Goal: Task Accomplishment & Management: Use online tool/utility

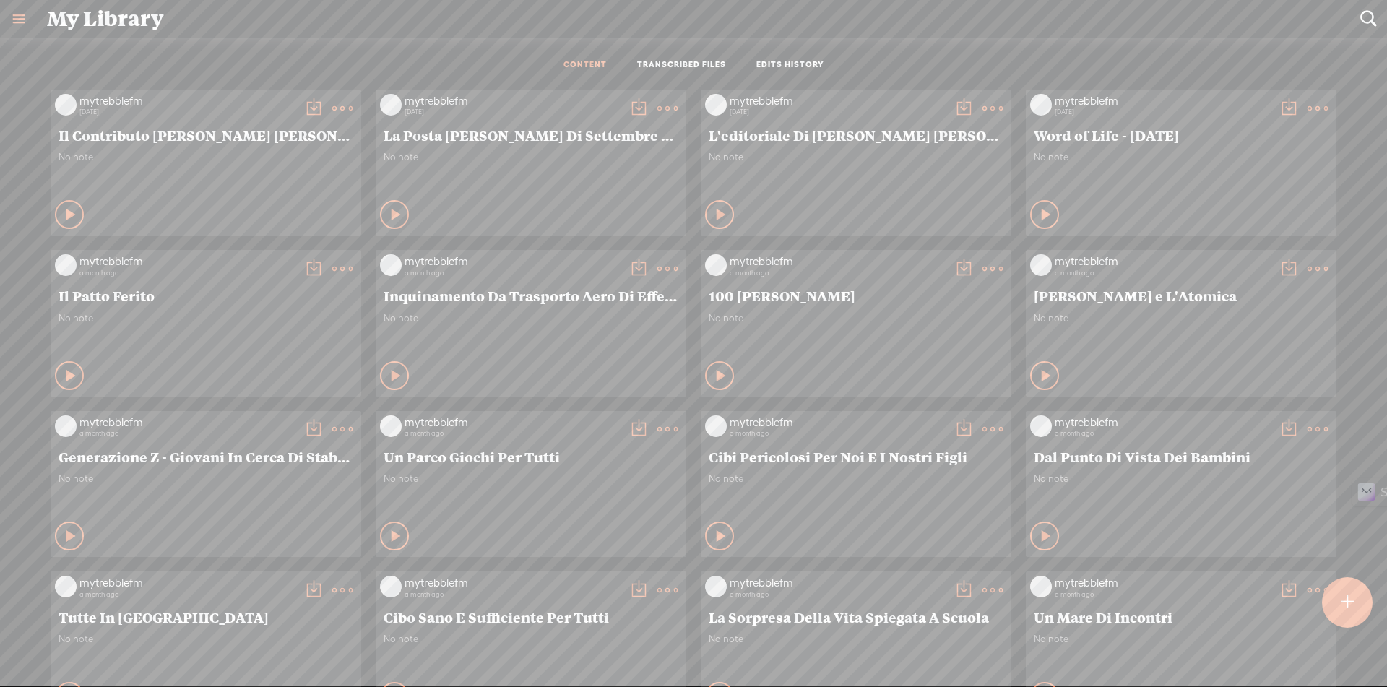
click at [1343, 606] on t at bounding box center [1348, 603] width 12 height 32
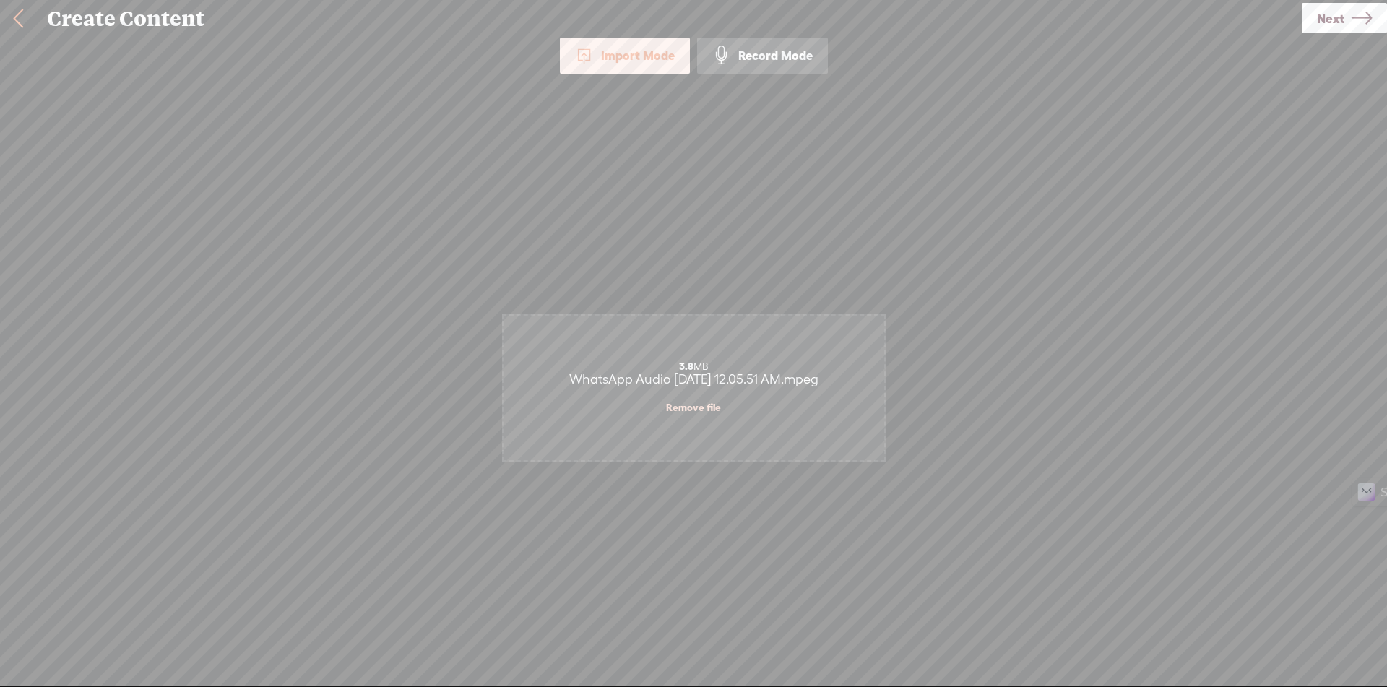
click at [1347, 24] on link "Next" at bounding box center [1344, 18] width 85 height 30
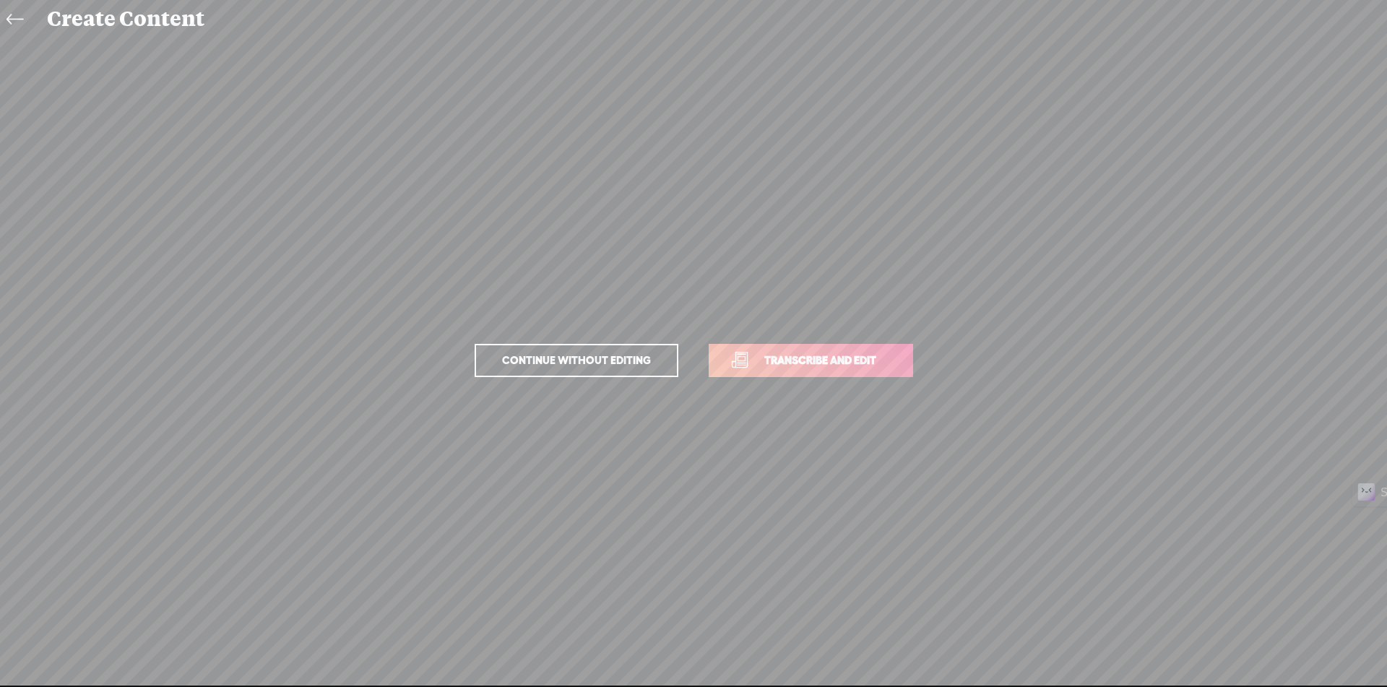
click at [824, 368] on span "Transcribe and edit" at bounding box center [820, 360] width 142 height 17
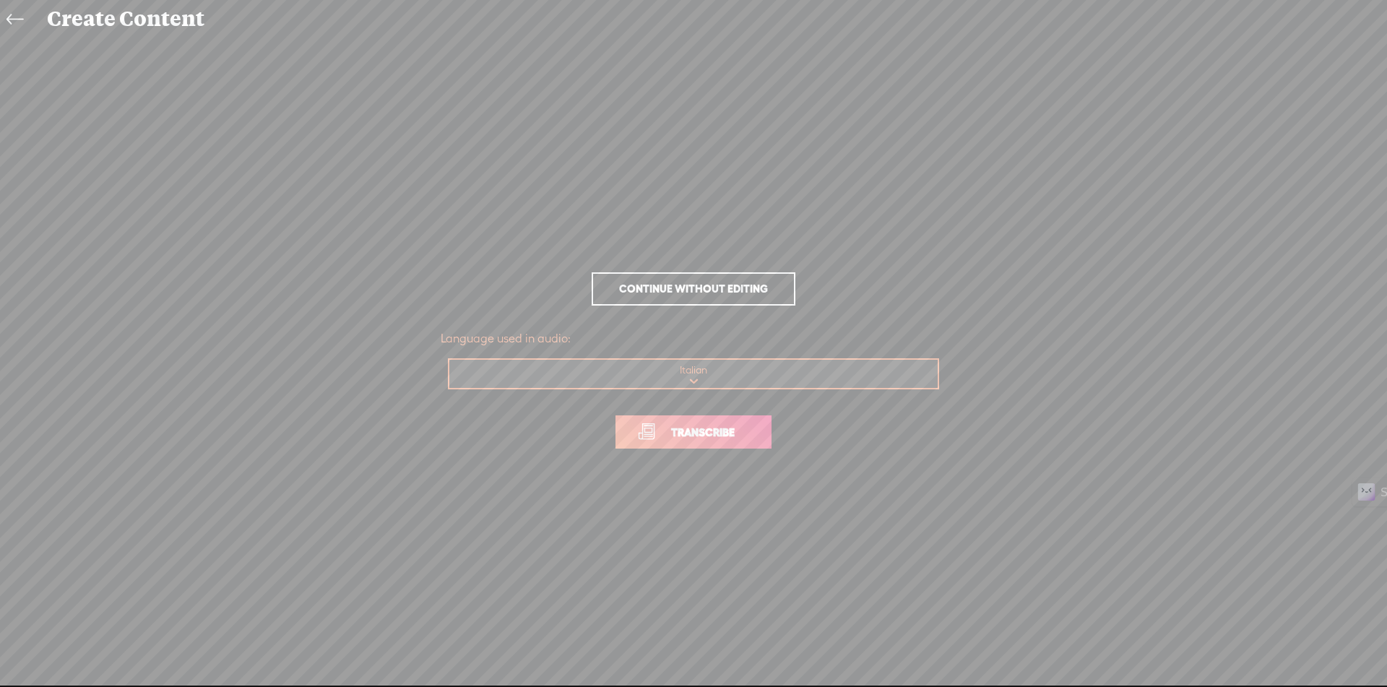
click at [730, 428] on span "Transcribe" at bounding box center [703, 432] width 94 height 17
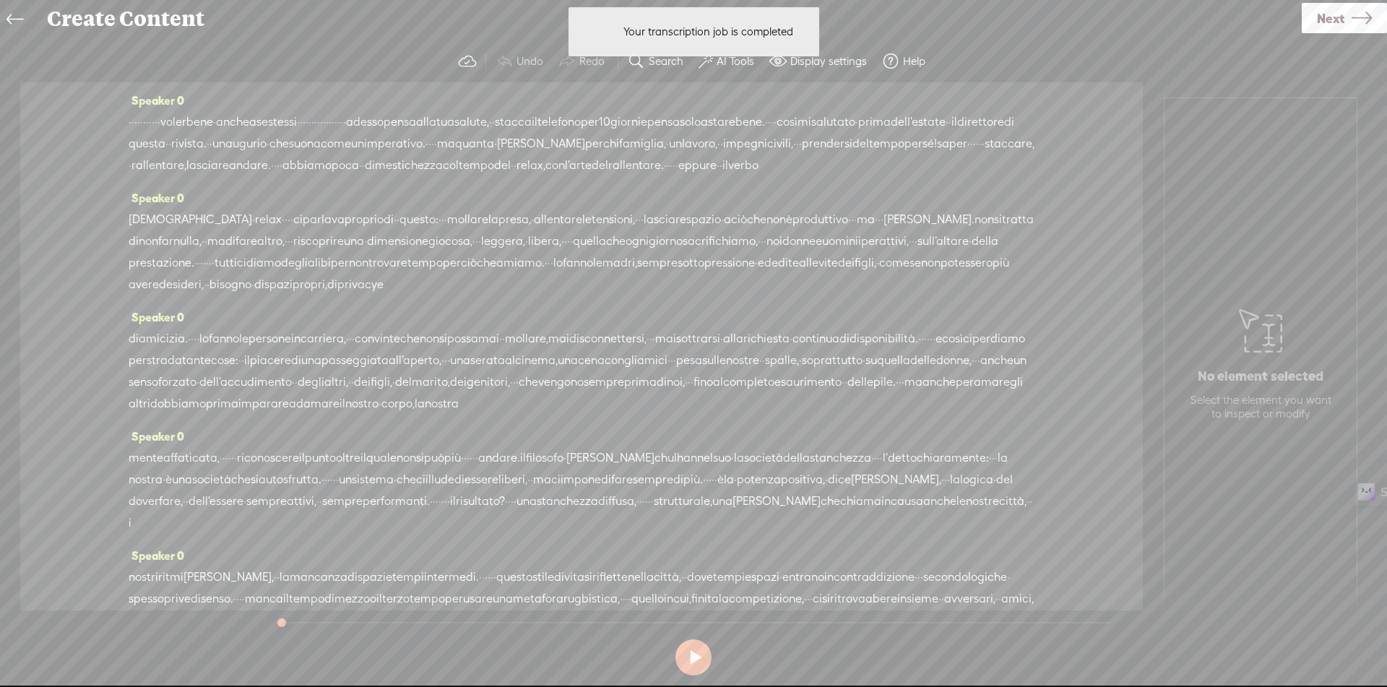
click at [720, 63] on div "Your transcription job is completed Your transcription job is completed" at bounding box center [693, 32] width 265 height 64
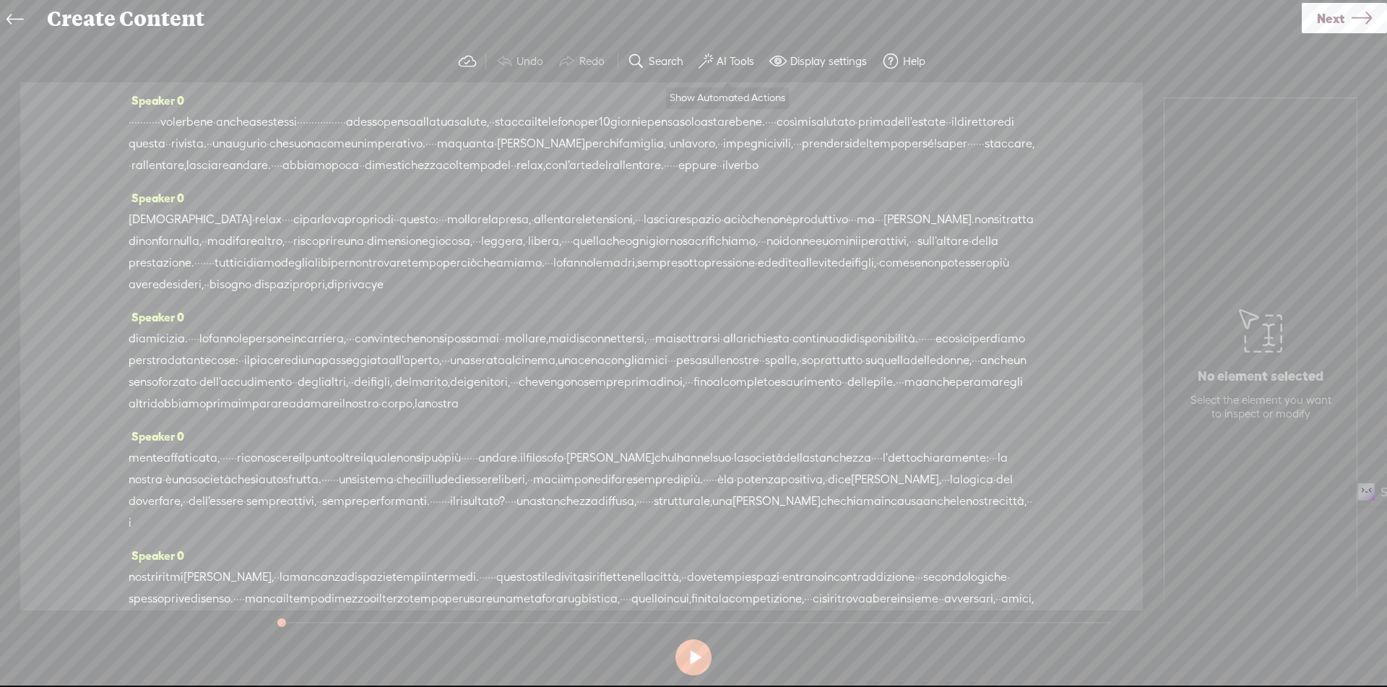
click at [727, 60] on label "AI Tools" at bounding box center [736, 61] width 38 height 14
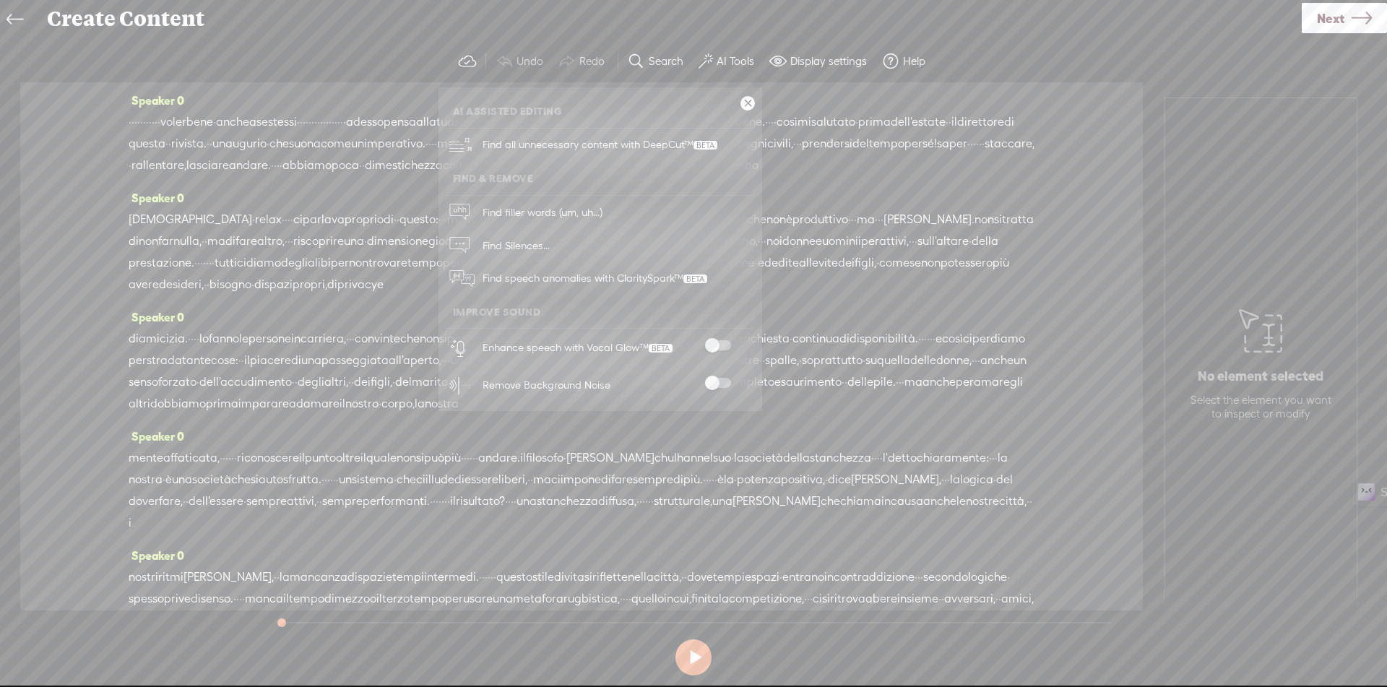
click at [724, 348] on span at bounding box center [718, 345] width 26 height 10
click at [724, 384] on span at bounding box center [718, 383] width 26 height 10
click at [748, 105] on link at bounding box center [747, 103] width 14 height 14
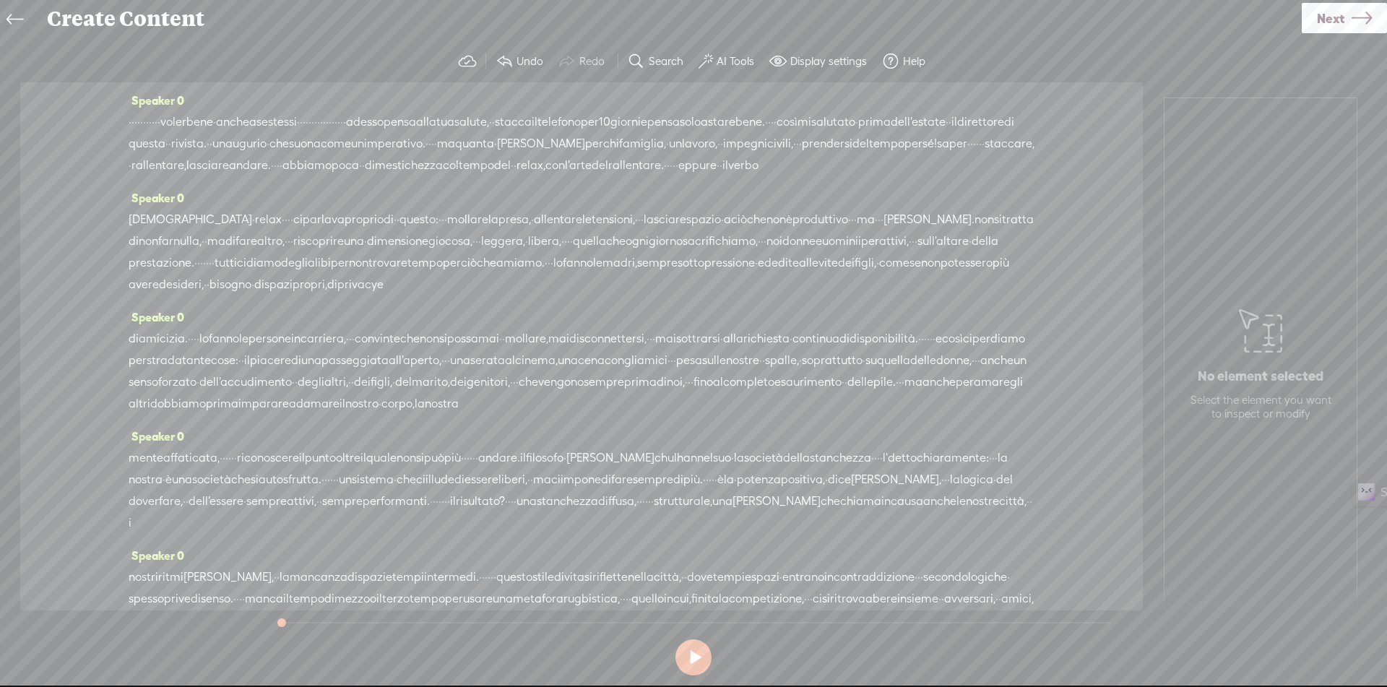
click at [131, 124] on span "·" at bounding box center [130, 122] width 3 height 22
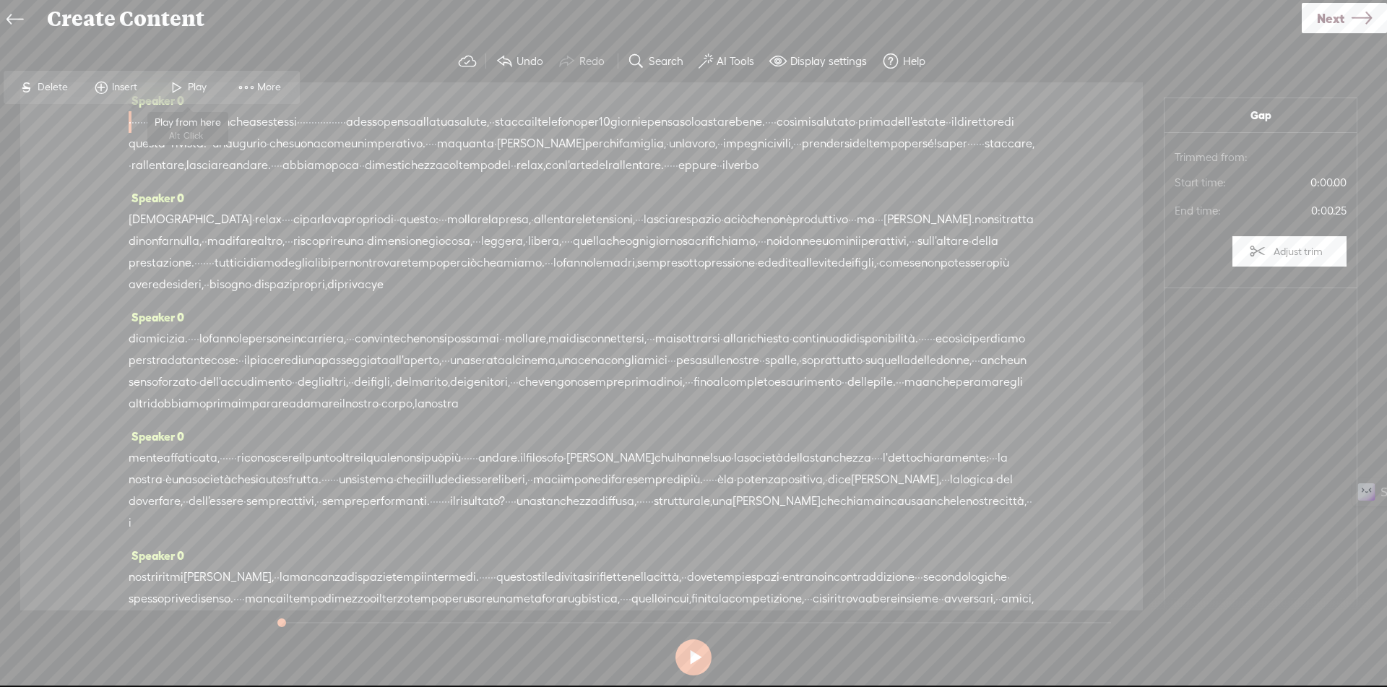
click at [186, 85] on span at bounding box center [177, 87] width 22 height 26
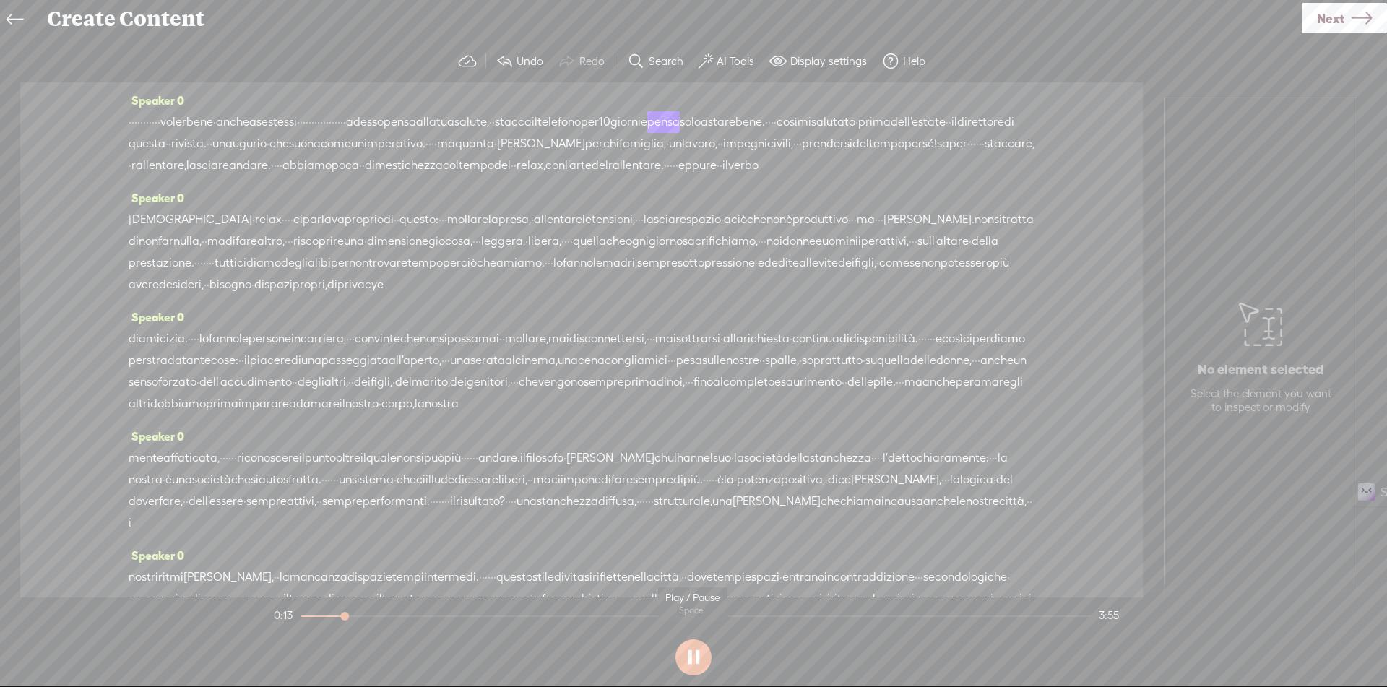
click at [926, 647] on section at bounding box center [693, 658] width 845 height 48
click at [693, 666] on button at bounding box center [693, 657] width 36 height 36
click at [131, 122] on span "·" at bounding box center [130, 122] width 3 height 22
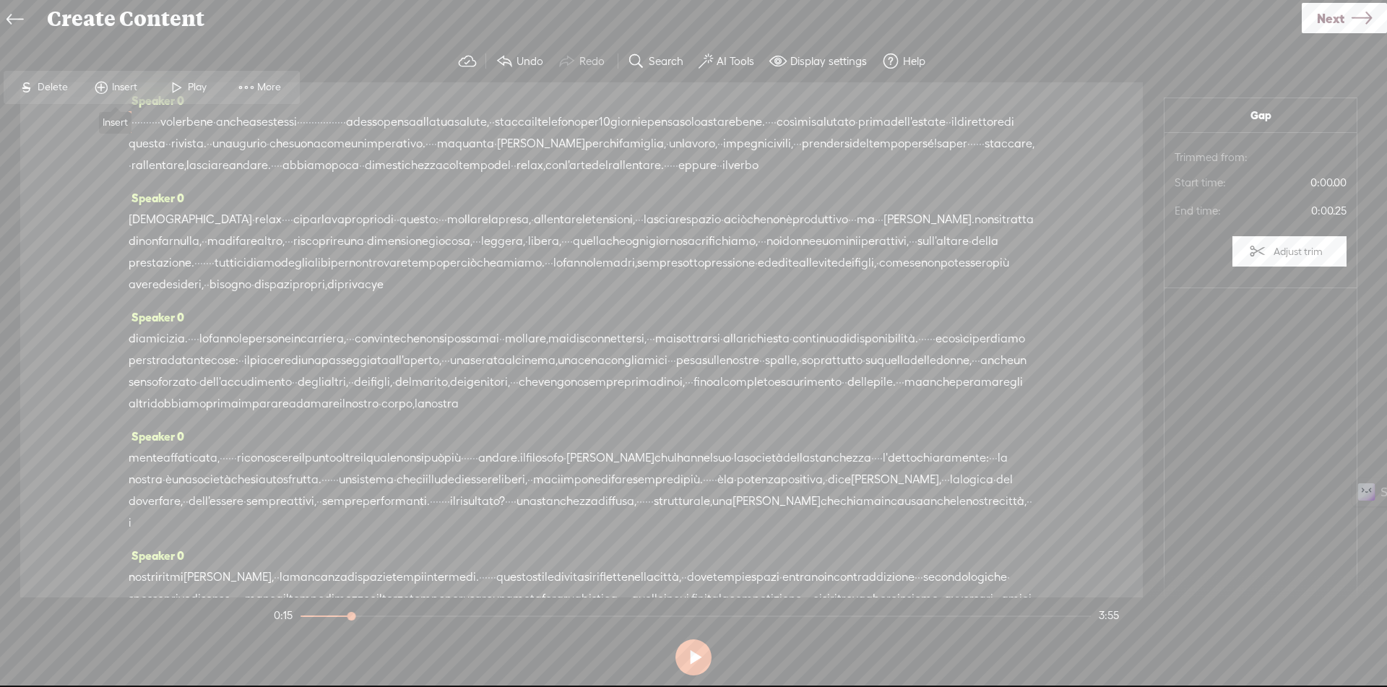
click at [132, 87] on span "Insert" at bounding box center [126, 87] width 29 height 14
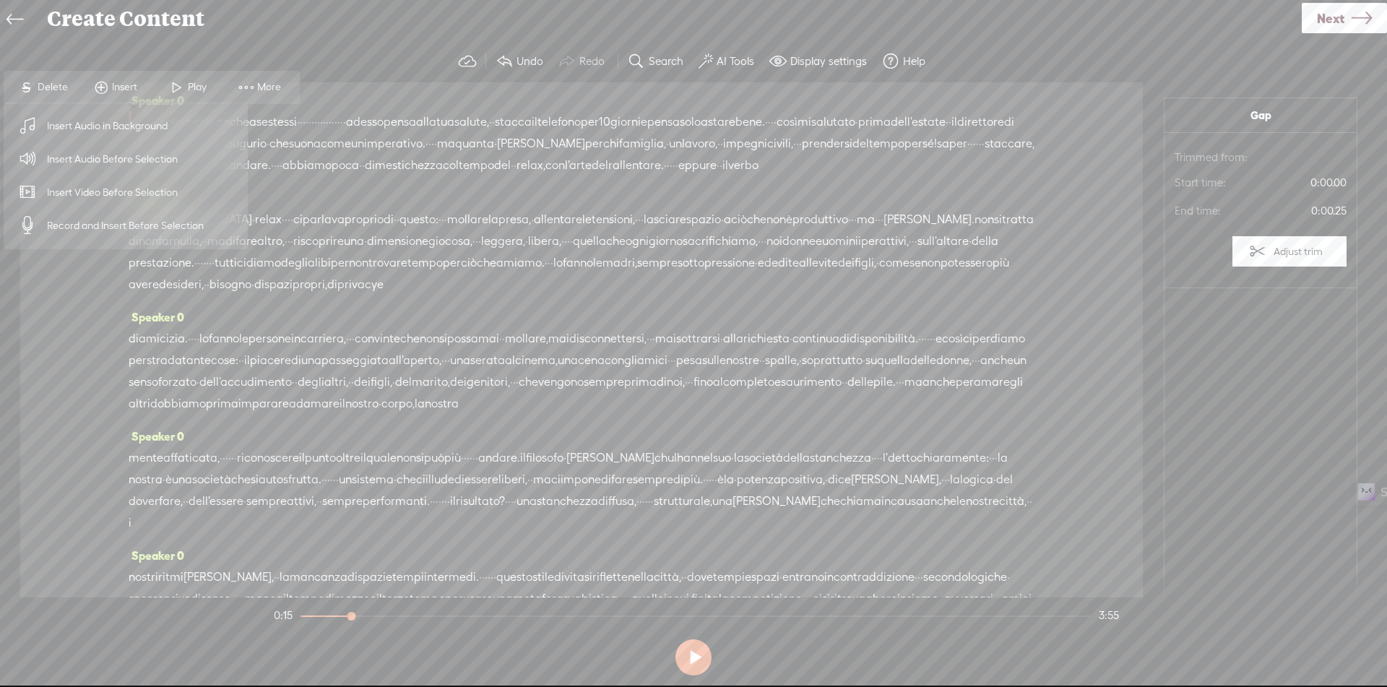
click at [132, 164] on span "Insert Audio Before Selection" at bounding box center [113, 159] width 188 height 33
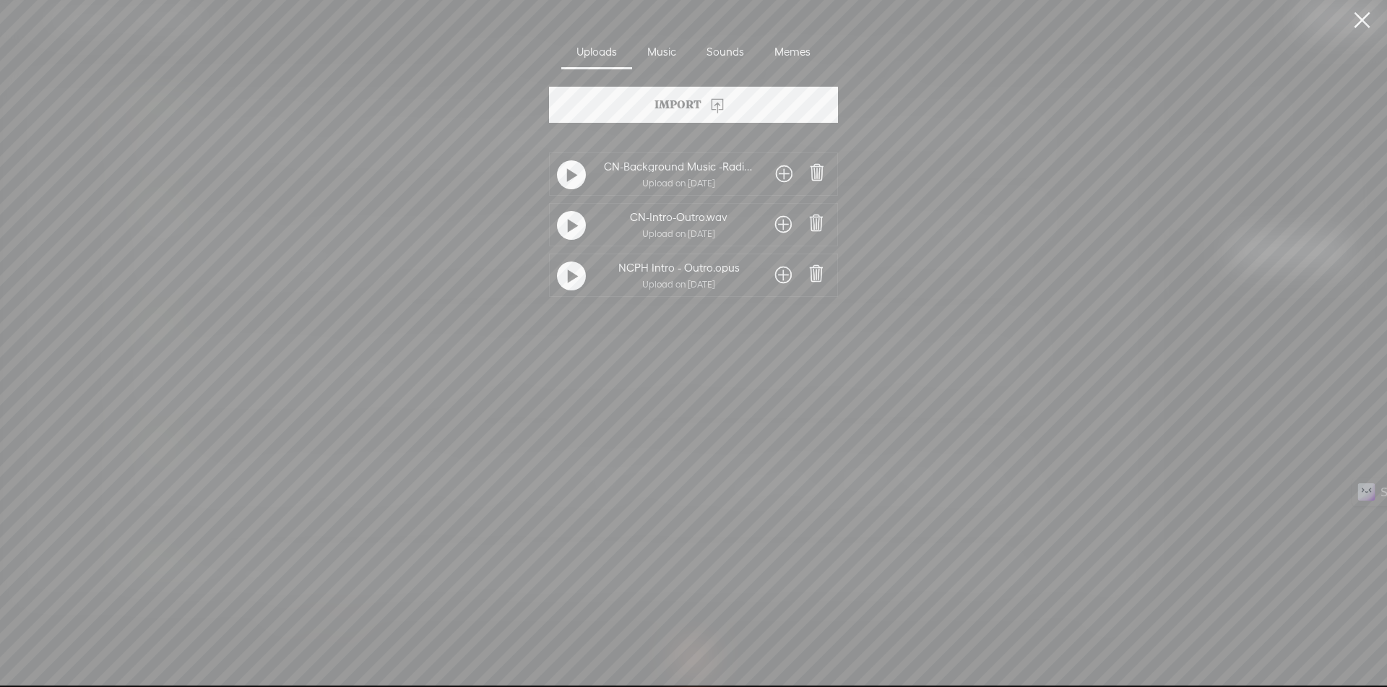
click at [777, 224] on span at bounding box center [783, 224] width 17 height 23
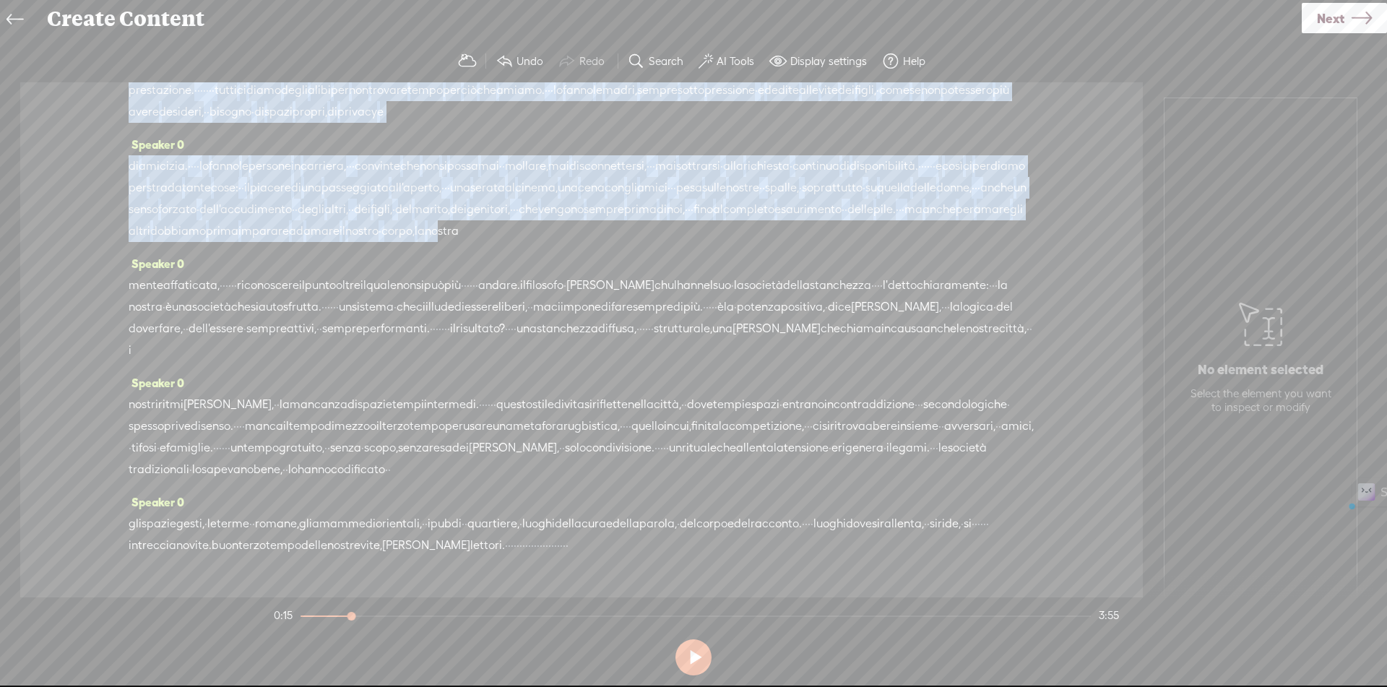
scroll to position [301, 0]
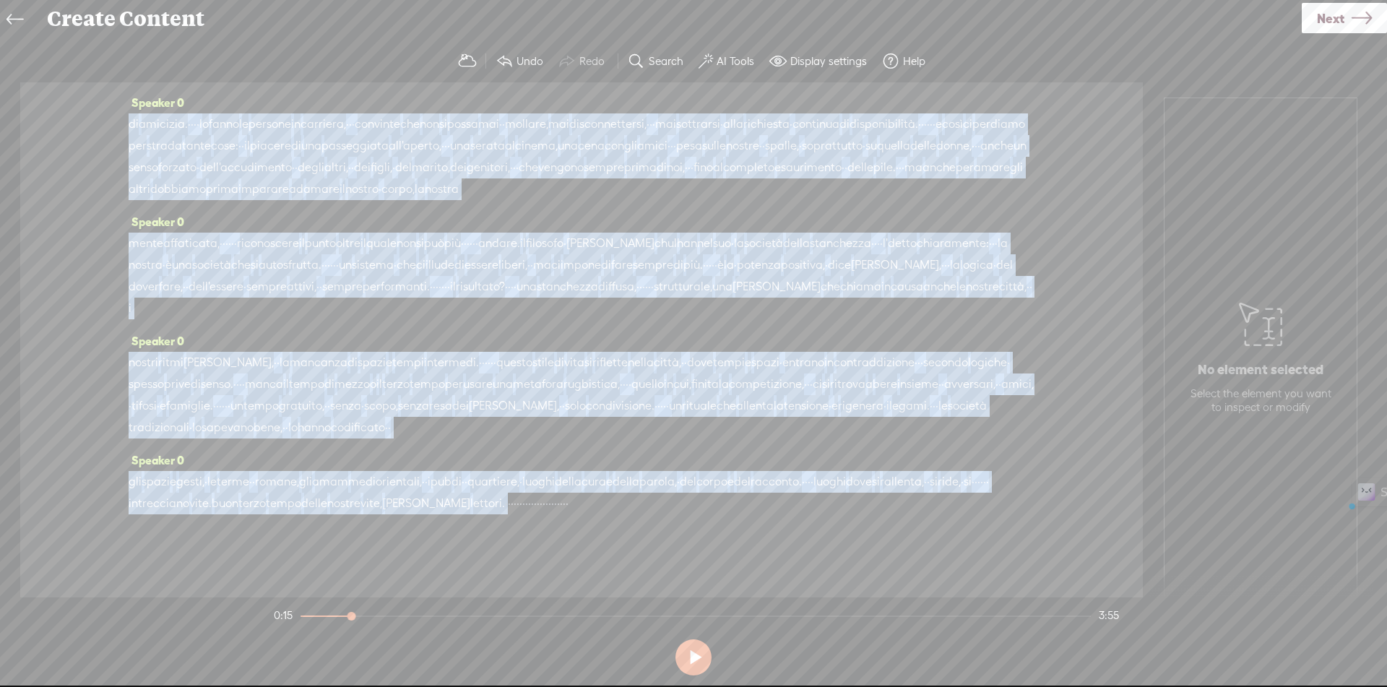
drag, startPoint x: 421, startPoint y: 118, endPoint x: 746, endPoint y: 513, distance: 510.7
click at [746, 513] on div "Speaker 0 · · · · · · · · · · · voler bene · anche a se stessi · · · · · · · · …" at bounding box center [581, 339] width 1123 height 515
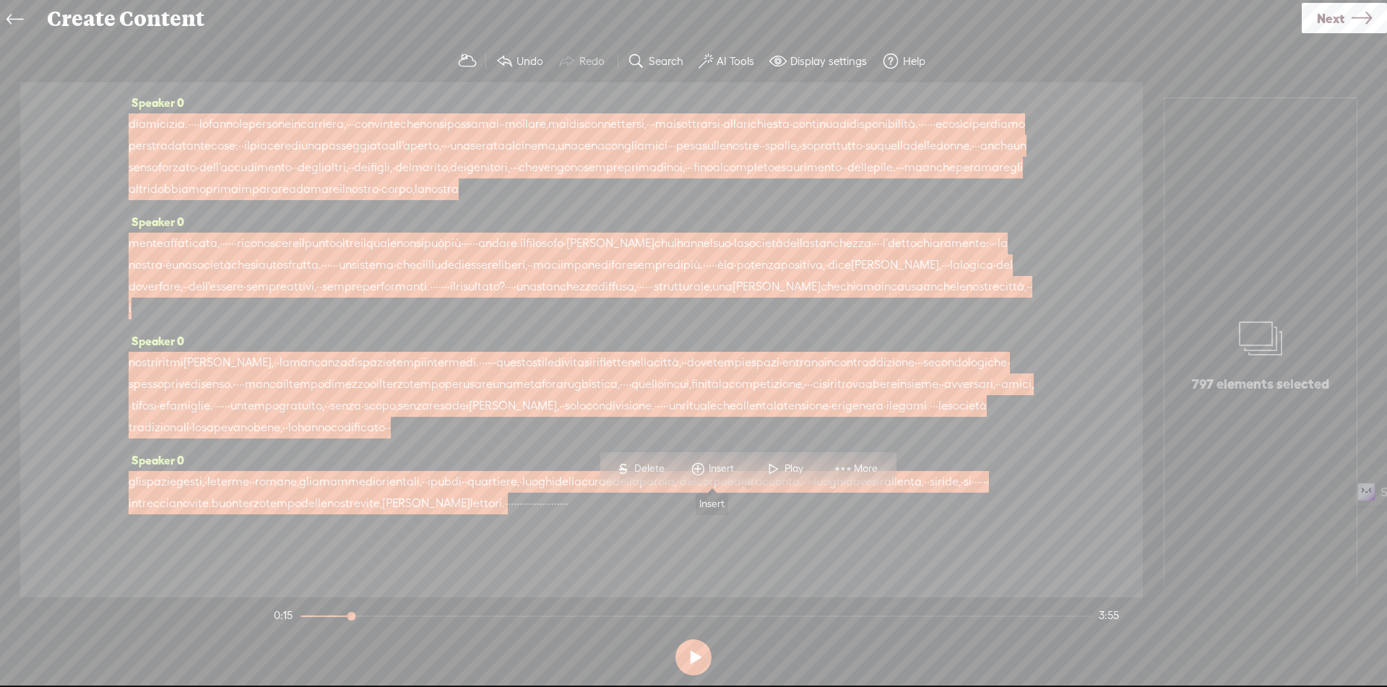
click at [725, 470] on span "Insert" at bounding box center [723, 469] width 29 height 14
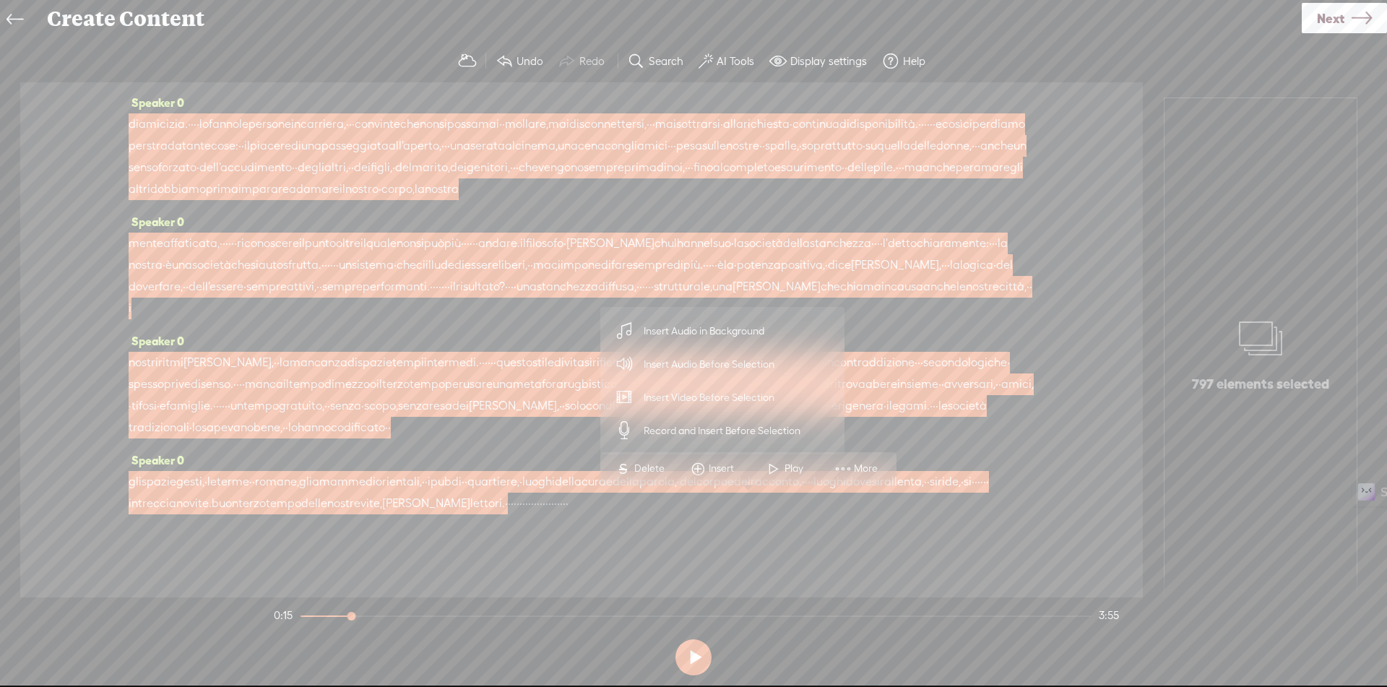
click at [727, 332] on span "Insert Audio in Background" at bounding box center [704, 331] width 178 height 33
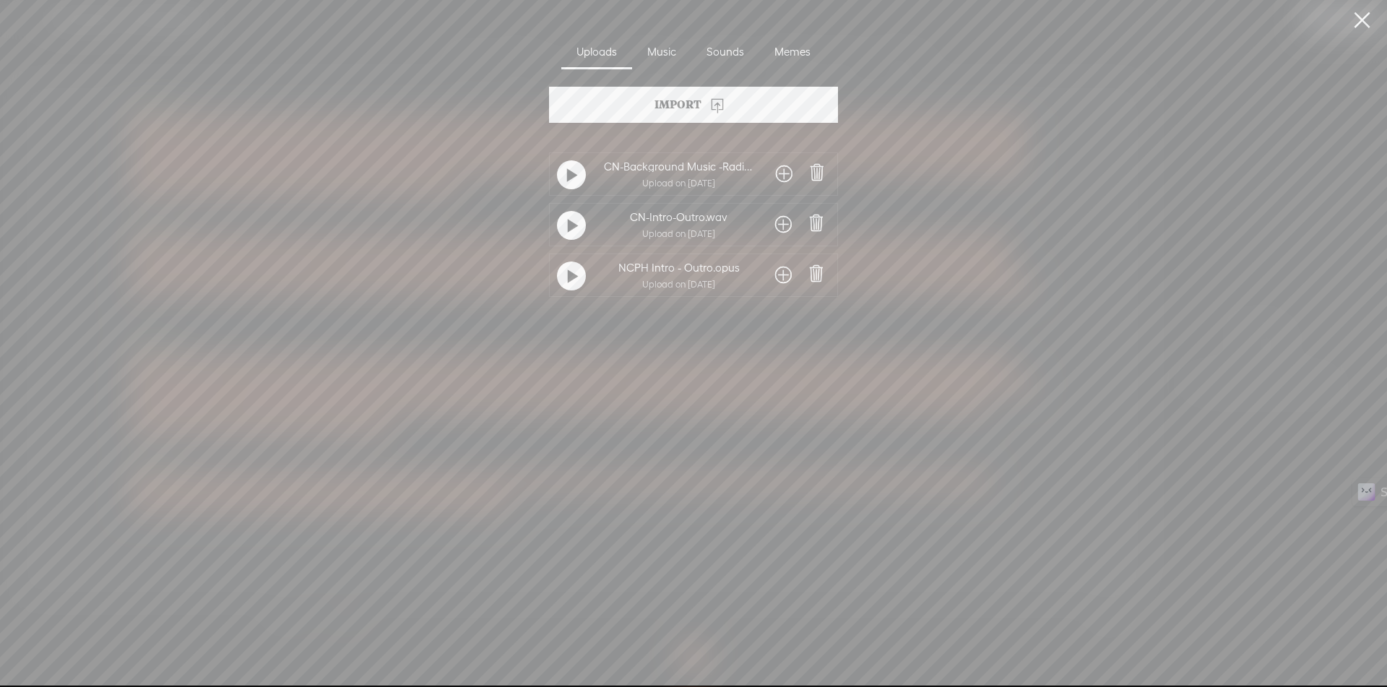
click at [782, 176] on span at bounding box center [784, 174] width 17 height 23
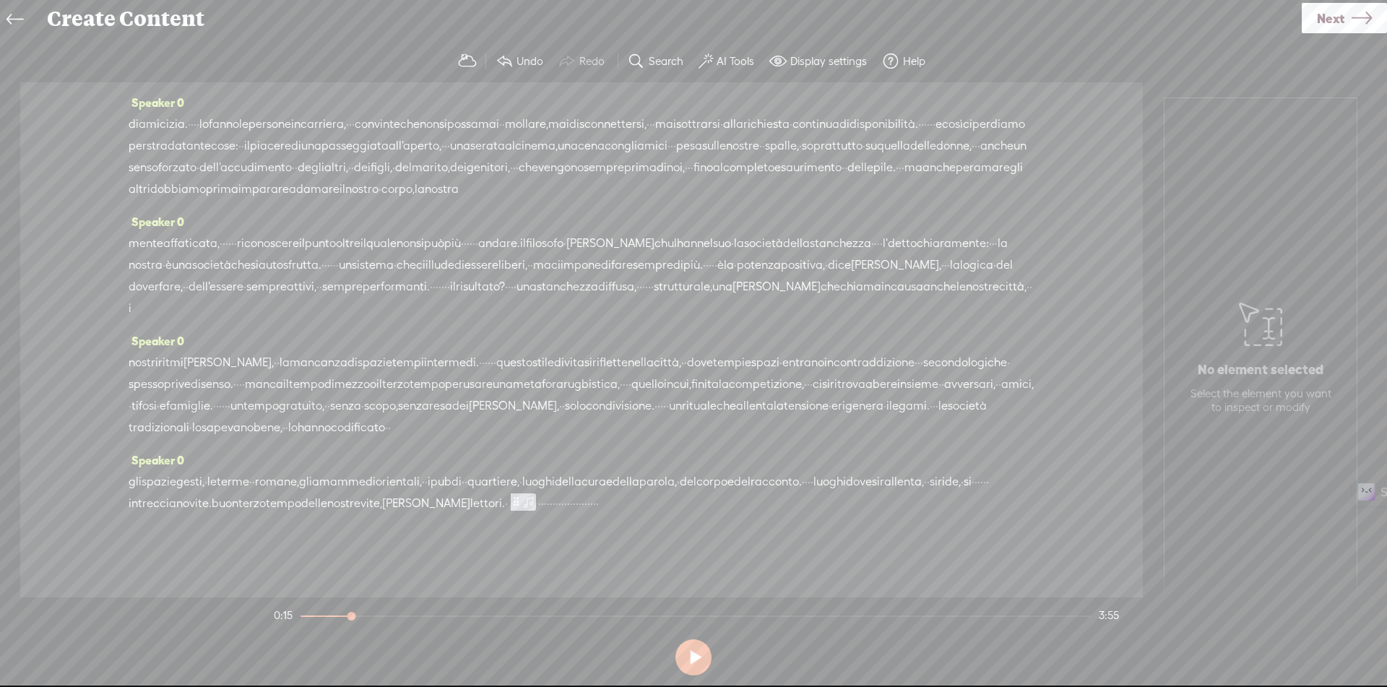
click at [550, 501] on span "·" at bounding box center [548, 504] width 3 height 22
click at [800, 466] on span "Insert" at bounding box center [787, 469] width 29 height 14
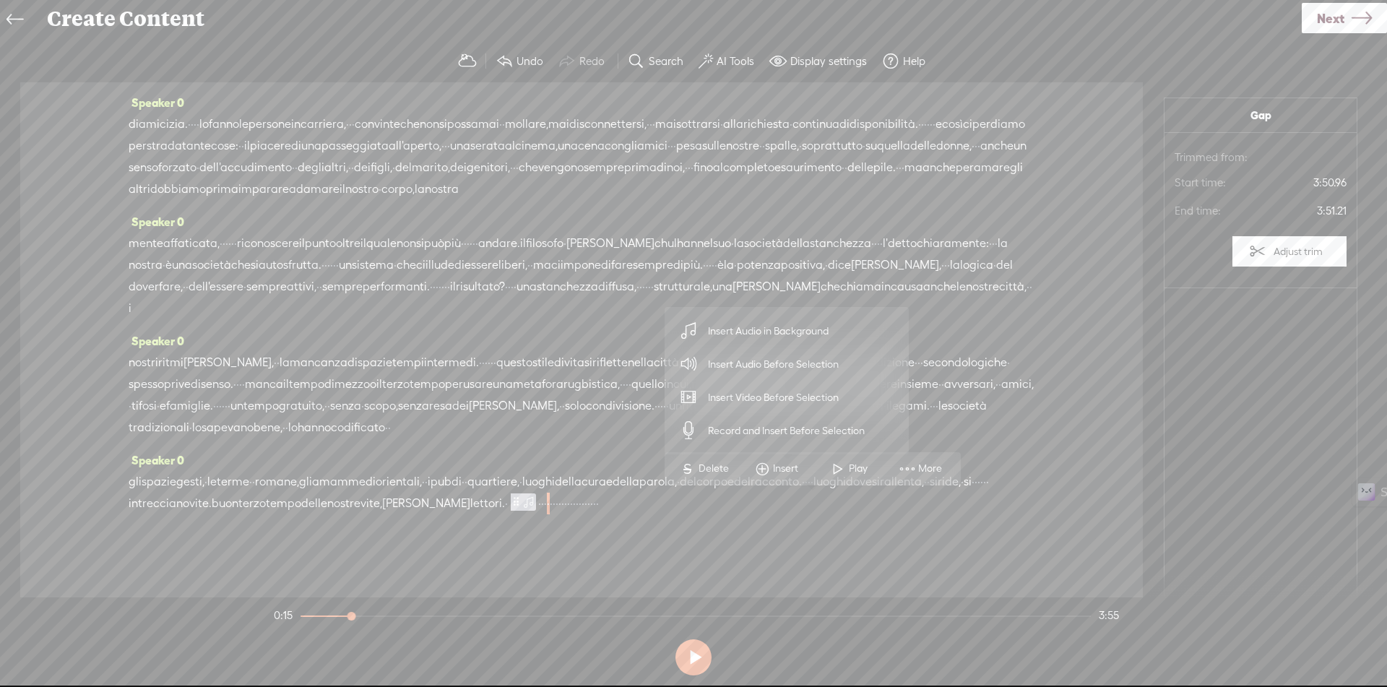
click at [803, 364] on span "Insert Audio Before Selection" at bounding box center [774, 364] width 188 height 33
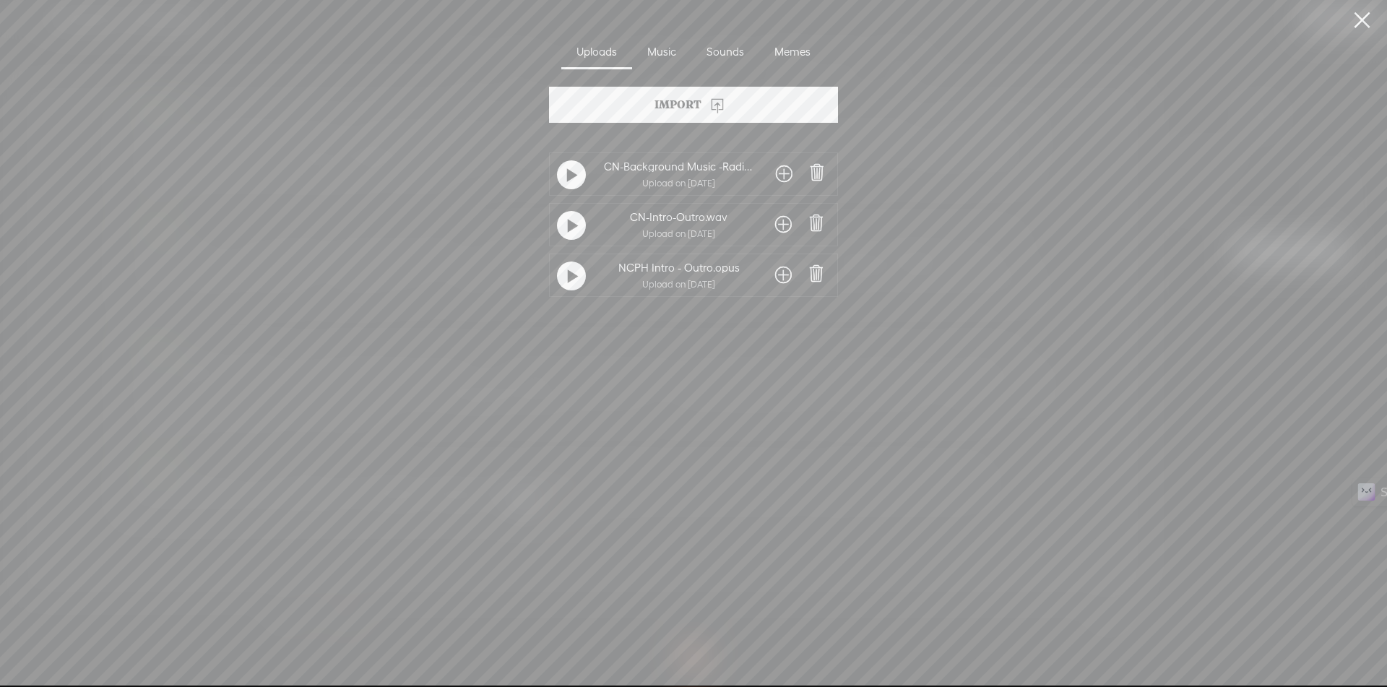
click at [778, 217] on span at bounding box center [783, 224] width 17 height 23
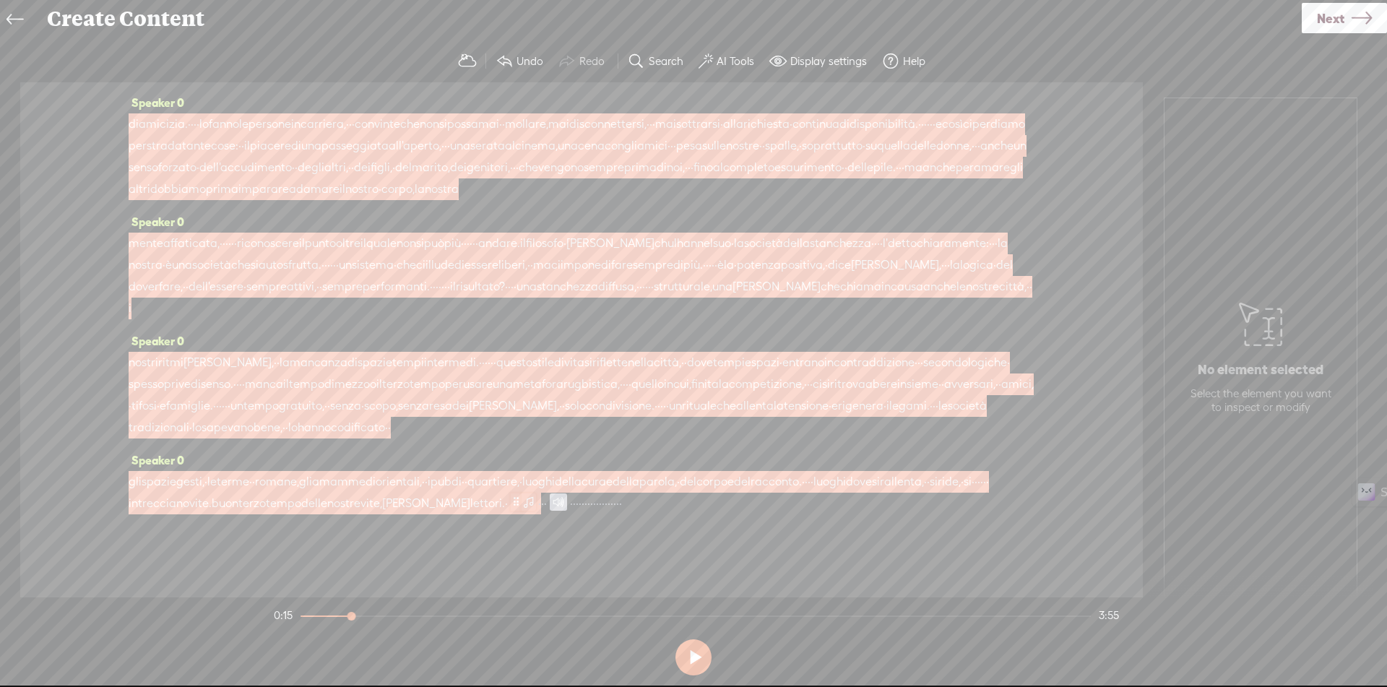
click at [536, 504] on span at bounding box center [529, 501] width 14 height 17
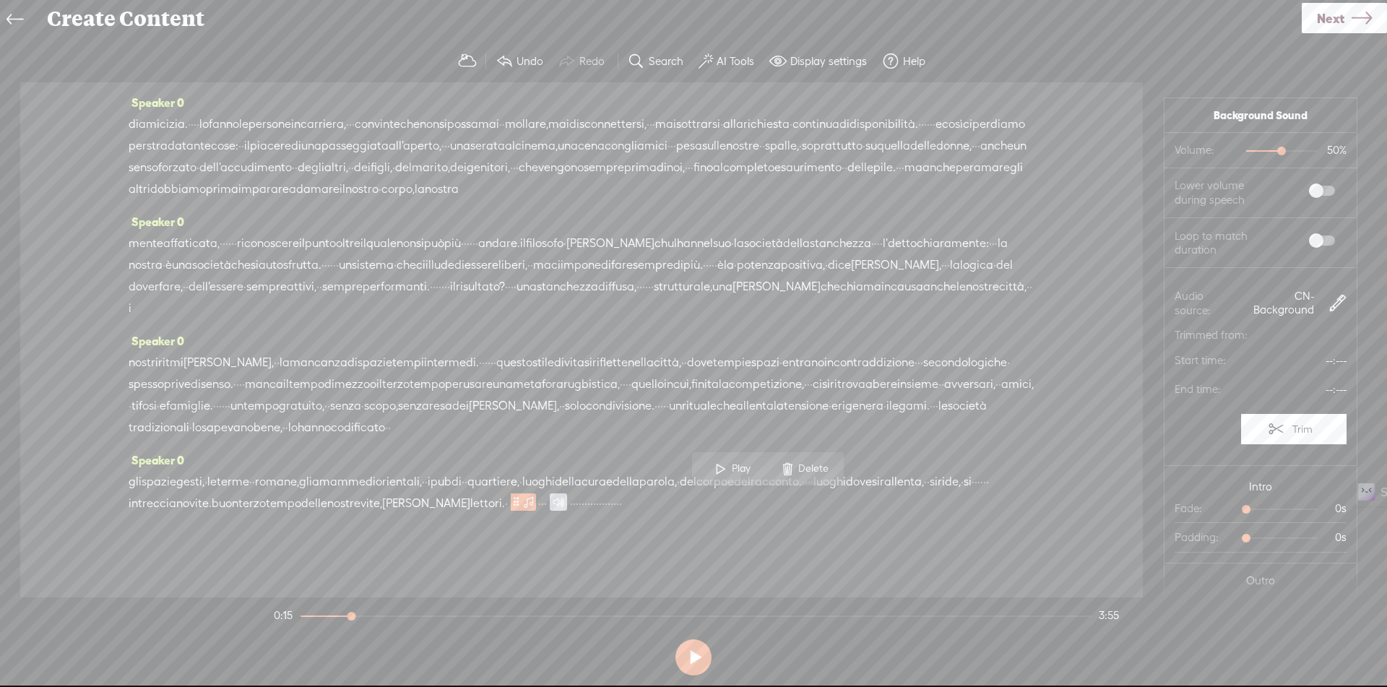
click at [1309, 186] on span at bounding box center [1322, 191] width 26 height 10
click at [1309, 240] on span at bounding box center [1322, 241] width 26 height 10
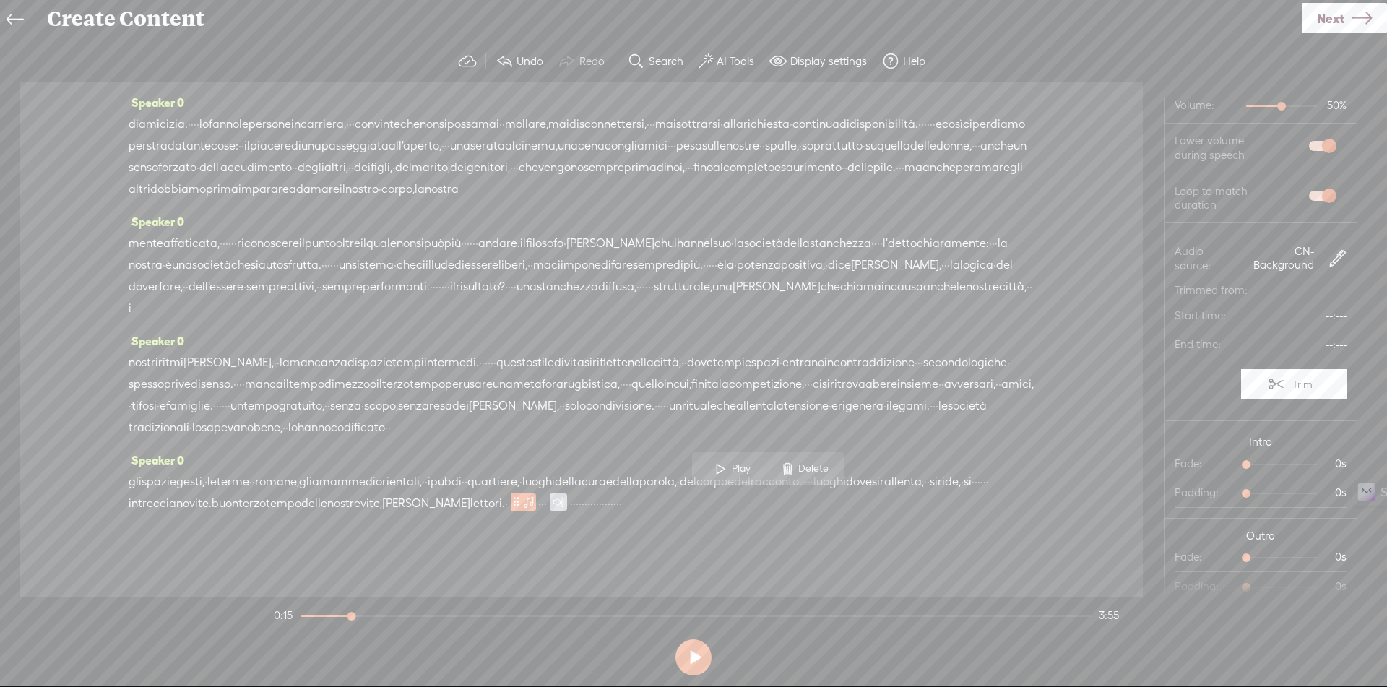
scroll to position [46, 0]
drag, startPoint x: 1236, startPoint y: 462, endPoint x: 1273, endPoint y: 464, distance: 36.9
click at [1274, 464] on div at bounding box center [1290, 465] width 33 height 33
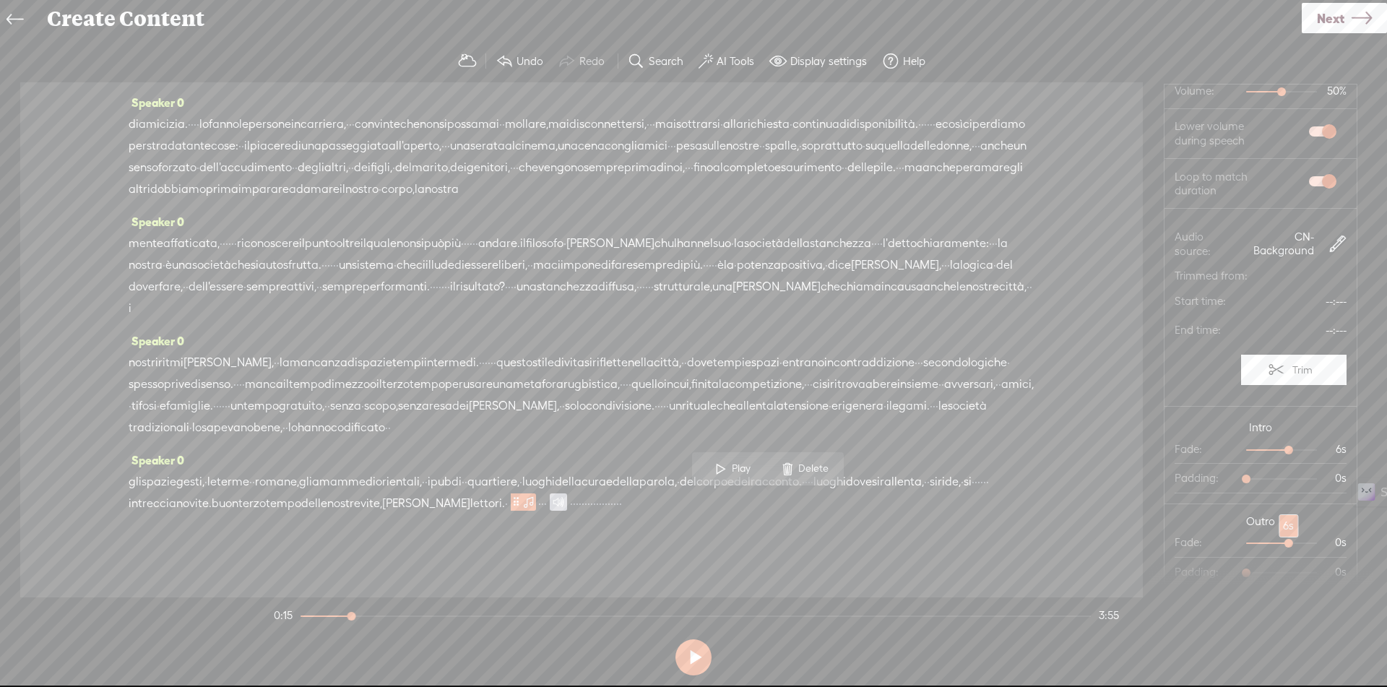
drag, startPoint x: 1241, startPoint y: 540, endPoint x: 1277, endPoint y: 545, distance: 36.4
click at [1277, 545] on div at bounding box center [1290, 544] width 33 height 33
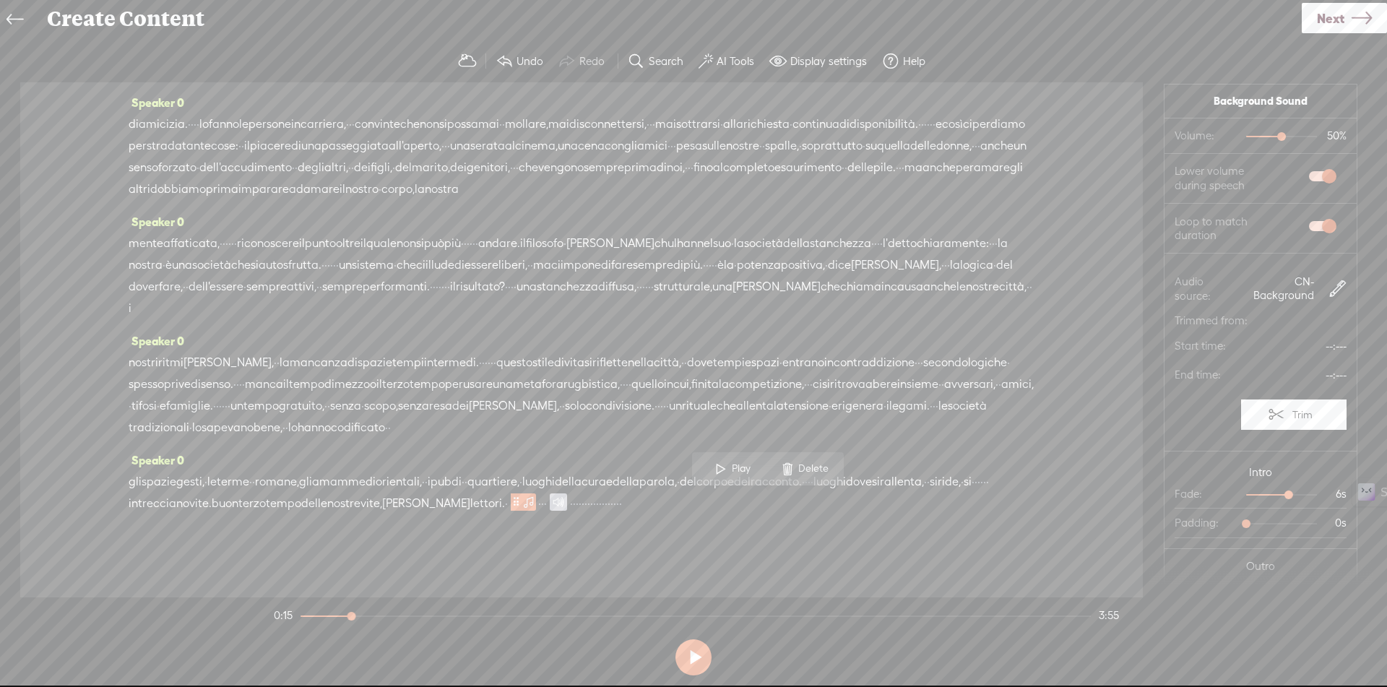
scroll to position [0, 0]
drag, startPoint x: 1264, startPoint y: 134, endPoint x: 1246, endPoint y: 136, distance: 17.4
click at [1246, 136] on div at bounding box center [1261, 138] width 33 height 33
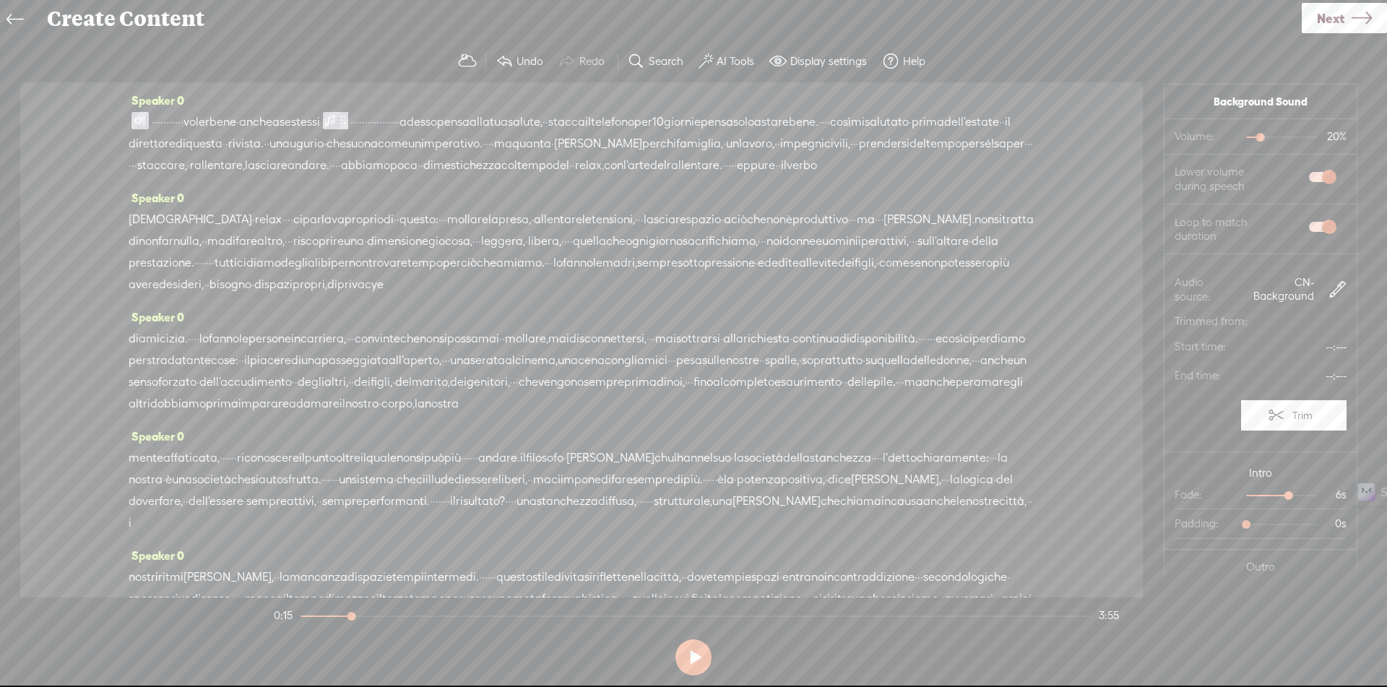
click at [137, 113] on span at bounding box center [139, 120] width 17 height 17
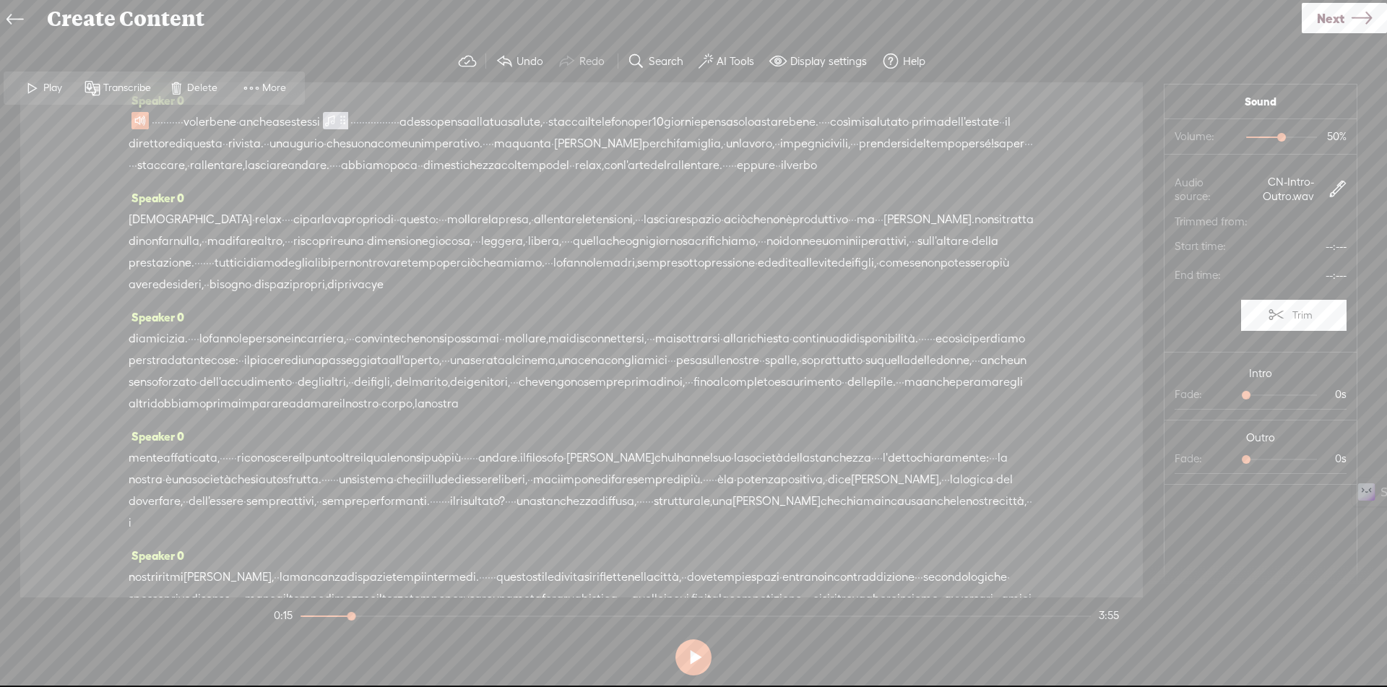
click at [56, 87] on span "Play" at bounding box center [54, 88] width 22 height 14
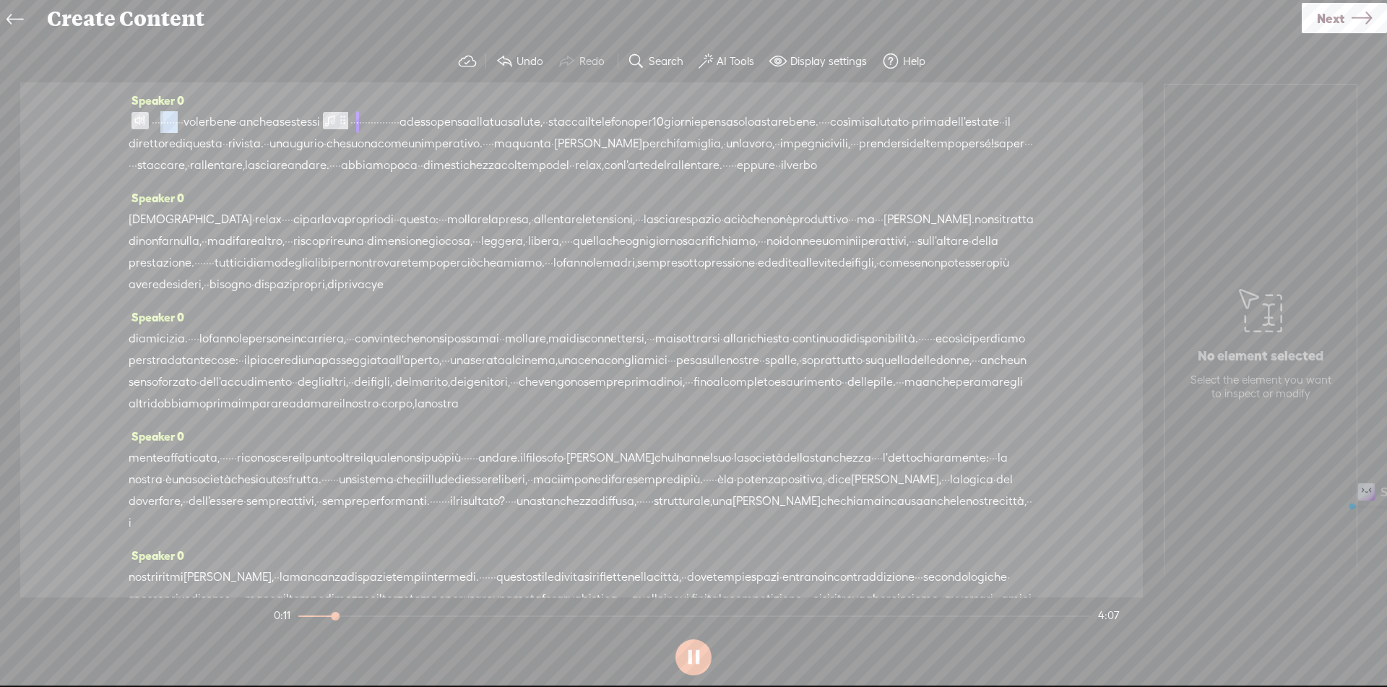
drag, startPoint x: 170, startPoint y: 120, endPoint x: 223, endPoint y: 127, distance: 52.5
click at [223, 127] on div "· · · · · · · · · · · voler bene · anche a se stessi · · · · · · · · · · · · · …" at bounding box center [582, 143] width 906 height 65
click at [113, 86] on span "Delete" at bounding box center [126, 87] width 34 height 14
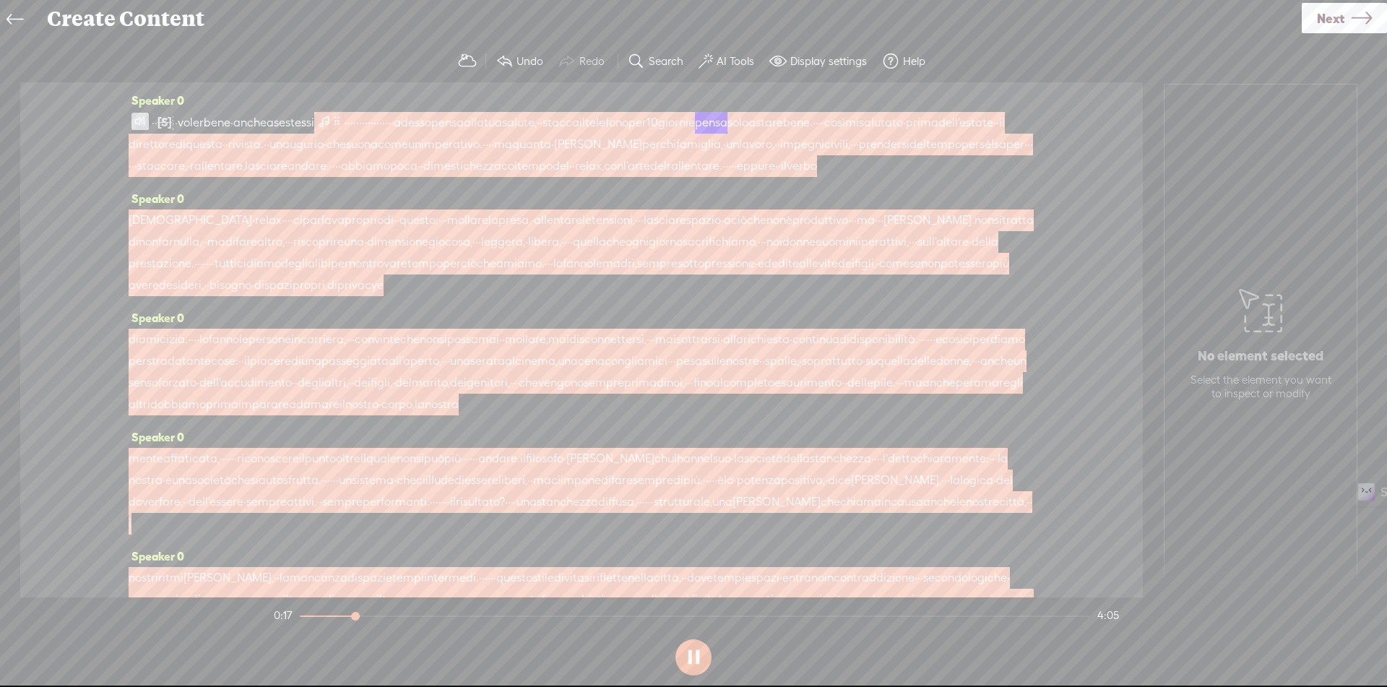
click at [342, 122] on span at bounding box center [337, 121] width 11 height 17
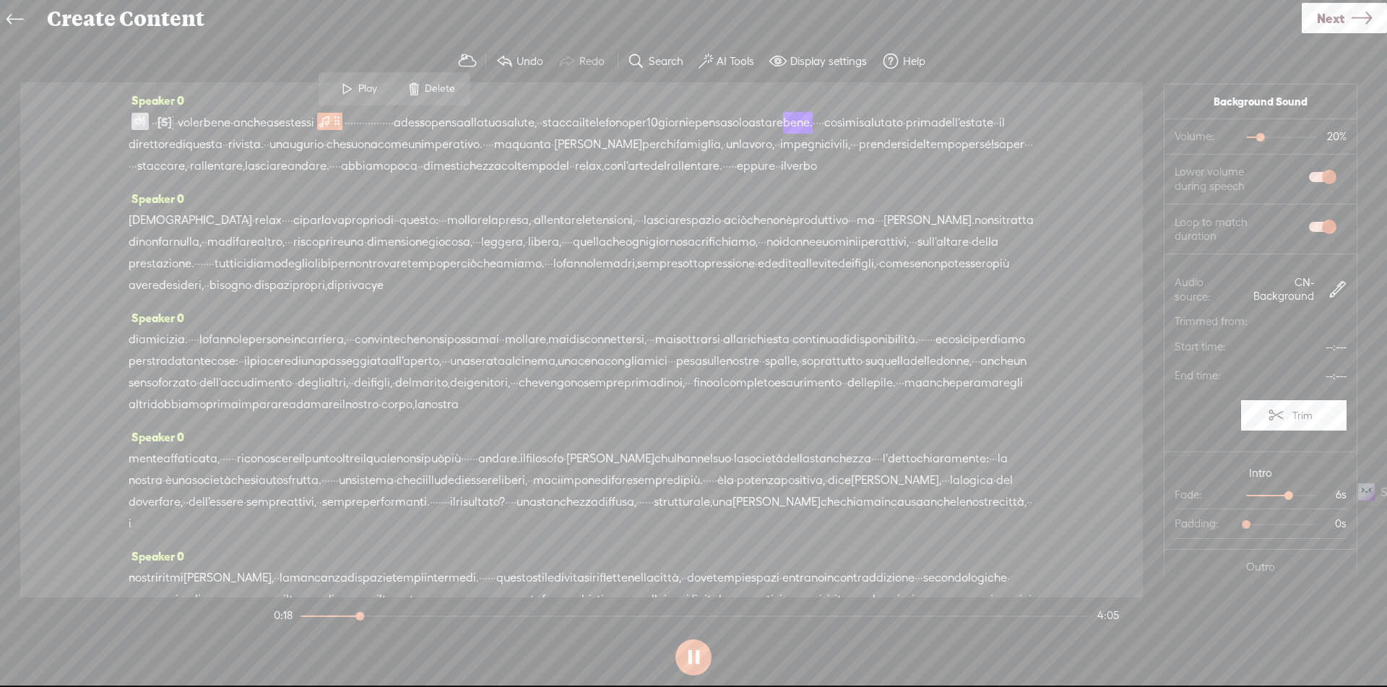
click at [314, 127] on span "stessi" at bounding box center [299, 123] width 29 height 22
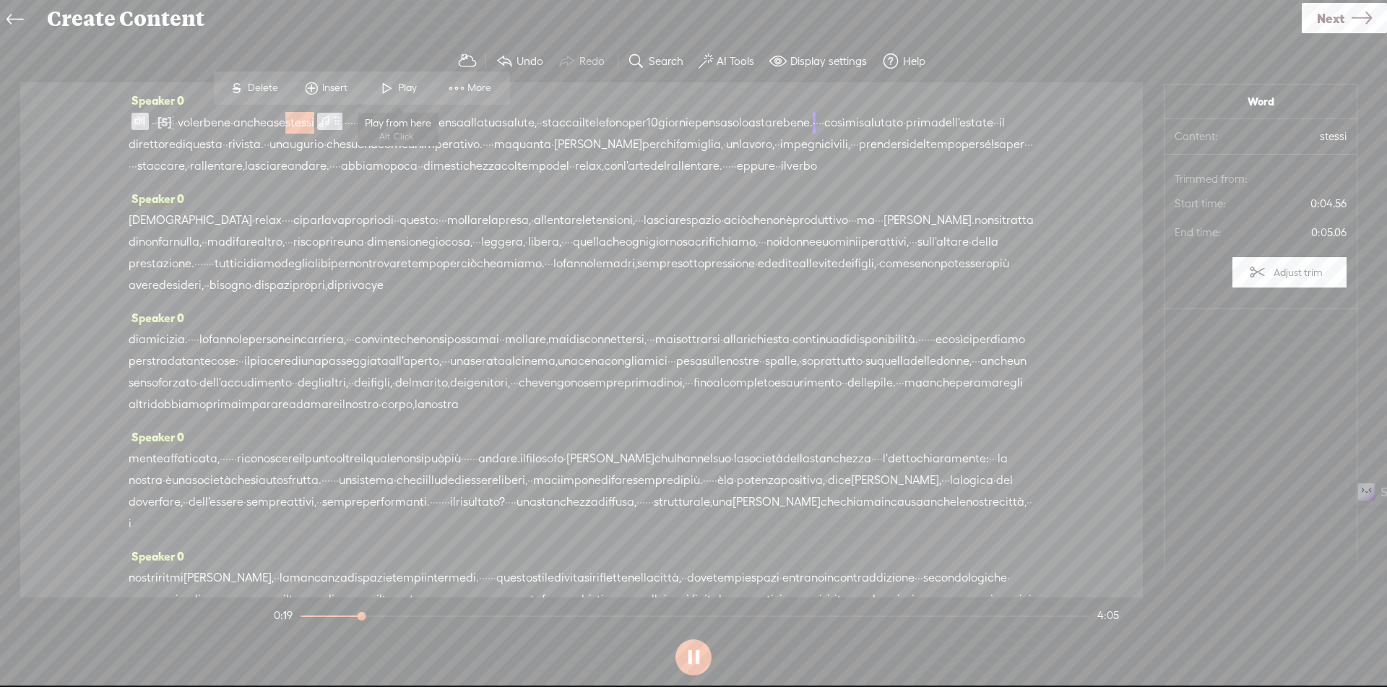
click at [386, 81] on span at bounding box center [387, 88] width 22 height 26
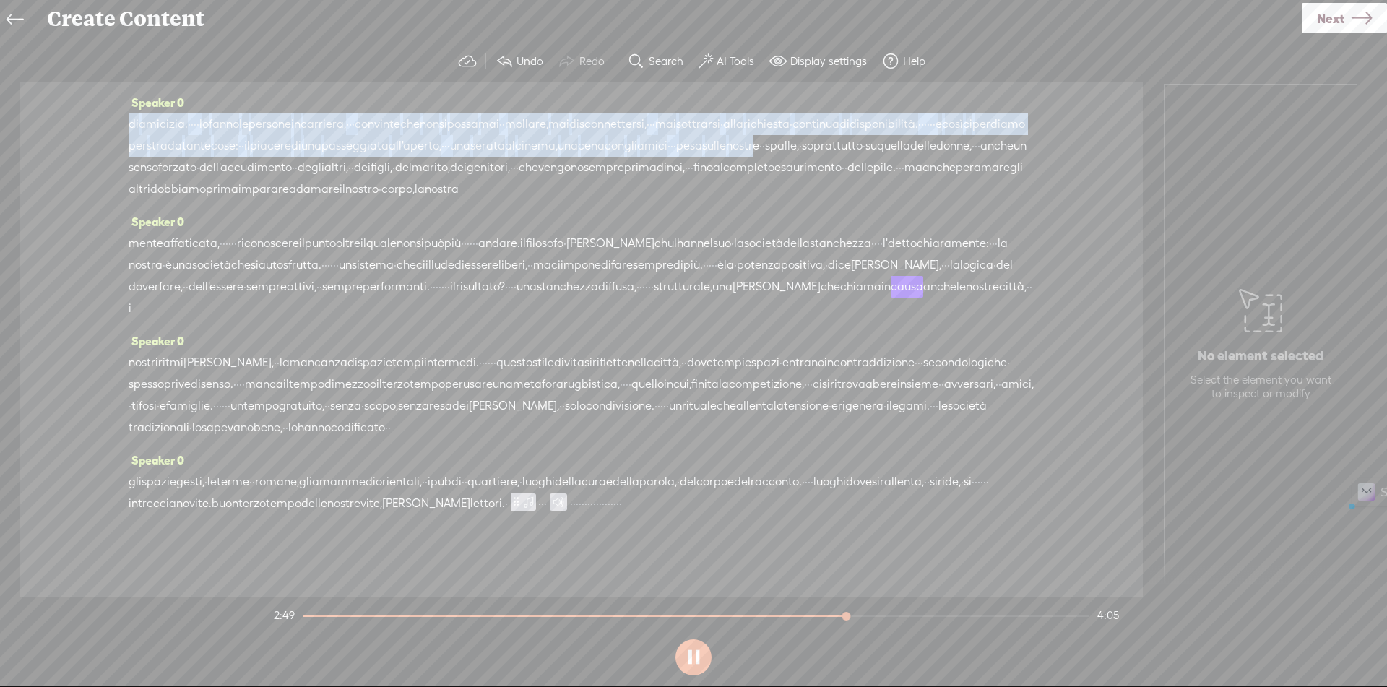
scroll to position [302, 0]
drag, startPoint x: 205, startPoint y: 120, endPoint x: 329, endPoint y: 131, distance: 124.7
click at [329, 131] on div "Speaker 0 · · [S] · · · · · · · · · voler bene · anche a se stessi · · · · · · …" at bounding box center [581, 339] width 1123 height 515
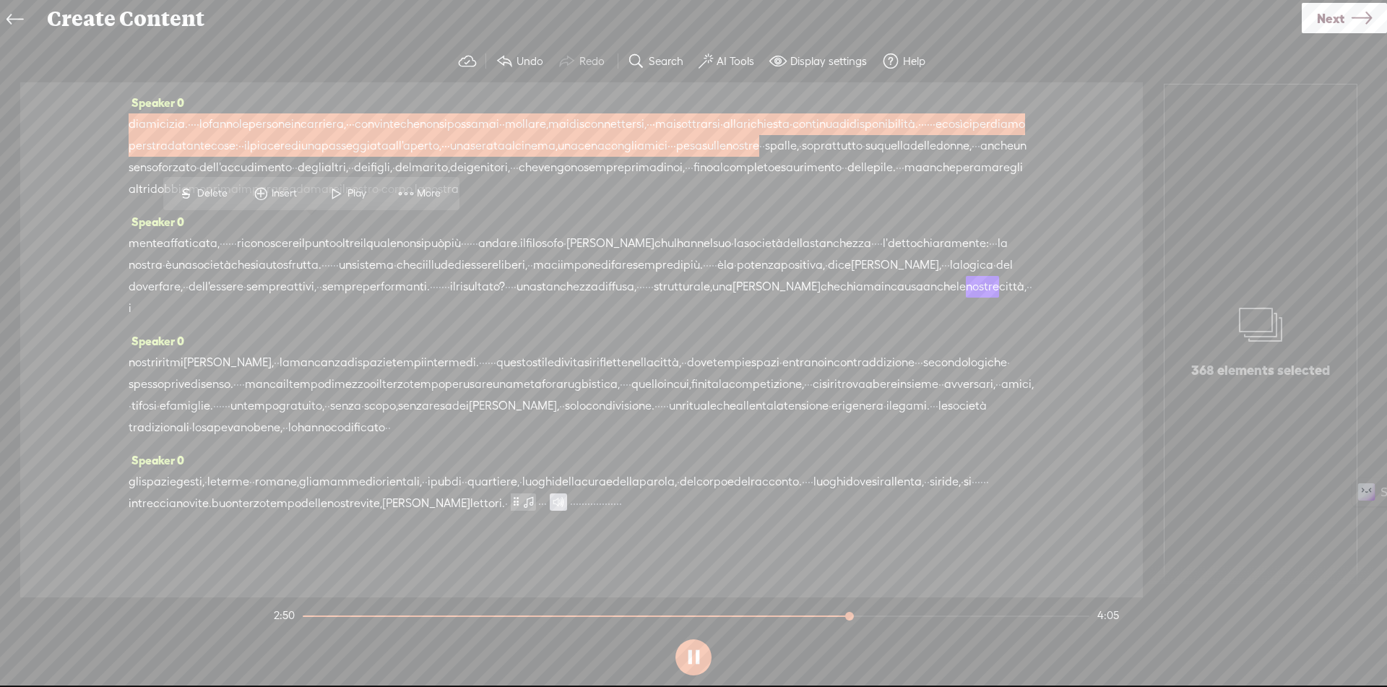
scroll to position [0, 0]
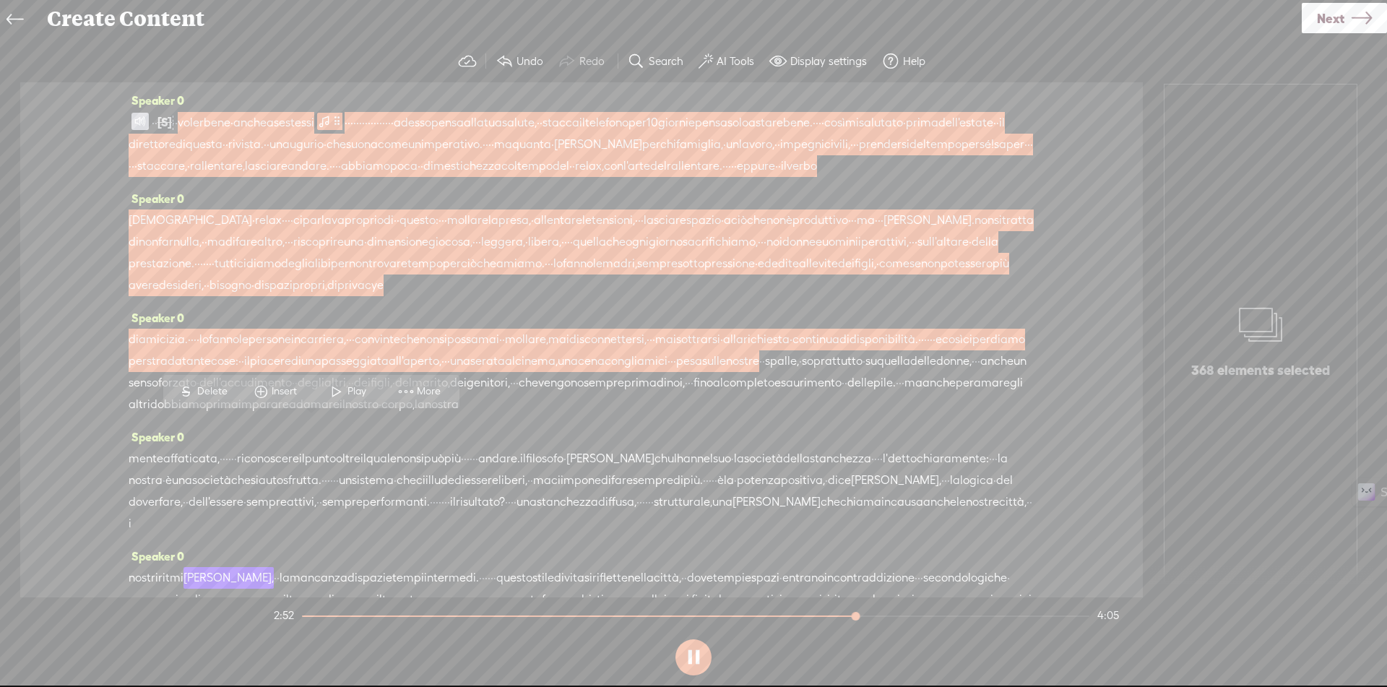
click at [314, 122] on span "stessi" at bounding box center [299, 123] width 29 height 22
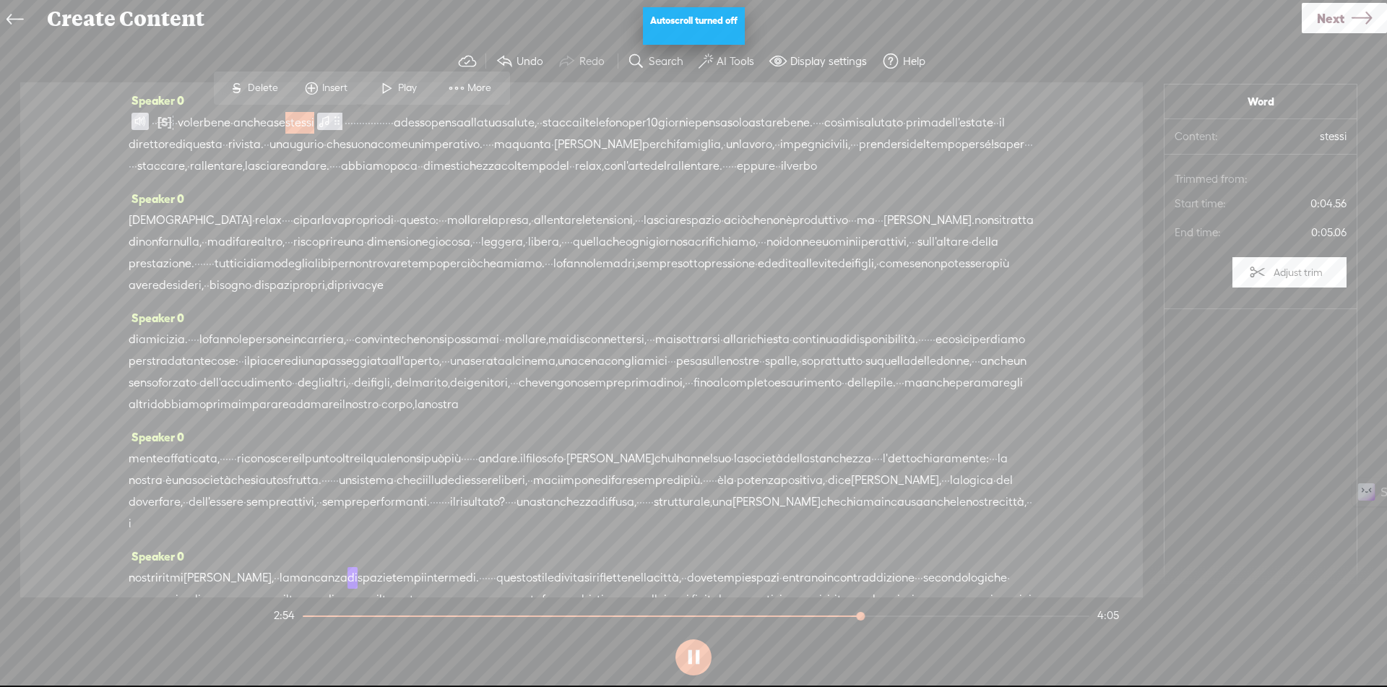
click at [204, 123] on span "voler" at bounding box center [191, 123] width 26 height 22
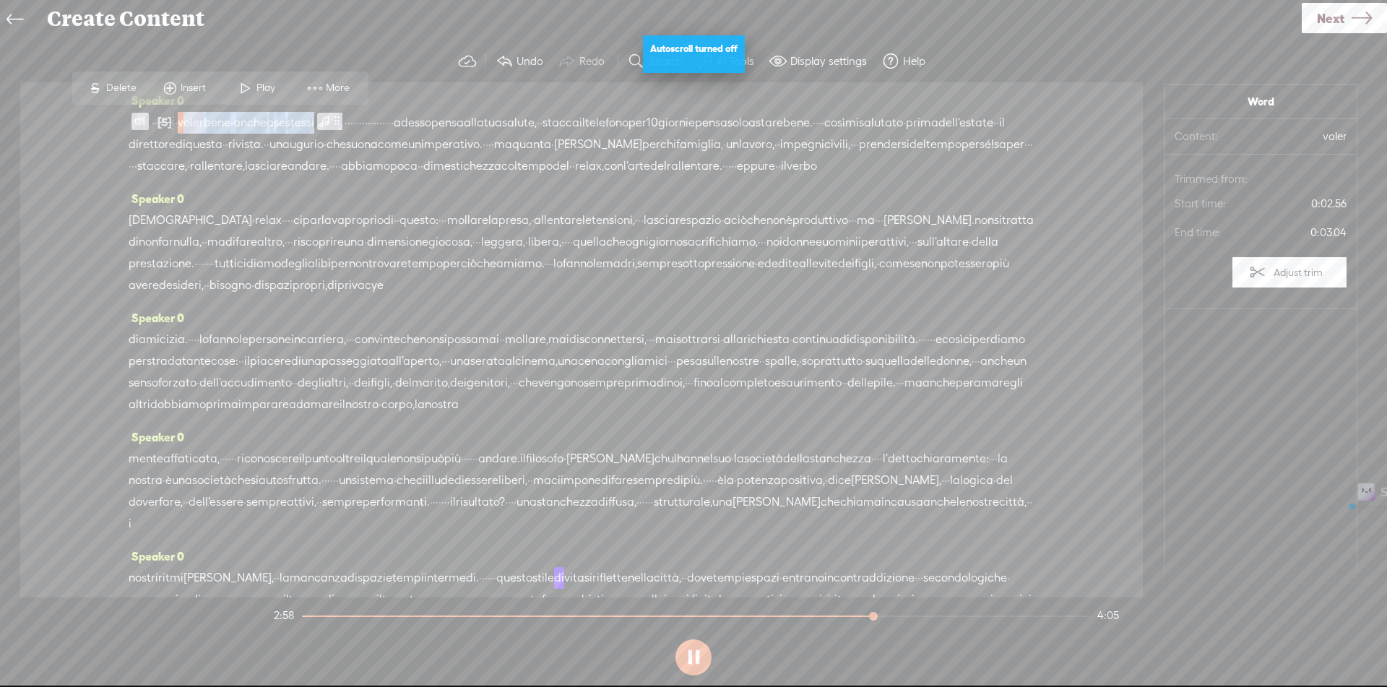
drag, startPoint x: 210, startPoint y: 121, endPoint x: 374, endPoint y: 123, distance: 164.0
click at [374, 123] on div "· · [S] · · · · · · · · · voler bene · anche a se stessi · · · · · · · · · · · …" at bounding box center [582, 144] width 906 height 66
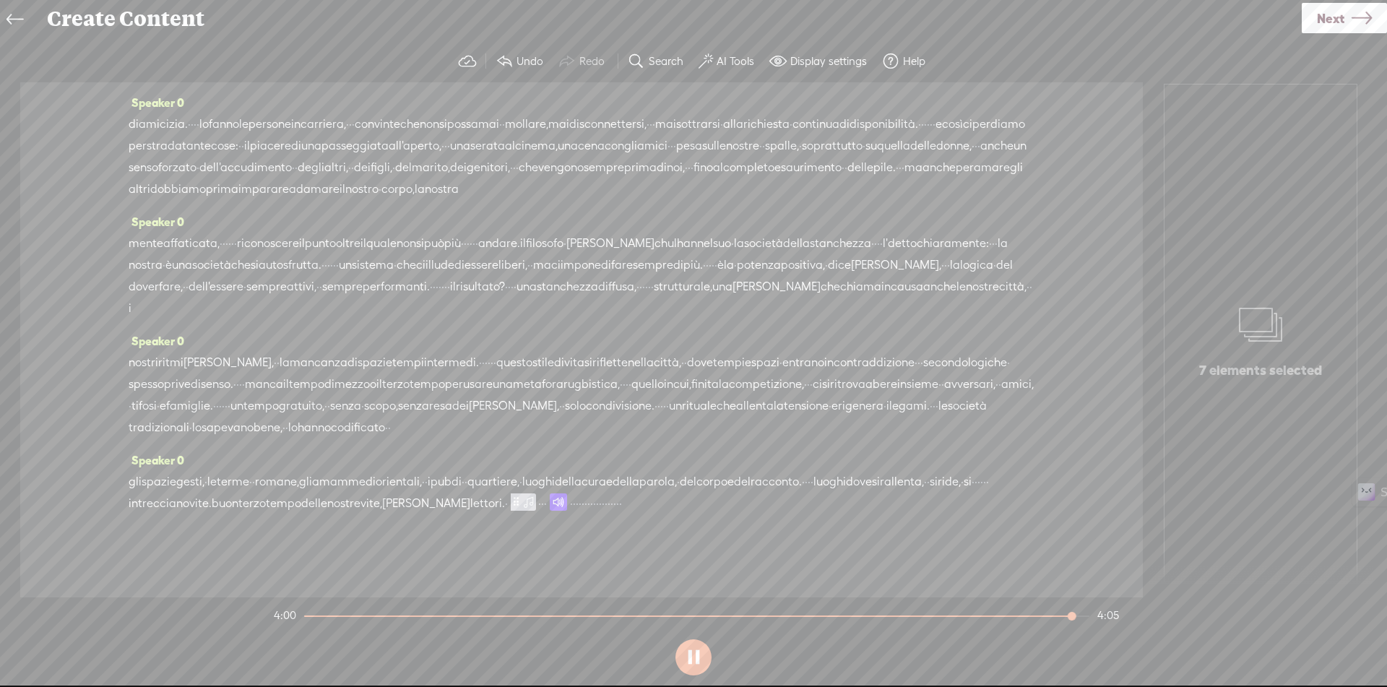
scroll to position [302, 0]
drag, startPoint x: 837, startPoint y: 499, endPoint x: 1121, endPoint y: 506, distance: 284.7
click at [1121, 506] on div "Speaker 0 · · [S] · · · · · · · · · voler bene · anche a se stessi · · · · · · …" at bounding box center [581, 339] width 1123 height 515
click at [1348, 14] on link "Next" at bounding box center [1344, 18] width 85 height 30
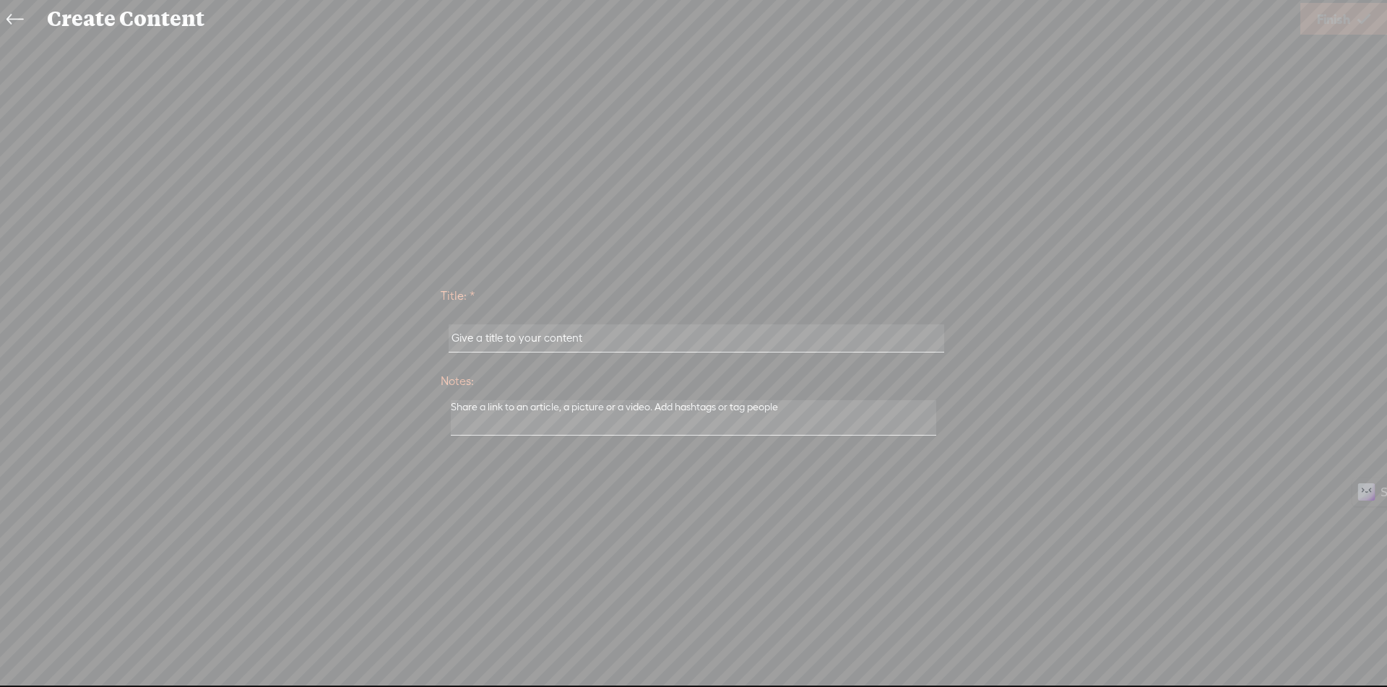
click at [819, 331] on input "text" at bounding box center [696, 338] width 495 height 28
paste input "Voler Bene Anche A Se Stessi"
type input "Voler Bene Anche A Se Stessi"
click at [1336, 23] on span "Finish" at bounding box center [1333, 19] width 33 height 37
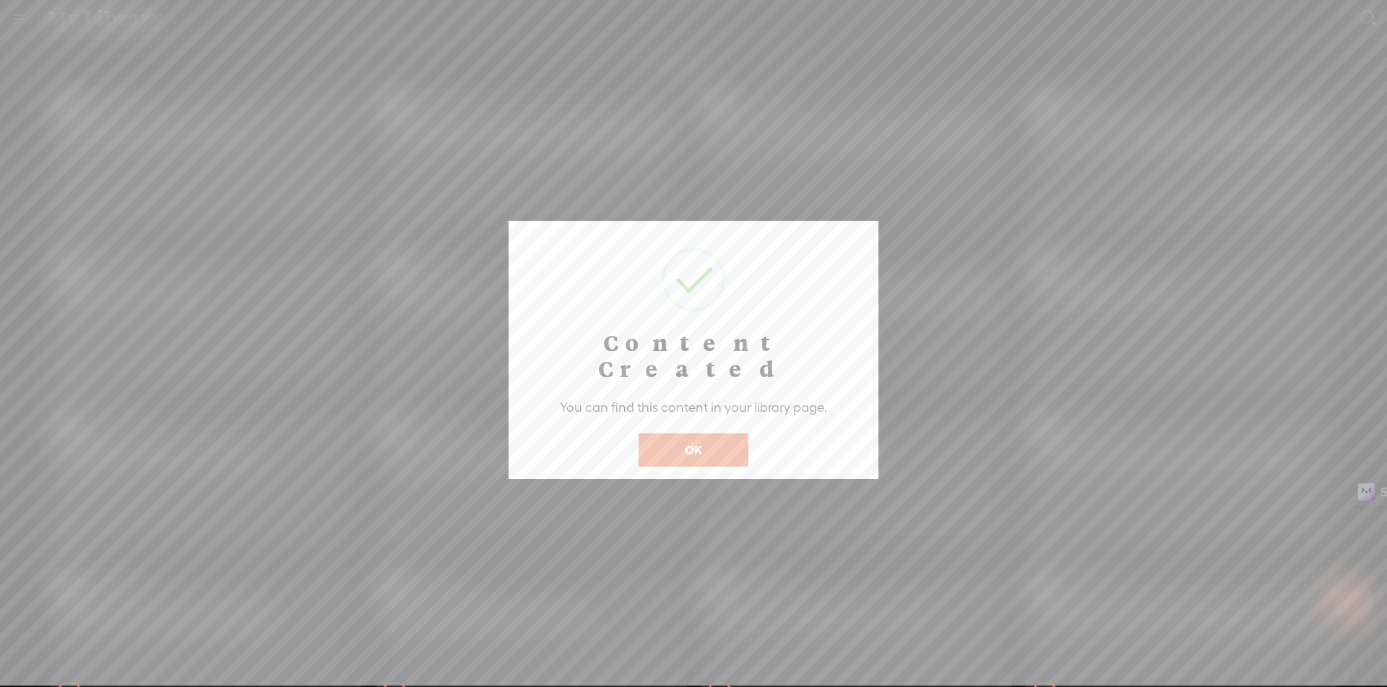
click at [698, 433] on button "OK" at bounding box center [694, 449] width 110 height 33
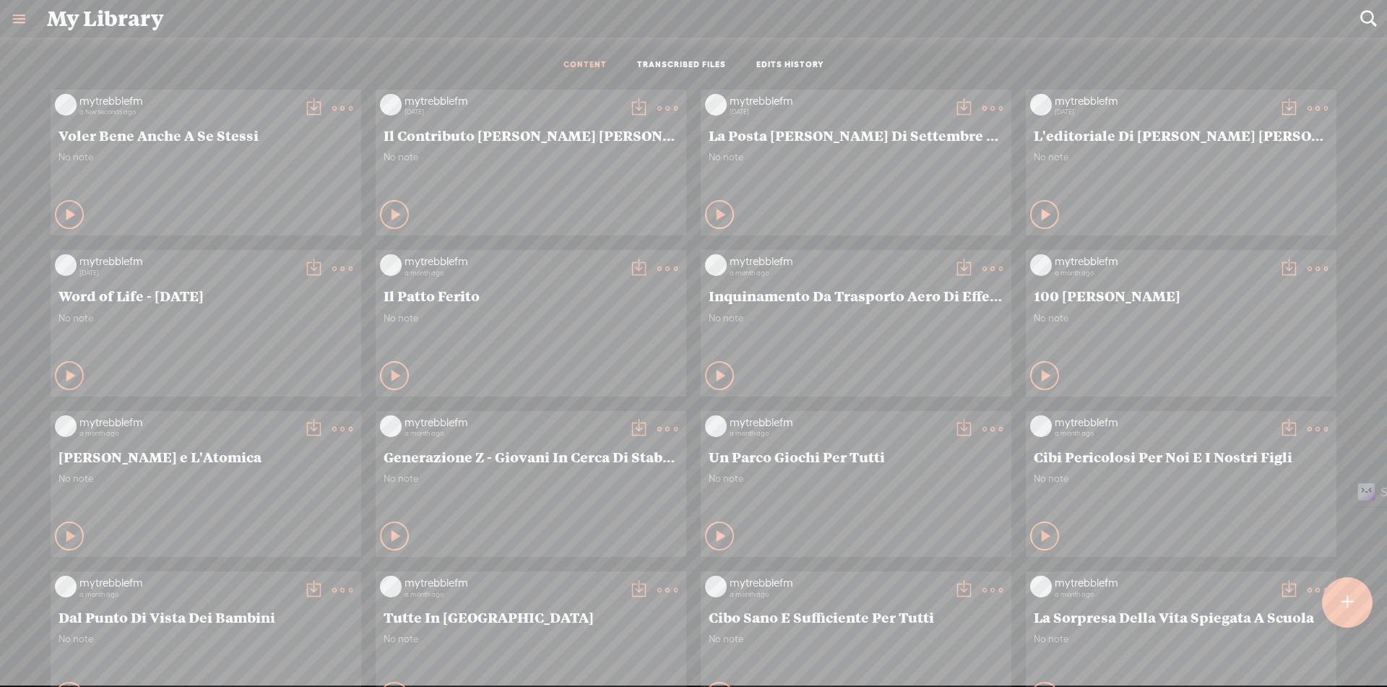
click at [332, 108] on t at bounding box center [342, 108] width 20 height 20
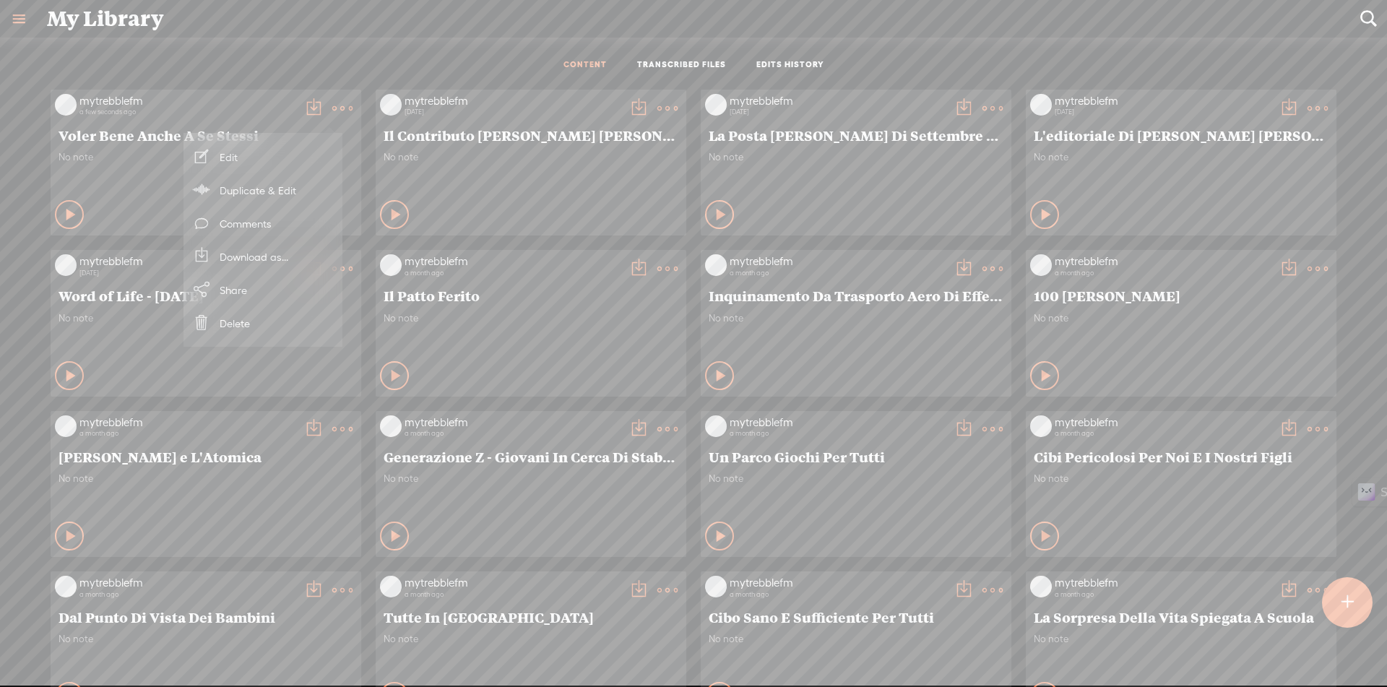
click at [276, 255] on link "Download as..." at bounding box center [263, 256] width 144 height 33
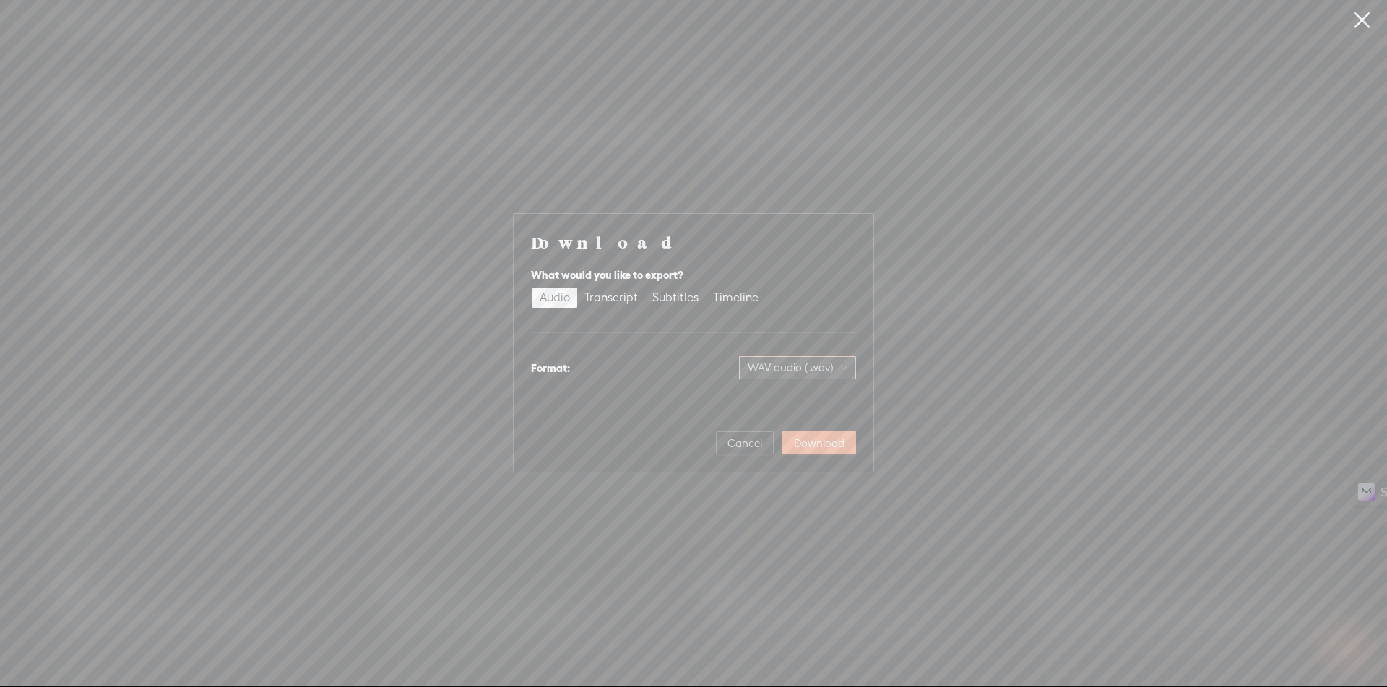
click at [802, 361] on span "WAV audio (.wav)" at bounding box center [798, 368] width 100 height 22
click at [798, 399] on div "MP3 audio (.mp3)" at bounding box center [786, 398] width 118 height 14
click at [812, 442] on span "Download" at bounding box center [819, 443] width 51 height 14
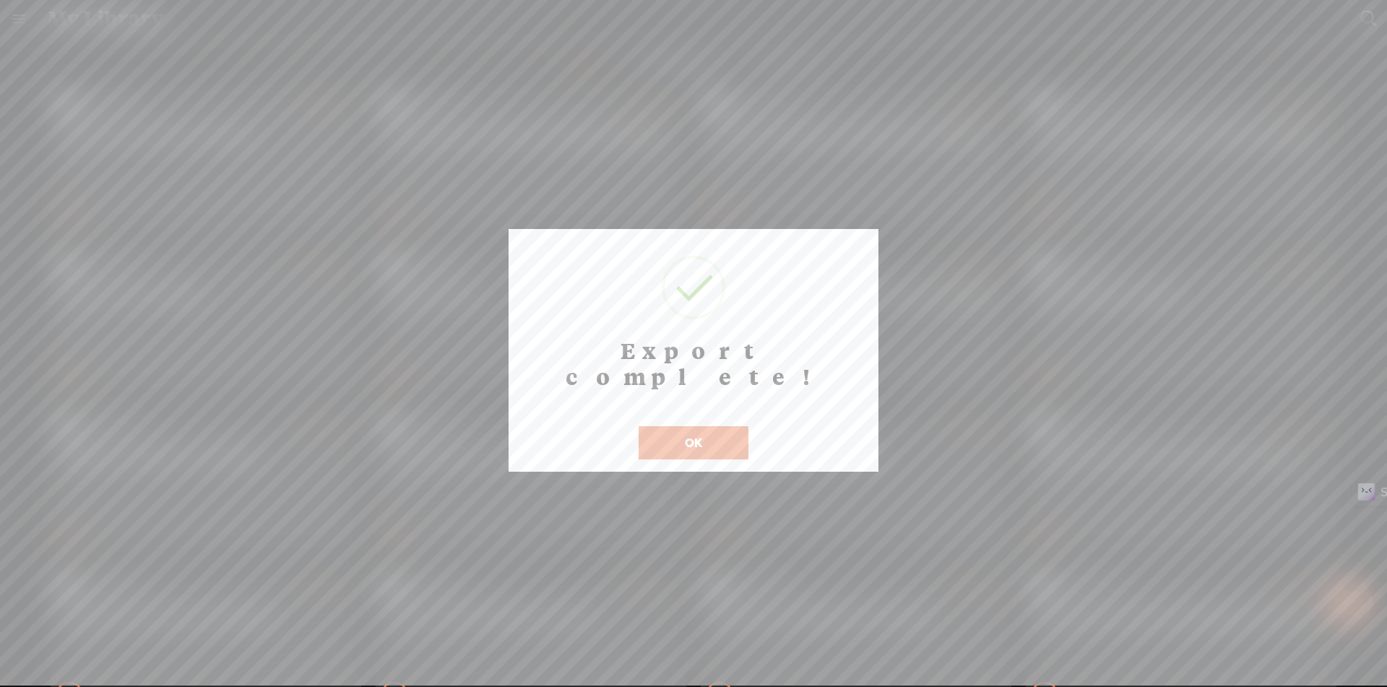
click at [702, 426] on button "OK" at bounding box center [694, 442] width 110 height 33
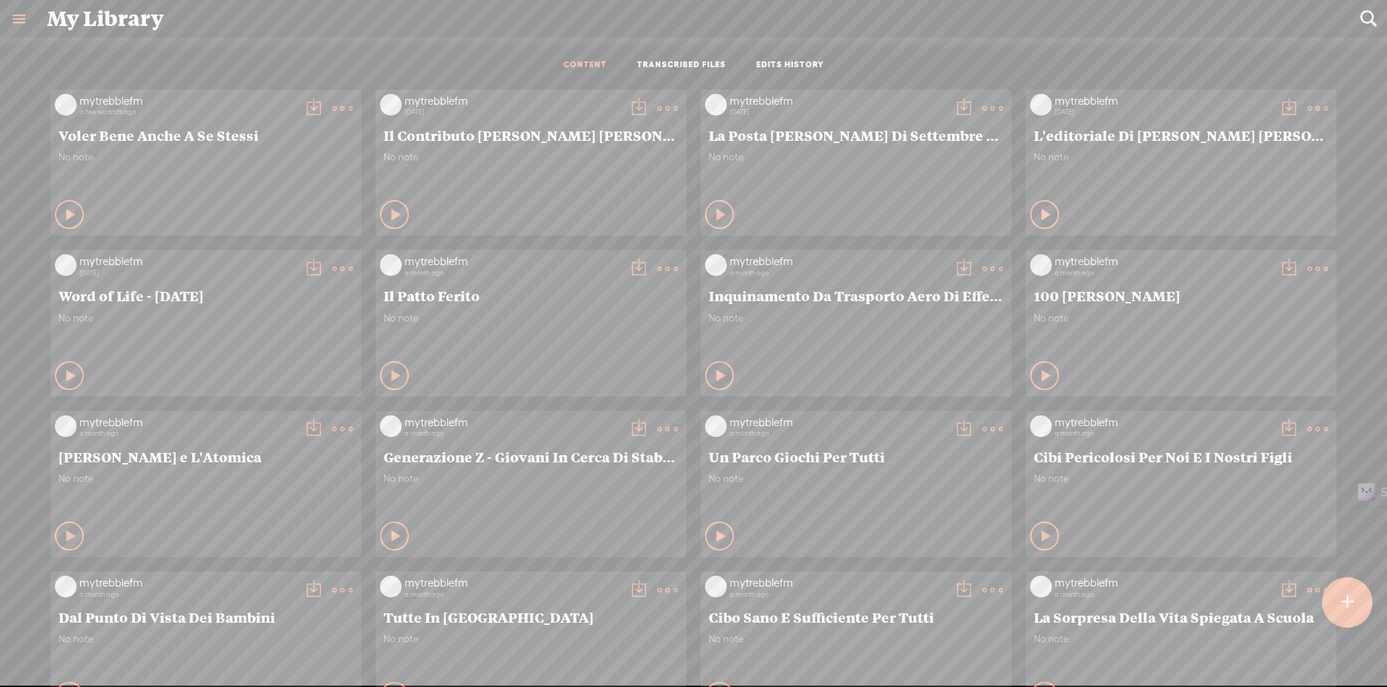
click at [303, 106] on t at bounding box center [313, 108] width 20 height 20
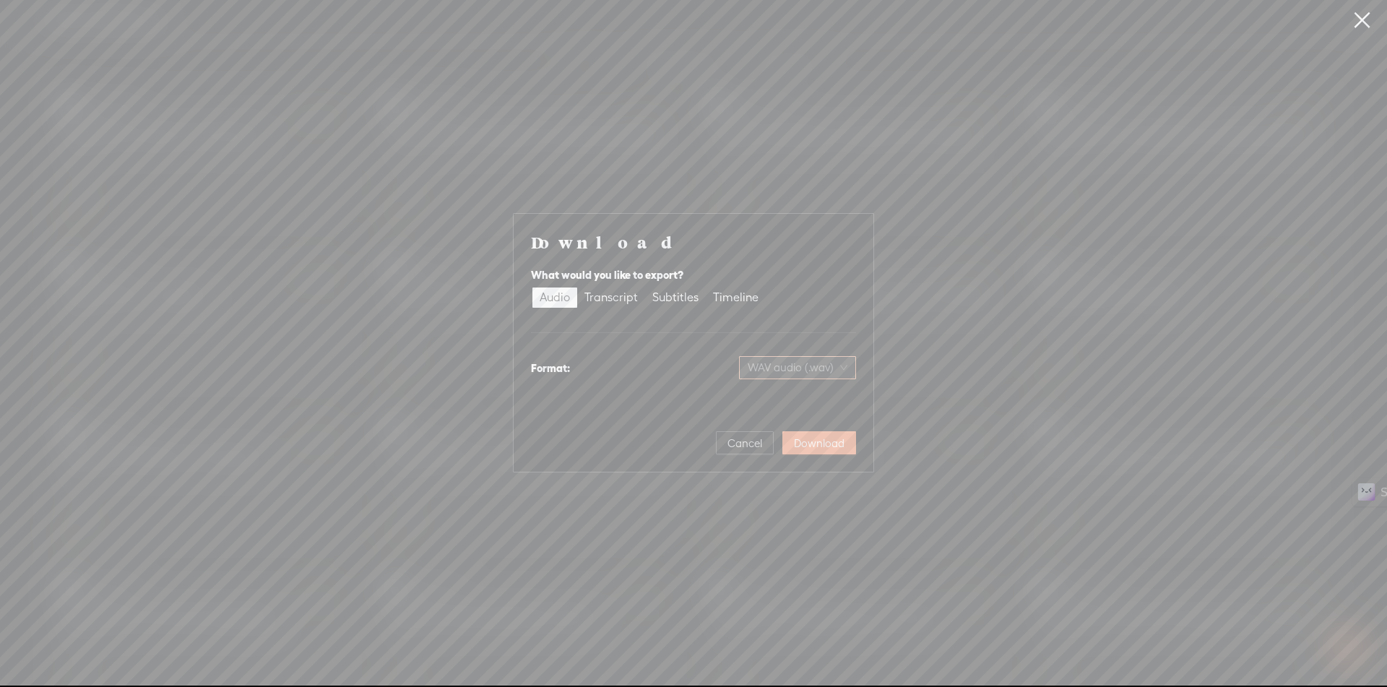
click at [779, 366] on span "WAV audio (.wav)" at bounding box center [798, 368] width 100 height 22
click at [837, 298] on div "Audio Transcript Subtitles Timeline" at bounding box center [693, 297] width 325 height 23
click at [1359, 22] on link at bounding box center [1362, 20] width 36 height 40
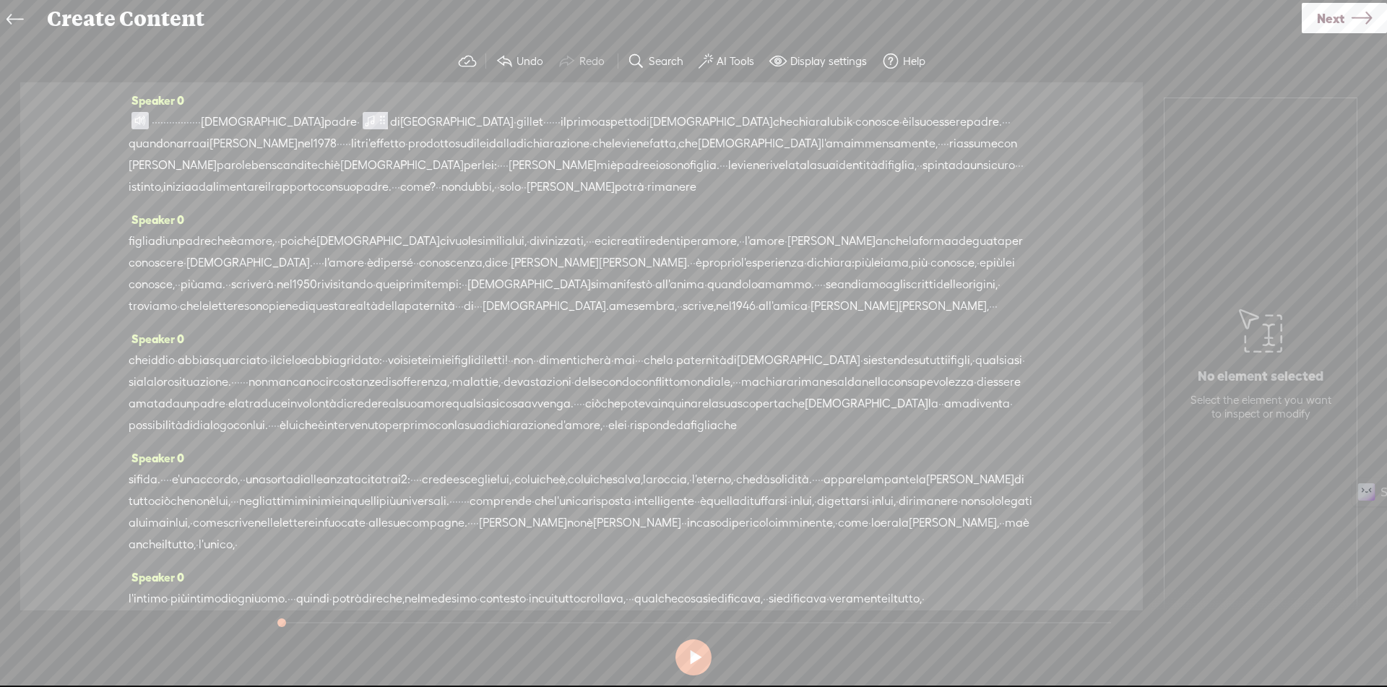
click at [137, 113] on span at bounding box center [139, 120] width 17 height 17
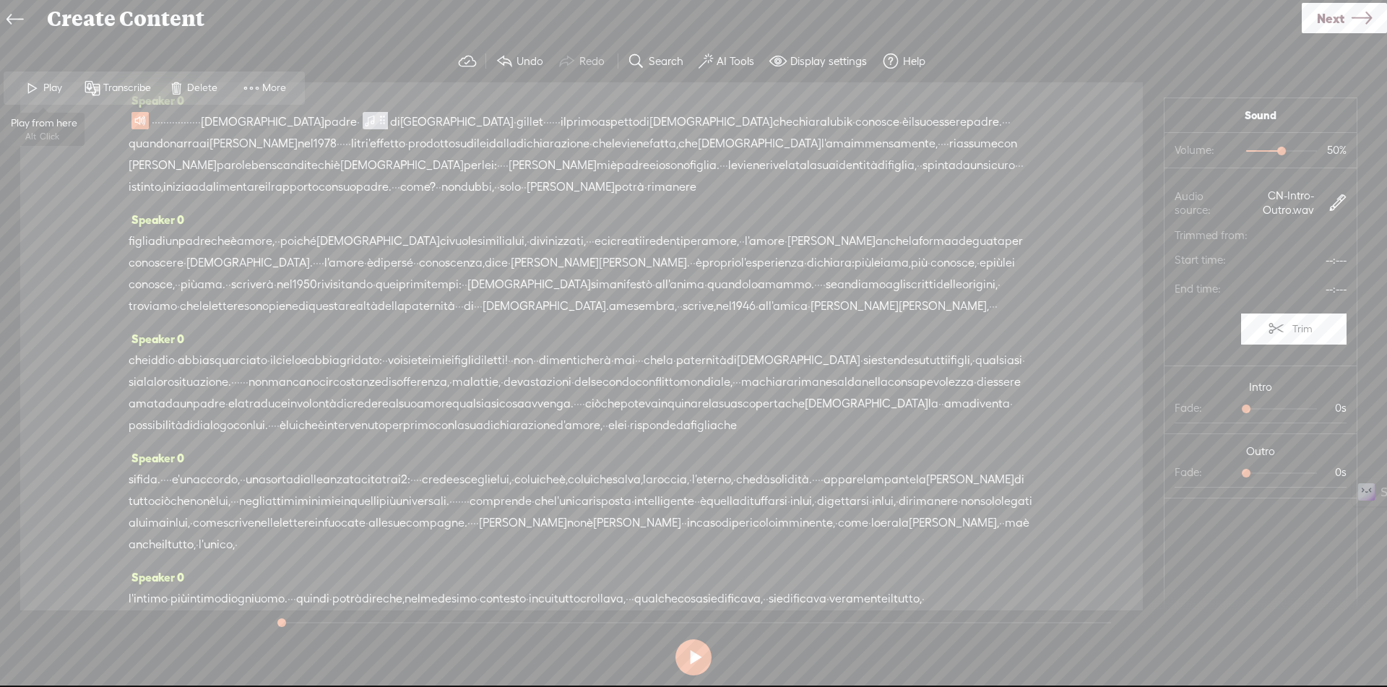
click at [46, 86] on span "Play" at bounding box center [54, 88] width 22 height 14
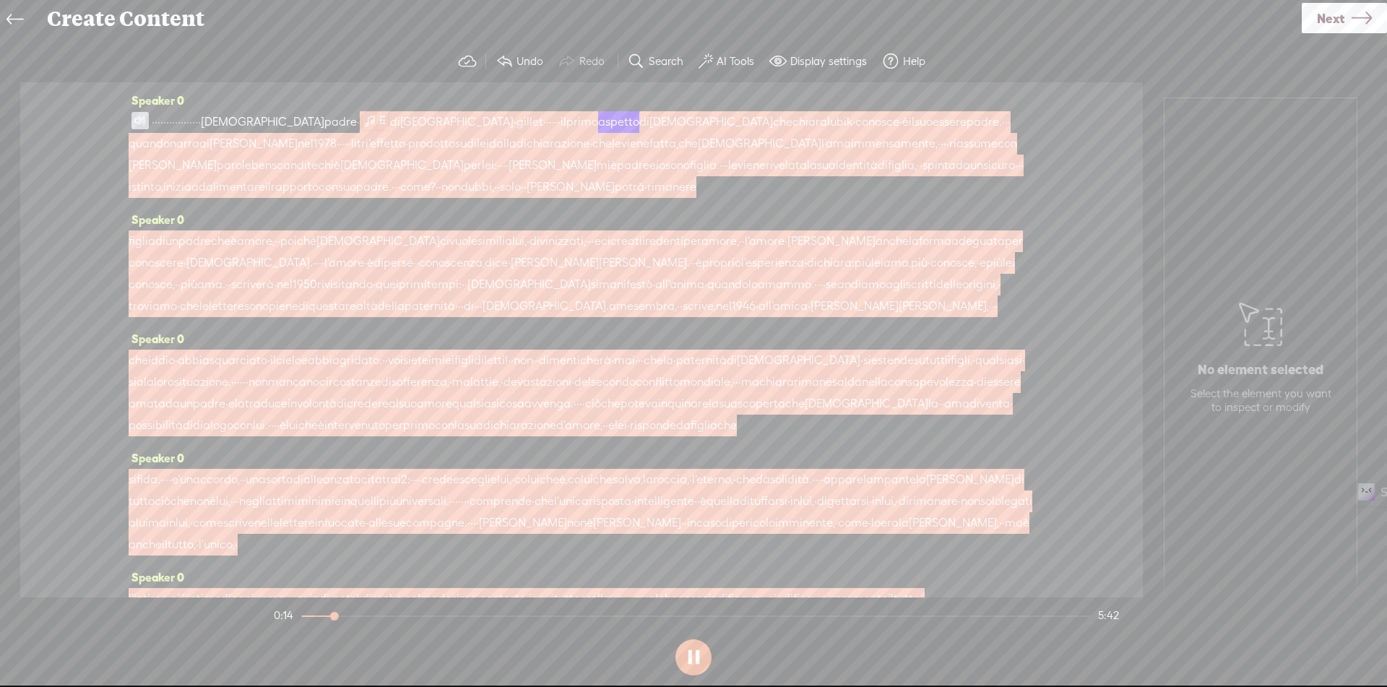
click at [376, 119] on span at bounding box center [370, 120] width 14 height 17
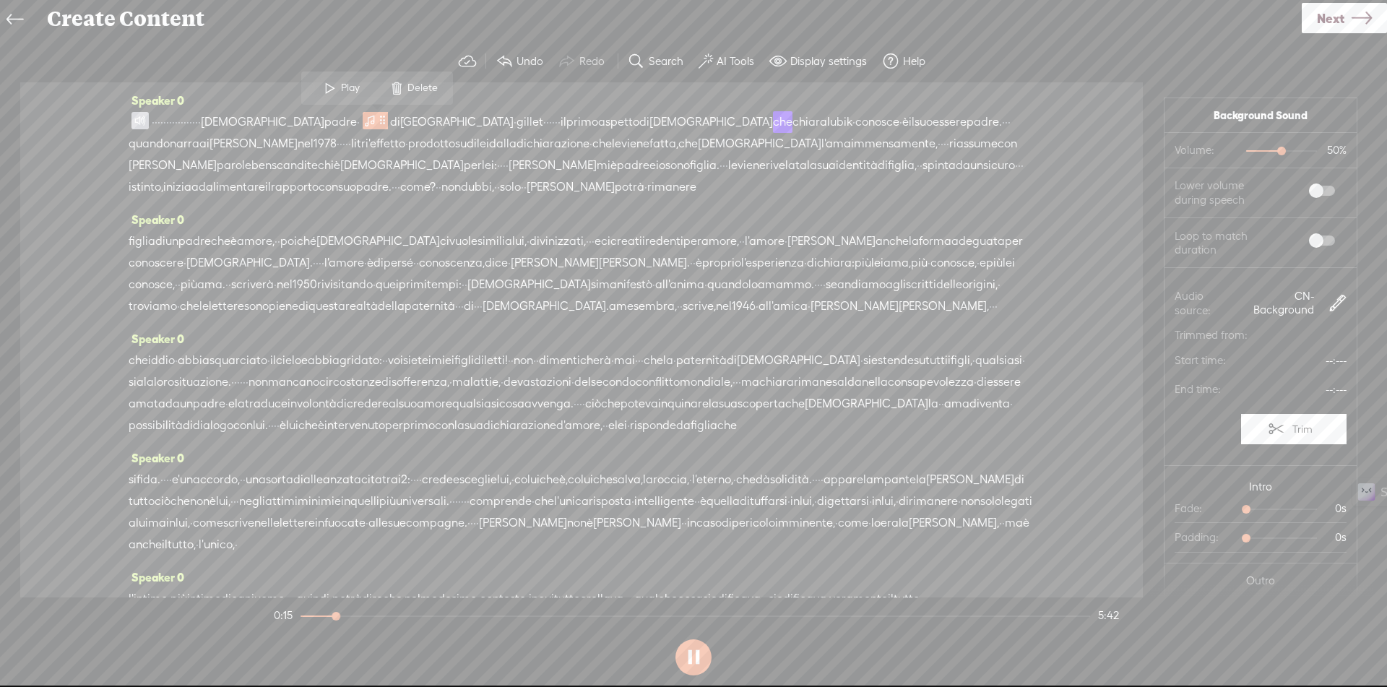
click at [1309, 186] on span at bounding box center [1322, 191] width 26 height 10
click at [1309, 238] on span at bounding box center [1322, 241] width 26 height 10
drag, startPoint x: 1265, startPoint y: 150, endPoint x: 1247, endPoint y: 150, distance: 18.1
click at [1247, 150] on div at bounding box center [1260, 152] width 33 height 33
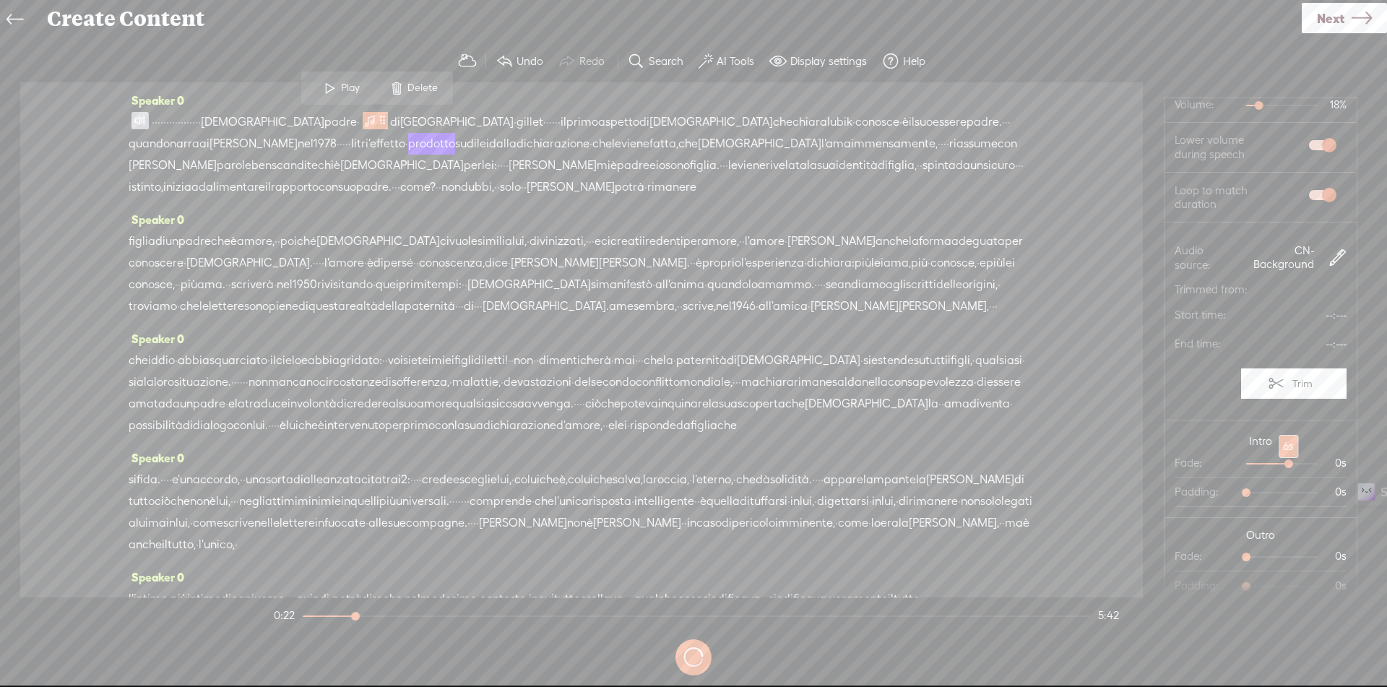
drag, startPoint x: 1253, startPoint y: 462, endPoint x: 1275, endPoint y: 463, distance: 22.4
click at [1275, 463] on div at bounding box center [1290, 465] width 33 height 33
drag, startPoint x: 1236, startPoint y: 554, endPoint x: 1272, endPoint y: 558, distance: 36.4
click at [1274, 558] on div at bounding box center [1290, 558] width 33 height 33
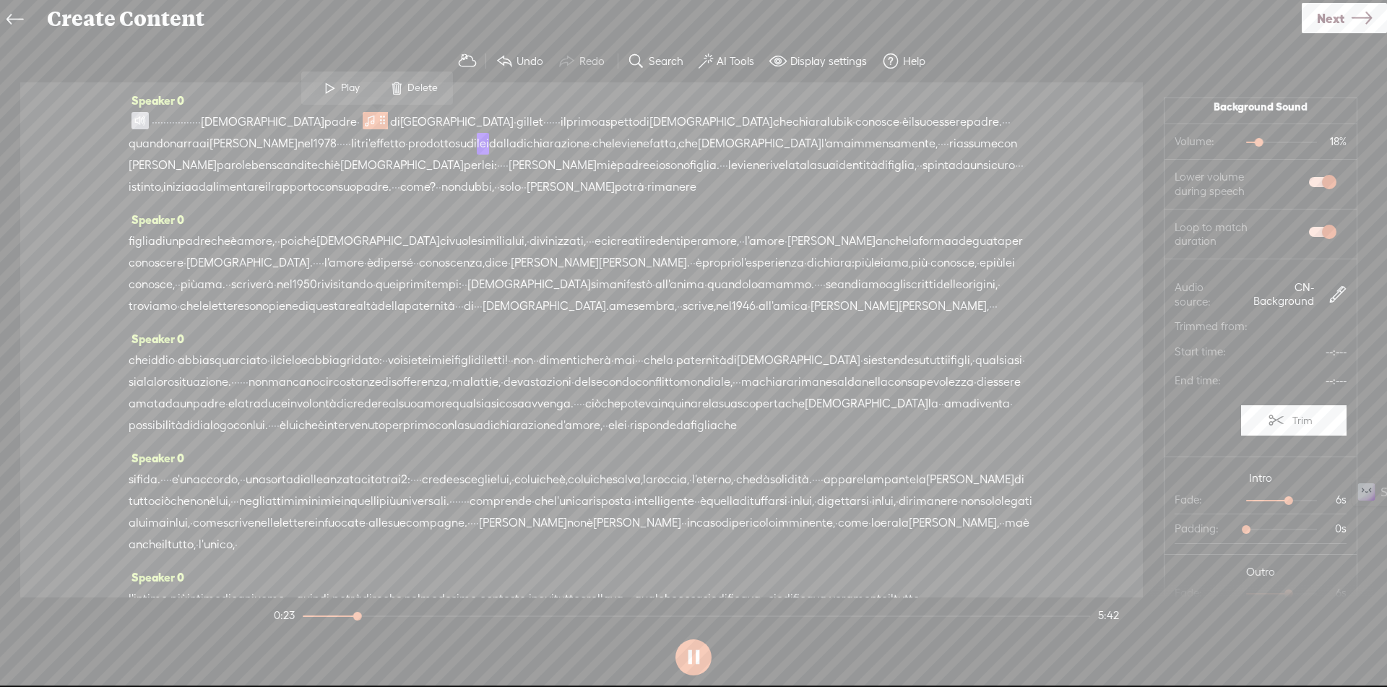
scroll to position [0, 0]
click at [136, 118] on span at bounding box center [139, 120] width 17 height 17
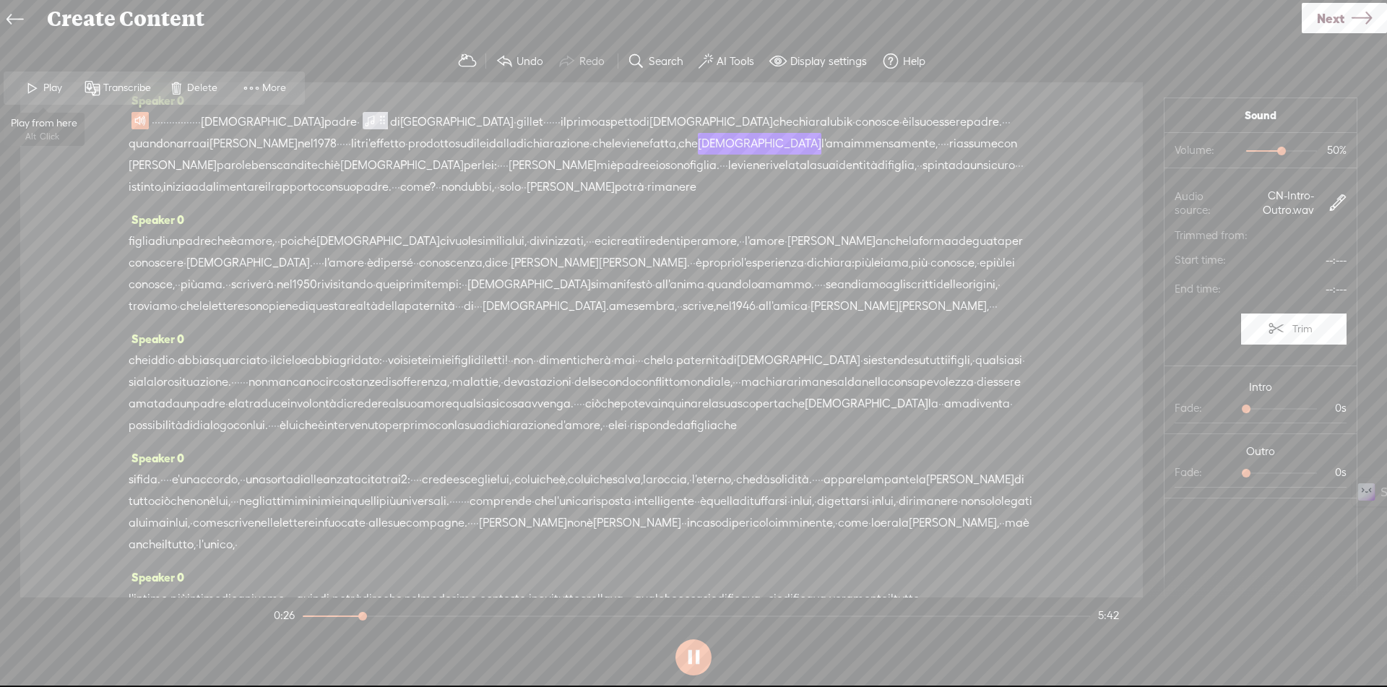
click at [53, 81] on span "Play" at bounding box center [43, 88] width 72 height 26
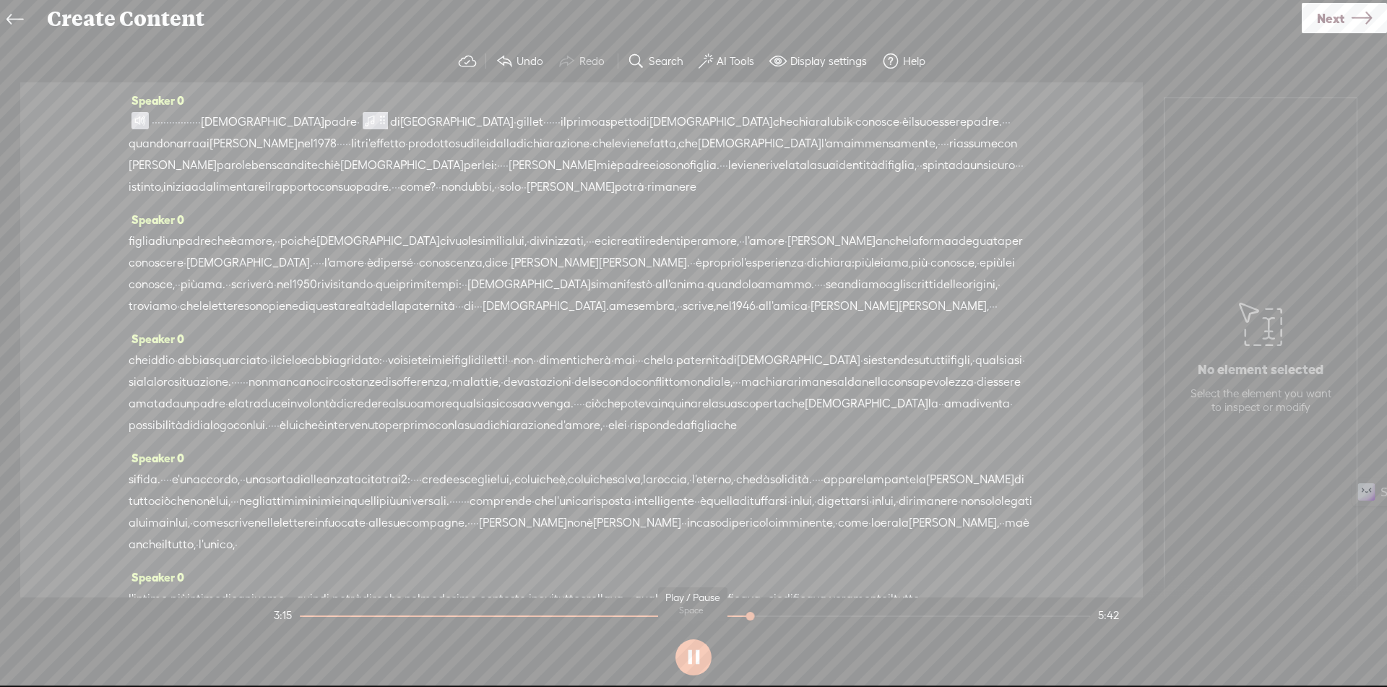
click at [699, 659] on section at bounding box center [693, 658] width 845 height 48
click at [699, 659] on button at bounding box center [693, 657] width 36 height 36
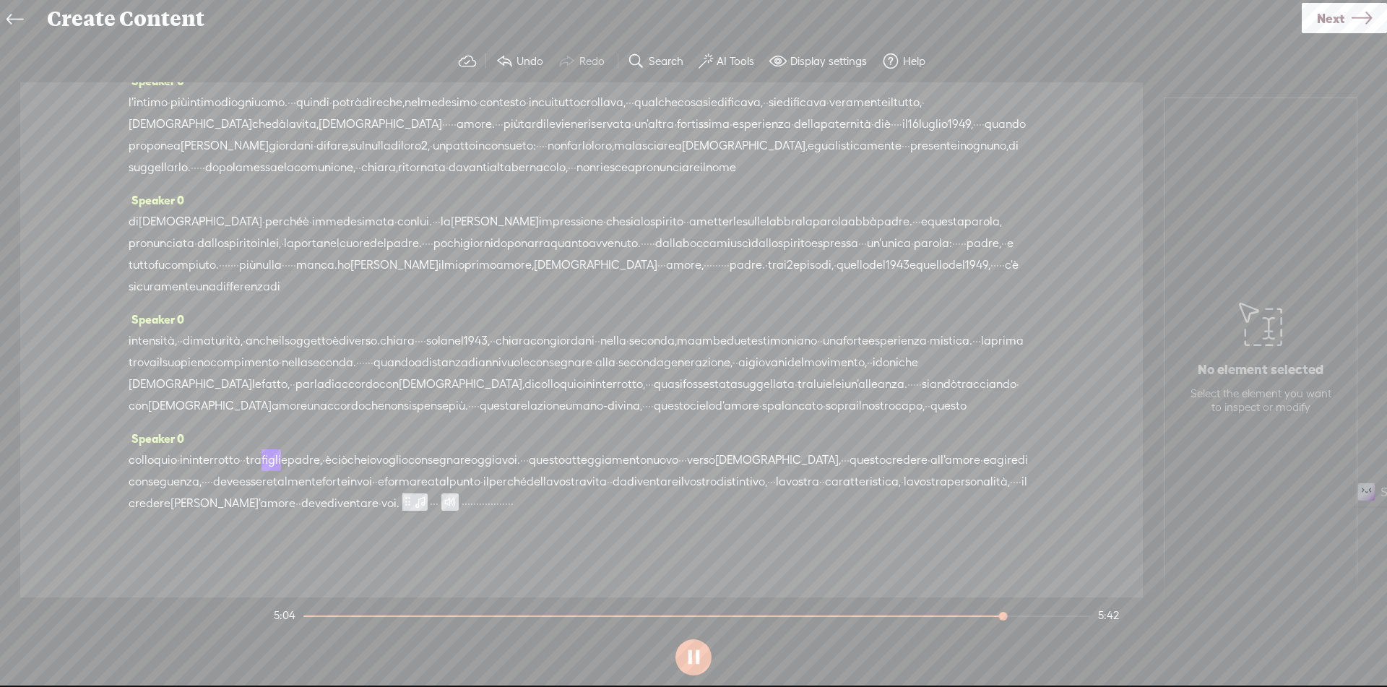
scroll to position [605, 0]
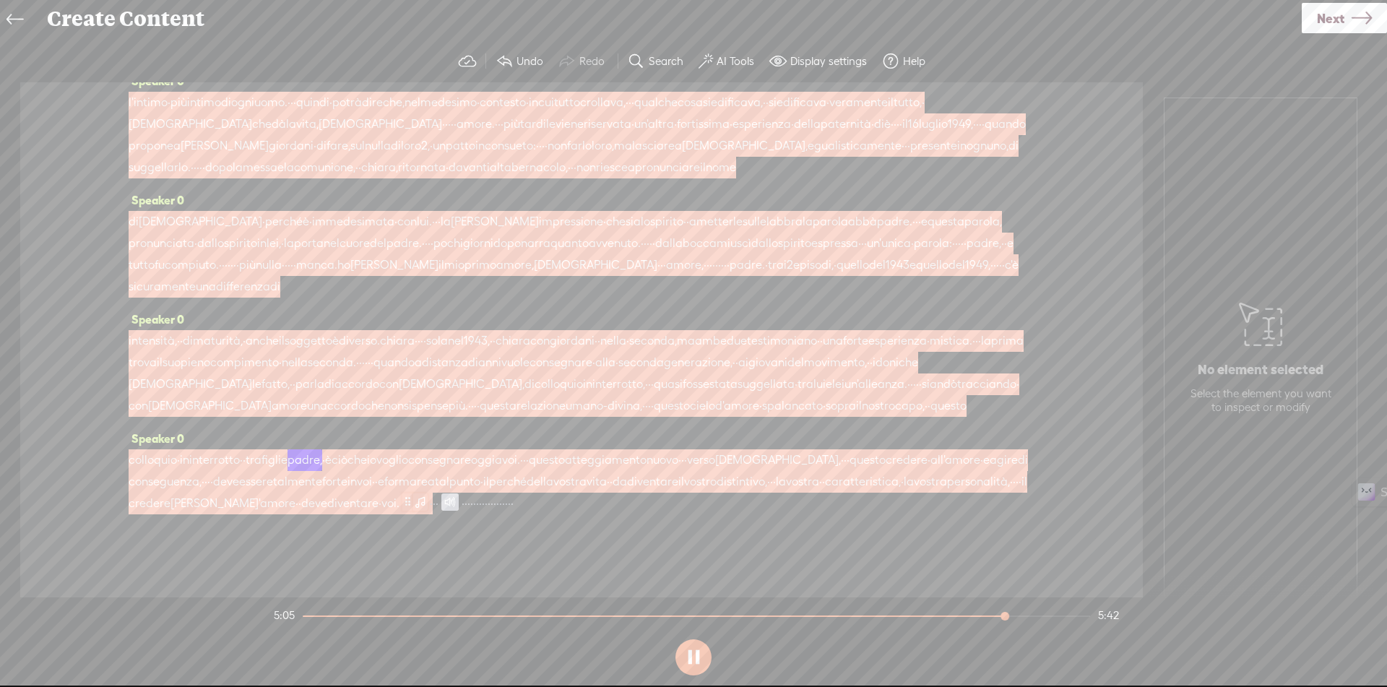
click at [428, 493] on span at bounding box center [420, 501] width 14 height 17
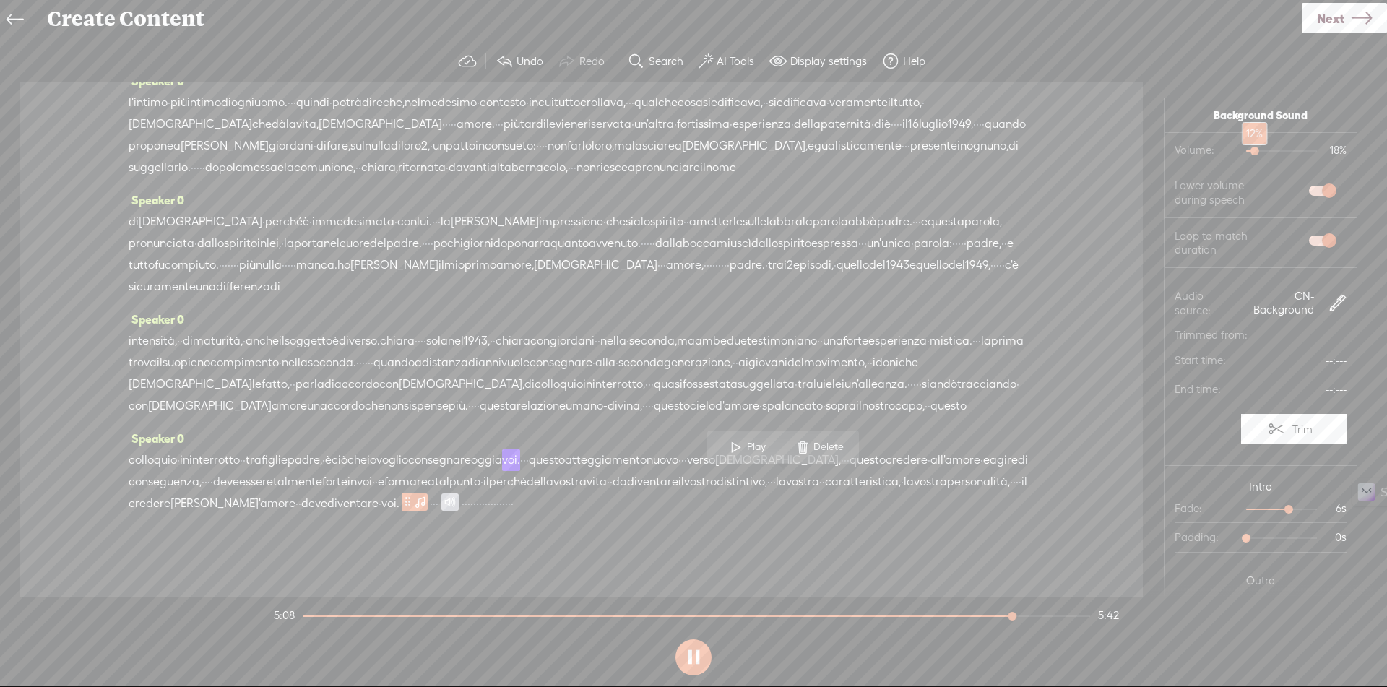
click at [1242, 152] on div at bounding box center [1256, 152] width 33 height 33
click at [1239, 152] on div at bounding box center [1252, 152] width 33 height 33
click at [1237, 153] on div at bounding box center [1247, 152] width 33 height 33
click at [1240, 152] on div at bounding box center [1250, 152] width 33 height 33
click at [1243, 158] on div at bounding box center [1254, 152] width 33 height 33
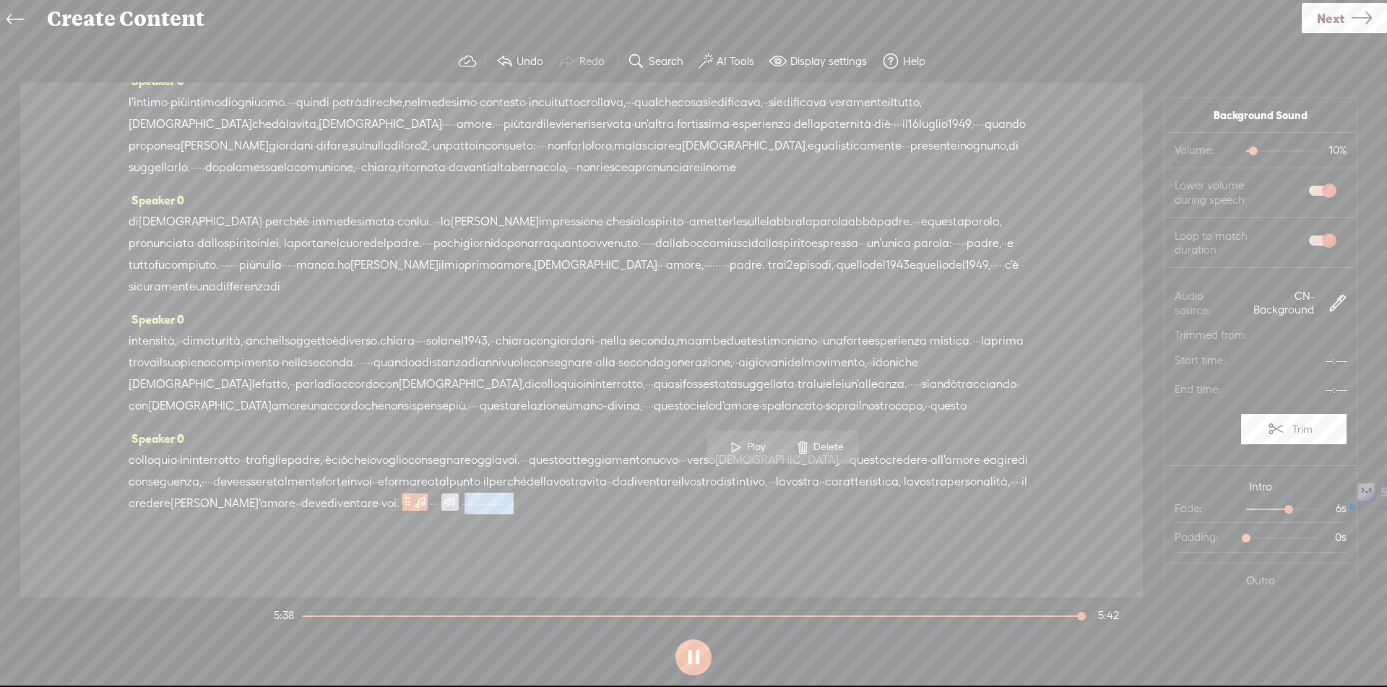
drag, startPoint x: 848, startPoint y: 478, endPoint x: 1142, endPoint y: 498, distance: 294.8
click at [1142, 498] on div "Speaker 0 · · · · · · · · · · · · · · · · · dio padre · di florence · gillet · …" at bounding box center [581, 339] width 1123 height 515
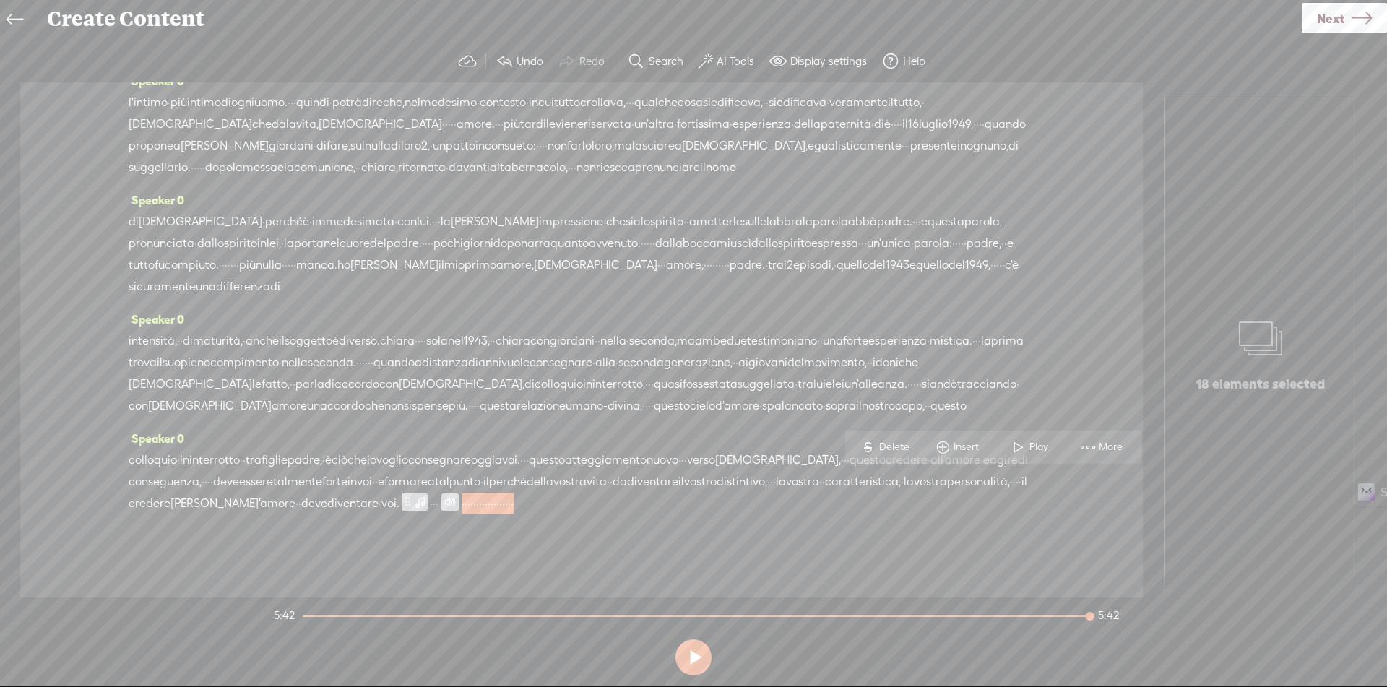
click at [894, 445] on span "Delete" at bounding box center [896, 447] width 34 height 14
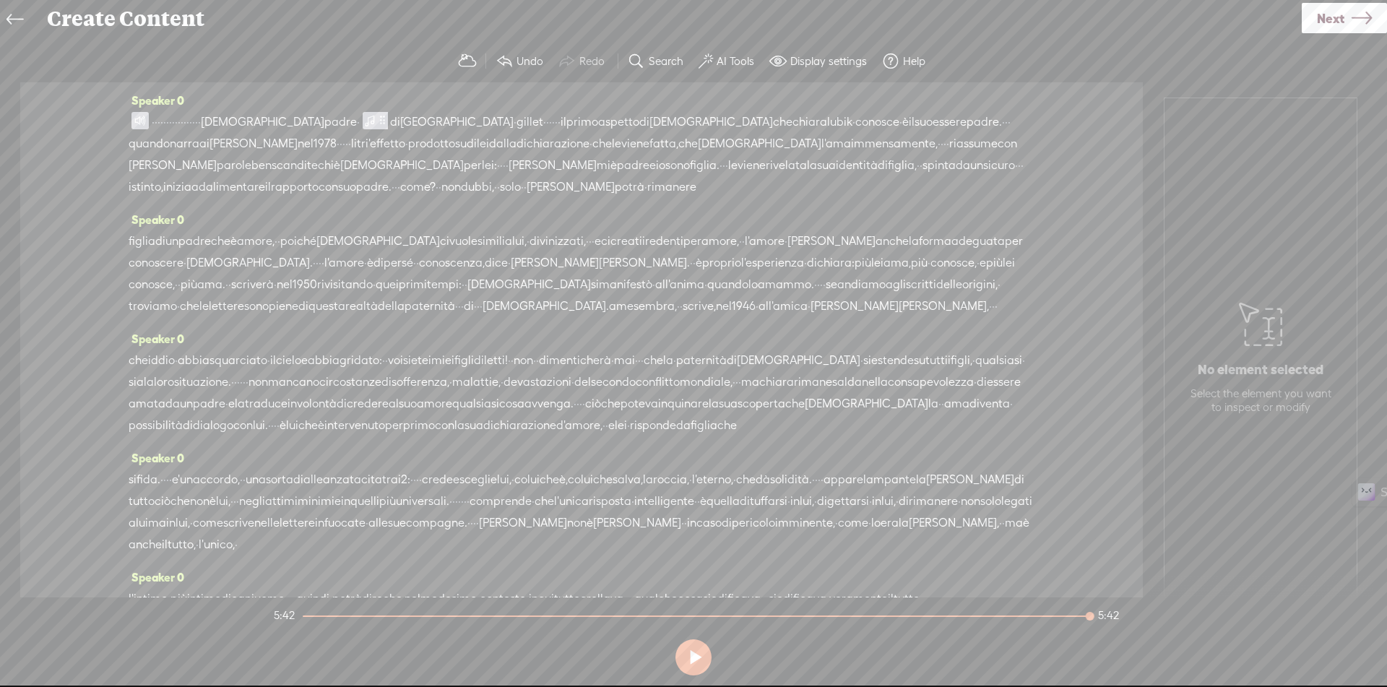
click at [141, 121] on span at bounding box center [139, 120] width 17 height 17
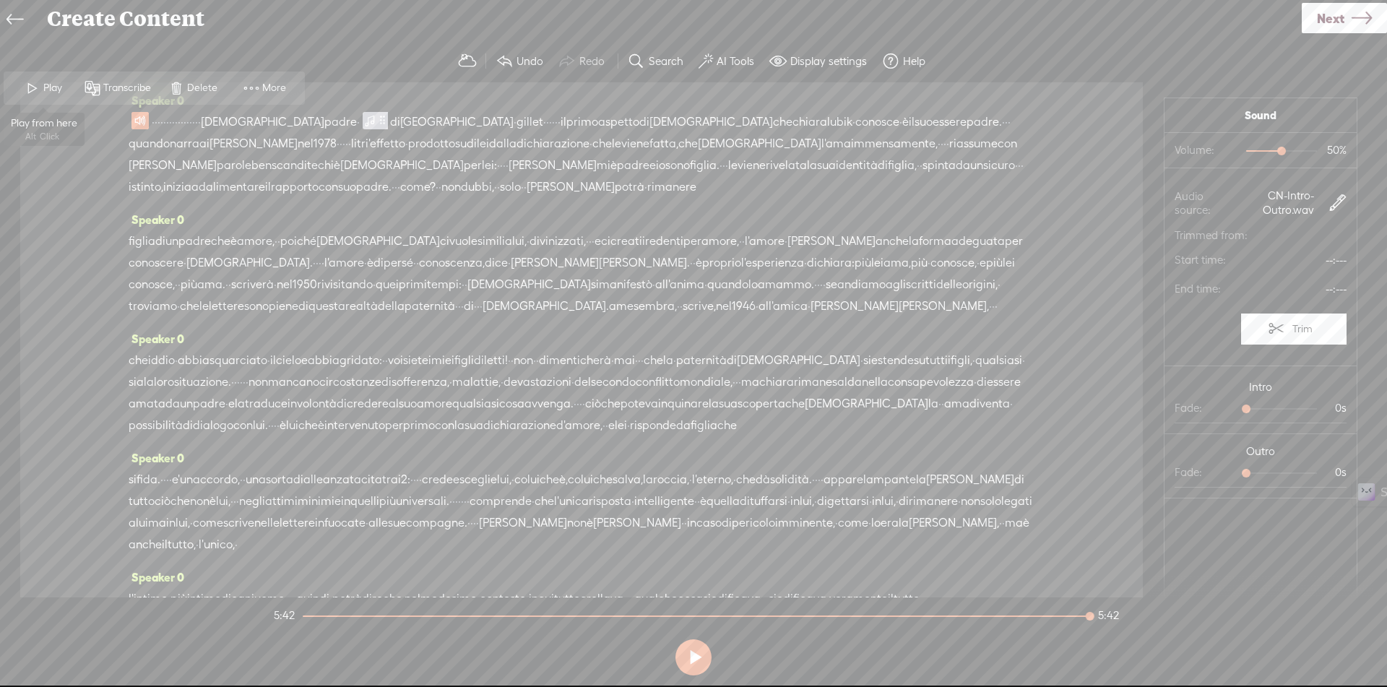
click at [49, 90] on span "Play" at bounding box center [54, 88] width 22 height 14
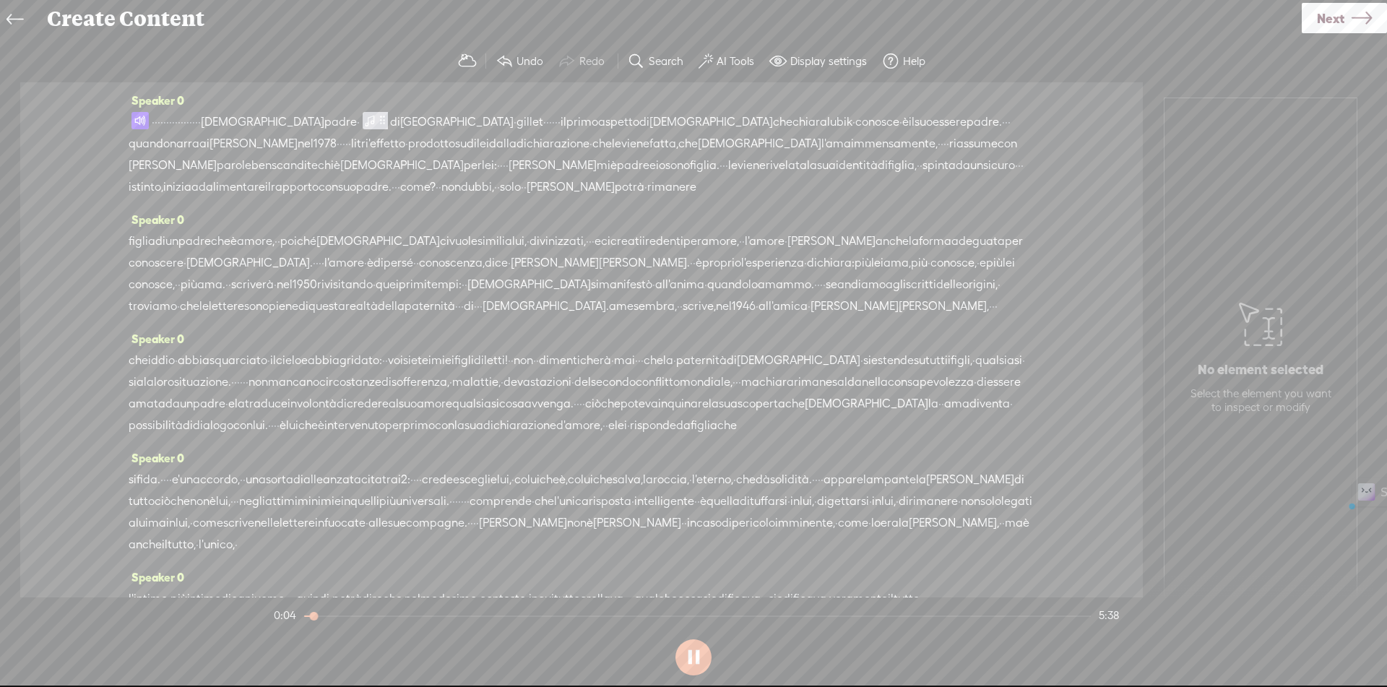
drag, startPoint x: 297, startPoint y: 119, endPoint x: 352, endPoint y: 126, distance: 55.3
click at [352, 126] on div "· · · · · · · · · · · · · · · · · dio padre · di florence · gillet · · · · · · …" at bounding box center [582, 154] width 906 height 87
click at [1352, 29] on icon at bounding box center [1362, 18] width 20 height 37
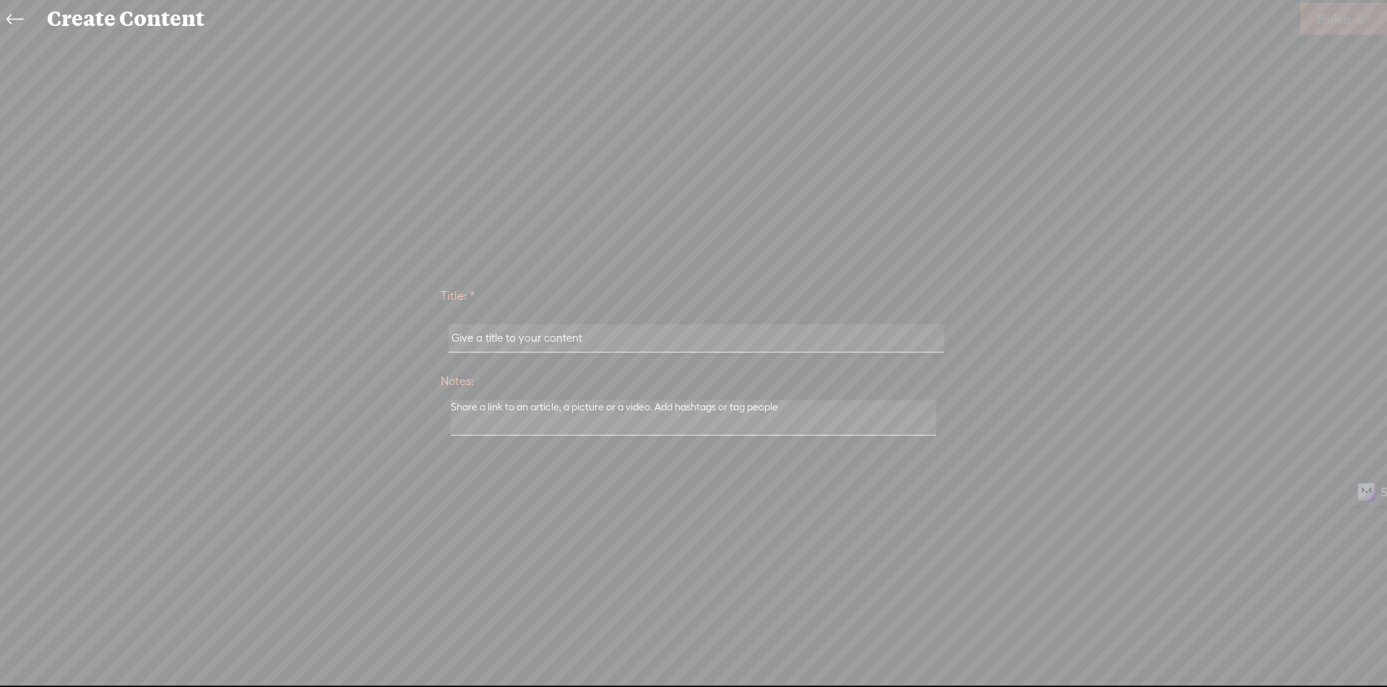
click at [551, 342] on input "text" at bounding box center [696, 338] width 495 height 28
drag, startPoint x: 550, startPoint y: 342, endPoint x: 357, endPoint y: 337, distance: 193.7
click at [357, 337] on div "Title: * Dio Padre Notes: Save as a draft content Publish: Warning: Narration o…" at bounding box center [693, 360] width 1358 height 164
type input "[DEMOGRAPHIC_DATA] Padre"
click at [1322, 27] on span "Finish" at bounding box center [1333, 19] width 33 height 37
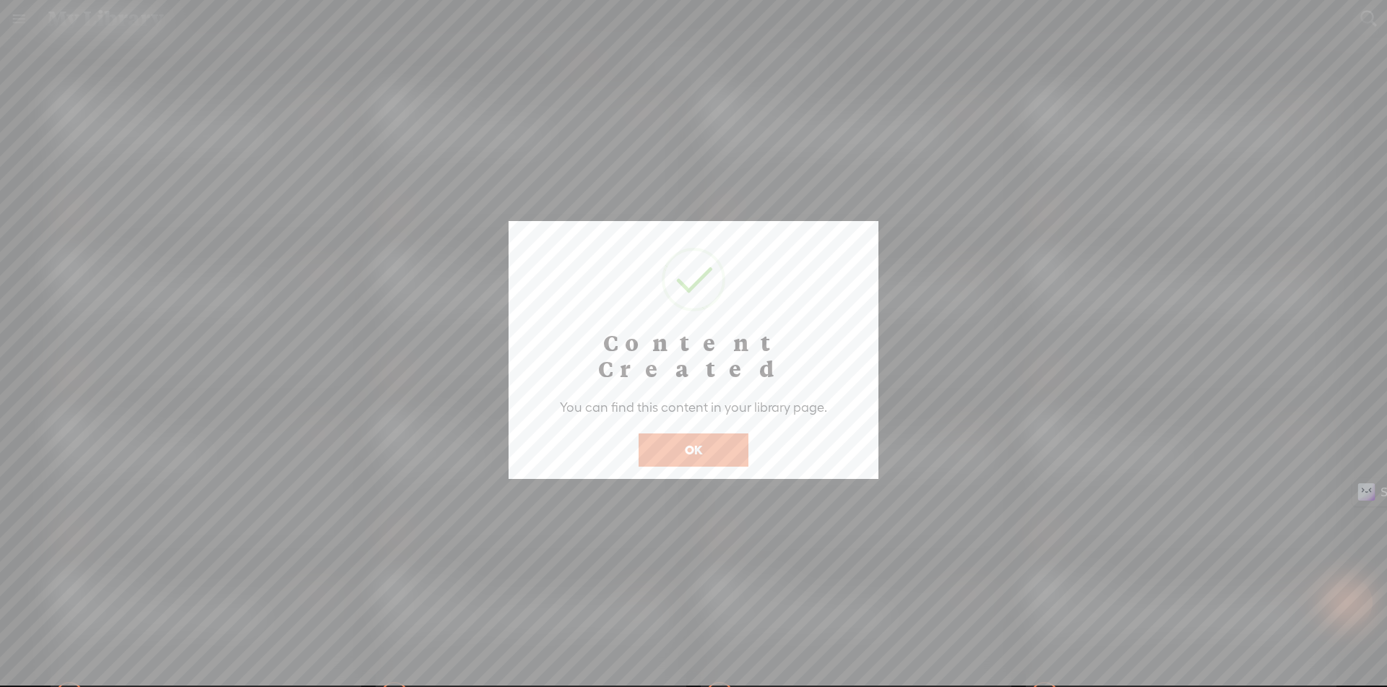
click at [665, 433] on button "OK" at bounding box center [694, 449] width 110 height 33
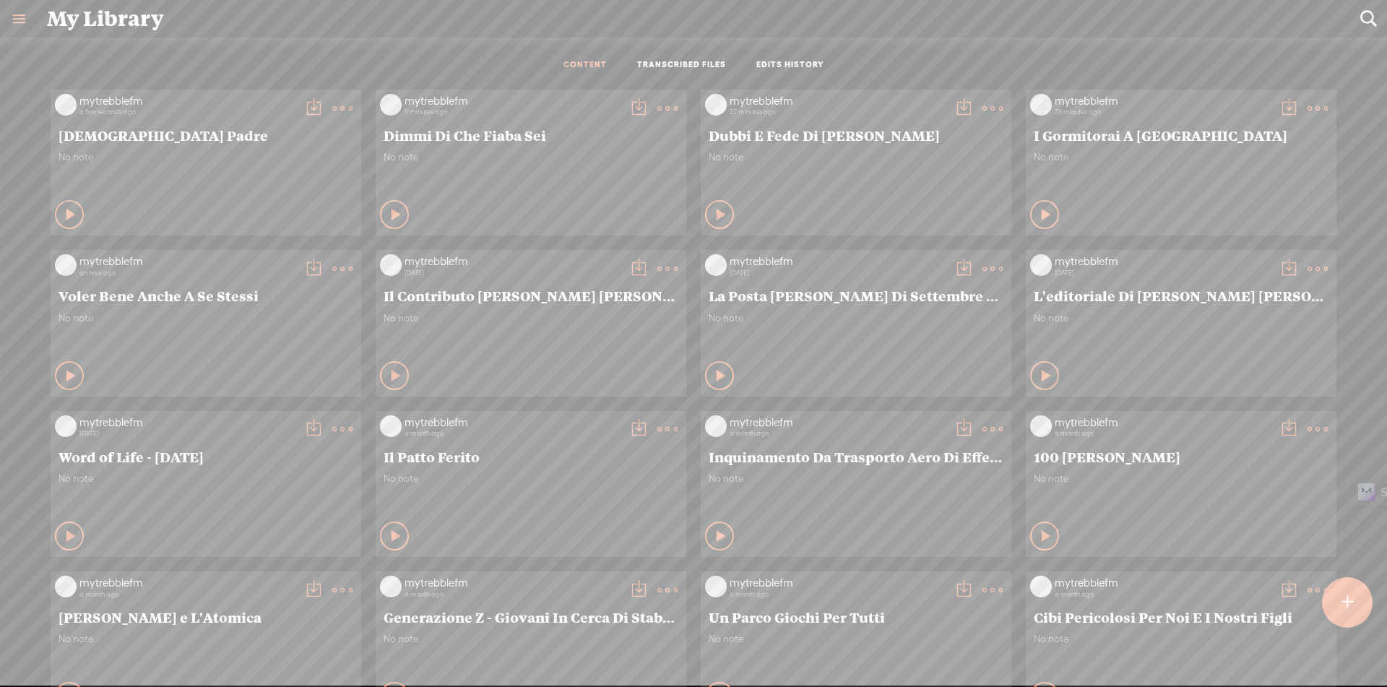
click at [303, 108] on t at bounding box center [313, 108] width 20 height 20
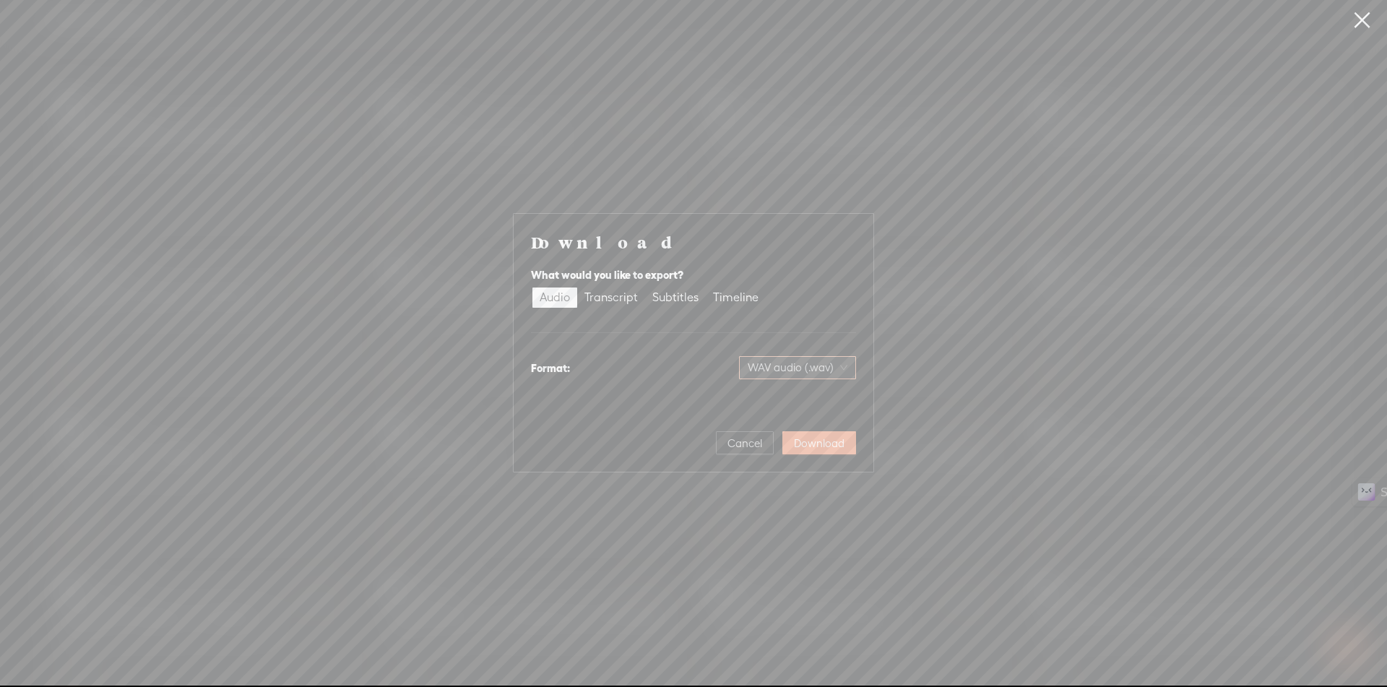
click at [824, 363] on span "WAV audio (.wav)" at bounding box center [798, 368] width 100 height 22
click at [805, 402] on div "MP3 audio (.mp3)" at bounding box center [786, 398] width 118 height 14
click at [805, 437] on span "Download" at bounding box center [819, 443] width 51 height 14
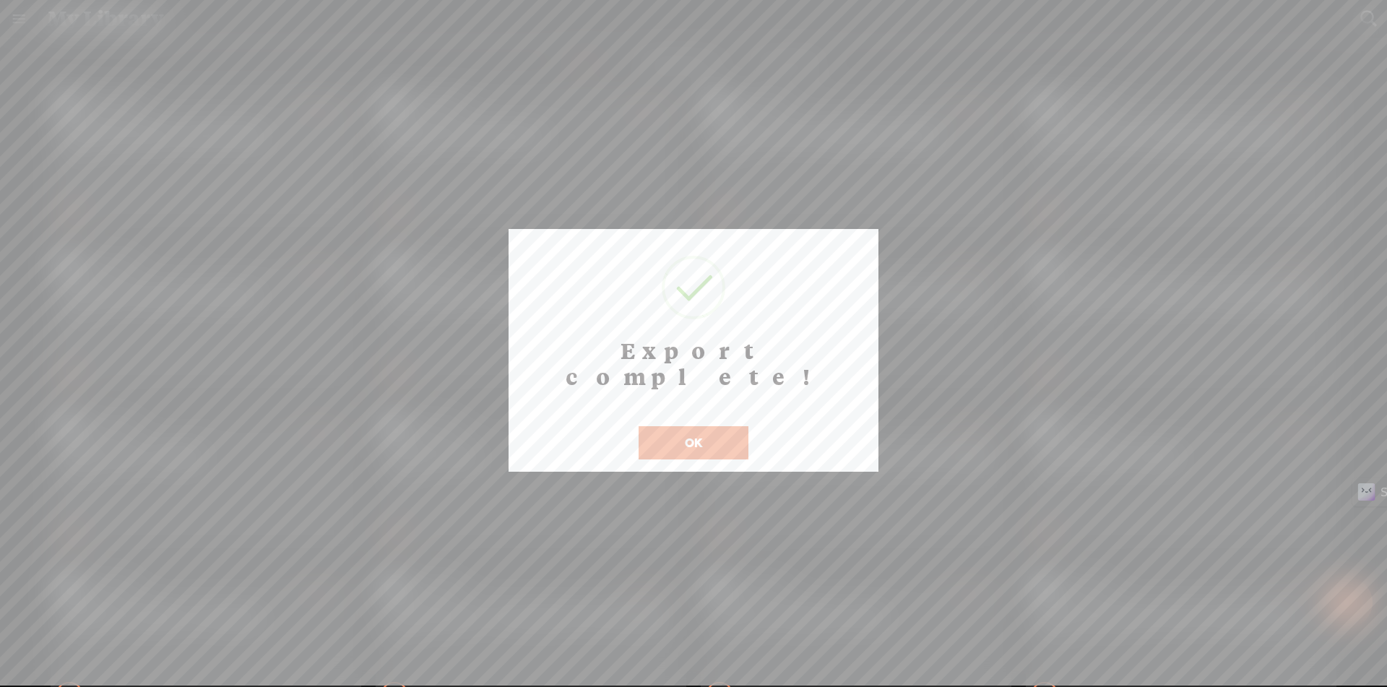
click at [722, 426] on button "OK" at bounding box center [694, 442] width 110 height 33
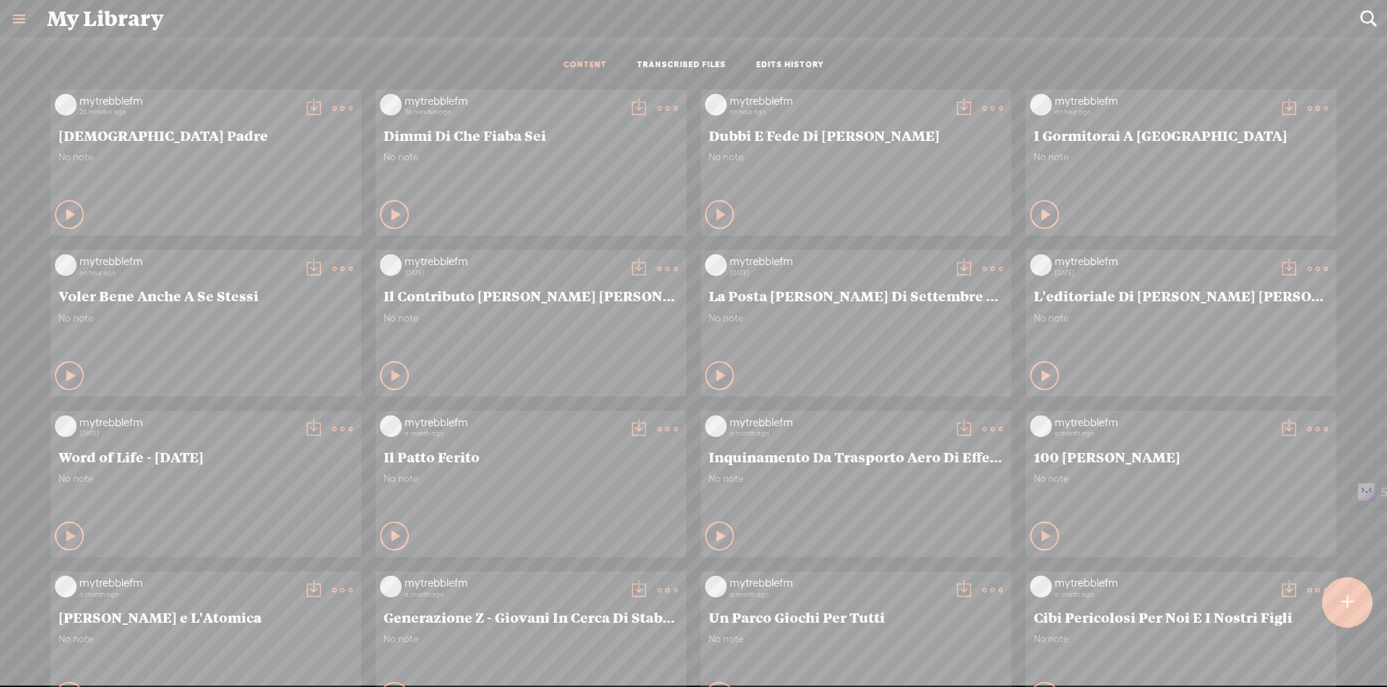
click at [1344, 603] on t at bounding box center [1348, 603] width 12 height 32
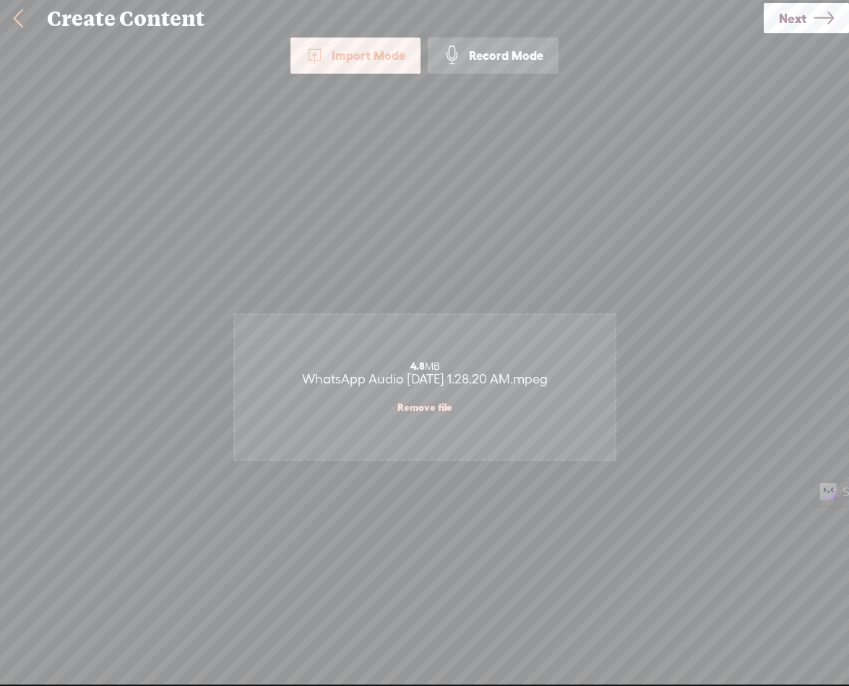
click at [798, 28] on span "Next" at bounding box center [792, 18] width 27 height 37
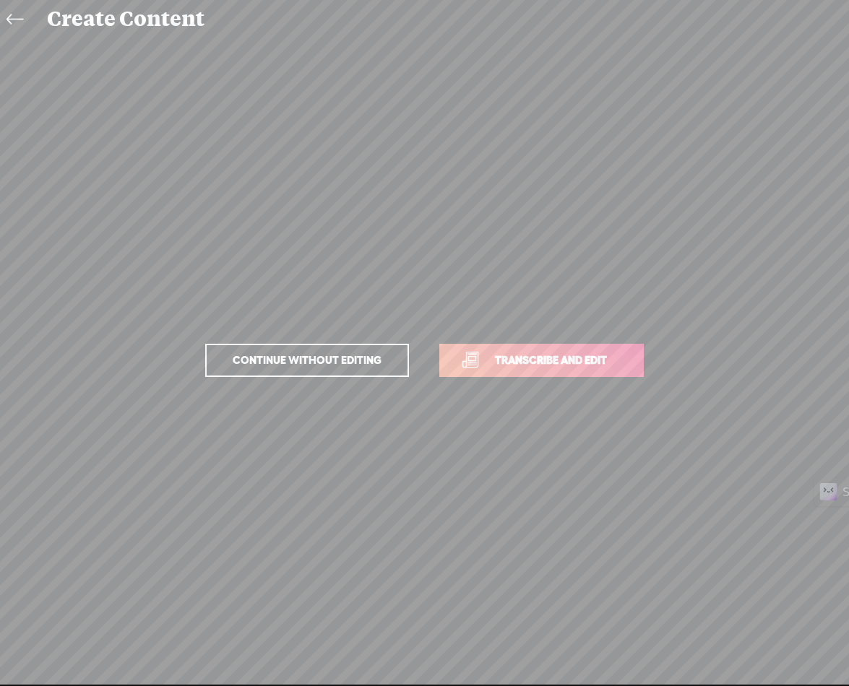
click at [549, 353] on span "Transcribe and edit" at bounding box center [551, 360] width 142 height 17
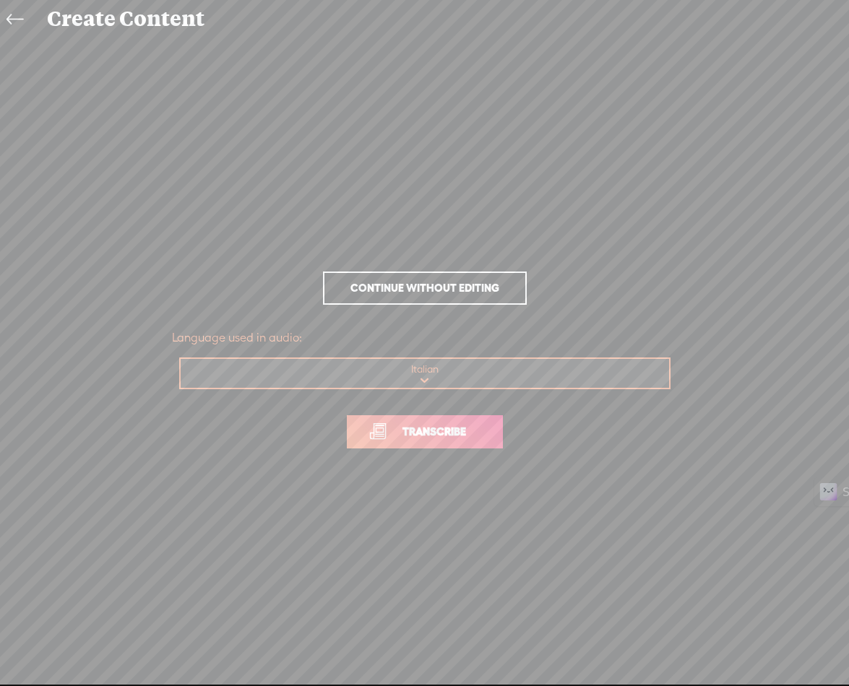
click at [423, 420] on link "Transcribe" at bounding box center [425, 431] width 156 height 33
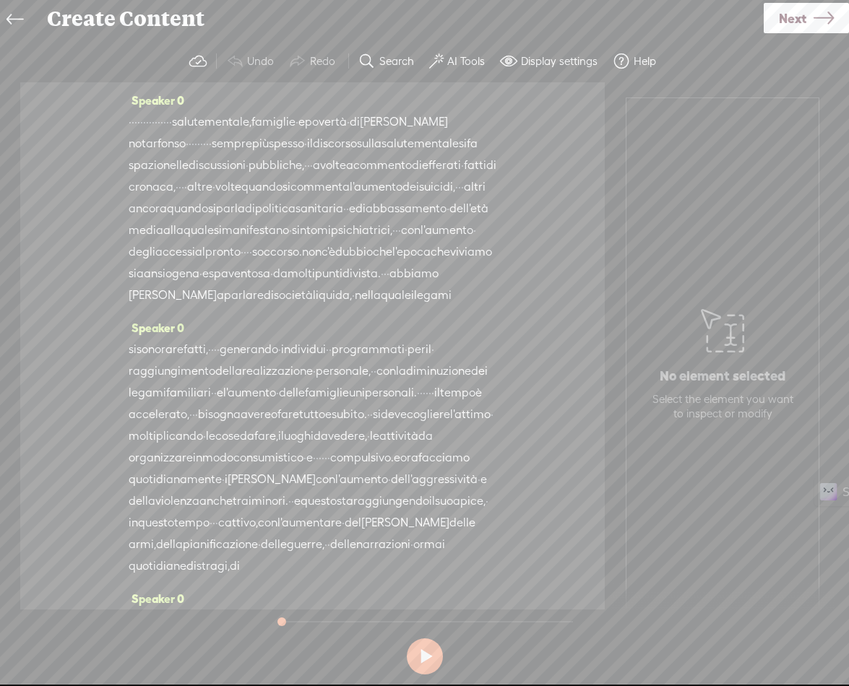
click at [131, 120] on span "·" at bounding box center [130, 122] width 3 height 22
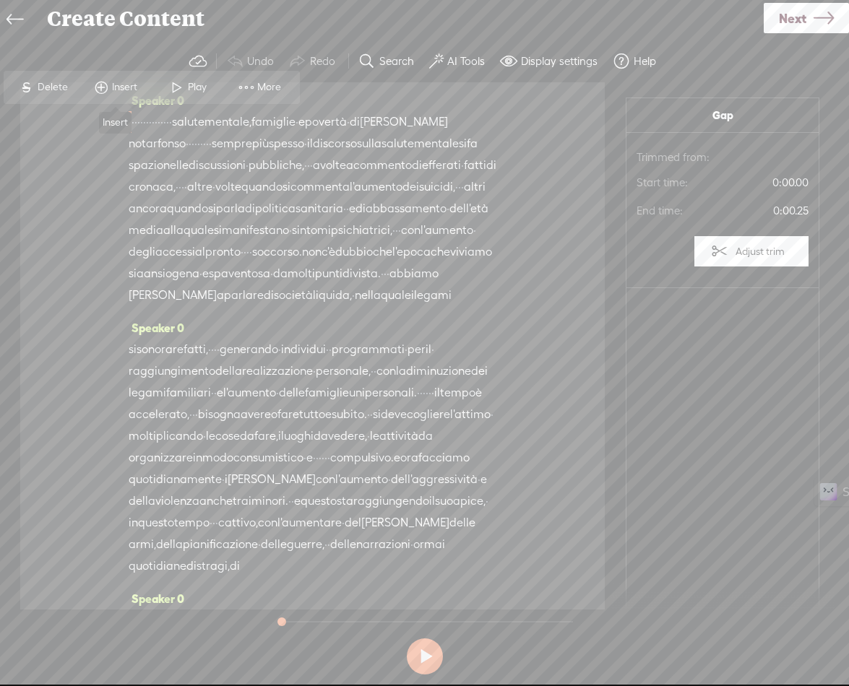
click at [124, 91] on span "Insert" at bounding box center [126, 87] width 29 height 14
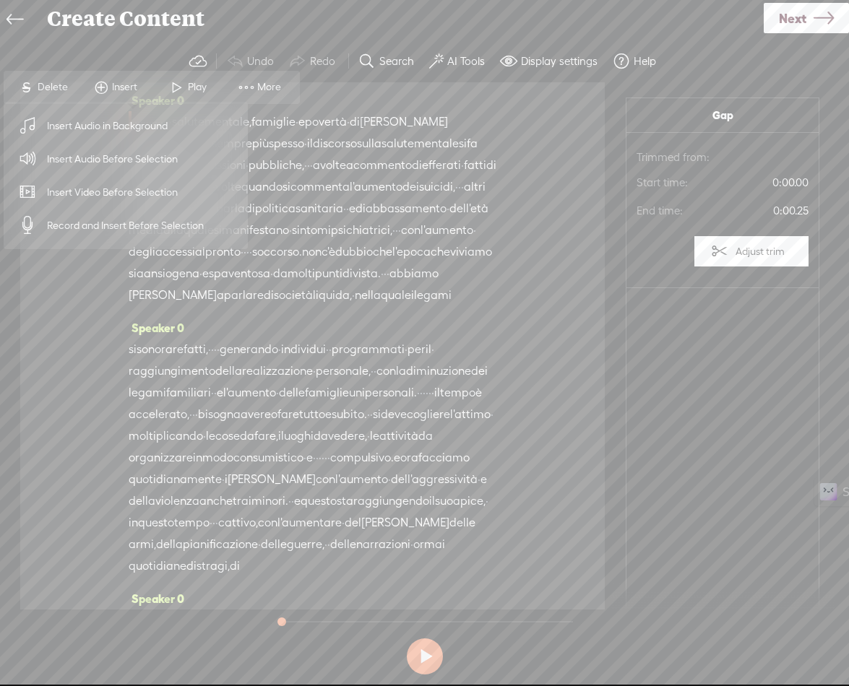
click at [111, 163] on span "Insert Audio Before Selection" at bounding box center [113, 159] width 188 height 33
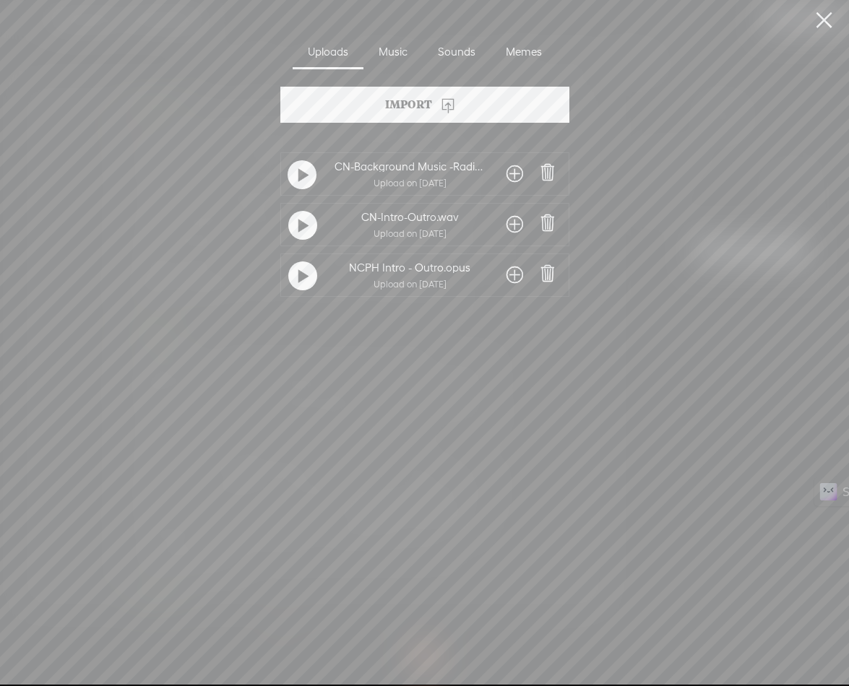
click at [509, 227] on span at bounding box center [514, 224] width 17 height 23
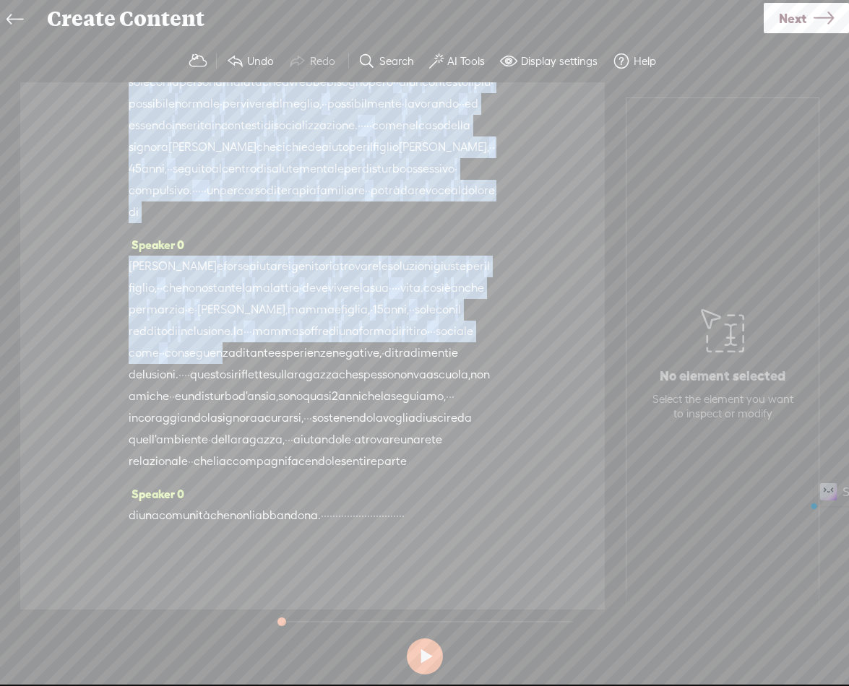
scroll to position [1763, 0]
drag, startPoint x: 141, startPoint y: 145, endPoint x: 357, endPoint y: 495, distance: 411.0
click at [357, 495] on div "Speaker 0 · · · · · · · · · · · · · · · salute mentale, famiglie · e povertà · …" at bounding box center [312, 345] width 584 height 527
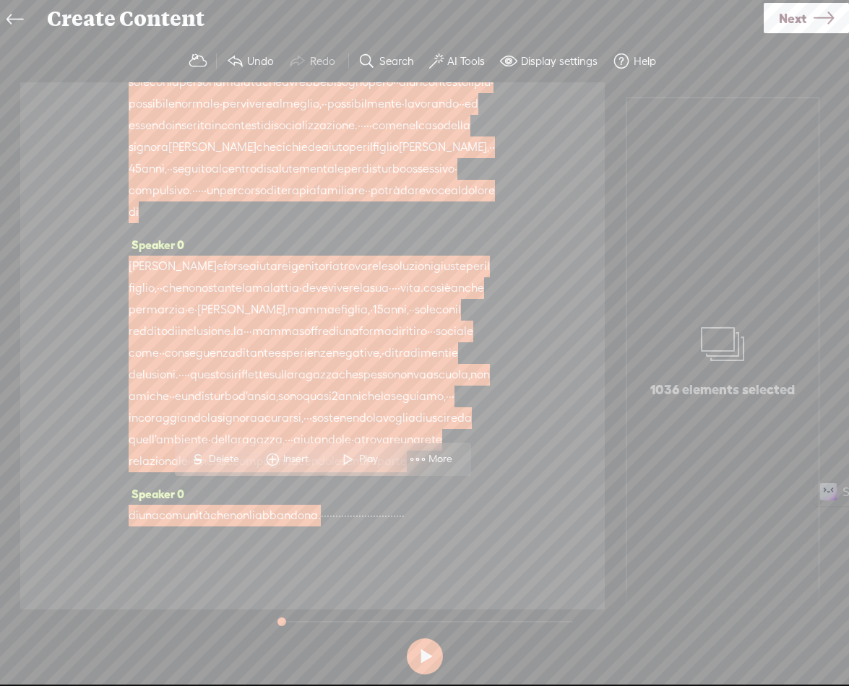
click at [301, 462] on span "Insert" at bounding box center [297, 459] width 29 height 14
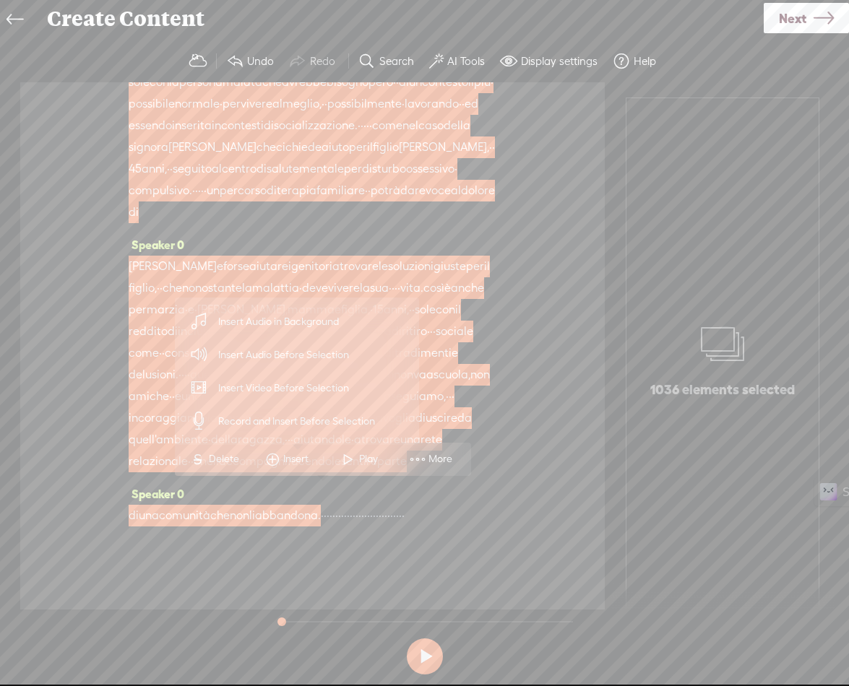
click at [295, 324] on span "Insert Audio in Background" at bounding box center [279, 322] width 178 height 33
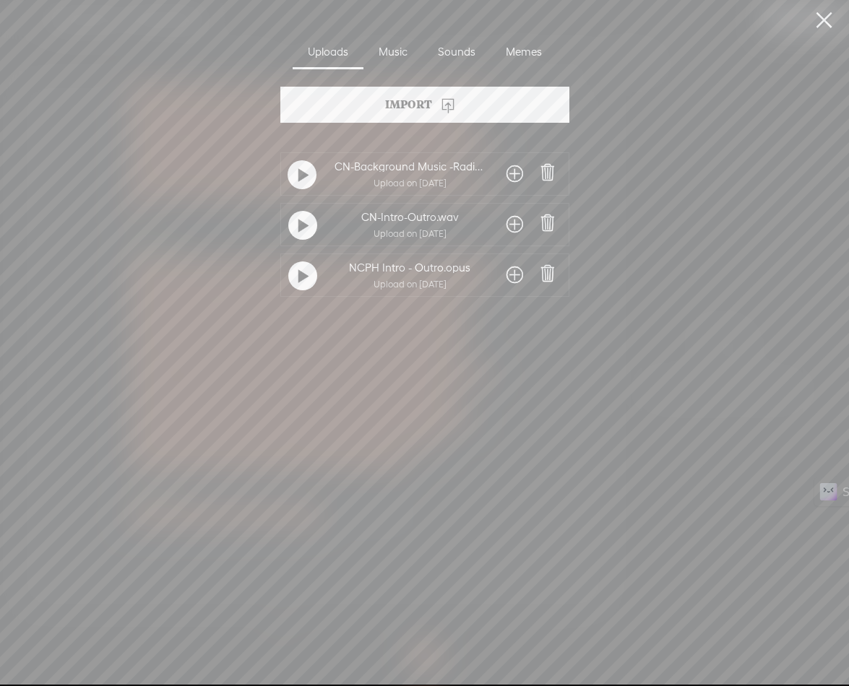
click at [508, 174] on span at bounding box center [514, 174] width 17 height 23
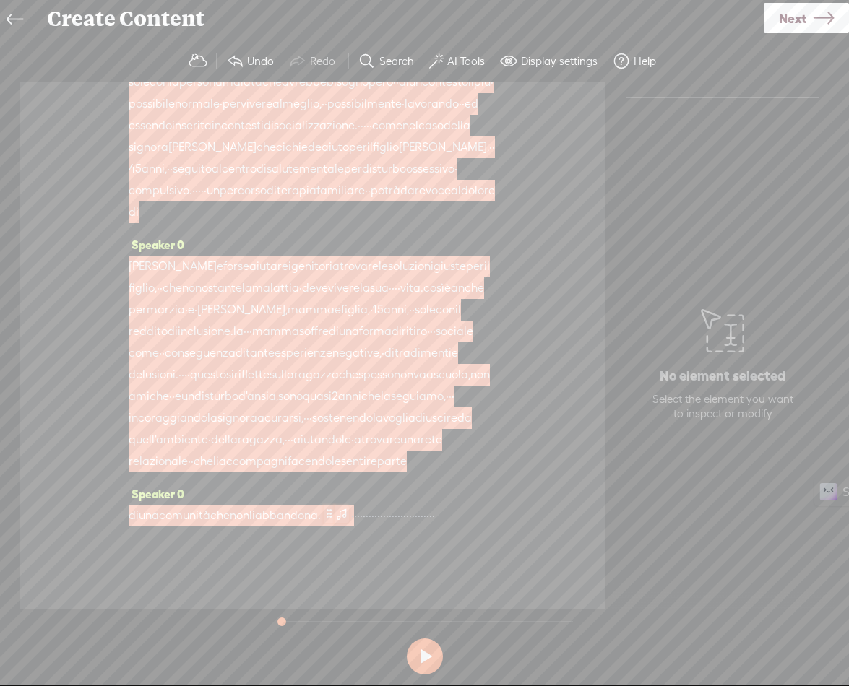
click at [349, 505] on span at bounding box center [341, 513] width 14 height 17
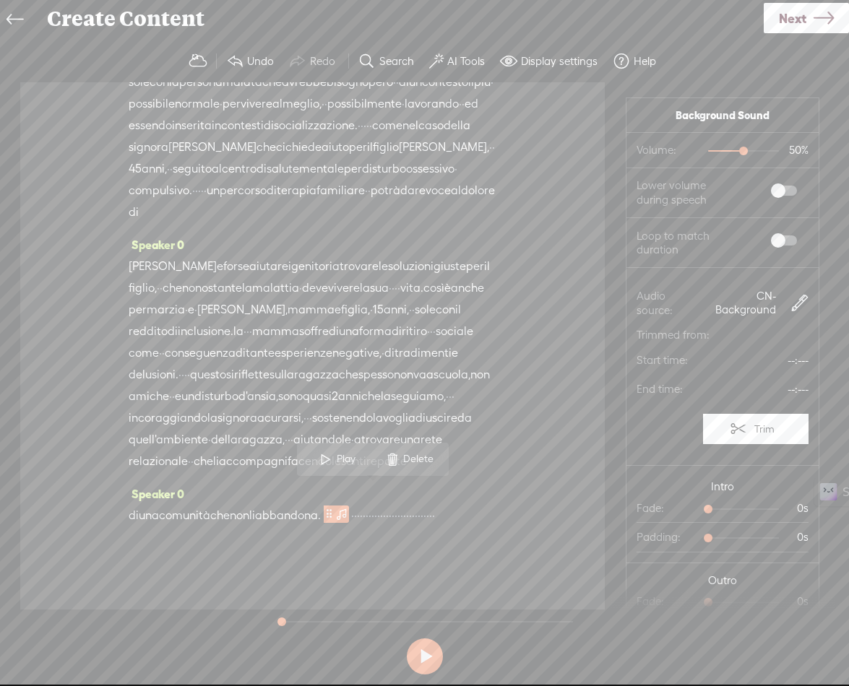
click at [771, 186] on span at bounding box center [784, 191] width 26 height 10
click at [771, 242] on span at bounding box center [784, 241] width 26 height 10
drag, startPoint x: 724, startPoint y: 147, endPoint x: 701, endPoint y: 149, distance: 23.2
click at [701, 149] on div at bounding box center [716, 152] width 33 height 33
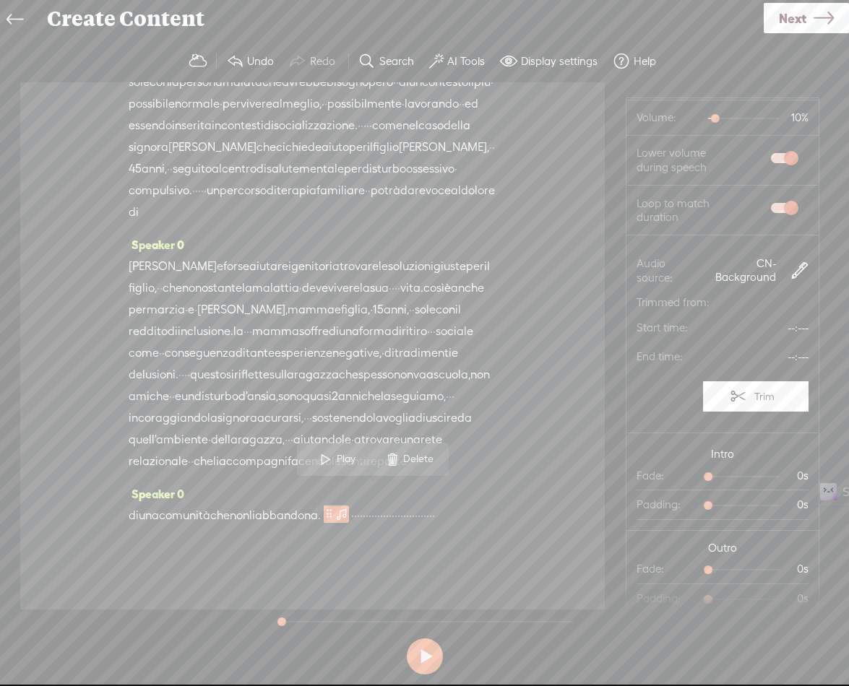
scroll to position [33, 0]
drag, startPoint x: 703, startPoint y: 472, endPoint x: 736, endPoint y: 480, distance: 34.0
click at [736, 480] on div at bounding box center [751, 477] width 33 height 33
drag, startPoint x: 700, startPoint y: 568, endPoint x: 734, endPoint y: 566, distance: 34.0
click at [735, 566] on div at bounding box center [751, 570] width 33 height 33
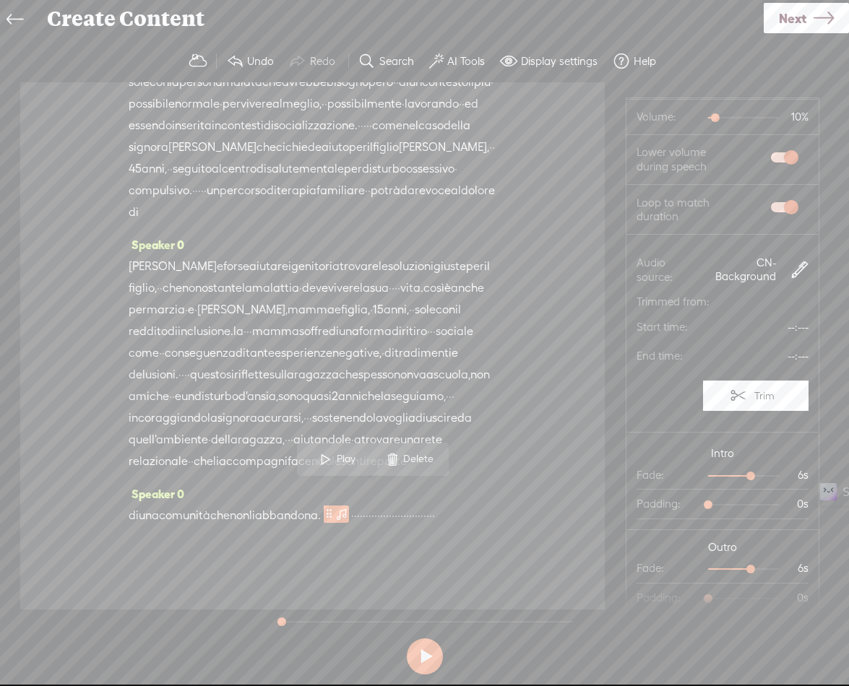
click at [363, 505] on span "·" at bounding box center [361, 516] width 3 height 22
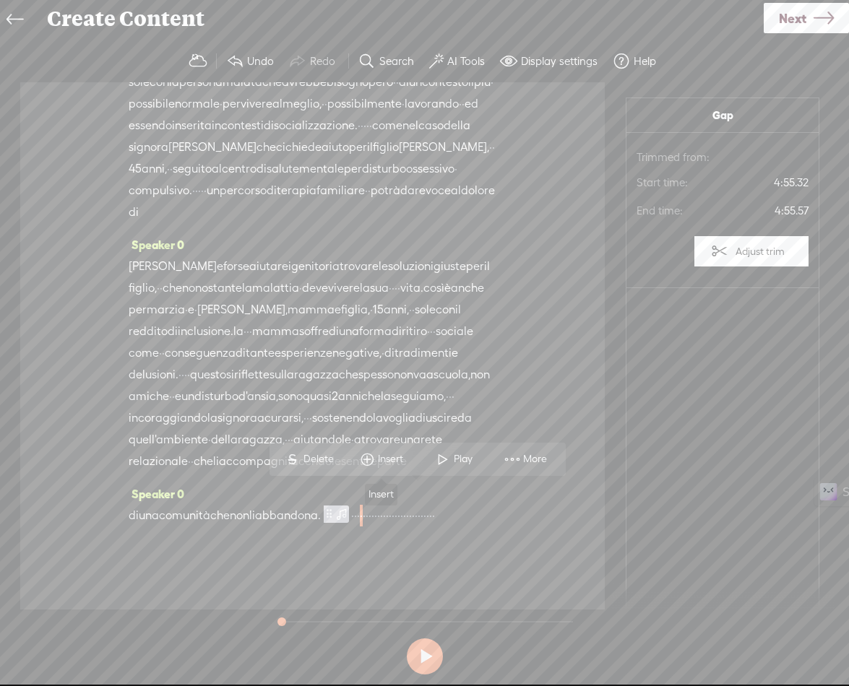
click at [392, 457] on span "Insert" at bounding box center [392, 459] width 29 height 14
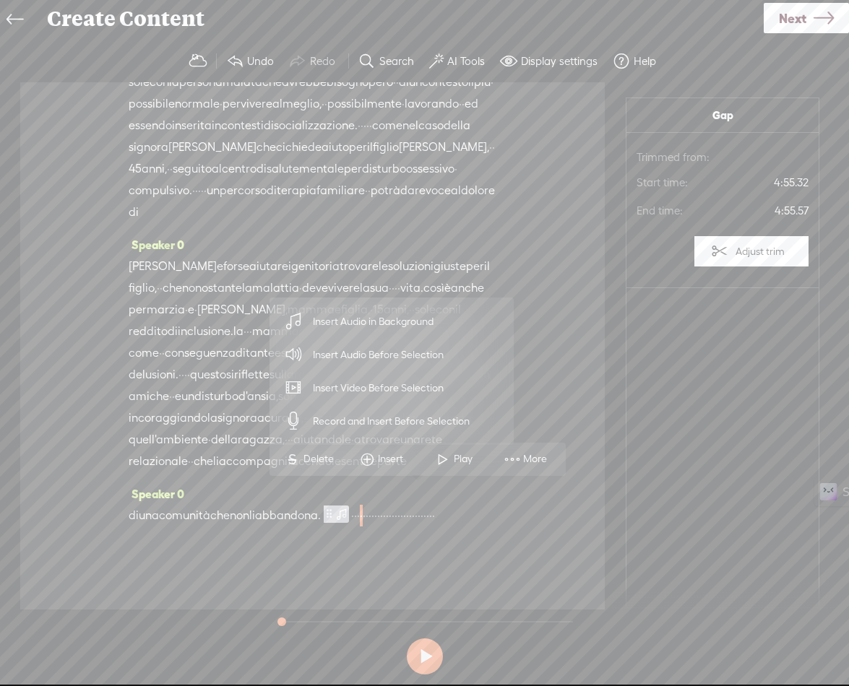
click at [379, 357] on span "Insert Audio Before Selection" at bounding box center [379, 355] width 188 height 33
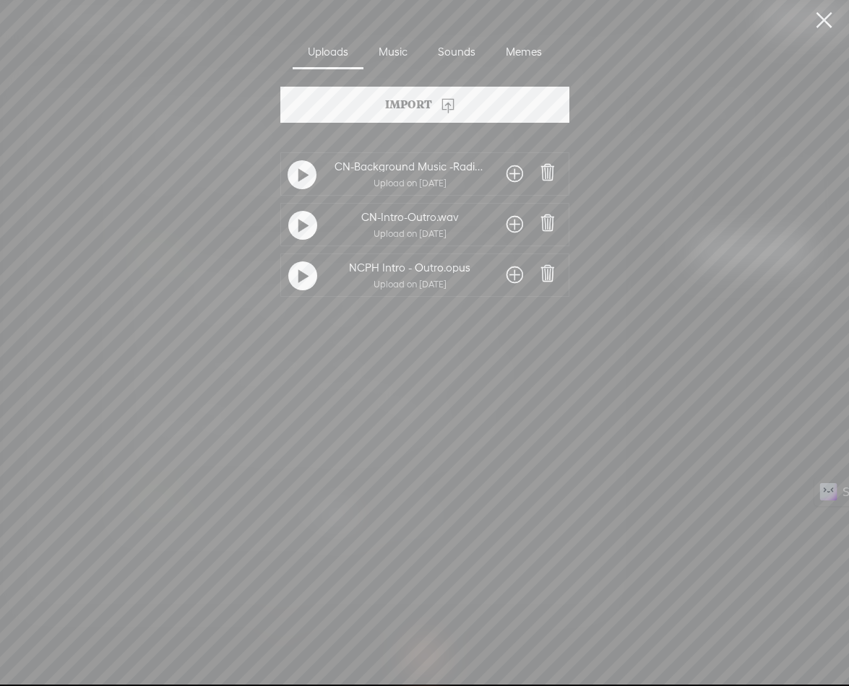
click at [506, 221] on span at bounding box center [514, 224] width 17 height 23
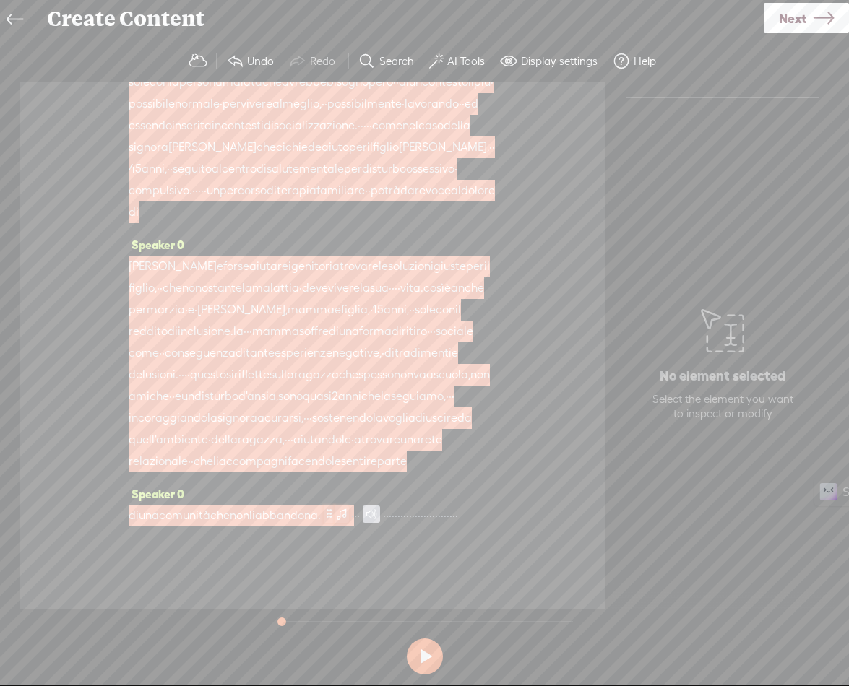
click at [349, 505] on span at bounding box center [341, 513] width 14 height 17
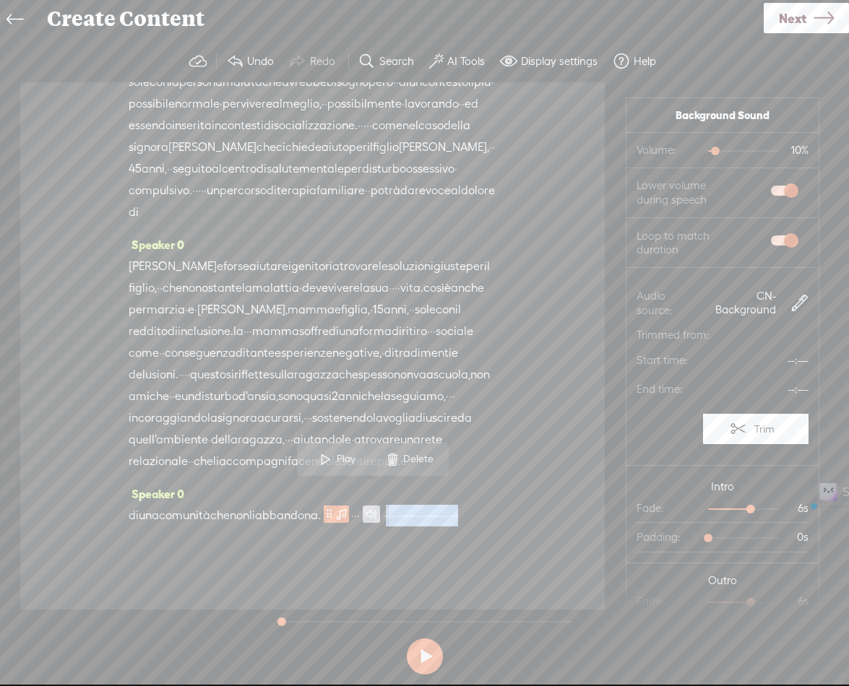
drag, startPoint x: 440, startPoint y: 491, endPoint x: 442, endPoint y: 540, distance: 49.2
click at [442, 540] on div "Speaker 0 · · · · · · · · · · · · · · · salute mentale, famiglie · e povertà · …" at bounding box center [312, 345] width 584 height 527
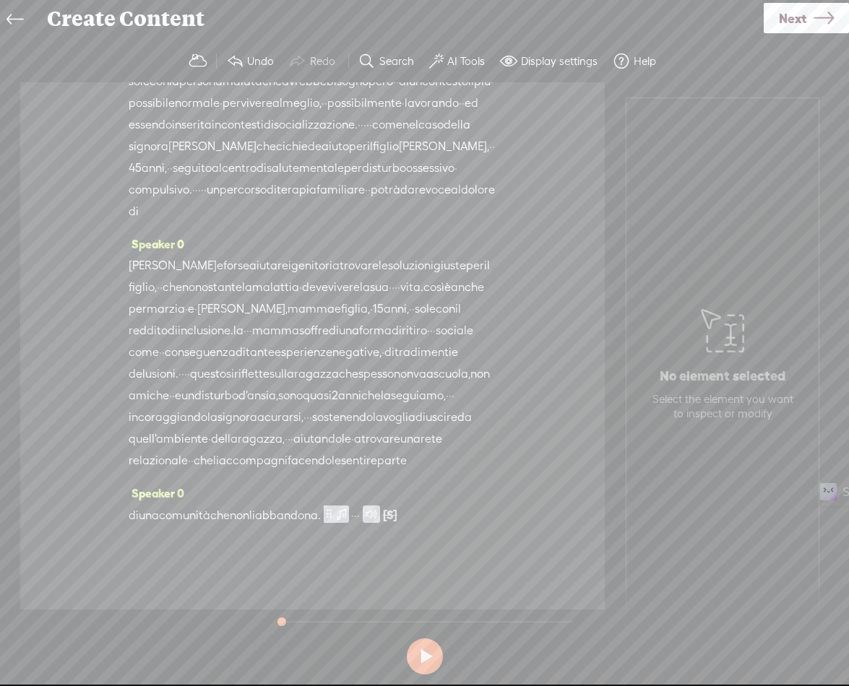
scroll to position [1742, 0]
click at [457, 60] on label "AI Tools" at bounding box center [466, 61] width 38 height 14
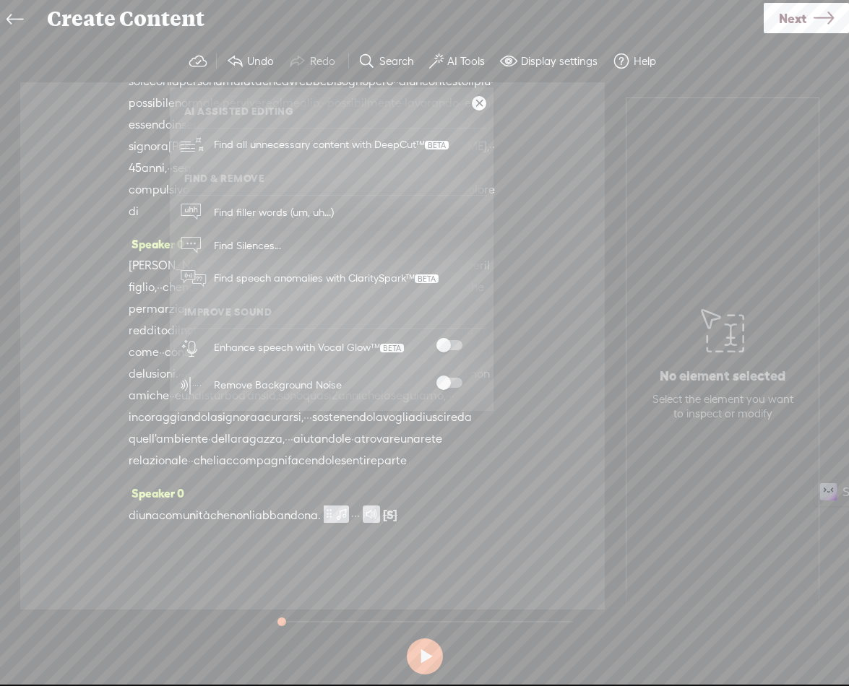
drag, startPoint x: 453, startPoint y: 347, endPoint x: 456, endPoint y: 371, distance: 23.3
click at [453, 348] on span at bounding box center [449, 345] width 26 height 10
click at [456, 381] on span at bounding box center [449, 383] width 26 height 10
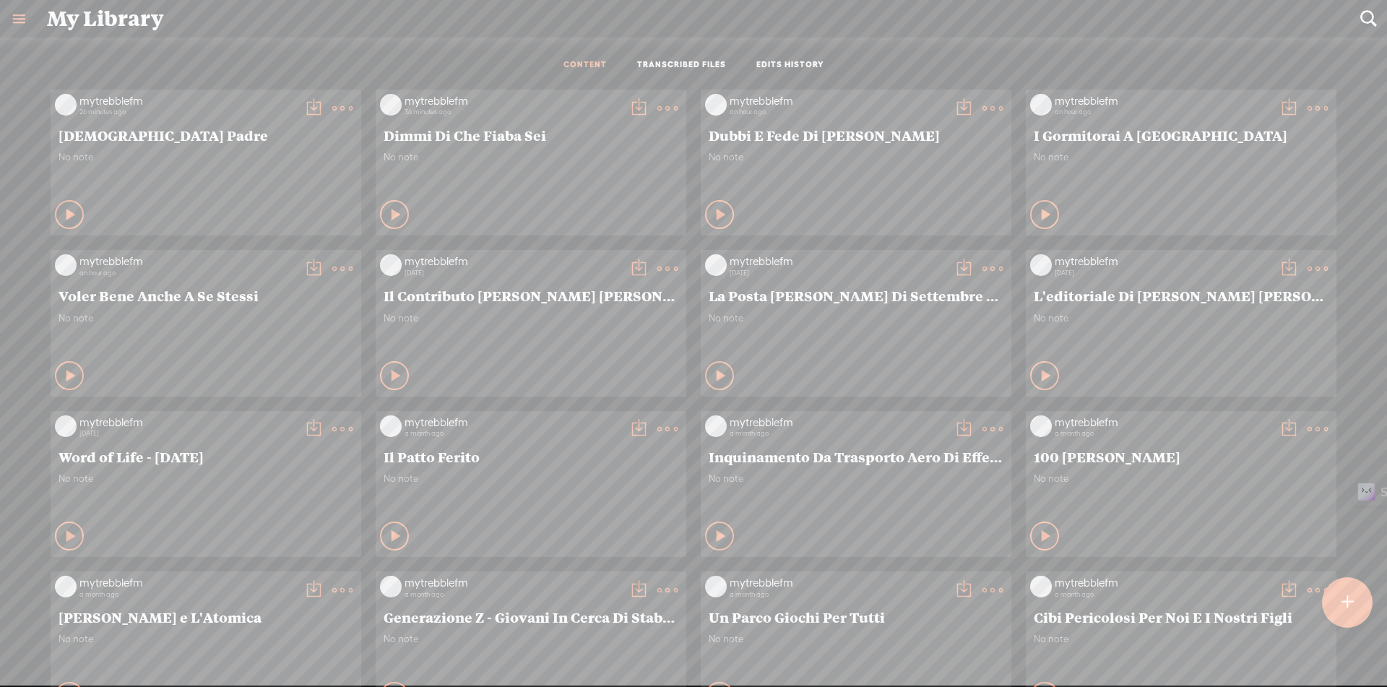
click at [1336, 602] on div at bounding box center [1347, 602] width 51 height 51
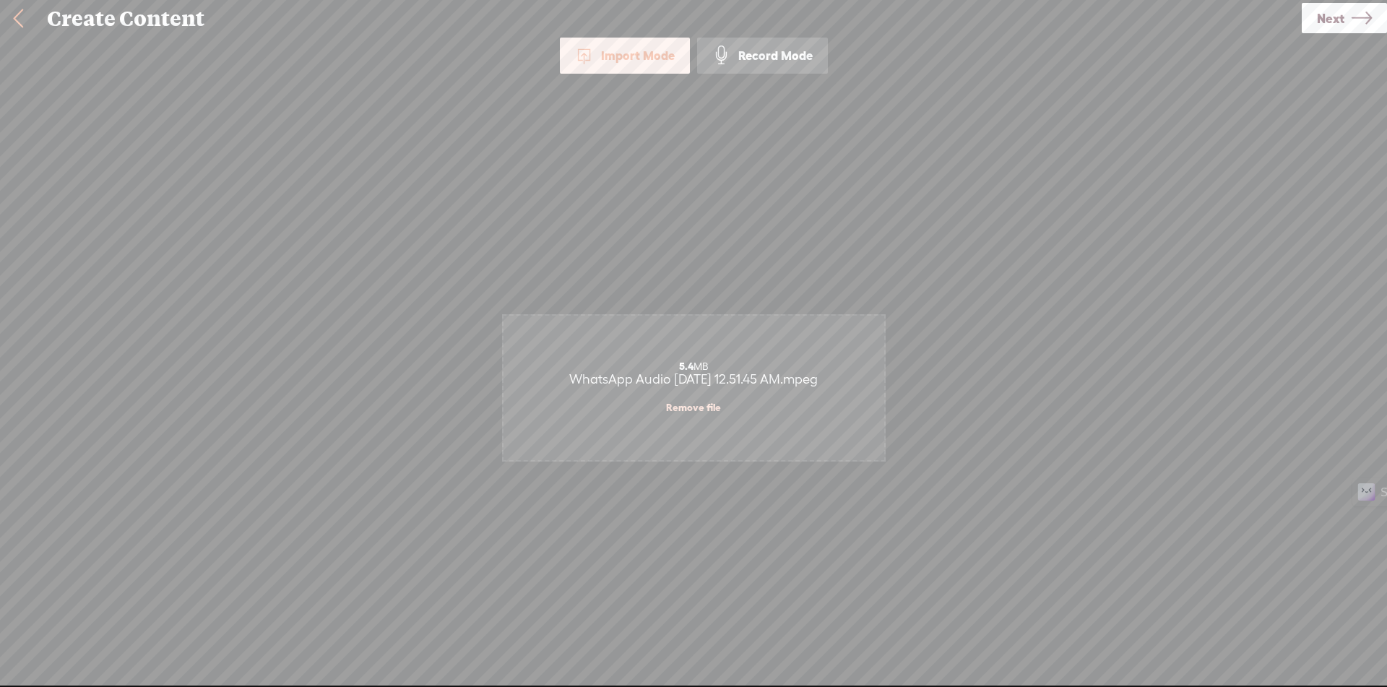
click at [1352, 13] on icon at bounding box center [1362, 18] width 20 height 37
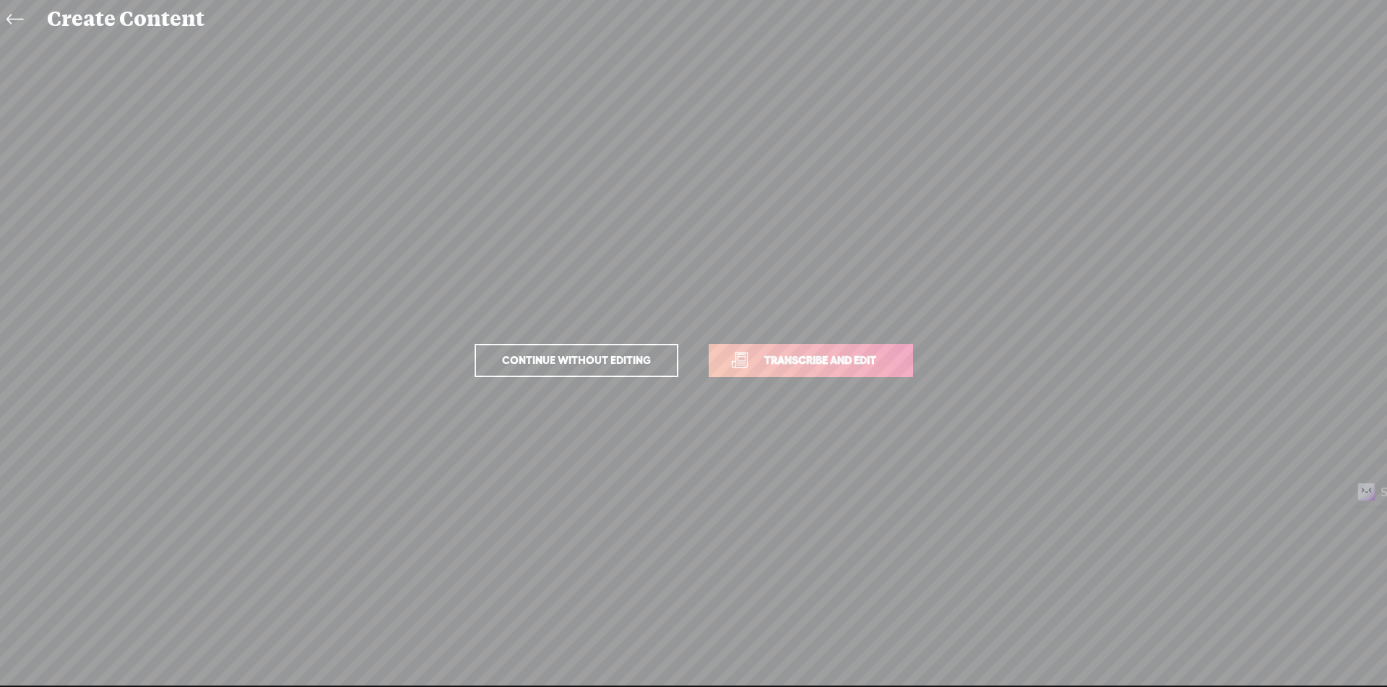
click at [807, 368] on span "Transcribe and edit" at bounding box center [820, 360] width 142 height 17
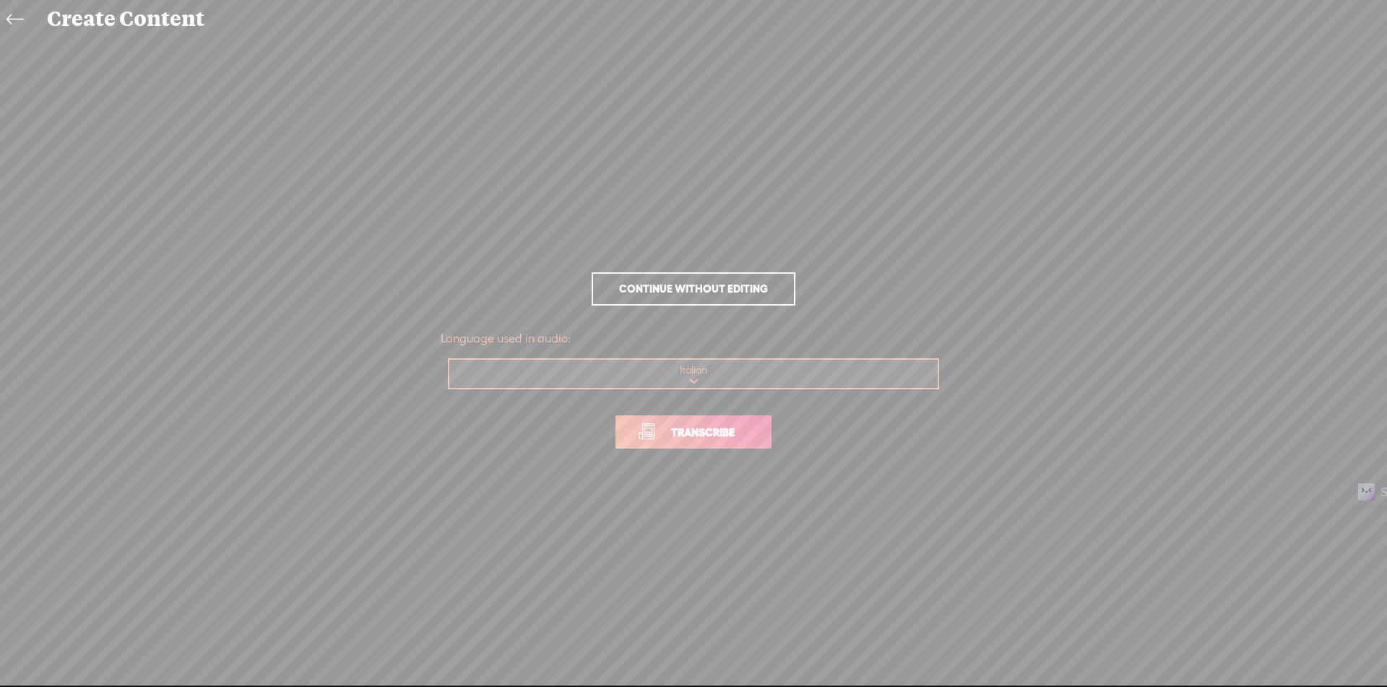
click at [741, 441] on link "Transcribe" at bounding box center [693, 431] width 156 height 33
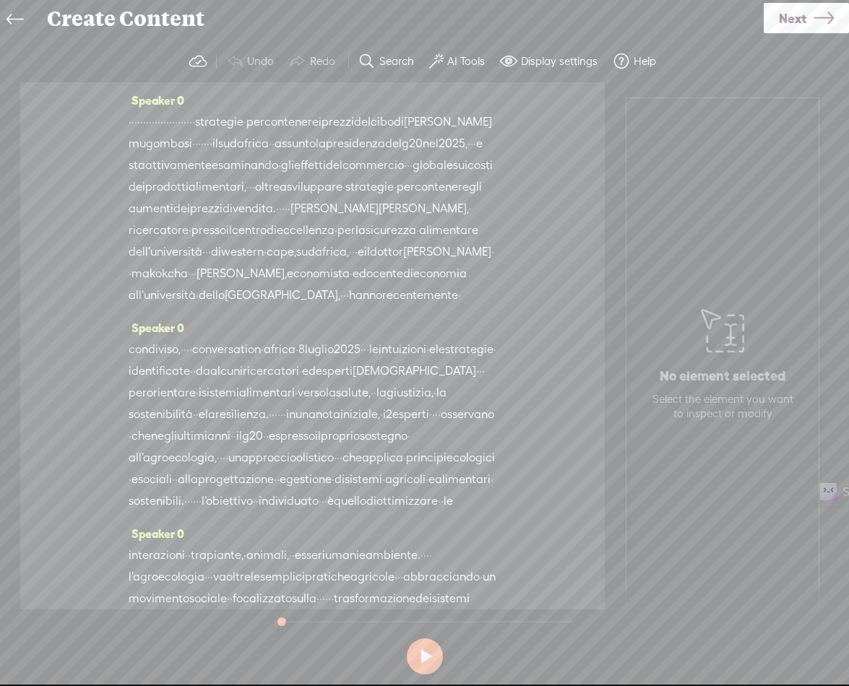
click at [131, 124] on span "·" at bounding box center [130, 122] width 3 height 22
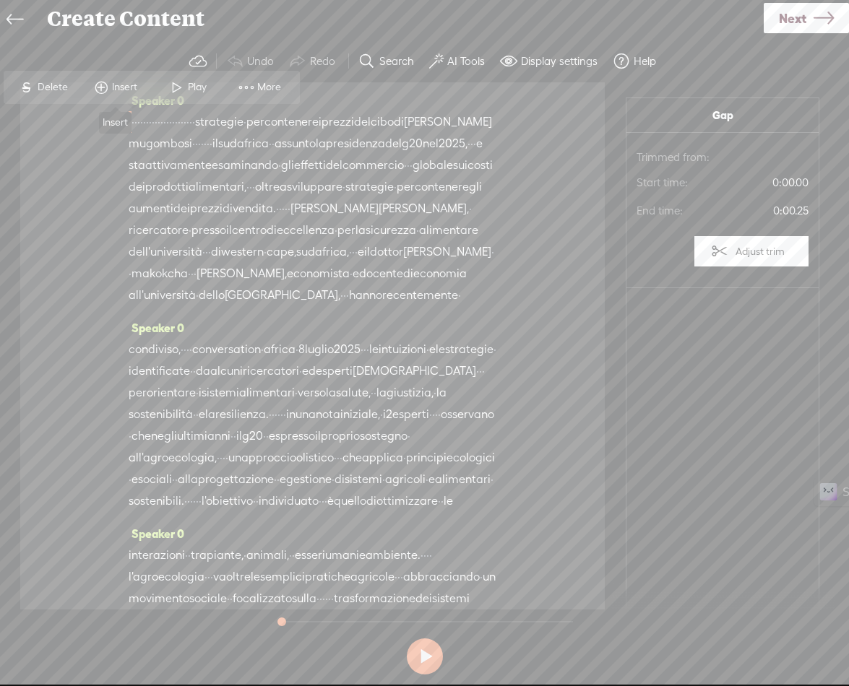
click at [116, 91] on span "Insert" at bounding box center [126, 87] width 29 height 14
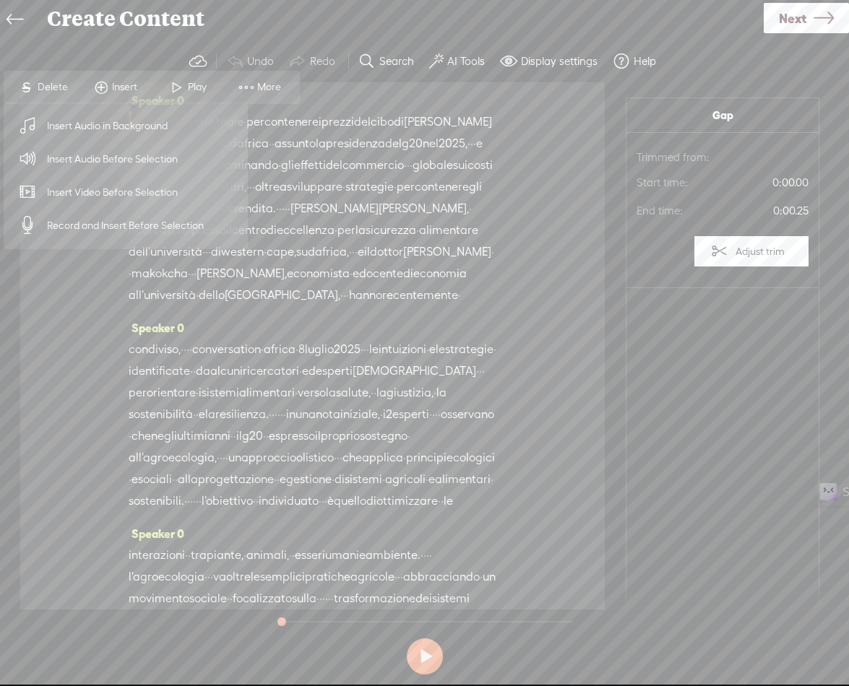
click at [110, 163] on span "Insert Audio Before Selection" at bounding box center [113, 159] width 188 height 33
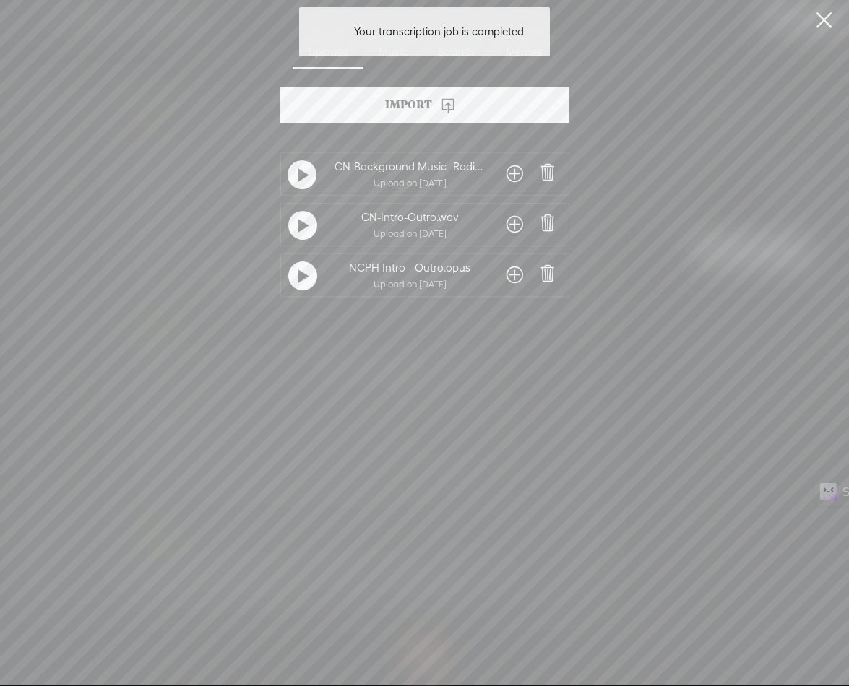
click at [511, 223] on span at bounding box center [514, 224] width 17 height 23
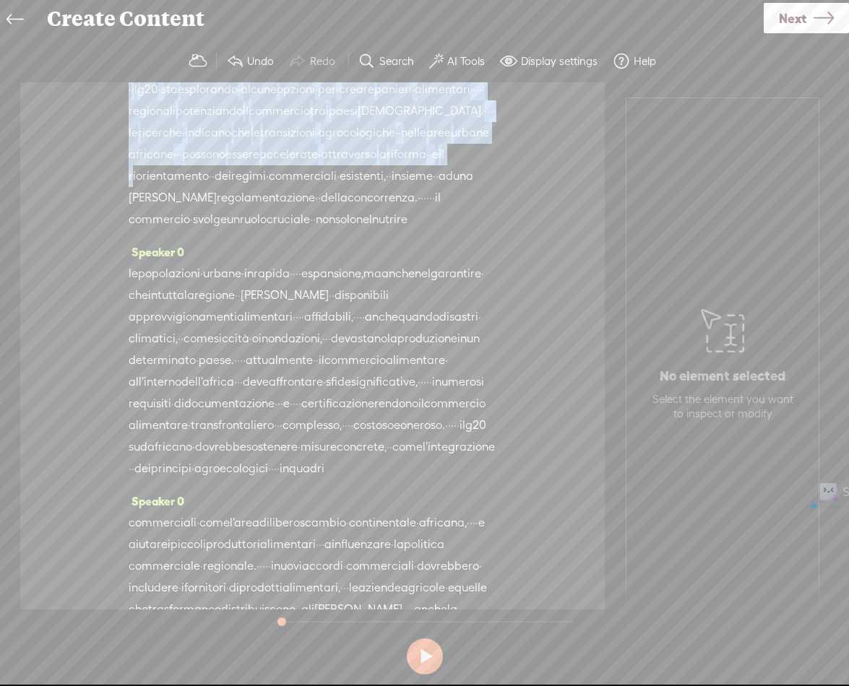
scroll to position [1849, 0]
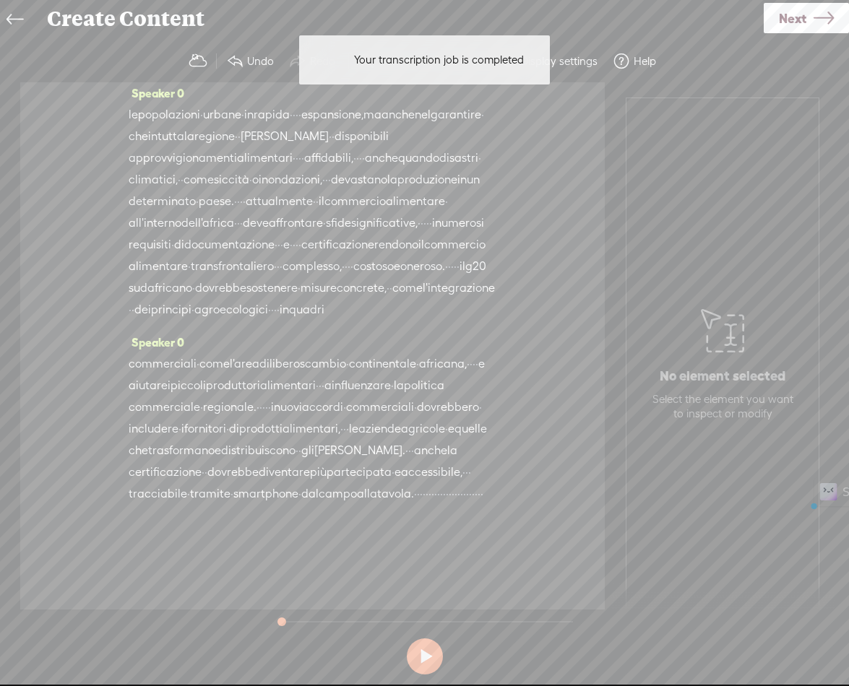
drag, startPoint x: 284, startPoint y: 145, endPoint x: 191, endPoint y: 514, distance: 380.6
click at [191, 514] on div "Speaker 0 · · · · · · · · · · · · · · · · · · · · · · · strategie · per contene…" at bounding box center [312, 345] width 584 height 527
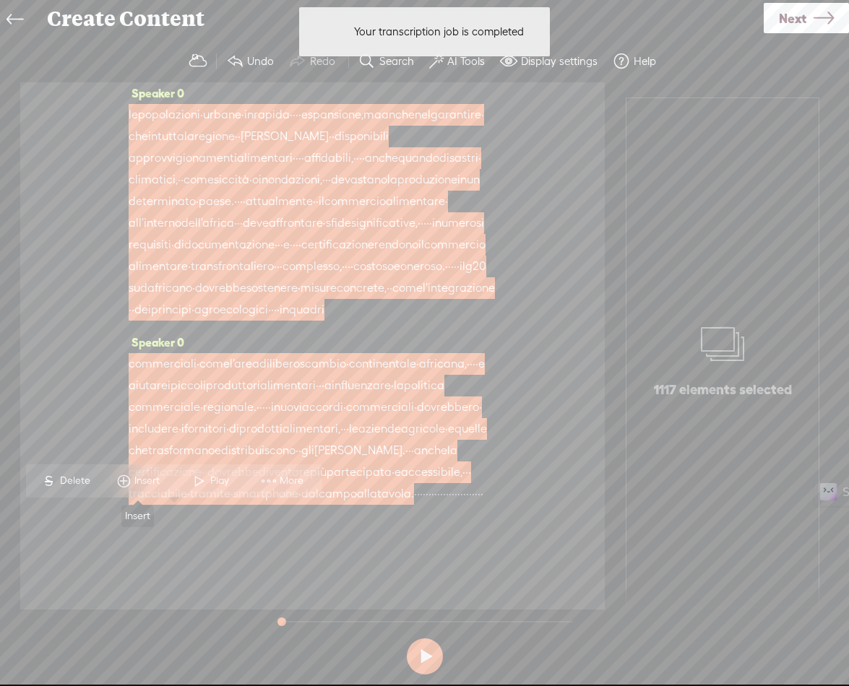
click at [142, 483] on span "Insert" at bounding box center [148, 481] width 29 height 14
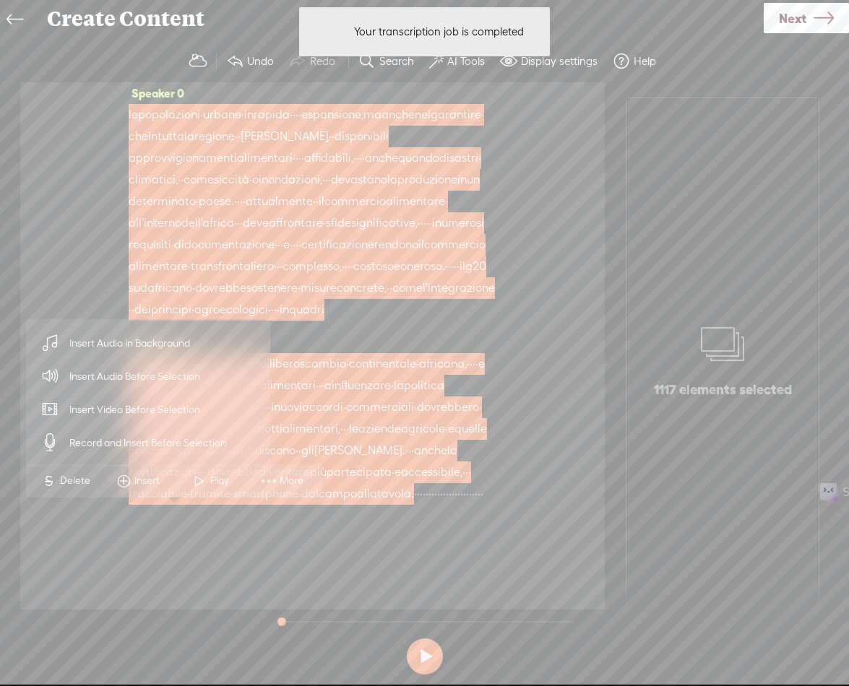
click at [136, 345] on span "Insert Audio in Background" at bounding box center [130, 343] width 178 height 33
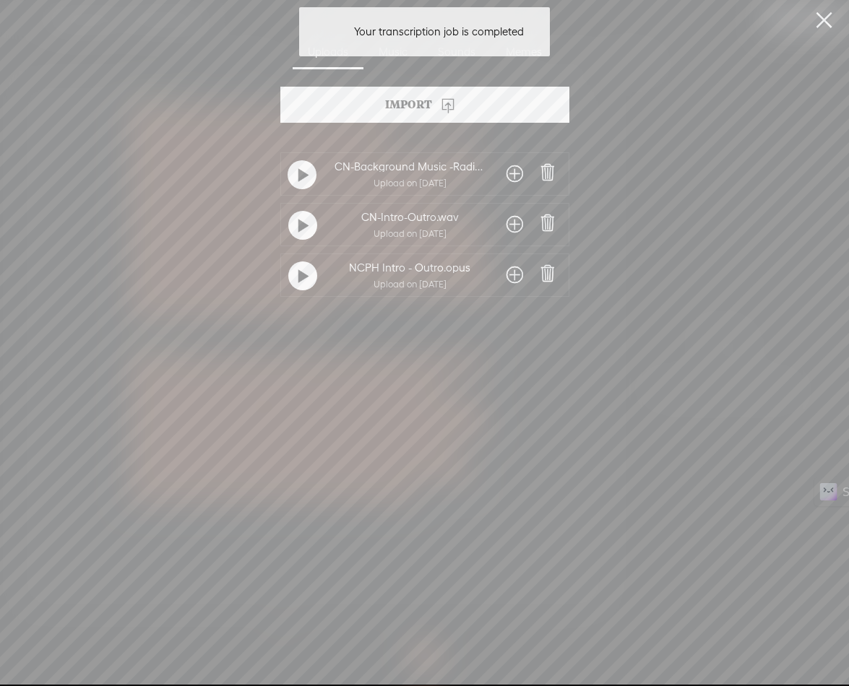
click at [514, 169] on span at bounding box center [514, 174] width 17 height 23
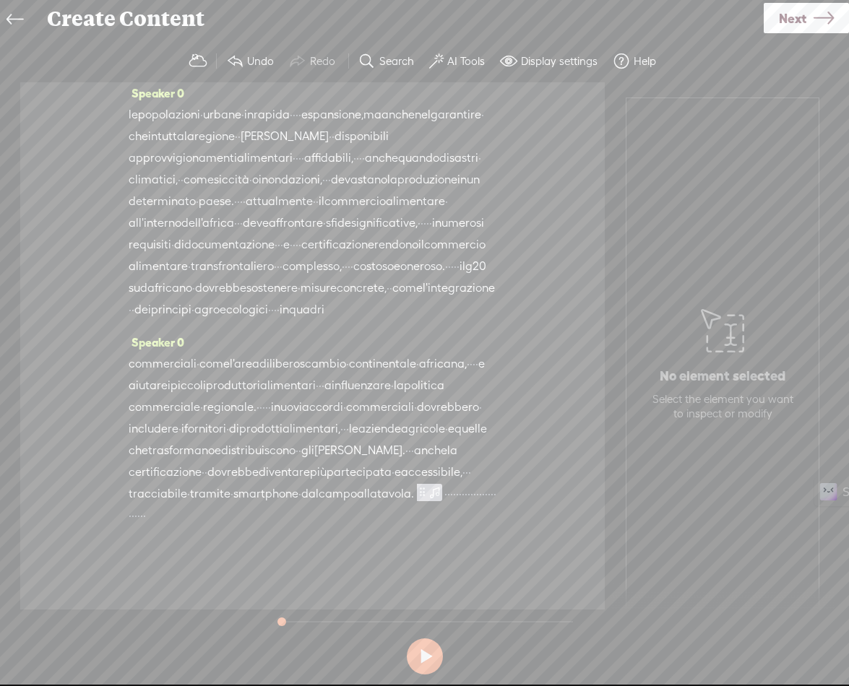
click at [453, 505] on span "·" at bounding box center [454, 494] width 3 height 22
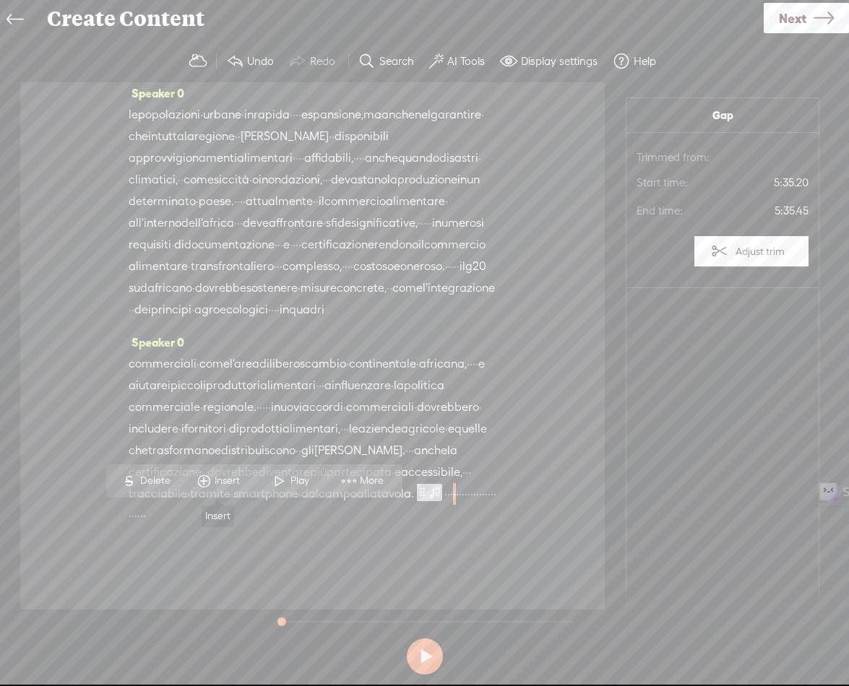
click at [237, 475] on span "Insert" at bounding box center [229, 481] width 29 height 14
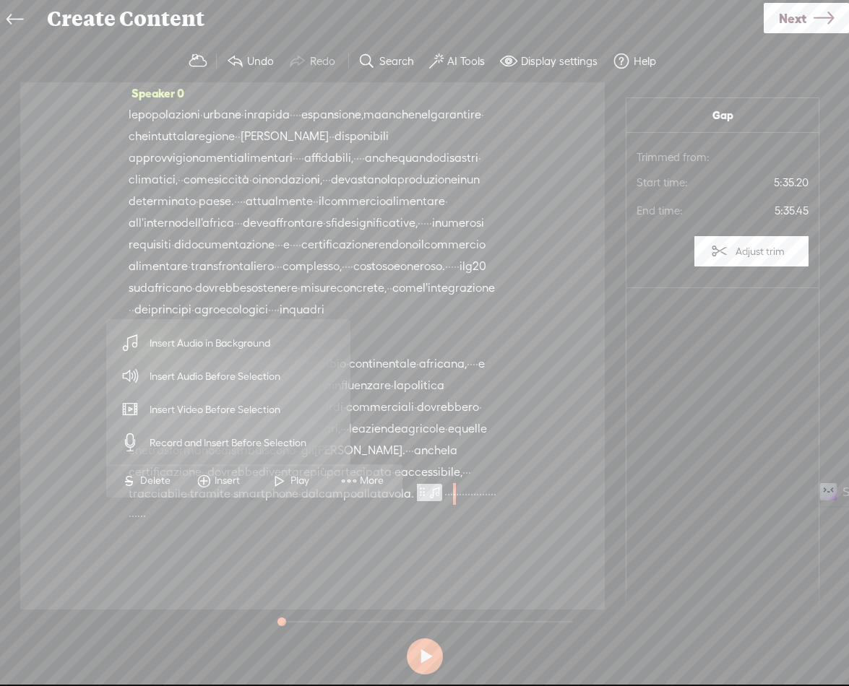
click at [223, 372] on span "Insert Audio Before Selection" at bounding box center [215, 376] width 188 height 33
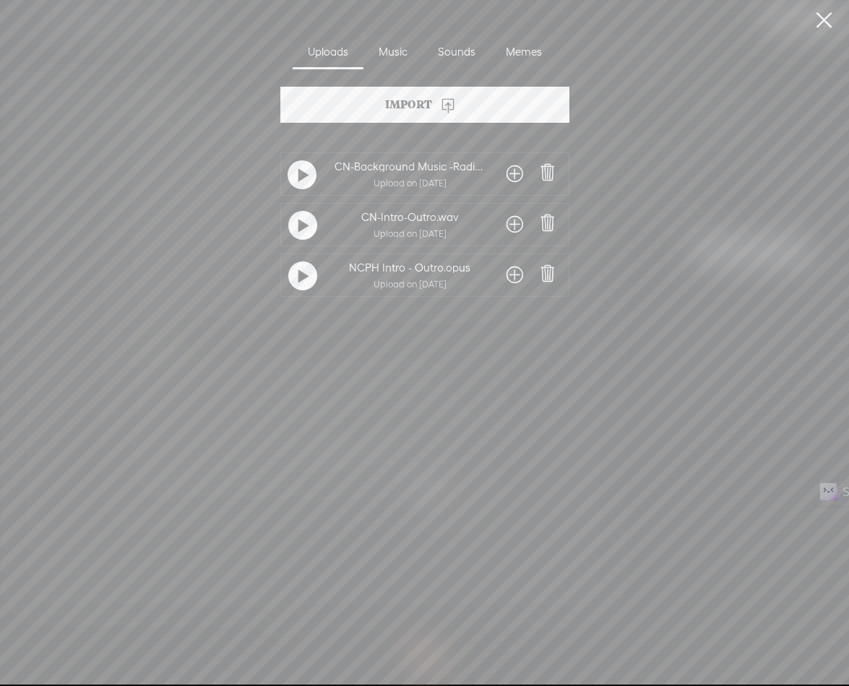
click at [508, 220] on span at bounding box center [514, 224] width 17 height 23
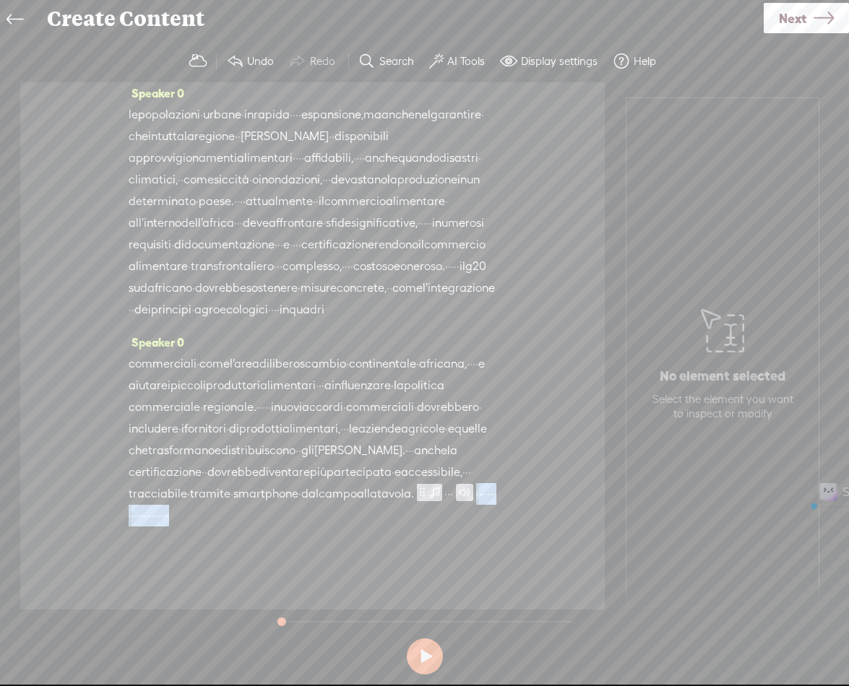
drag, startPoint x: 273, startPoint y: 517, endPoint x: 483, endPoint y: 516, distance: 210.2
click at [483, 516] on div "commerciali · come l'area di libero scambio · continentale · africana, · · · · …" at bounding box center [313, 439] width 368 height 173
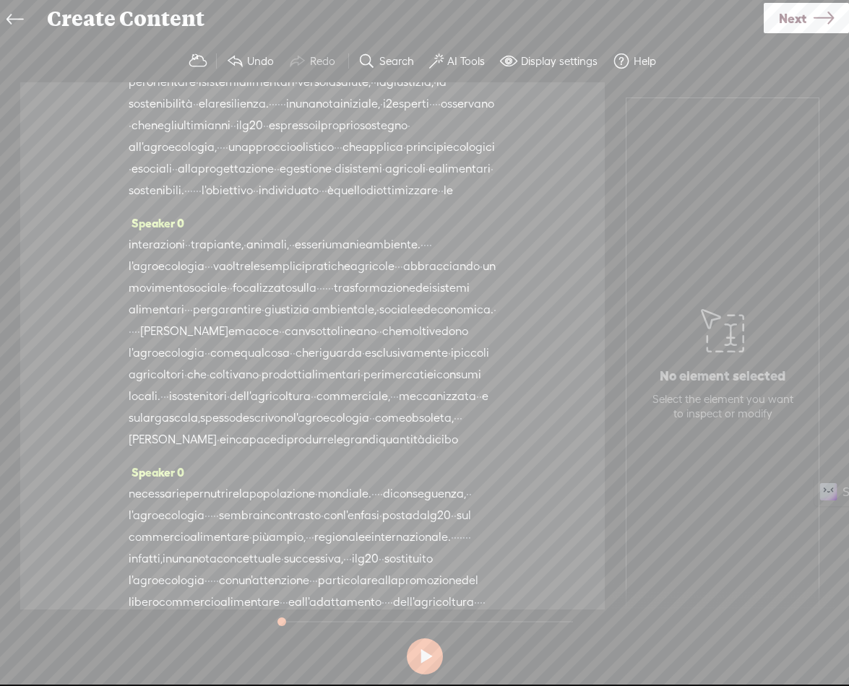
scroll to position [0, 0]
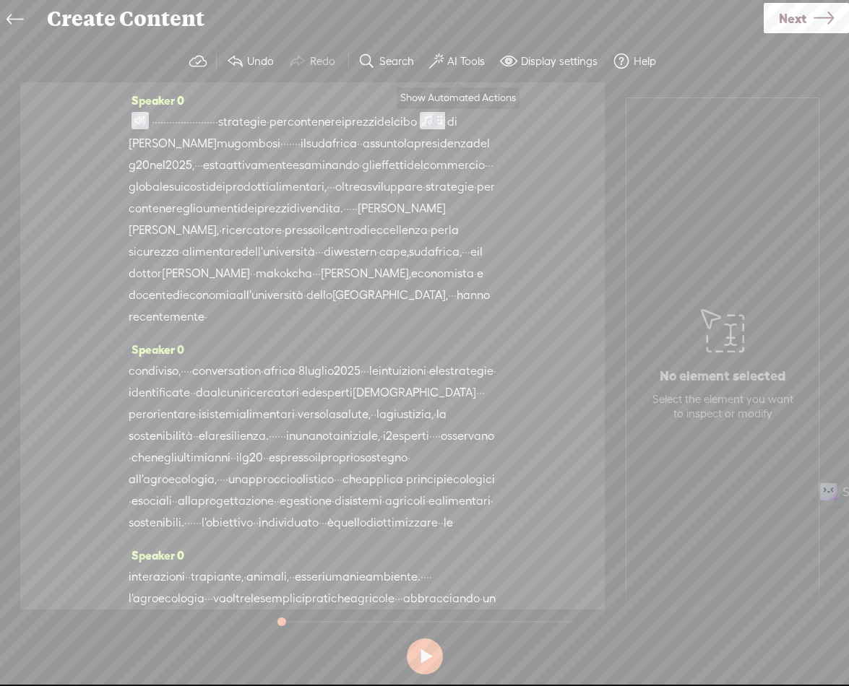
click at [465, 61] on label "AI Tools" at bounding box center [466, 61] width 38 height 14
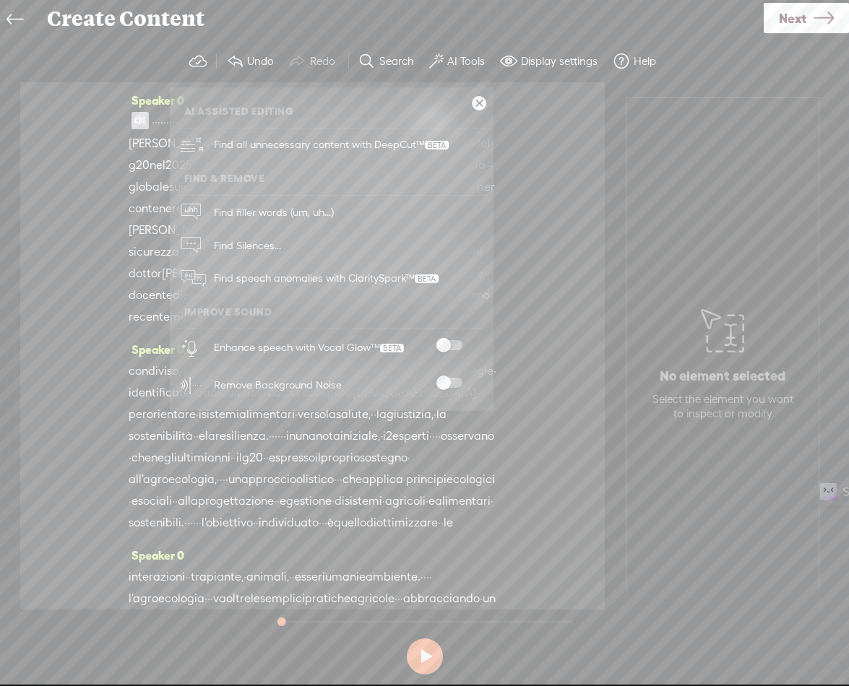
click at [452, 347] on span at bounding box center [449, 345] width 26 height 10
click at [457, 383] on span at bounding box center [449, 383] width 26 height 10
click at [483, 101] on link at bounding box center [479, 103] width 14 height 14
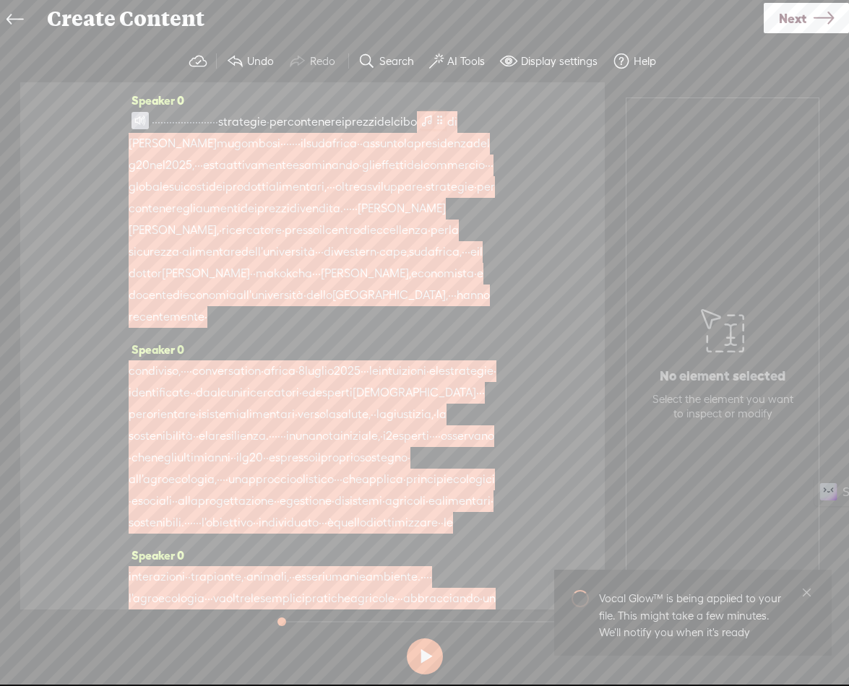
click at [420, 129] on span at bounding box center [427, 120] width 14 height 17
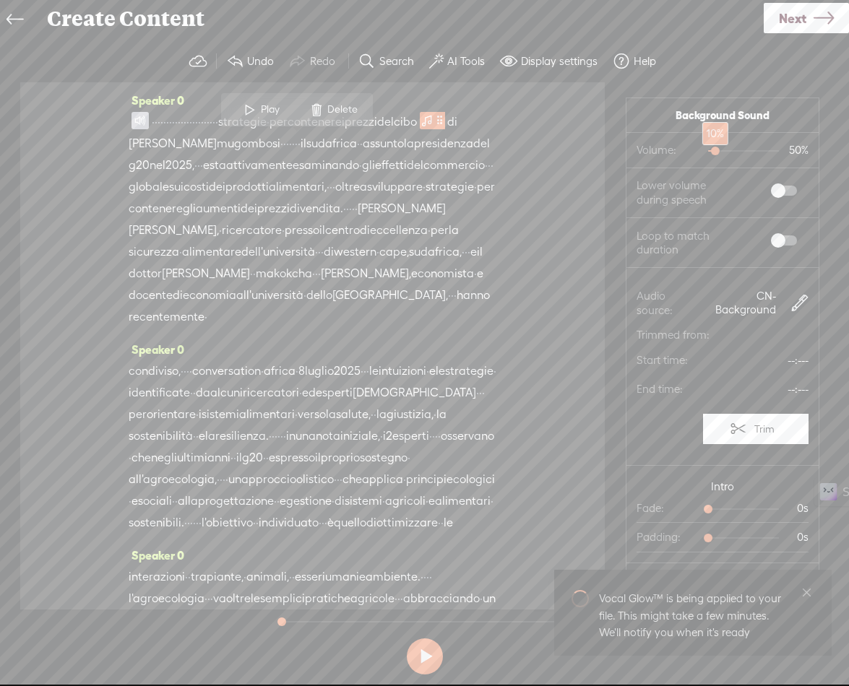
drag, startPoint x: 719, startPoint y: 152, endPoint x: 704, endPoint y: 155, distance: 15.6
click at [704, 155] on div at bounding box center [716, 152] width 33 height 33
click at [772, 191] on span at bounding box center [784, 191] width 26 height 10
click at [771, 238] on span at bounding box center [784, 241] width 26 height 10
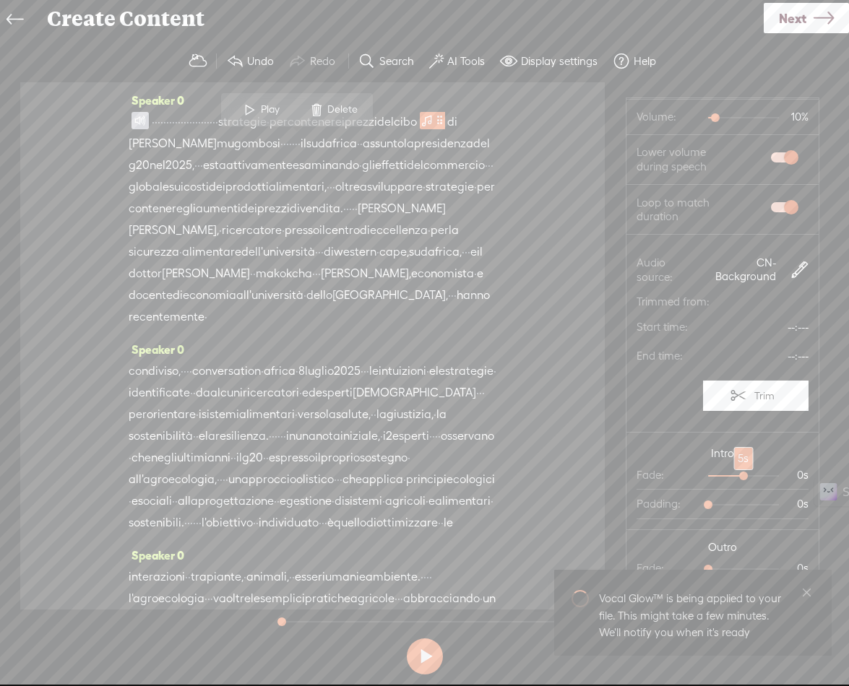
drag, startPoint x: 707, startPoint y: 472, endPoint x: 735, endPoint y: 475, distance: 29.1
click at [735, 475] on div at bounding box center [744, 477] width 33 height 33
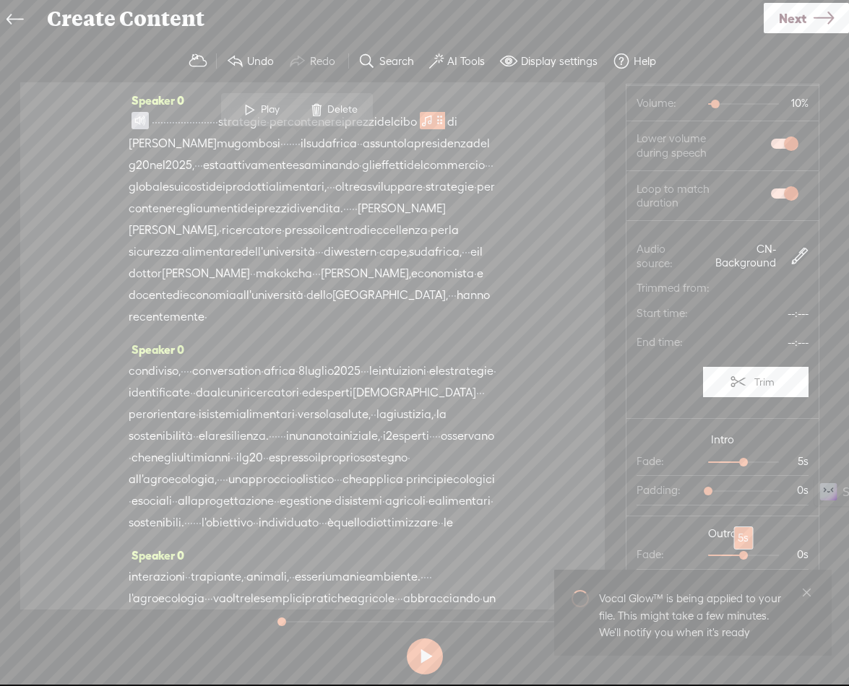
drag, startPoint x: 704, startPoint y: 554, endPoint x: 733, endPoint y: 555, distance: 28.9
click at [733, 555] on div at bounding box center [744, 556] width 33 height 33
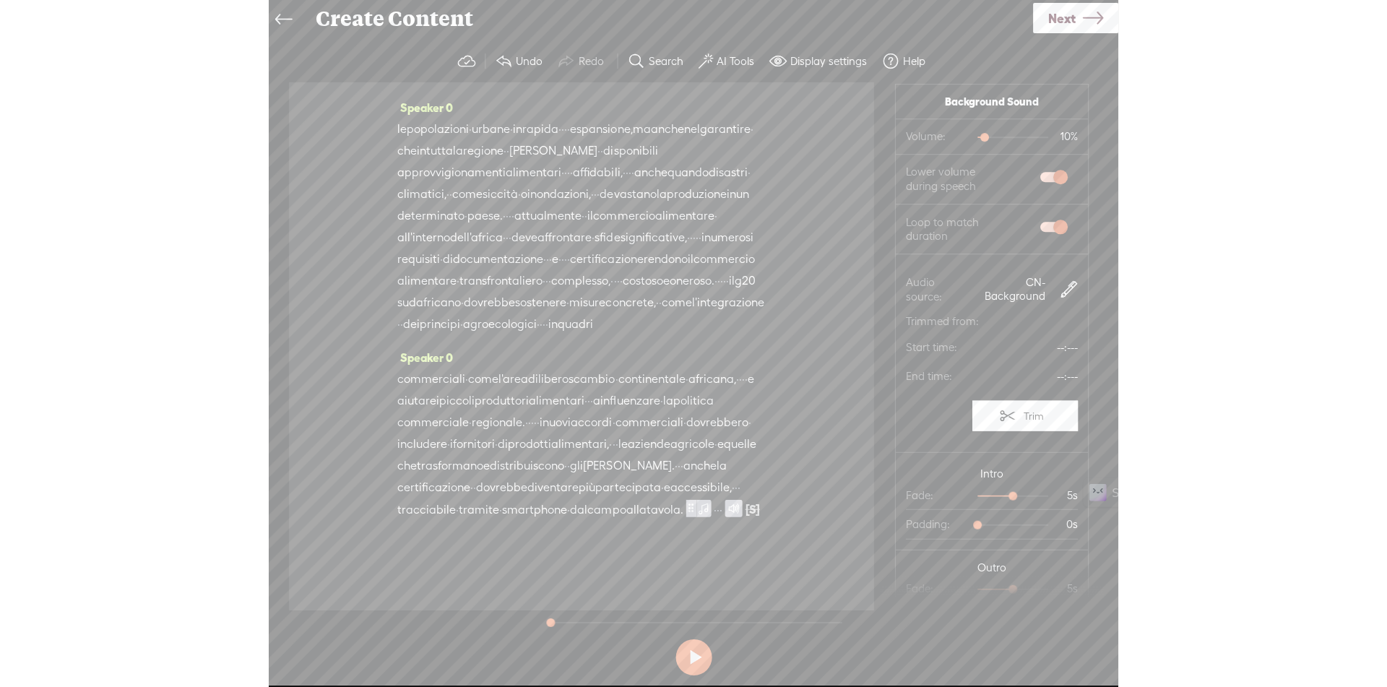
scroll to position [1850, 0]
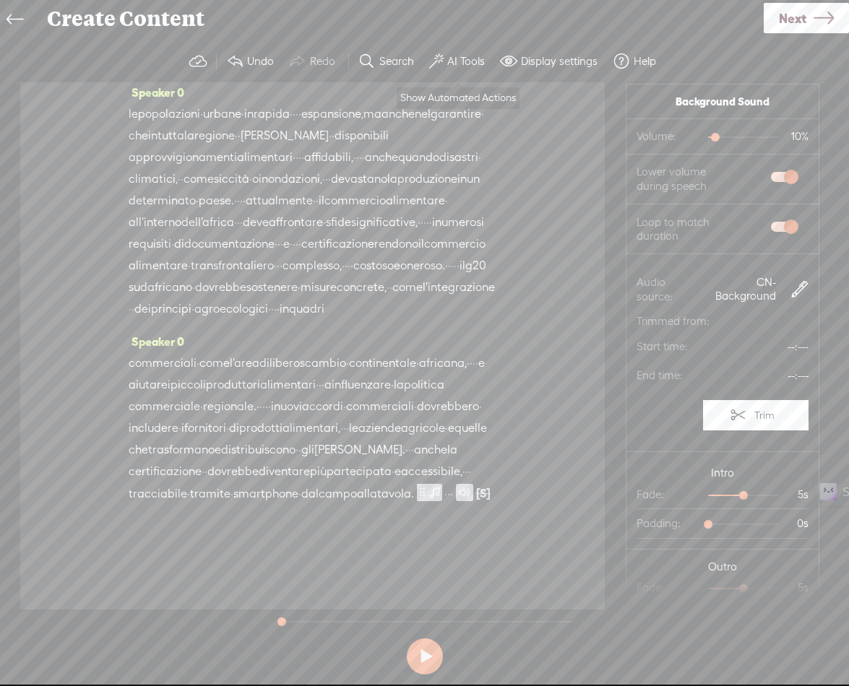
click at [452, 55] on label "AI Tools" at bounding box center [466, 61] width 38 height 14
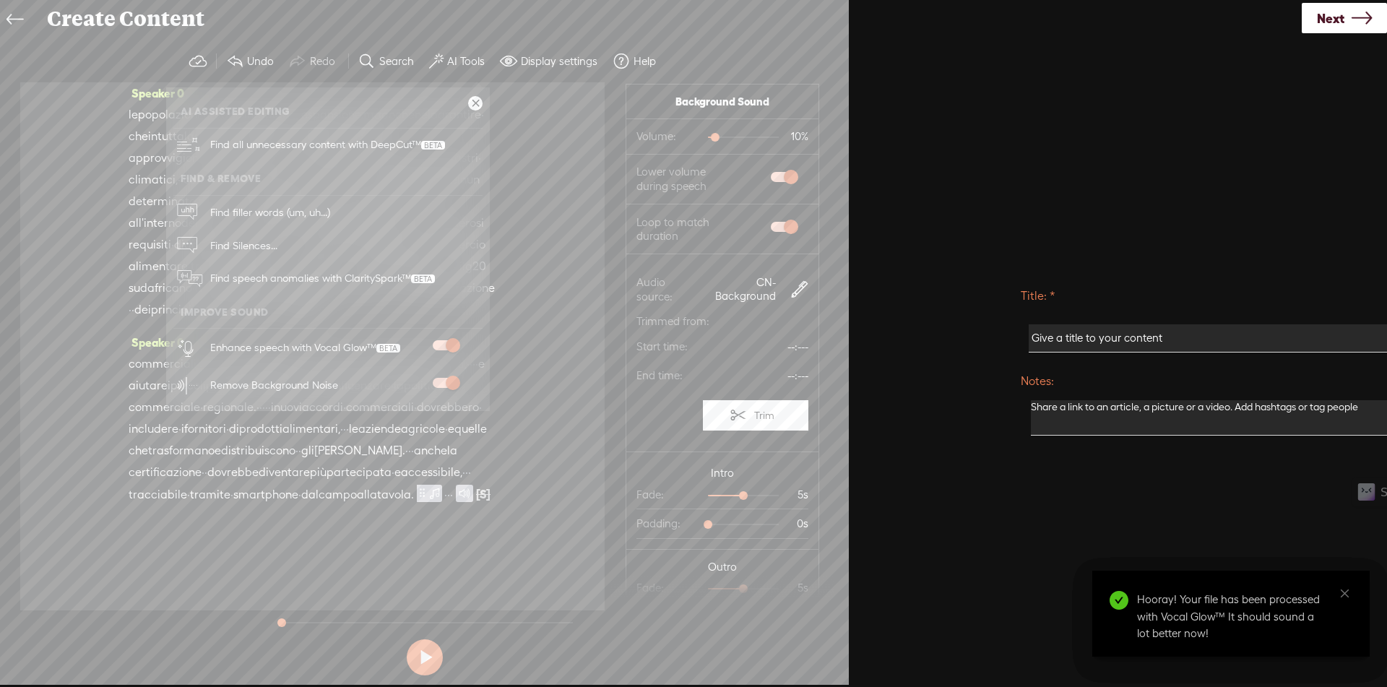
scroll to position [636, 0]
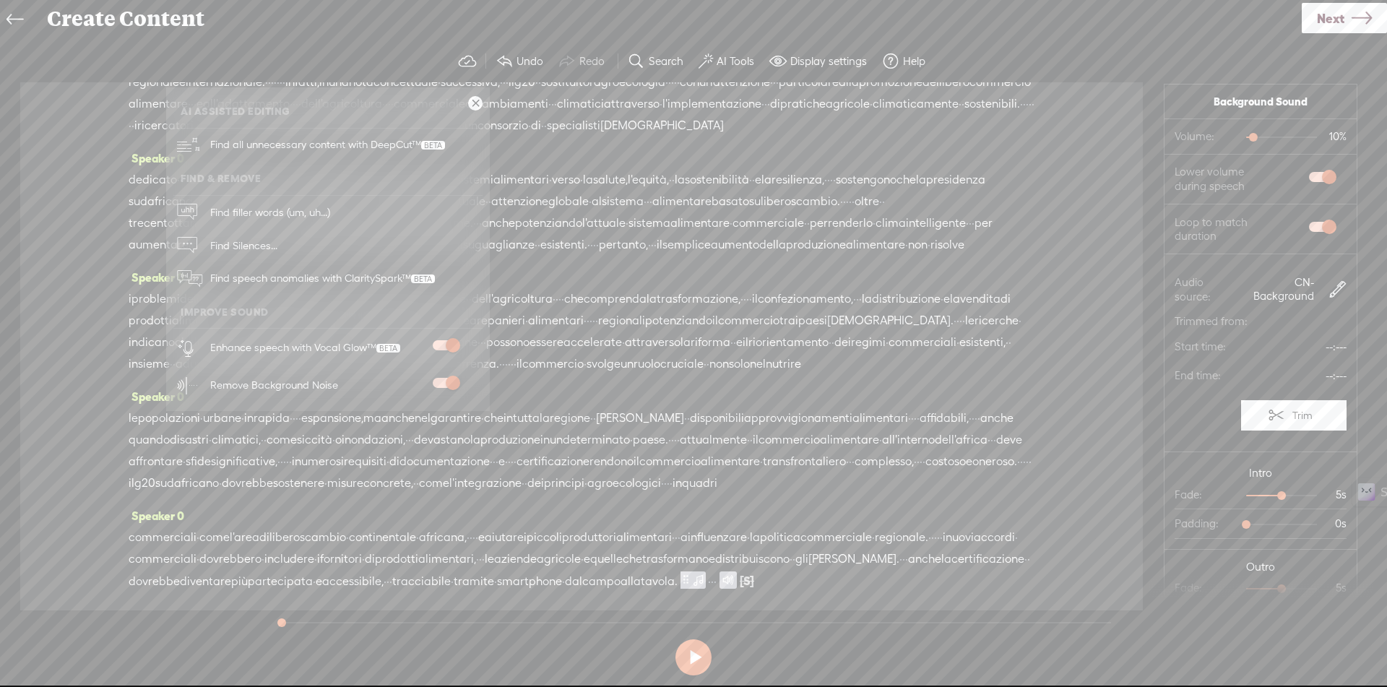
click at [473, 103] on link at bounding box center [475, 103] width 14 height 14
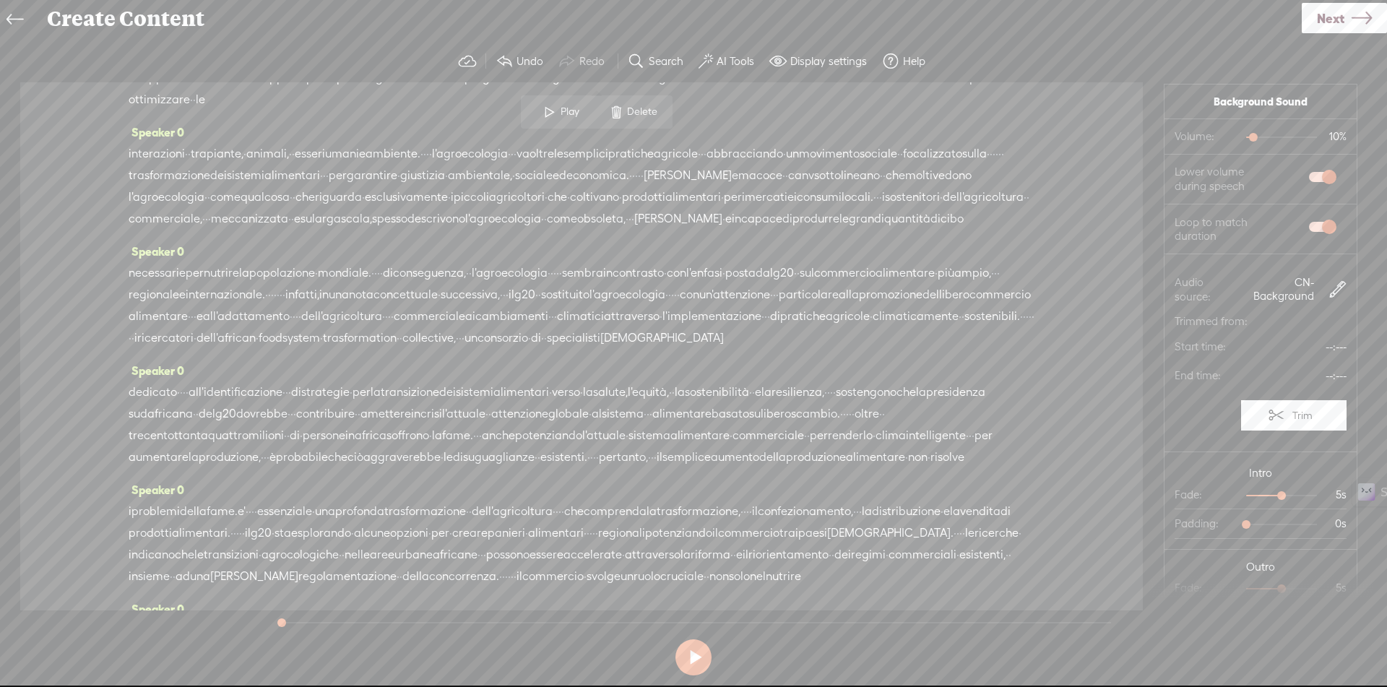
scroll to position [0, 0]
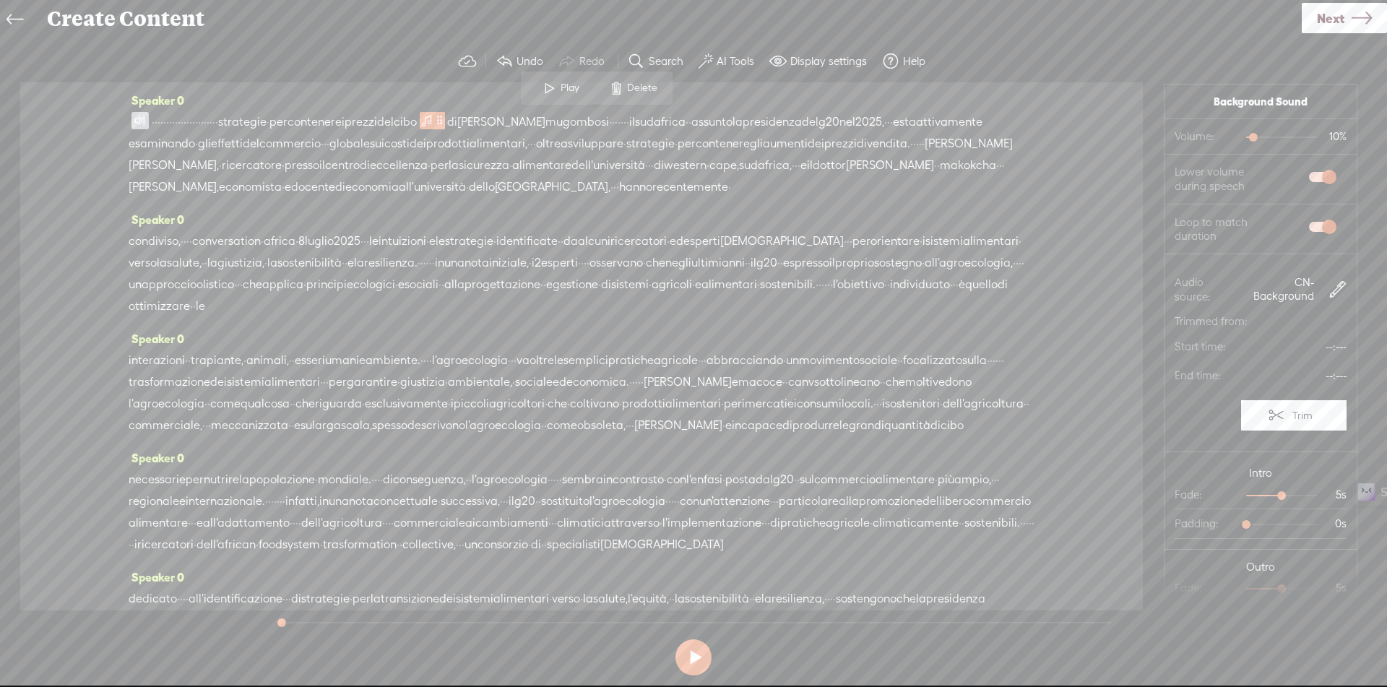
click at [139, 121] on span at bounding box center [139, 120] width 17 height 17
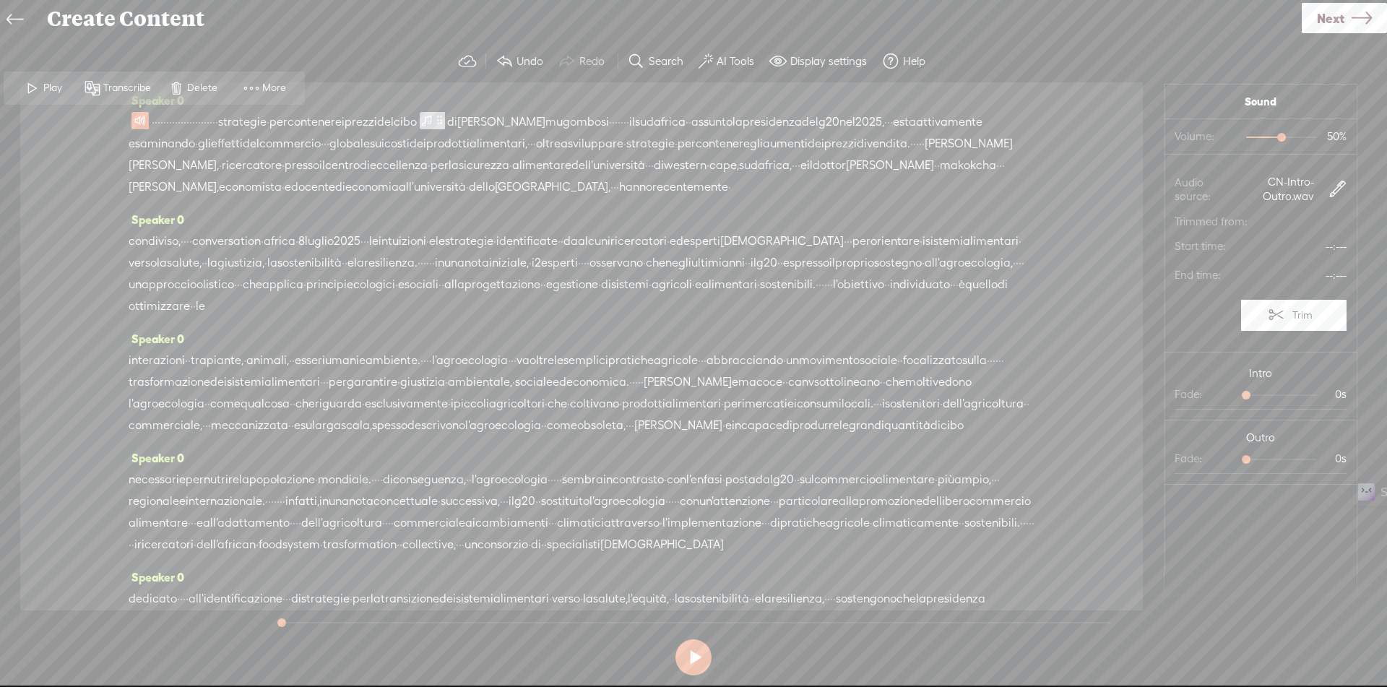
click at [30, 95] on span at bounding box center [33, 88] width 22 height 26
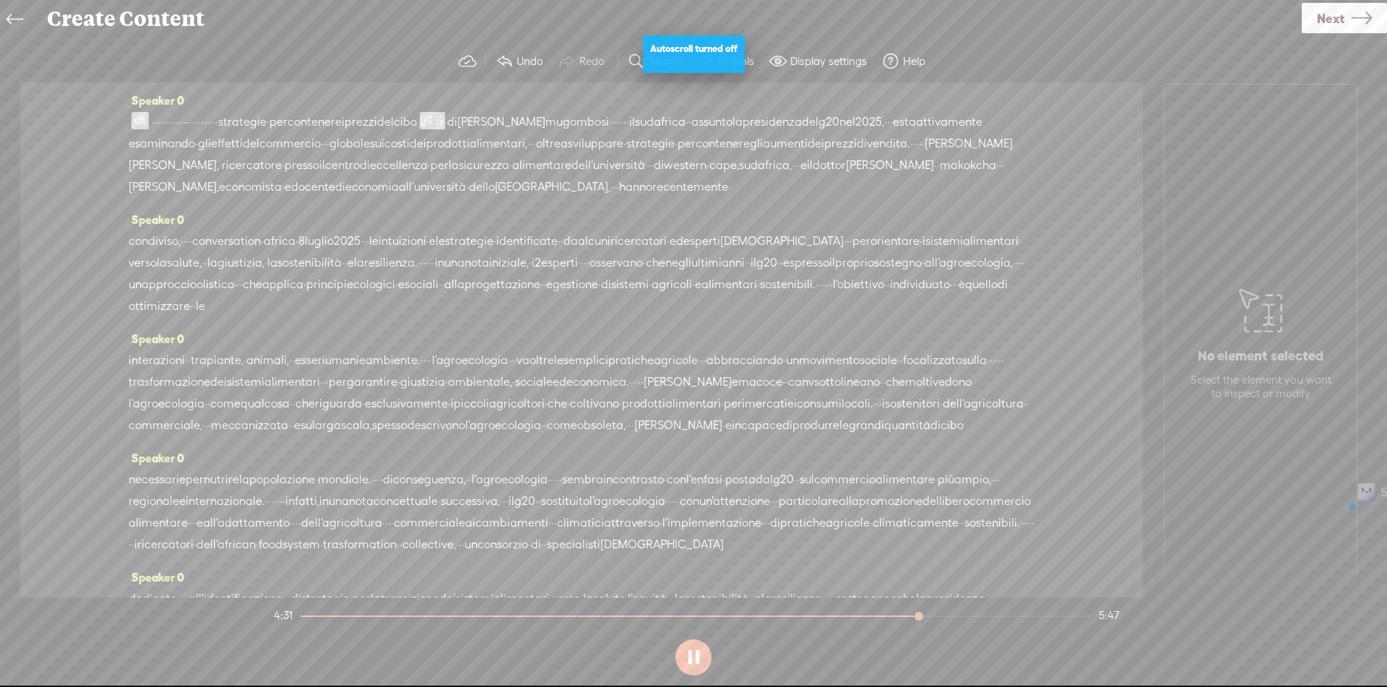
drag, startPoint x: 346, startPoint y: 123, endPoint x: 576, endPoint y: 116, distance: 229.8
click at [576, 116] on div "· · · · · · · · · · · · · · · · · · · · · · · strategie · per contenere i prezz…" at bounding box center [582, 154] width 906 height 87
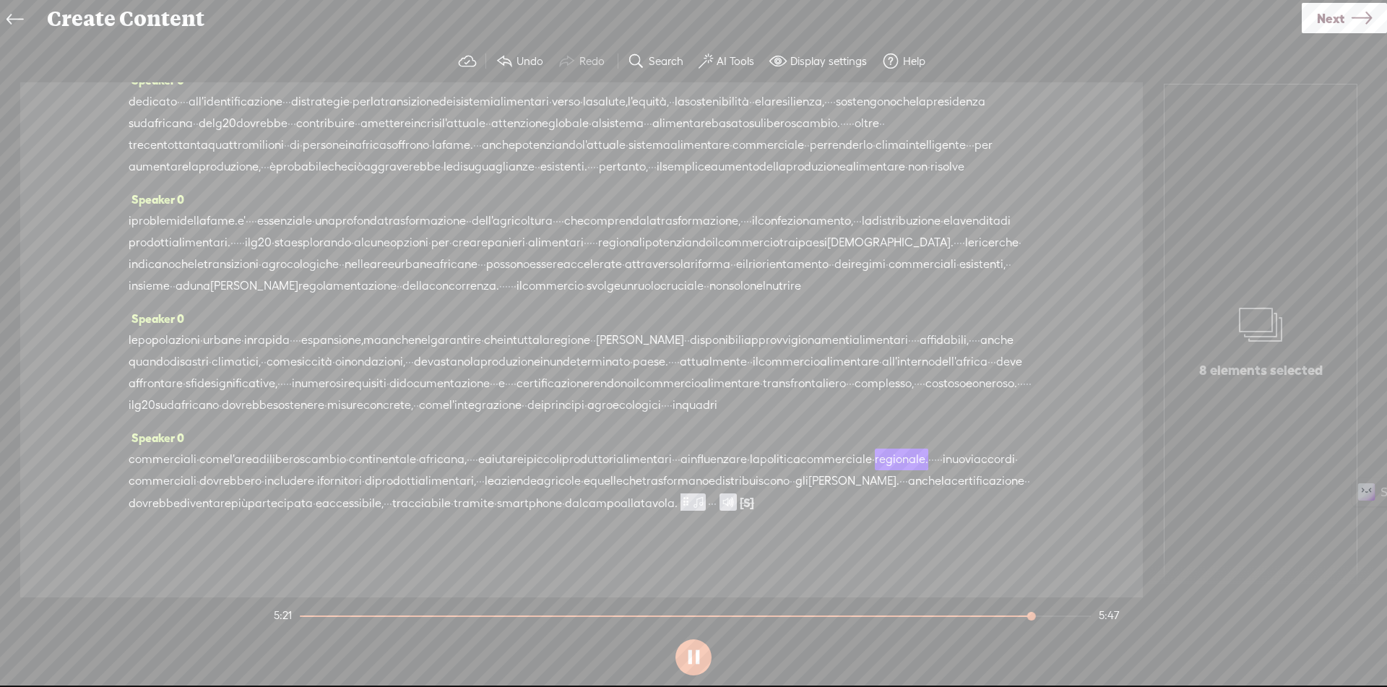
scroll to position [649, 0]
click at [1329, 28] on span "Next" at bounding box center [1330, 18] width 27 height 37
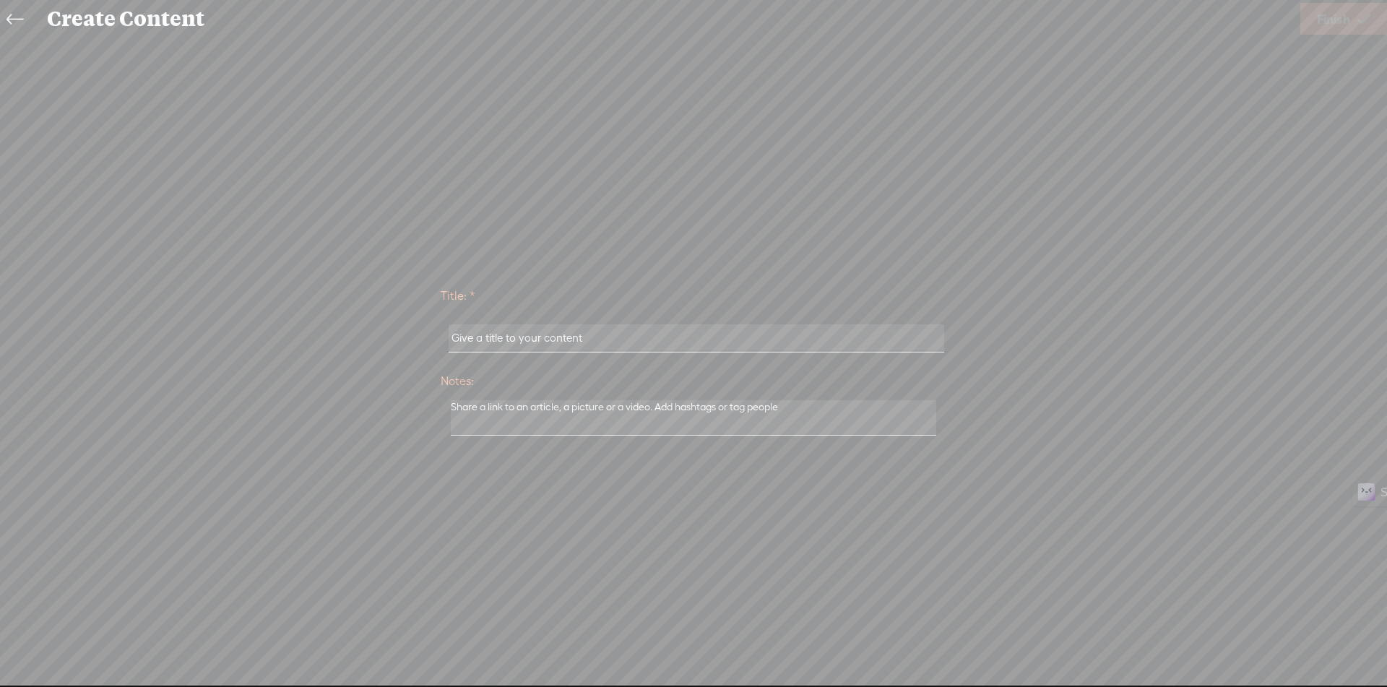
click at [590, 341] on input "text" at bounding box center [696, 338] width 495 height 28
paste input "Strategie Per Contenere I Prezzi Del Cibo"
type input "Strategie Per Contenere I Prezzi Del Cibo"
click at [1369, 14] on icon at bounding box center [1363, 19] width 13 height 37
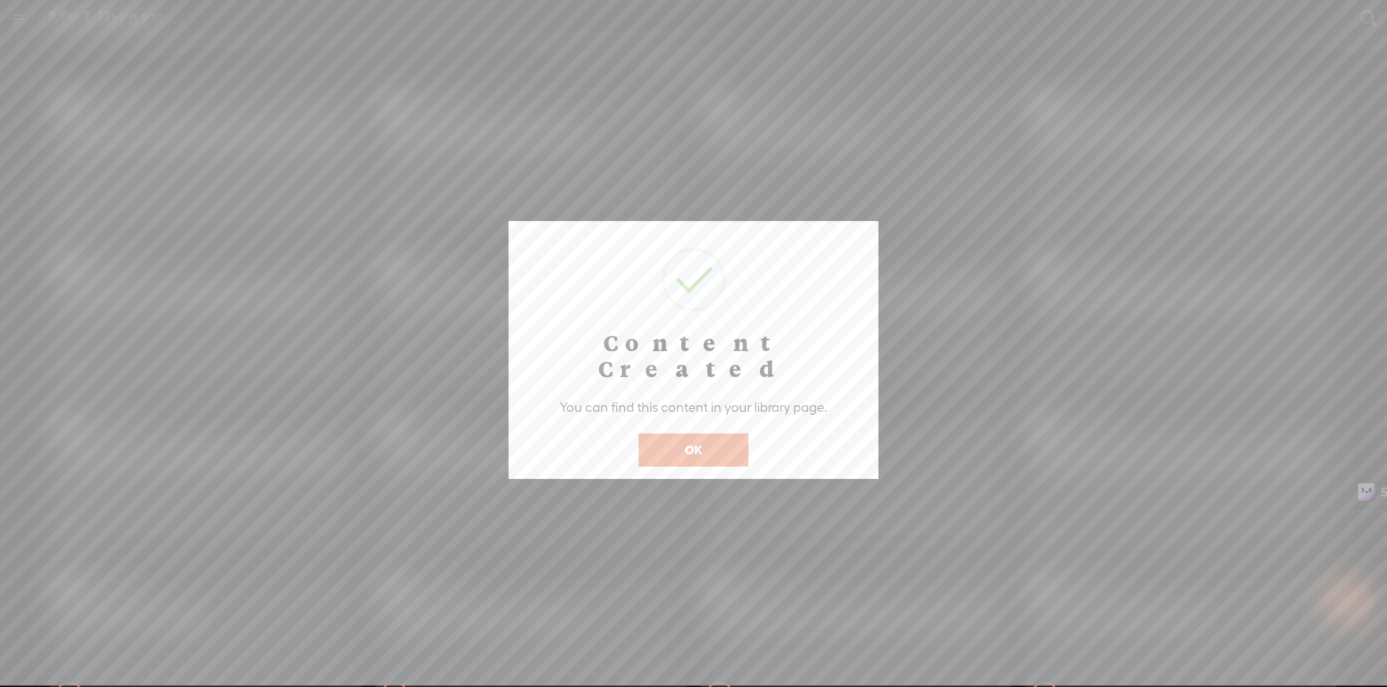
click at [707, 433] on button "OK" at bounding box center [694, 449] width 110 height 33
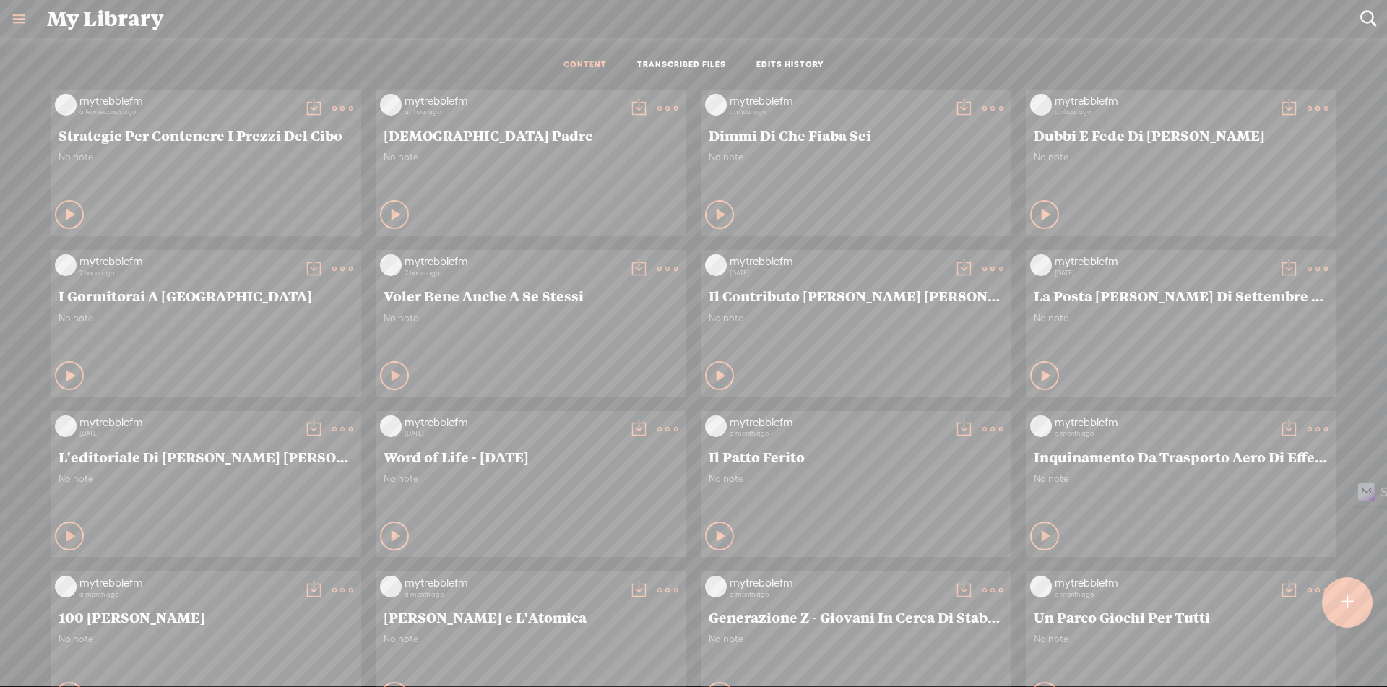
click at [64, 210] on icon at bounding box center [71, 214] width 14 height 14
click at [332, 106] on t at bounding box center [342, 108] width 20 height 20
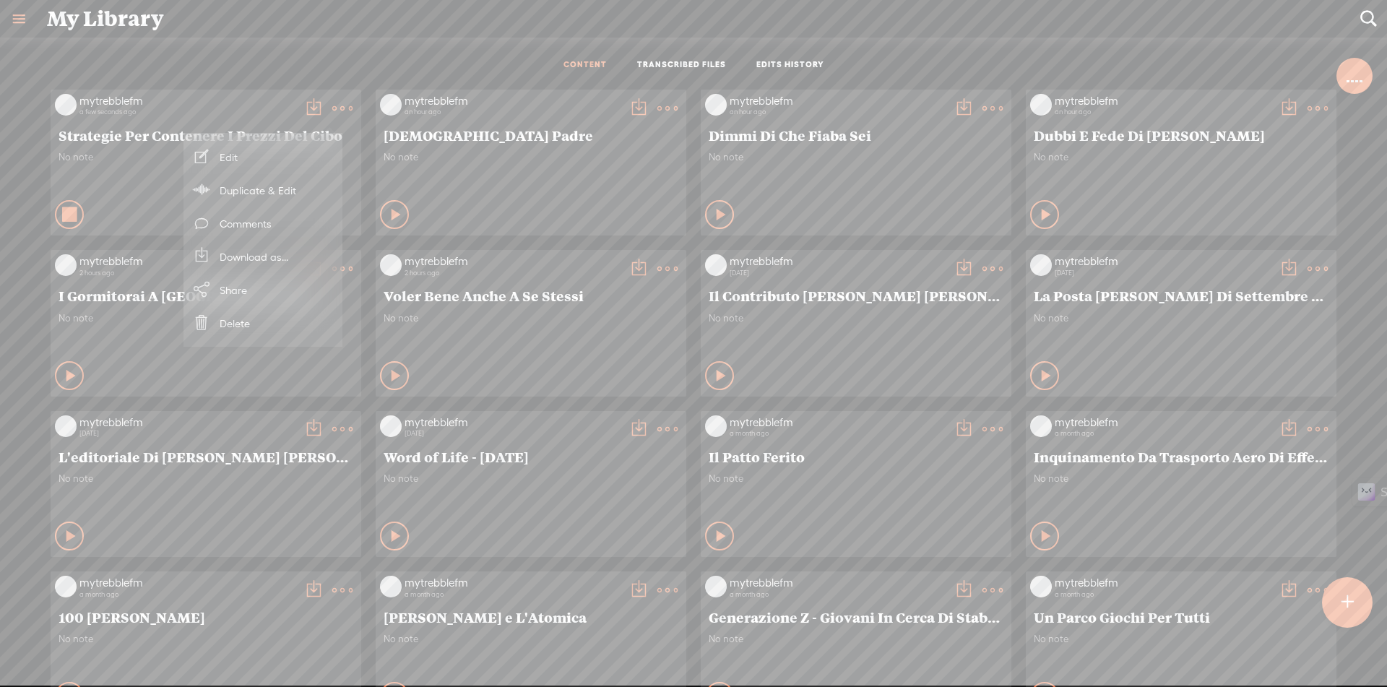
click at [63, 210] on icon at bounding box center [70, 214] width 14 height 14
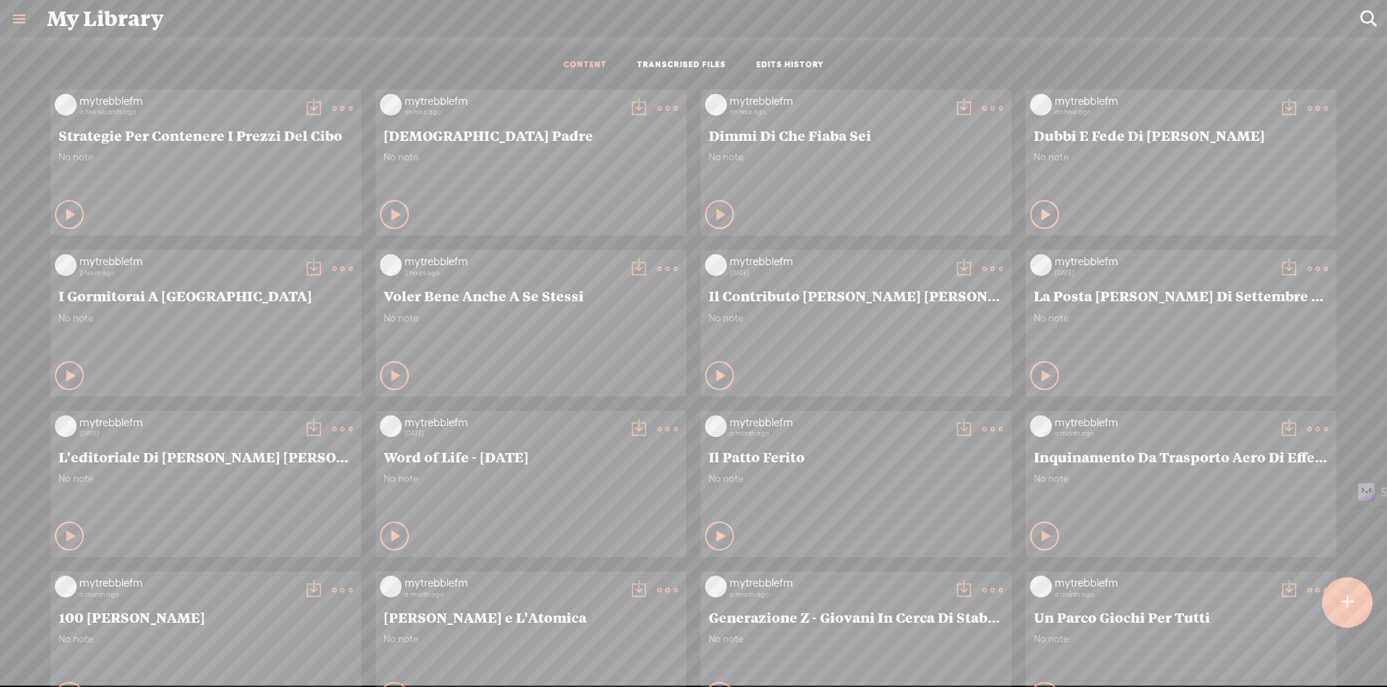
click at [332, 105] on t at bounding box center [342, 108] width 20 height 20
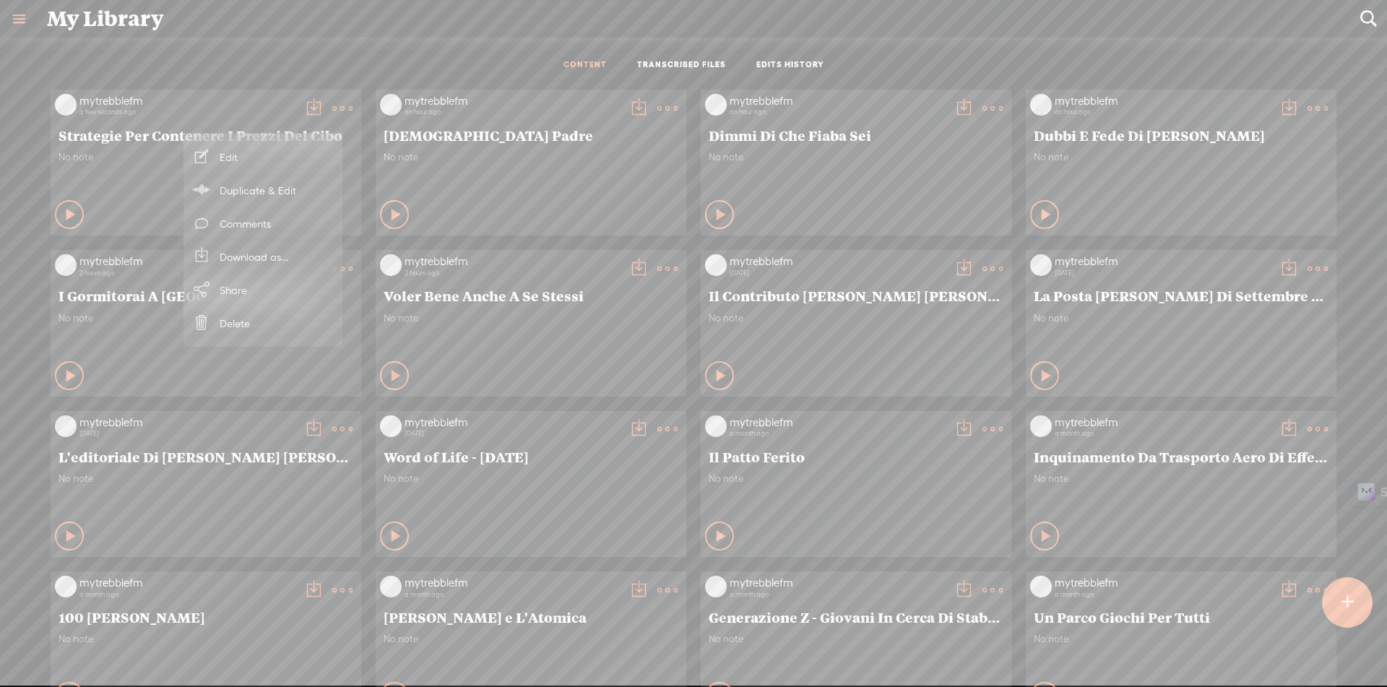
click at [278, 148] on link "Edit" at bounding box center [263, 156] width 144 height 33
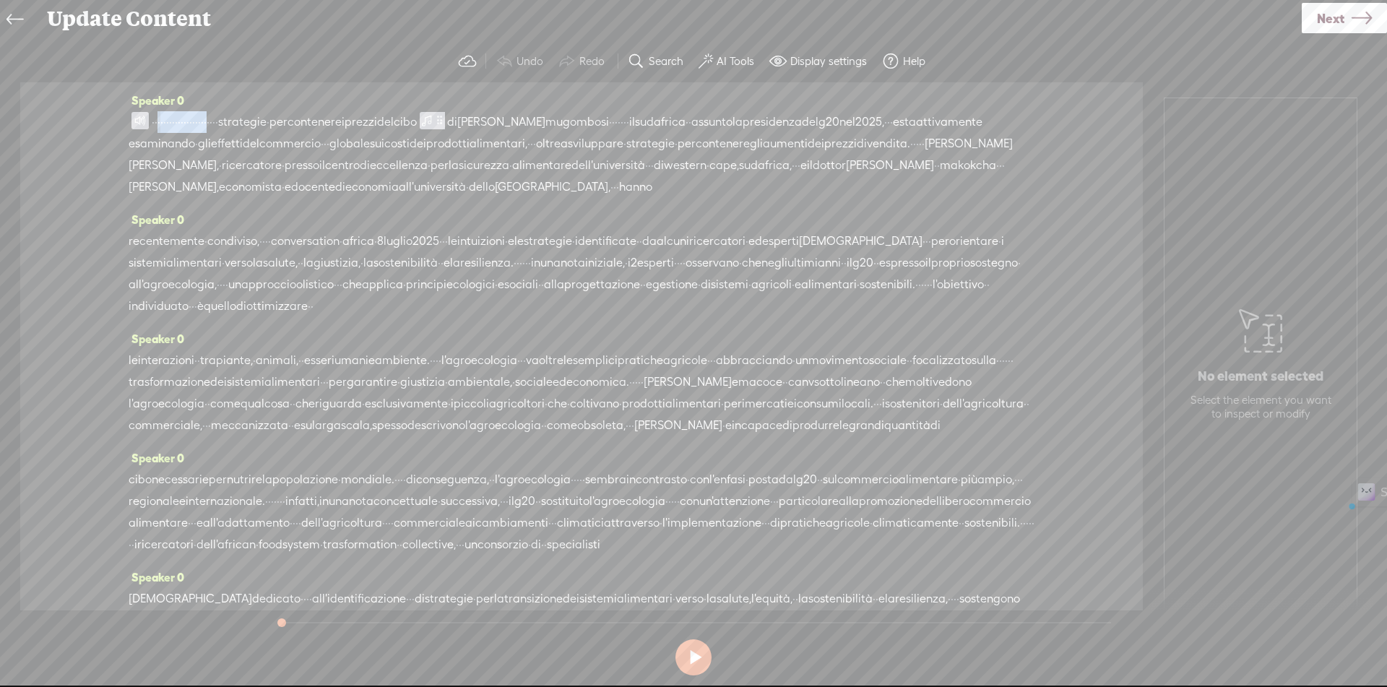
drag, startPoint x: 170, startPoint y: 119, endPoint x: 306, endPoint y: 125, distance: 135.9
click at [306, 125] on div "· · · · · · · · · · · · · · · · · · · · · · · strategie · per contenere i prezz…" at bounding box center [582, 154] width 906 height 87
click at [137, 126] on span at bounding box center [139, 121] width 17 height 17
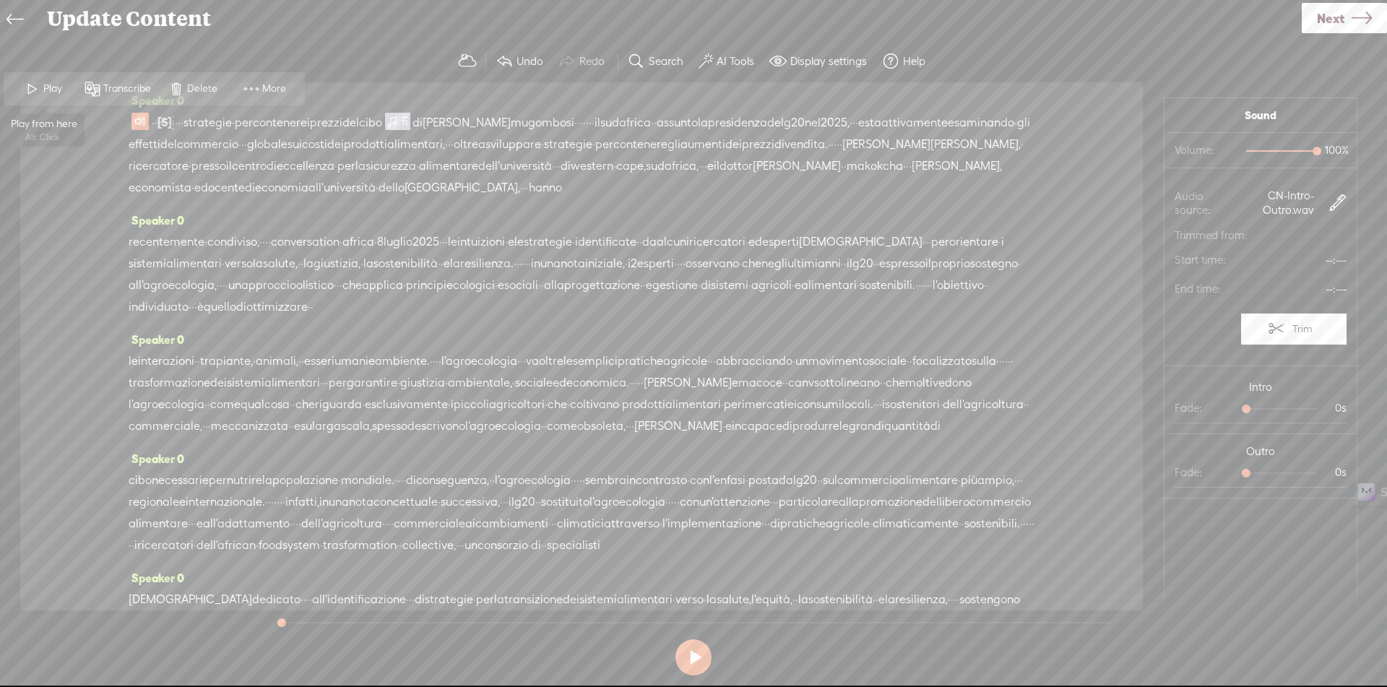
click at [51, 92] on span "Play" at bounding box center [54, 89] width 22 height 14
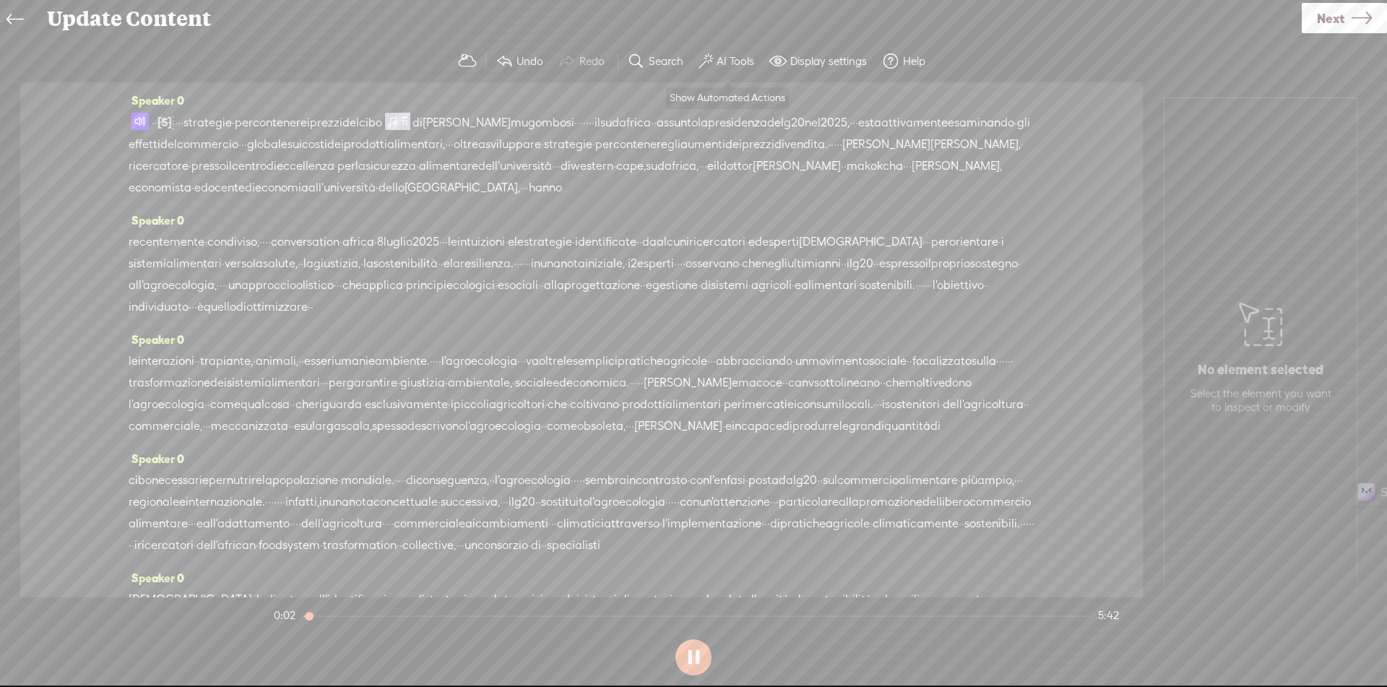
click at [712, 59] on span at bounding box center [706, 61] width 14 height 17
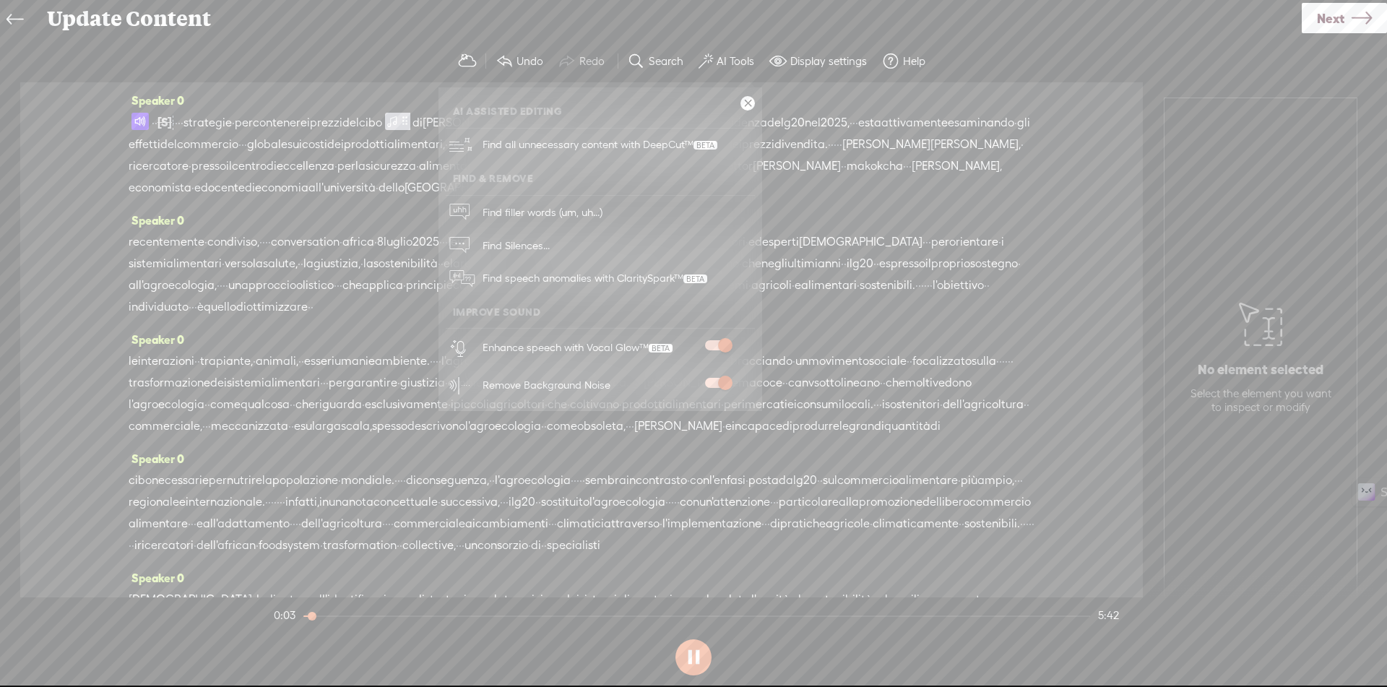
click at [712, 59] on span at bounding box center [706, 61] width 14 height 17
click at [747, 103] on link at bounding box center [747, 103] width 14 height 14
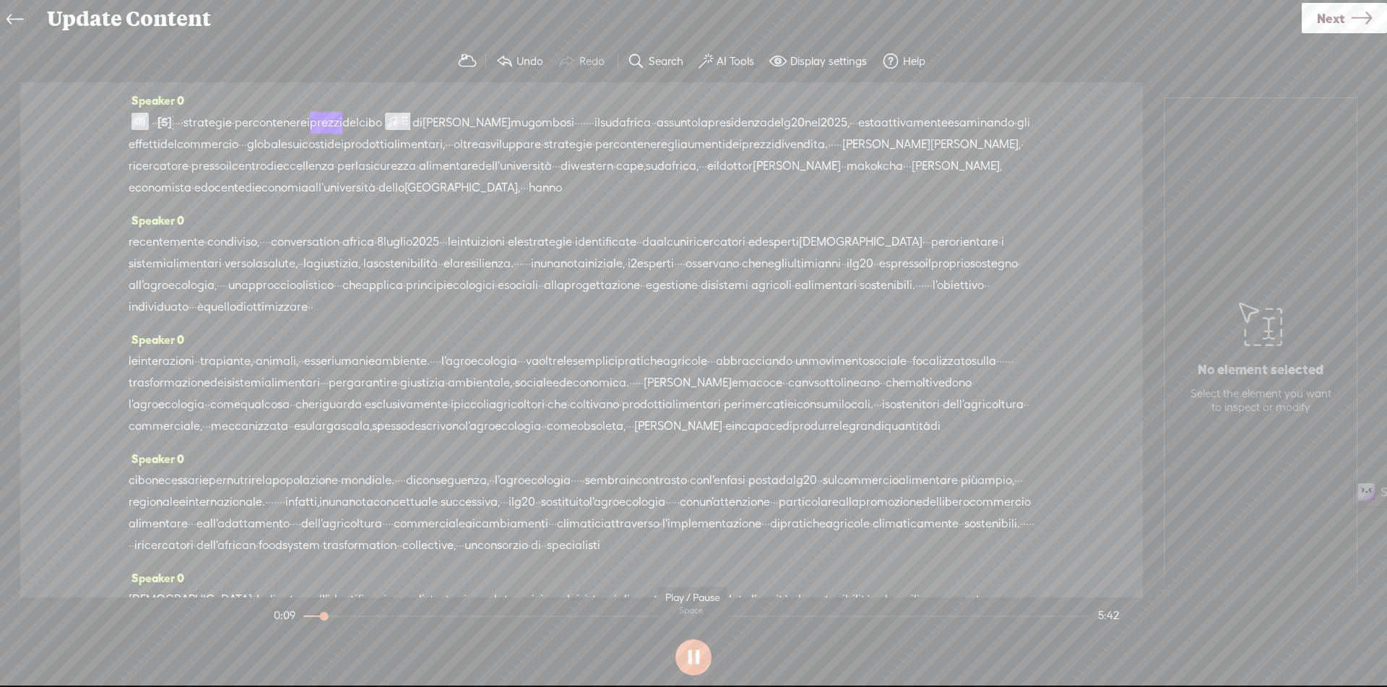
click at [701, 658] on button at bounding box center [693, 657] width 36 height 36
click at [1341, 25] on span "Next" at bounding box center [1330, 18] width 27 height 37
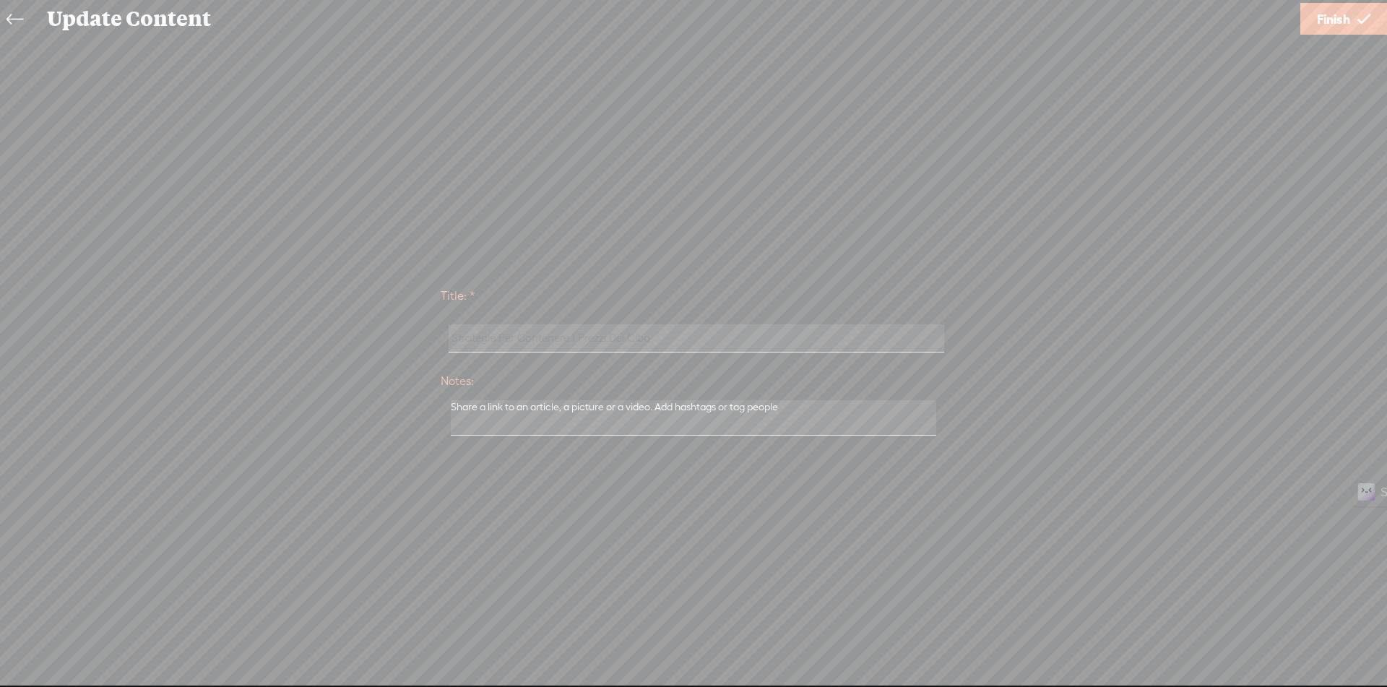
click at [702, 344] on input "Strategie Per Contenere I Prezzi Del Cibo" at bounding box center [696, 338] width 495 height 28
click at [1358, 33] on icon at bounding box center [1363, 19] width 13 height 37
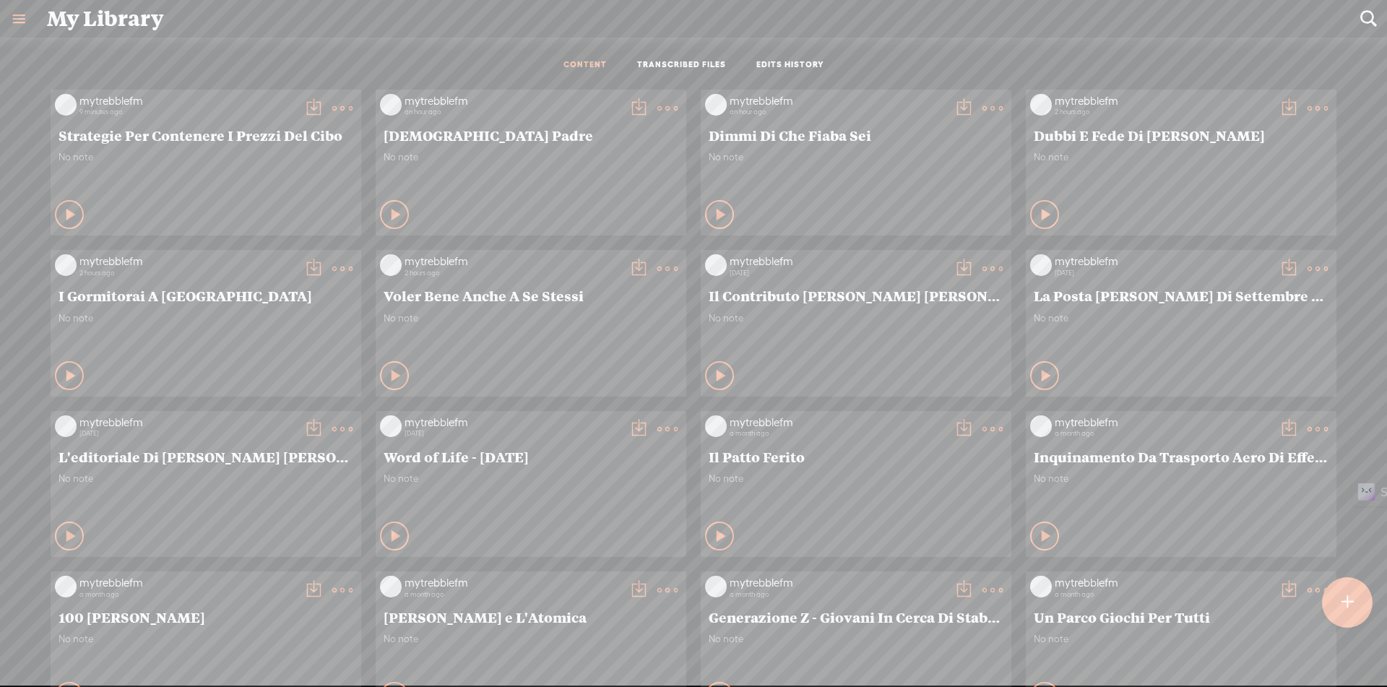
click at [304, 103] on t at bounding box center [313, 108] width 20 height 20
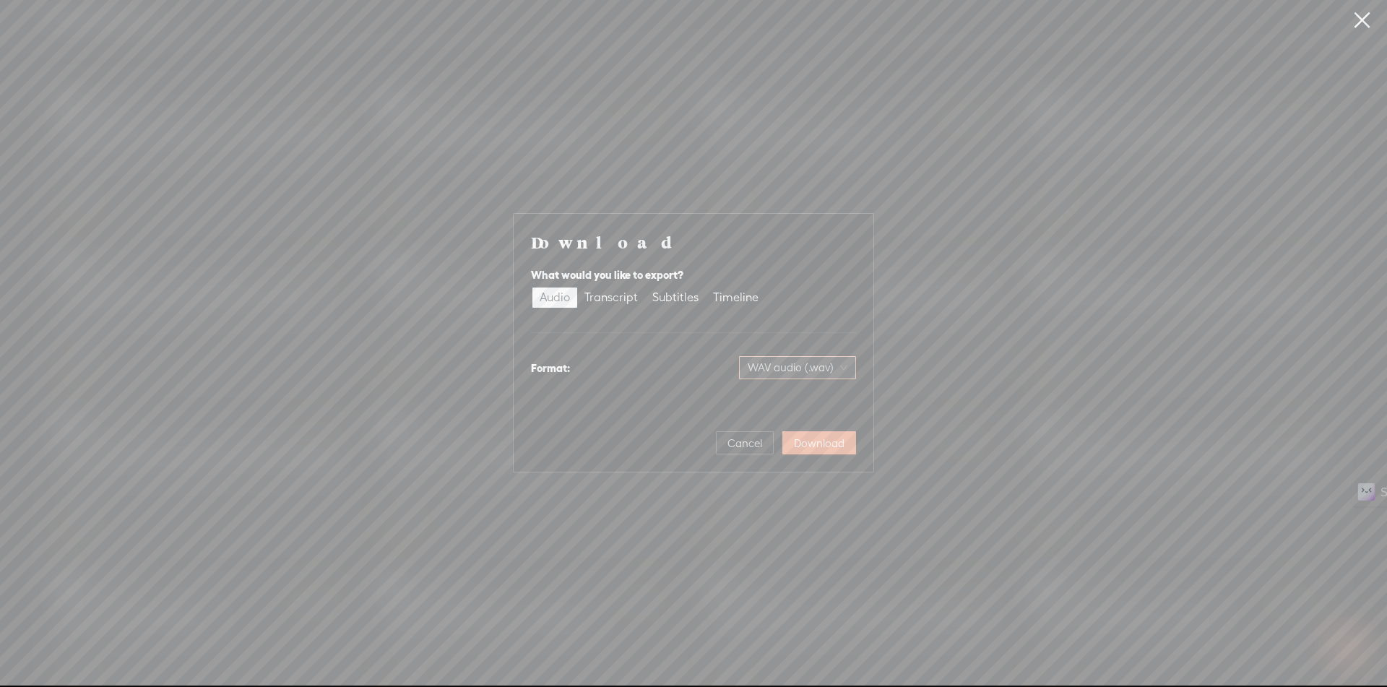
click at [813, 364] on span "WAV audio (.wav)" at bounding box center [798, 368] width 100 height 22
click at [785, 402] on div "MP3 audio (.mp3)" at bounding box center [786, 398] width 118 height 14
click at [818, 441] on span "Download" at bounding box center [819, 443] width 51 height 14
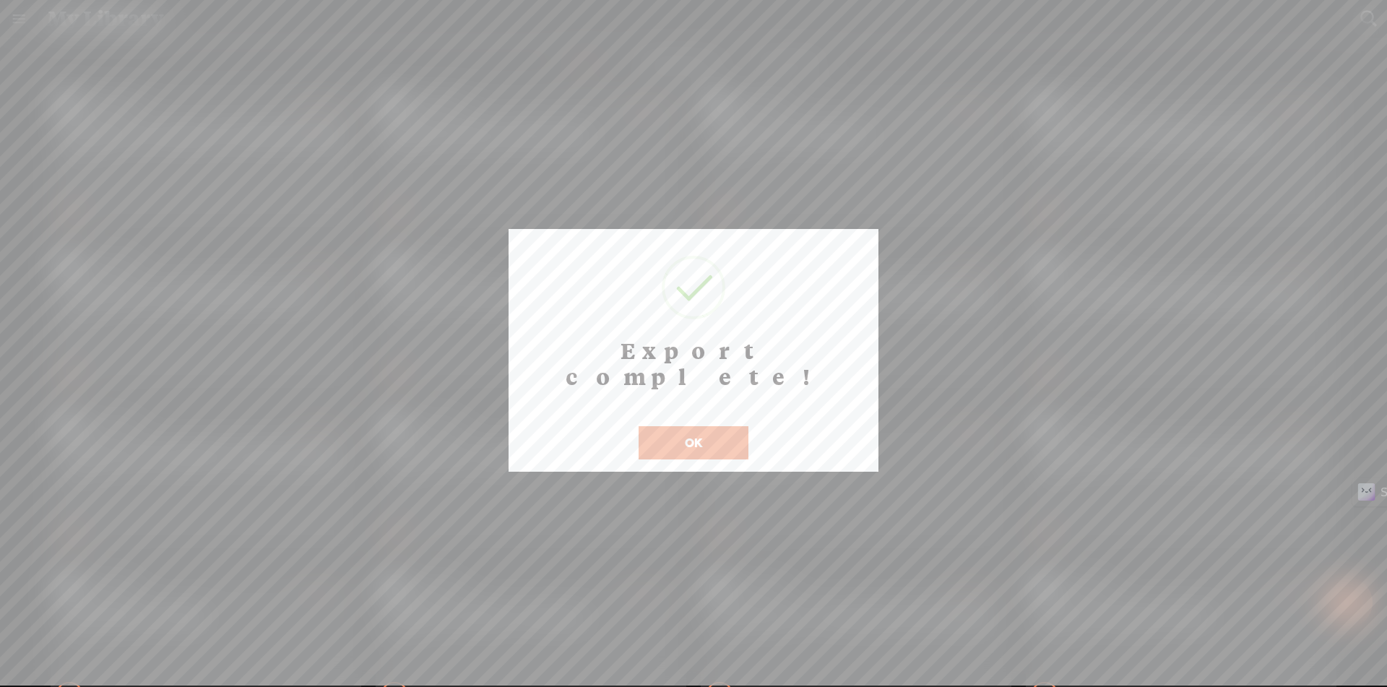
click at [715, 426] on button "OK" at bounding box center [694, 442] width 110 height 33
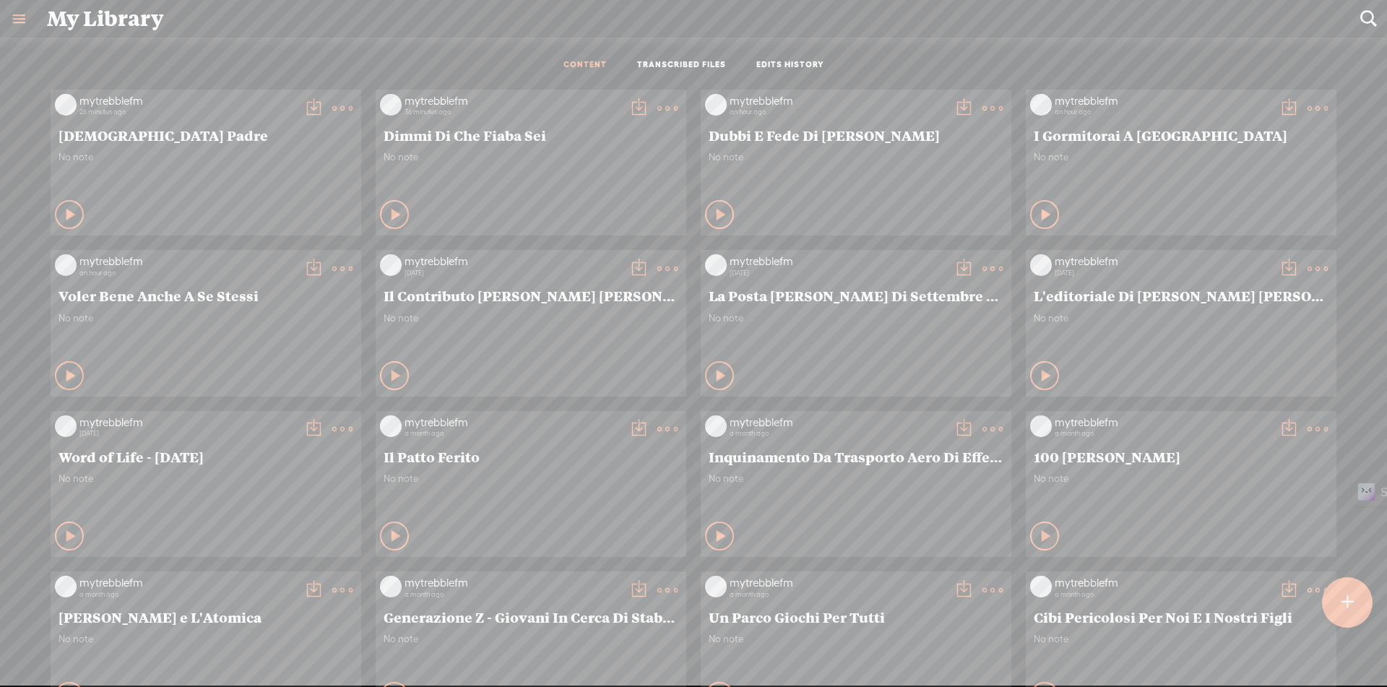
click at [1357, 600] on div at bounding box center [1347, 602] width 51 height 51
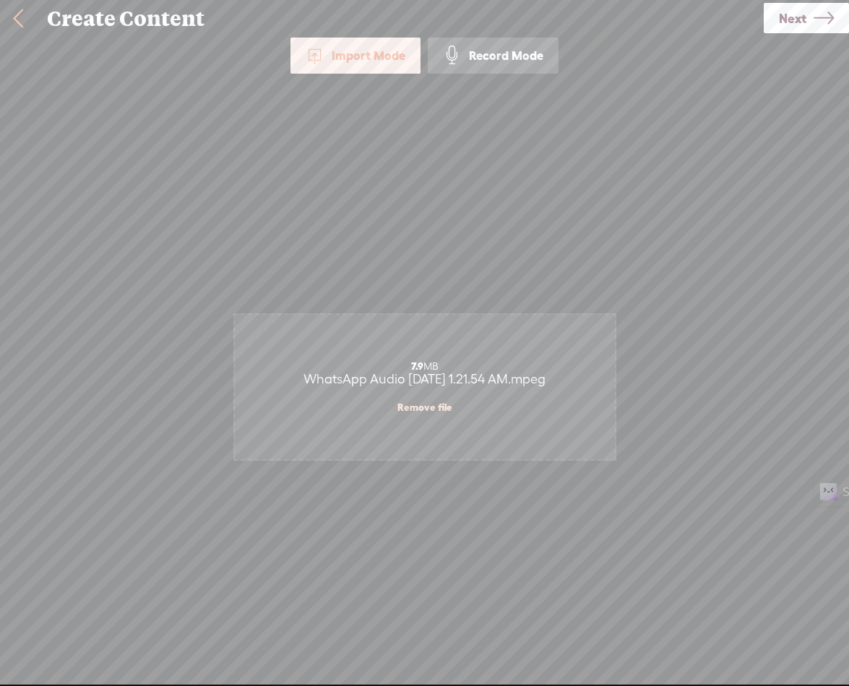
click at [786, 25] on span "Next" at bounding box center [792, 18] width 27 height 37
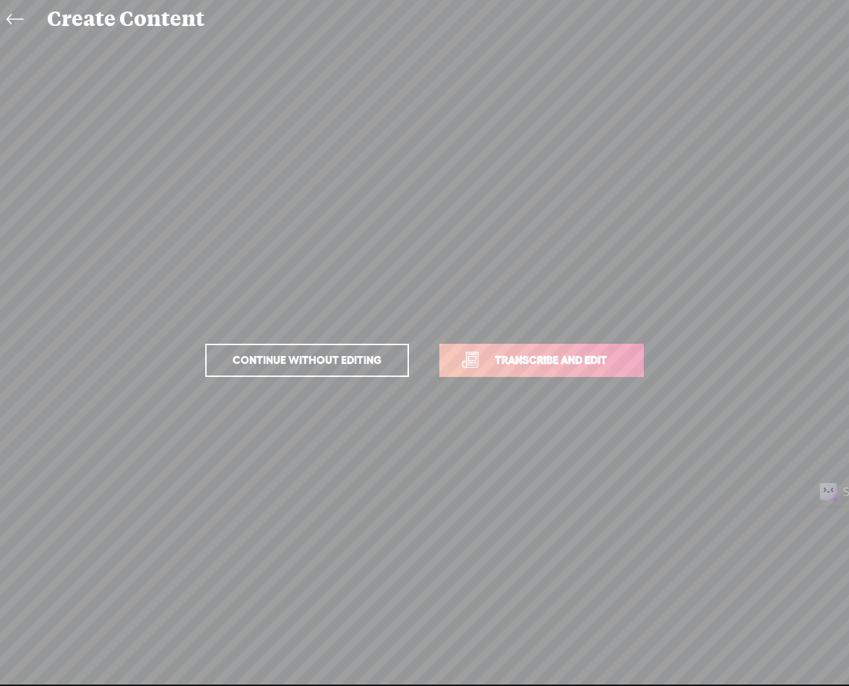
click at [594, 363] on span "Transcribe and edit" at bounding box center [551, 360] width 142 height 17
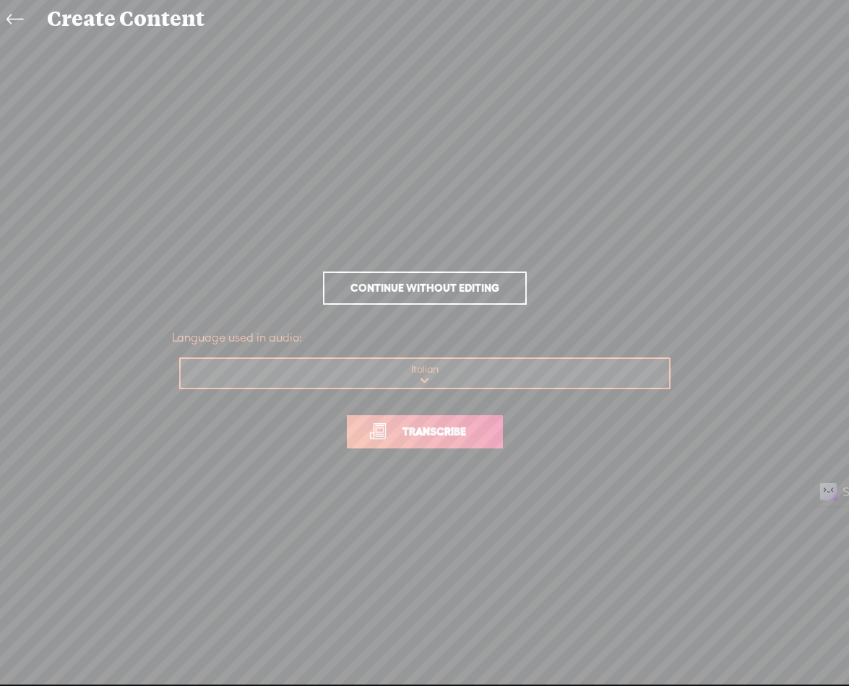
click at [453, 442] on link "Transcribe" at bounding box center [425, 431] width 156 height 33
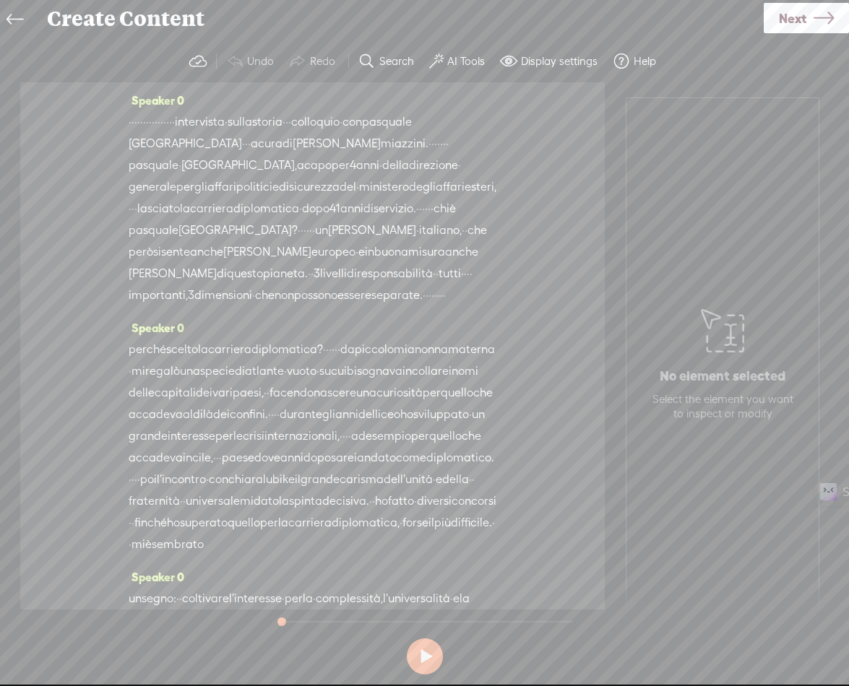
click at [131, 118] on span "·" at bounding box center [130, 122] width 3 height 22
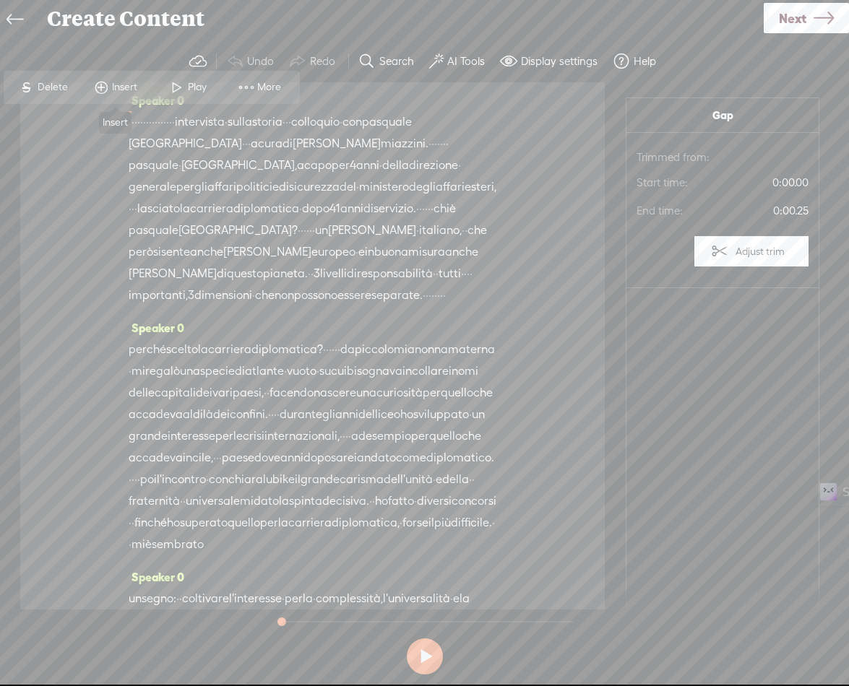
click at [124, 77] on span "Insert" at bounding box center [115, 87] width 72 height 26
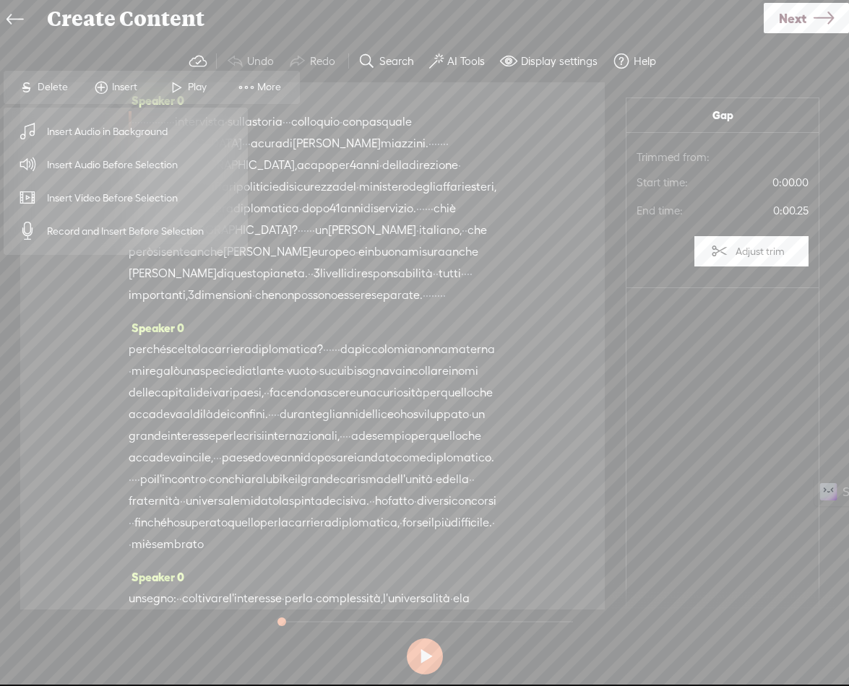
click at [106, 159] on span "Insert Audio Before Selection" at bounding box center [113, 165] width 188 height 33
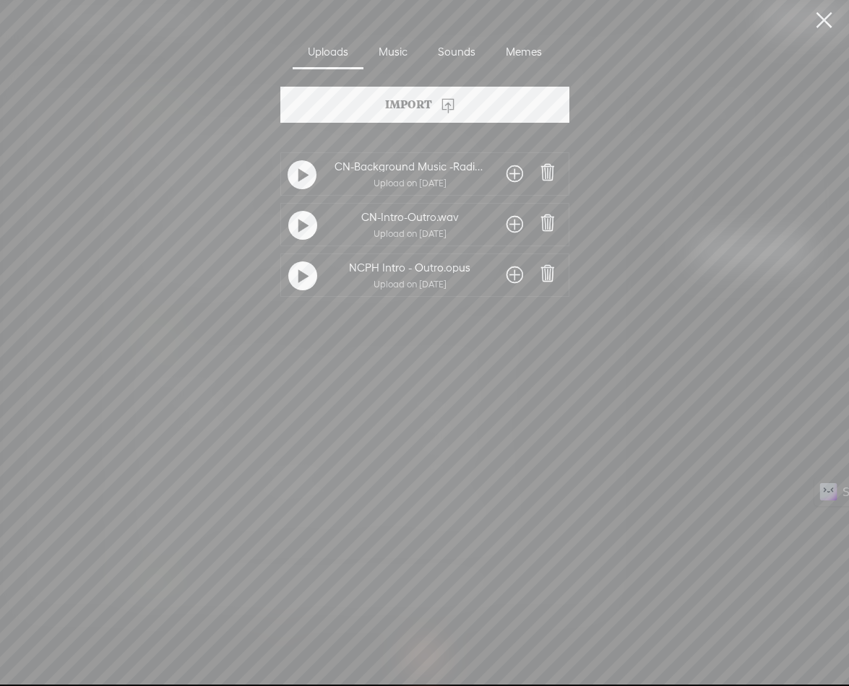
click at [509, 225] on span at bounding box center [514, 224] width 17 height 23
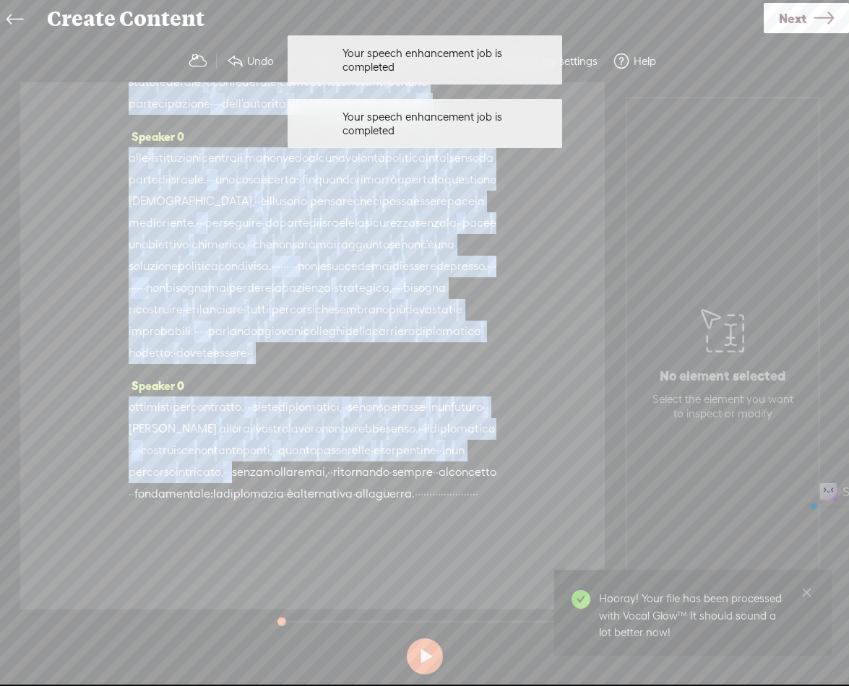
scroll to position [2911, 0]
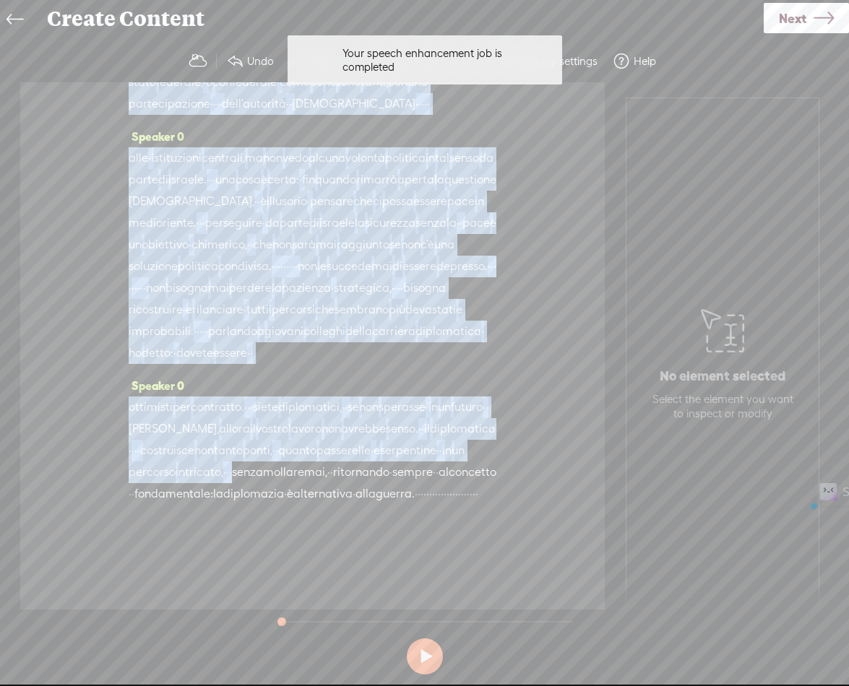
drag, startPoint x: 132, startPoint y: 164, endPoint x: 169, endPoint y: 515, distance: 353.0
click at [169, 515] on div "Speaker 0 · · · · · · · · · · · · · · · · intervista · sulla storia · · · [GEOG…" at bounding box center [312, 345] width 584 height 527
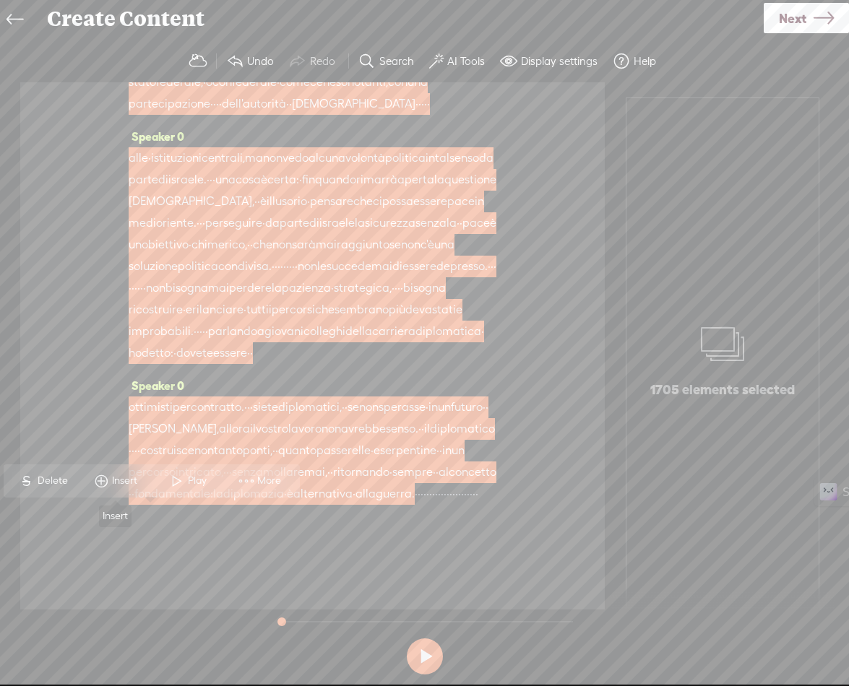
click at [126, 481] on span "Insert" at bounding box center [126, 481] width 29 height 14
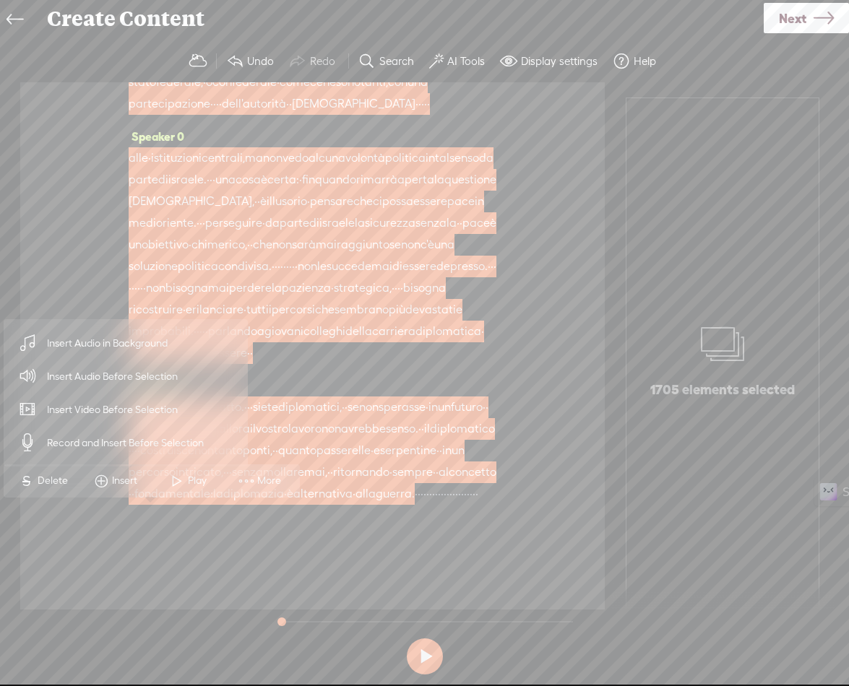
click at [135, 340] on span "Insert Audio in Background" at bounding box center [108, 343] width 178 height 33
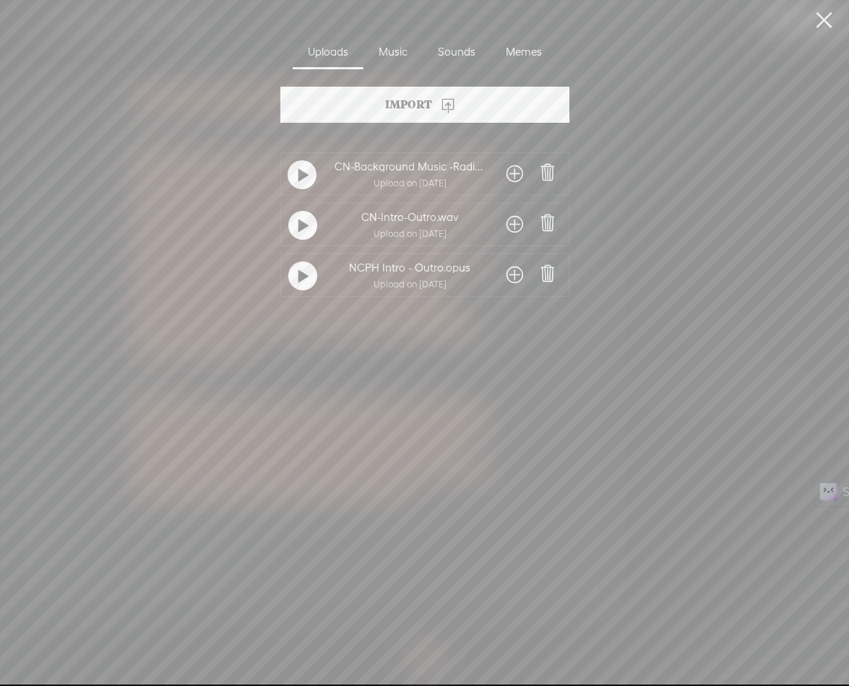
click at [510, 171] on span at bounding box center [514, 174] width 17 height 23
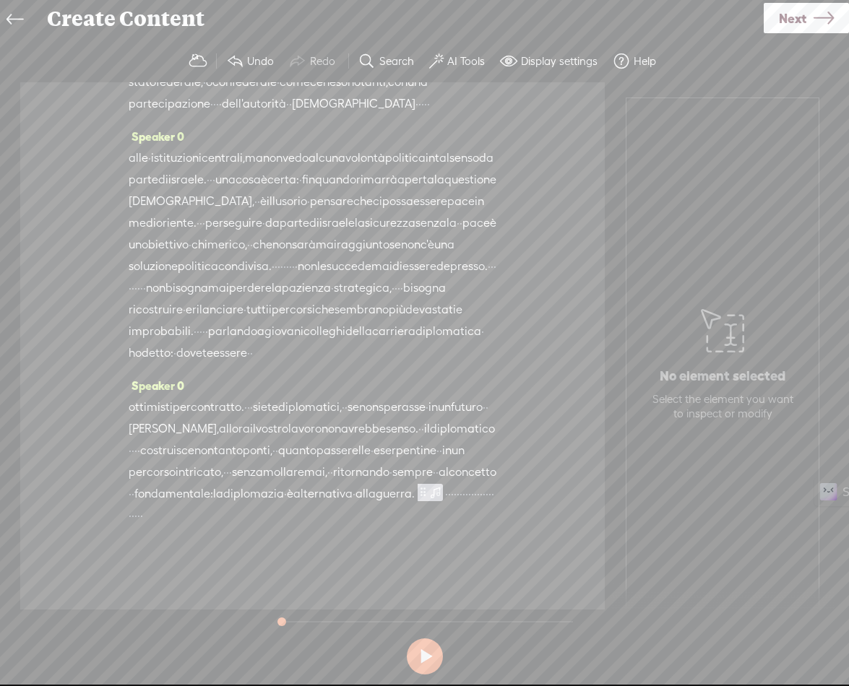
click at [428, 501] on span at bounding box center [435, 491] width 14 height 17
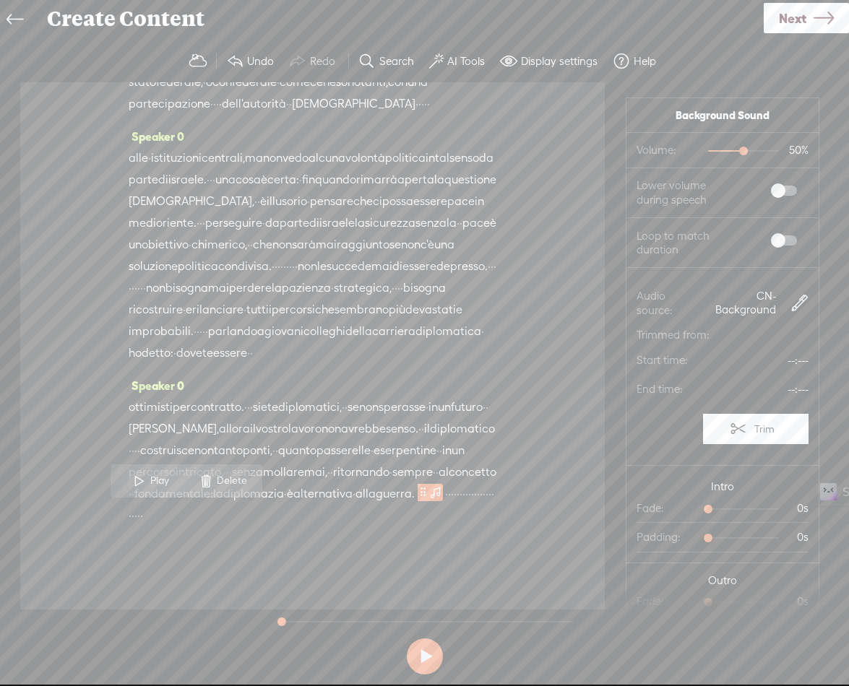
click at [771, 191] on span at bounding box center [784, 191] width 26 height 10
click at [769, 233] on label at bounding box center [769, 240] width 78 height 25
drag, startPoint x: 727, startPoint y: 154, endPoint x: 704, endPoint y: 155, distance: 23.2
click at [704, 155] on div at bounding box center [716, 152] width 33 height 33
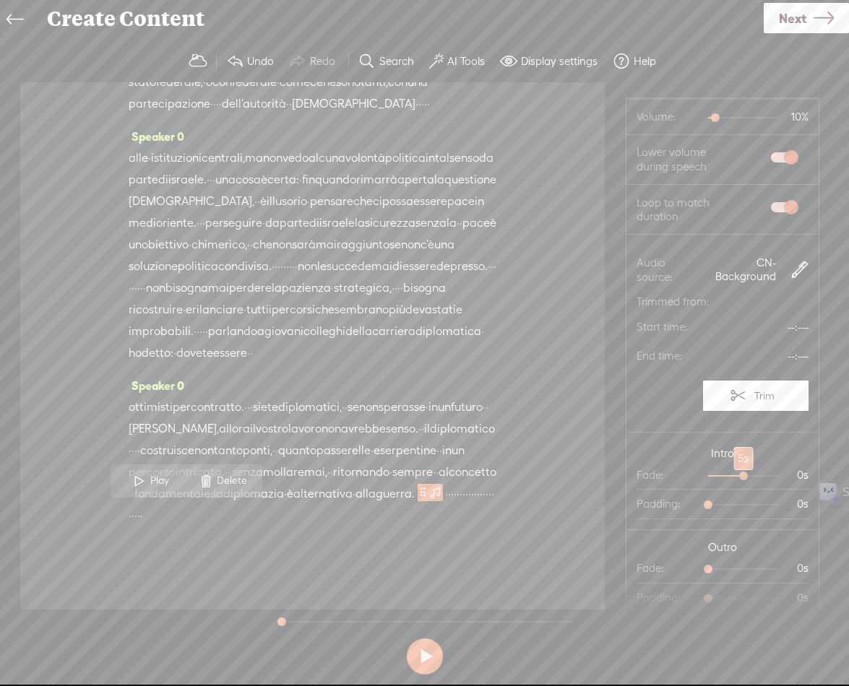
drag, startPoint x: 720, startPoint y: 478, endPoint x: 732, endPoint y: 480, distance: 12.4
click at [732, 480] on div at bounding box center [744, 477] width 33 height 33
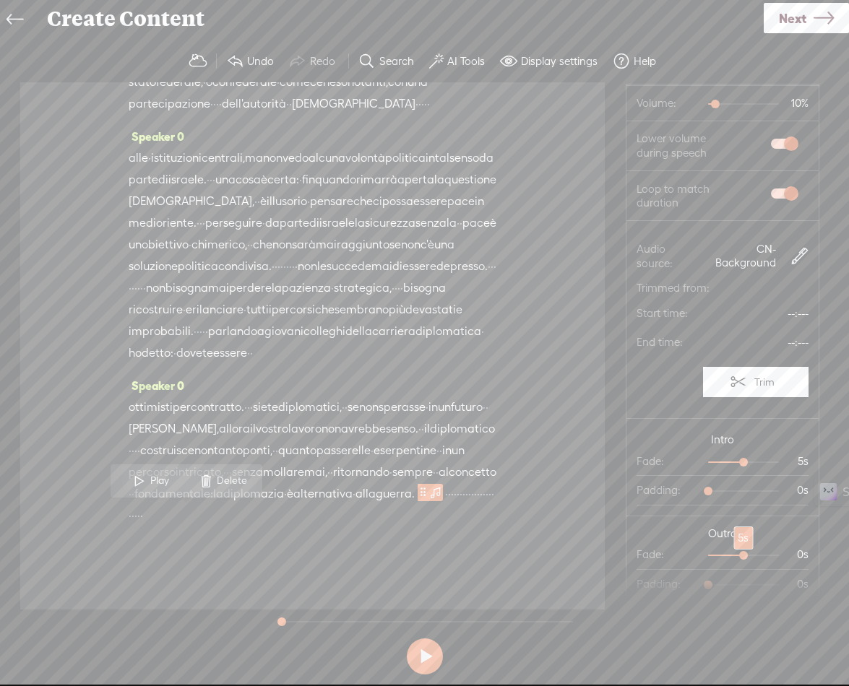
drag, startPoint x: 705, startPoint y: 555, endPoint x: 728, endPoint y: 556, distance: 23.2
click at [728, 556] on div at bounding box center [744, 556] width 33 height 33
click at [457, 505] on span "·" at bounding box center [458, 494] width 3 height 22
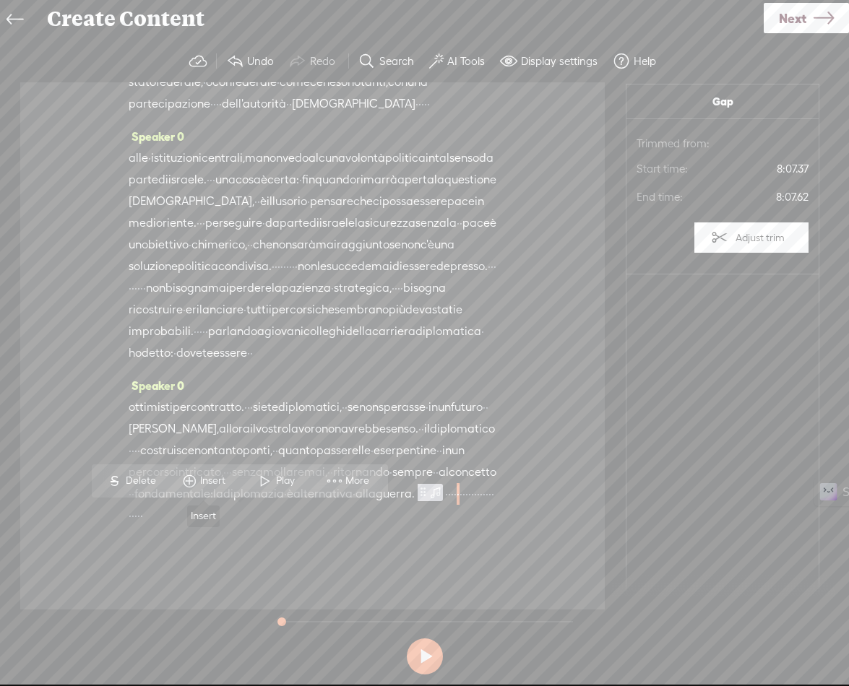
click at [229, 489] on span "Insert" at bounding box center [204, 481] width 72 height 26
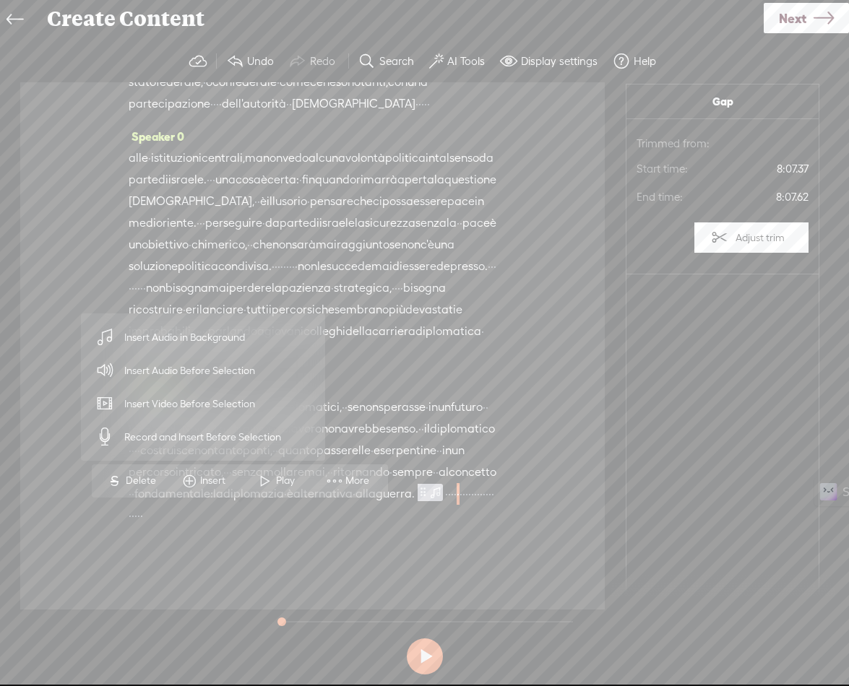
click at [182, 344] on span "Insert Audio in Background" at bounding box center [185, 337] width 178 height 33
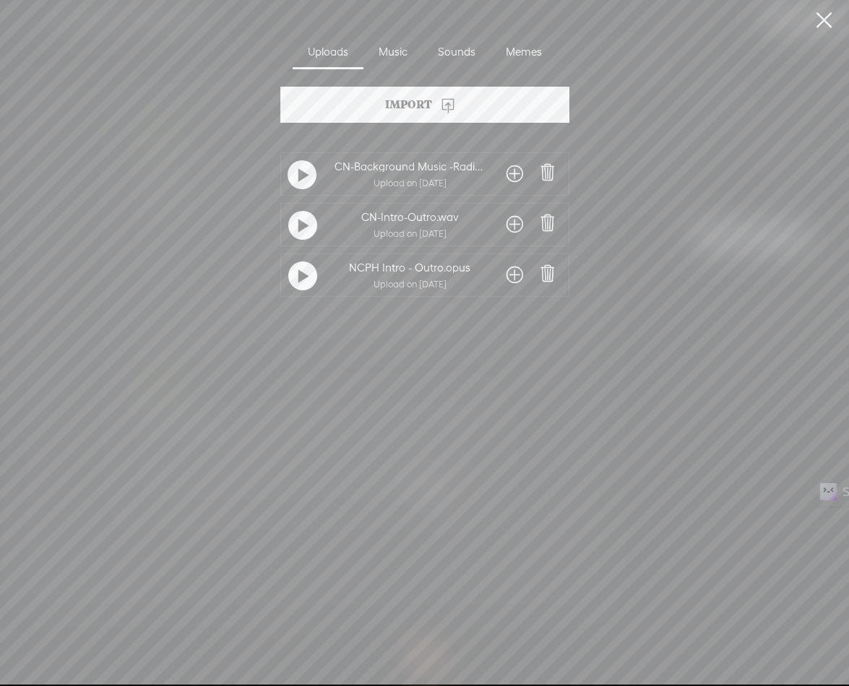
click at [507, 221] on span at bounding box center [514, 224] width 17 height 23
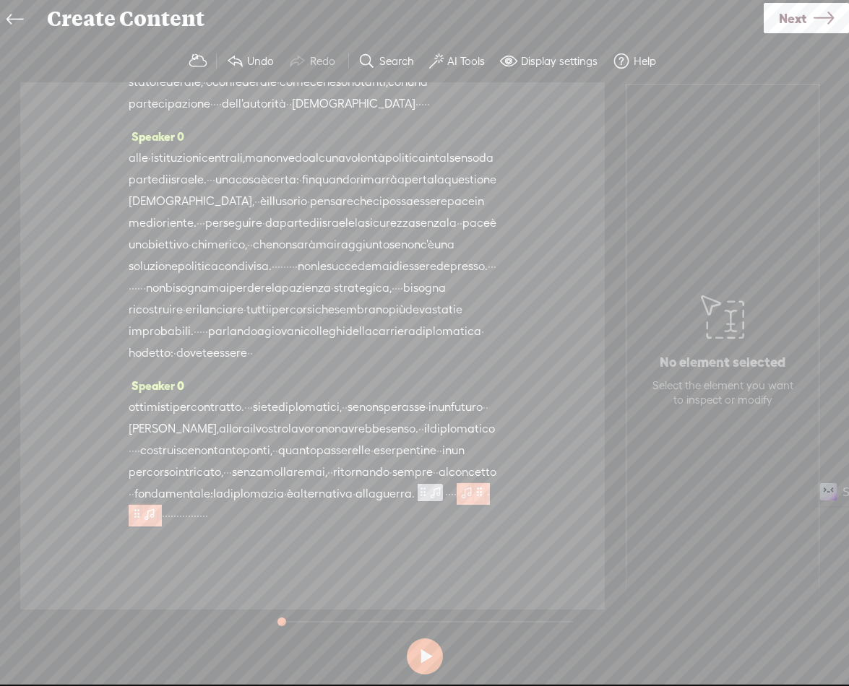
click at [157, 517] on span at bounding box center [149, 513] width 14 height 17
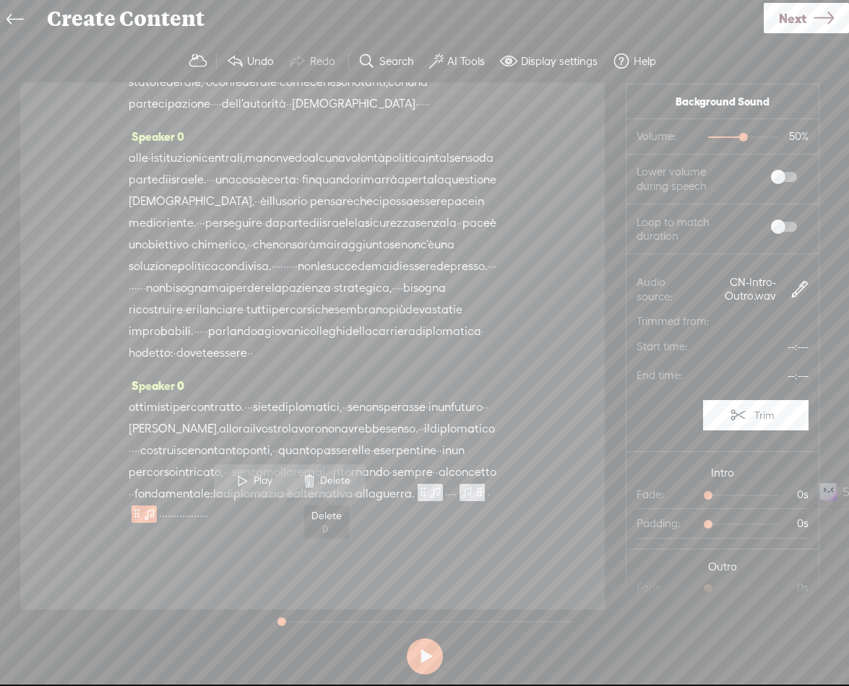
click at [327, 480] on span "Delete" at bounding box center [337, 481] width 34 height 14
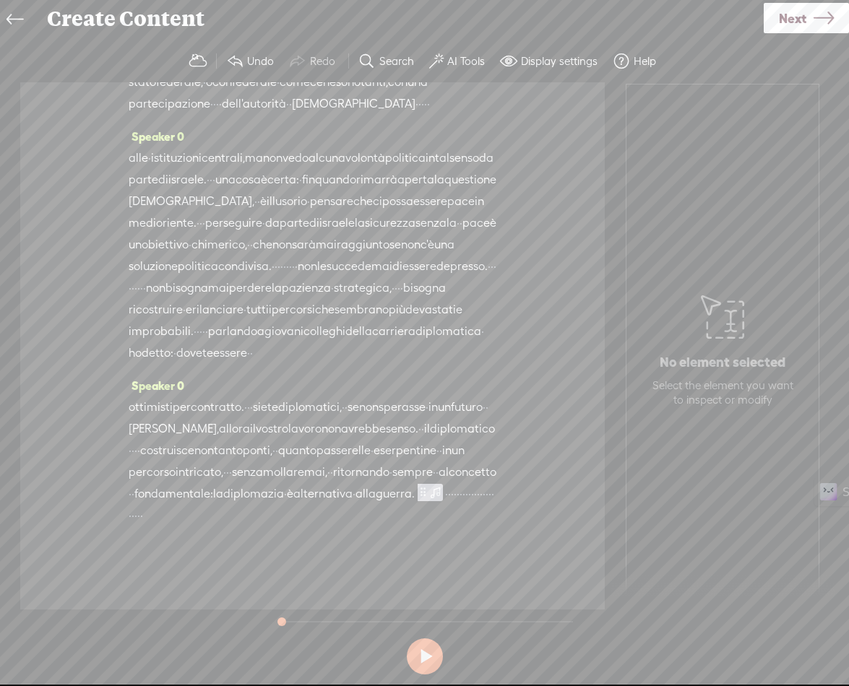
click at [457, 505] on span "·" at bounding box center [458, 494] width 3 height 22
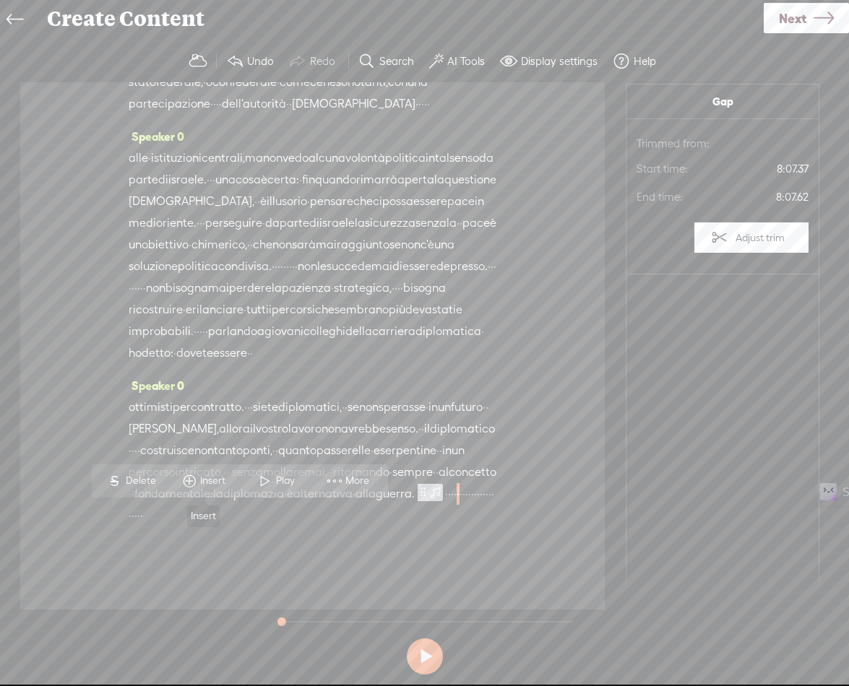
click at [228, 489] on span "Insert" at bounding box center [204, 481] width 72 height 26
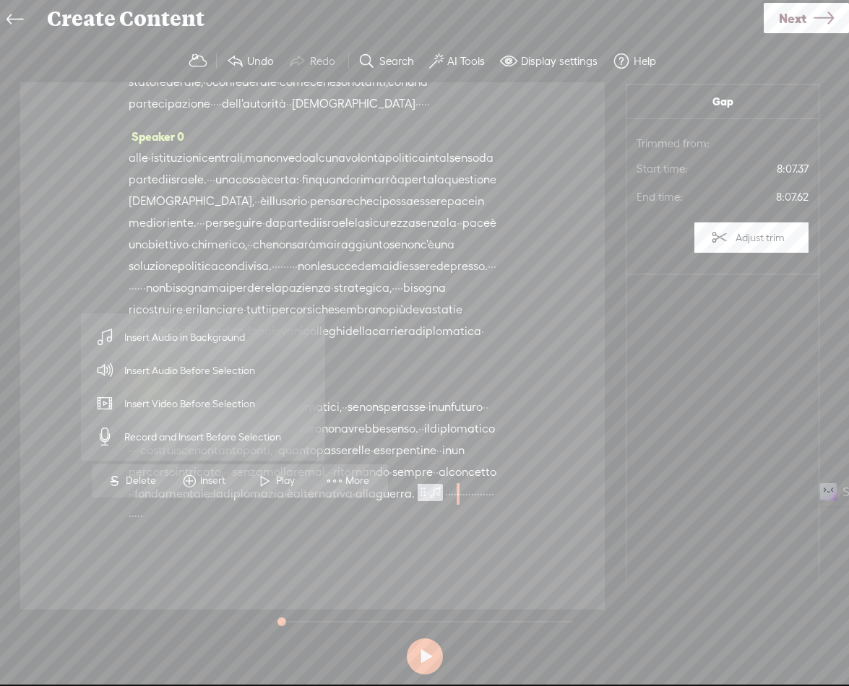
click at [213, 373] on span "Insert Audio Before Selection" at bounding box center [190, 371] width 188 height 33
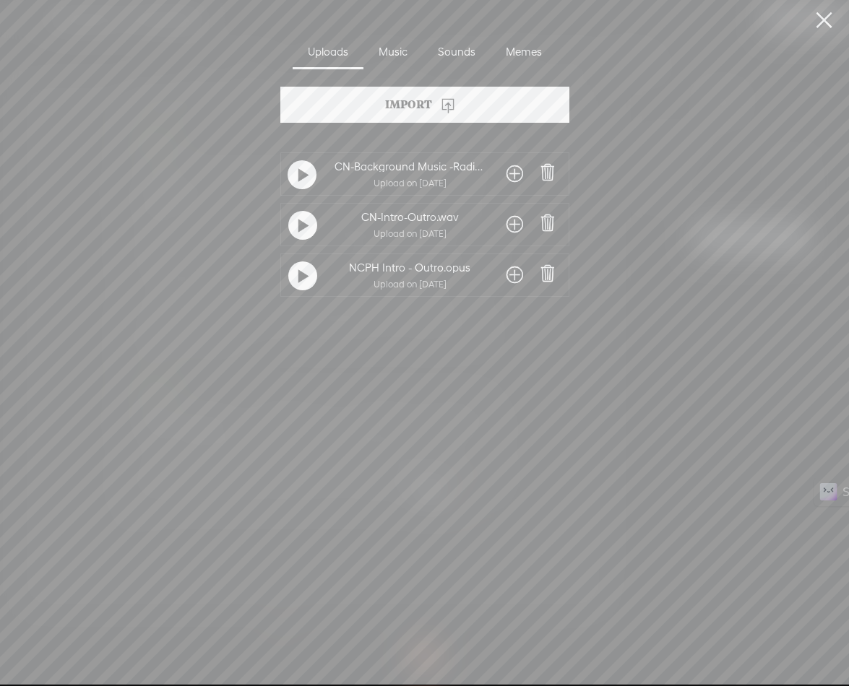
click at [512, 226] on span at bounding box center [514, 224] width 17 height 23
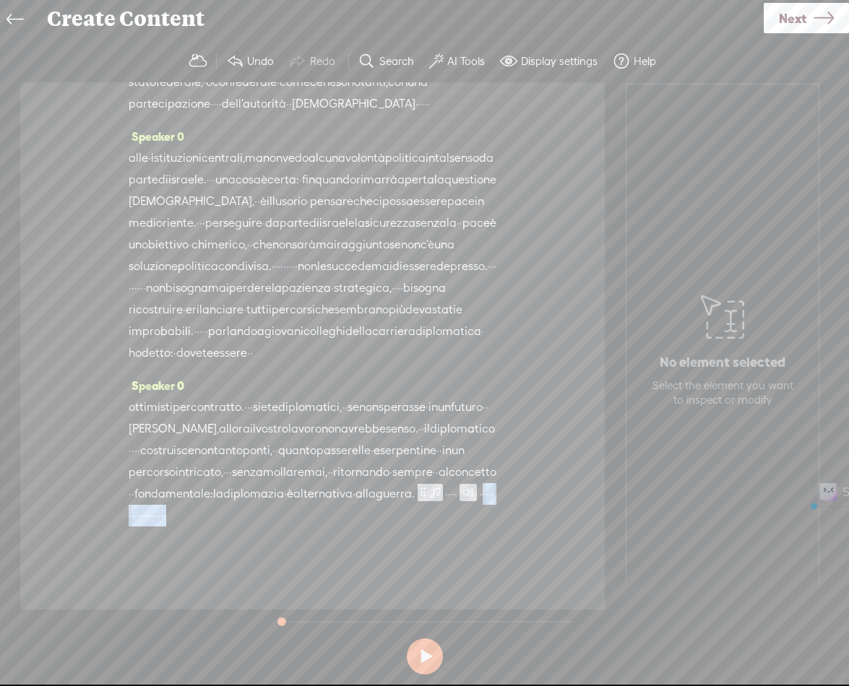
drag, startPoint x: 262, startPoint y: 514, endPoint x: 433, endPoint y: 517, distance: 170.5
click at [433, 517] on div "ottimisti per contratto. · · · siete diplomatici, · · se non sperasse · in un f…" at bounding box center [313, 462] width 368 height 130
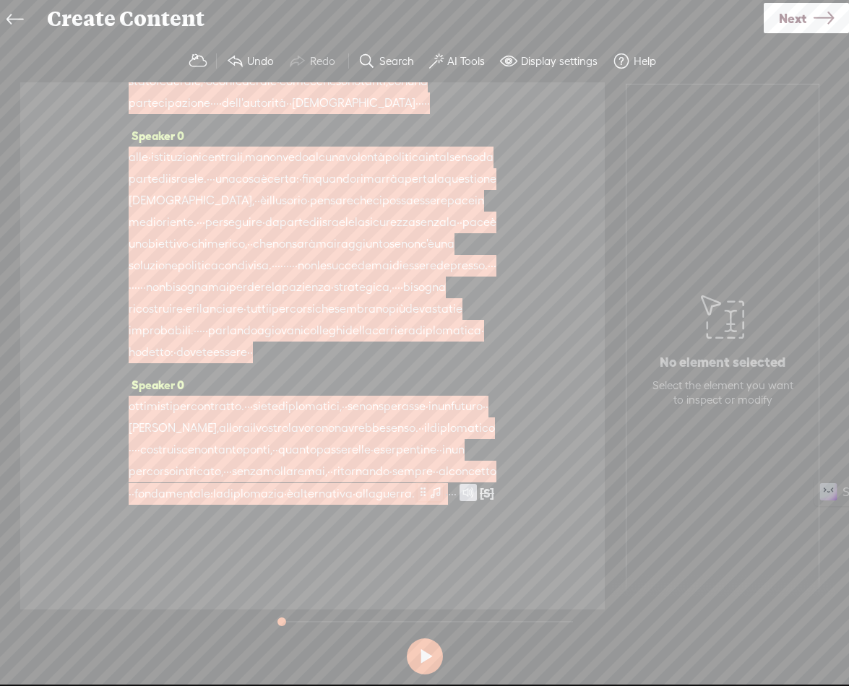
click at [428, 501] on span at bounding box center [435, 491] width 14 height 17
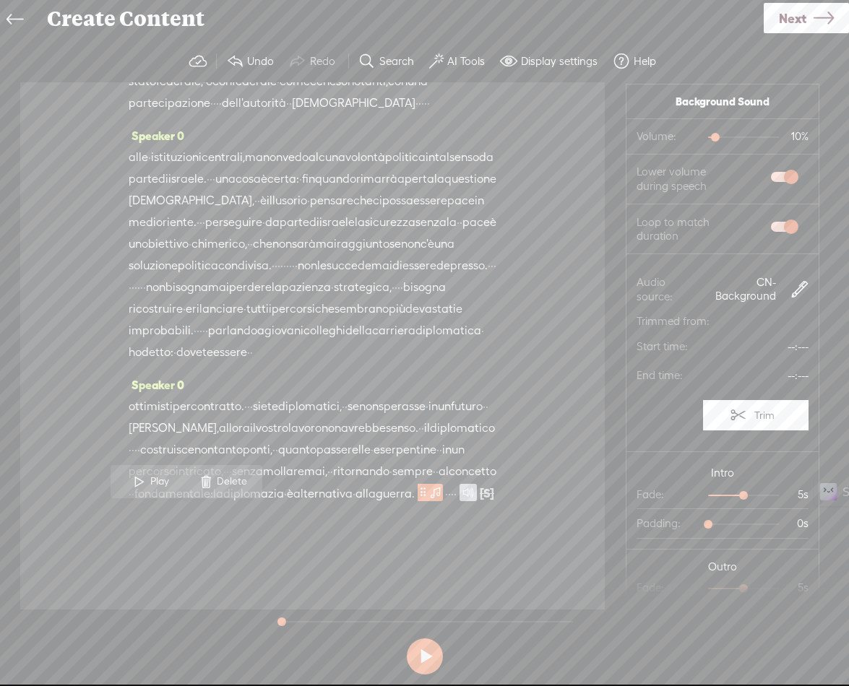
click at [457, 64] on label "AI Tools" at bounding box center [466, 61] width 38 height 14
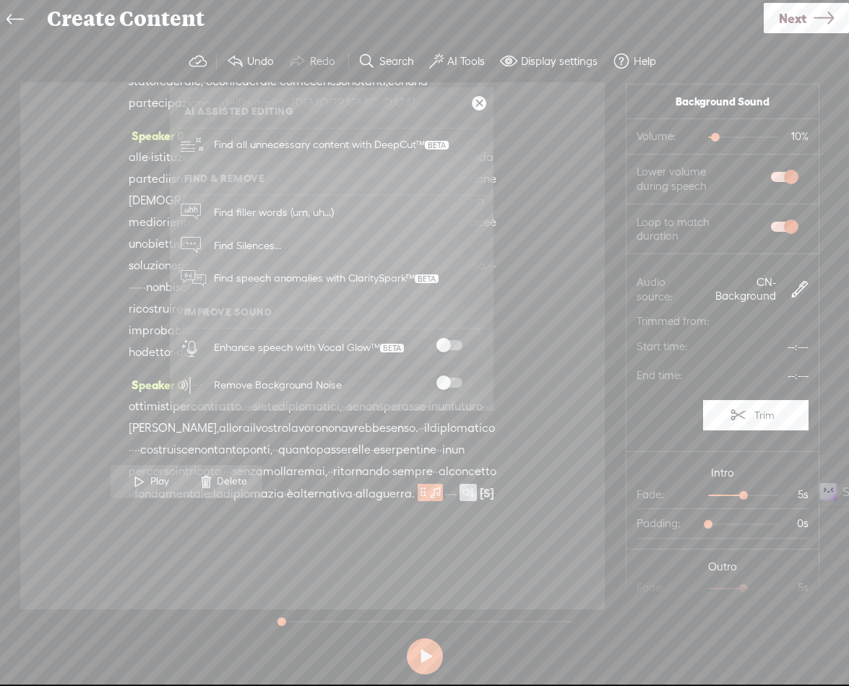
click at [454, 346] on span at bounding box center [449, 345] width 26 height 10
click at [454, 383] on span at bounding box center [449, 383] width 26 height 10
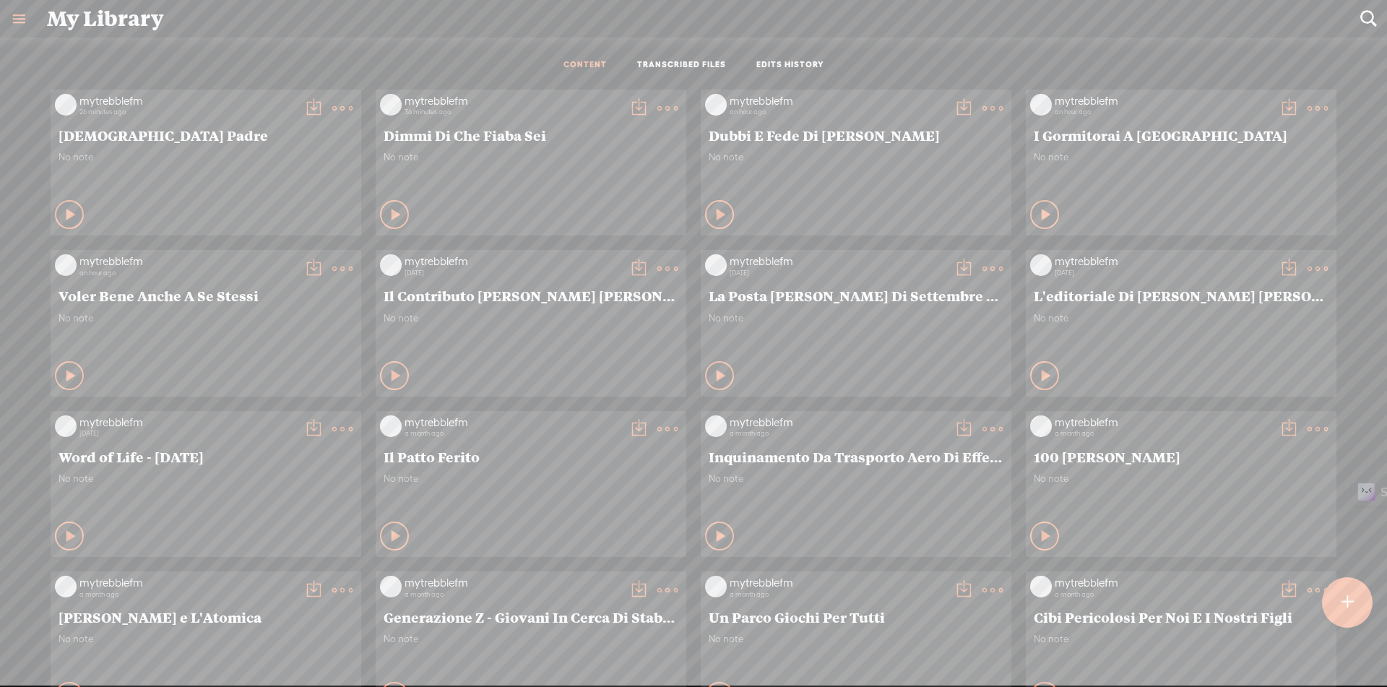
click at [1337, 597] on div at bounding box center [1347, 602] width 51 height 51
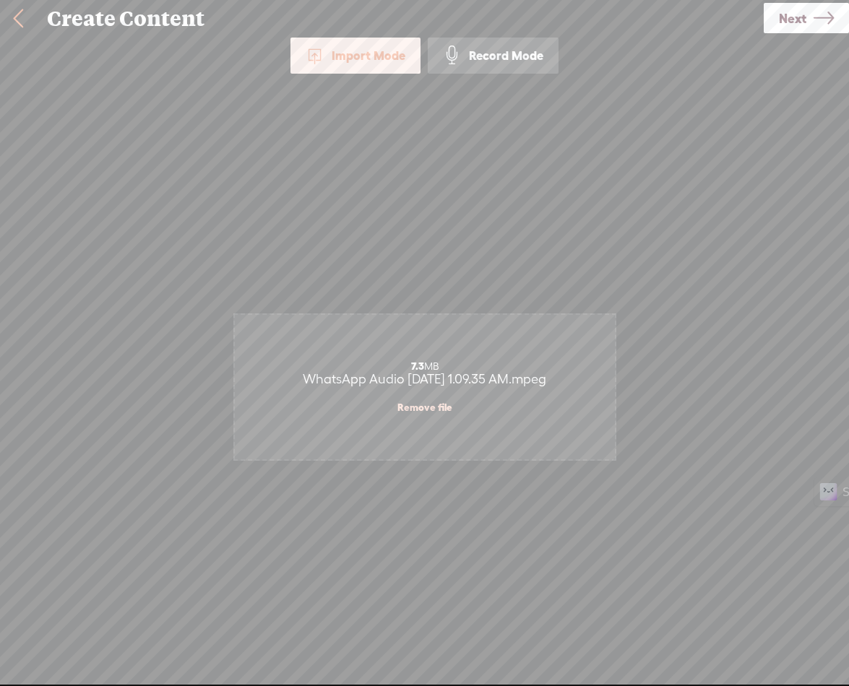
click at [804, 22] on span "Next" at bounding box center [792, 18] width 27 height 37
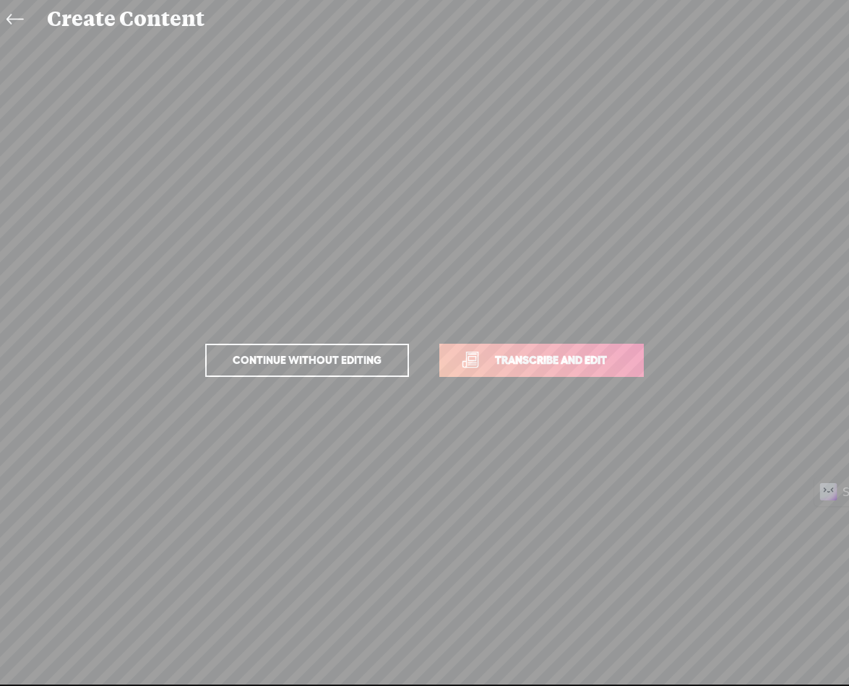
click at [607, 370] on link "Transcribe and edit" at bounding box center [541, 360] width 204 height 33
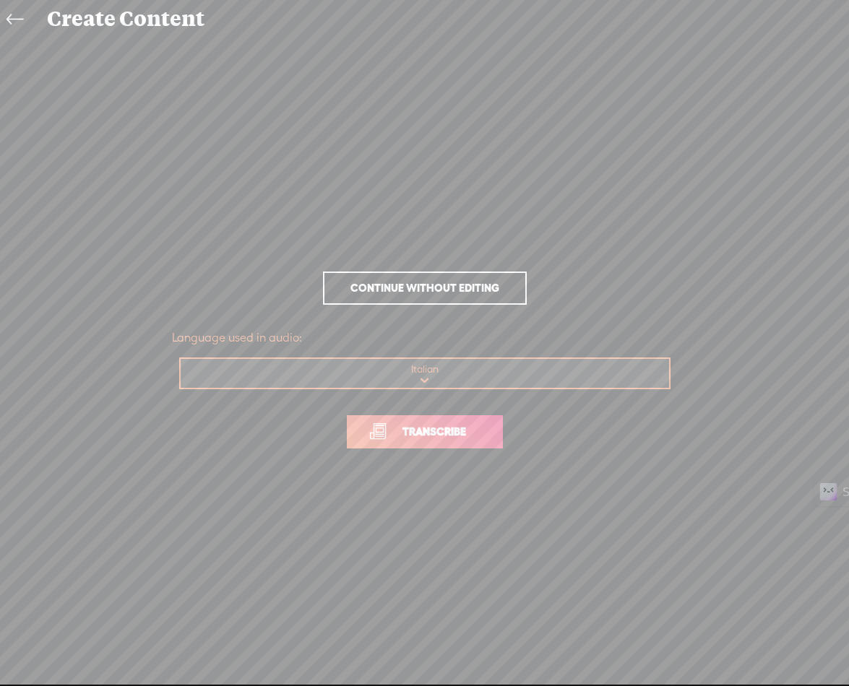
click at [444, 429] on span "Transcribe" at bounding box center [434, 431] width 94 height 17
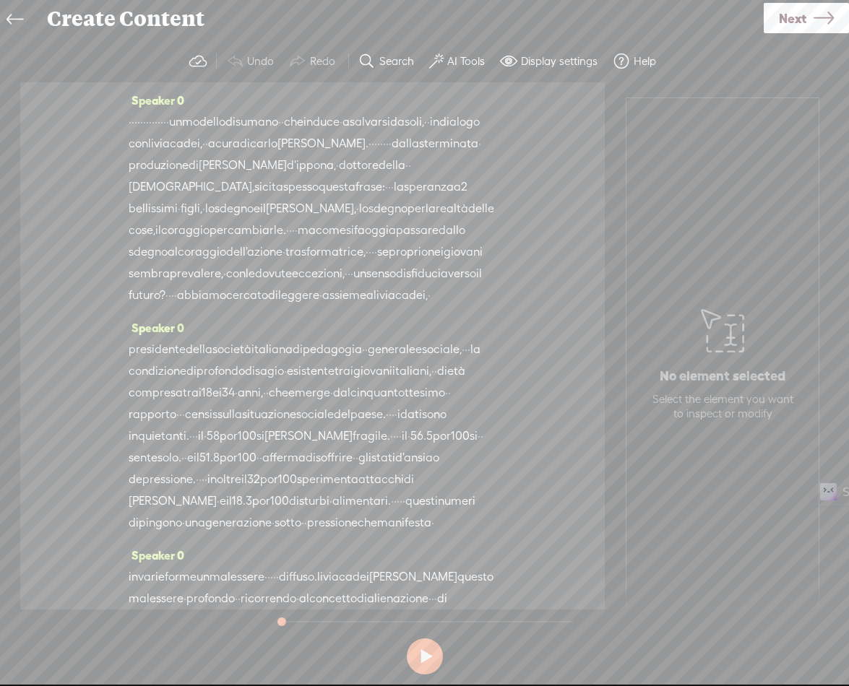
click at [131, 124] on span "·" at bounding box center [130, 122] width 3 height 22
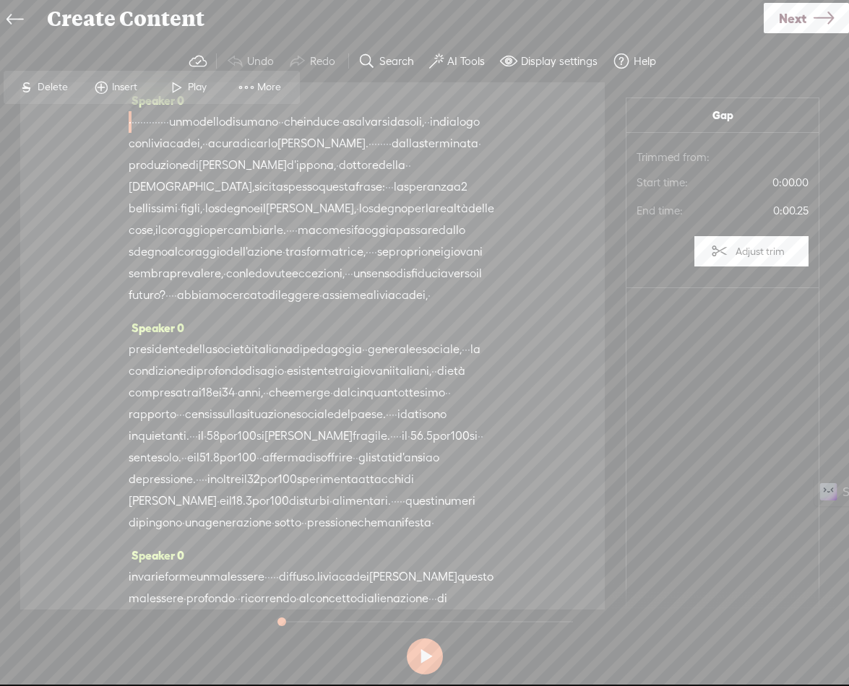
click at [103, 91] on span at bounding box center [101, 87] width 22 height 26
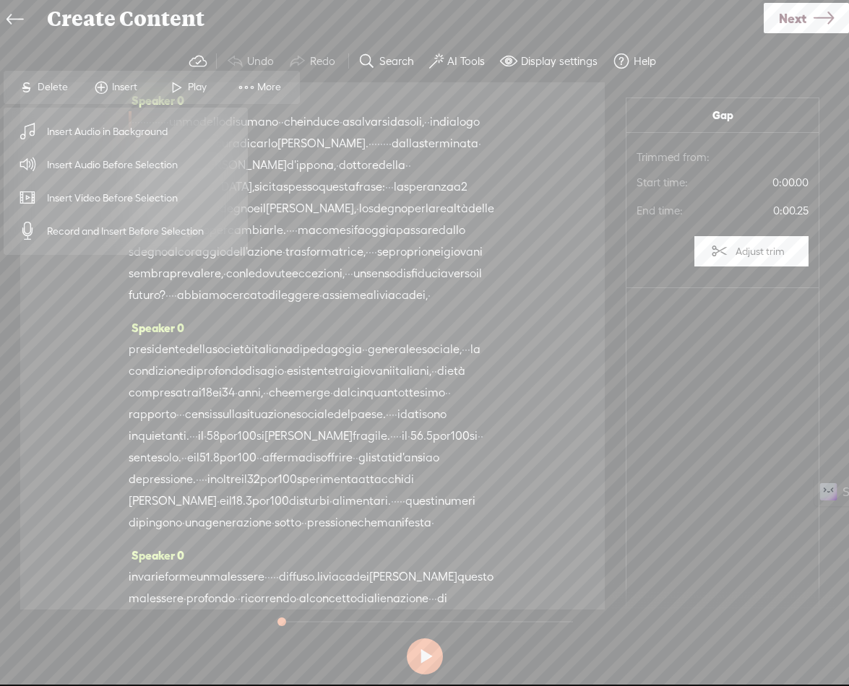
click at [112, 167] on span "Insert Audio Before Selection" at bounding box center [113, 165] width 188 height 33
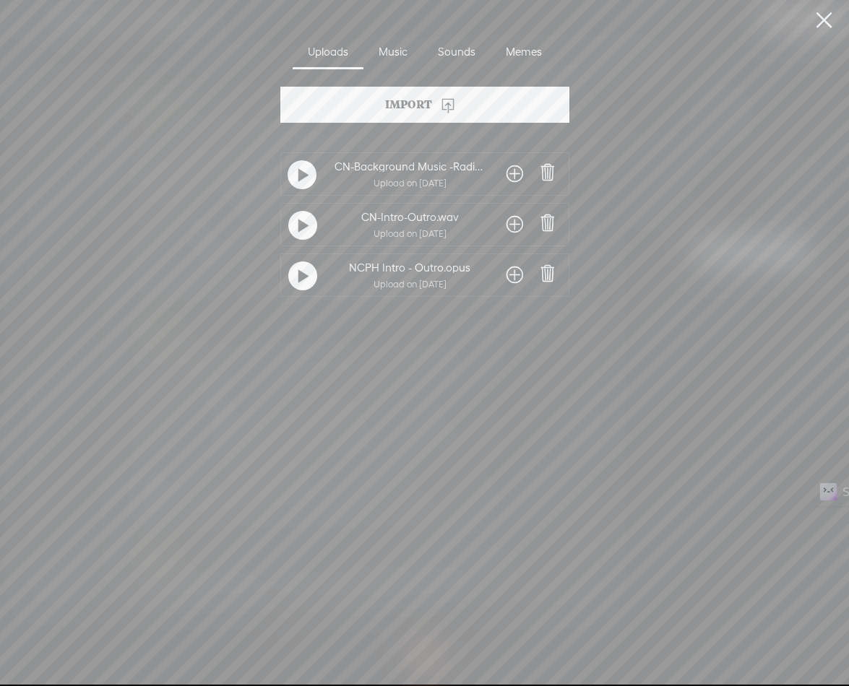
click at [510, 220] on span at bounding box center [514, 224] width 17 height 23
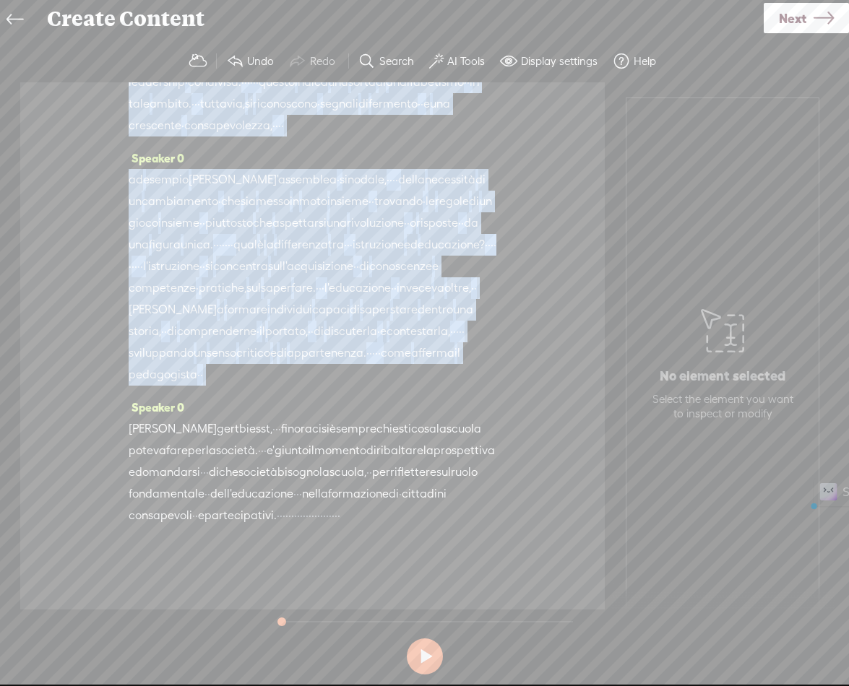
scroll to position [2575, 0]
drag, startPoint x: 423, startPoint y: 147, endPoint x: 229, endPoint y: 518, distance: 418.8
click at [229, 518] on div "Speaker 0 · · · · · · · · · · · · · · un modello disumano · · che induce · a sa…" at bounding box center [312, 345] width 584 height 527
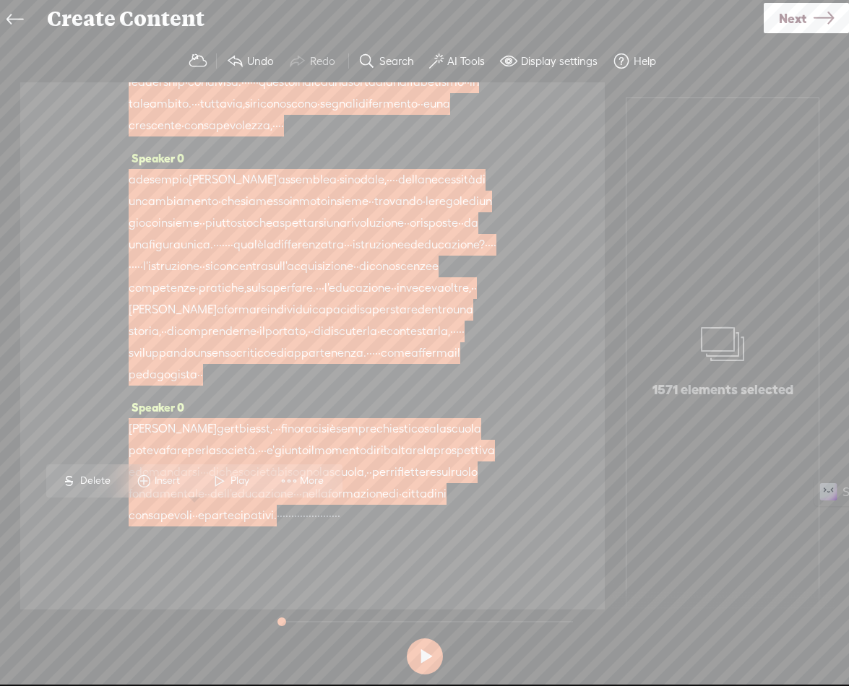
click at [163, 481] on span "Insert" at bounding box center [169, 481] width 29 height 14
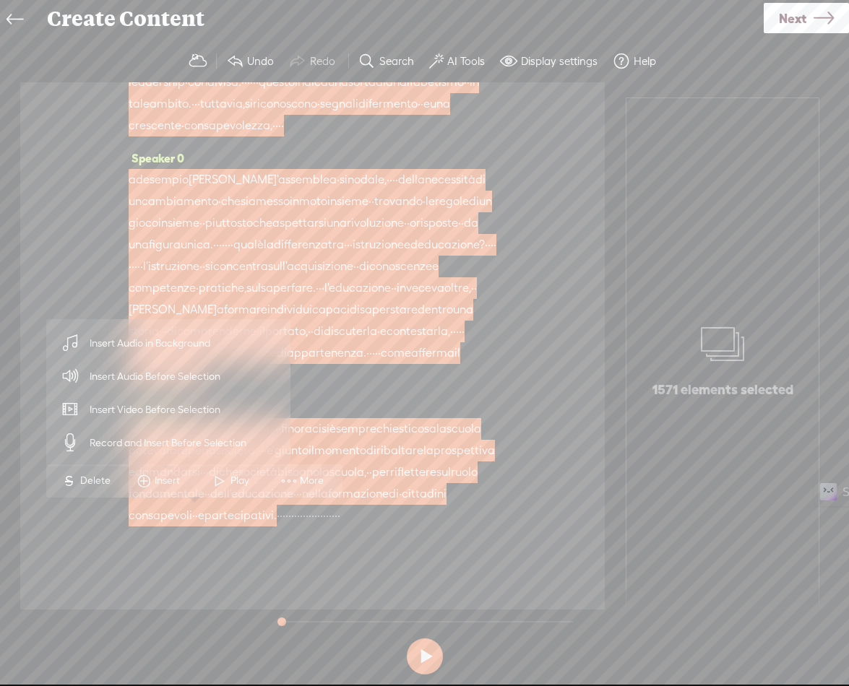
click at [152, 345] on span "Insert Audio in Background" at bounding box center [150, 343] width 178 height 33
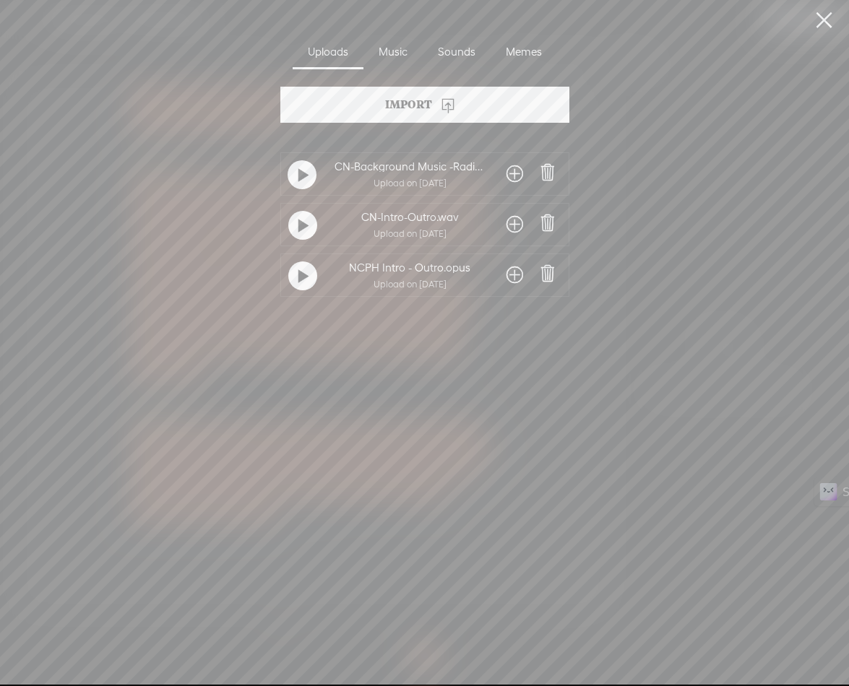
click at [519, 173] on span at bounding box center [514, 174] width 17 height 23
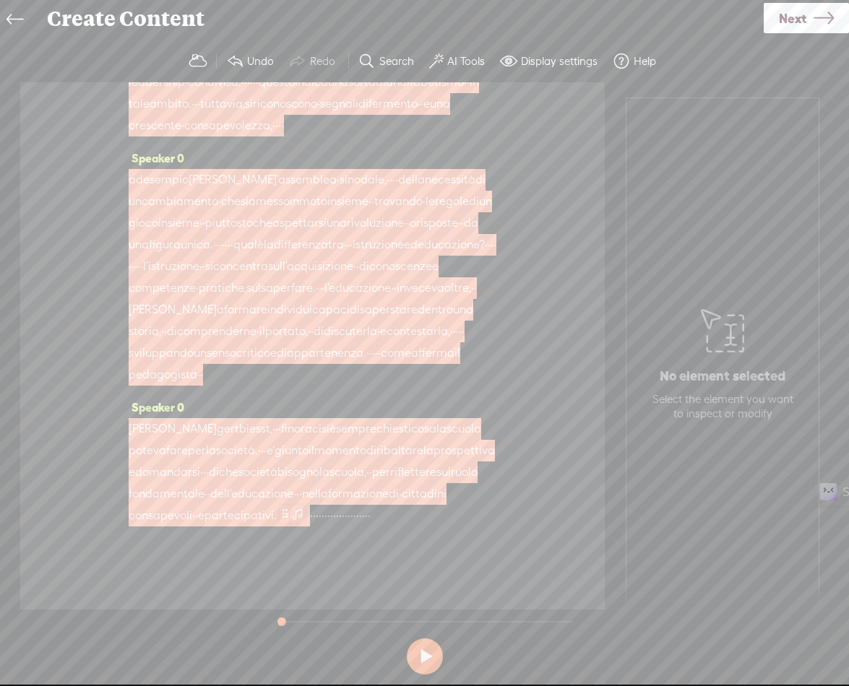
click at [290, 519] on span at bounding box center [297, 513] width 14 height 17
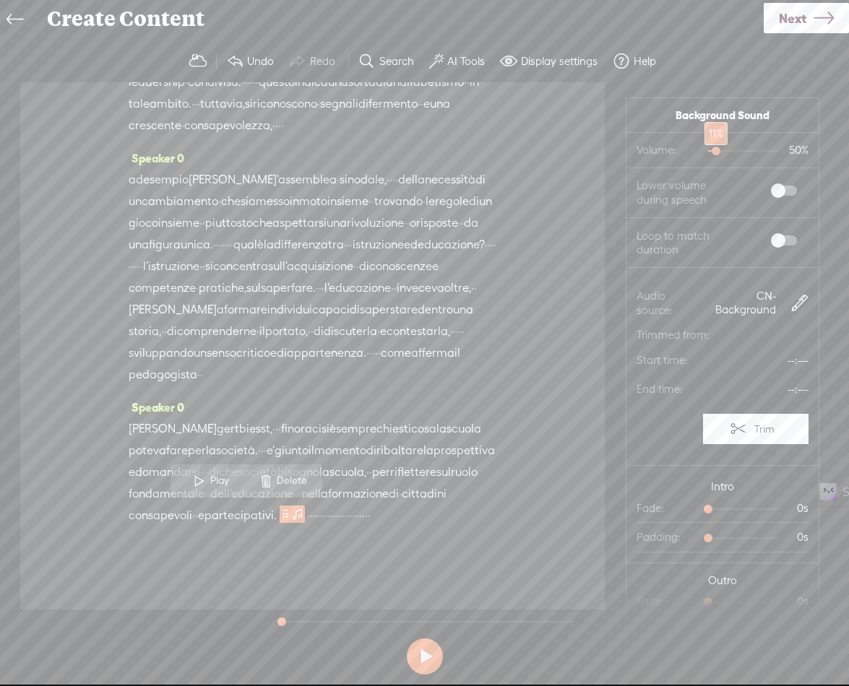
drag, startPoint x: 726, startPoint y: 150, endPoint x: 705, endPoint y: 152, distance: 21.1
click at [705, 152] on div at bounding box center [717, 152] width 33 height 33
click at [774, 188] on span at bounding box center [784, 191] width 26 height 10
click at [770, 233] on label at bounding box center [769, 240] width 78 height 25
drag, startPoint x: 704, startPoint y: 509, endPoint x: 737, endPoint y: 510, distance: 33.2
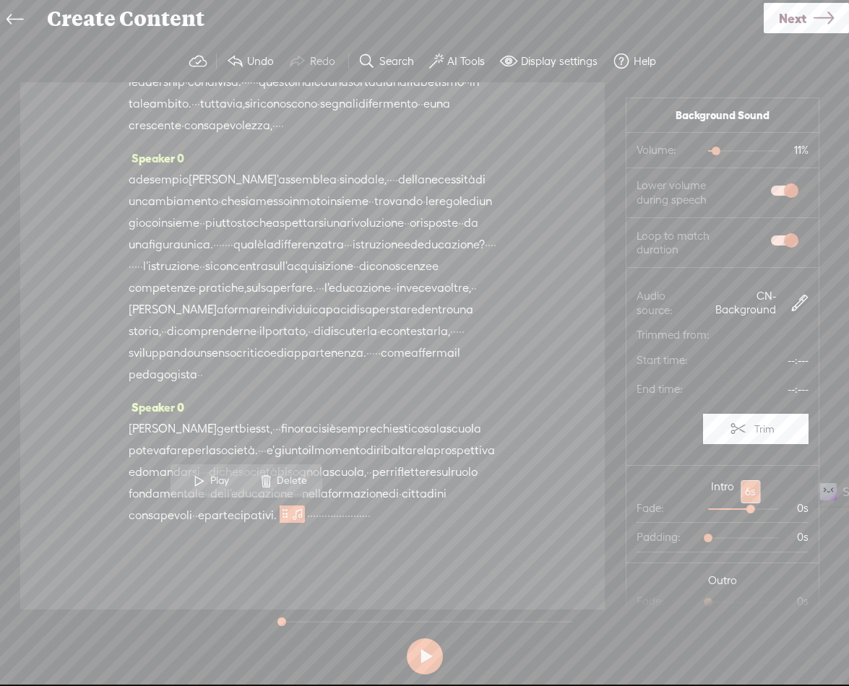
click at [737, 510] on div at bounding box center [751, 510] width 33 height 33
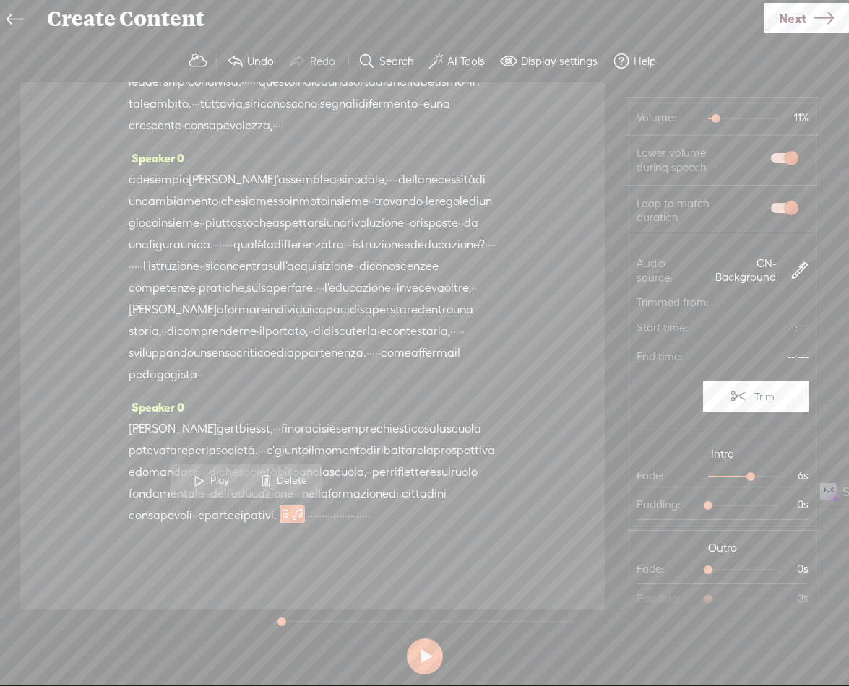
scroll to position [33, 0]
drag, startPoint x: 705, startPoint y: 569, endPoint x: 739, endPoint y: 570, distance: 34.0
click at [739, 570] on div at bounding box center [751, 570] width 33 height 33
click at [316, 512] on span "·" at bounding box center [317, 516] width 3 height 22
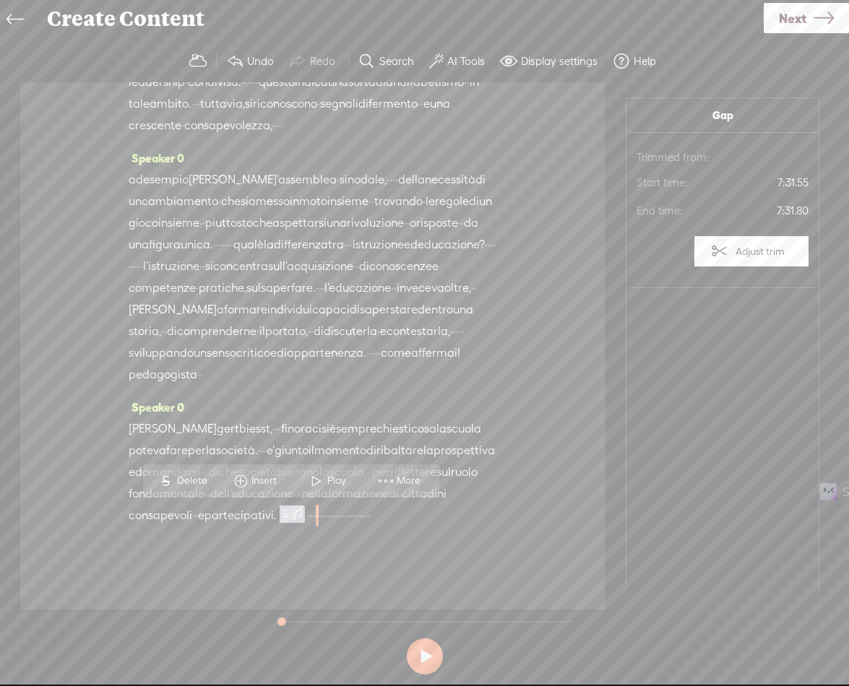
scroll to position [0, 0]
click at [250, 478] on span at bounding box center [241, 481] width 22 height 26
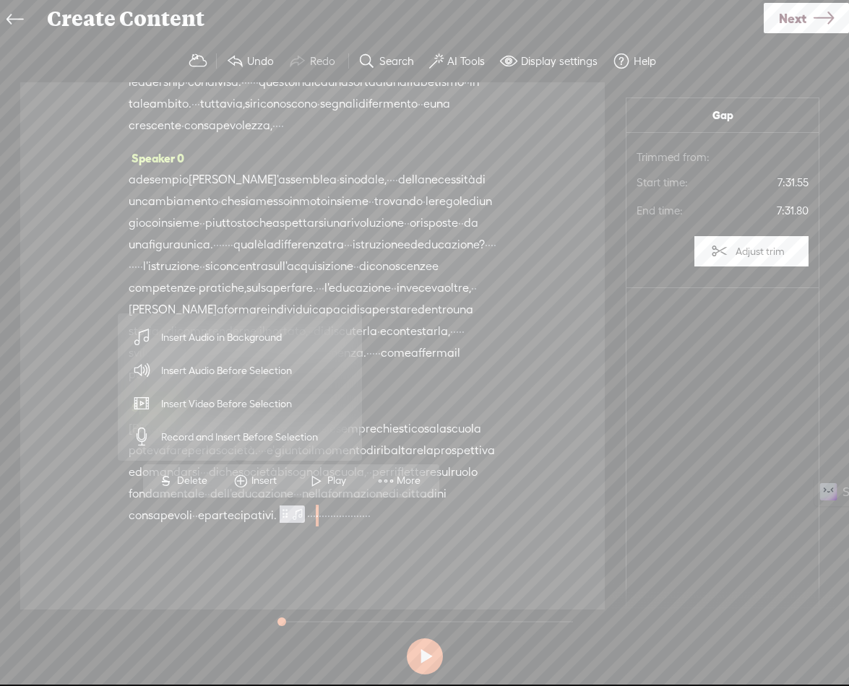
click at [225, 370] on span "Insert Audio Before Selection" at bounding box center [227, 371] width 188 height 33
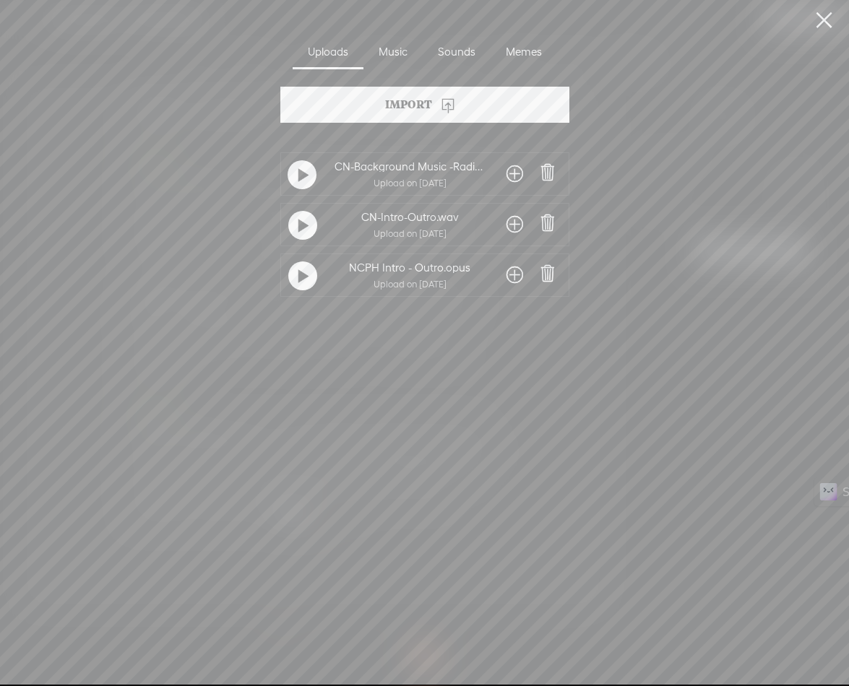
click at [510, 223] on span at bounding box center [514, 224] width 17 height 23
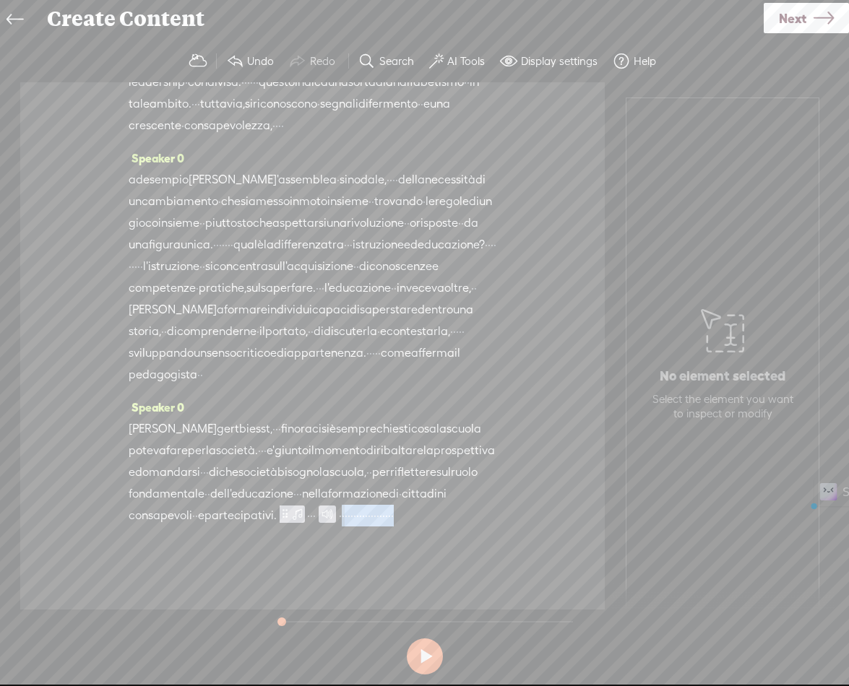
drag, startPoint x: 312, startPoint y: 516, endPoint x: 524, endPoint y: 514, distance: 211.7
click at [524, 514] on div "Speaker 0 · · · · · · · · · · · · · · un modello disumano · · che induce · a sa…" at bounding box center [312, 345] width 584 height 527
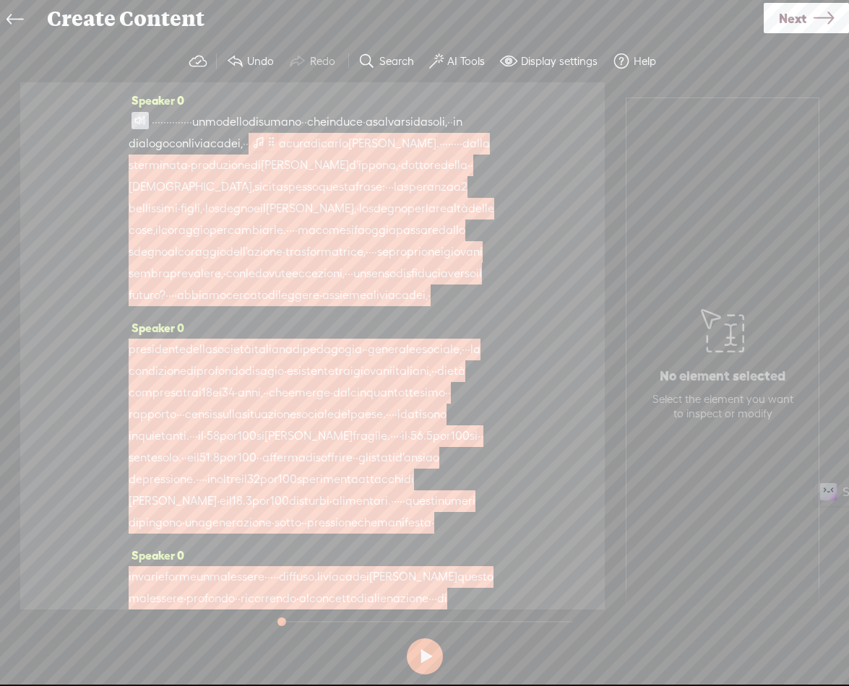
click at [266, 141] on span at bounding box center [258, 142] width 14 height 17
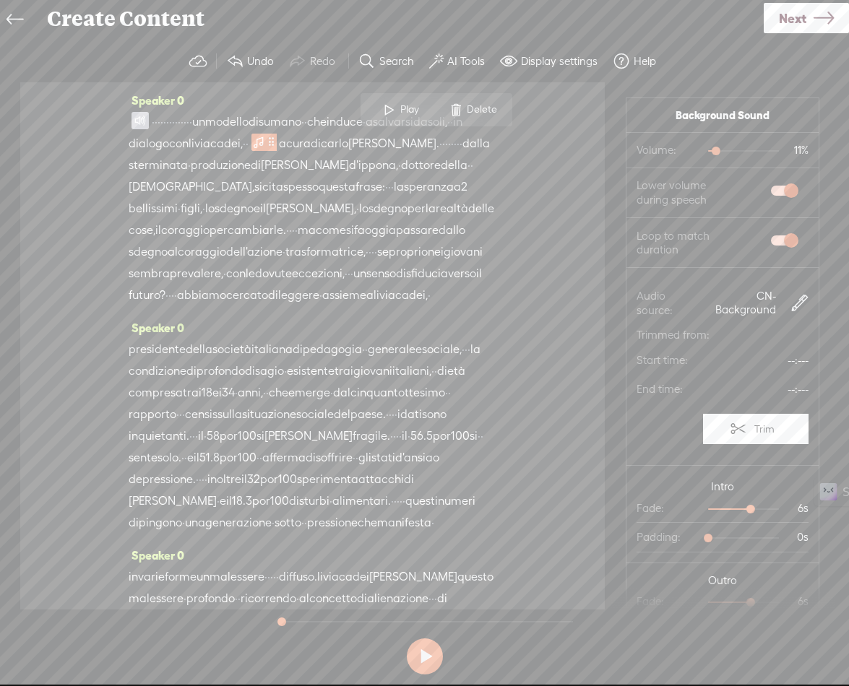
click at [471, 61] on label "AI Tools" at bounding box center [466, 61] width 38 height 14
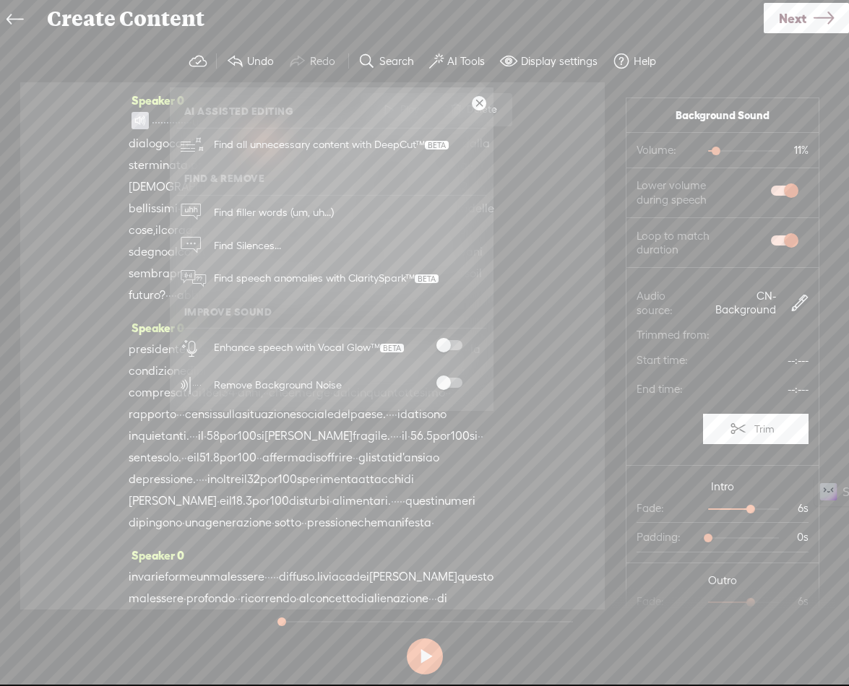
click at [452, 342] on span at bounding box center [449, 345] width 26 height 10
click at [449, 384] on span at bounding box center [449, 383] width 26 height 10
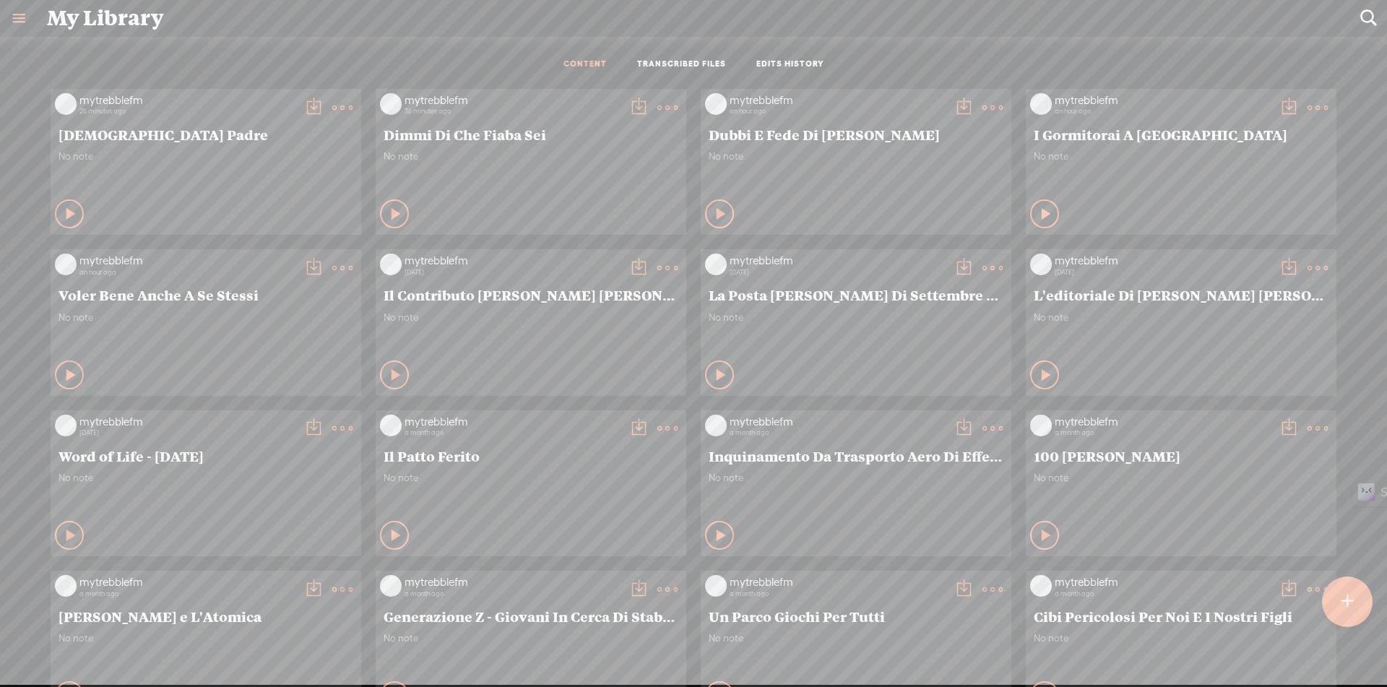
scroll to position [1, 0]
click at [1358, 595] on div at bounding box center [1347, 601] width 51 height 51
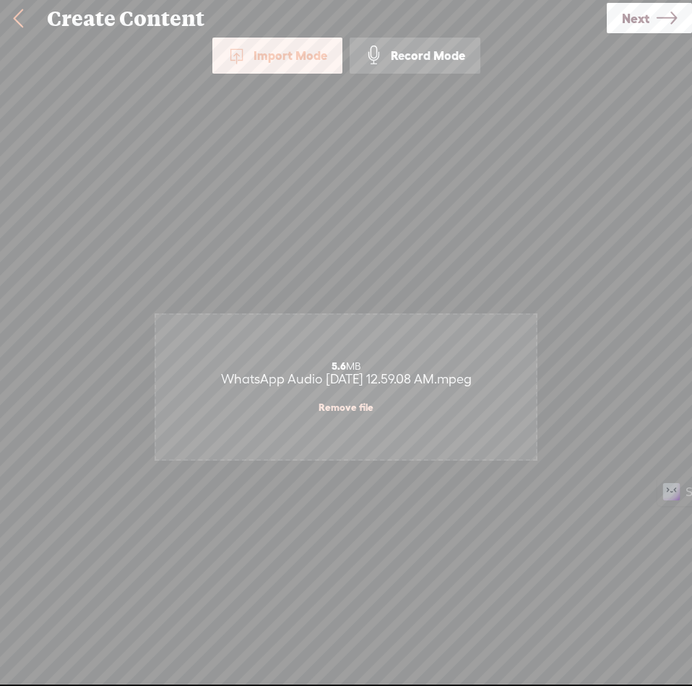
click at [636, 19] on span "Next" at bounding box center [635, 18] width 27 height 37
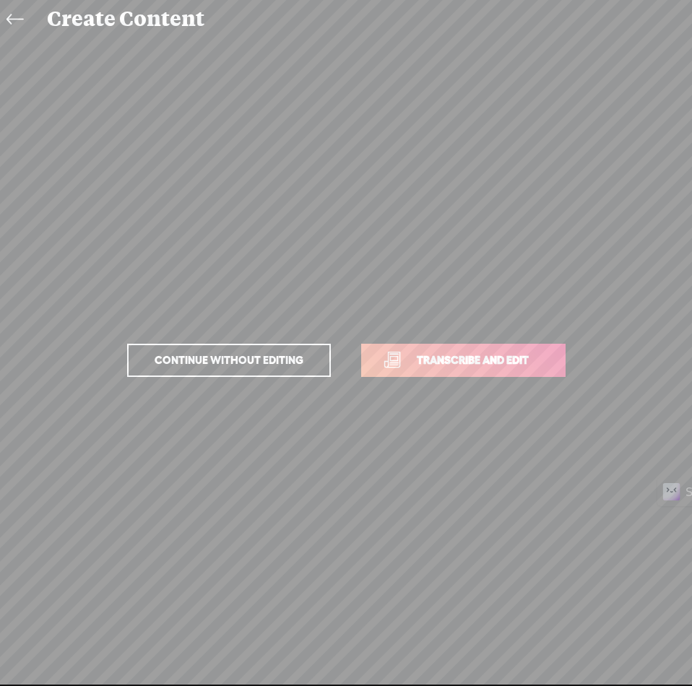
click at [488, 356] on span "Transcribe and edit" at bounding box center [473, 360] width 142 height 17
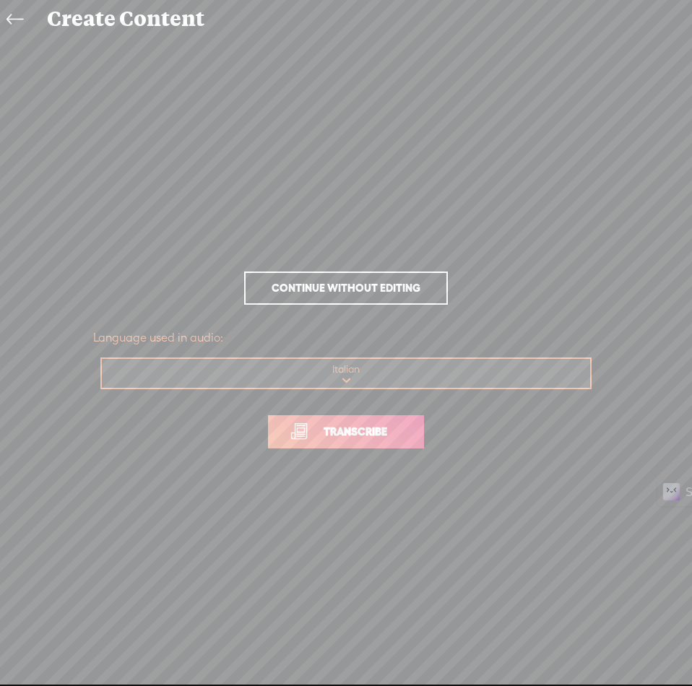
click at [376, 434] on span "Transcribe" at bounding box center [355, 431] width 94 height 17
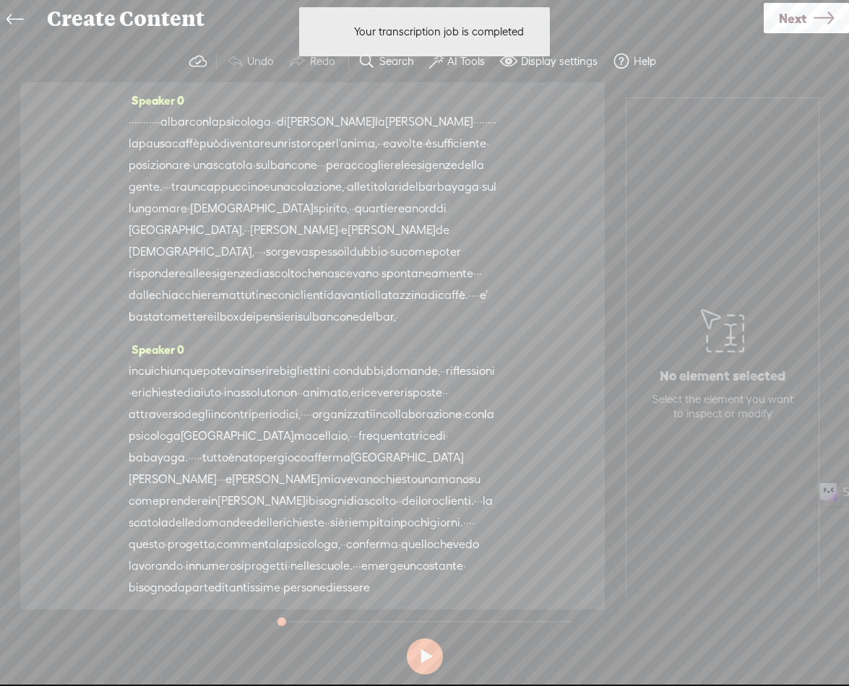
click at [128, 124] on div "Speaker 0 · · · · · · · · · · · al bar con la psicologa · · di luigi la guaragn…" at bounding box center [312, 345] width 584 height 527
click at [131, 124] on span "·" at bounding box center [130, 122] width 3 height 22
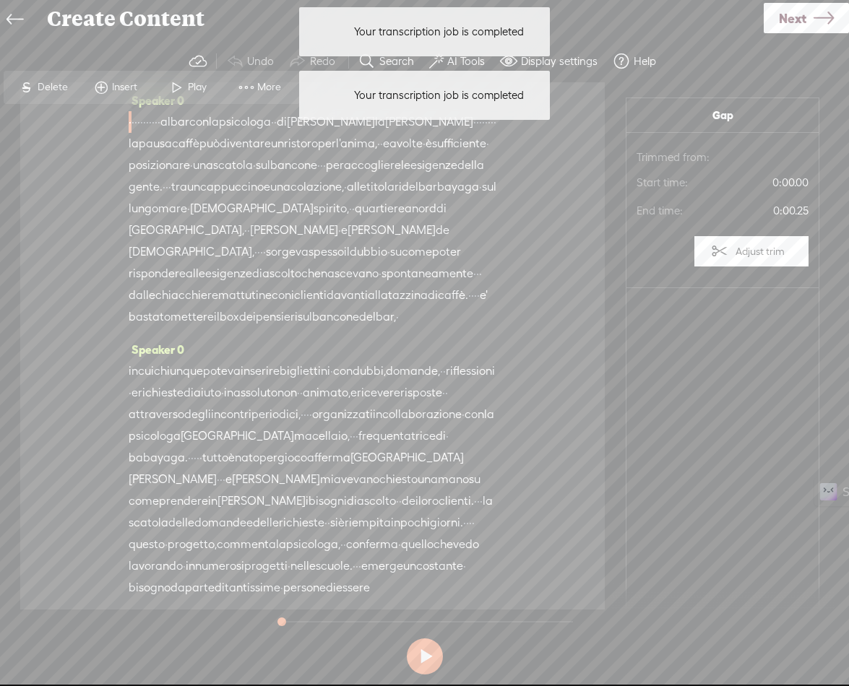
click at [96, 82] on span at bounding box center [101, 87] width 22 height 26
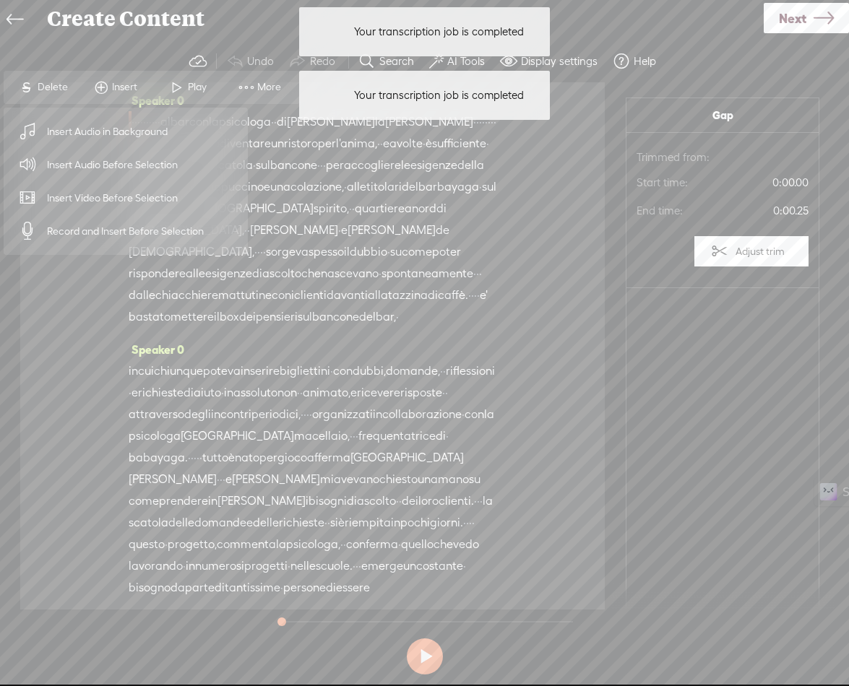
click at [105, 160] on span "Insert Audio Before Selection" at bounding box center [113, 165] width 188 height 33
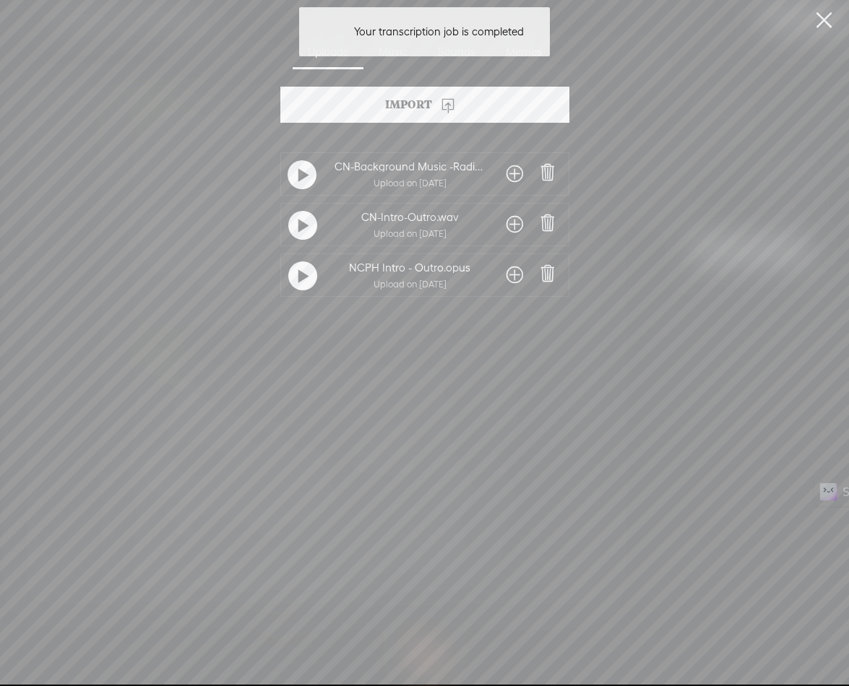
click at [511, 221] on span at bounding box center [514, 224] width 17 height 23
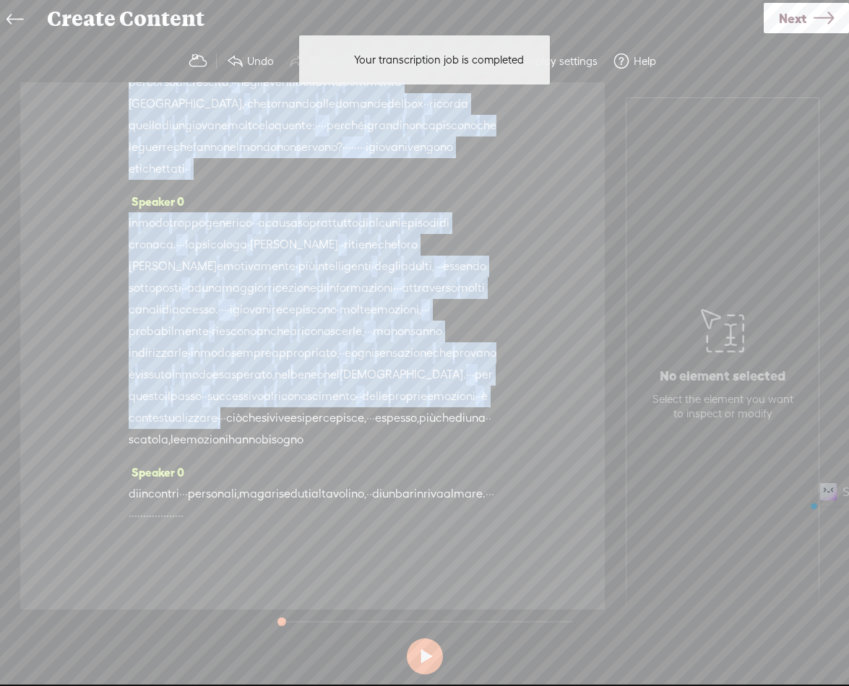
scroll to position [2077, 0]
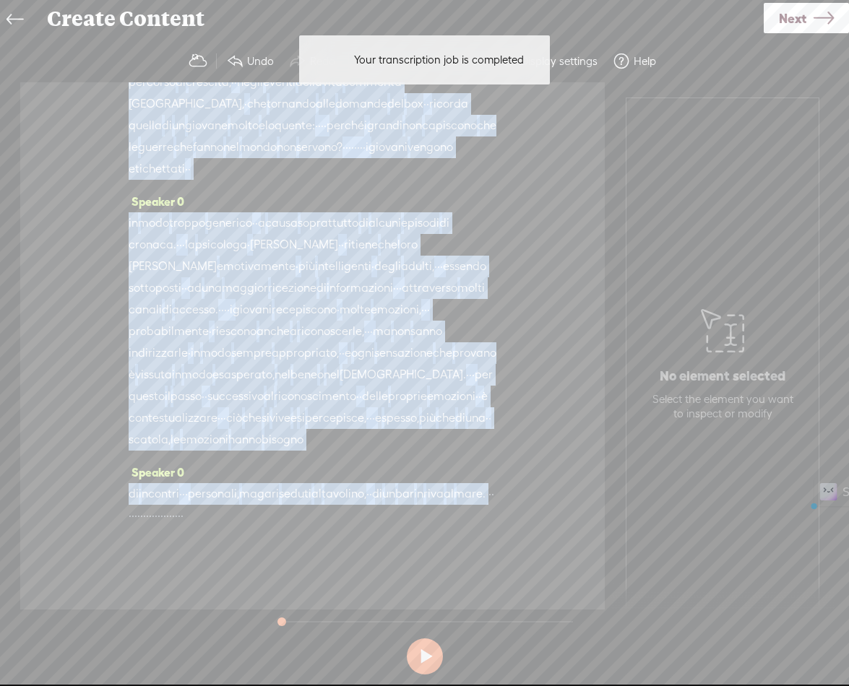
drag, startPoint x: 412, startPoint y: 123, endPoint x: 243, endPoint y: 521, distance: 432.5
click at [243, 521] on div "Speaker 0 · · · · · · · · · · · al bar con la psicologa · · di luigi la guaragn…" at bounding box center [312, 345] width 584 height 527
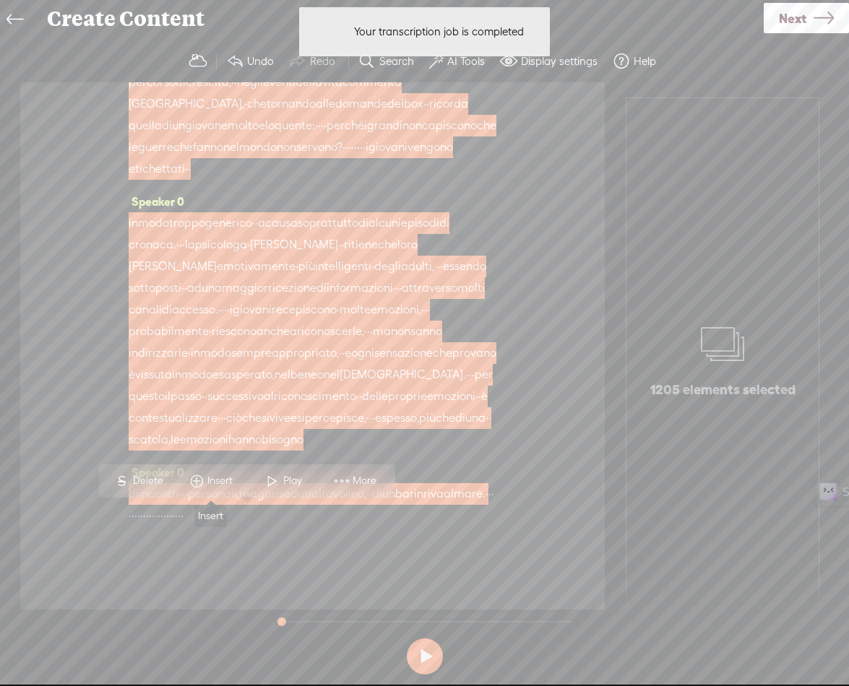
click at [217, 479] on span "Insert" at bounding box center [221, 481] width 29 height 14
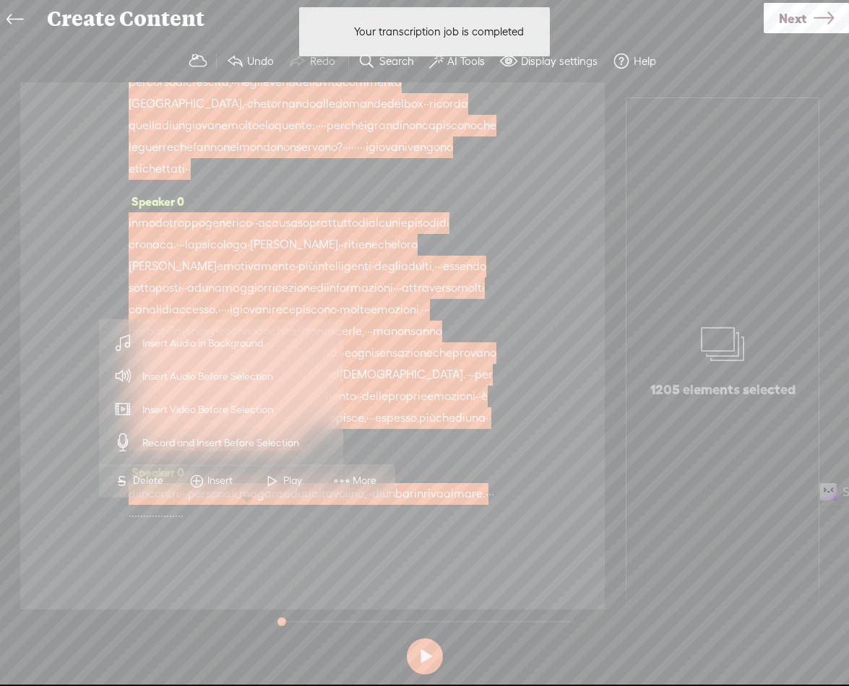
click at [223, 336] on span "Insert Audio in Background" at bounding box center [203, 343] width 178 height 33
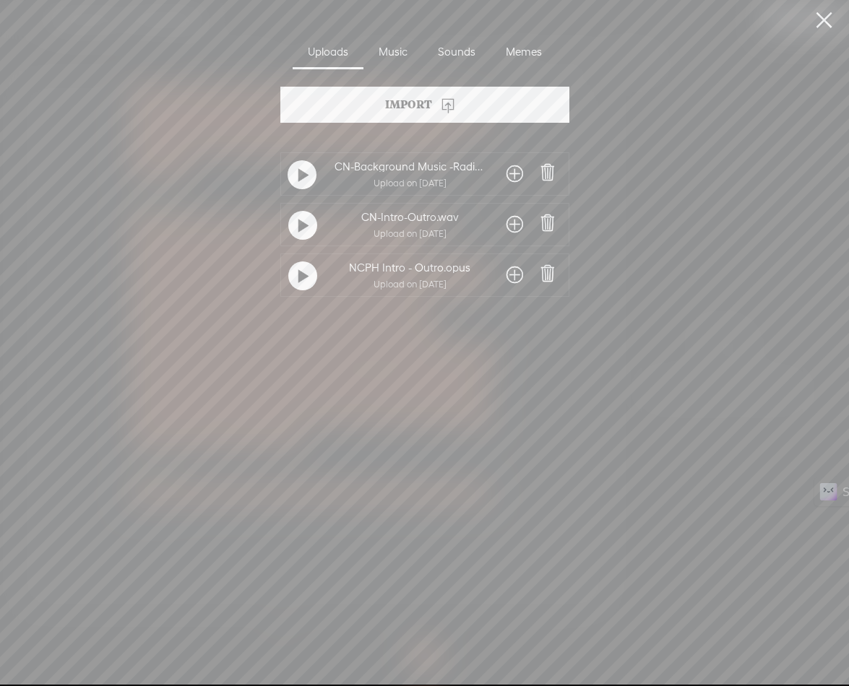
click at [514, 176] on span at bounding box center [514, 174] width 17 height 23
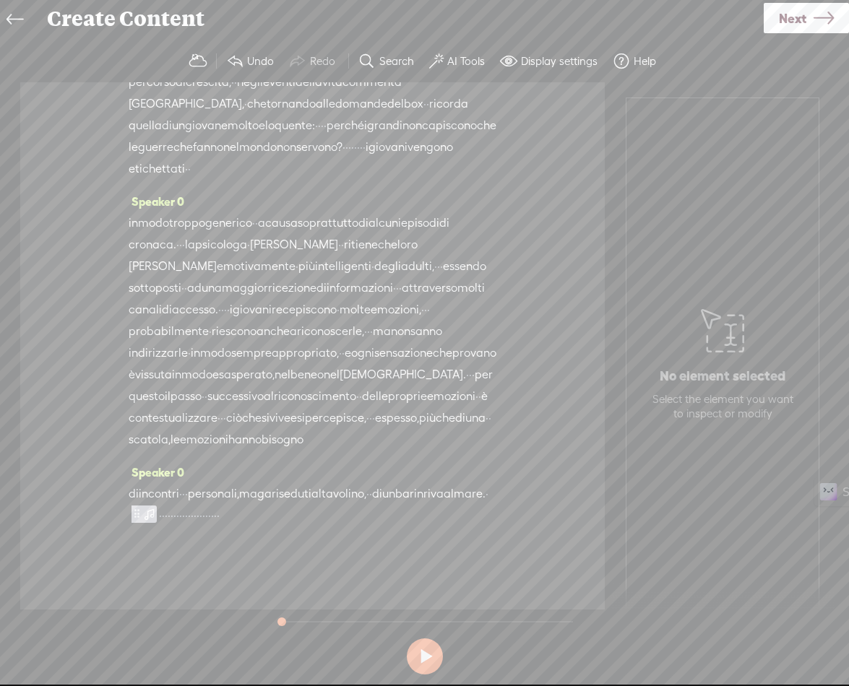
click at [170, 513] on span "·" at bounding box center [169, 516] width 3 height 22
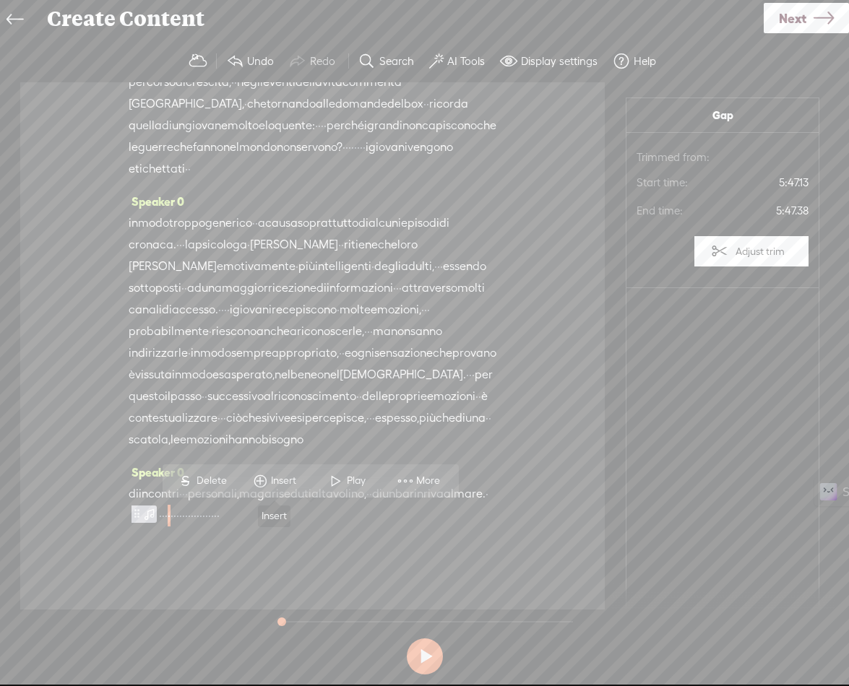
click at [290, 476] on span "Insert" at bounding box center [285, 481] width 29 height 14
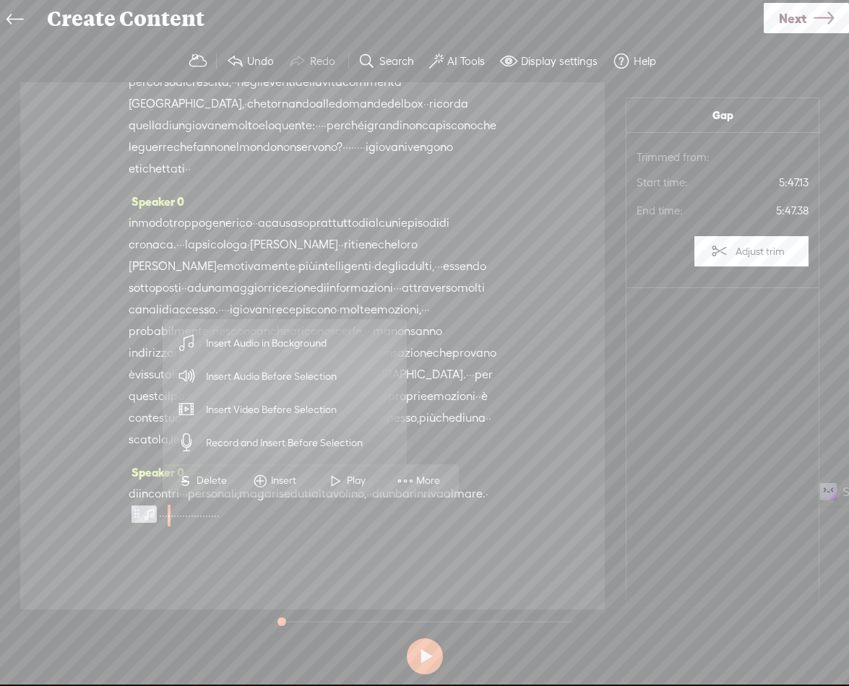
click at [277, 373] on span "Insert Audio Before Selection" at bounding box center [272, 376] width 188 height 33
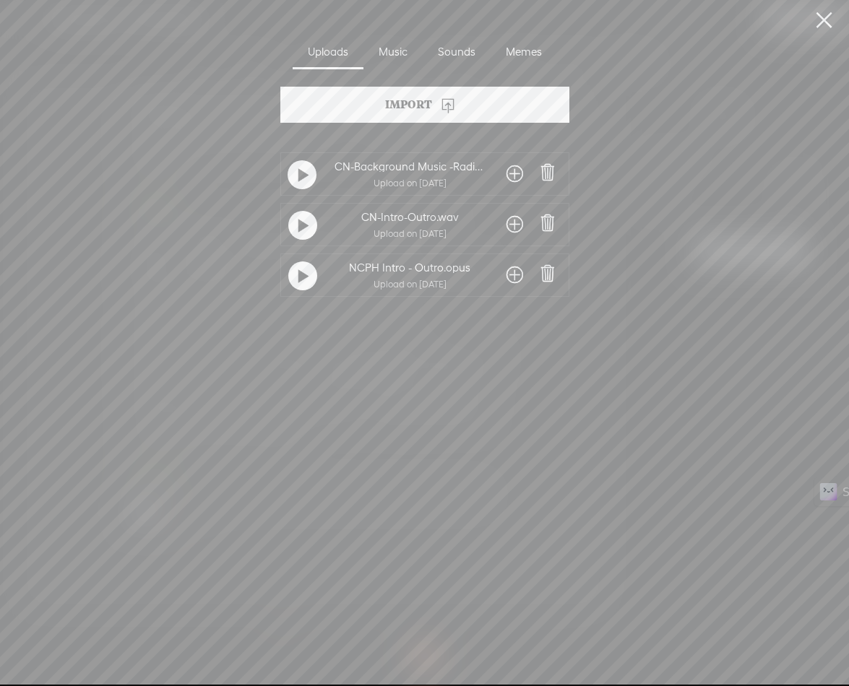
click at [510, 224] on span at bounding box center [514, 224] width 17 height 23
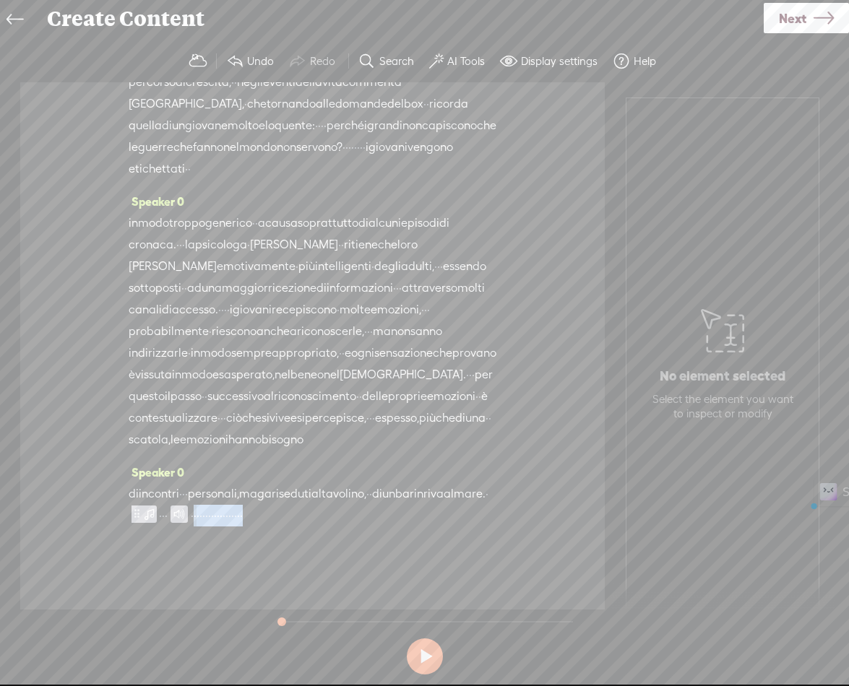
drag, startPoint x: 332, startPoint y: 521, endPoint x: 544, endPoint y: 517, distance: 212.4
click at [544, 517] on div "Speaker 0 · · · · · · · · · · · al bar con la psicologa · · di luigi la guaragn…" at bounding box center [312, 345] width 584 height 527
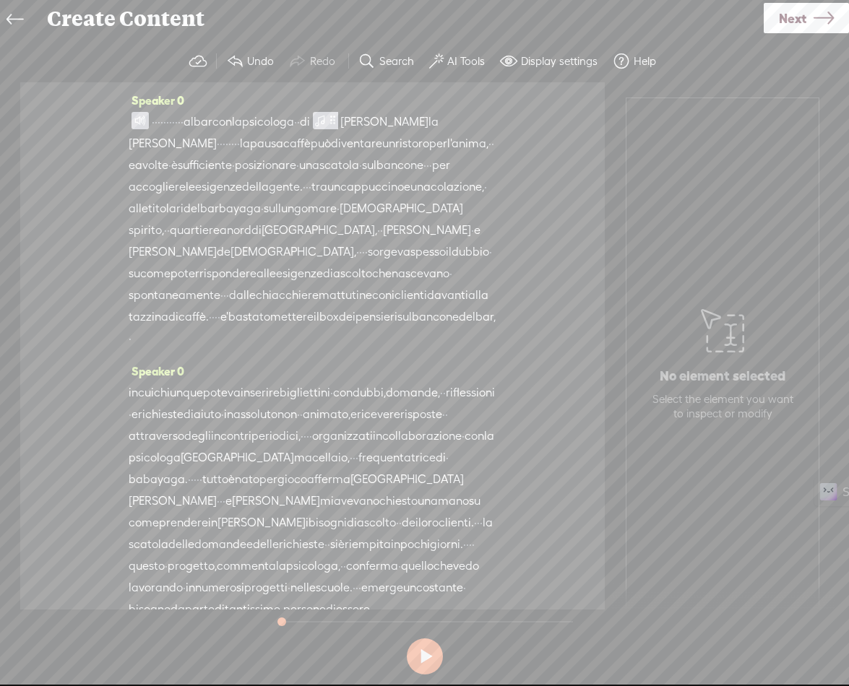
click at [458, 55] on label "AI Tools" at bounding box center [466, 61] width 38 height 14
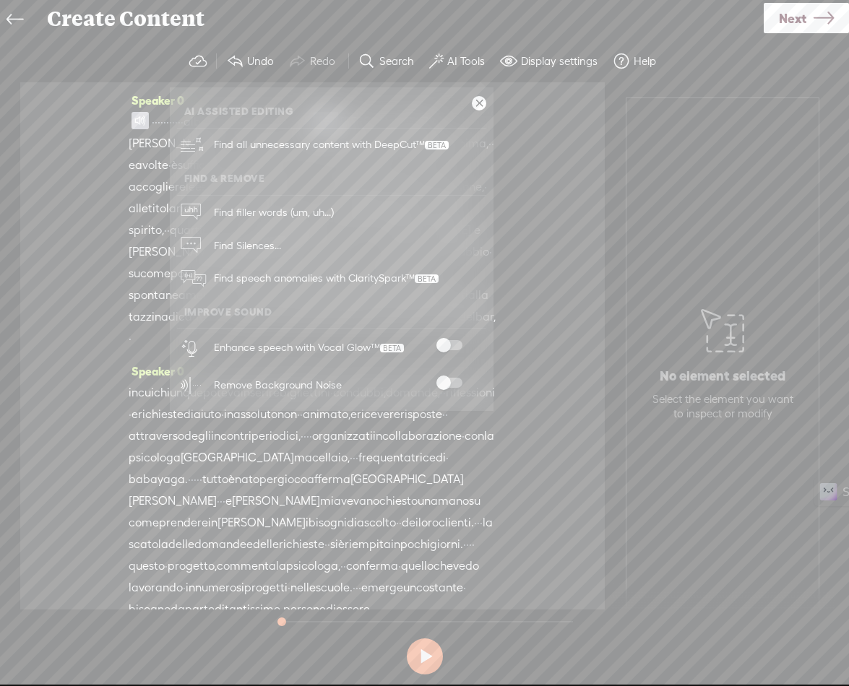
click at [447, 348] on span at bounding box center [449, 345] width 26 height 10
click at [456, 383] on span at bounding box center [449, 383] width 26 height 10
click at [480, 109] on link at bounding box center [479, 103] width 14 height 14
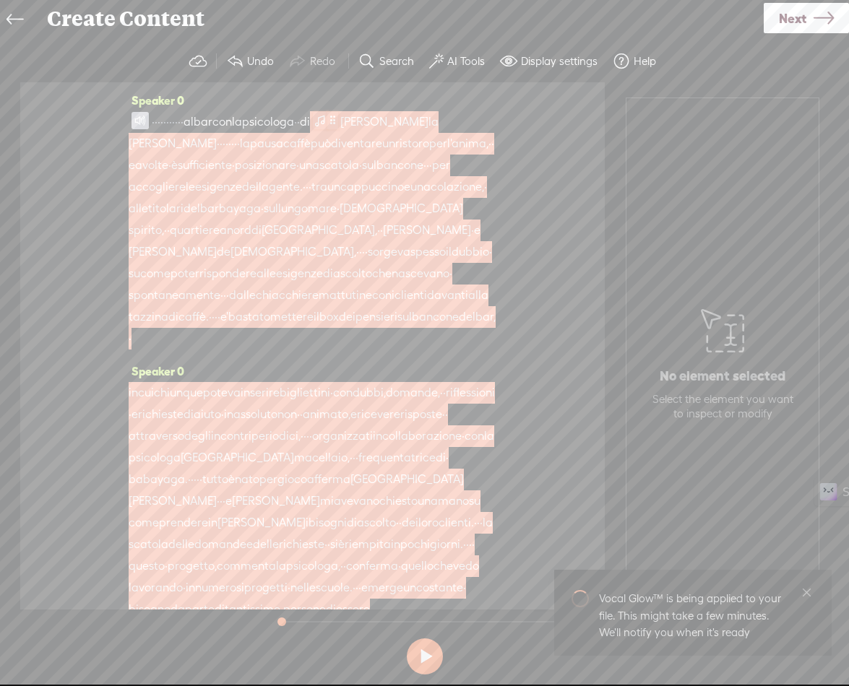
click at [338, 124] on span at bounding box center [332, 120] width 11 height 17
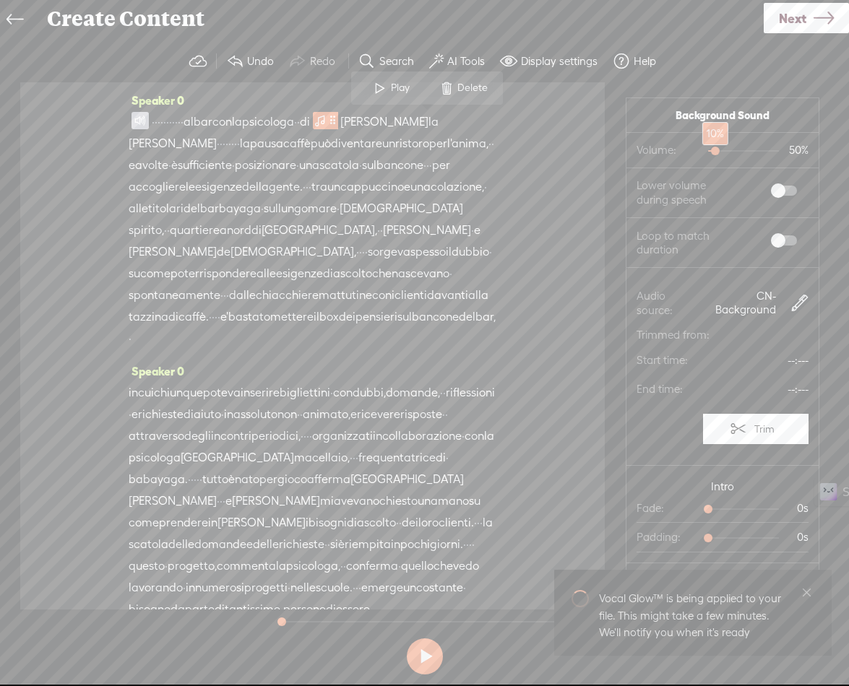
drag, startPoint x: 722, startPoint y: 152, endPoint x: 704, endPoint y: 151, distance: 18.1
click at [704, 151] on div at bounding box center [716, 152] width 33 height 33
click at [774, 189] on span at bounding box center [784, 191] width 26 height 10
click at [771, 238] on span at bounding box center [784, 241] width 26 height 10
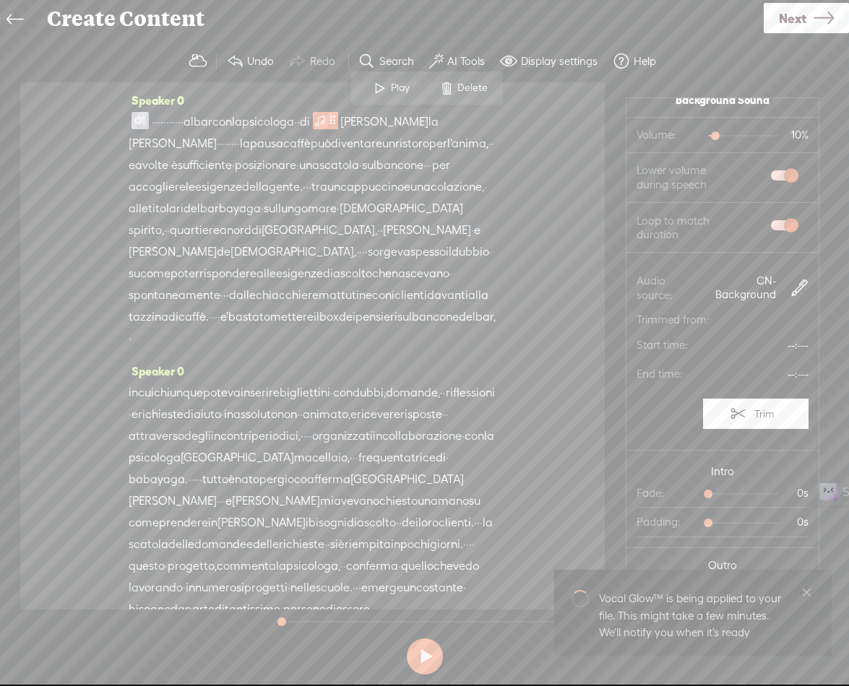
scroll to position [33, 0]
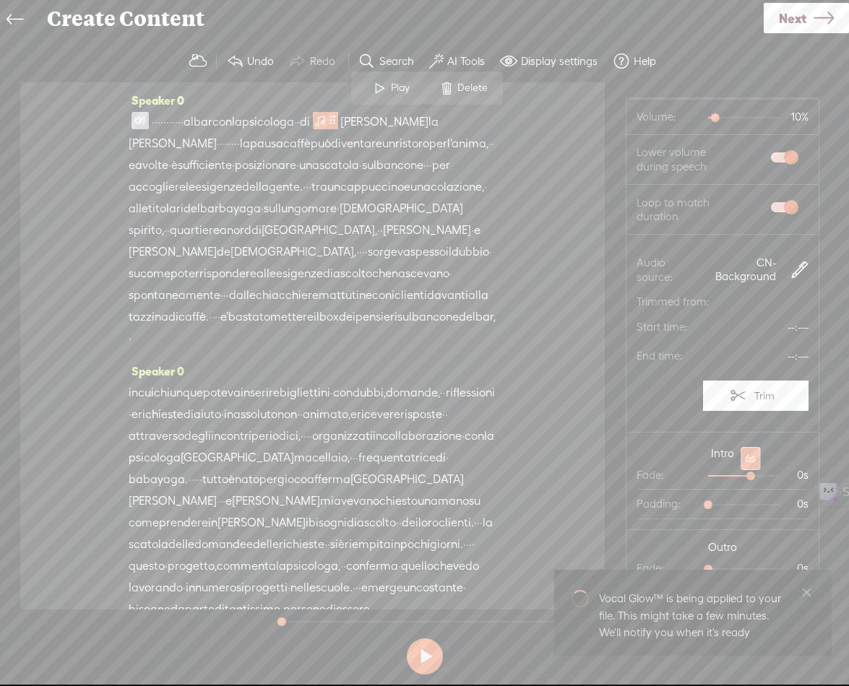
drag, startPoint x: 705, startPoint y: 476, endPoint x: 738, endPoint y: 479, distance: 32.6
click at [738, 479] on div at bounding box center [751, 477] width 33 height 33
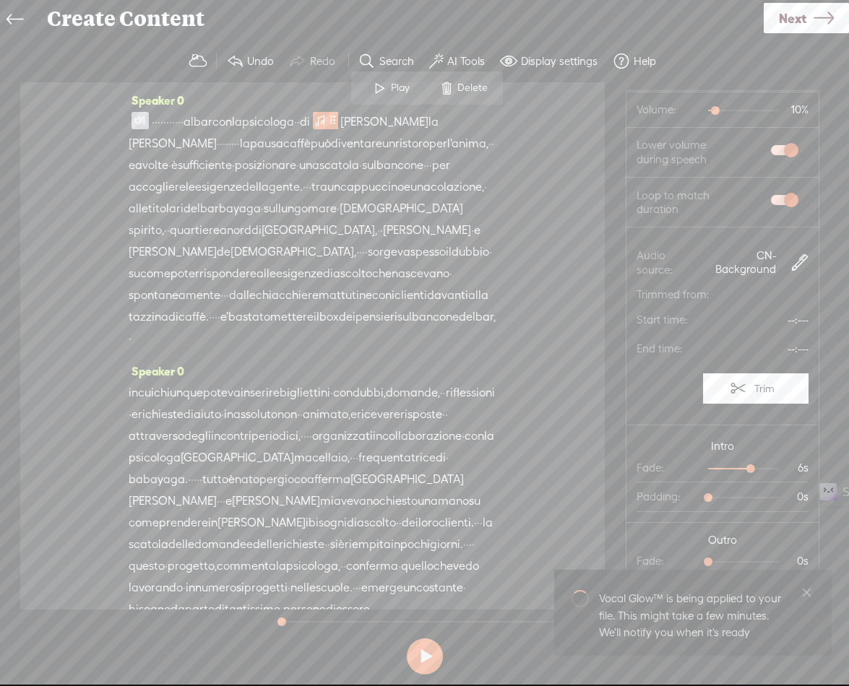
scroll to position [14, 0]
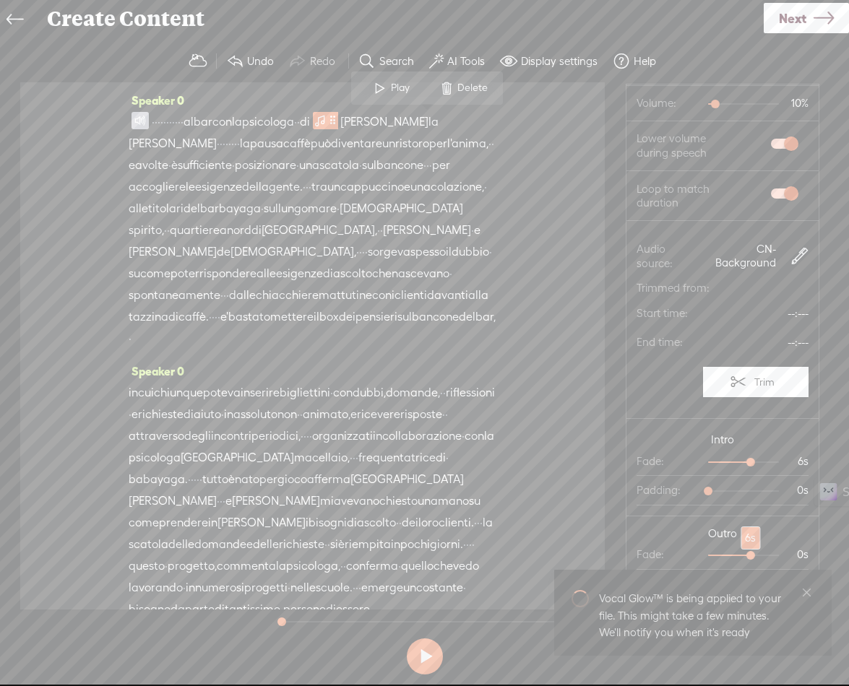
drag, startPoint x: 699, startPoint y: 552, endPoint x: 735, endPoint y: 555, distance: 36.2
click at [735, 555] on div at bounding box center [751, 556] width 33 height 33
click at [466, 54] on label "AI Tools" at bounding box center [466, 61] width 38 height 14
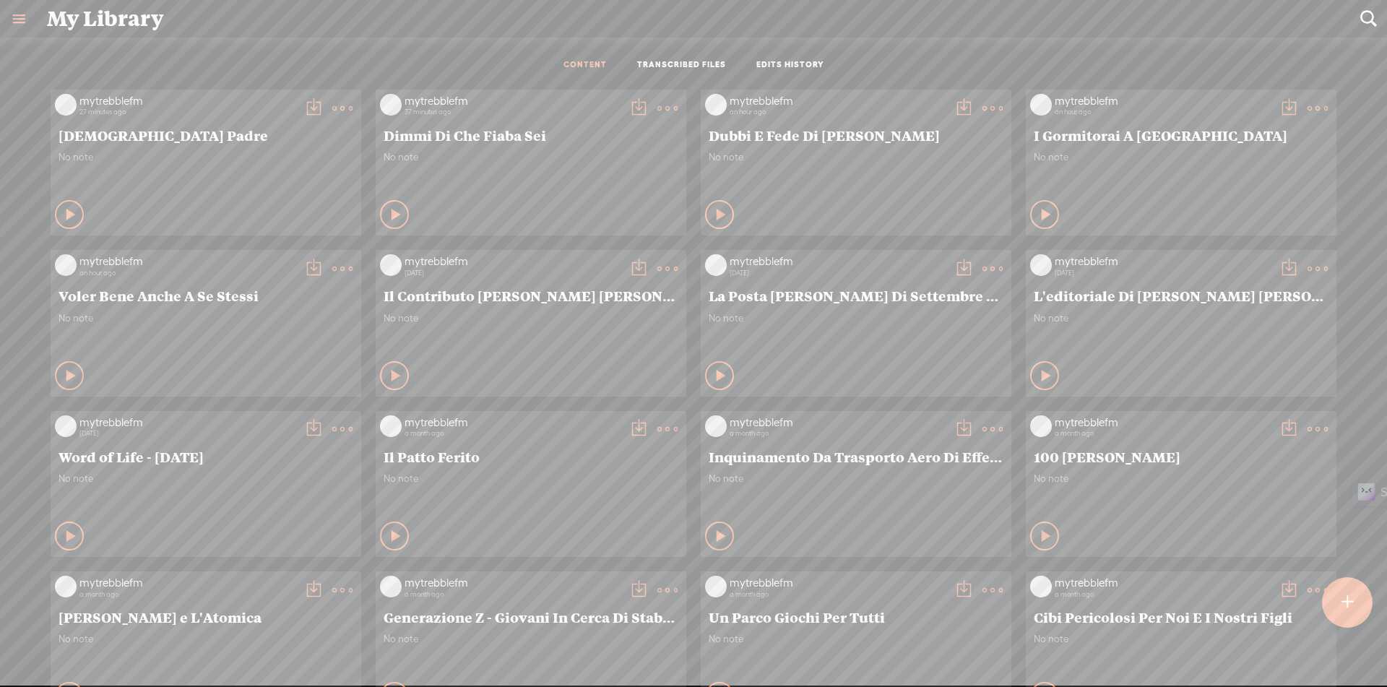
click at [1337, 606] on div at bounding box center [1347, 602] width 51 height 51
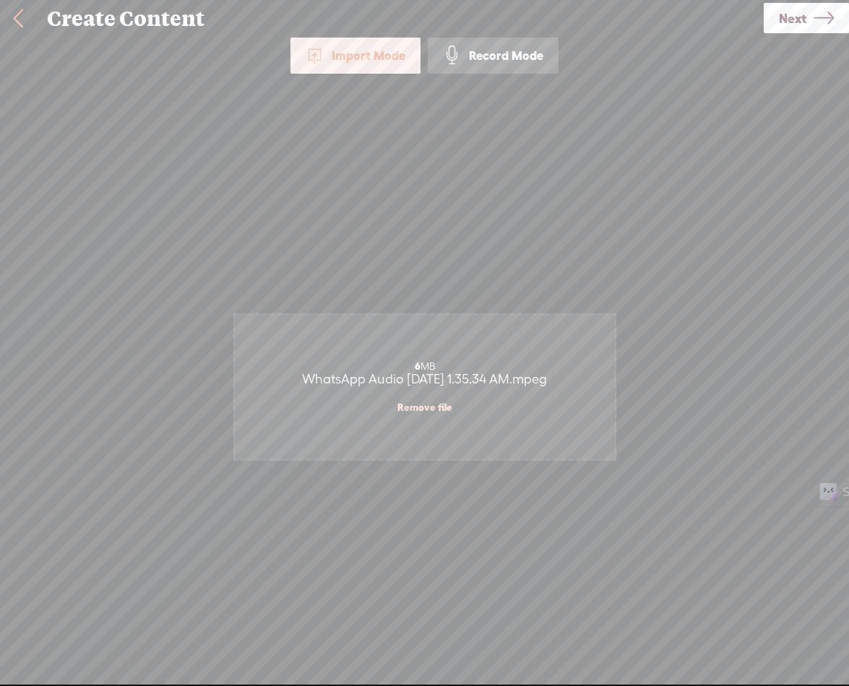
click at [801, 22] on span "Next" at bounding box center [792, 18] width 27 height 37
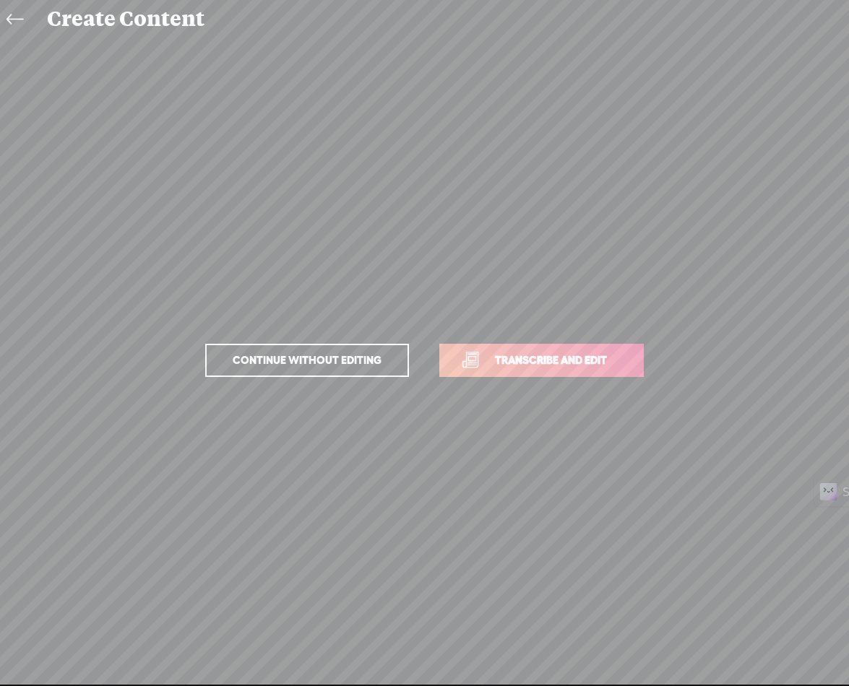
click at [606, 365] on span "Transcribe and edit" at bounding box center [551, 360] width 142 height 17
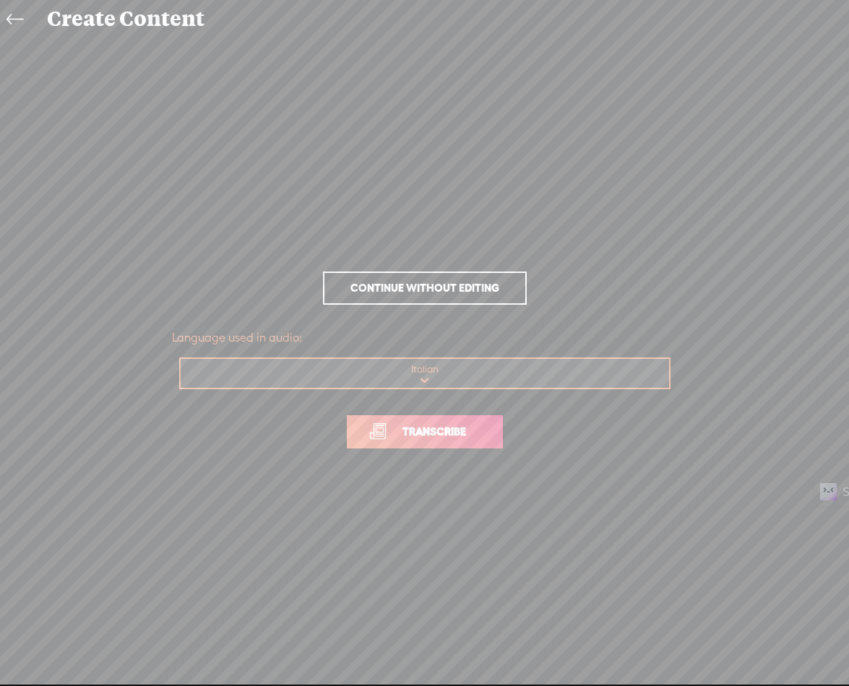
click at [430, 431] on span "Transcribe" at bounding box center [434, 431] width 94 height 17
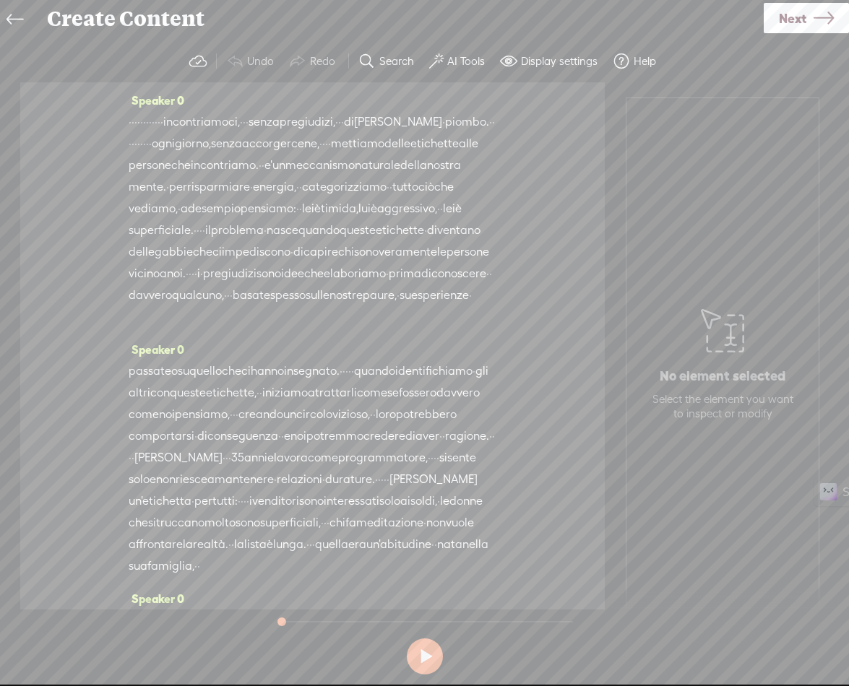
click at [131, 120] on span "·" at bounding box center [130, 122] width 3 height 22
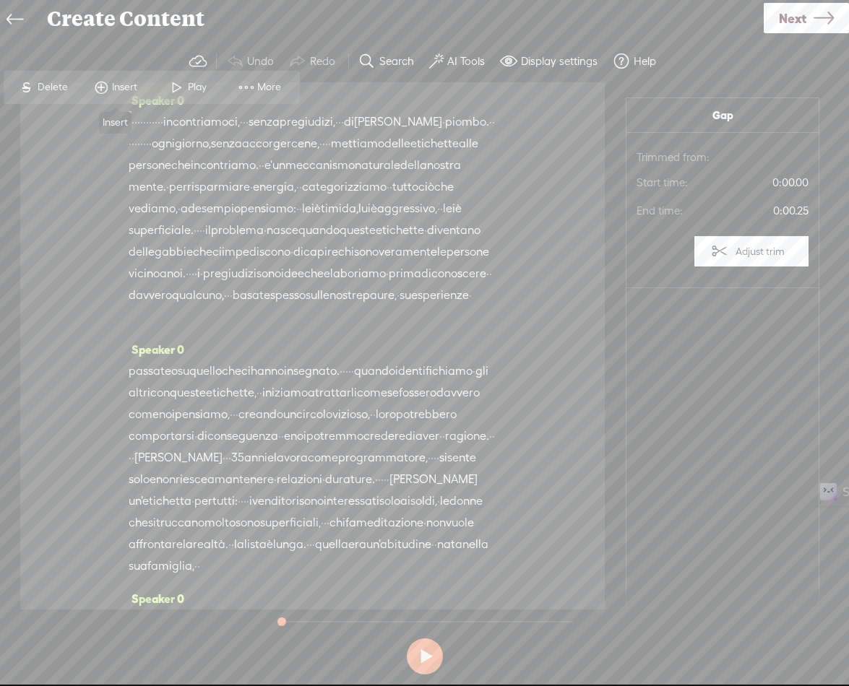
click at [101, 90] on span at bounding box center [101, 87] width 22 height 26
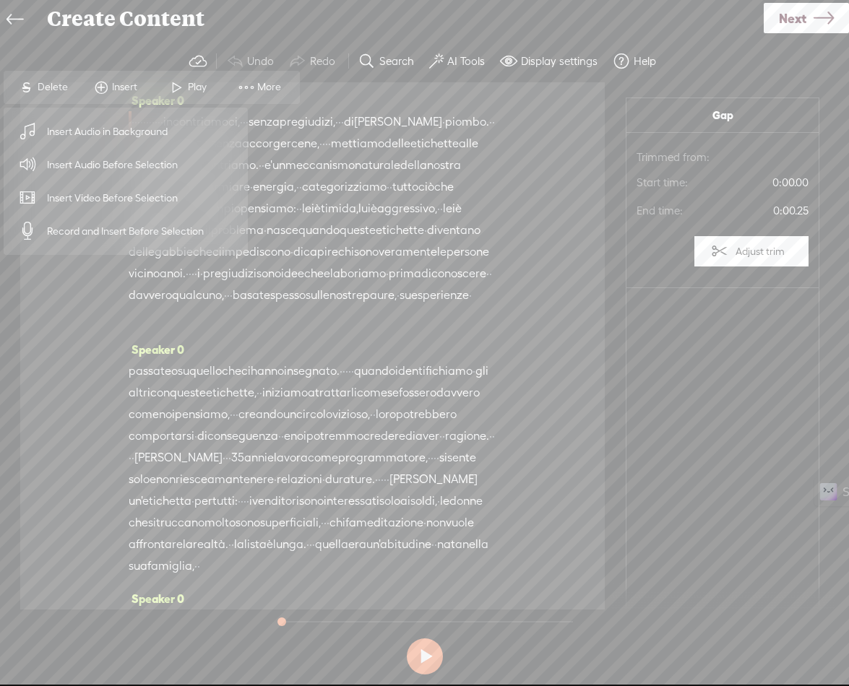
click at [103, 158] on span "Insert Audio Before Selection" at bounding box center [113, 165] width 188 height 33
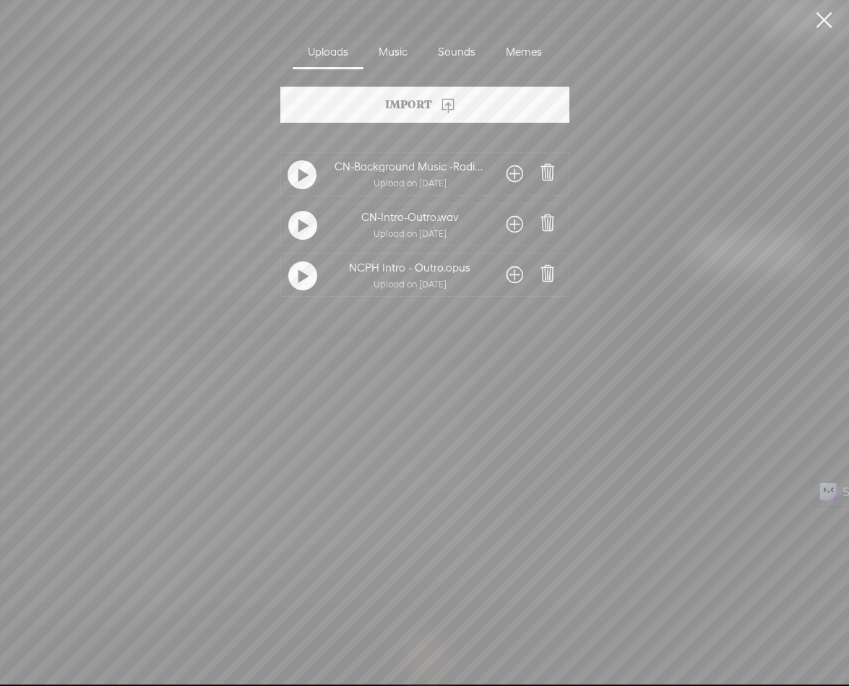
click at [510, 223] on span at bounding box center [514, 224] width 17 height 23
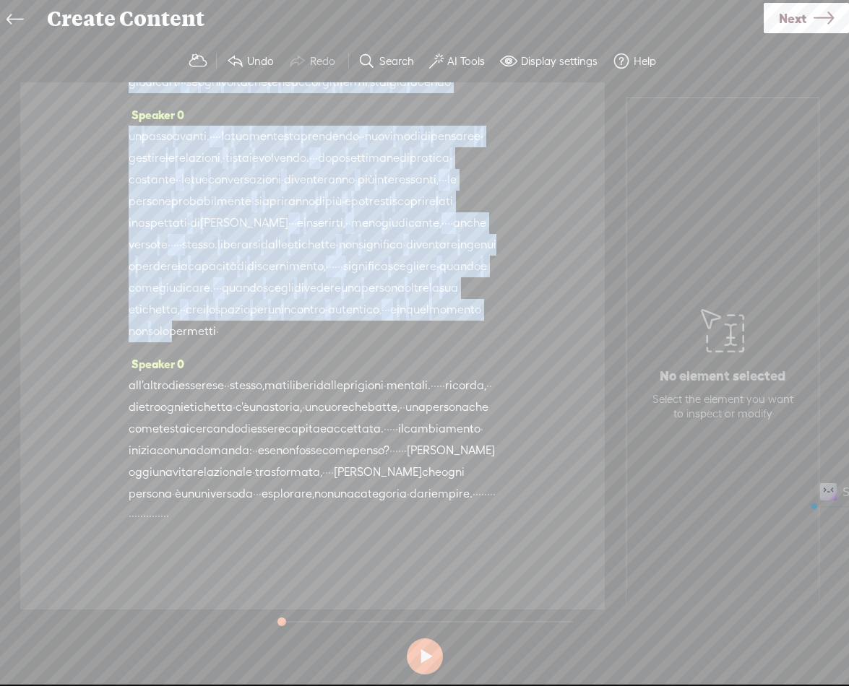
scroll to position [2142, 0]
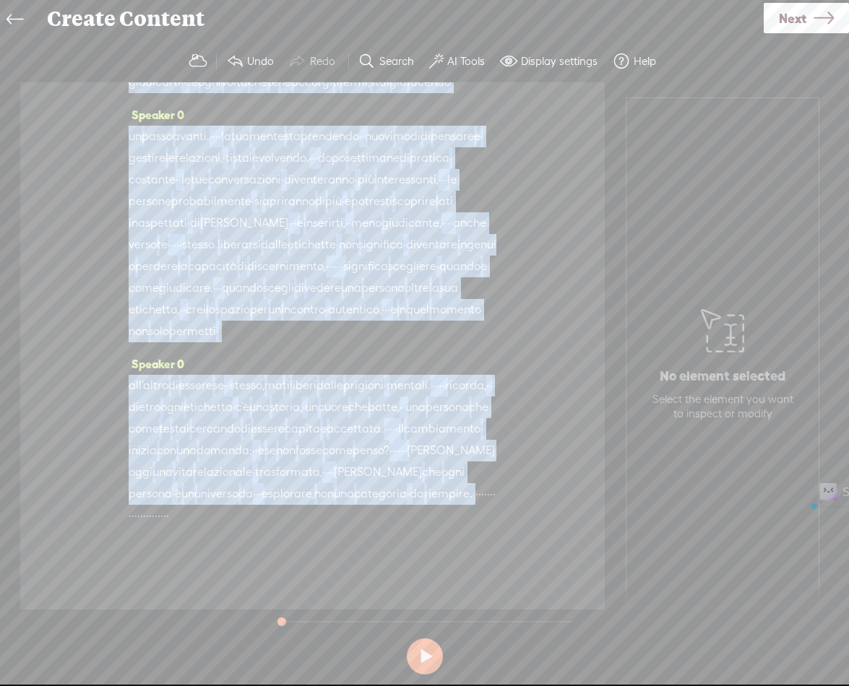
drag, startPoint x: 129, startPoint y: 144, endPoint x: 316, endPoint y: 494, distance: 396.6
click at [316, 494] on div "Speaker 0 · · · · · · · · · · · · incontriamoci, · · · senza pregiudizi, · · · …" at bounding box center [312, 345] width 584 height 527
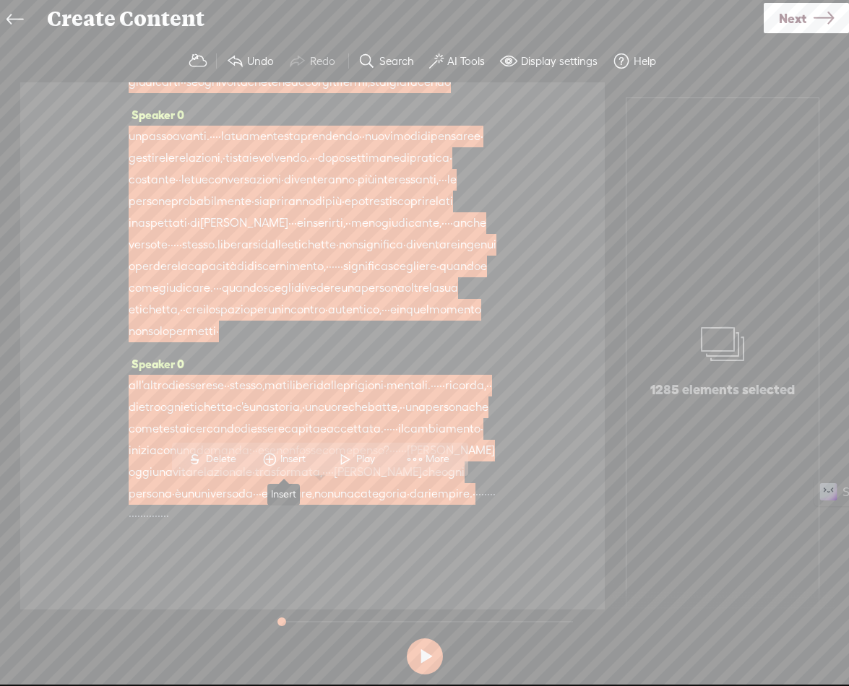
click at [302, 461] on span "Insert" at bounding box center [294, 459] width 29 height 14
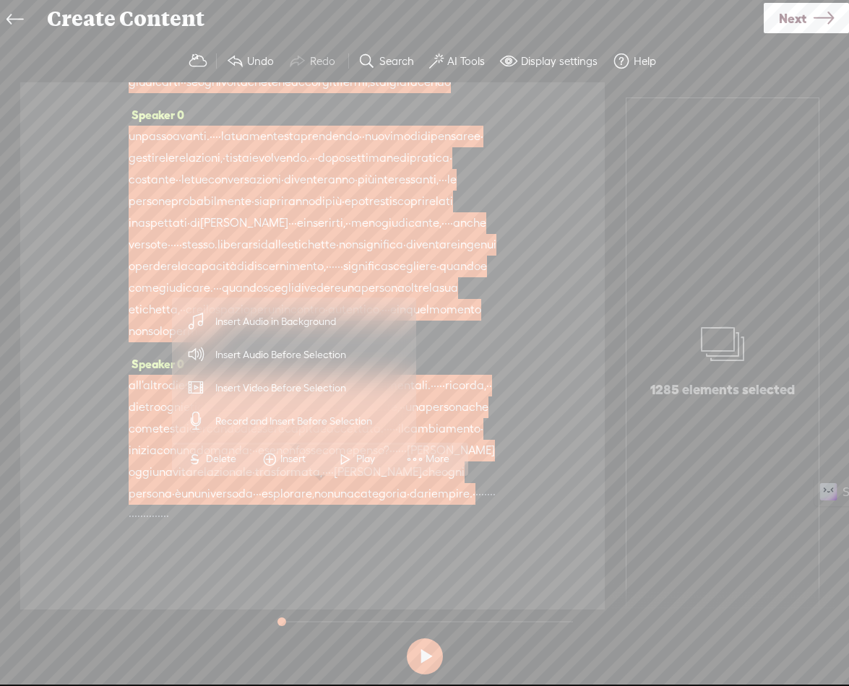
click at [309, 318] on span "Insert Audio in Background" at bounding box center [276, 322] width 178 height 33
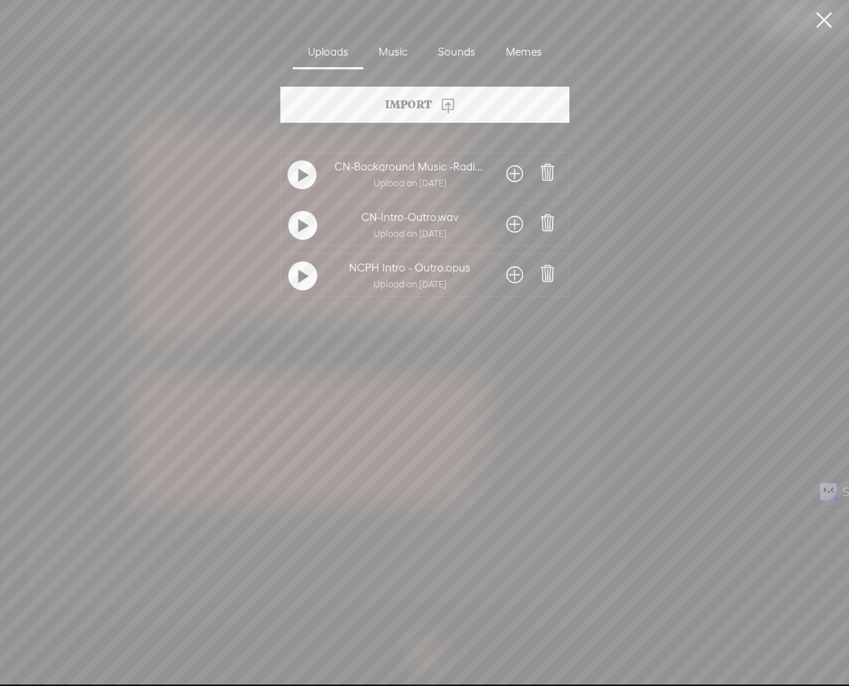
click at [511, 173] on span at bounding box center [514, 174] width 17 height 23
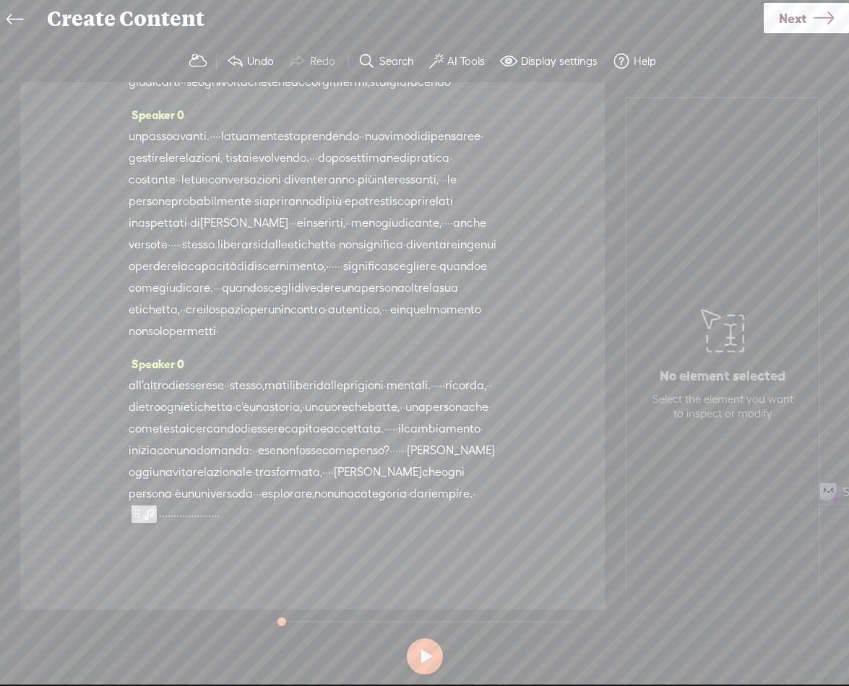
click at [170, 505] on span "·" at bounding box center [169, 516] width 3 height 22
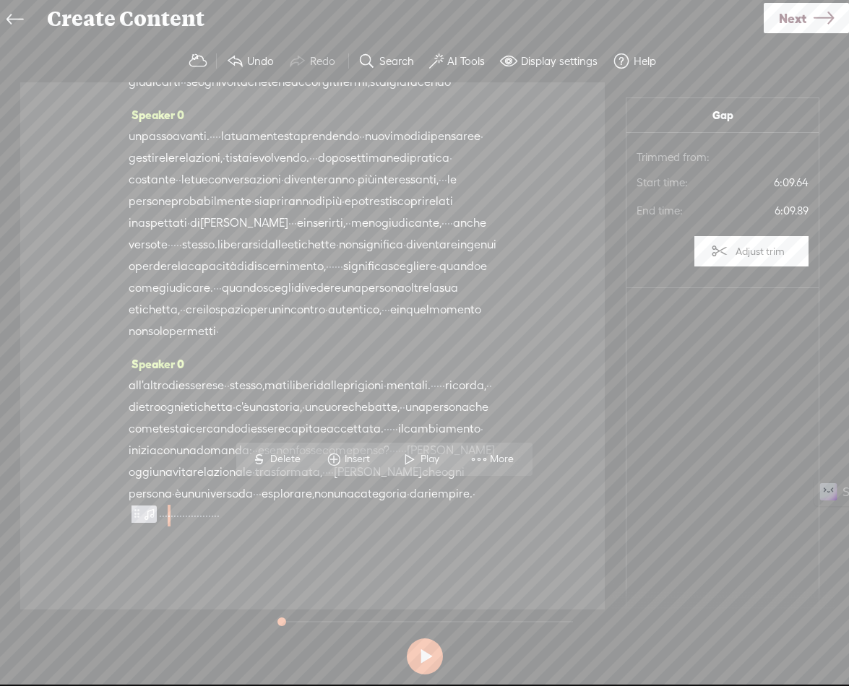
click at [366, 458] on span "Insert" at bounding box center [359, 459] width 29 height 14
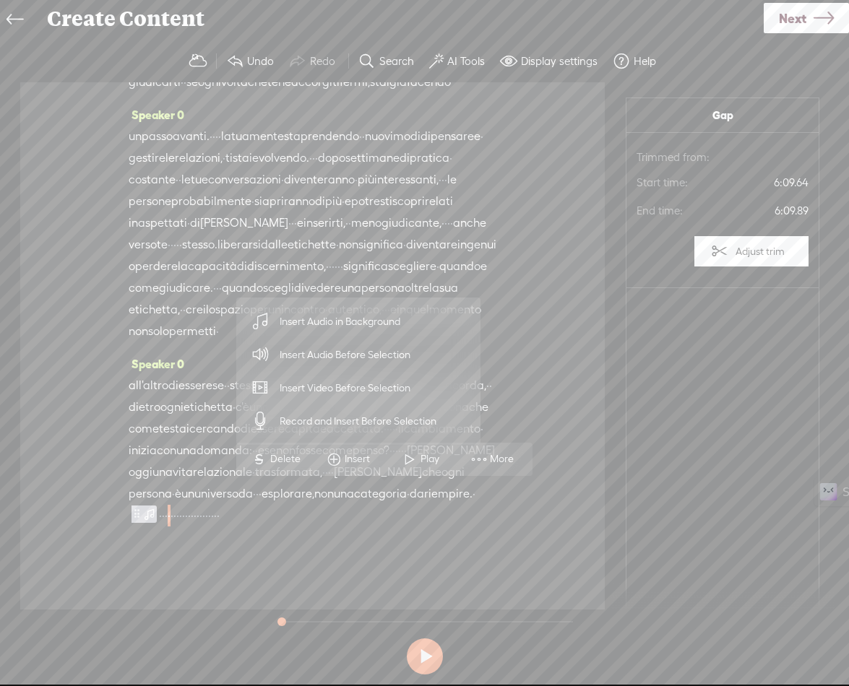
click at [342, 360] on span "Insert Audio Before Selection" at bounding box center [345, 355] width 188 height 33
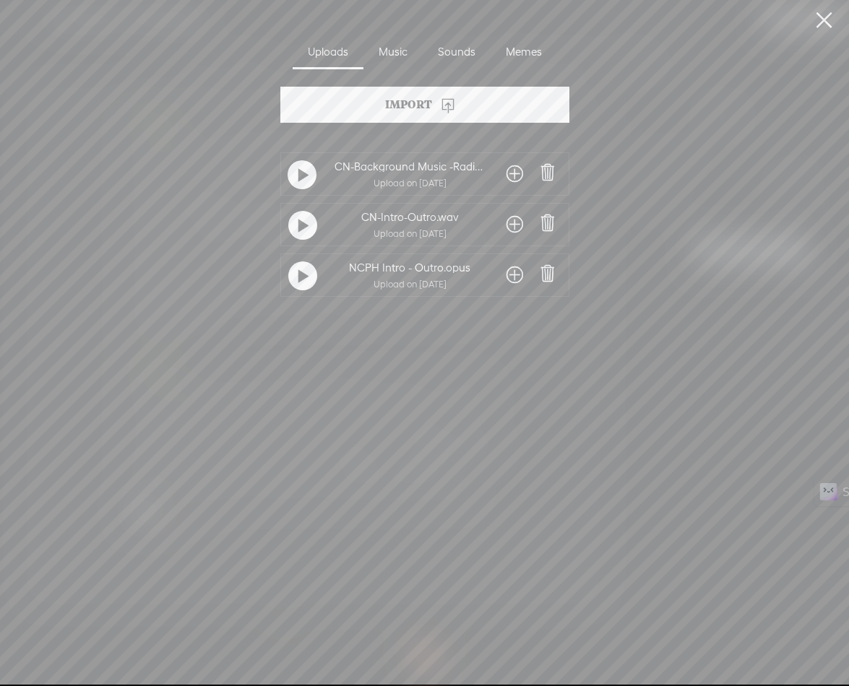
click at [514, 225] on span at bounding box center [514, 224] width 17 height 23
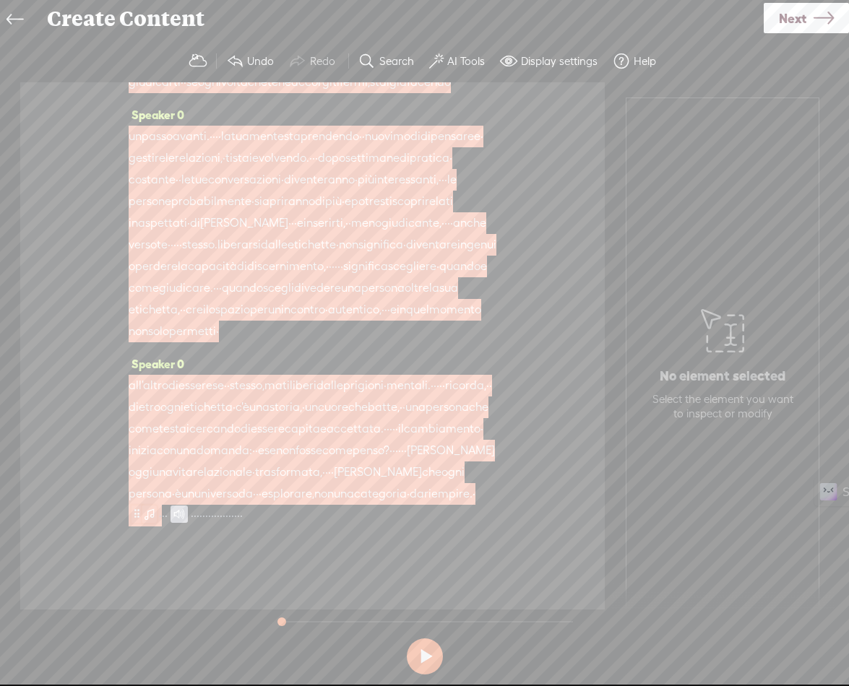
click at [157, 505] on span at bounding box center [149, 513] width 14 height 17
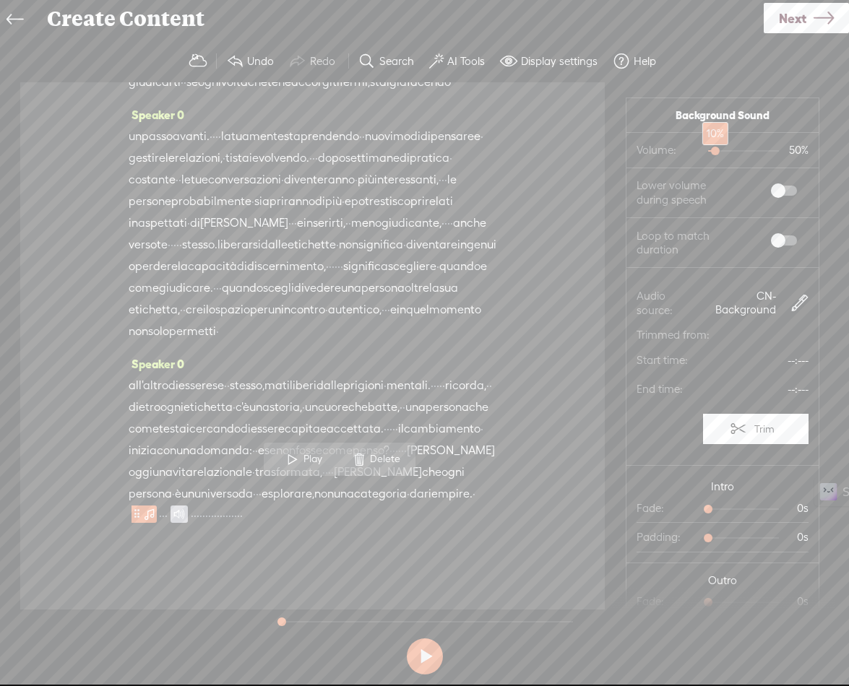
drag, startPoint x: 726, startPoint y: 152, endPoint x: 703, endPoint y: 152, distance: 23.1
click at [703, 152] on div at bounding box center [716, 152] width 33 height 33
click at [771, 186] on span at bounding box center [784, 191] width 26 height 10
drag, startPoint x: 769, startPoint y: 241, endPoint x: 765, endPoint y: 284, distance: 42.8
click at [771, 242] on span at bounding box center [784, 241] width 26 height 10
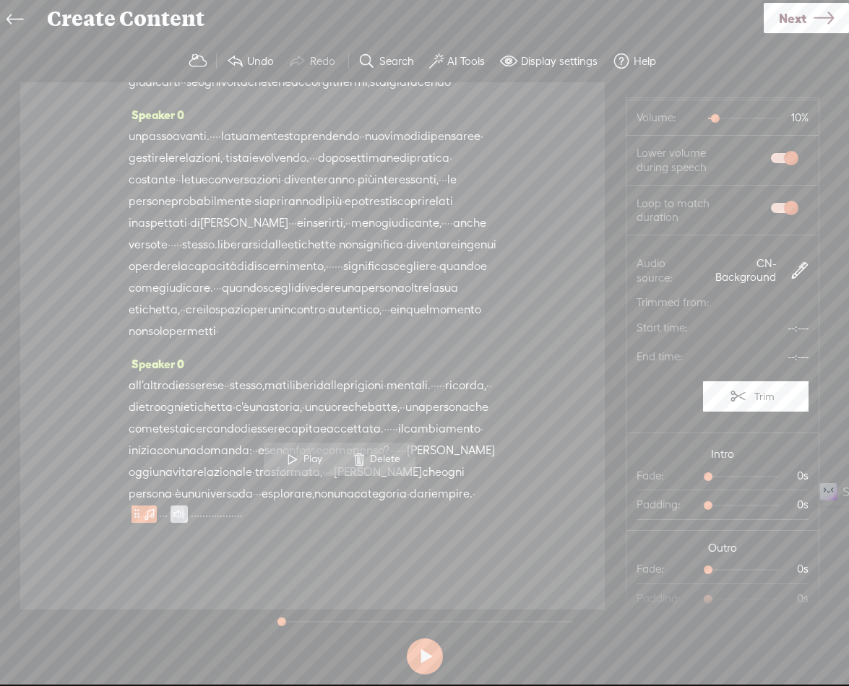
scroll to position [33, 0]
drag, startPoint x: 703, startPoint y: 472, endPoint x: 736, endPoint y: 479, distance: 33.9
click at [736, 479] on div at bounding box center [751, 477] width 33 height 33
drag, startPoint x: 704, startPoint y: 566, endPoint x: 733, endPoint y: 568, distance: 29.0
click at [735, 568] on div at bounding box center [751, 570] width 33 height 33
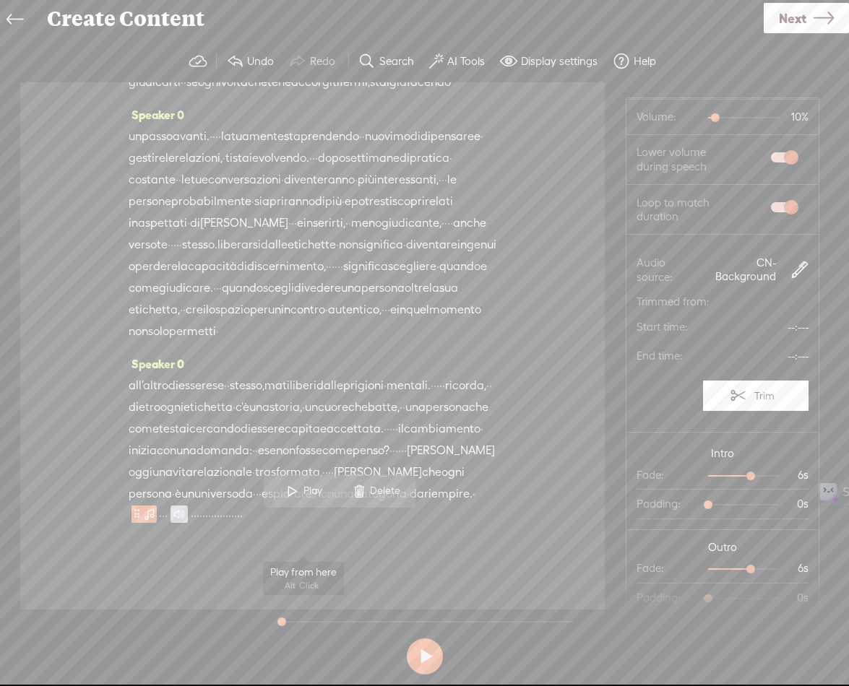
scroll to position [2142, 0]
click at [404, 526] on div "all'altro di essere se · · stesso, ma ti liberi dalle prigioni · mentali. · · ·…" at bounding box center [313, 451] width 368 height 152
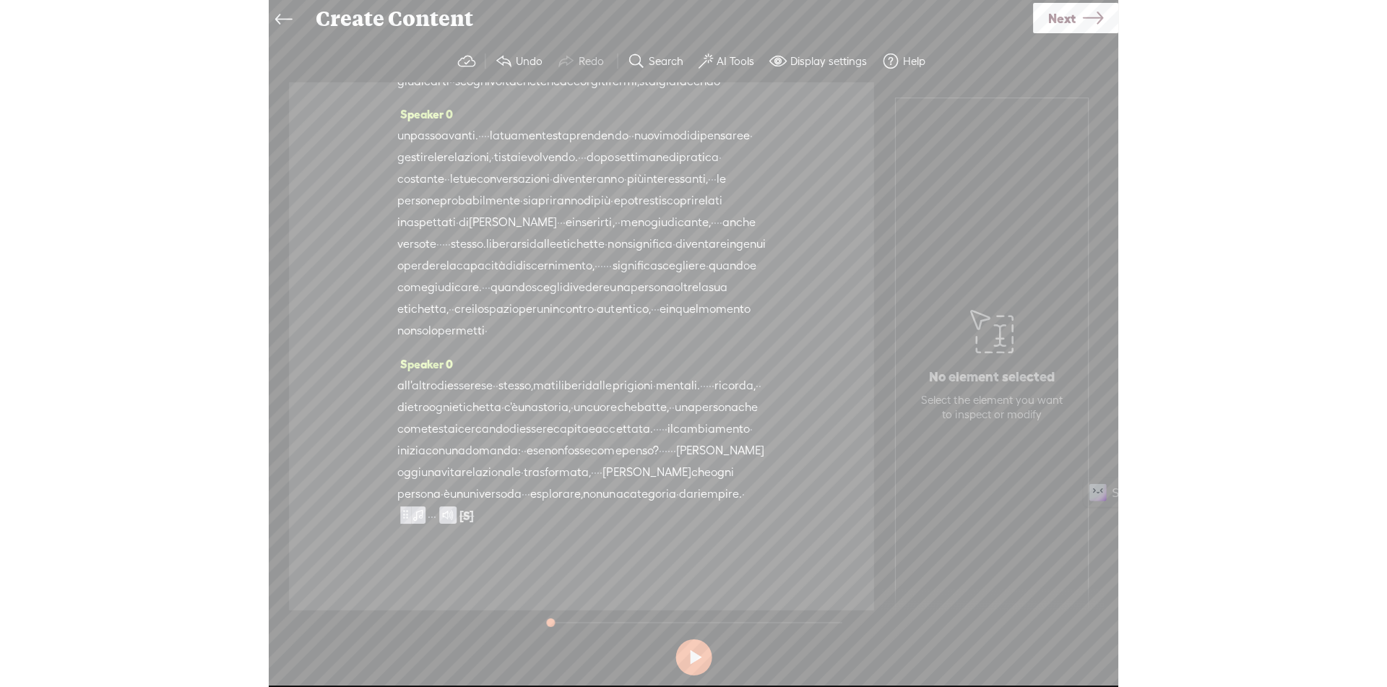
scroll to position [0, 0]
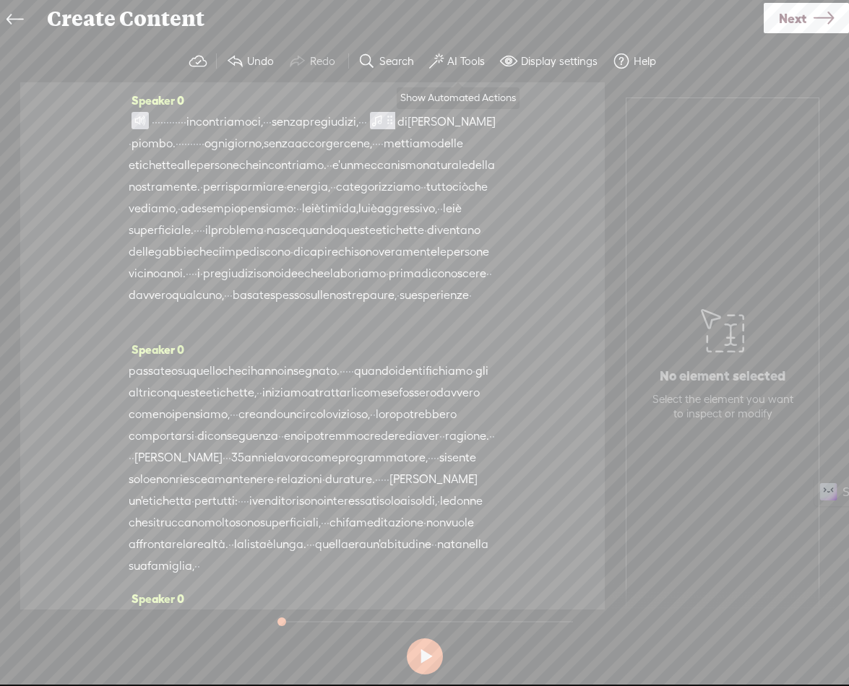
click at [465, 57] on label "AI Tools" at bounding box center [466, 61] width 38 height 14
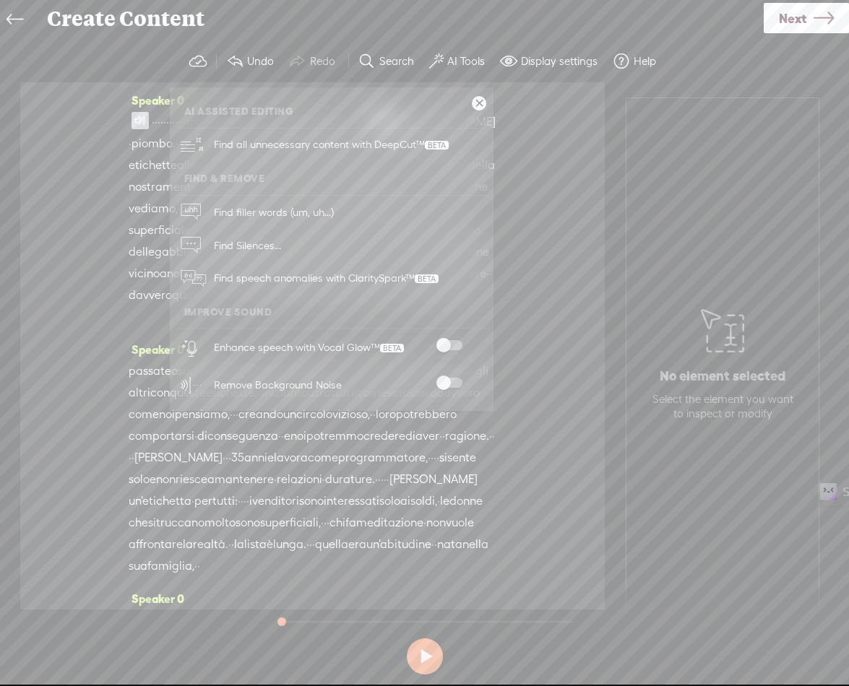
click at [456, 343] on span at bounding box center [449, 345] width 26 height 10
click at [455, 379] on span at bounding box center [449, 383] width 26 height 10
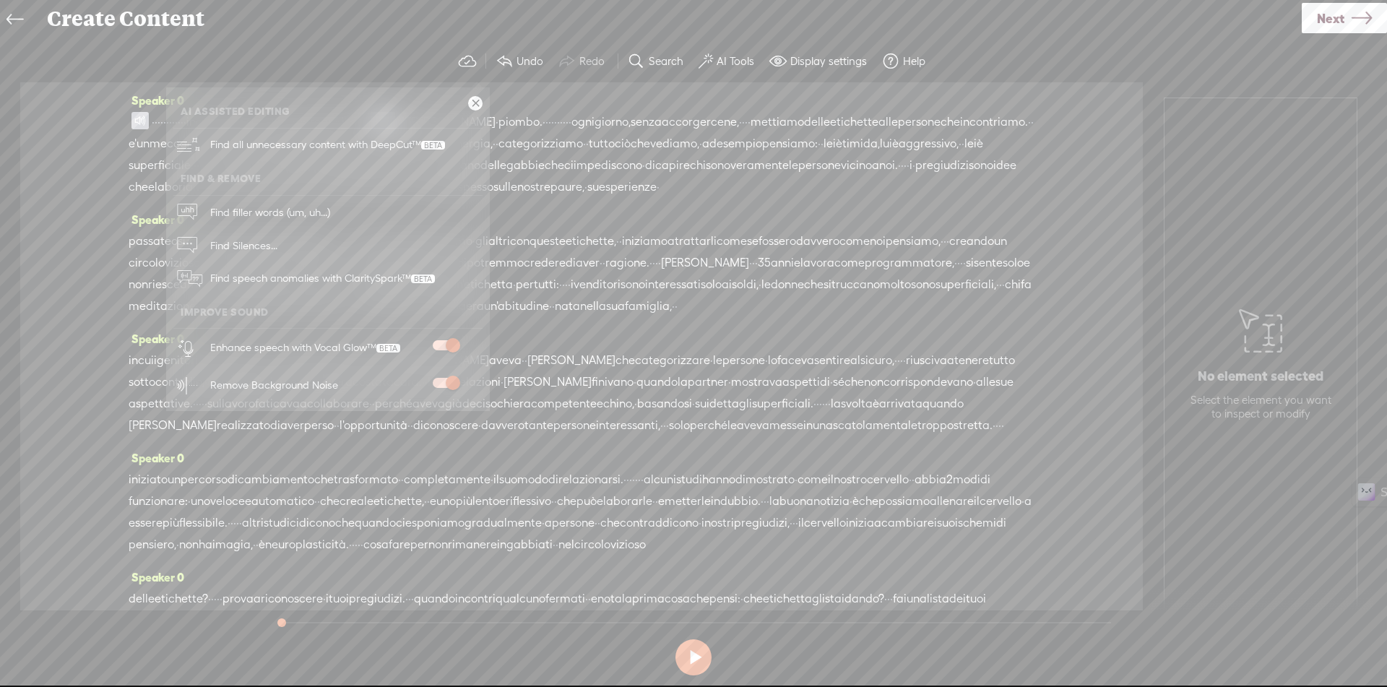
click at [475, 101] on link at bounding box center [475, 103] width 14 height 14
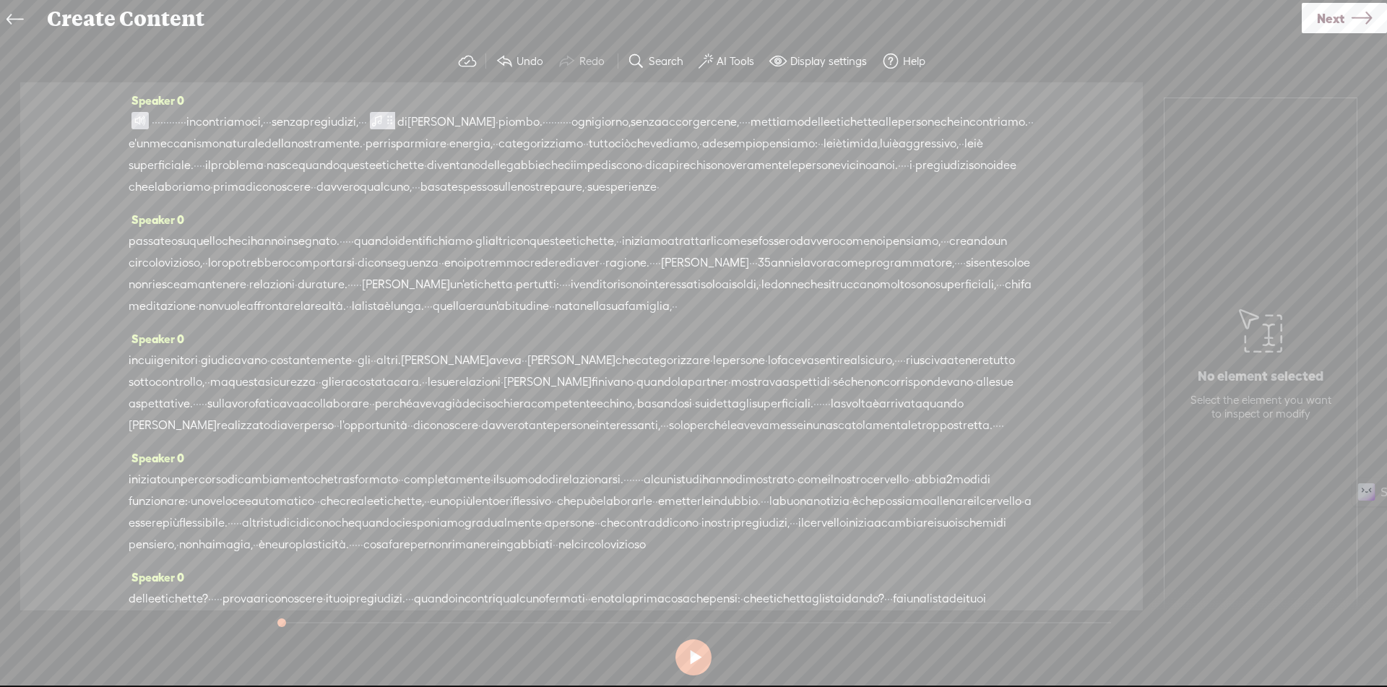
click at [740, 59] on label "AI Tools" at bounding box center [736, 61] width 38 height 14
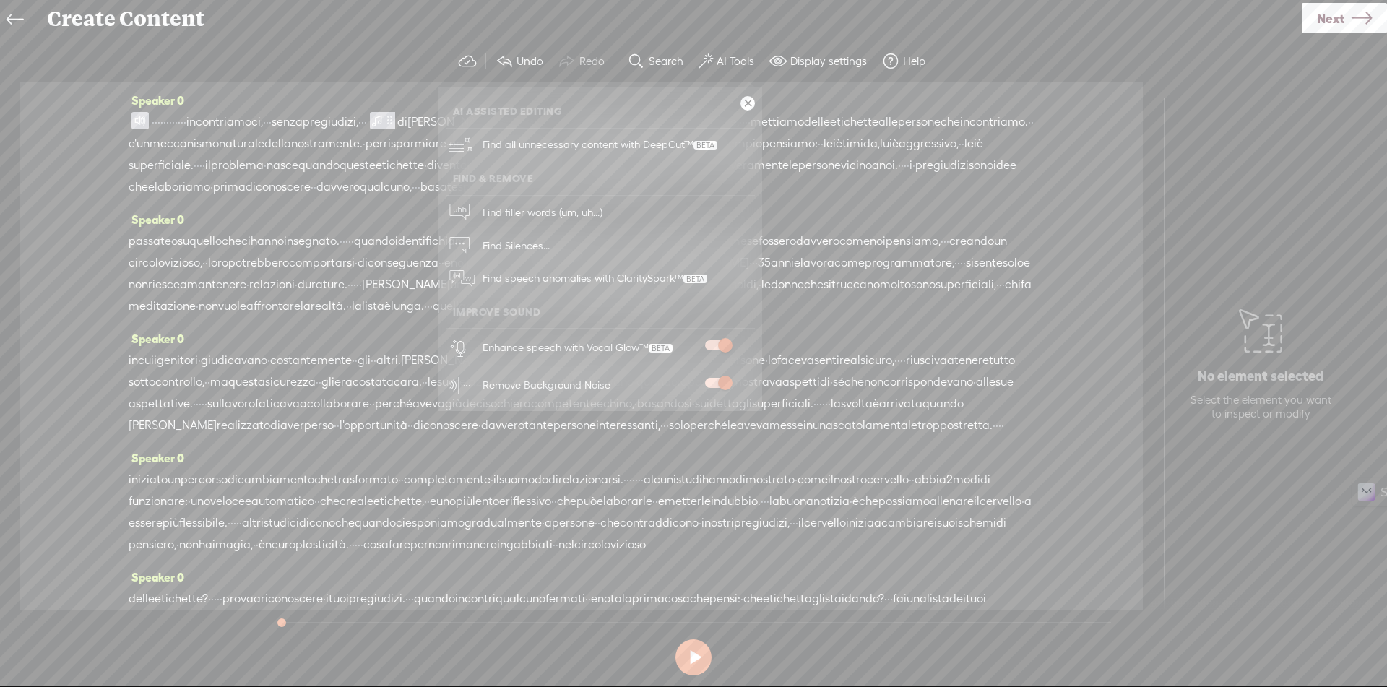
click at [745, 102] on link at bounding box center [747, 103] width 14 height 14
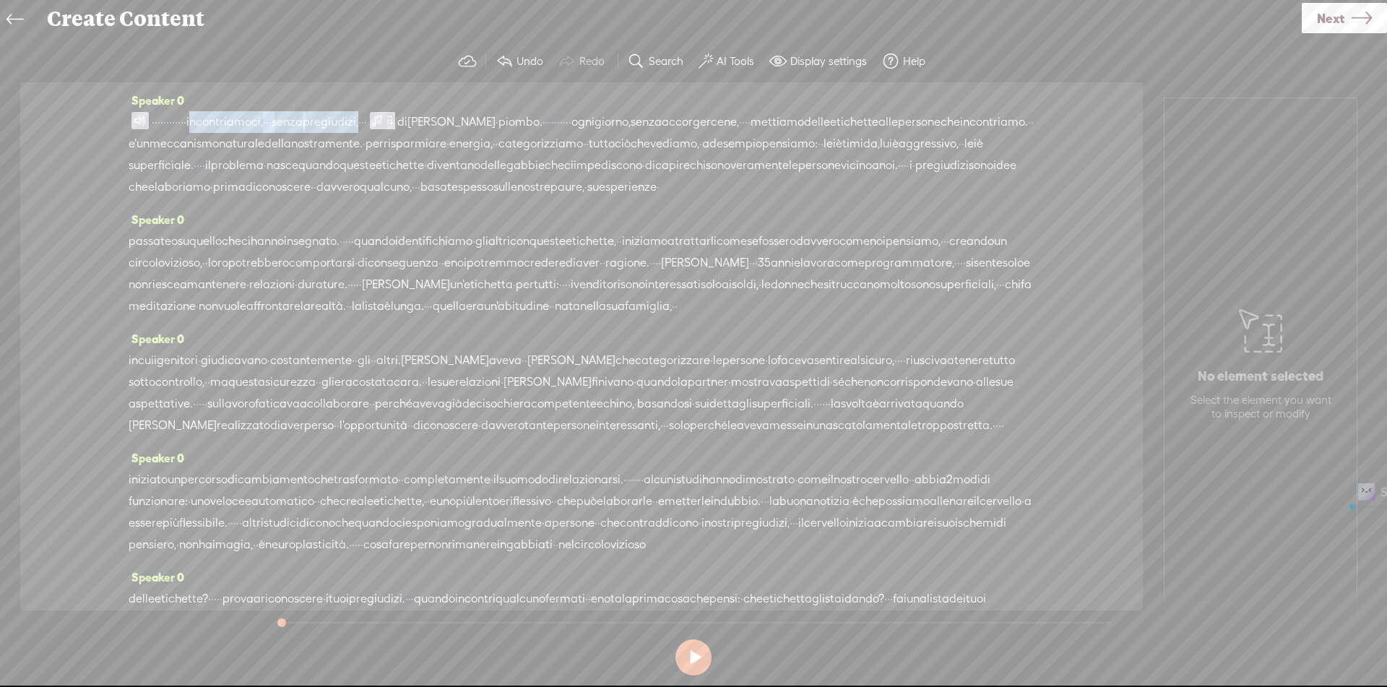
drag, startPoint x: 254, startPoint y: 122, endPoint x: 449, endPoint y: 127, distance: 194.4
click at [449, 127] on div "· · · · · · · · · · · · incontriamoci, · · · senza pregiudizi, · · · di dorotea…" at bounding box center [582, 154] width 906 height 87
click at [134, 120] on span at bounding box center [139, 120] width 17 height 17
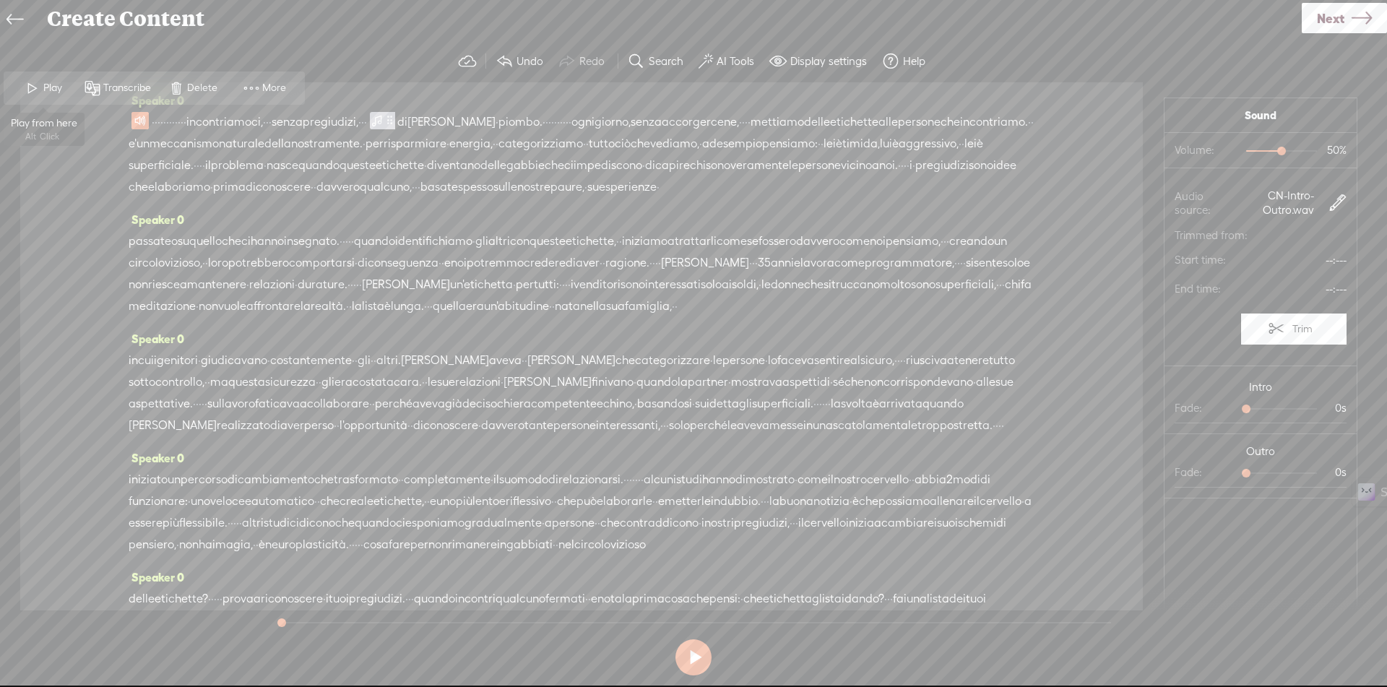
click at [46, 90] on span "Play" at bounding box center [54, 88] width 22 height 14
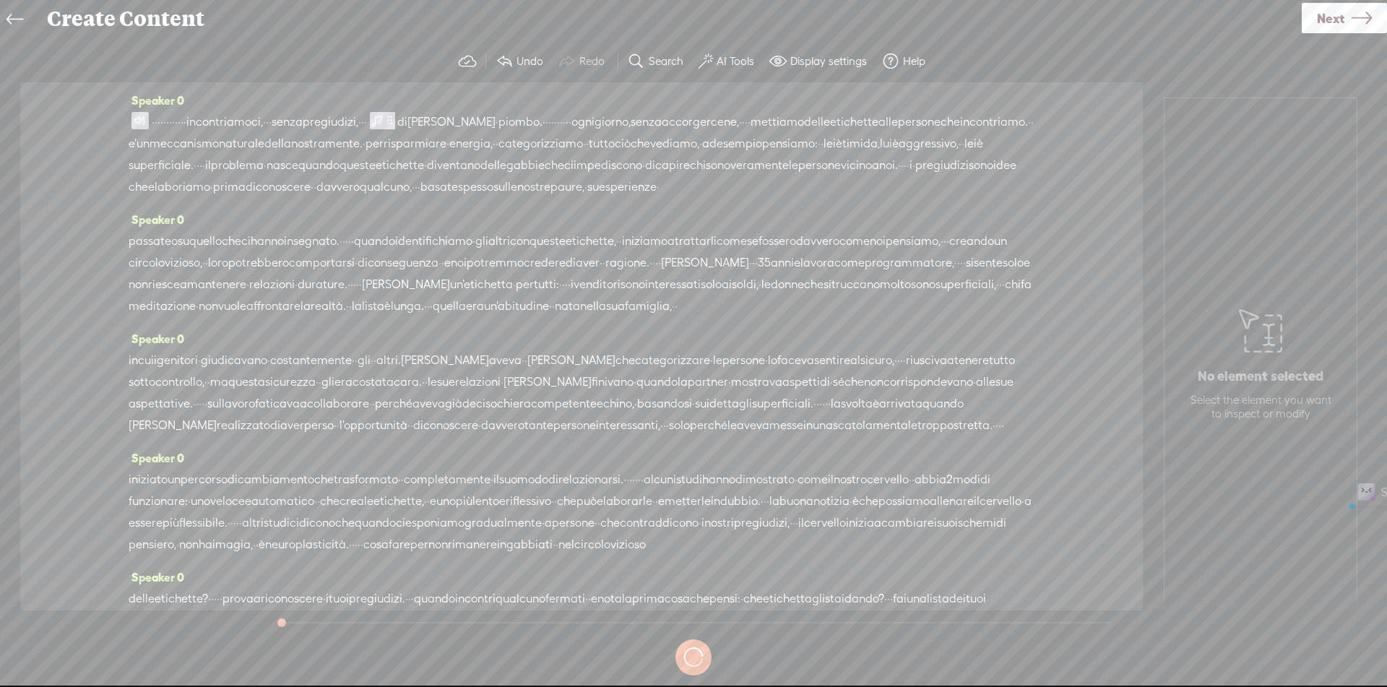
drag, startPoint x: 173, startPoint y: 117, endPoint x: 226, endPoint y: 122, distance: 53.0
click at [226, 122] on div "· · · · · · · · · · · · incontriamoci, · · · senza pregiudizi, · · · di dorotea…" at bounding box center [582, 154] width 906 height 87
click at [128, 90] on span "Delete" at bounding box center [126, 87] width 34 height 14
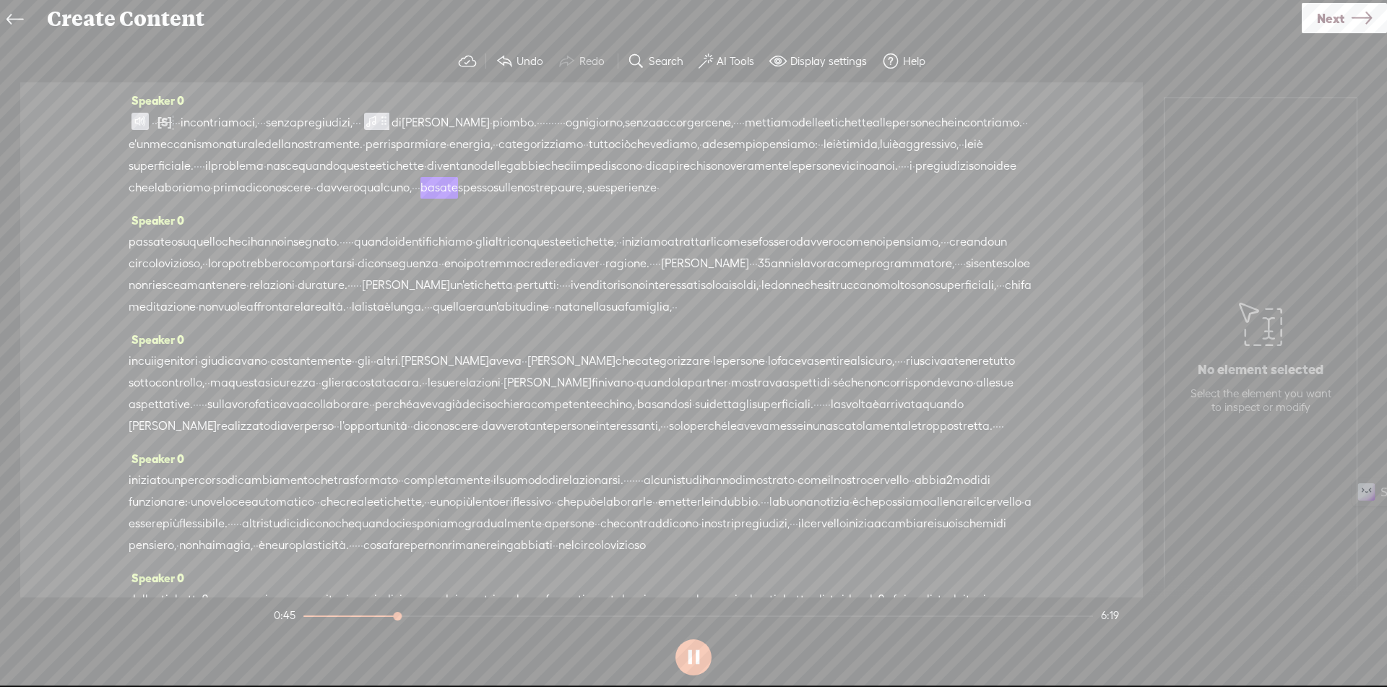
click at [246, 191] on span "prima" at bounding box center [229, 188] width 33 height 22
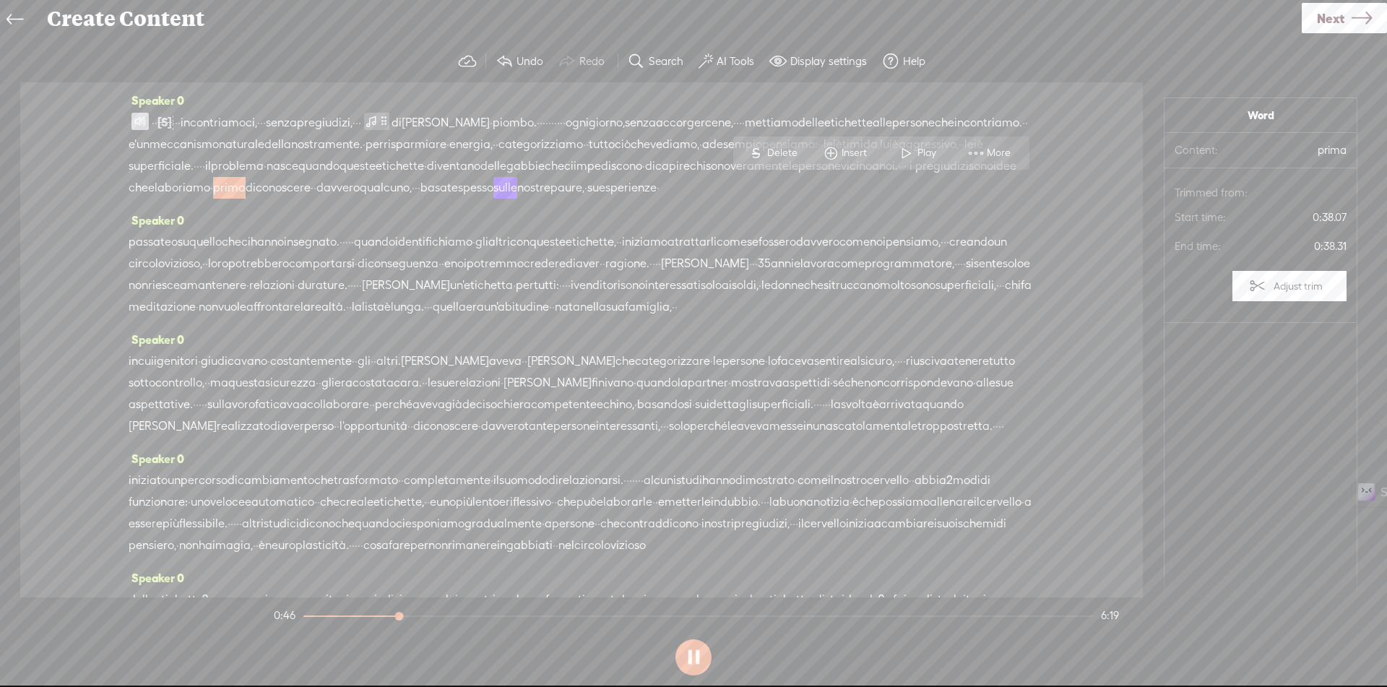
click at [891, 148] on span "Play" at bounding box center [917, 153] width 72 height 26
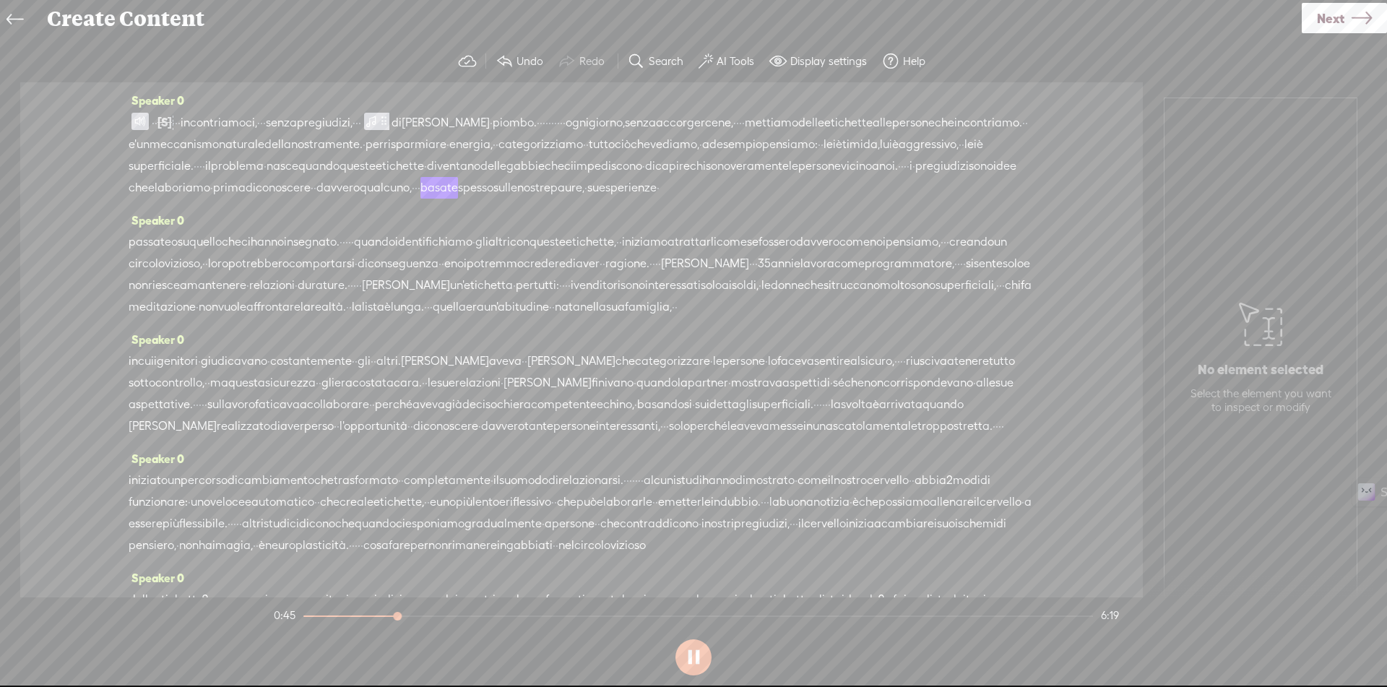
click at [314, 188] on span "·" at bounding box center [312, 188] width 3 height 22
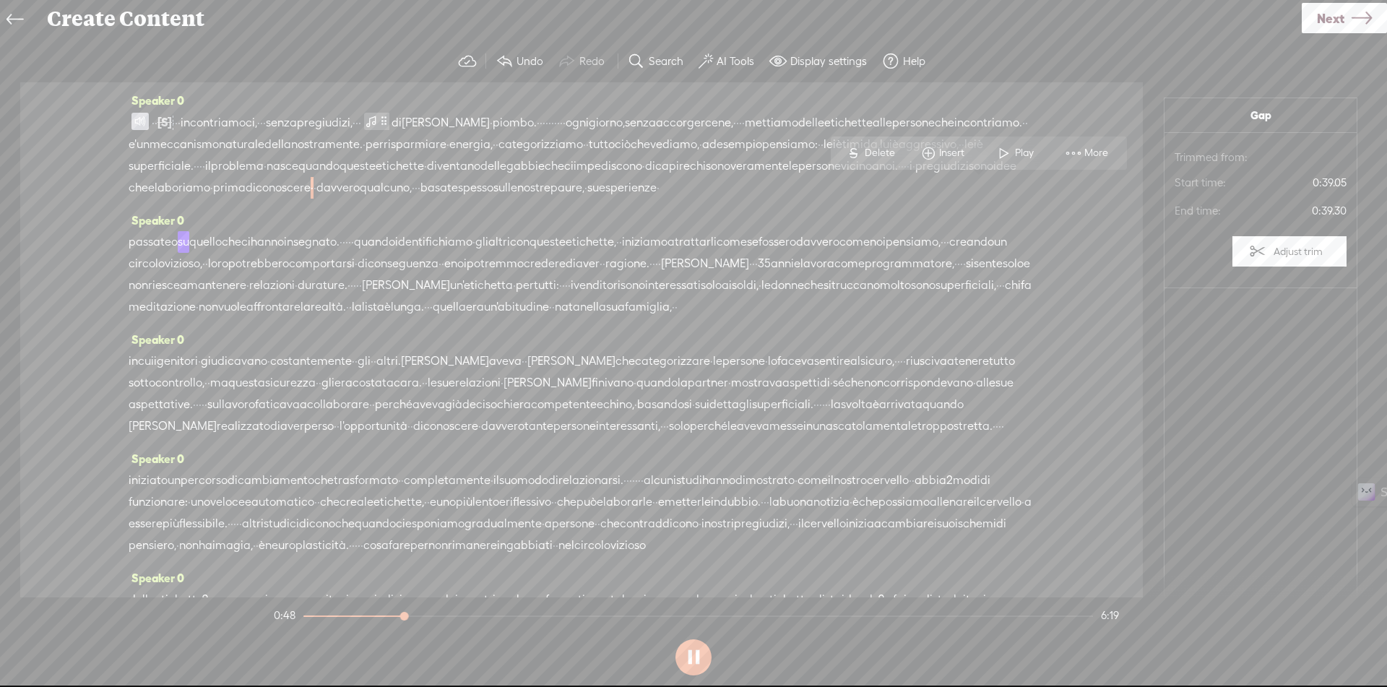
click at [316, 186] on span "·" at bounding box center [315, 188] width 3 height 22
click at [896, 156] on span "Delete" at bounding box center [890, 153] width 34 height 14
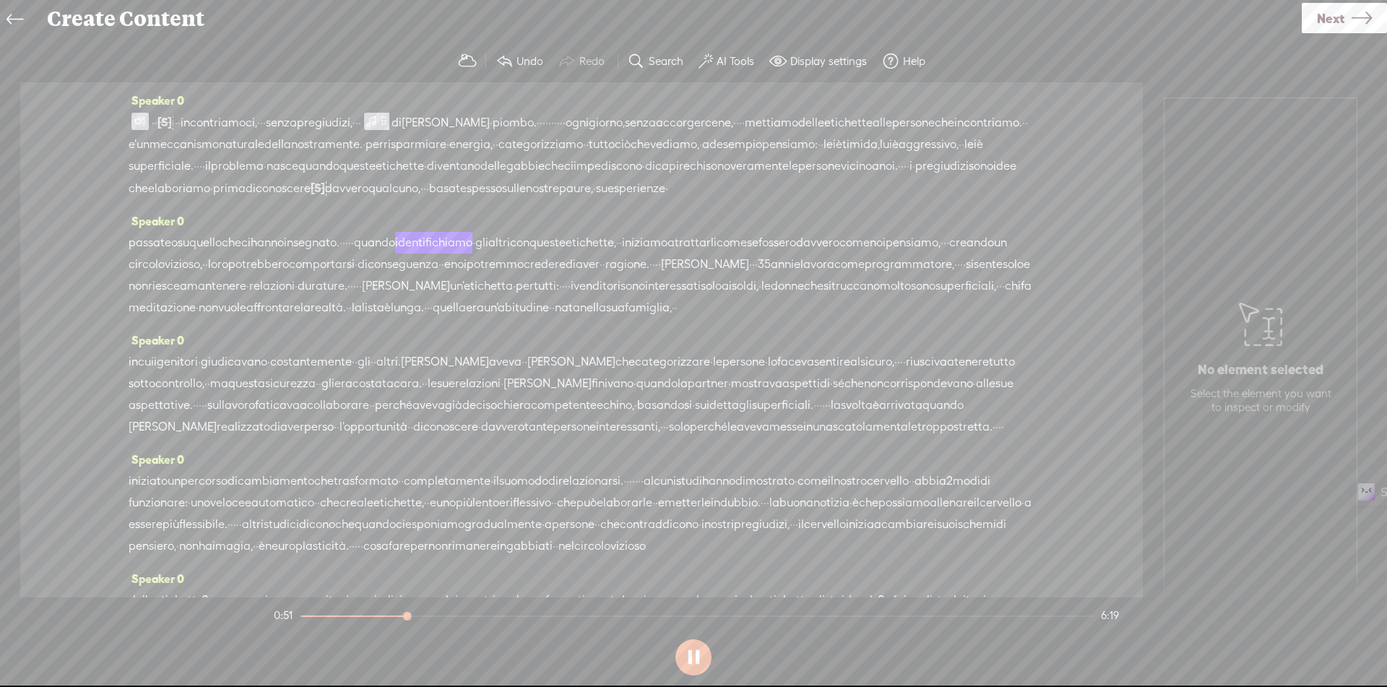
click at [798, 177] on span "persone" at bounding box center [819, 166] width 43 height 22
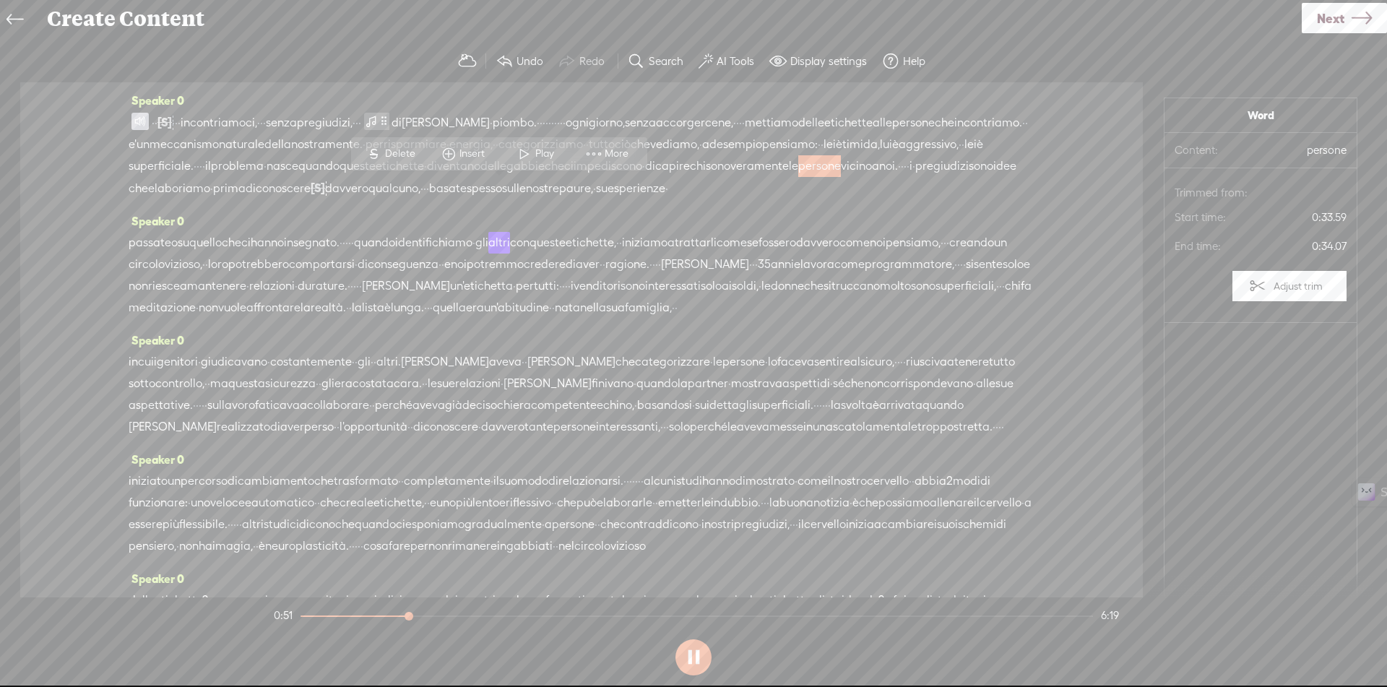
click at [528, 143] on span at bounding box center [525, 154] width 22 height 26
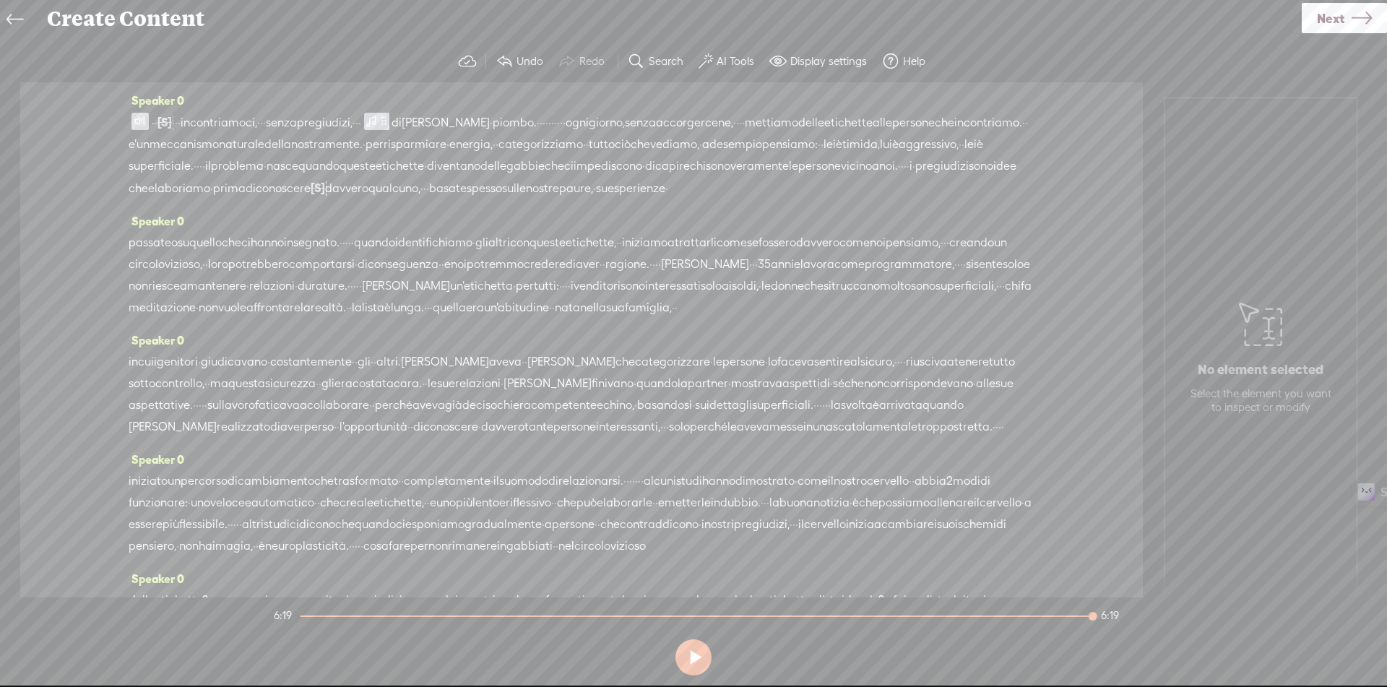
click at [1360, 14] on icon at bounding box center [1362, 18] width 20 height 37
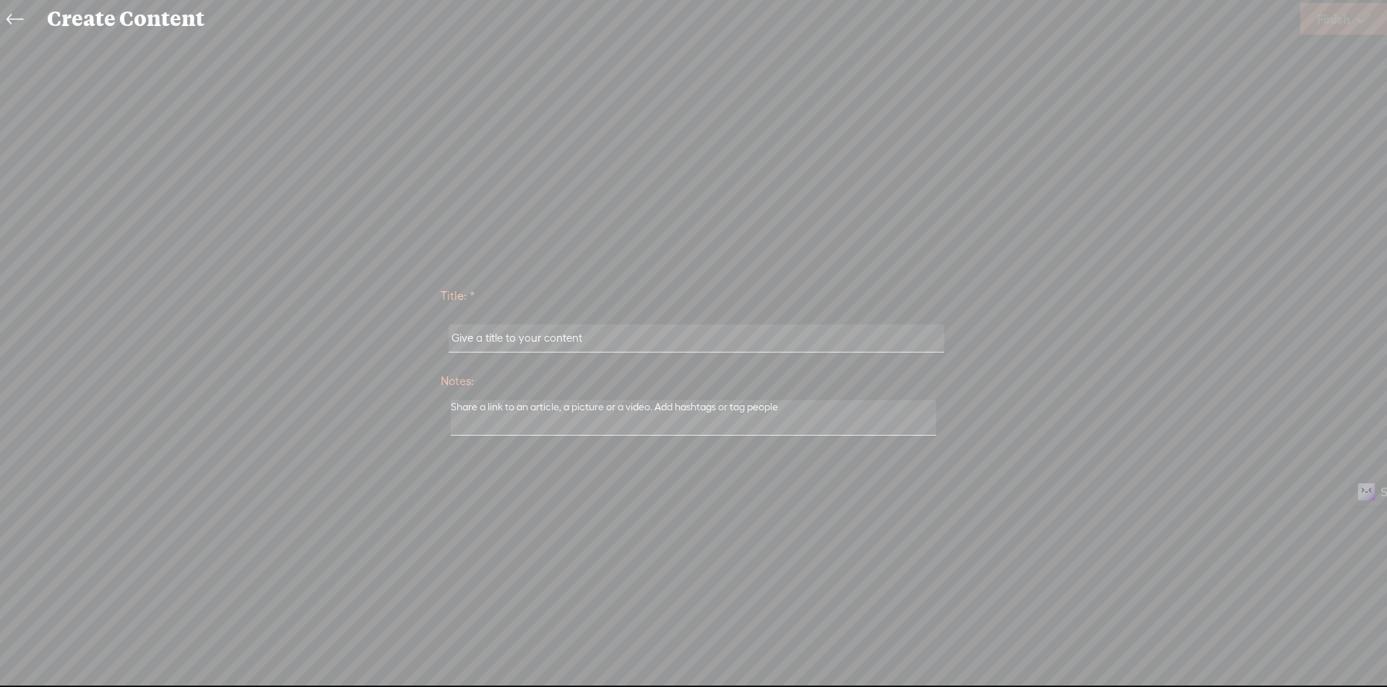
click at [708, 343] on input "text" at bounding box center [696, 338] width 495 height 28
paste input "Incontriamoci, Senza Pregiudizi"
type input "Incontriamoci, Senza Pregiudizi"
click at [1356, 25] on link "Finish" at bounding box center [1343, 19] width 87 height 32
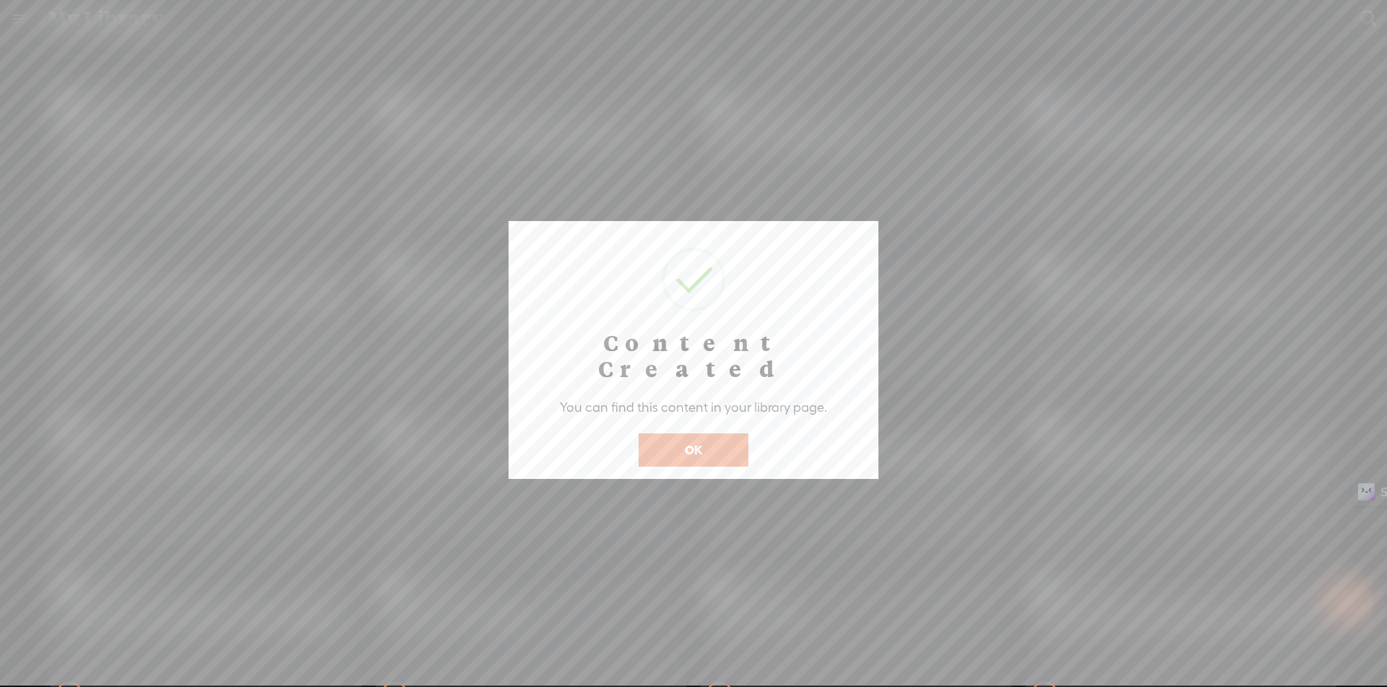
click at [678, 433] on button "OK" at bounding box center [694, 449] width 110 height 33
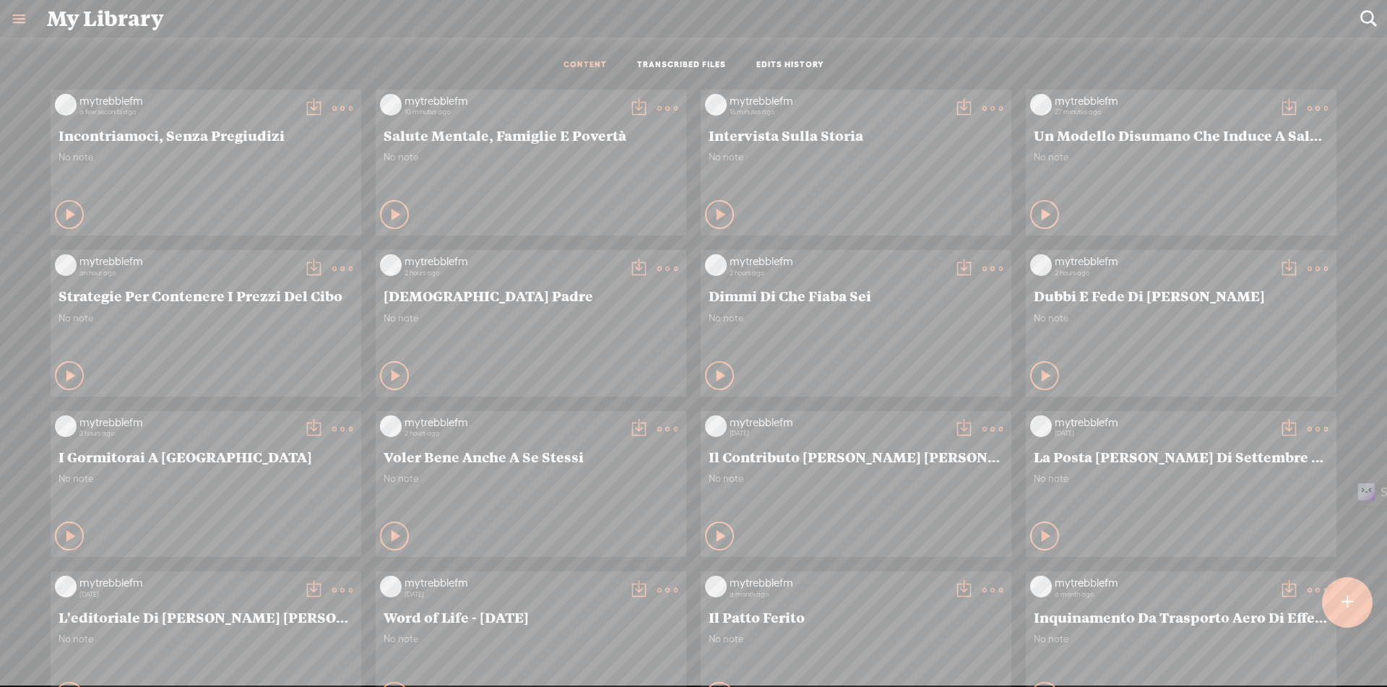
click at [303, 108] on t at bounding box center [313, 108] width 20 height 20
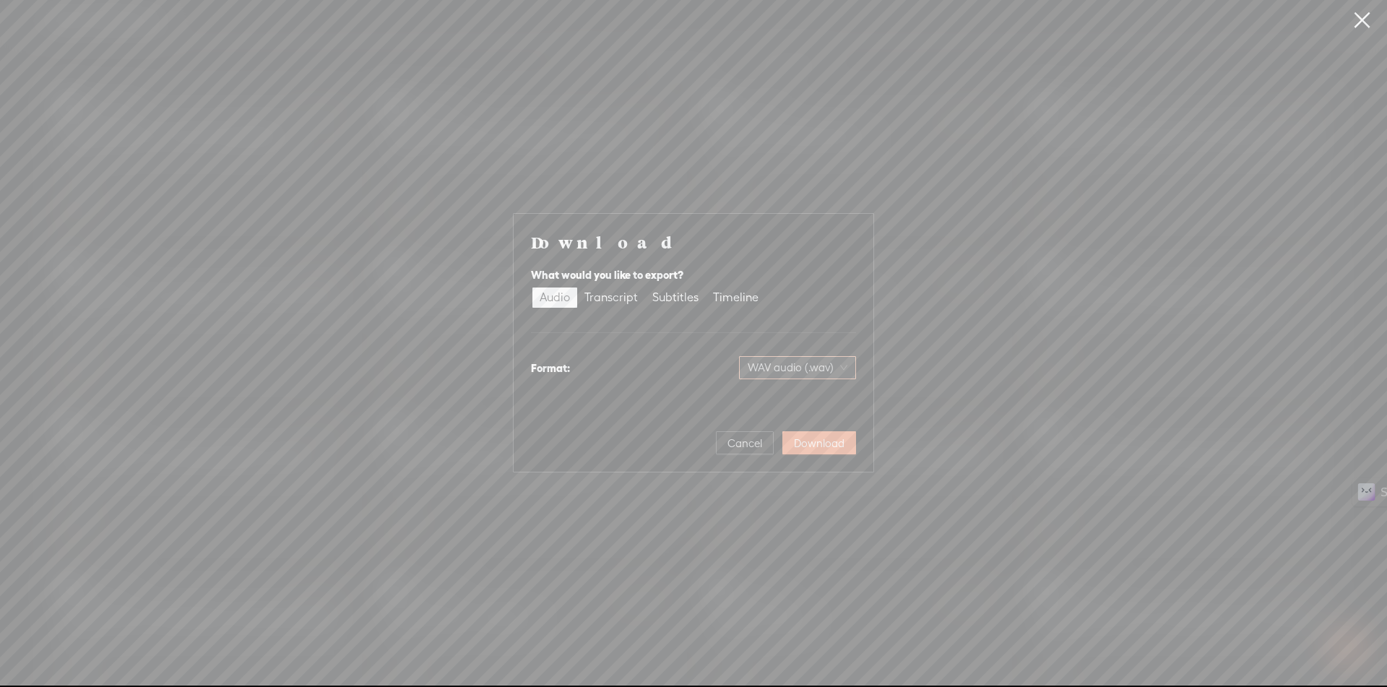
click at [784, 371] on span "WAV audio (.wav)" at bounding box center [798, 368] width 100 height 22
click at [746, 406] on div "MP3 audio (.mp3) Best for sharing, small file size" at bounding box center [786, 405] width 118 height 35
click at [818, 441] on span "Download" at bounding box center [819, 443] width 51 height 14
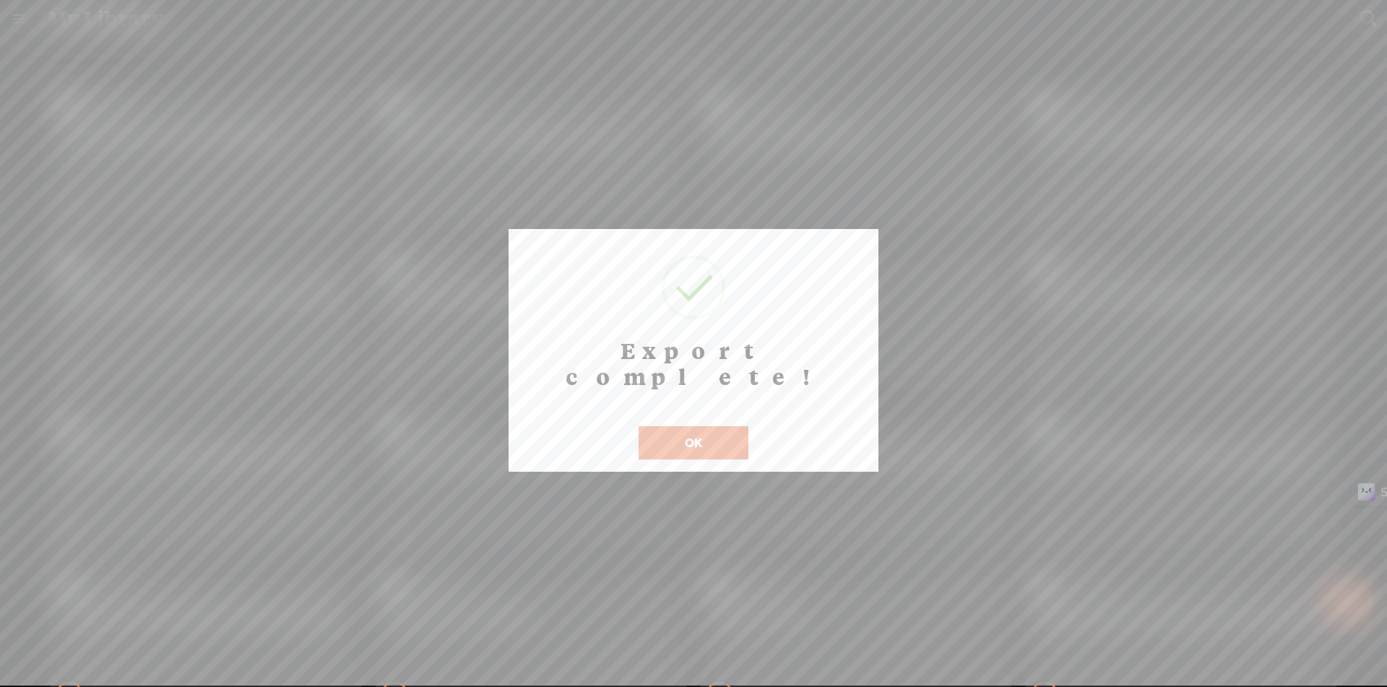
click at [1170, 136] on div at bounding box center [693, 343] width 1387 height 686
click at [686, 426] on button "OK" at bounding box center [694, 442] width 110 height 33
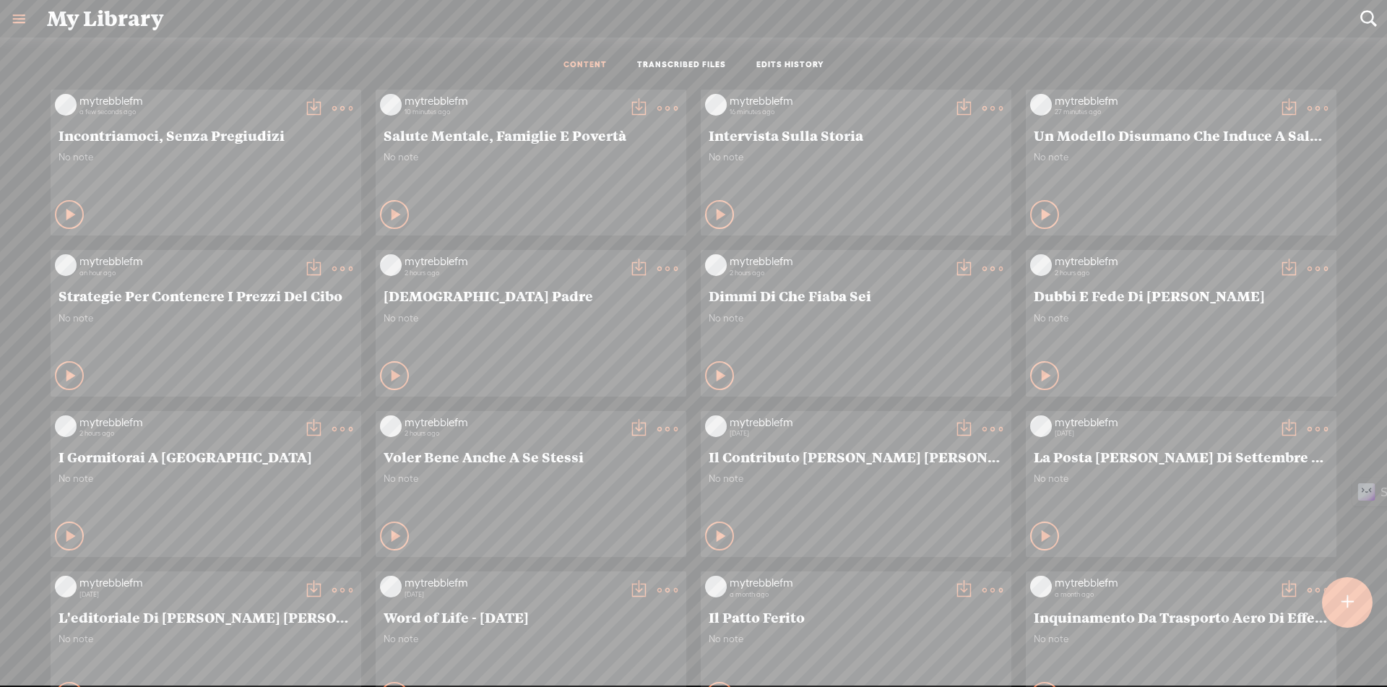
click at [1352, 610] on t at bounding box center [1348, 603] width 12 height 32
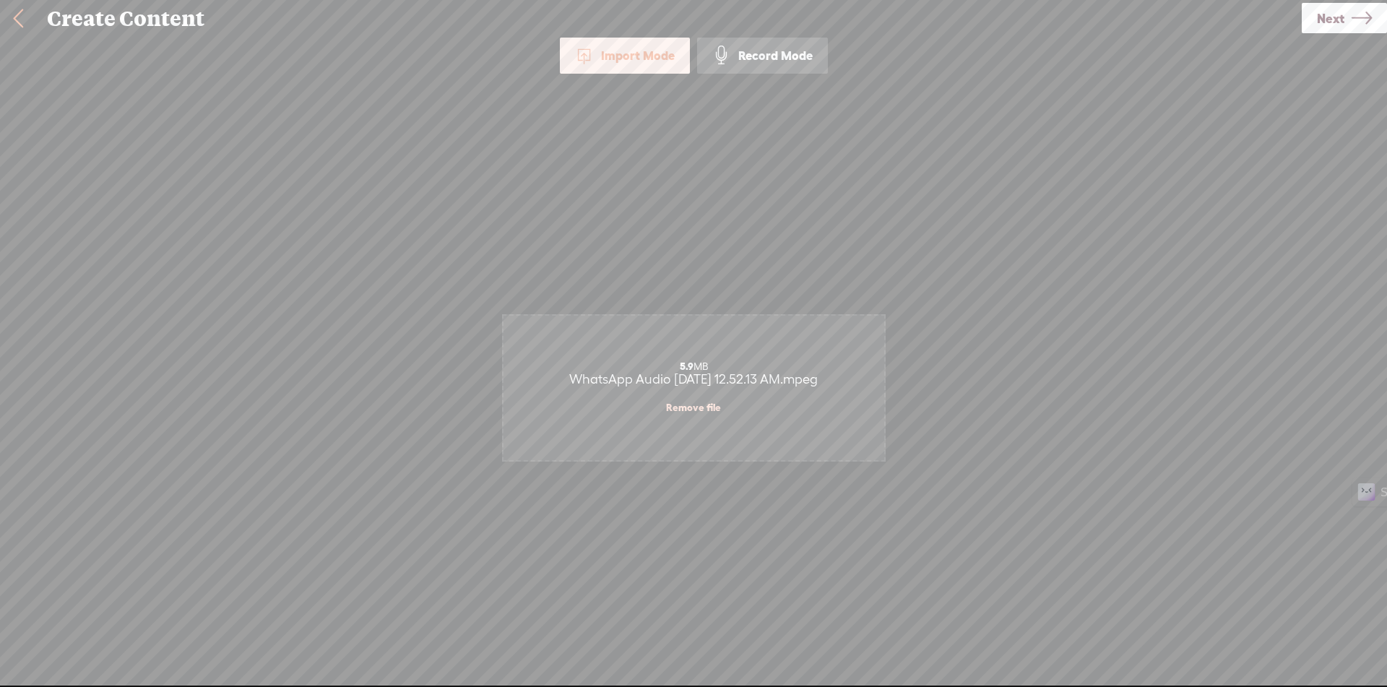
click at [1372, 8] on link "Next" at bounding box center [1344, 18] width 85 height 30
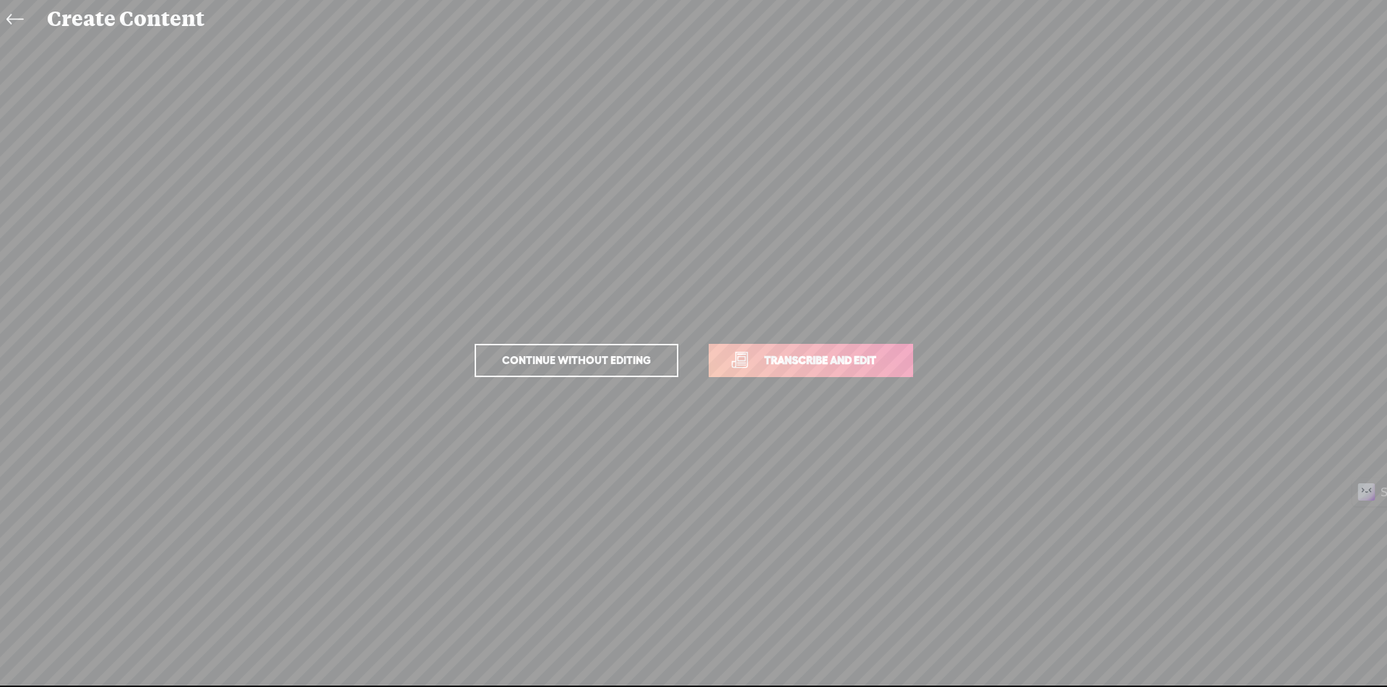
click at [877, 354] on span "Transcribe and edit" at bounding box center [820, 360] width 142 height 17
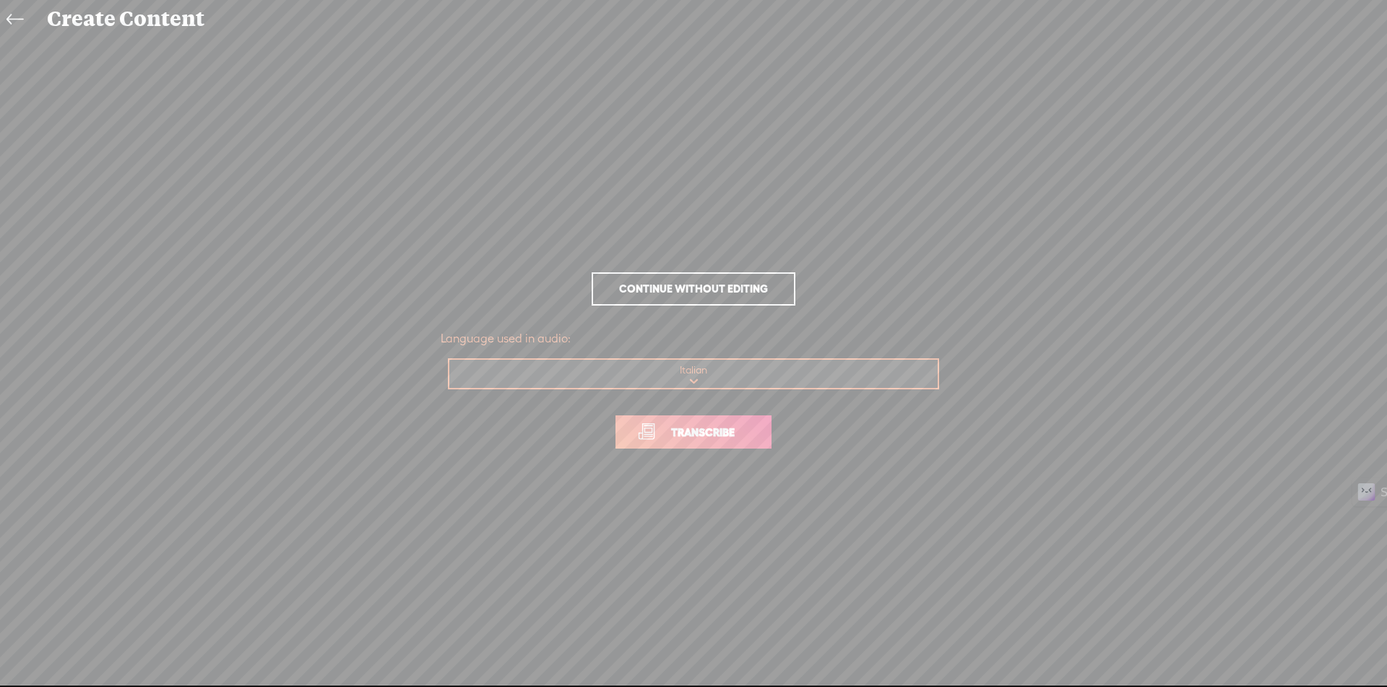
click at [702, 425] on span "Transcribe" at bounding box center [703, 432] width 94 height 17
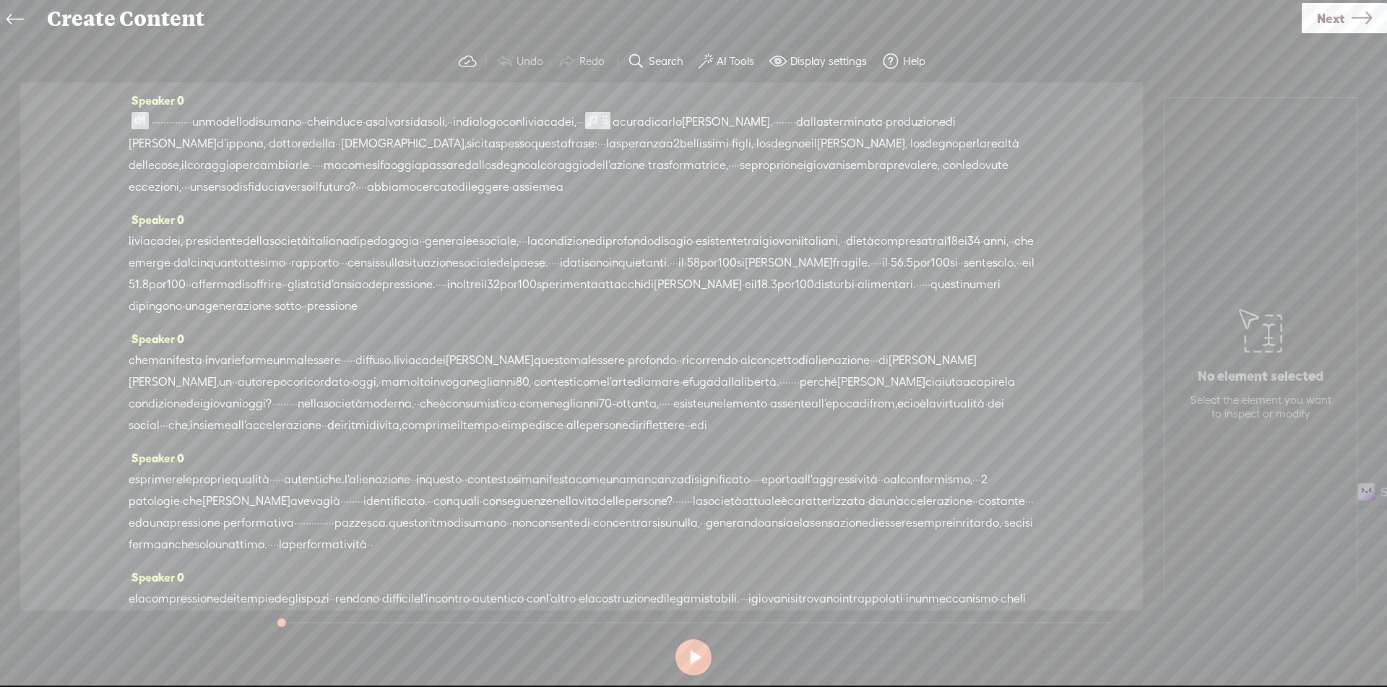
click at [141, 117] on span at bounding box center [139, 120] width 17 height 17
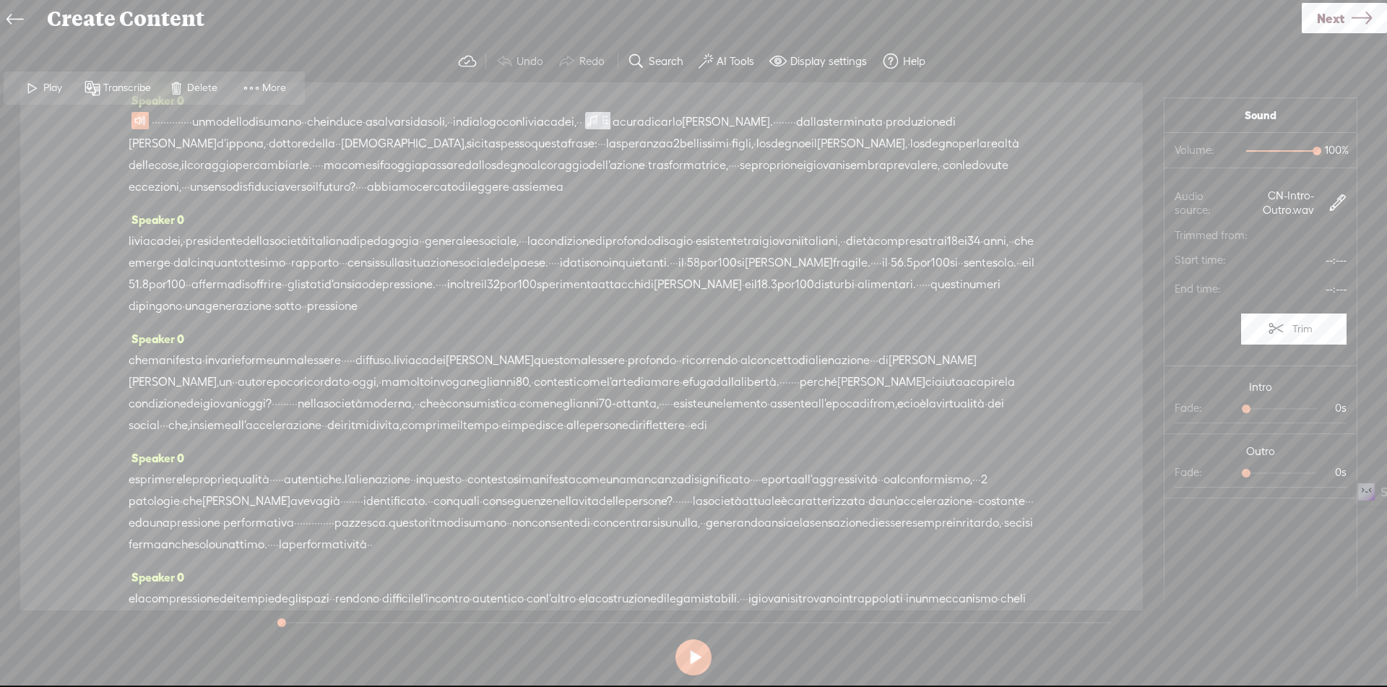
click at [41, 89] on span at bounding box center [33, 88] width 22 height 26
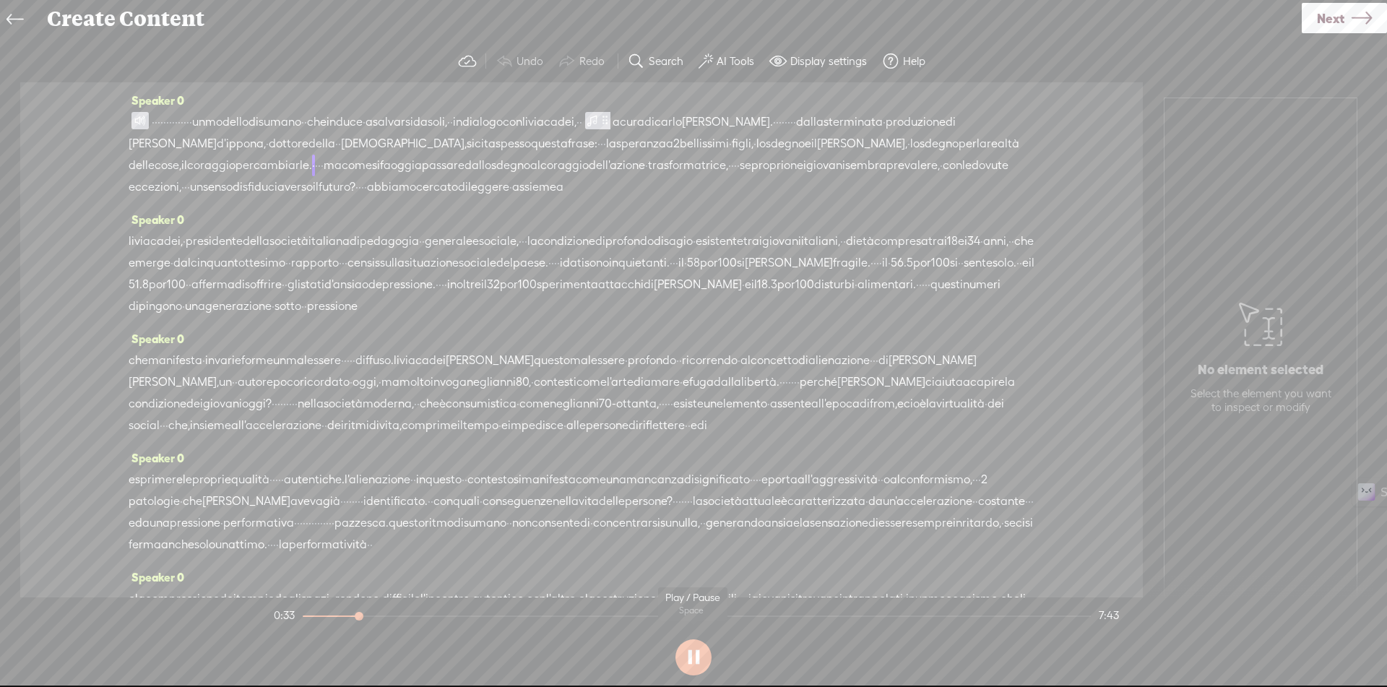
click at [692, 661] on button at bounding box center [693, 657] width 36 height 36
click at [737, 57] on label "AI Tools" at bounding box center [736, 61] width 38 height 14
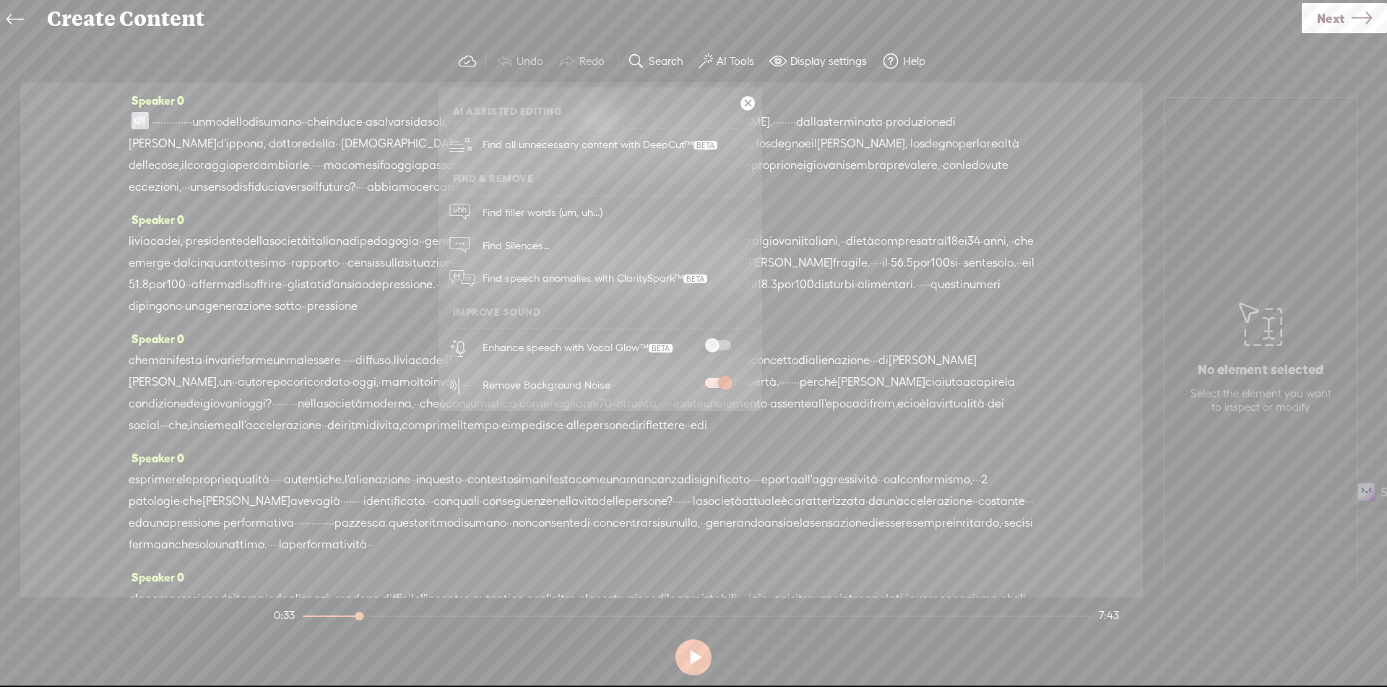
click at [718, 347] on span at bounding box center [718, 345] width 26 height 10
click at [139, 121] on span at bounding box center [139, 120] width 17 height 17
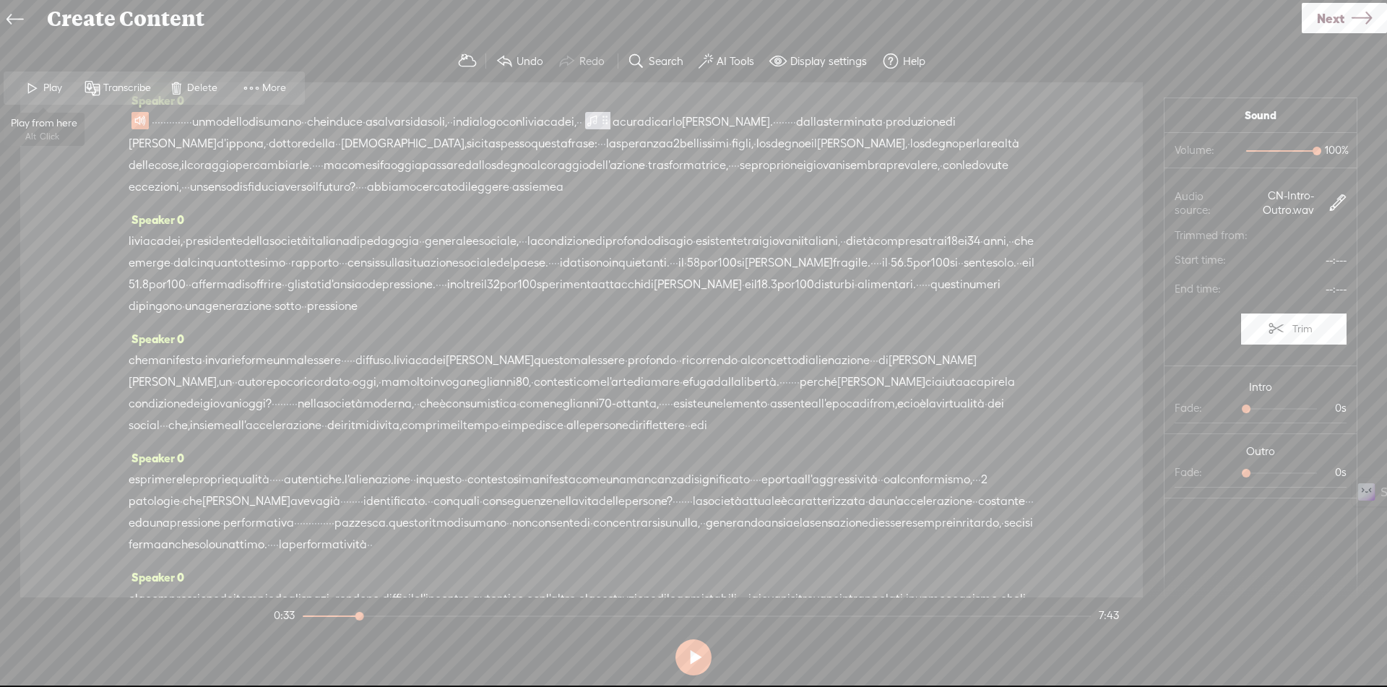
click at [56, 87] on span "Play" at bounding box center [54, 88] width 22 height 14
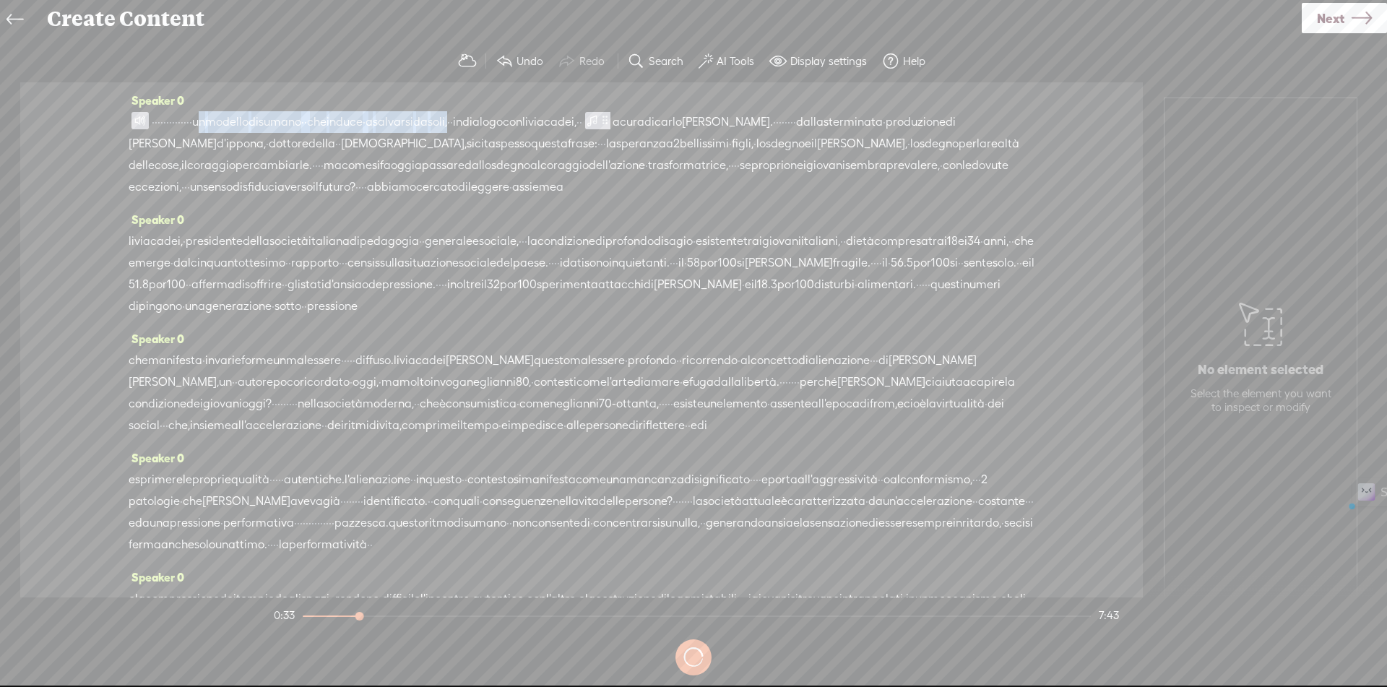
drag, startPoint x: 272, startPoint y: 120, endPoint x: 1004, endPoint y: 279, distance: 748.9
click at [585, 121] on div "· · · · · · · · · · · · · · un modello disumano · · che induce · a salvarsi da …" at bounding box center [582, 154] width 906 height 87
drag, startPoint x: 173, startPoint y: 120, endPoint x: 249, endPoint y: 119, distance: 75.9
click at [249, 119] on div "· · · · · · · · · · · · · · un modello disumano · · che induce · a salvarsi da …" at bounding box center [582, 154] width 906 height 87
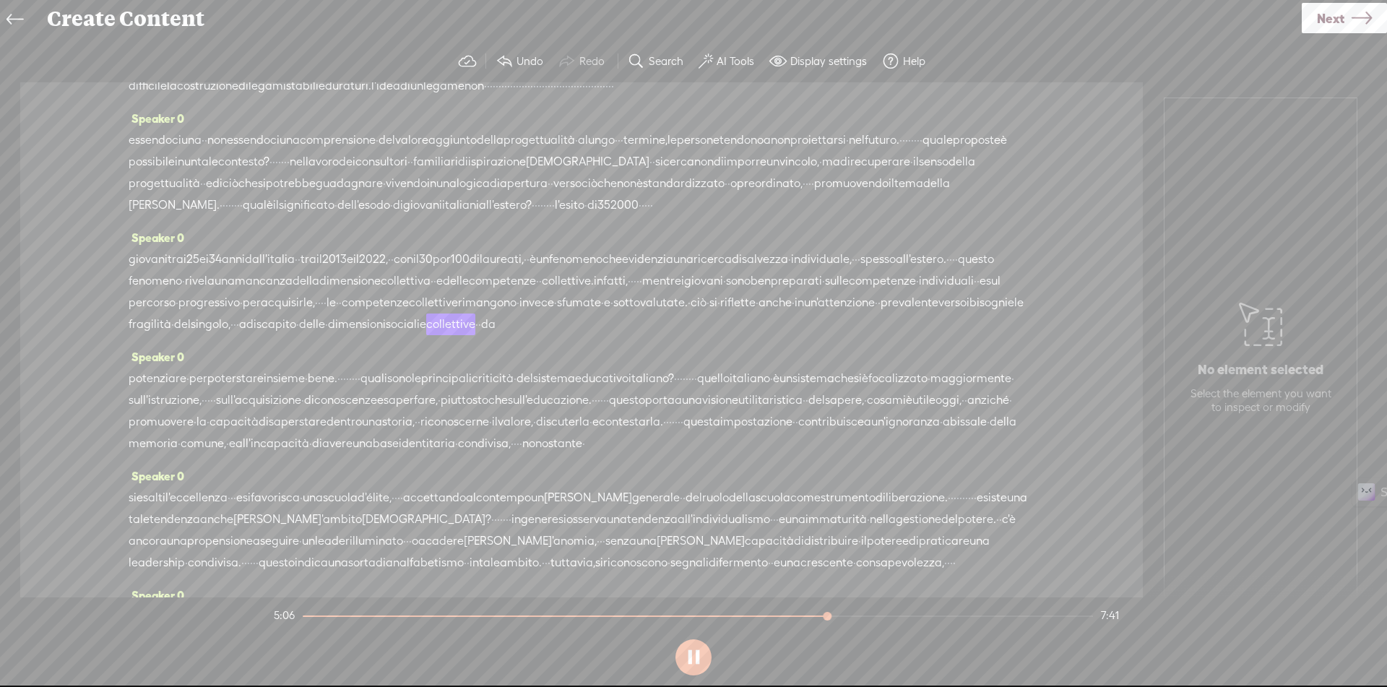
scroll to position [566, 0]
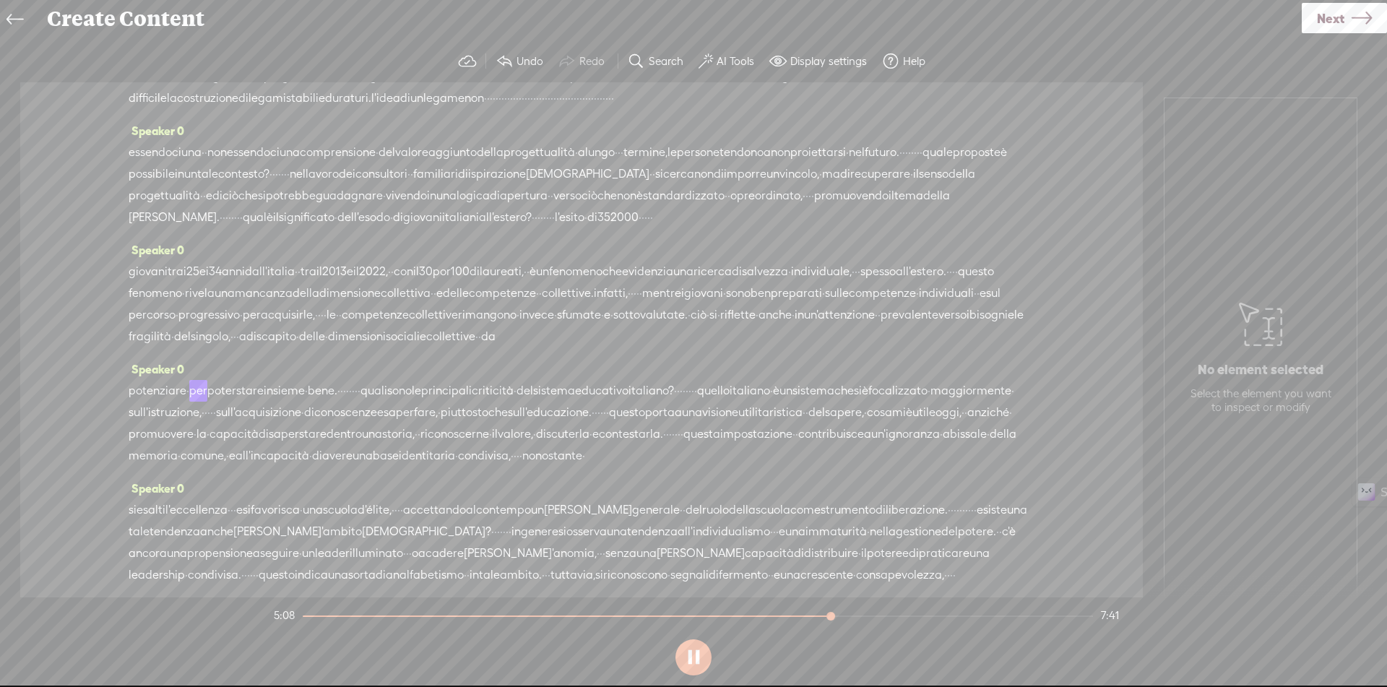
click at [458, 326] on span "rimangono" at bounding box center [487, 315] width 59 height 22
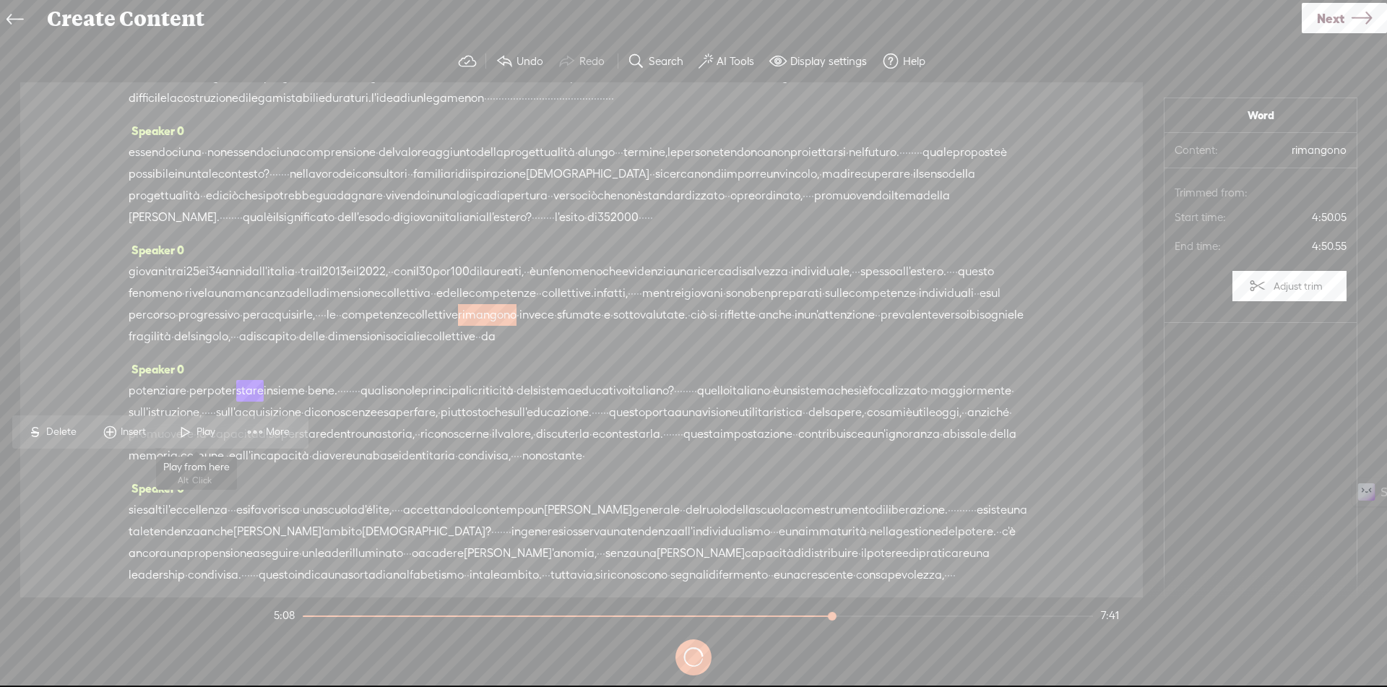
click at [194, 425] on span at bounding box center [186, 432] width 22 height 26
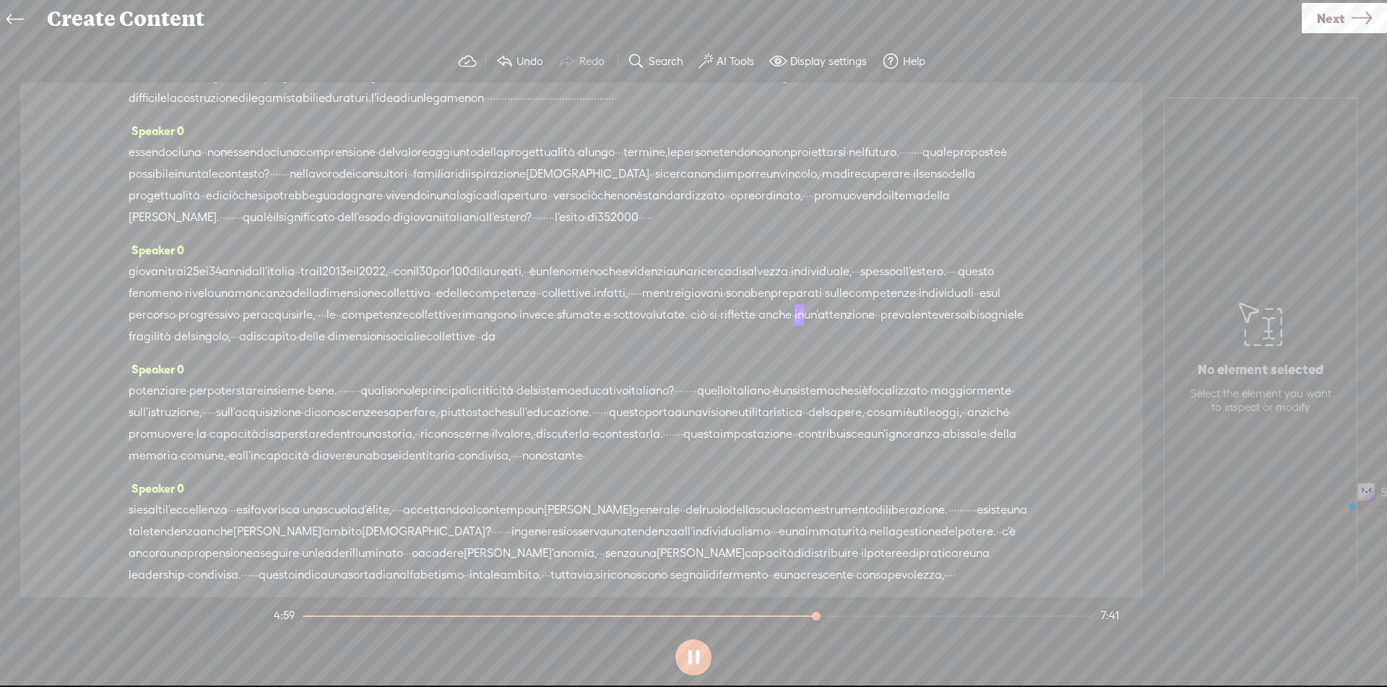
drag, startPoint x: 243, startPoint y: 466, endPoint x: 292, endPoint y: 465, distance: 48.4
click at [292, 347] on div "giovani tra i 25 e i 34 anni dall'italia · · tra il 2013 e il 2022, · · con il …" at bounding box center [582, 304] width 906 height 87
click at [177, 426] on span "Delete" at bounding box center [176, 432] width 34 height 14
click at [458, 327] on span "rimangono" at bounding box center [487, 316] width 59 height 22
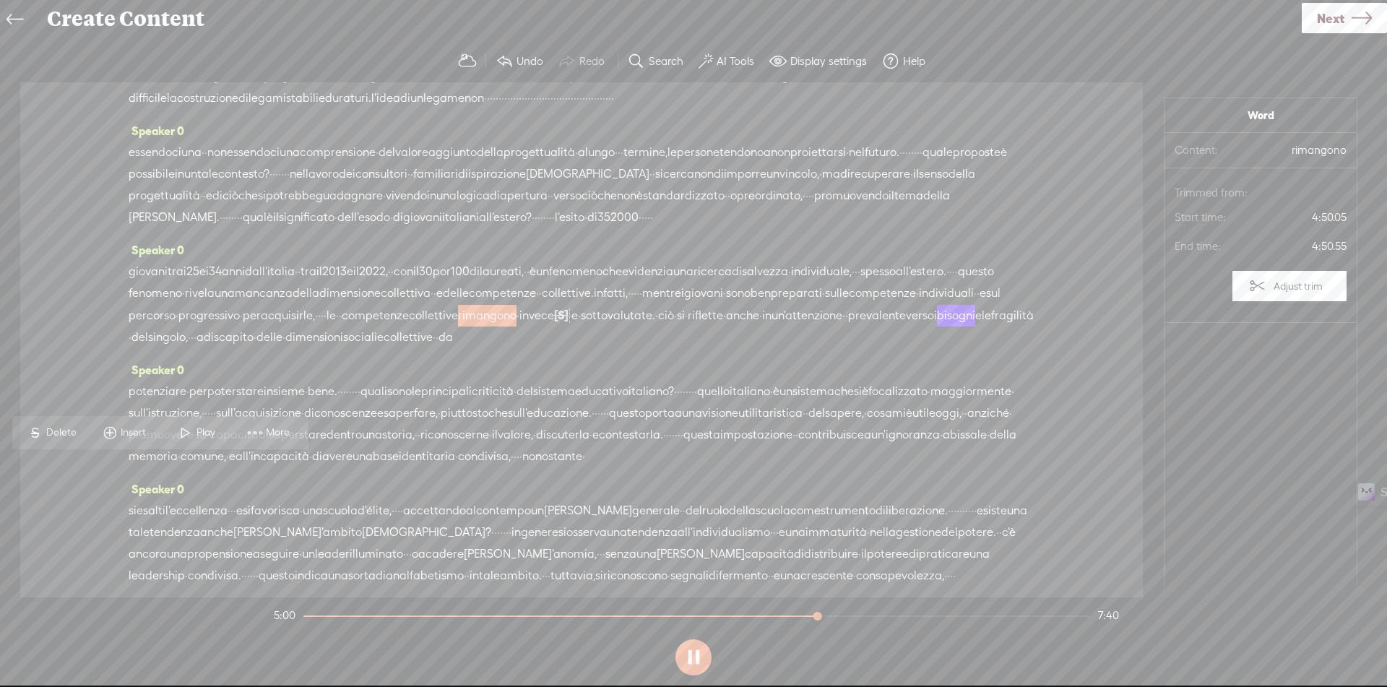
click at [208, 425] on span "Play" at bounding box center [196, 433] width 72 height 26
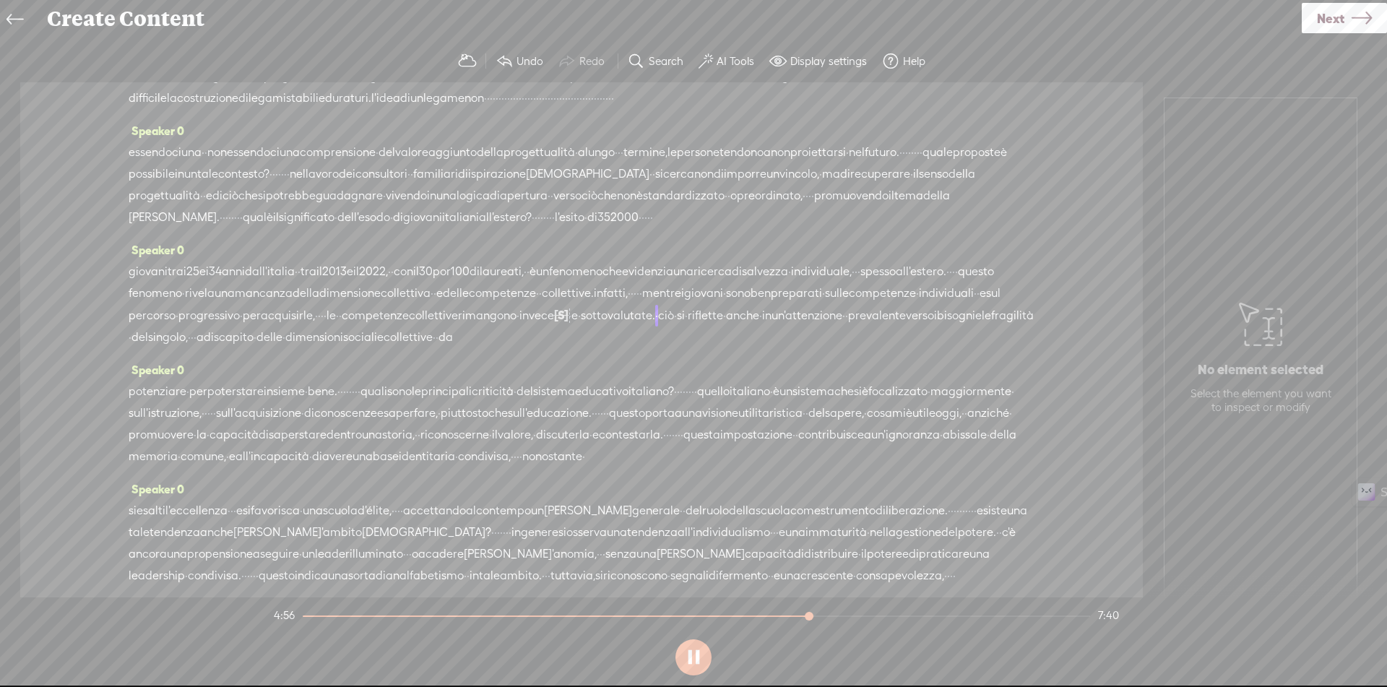
click at [409, 327] on span "competenze" at bounding box center [375, 316] width 67 height 22
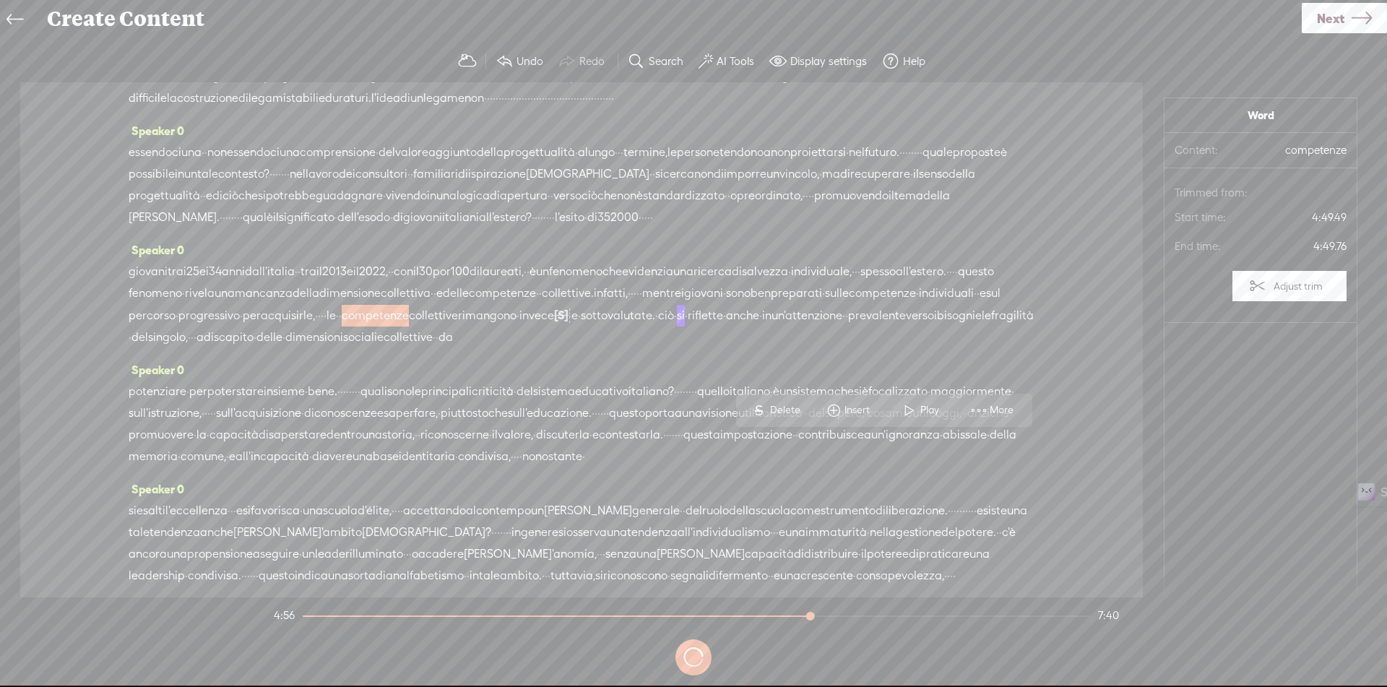
click at [920, 409] on span "Play" at bounding box center [931, 410] width 22 height 14
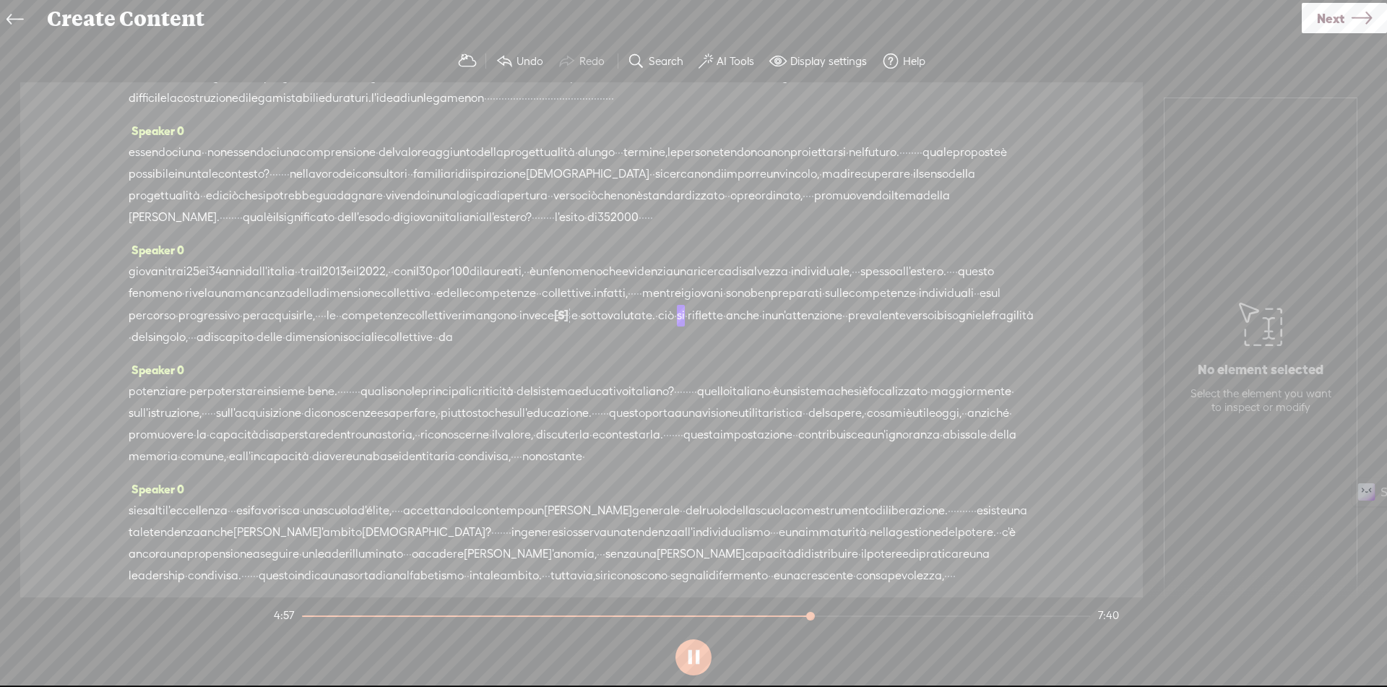
click at [569, 327] on span "·" at bounding box center [570, 316] width 3 height 22
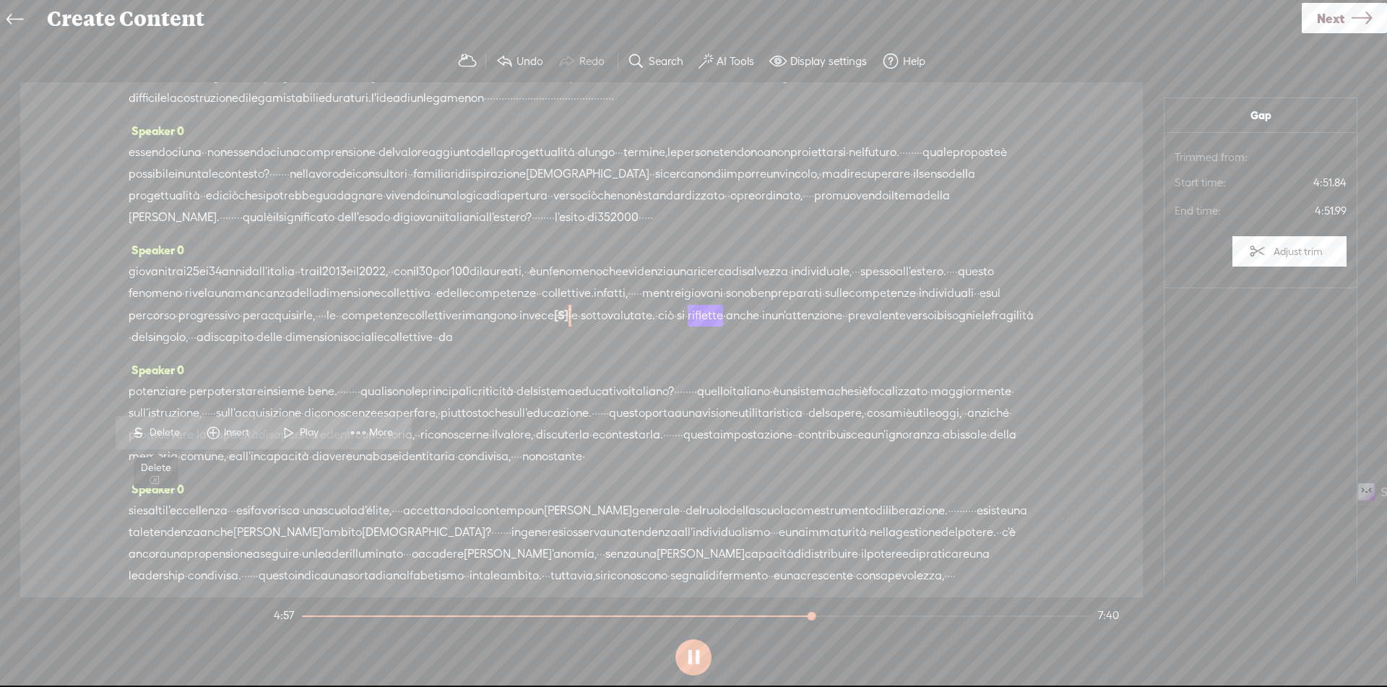
click at [170, 431] on span "Delete" at bounding box center [167, 433] width 34 height 14
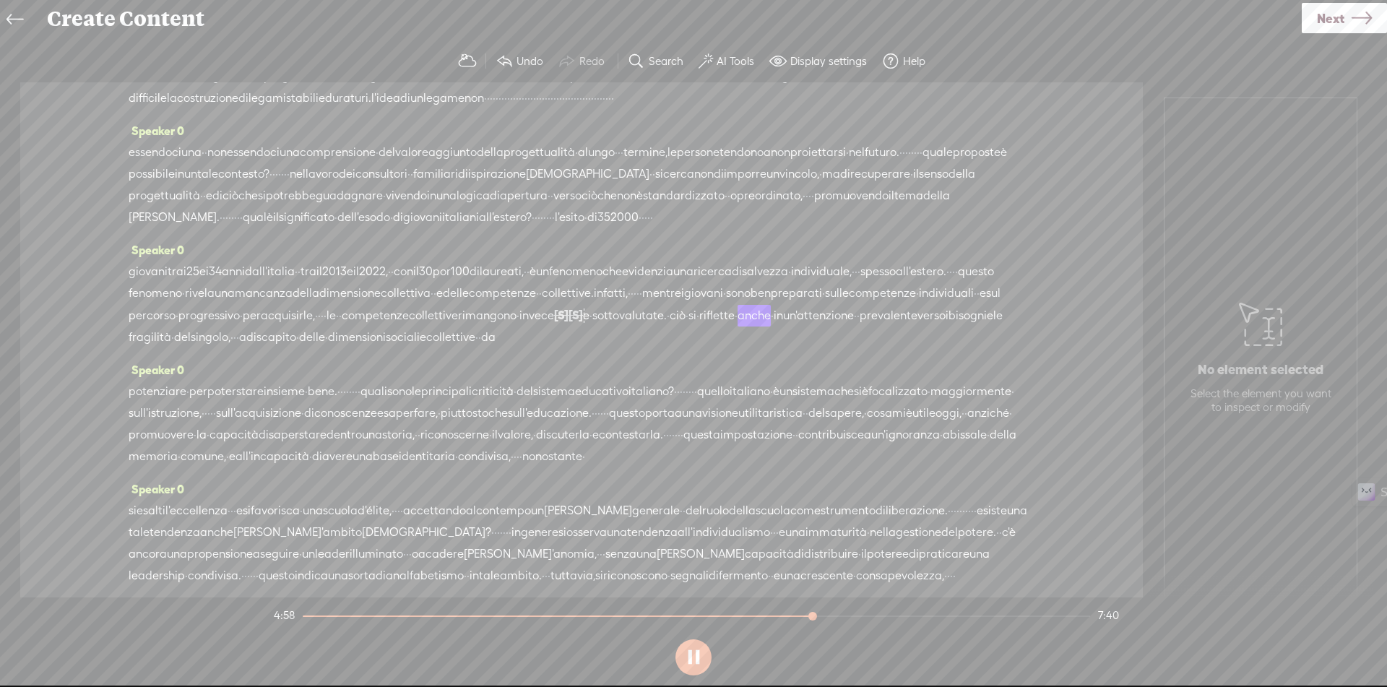
click at [409, 327] on span "competenze" at bounding box center [375, 316] width 67 height 22
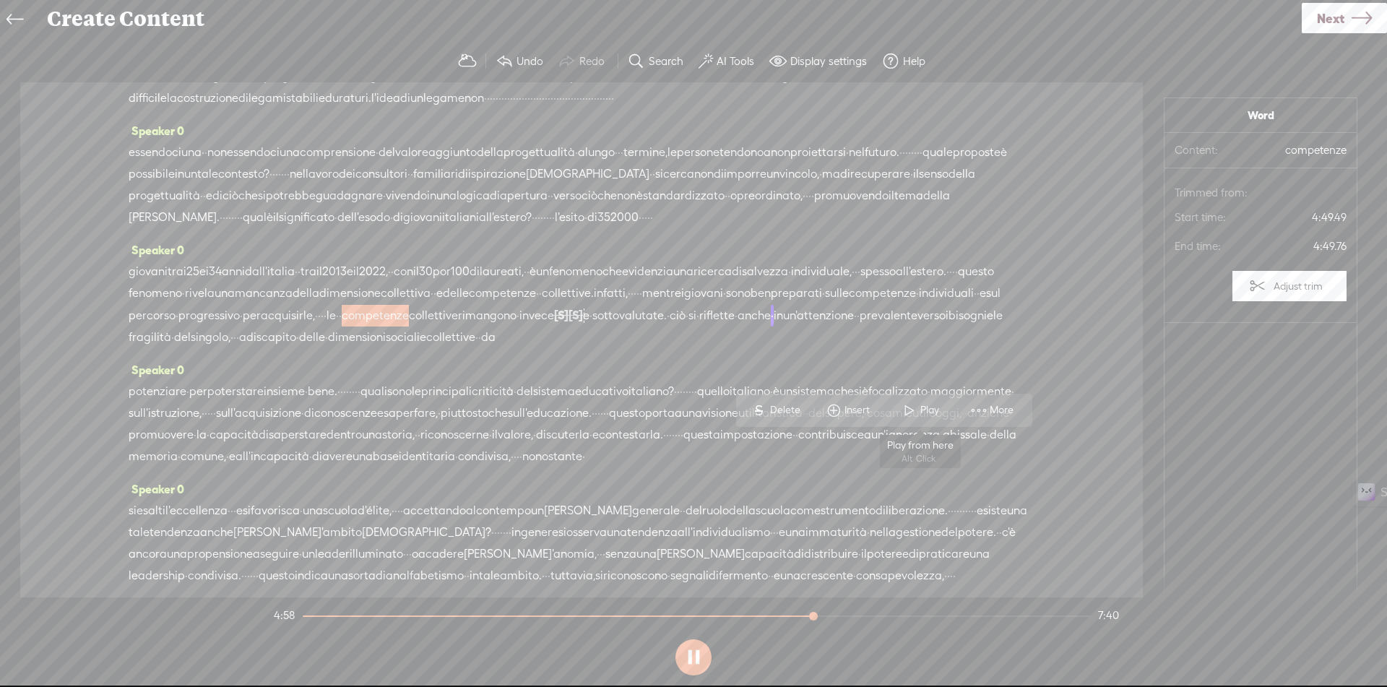
click at [929, 411] on span "Play" at bounding box center [931, 410] width 22 height 14
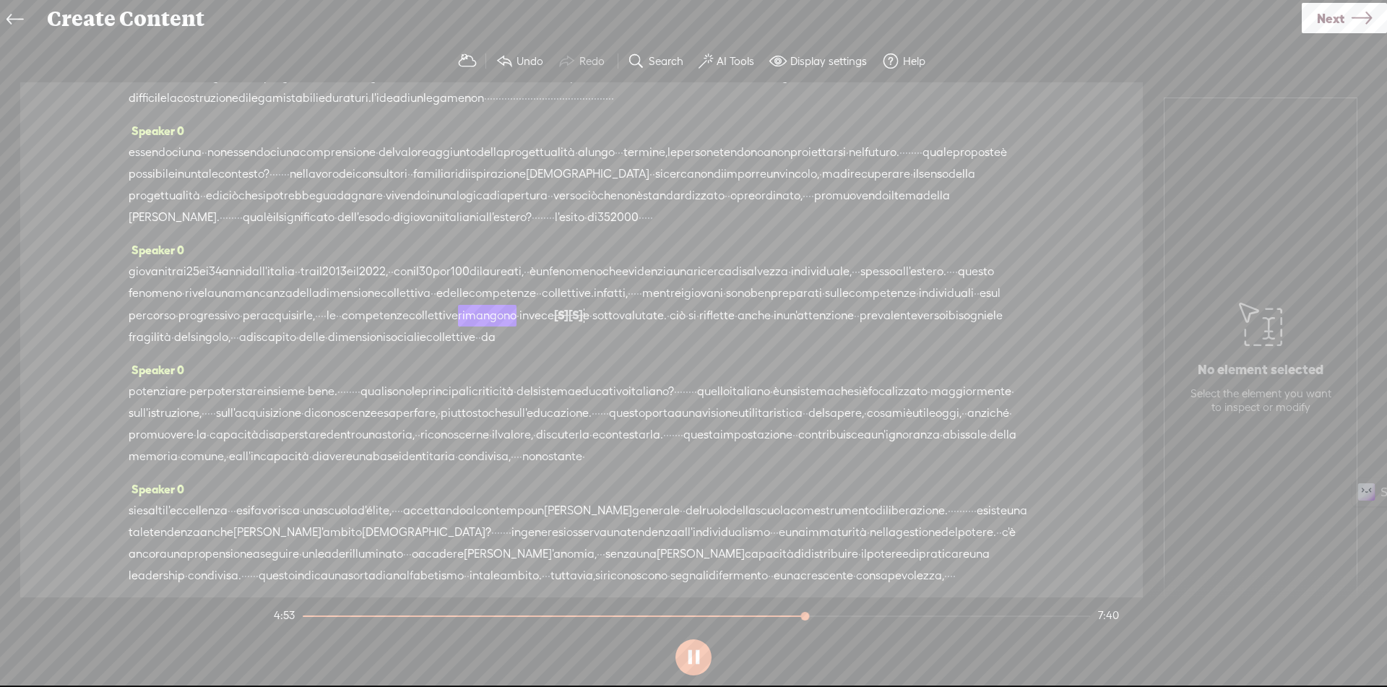
click at [315, 327] on span "acquisirle," at bounding box center [288, 316] width 54 height 22
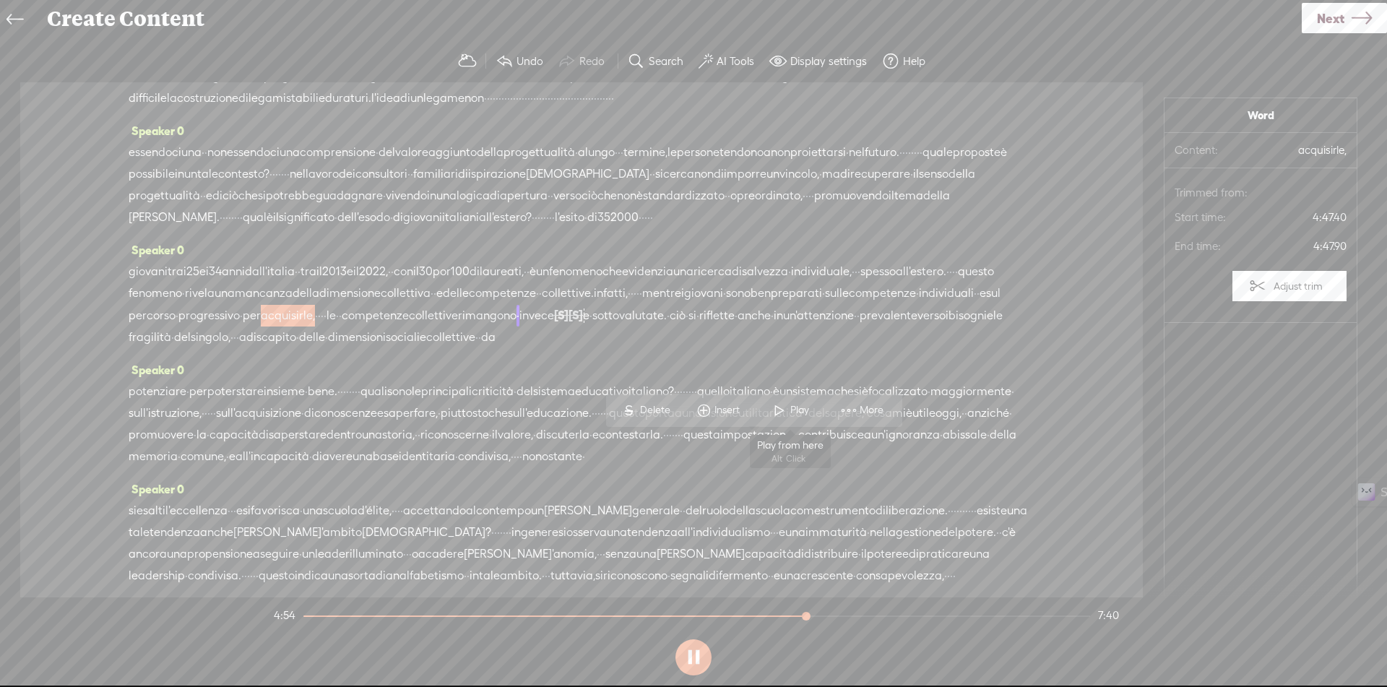
click at [783, 414] on span at bounding box center [780, 410] width 22 height 26
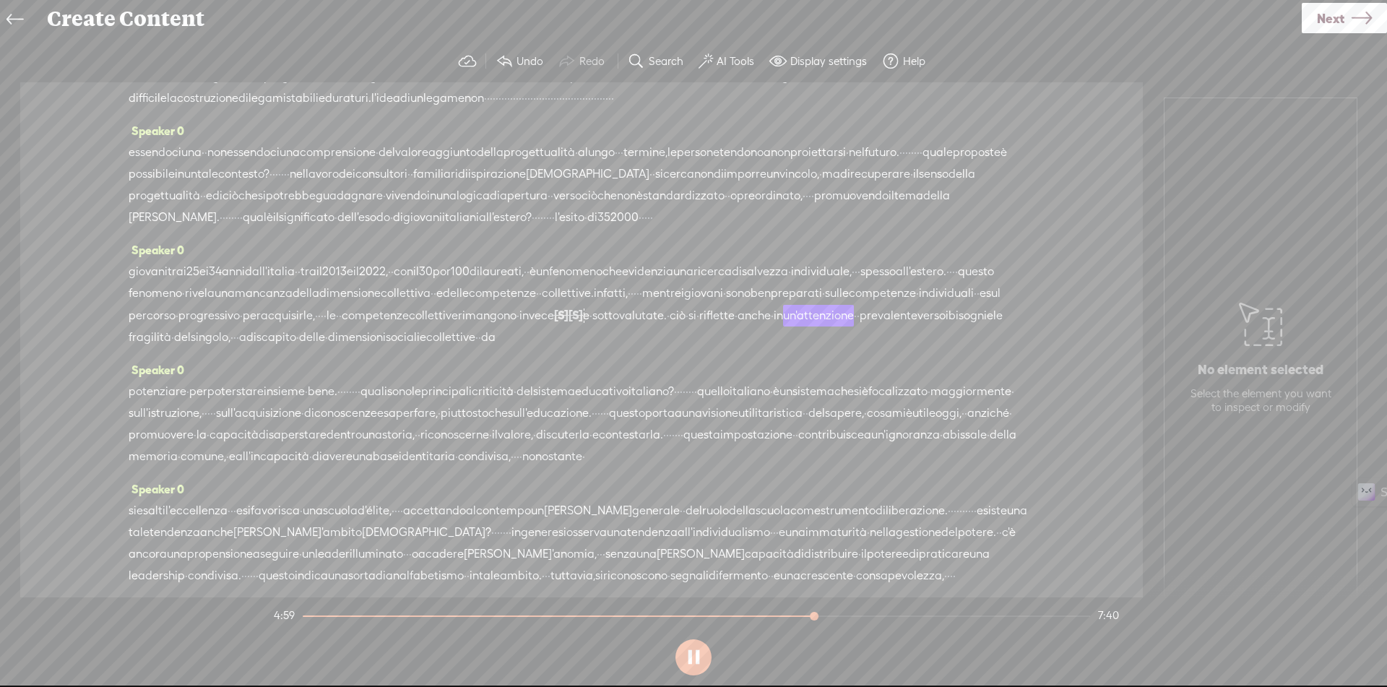
click at [261, 327] on span "per" at bounding box center [252, 316] width 18 height 22
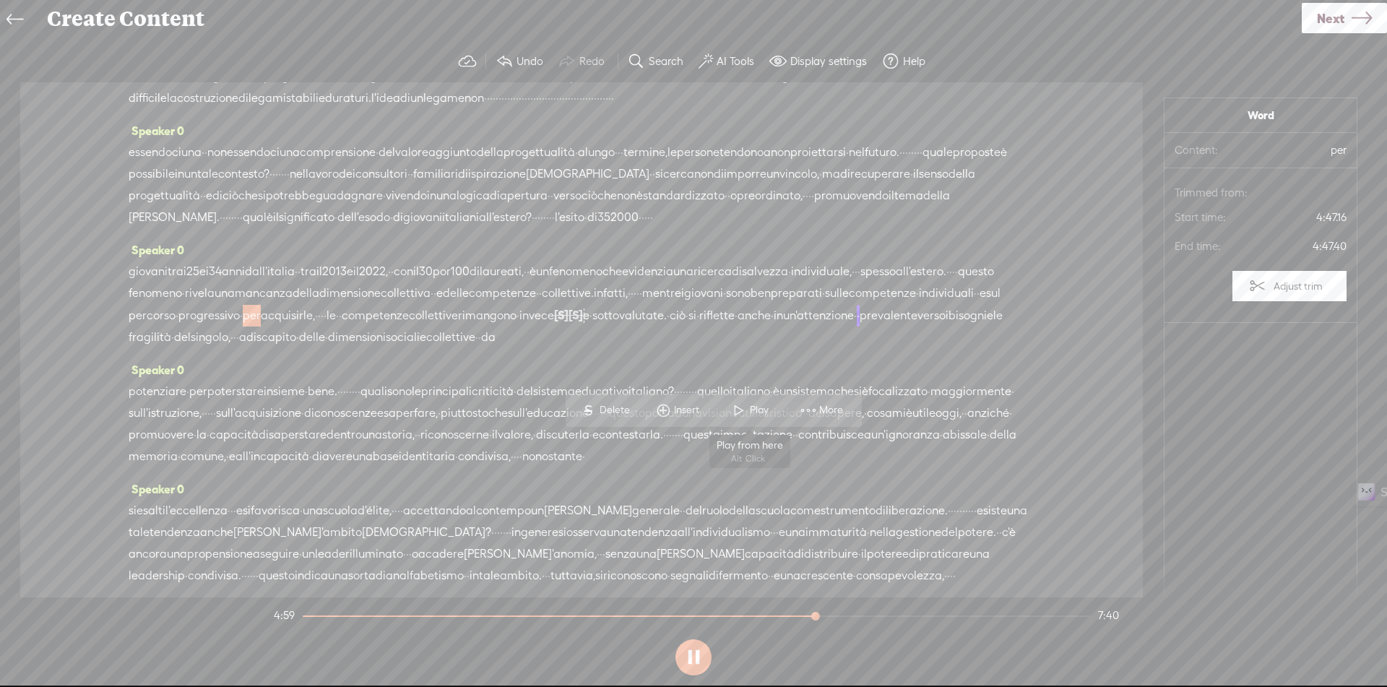
click at [736, 417] on span at bounding box center [739, 410] width 22 height 26
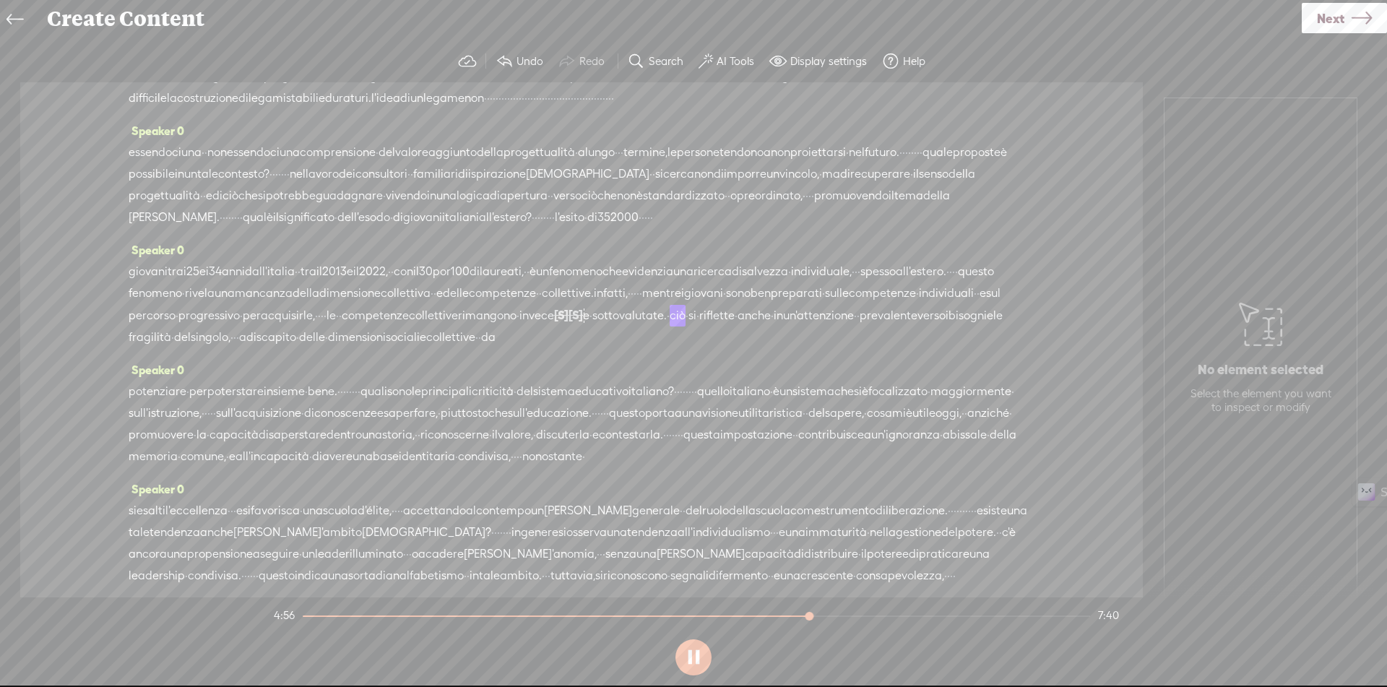
click at [519, 327] on span "invece" at bounding box center [536, 316] width 35 height 22
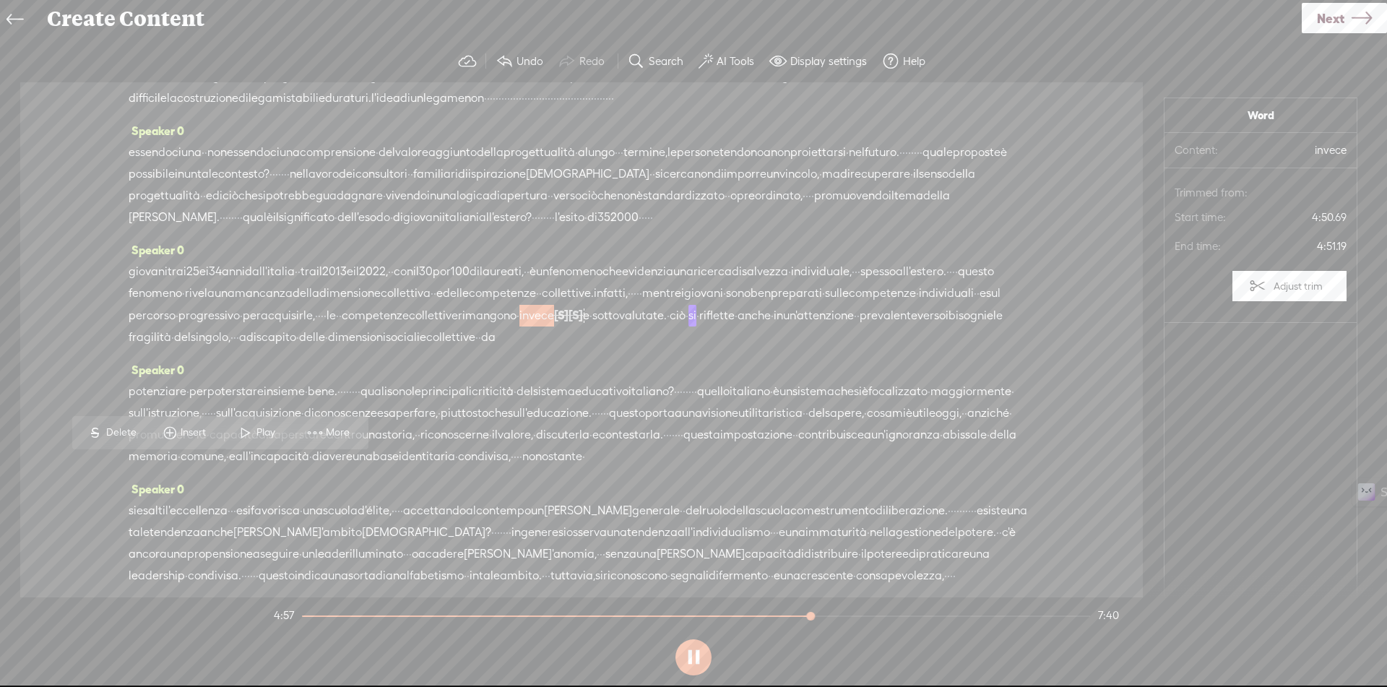
click at [110, 435] on span "Delete" at bounding box center [123, 433] width 34 height 14
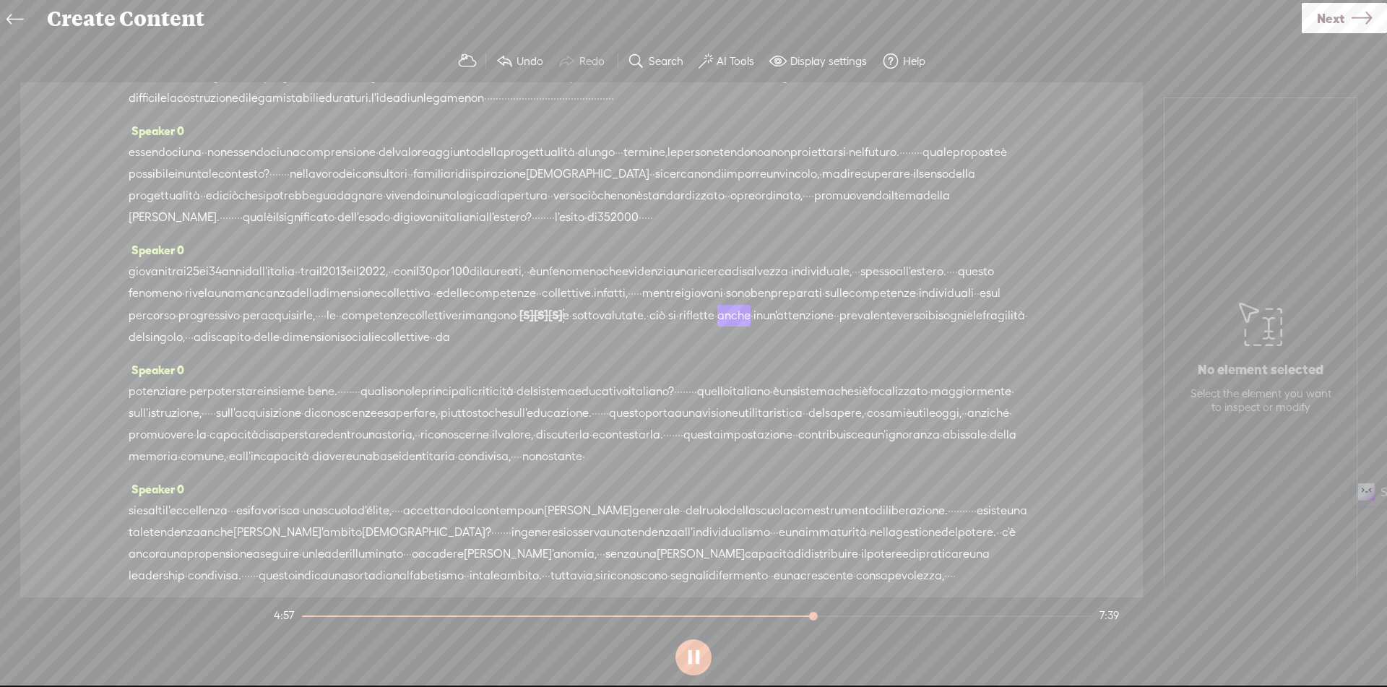
click at [176, 327] on span "percorso" at bounding box center [152, 316] width 47 height 22
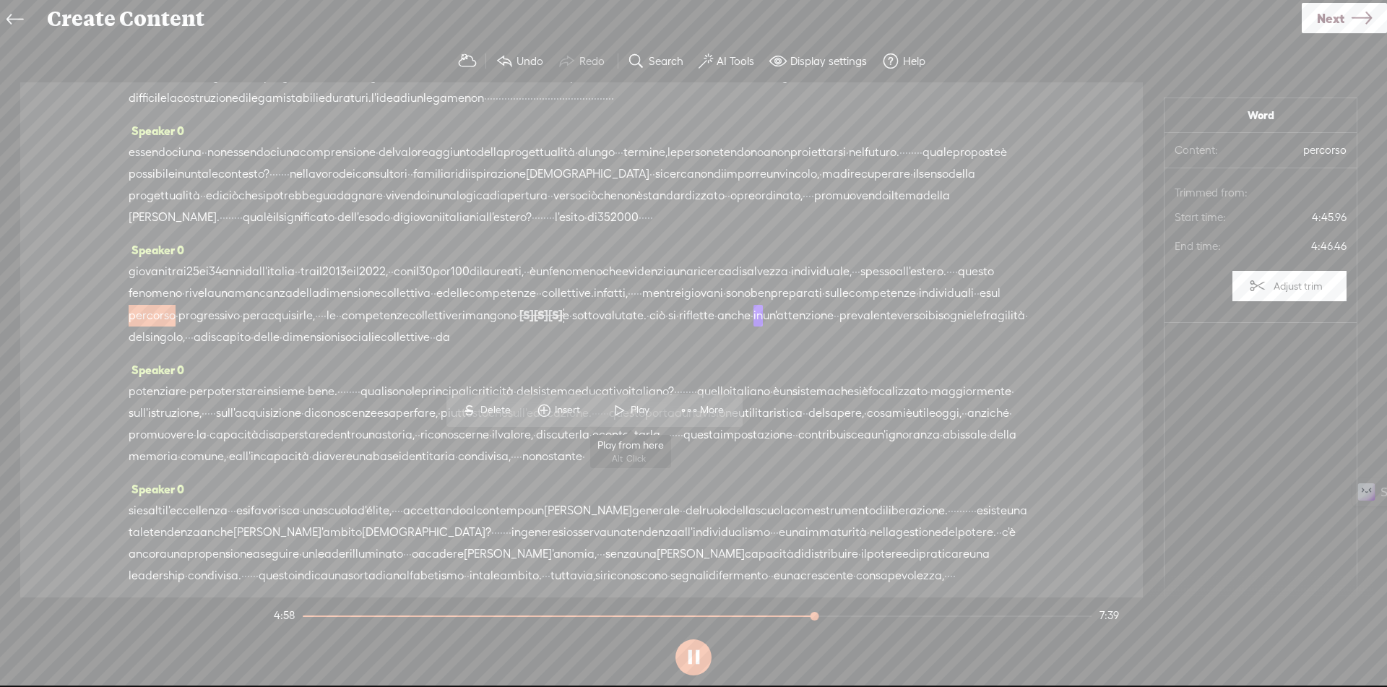
click at [604, 417] on span "Play" at bounding box center [631, 410] width 72 height 26
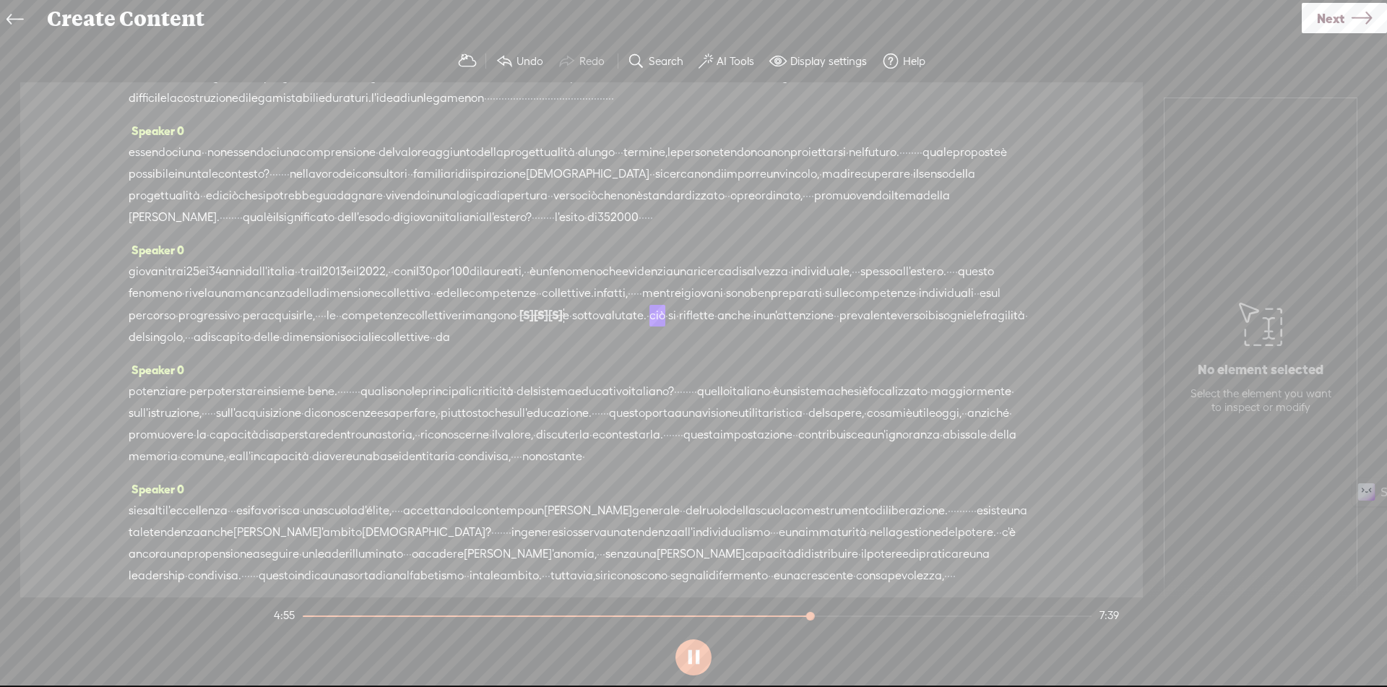
scroll to position [1072, 0]
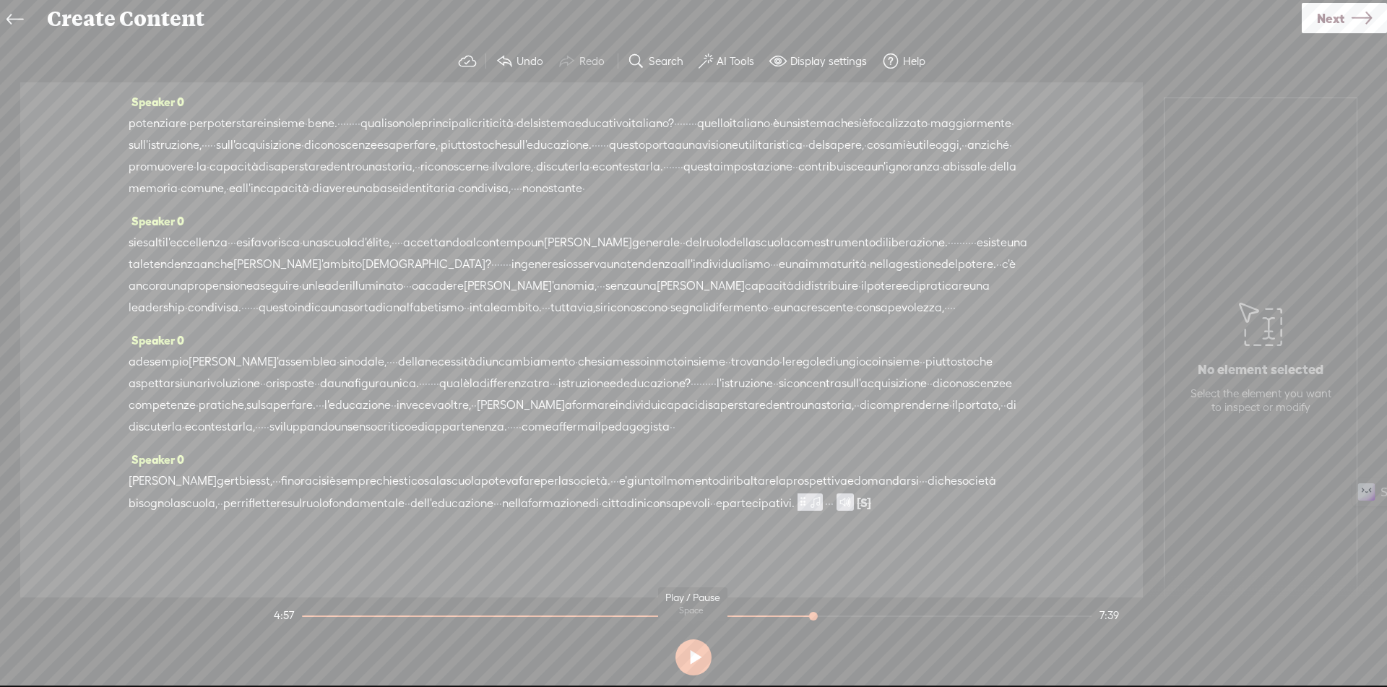
click at [689, 654] on button at bounding box center [693, 657] width 36 height 36
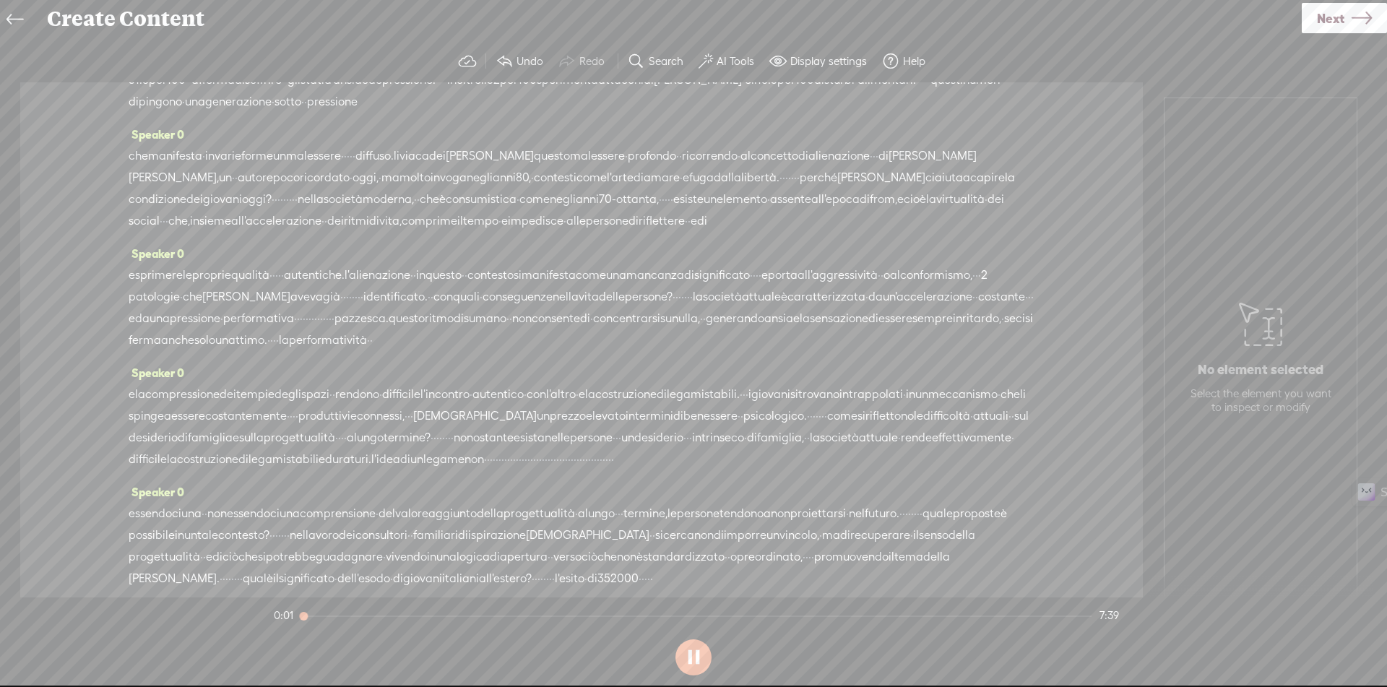
scroll to position [0, 0]
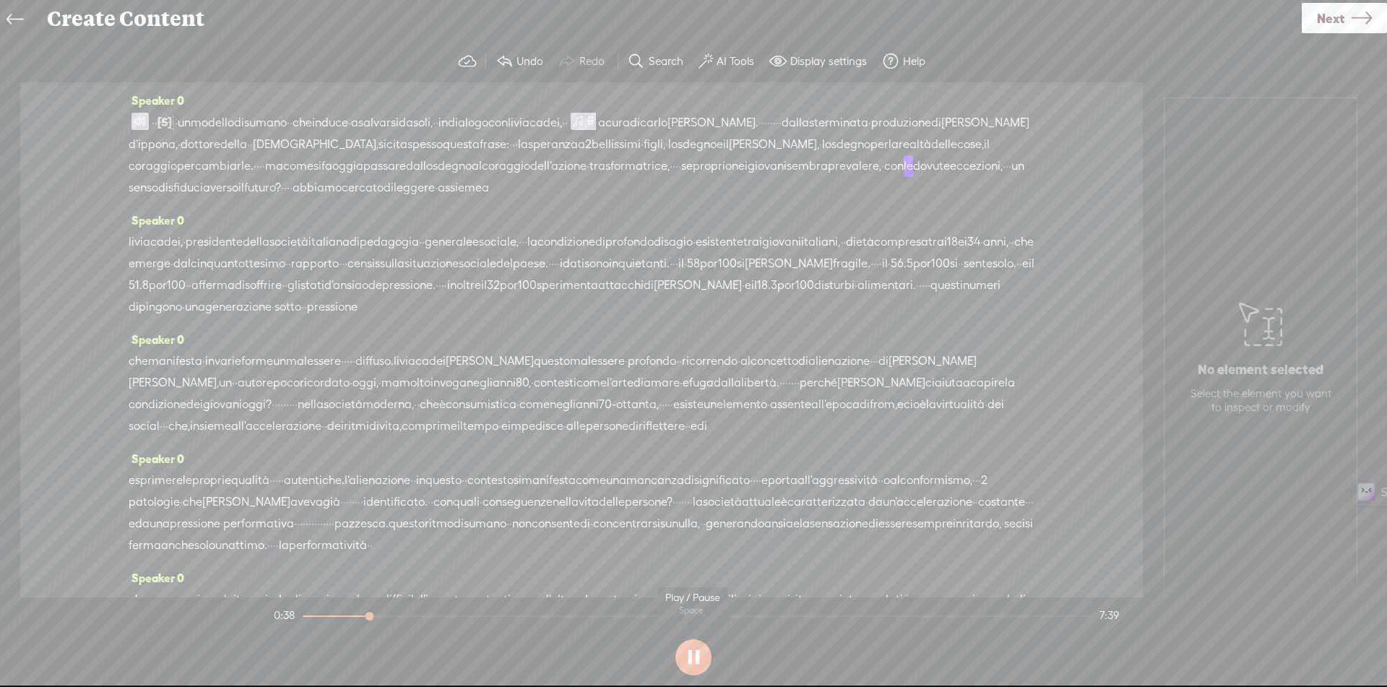
click at [701, 661] on button at bounding box center [693, 657] width 36 height 36
click at [1326, 33] on div "Use text-to-audio Use voice actor Record From This Browser Use pre-recorded aud…" at bounding box center [1344, 19] width 85 height 38
click at [1331, 21] on span "Next" at bounding box center [1330, 18] width 27 height 37
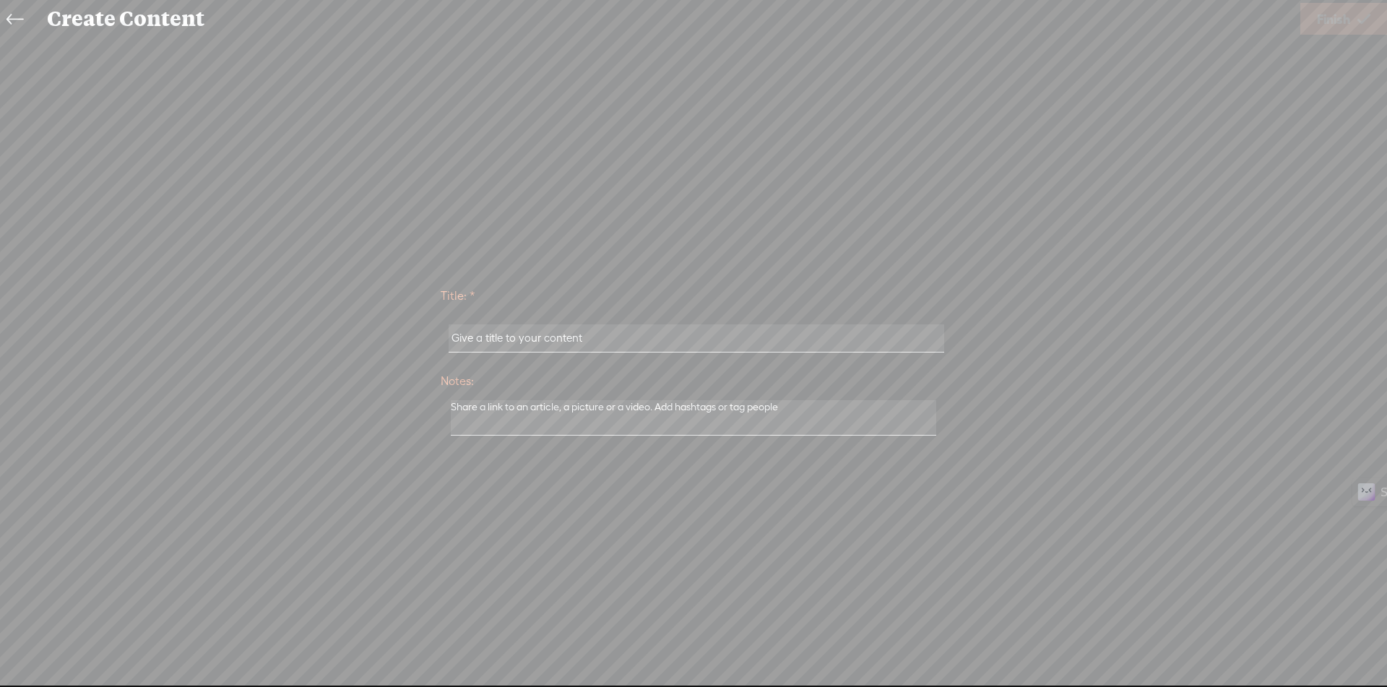
click at [691, 340] on input "text" at bounding box center [696, 338] width 495 height 28
paste input "Un Modello Disumano Che Induce A Salvarsi Da Soli"
type input "Un Modello Disumano Che Induce A Salvarsi Da Soli"
click at [1338, 25] on span "Finish" at bounding box center [1333, 19] width 33 height 37
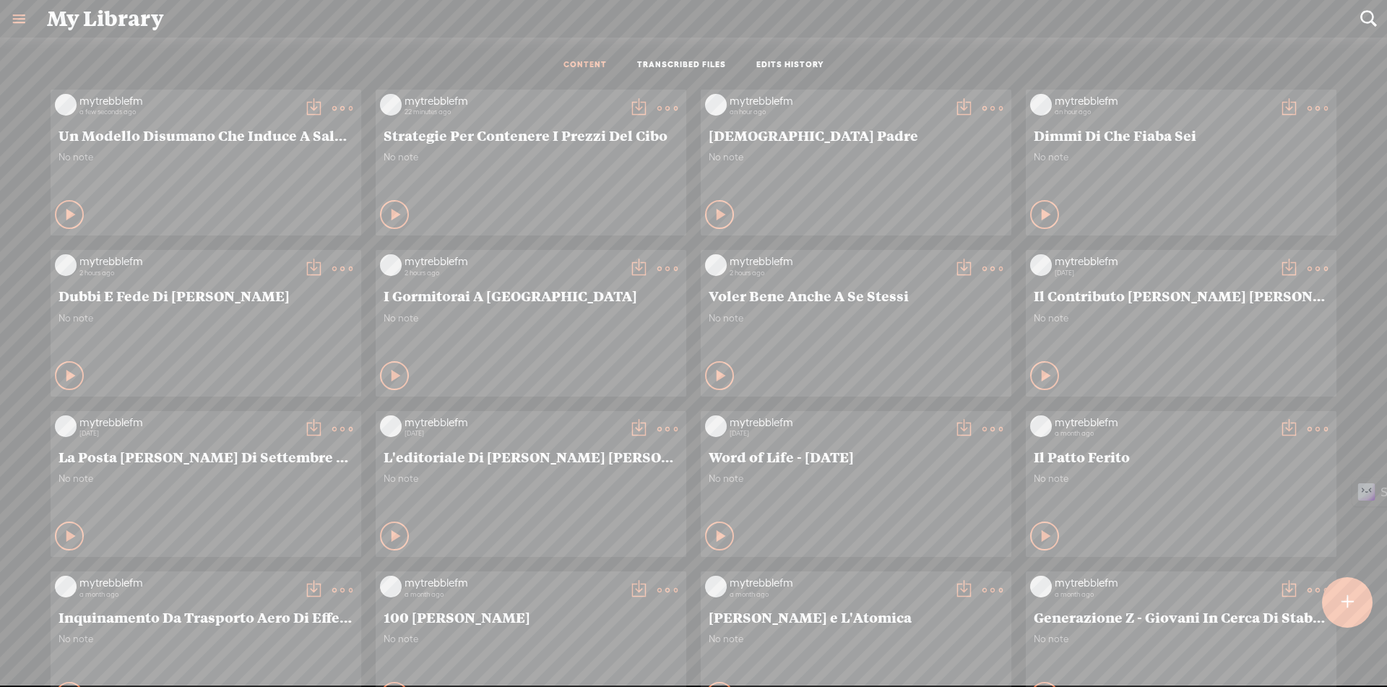
click at [305, 105] on t at bounding box center [313, 108] width 20 height 20
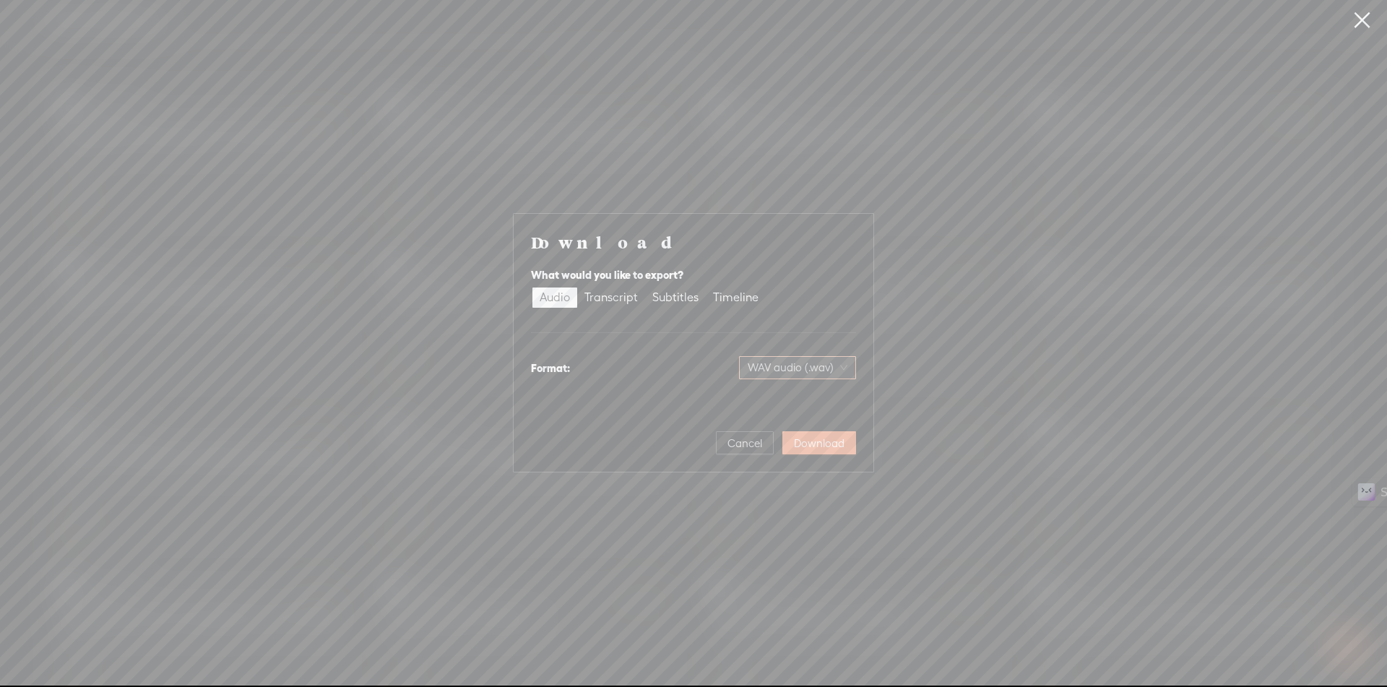
click at [813, 363] on span "WAV audio (.wav)" at bounding box center [798, 368] width 100 height 22
click at [779, 404] on div "MP3 audio (.mp3)" at bounding box center [786, 398] width 118 height 14
click at [814, 446] on span "Download" at bounding box center [819, 443] width 51 height 14
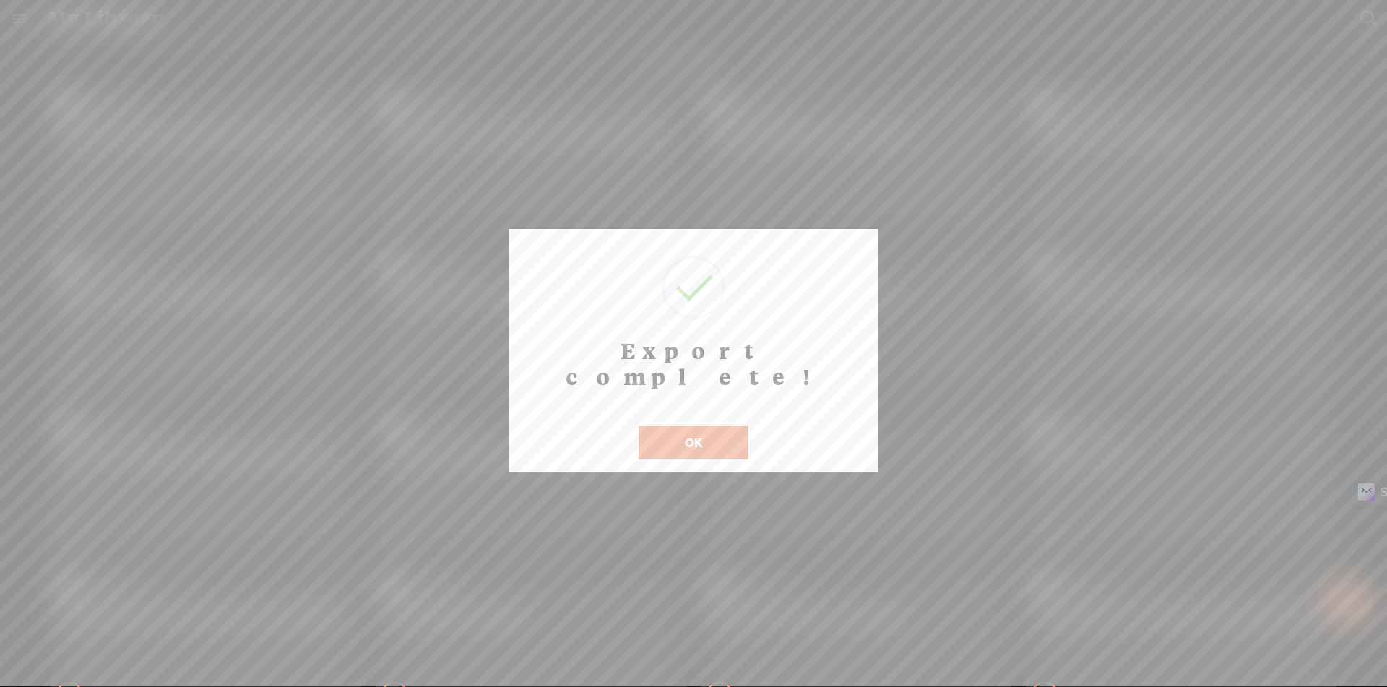
click at [686, 426] on button "OK" at bounding box center [694, 442] width 110 height 33
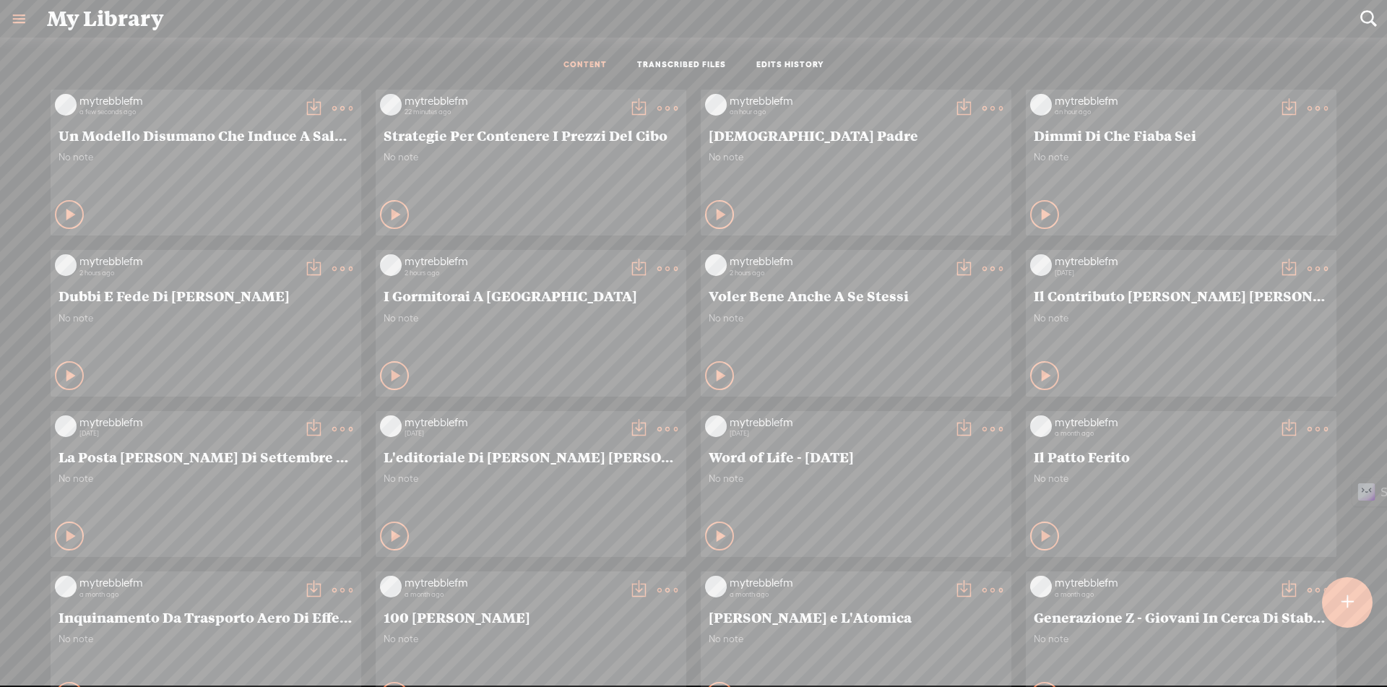
click at [1352, 601] on t at bounding box center [1348, 603] width 12 height 32
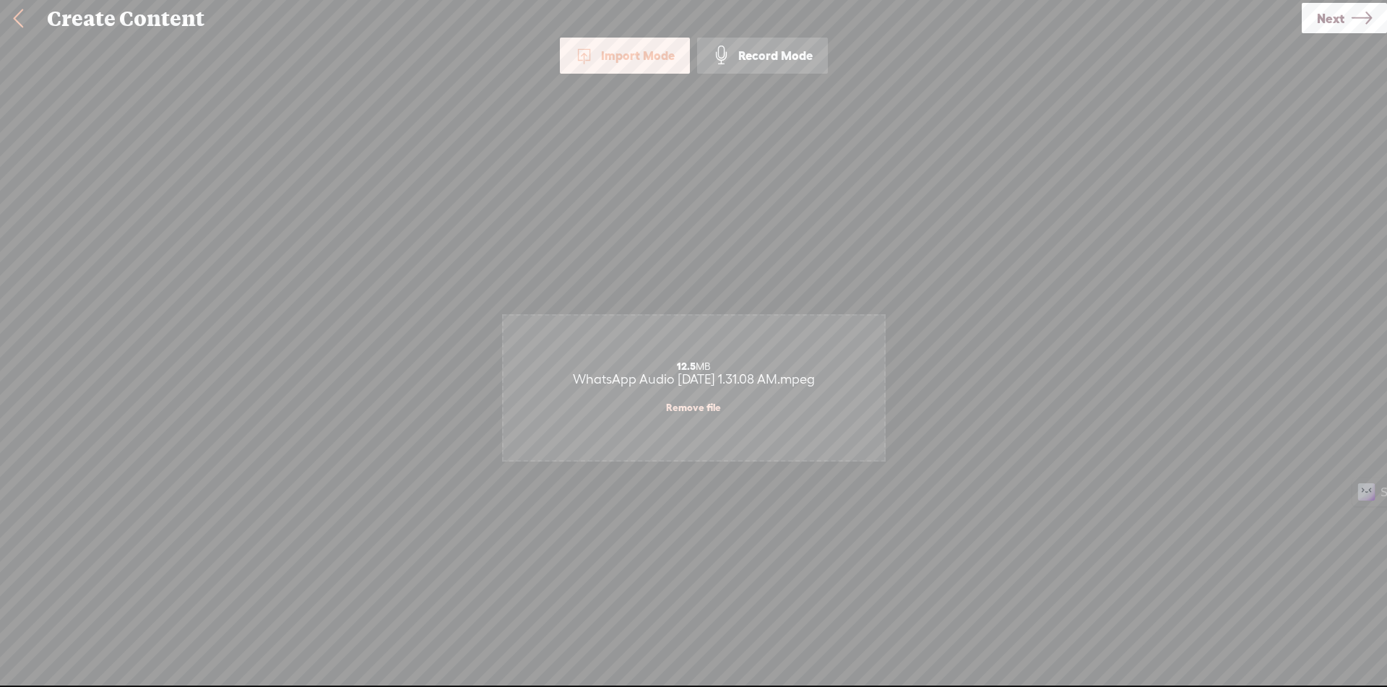
click at [1386, 25] on link "Next" at bounding box center [1344, 18] width 85 height 30
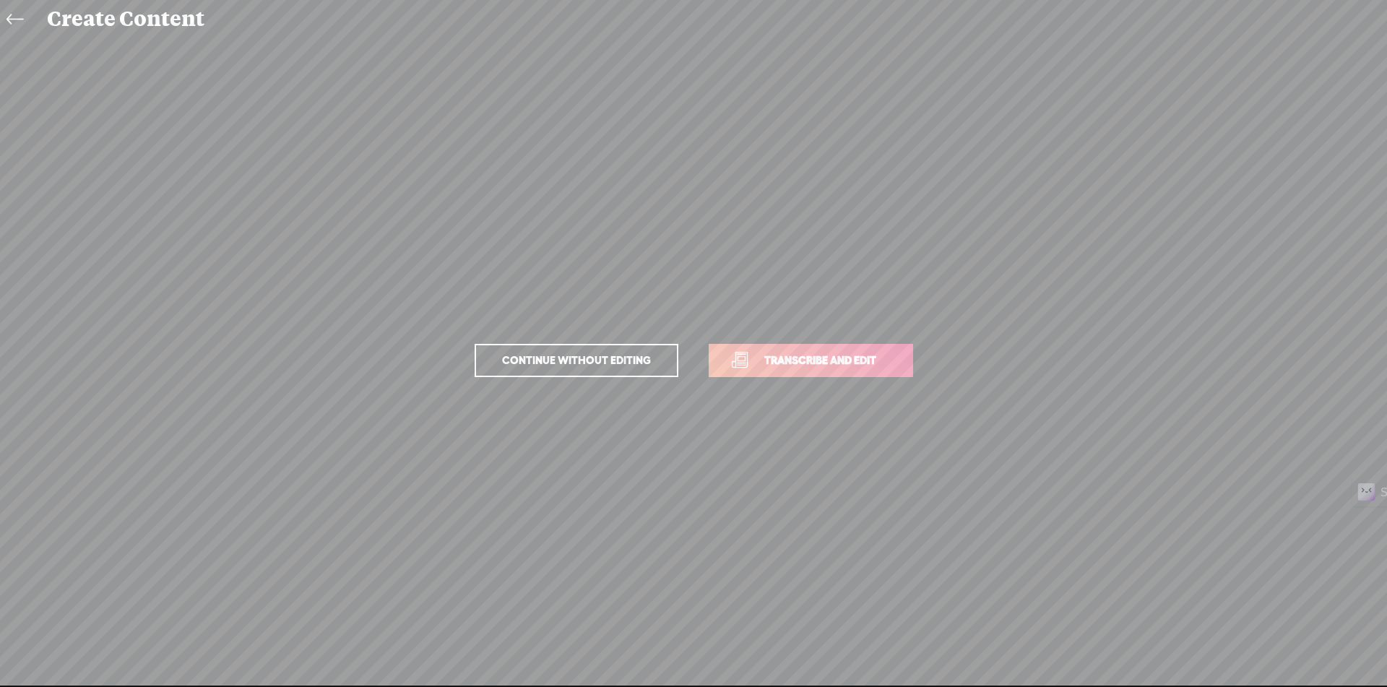
click at [880, 373] on link "Transcribe and edit" at bounding box center [811, 360] width 204 height 33
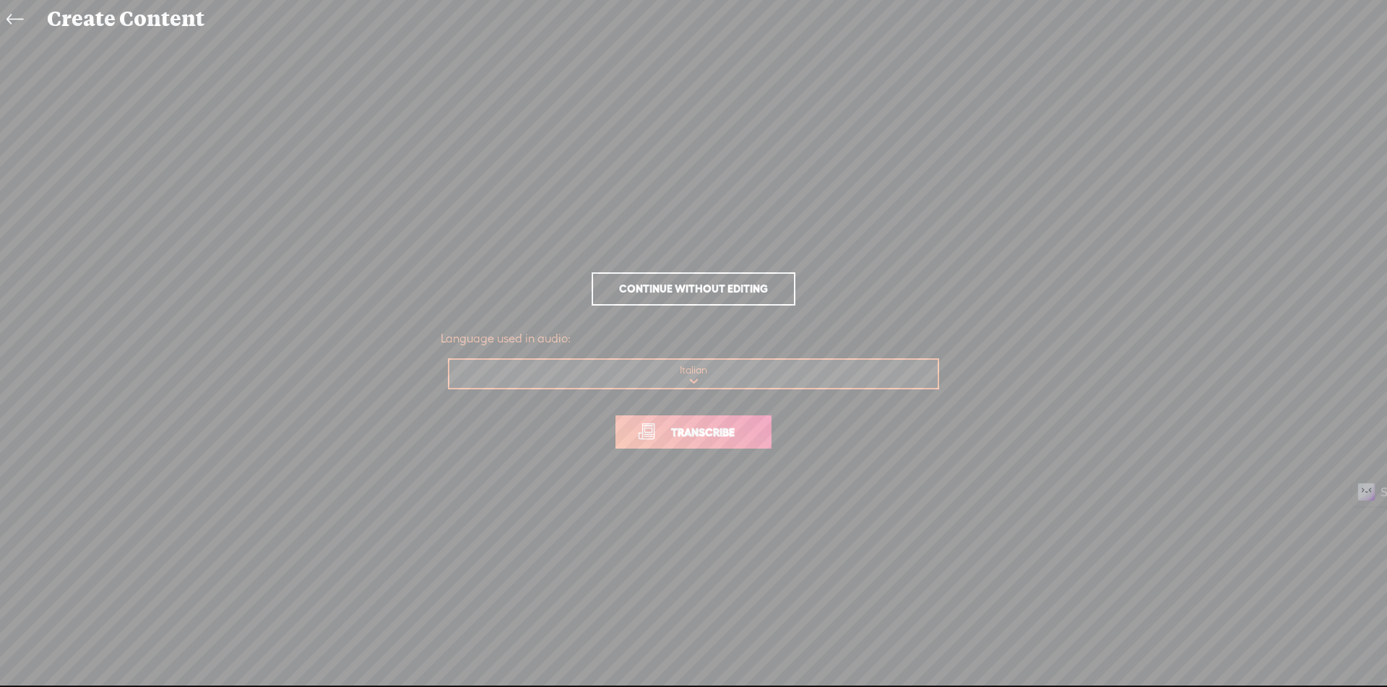
click at [729, 422] on link "Transcribe" at bounding box center [693, 431] width 156 height 33
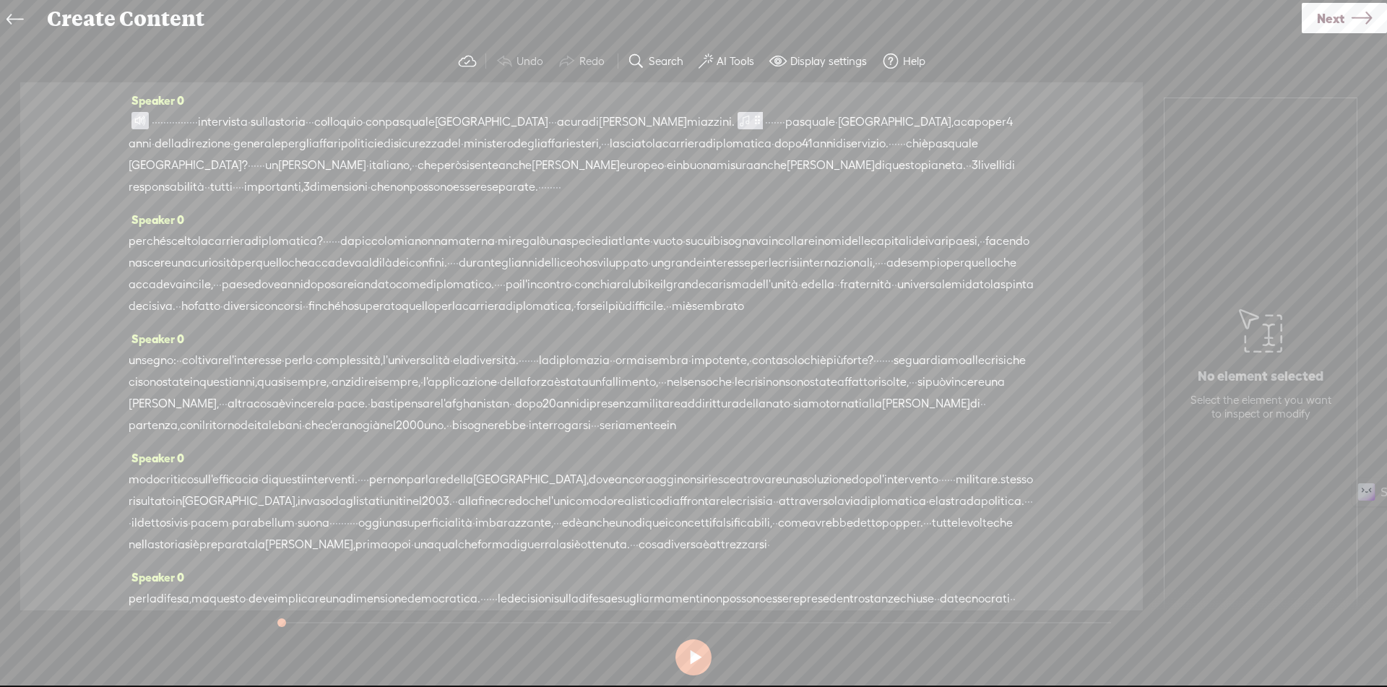
click at [139, 121] on span at bounding box center [139, 120] width 17 height 17
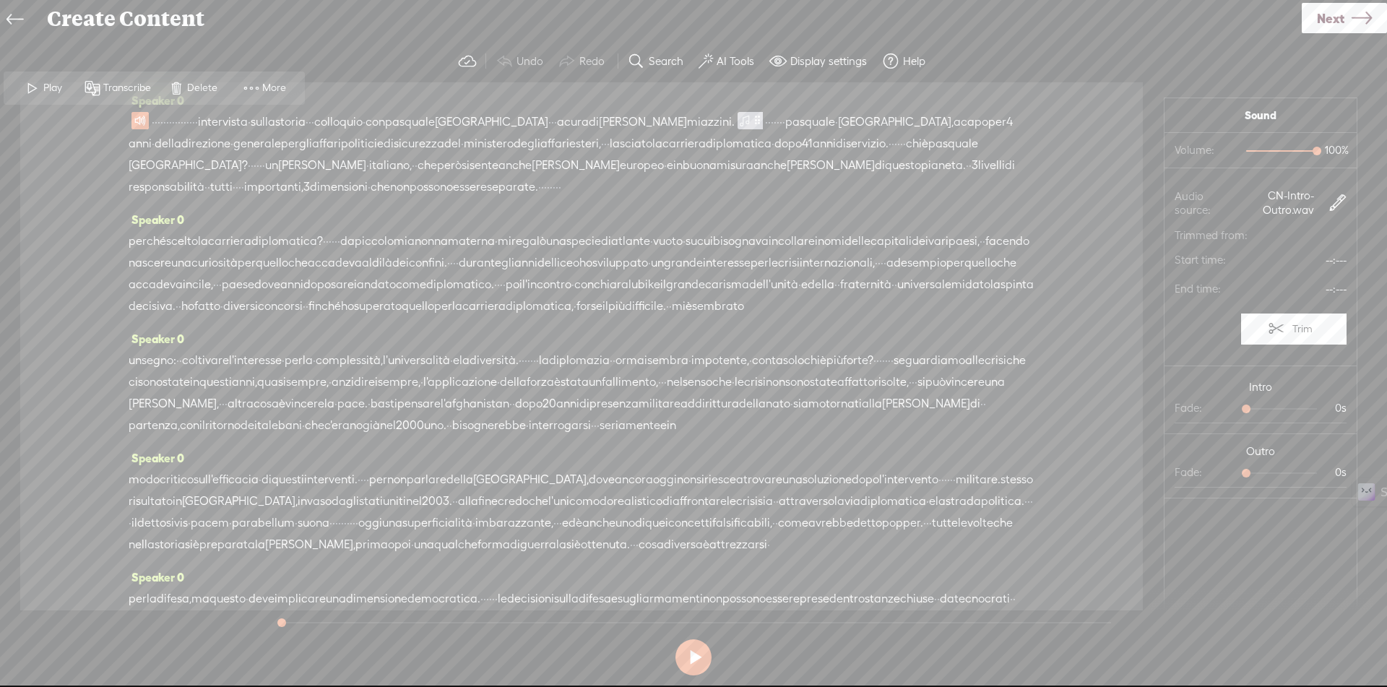
click at [48, 86] on span "Play" at bounding box center [54, 88] width 22 height 14
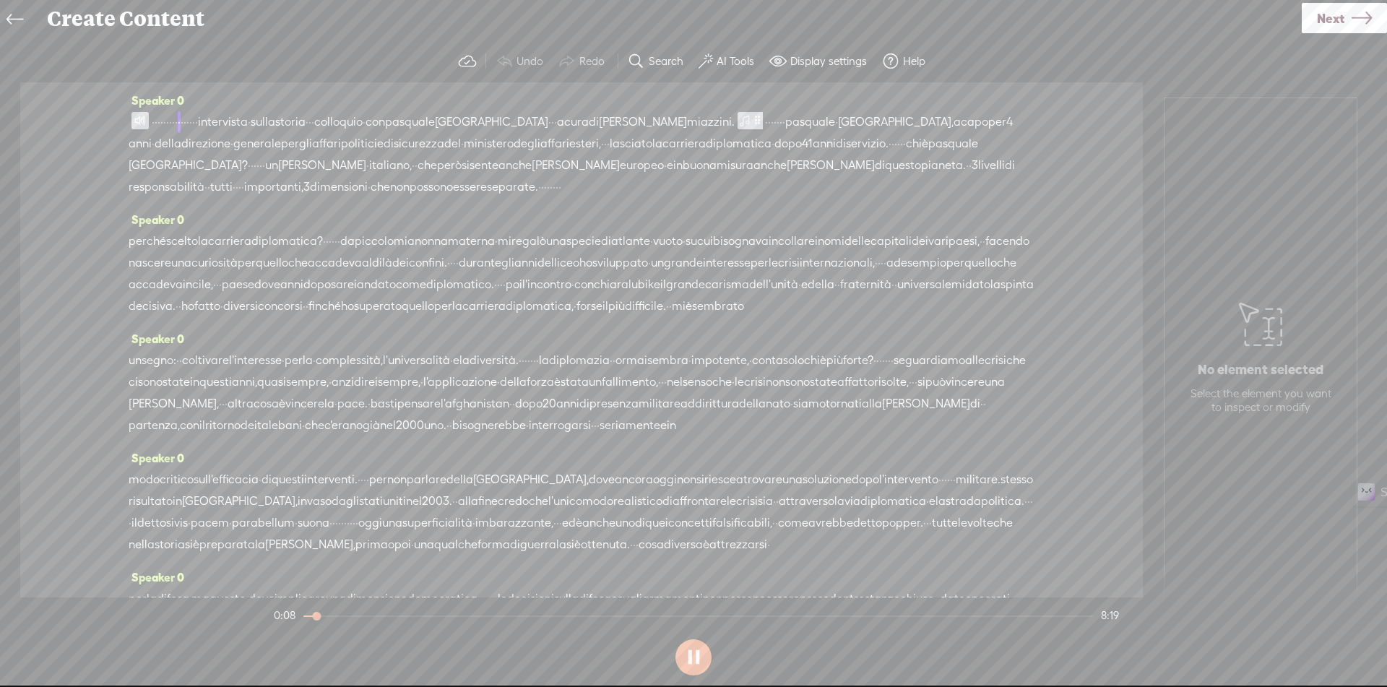
click at [725, 61] on label "AI Tools" at bounding box center [736, 61] width 38 height 14
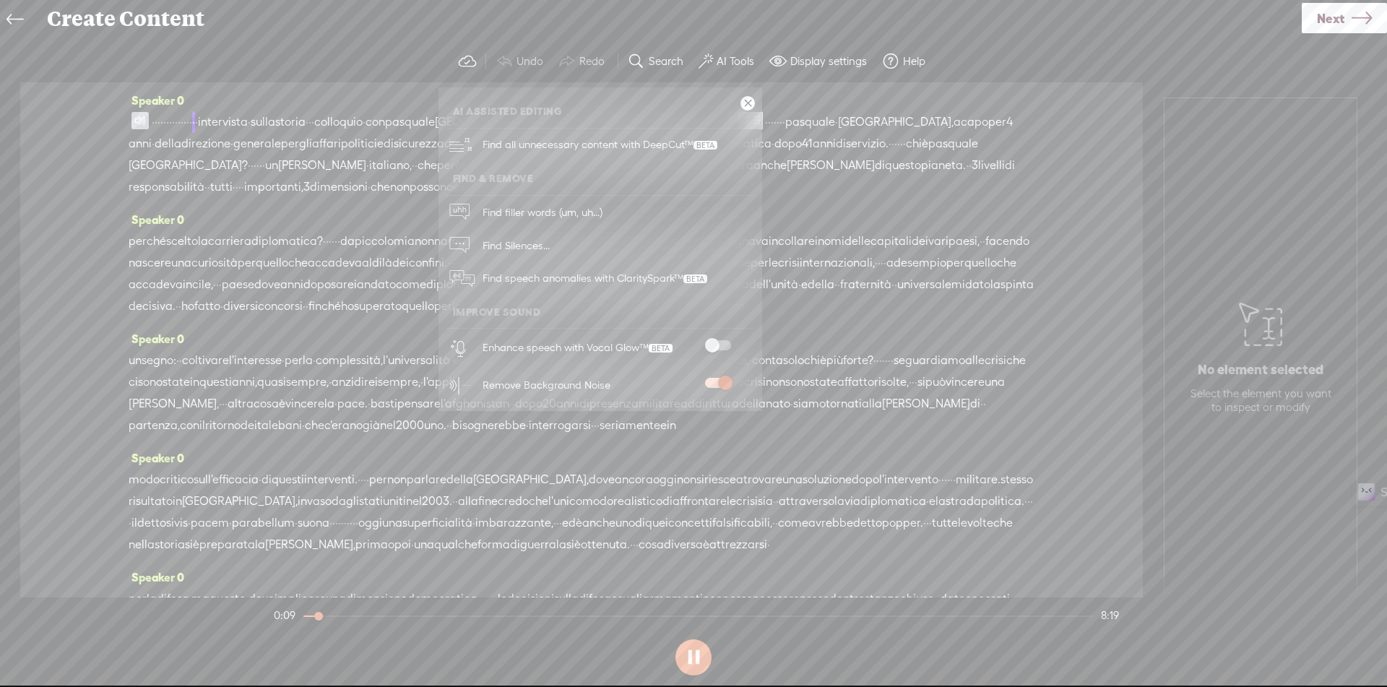
click at [716, 345] on span at bounding box center [718, 345] width 26 height 10
drag, startPoint x: 748, startPoint y: 99, endPoint x: 461, endPoint y: 103, distance: 286.8
click at [748, 100] on link at bounding box center [747, 103] width 14 height 14
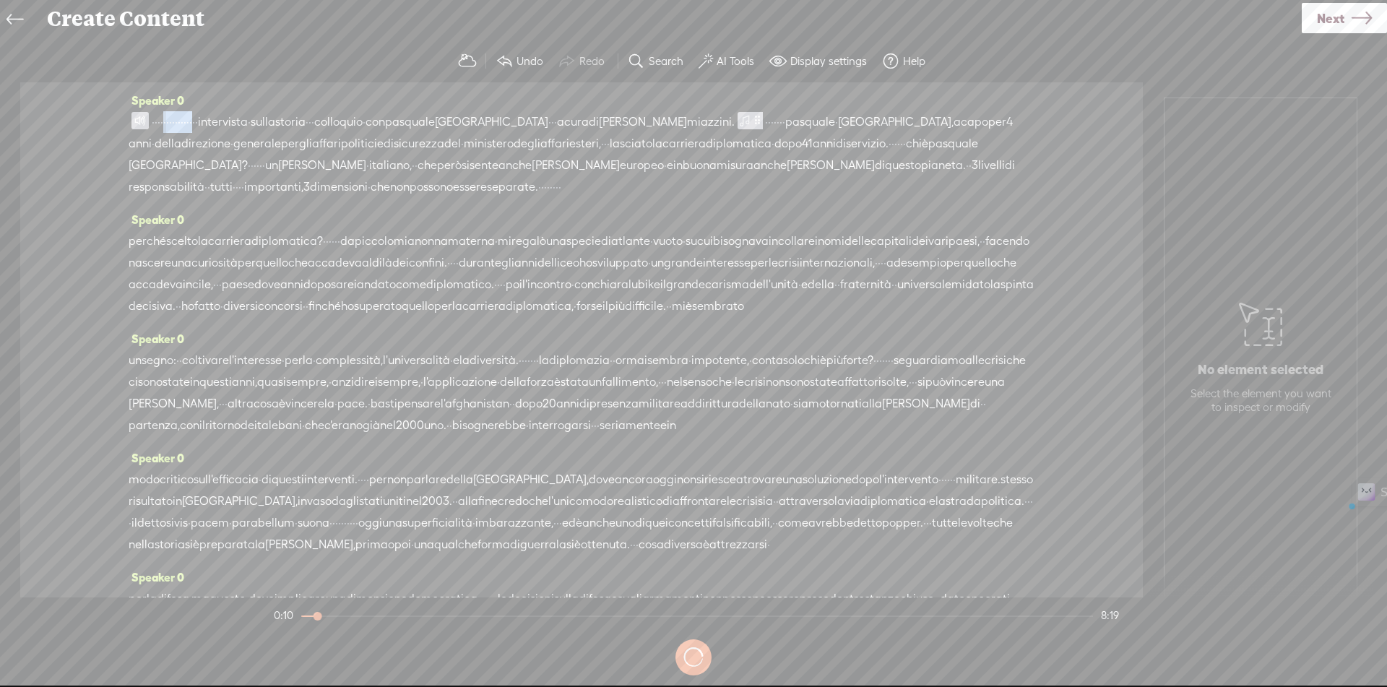
drag, startPoint x: 180, startPoint y: 122, endPoint x: 264, endPoint y: 121, distance: 84.5
click at [264, 121] on div "· · · · · · · · · · · · · · · · intervista · sulla storia · · · colloquio · con…" at bounding box center [582, 154] width 906 height 87
click at [143, 122] on span at bounding box center [139, 121] width 17 height 17
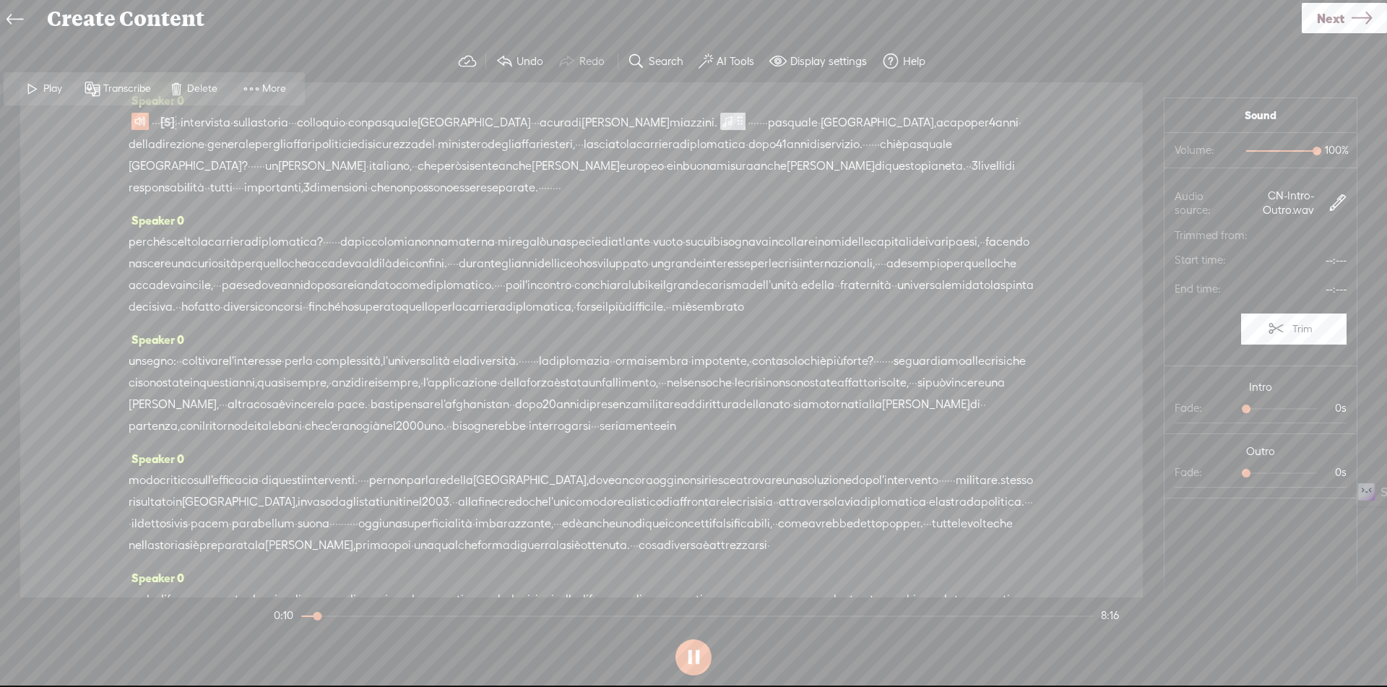
scroll to position [431, 0]
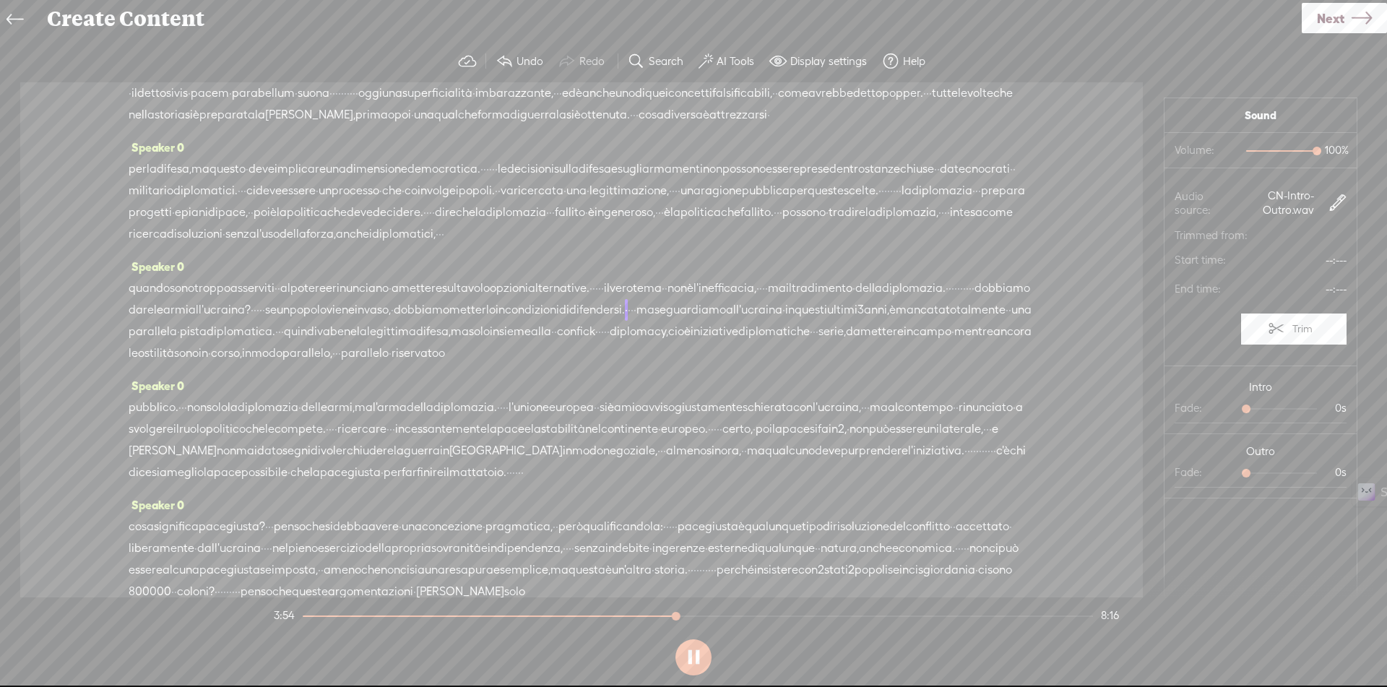
click at [150, 299] on span "quando" at bounding box center [149, 288] width 41 height 22
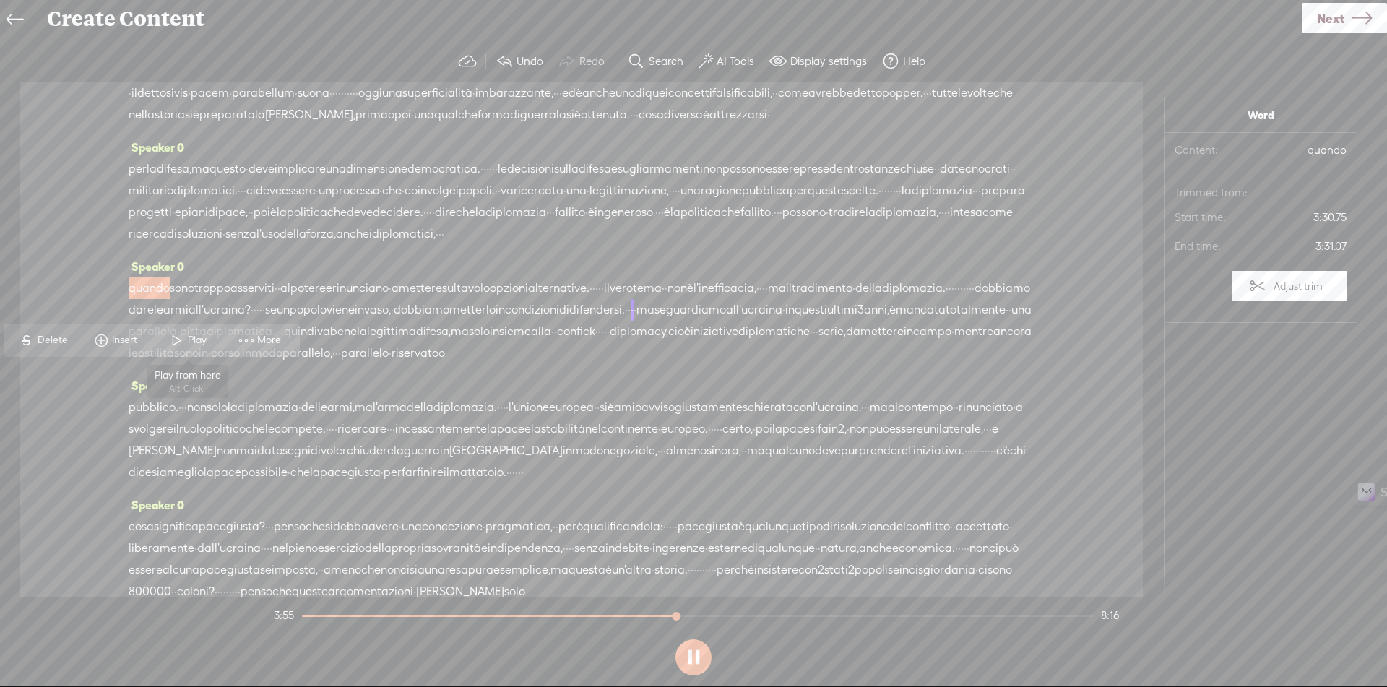
click at [173, 334] on span at bounding box center [177, 340] width 22 height 26
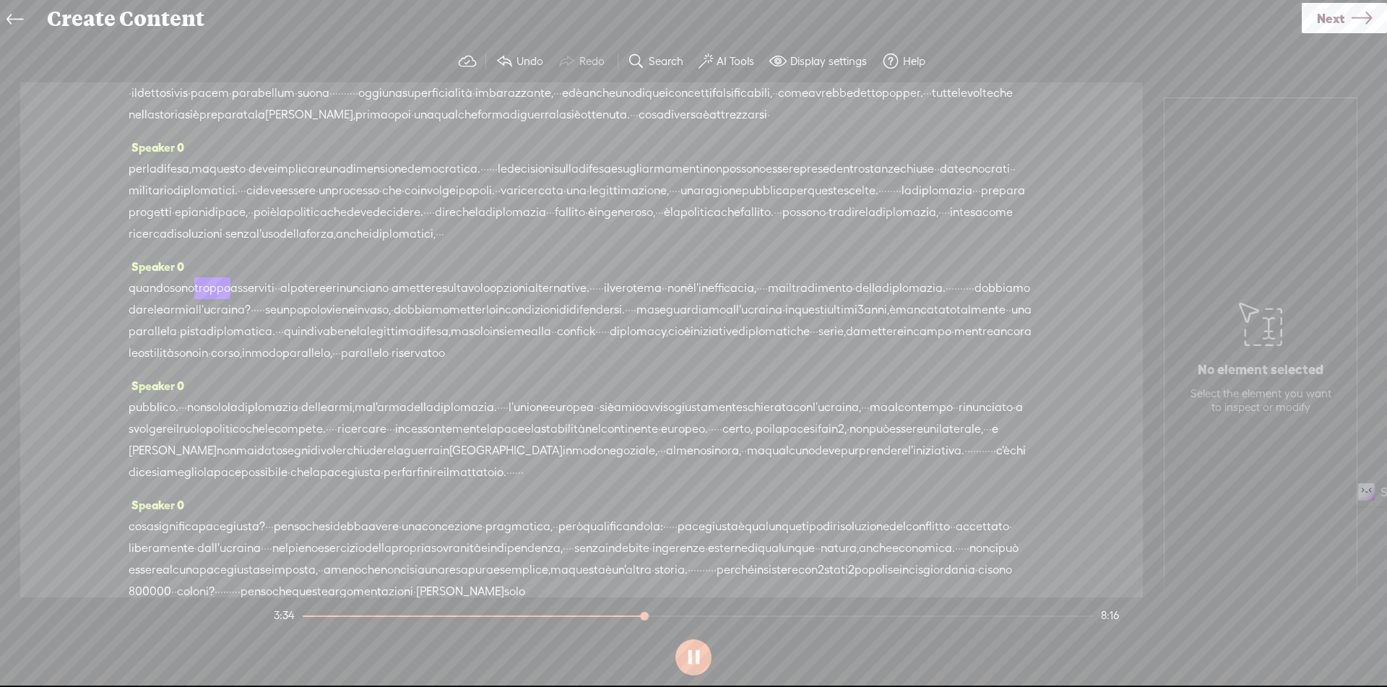
scroll to position [0, 0]
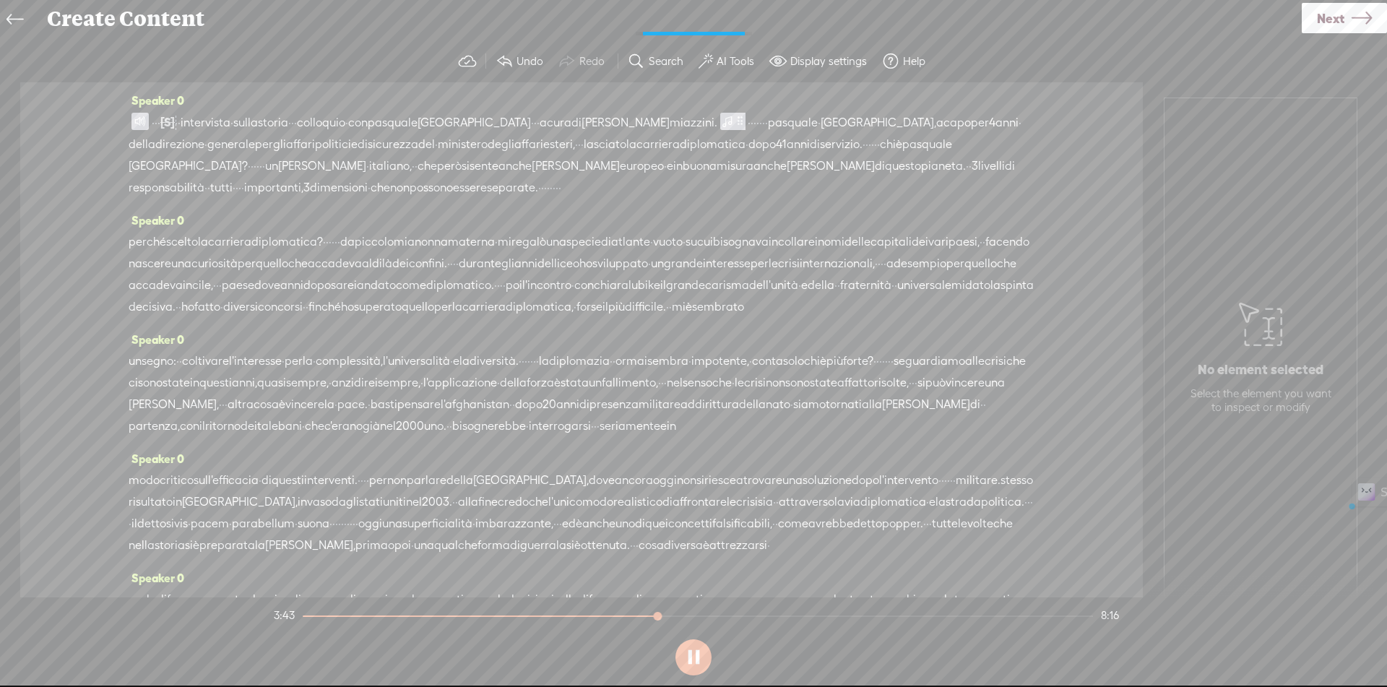
drag, startPoint x: 215, startPoint y: 124, endPoint x: 338, endPoint y: 120, distance: 123.6
click at [338, 120] on div "· · · [S] · · · · · · · · · · · · · intervista · sulla storia · · · colloquio ·…" at bounding box center [582, 154] width 906 height 87
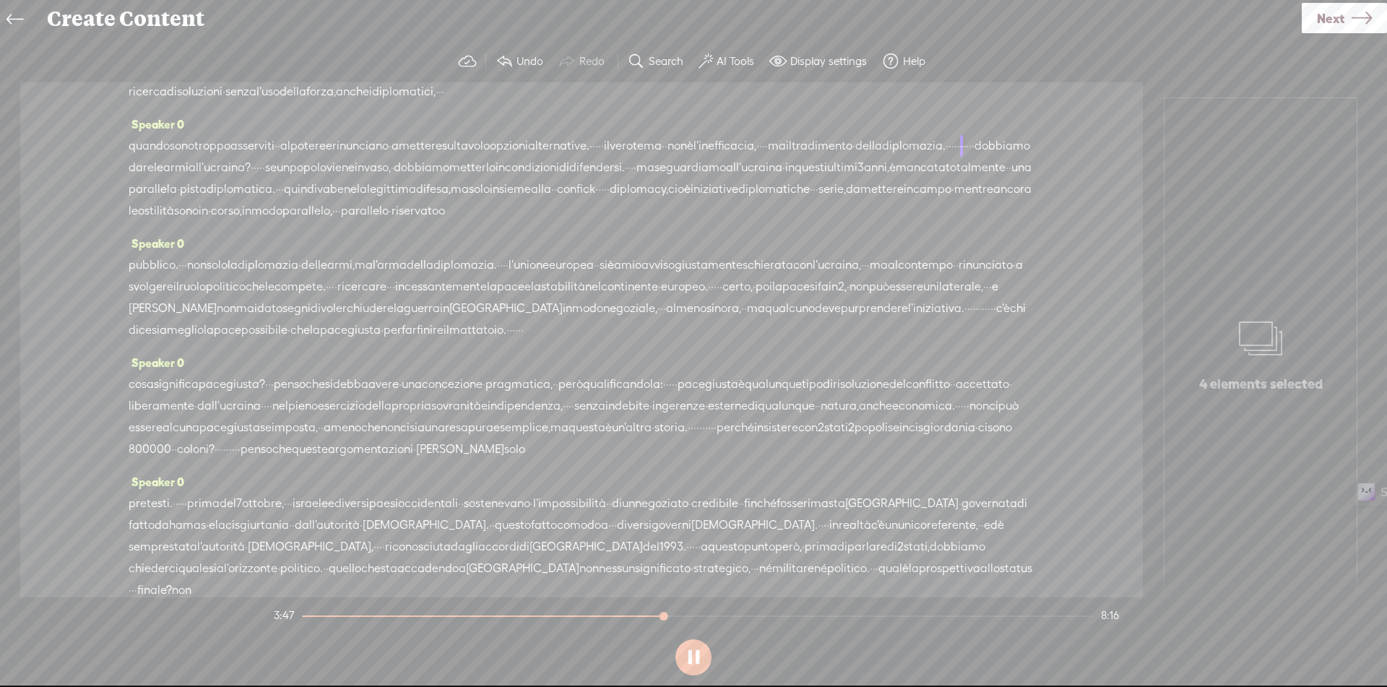
scroll to position [578, 0]
click at [589, 152] on span "alternative." at bounding box center [558, 141] width 61 height 22
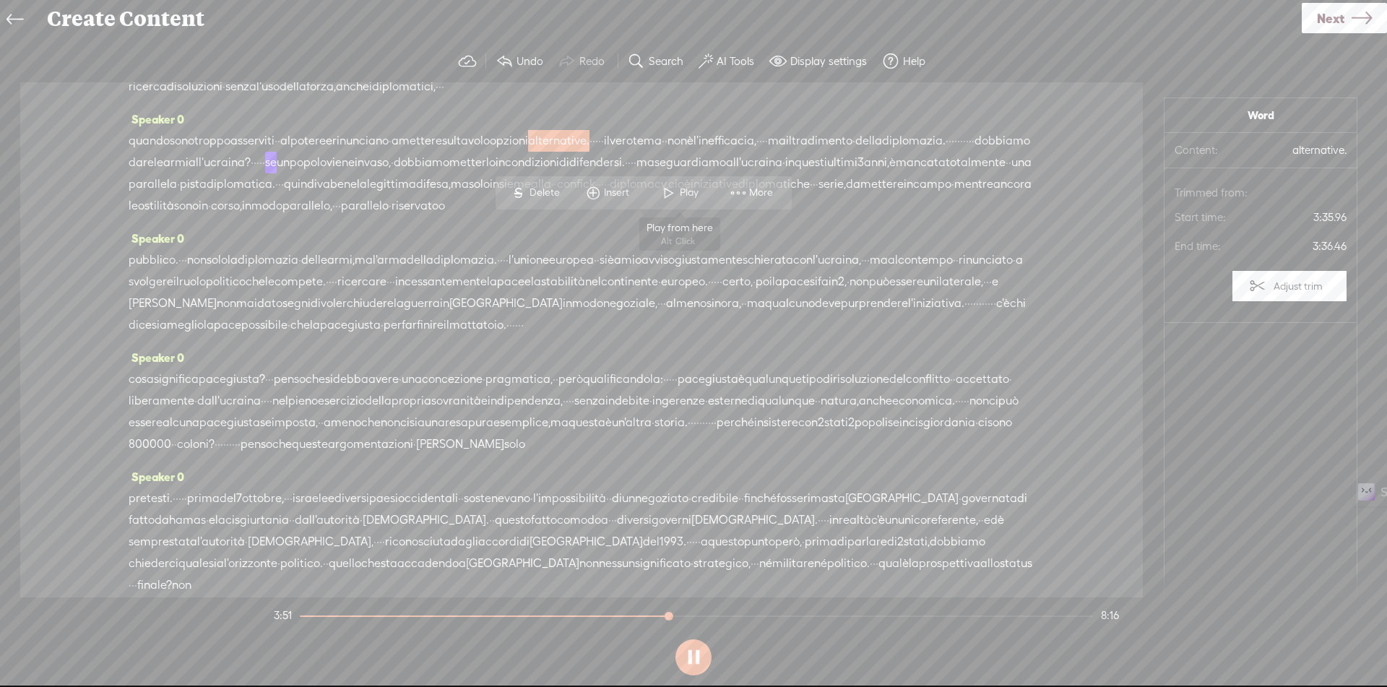
click at [666, 196] on span at bounding box center [669, 193] width 22 height 26
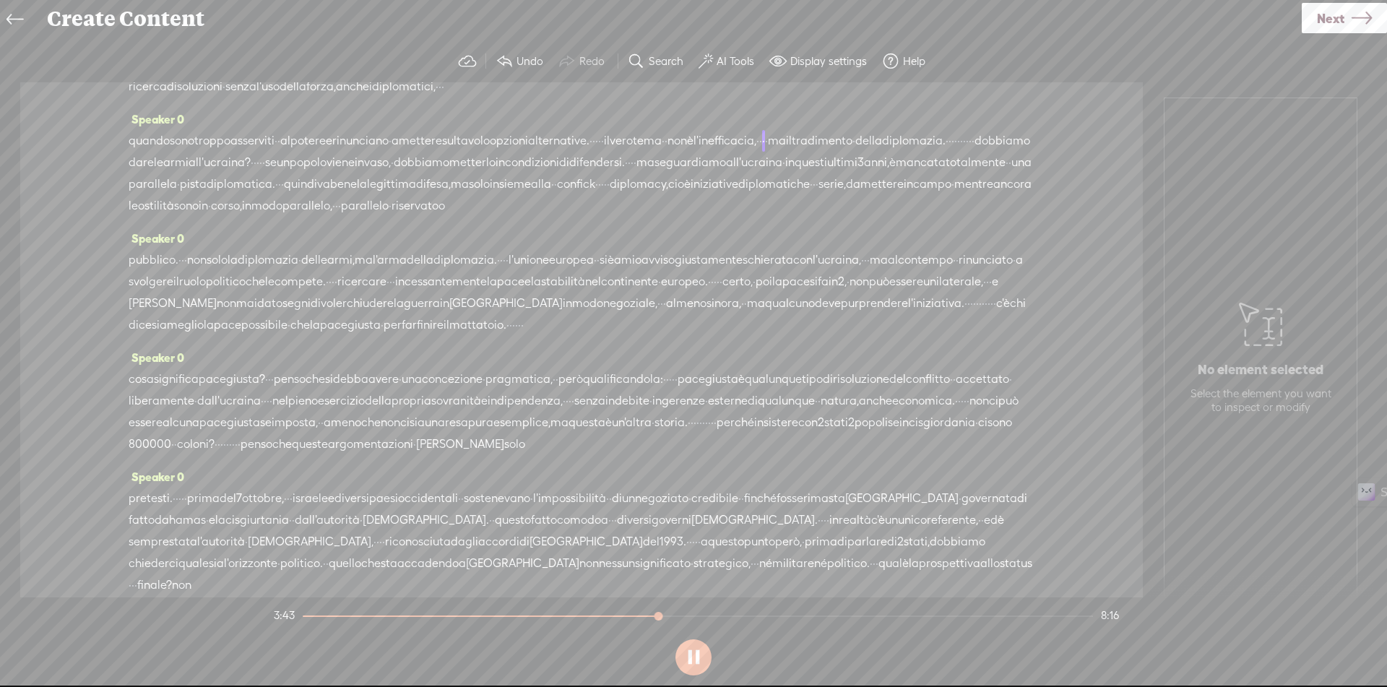
click at [665, 152] on span "·" at bounding box center [663, 141] width 3 height 22
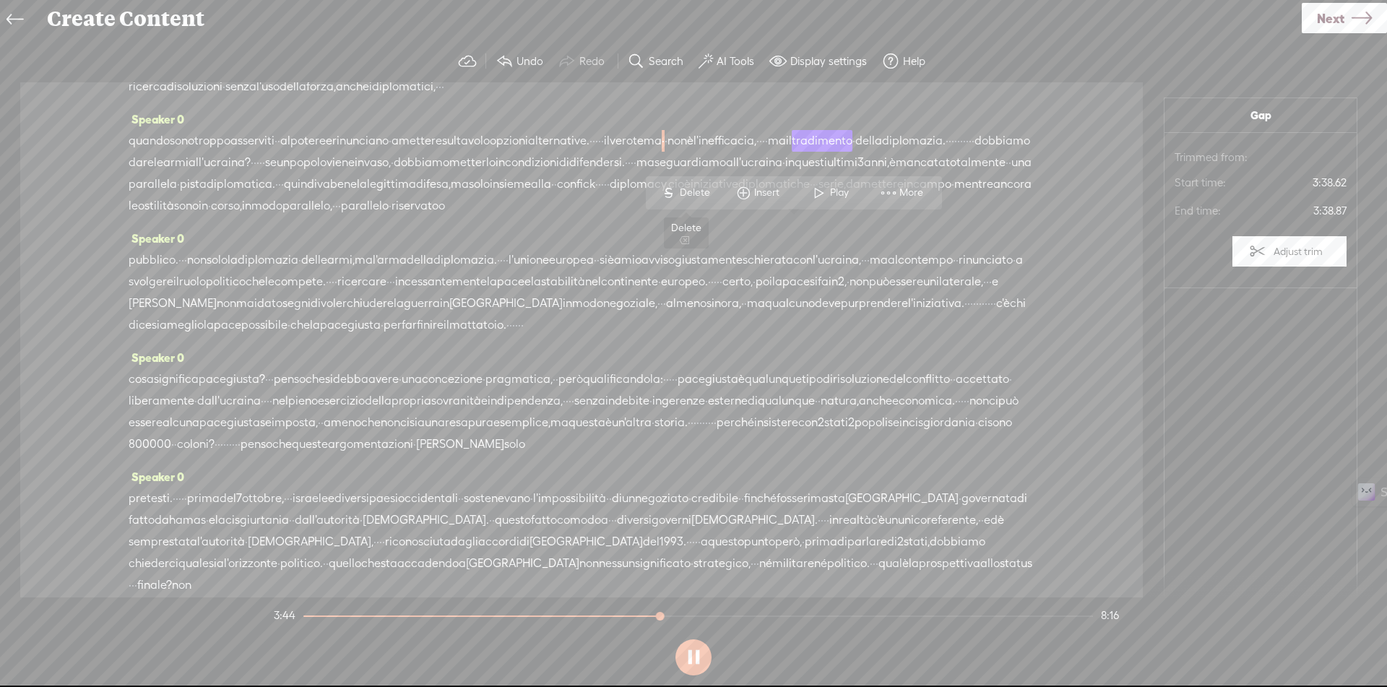
click at [684, 185] on span "S Delete" at bounding box center [685, 193] width 72 height 26
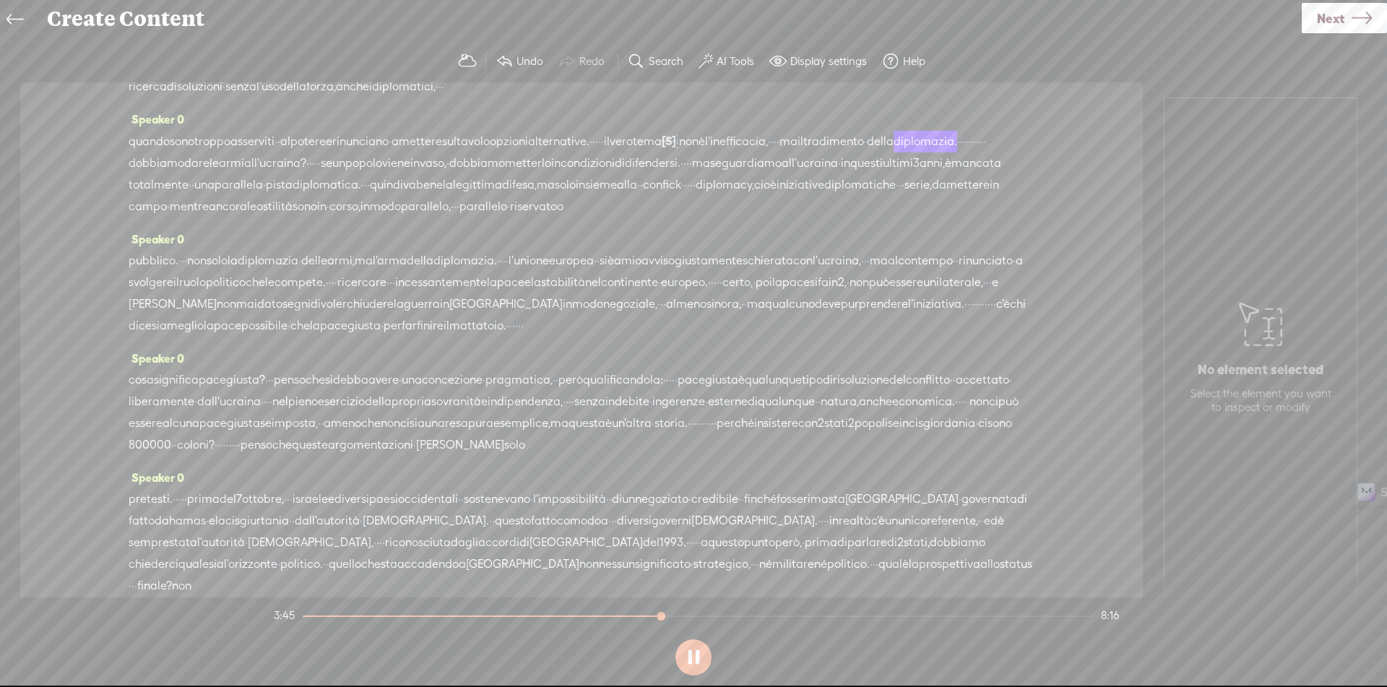
click at [679, 152] on span "·" at bounding box center [677, 142] width 3 height 22
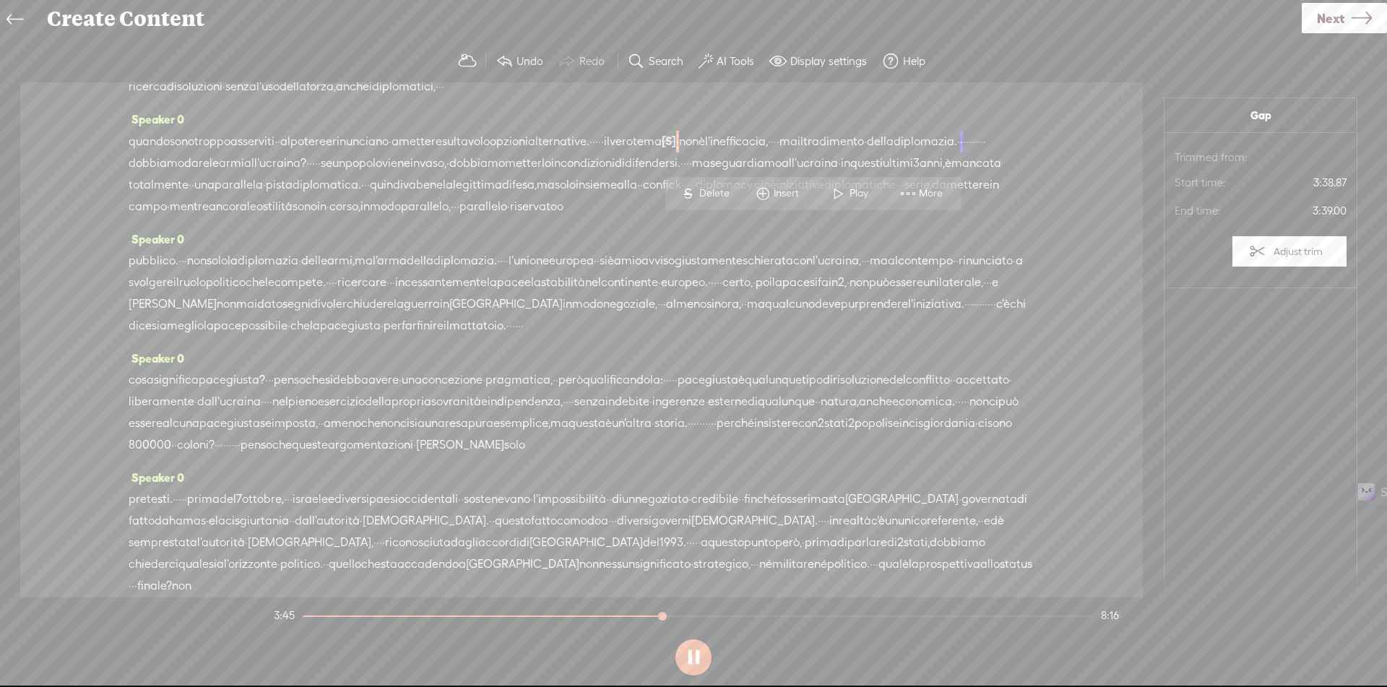
click at [700, 194] on span "Delete" at bounding box center [716, 193] width 34 height 14
click at [589, 152] on span "alternative." at bounding box center [558, 142] width 61 height 22
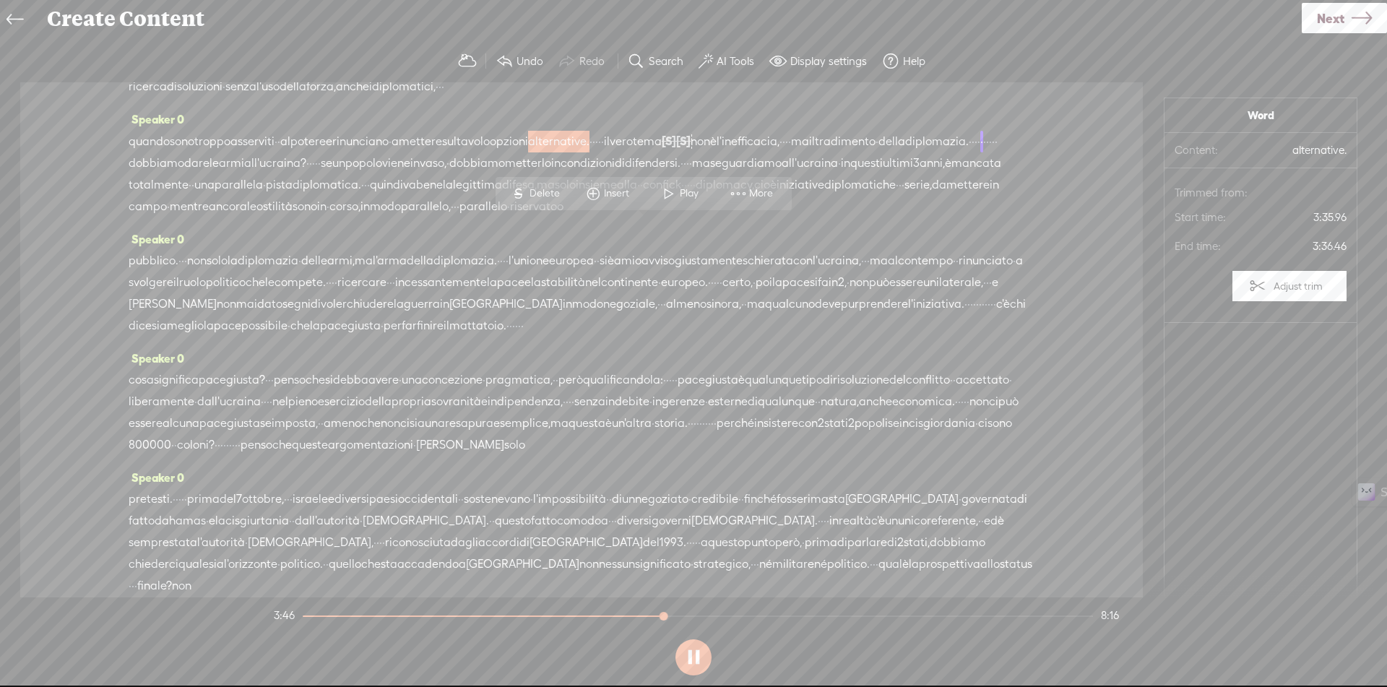
click at [675, 196] on span at bounding box center [669, 194] width 22 height 26
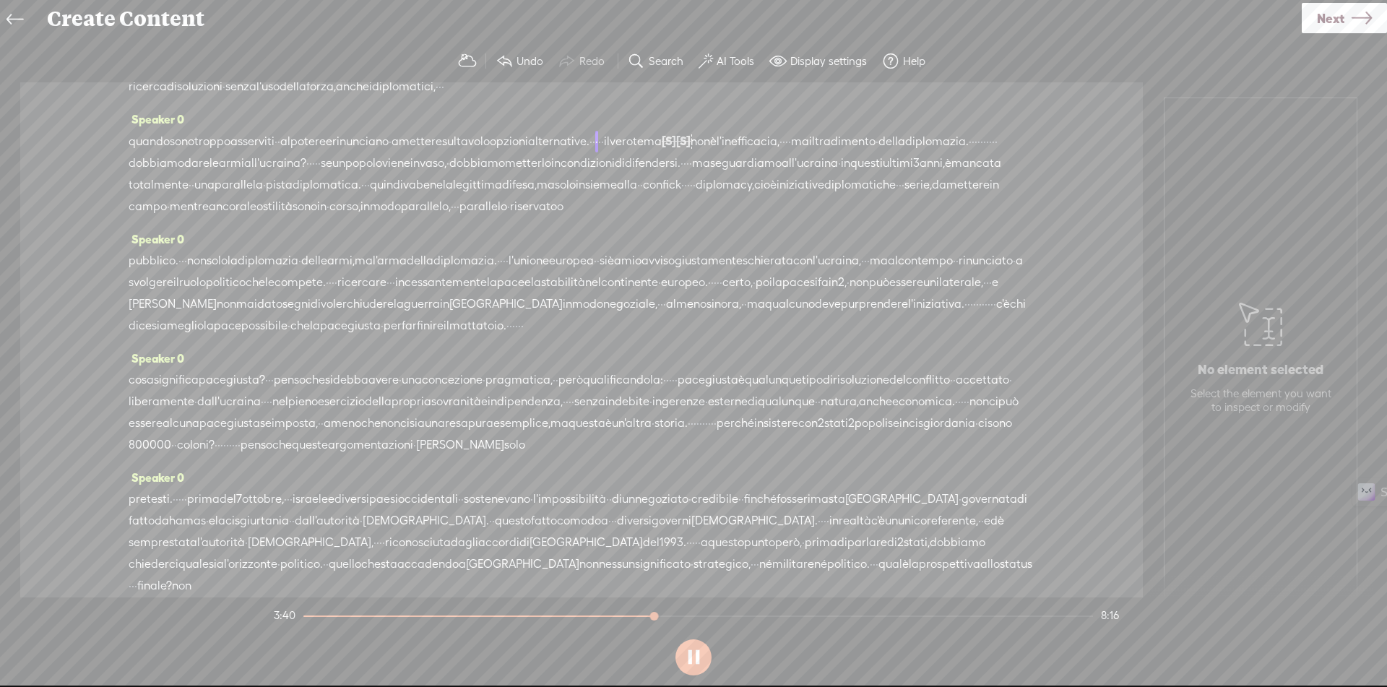
click at [442, 152] on span "mettere" at bounding box center [420, 142] width 43 height 22
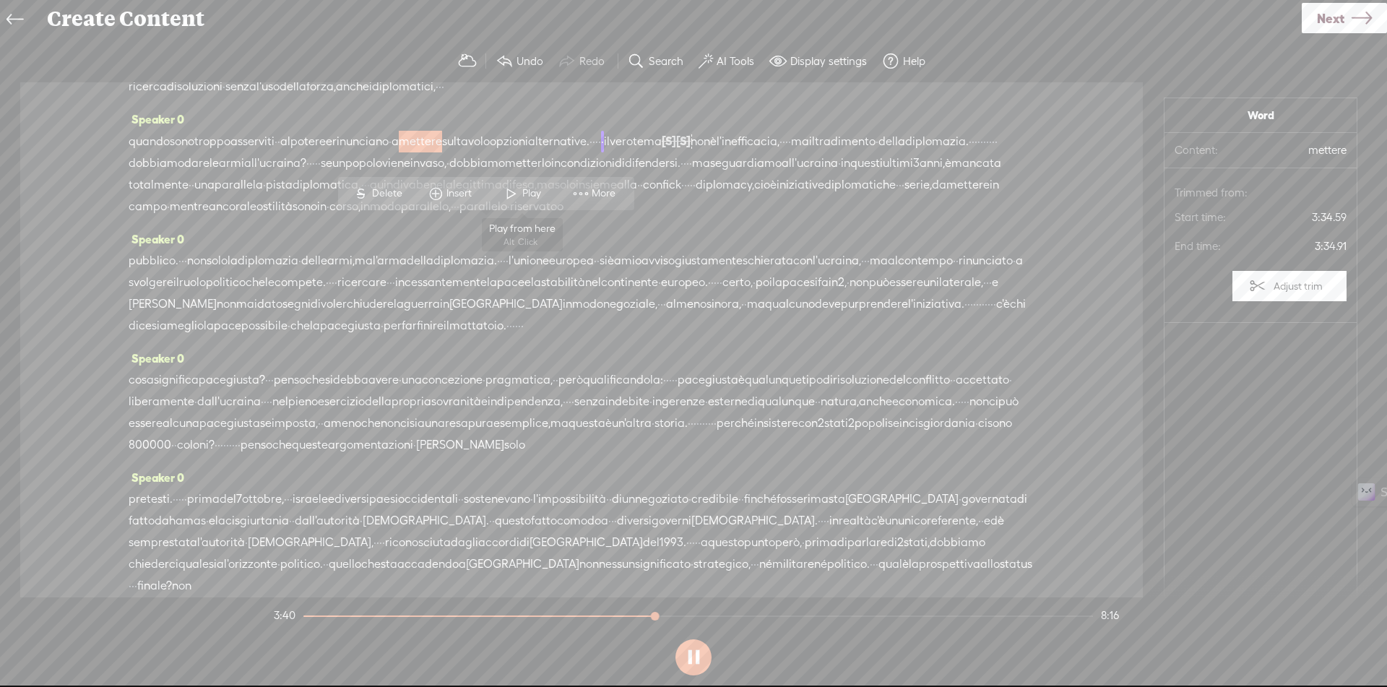
click at [521, 196] on span at bounding box center [512, 194] width 22 height 26
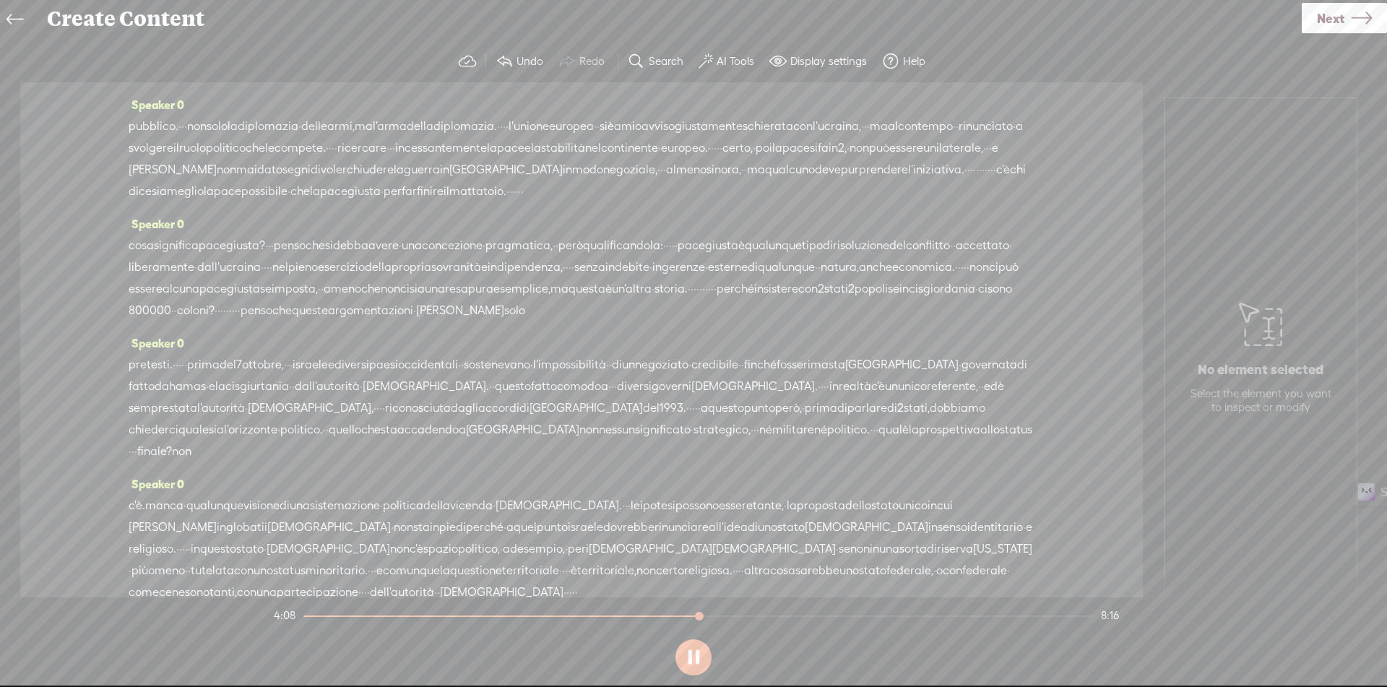
scroll to position [686, 0]
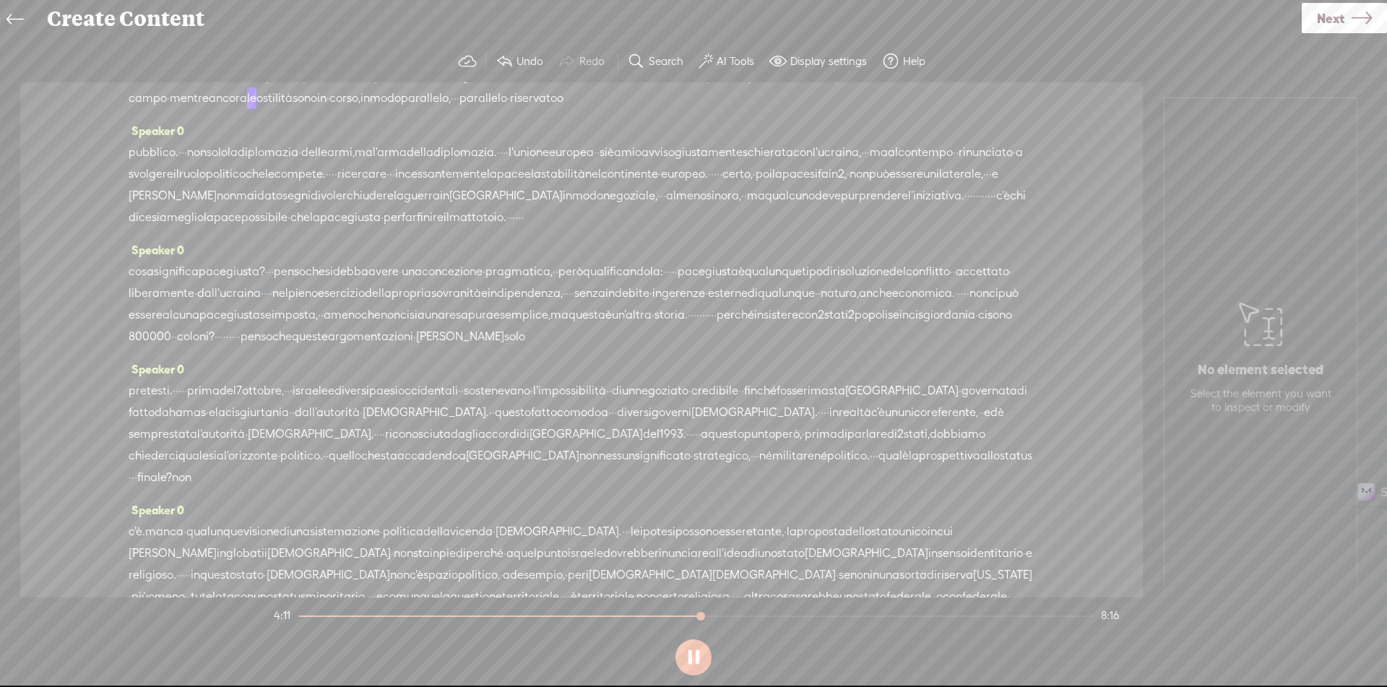
click at [453, 87] on span "legittima" at bounding box center [477, 77] width 49 height 22
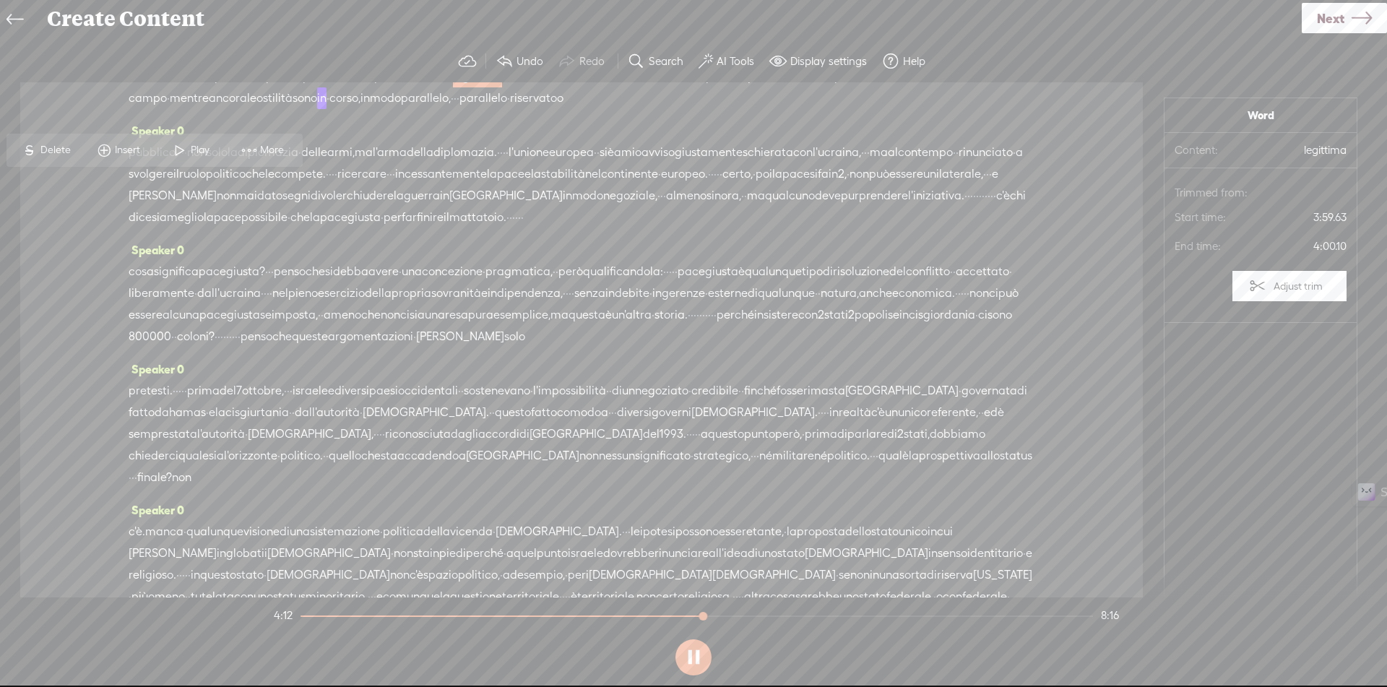
click at [174, 152] on span at bounding box center [180, 150] width 22 height 26
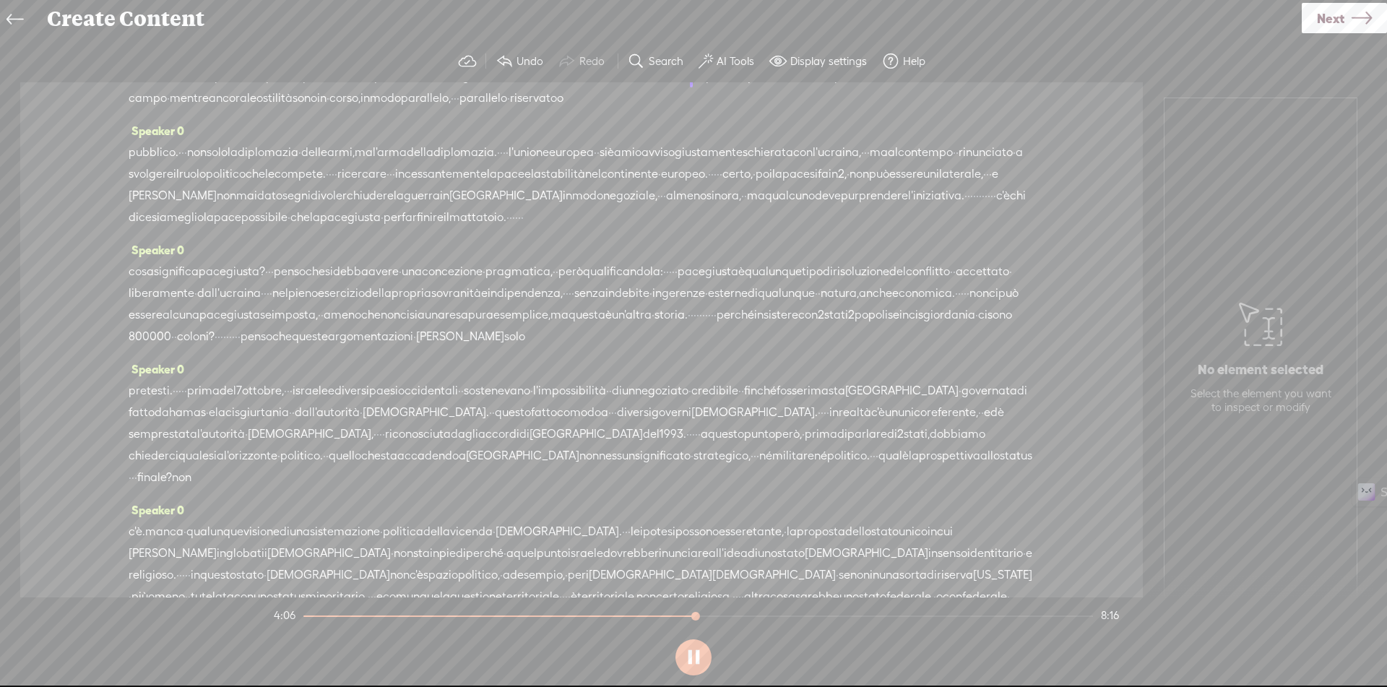
click at [637, 87] on span "·" at bounding box center [638, 77] width 3 height 22
click at [247, 147] on span "Delete" at bounding box center [248, 150] width 34 height 14
click at [453, 88] on span "legittima" at bounding box center [477, 77] width 49 height 22
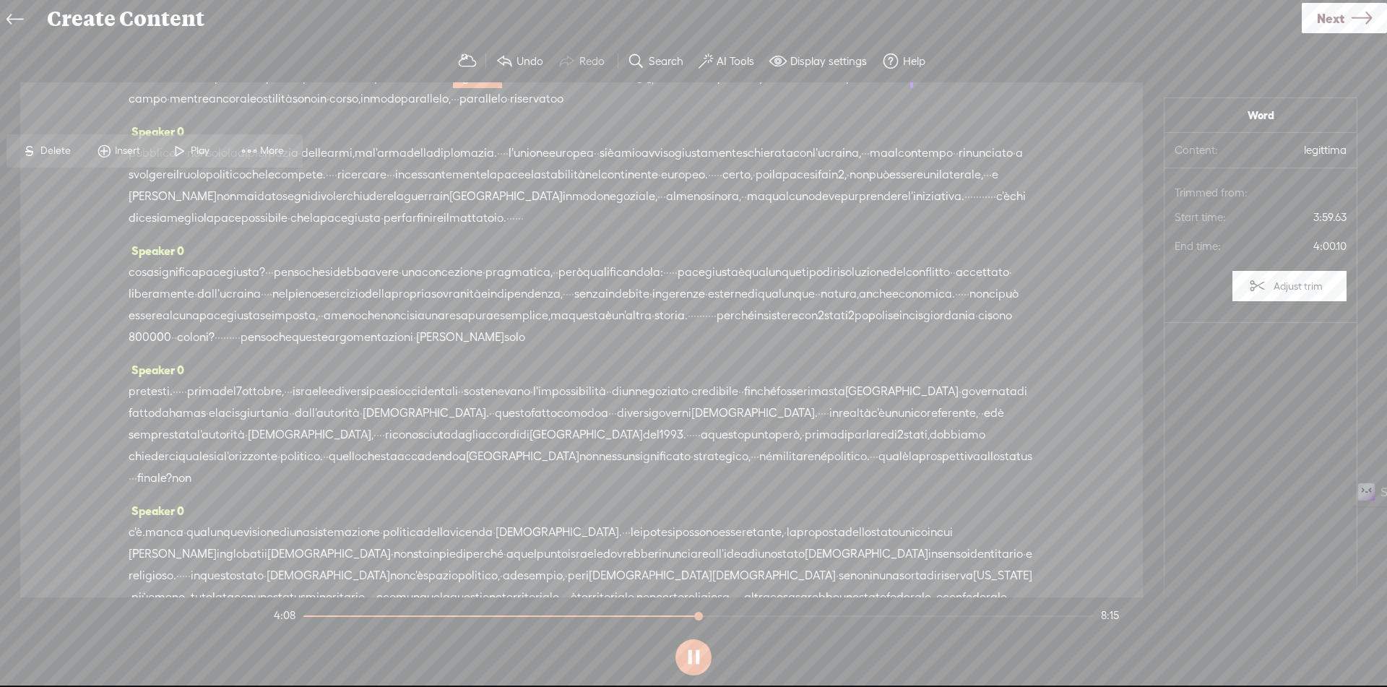
click at [212, 142] on span "Play" at bounding box center [191, 151] width 72 height 26
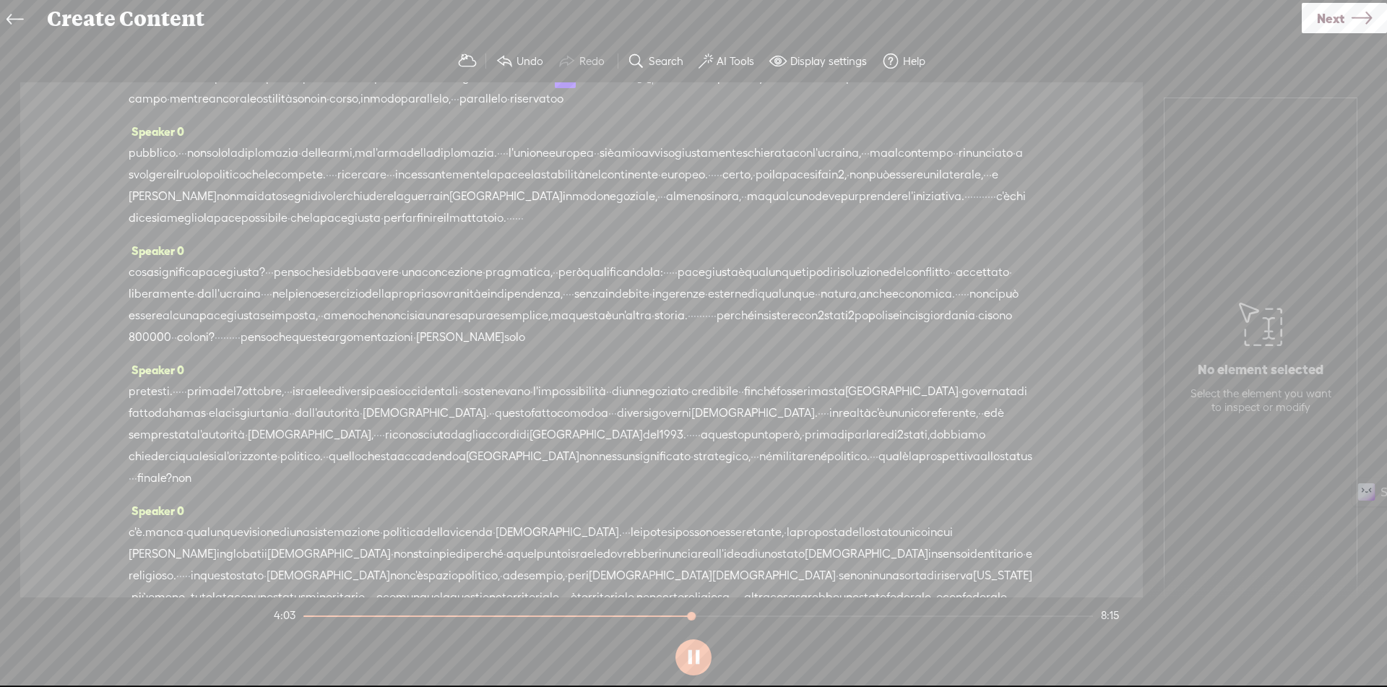
click at [782, 66] on span "all'ucraina" at bounding box center [810, 55] width 56 height 22
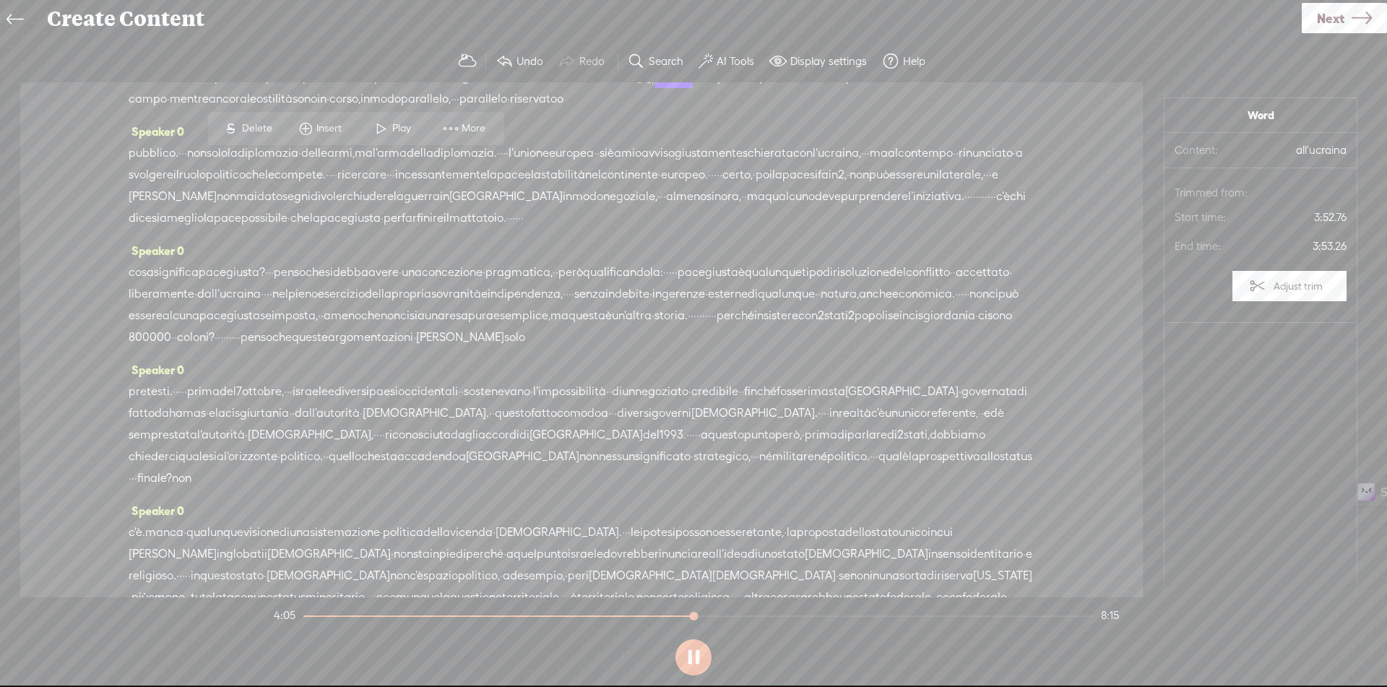
click at [403, 88] on span "quindi" at bounding box center [386, 77] width 33 height 22
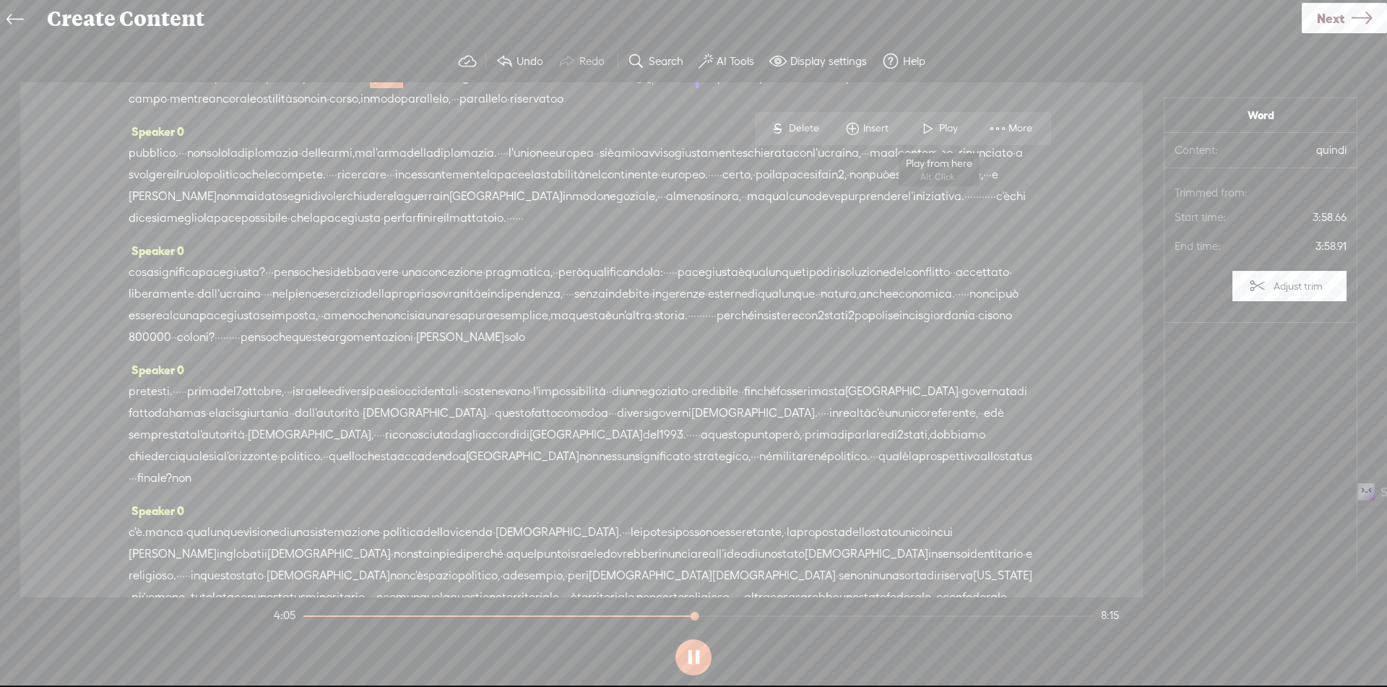
click at [956, 132] on span "Play" at bounding box center [950, 128] width 22 height 14
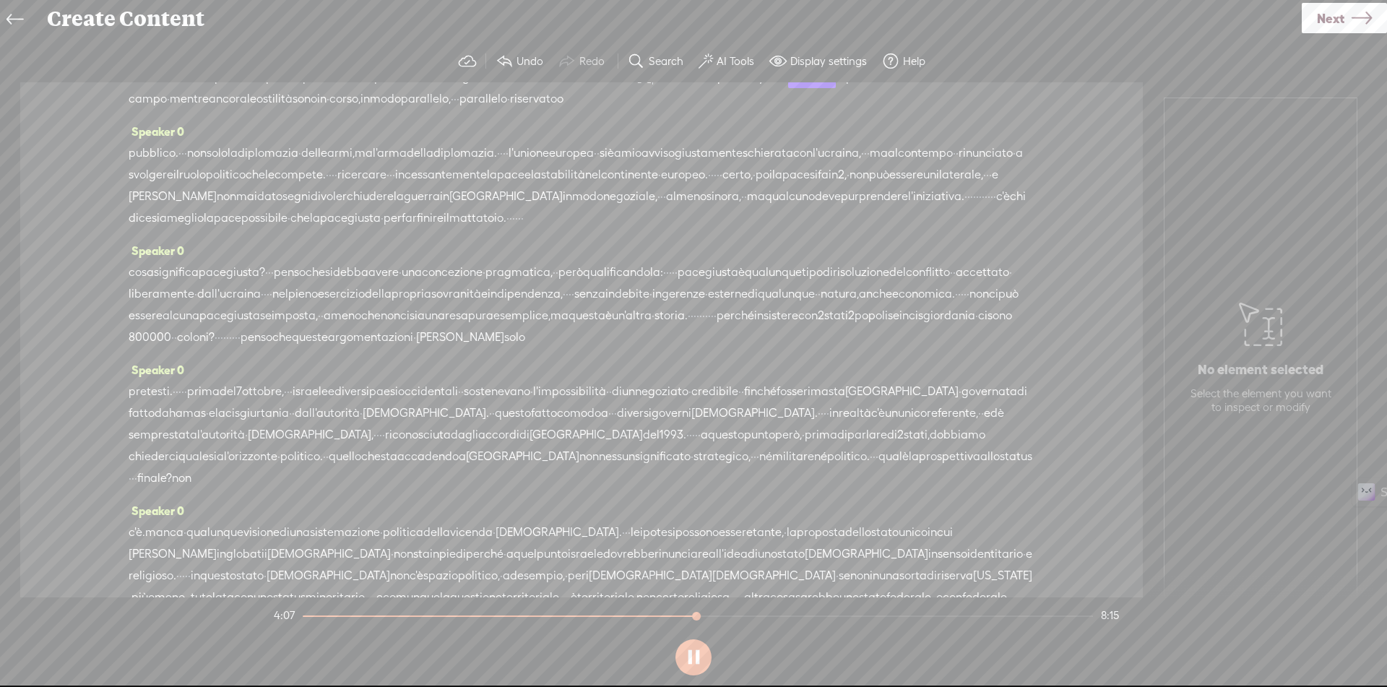
click at [617, 88] on span "alla" at bounding box center [627, 77] width 20 height 22
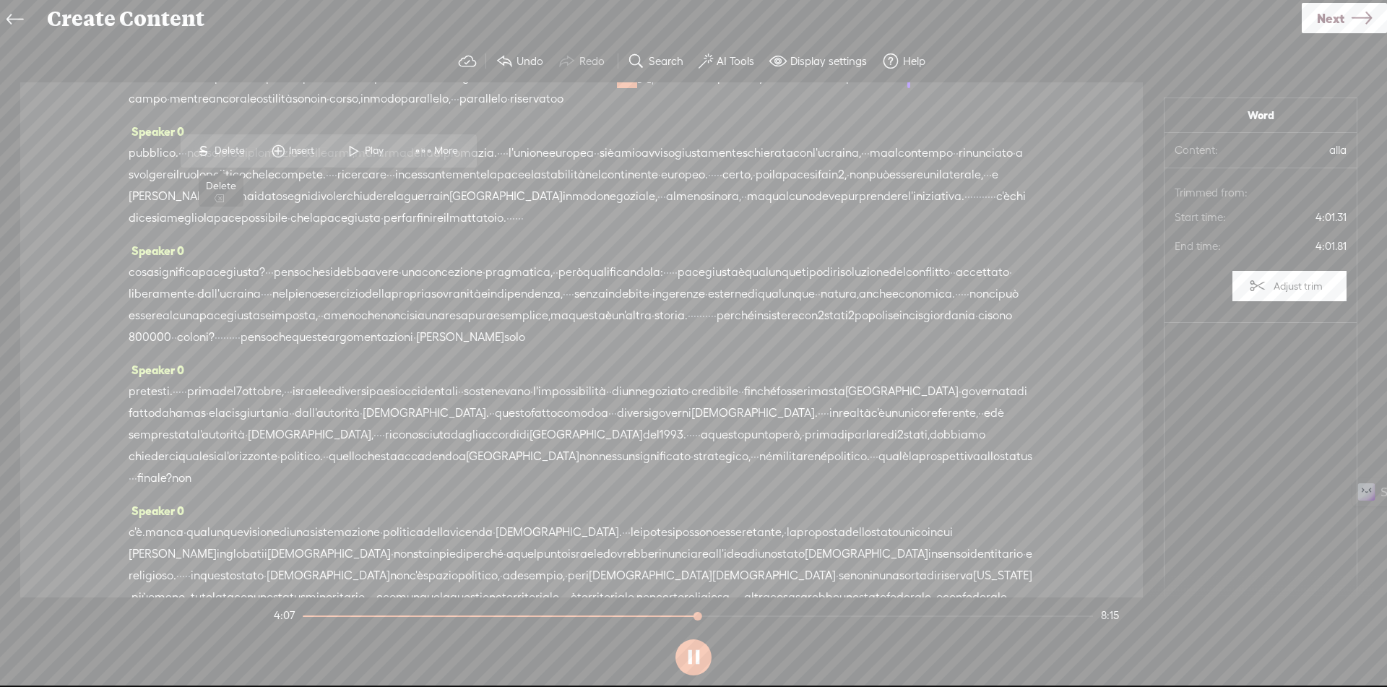
click at [227, 151] on span "Delete" at bounding box center [232, 151] width 34 height 14
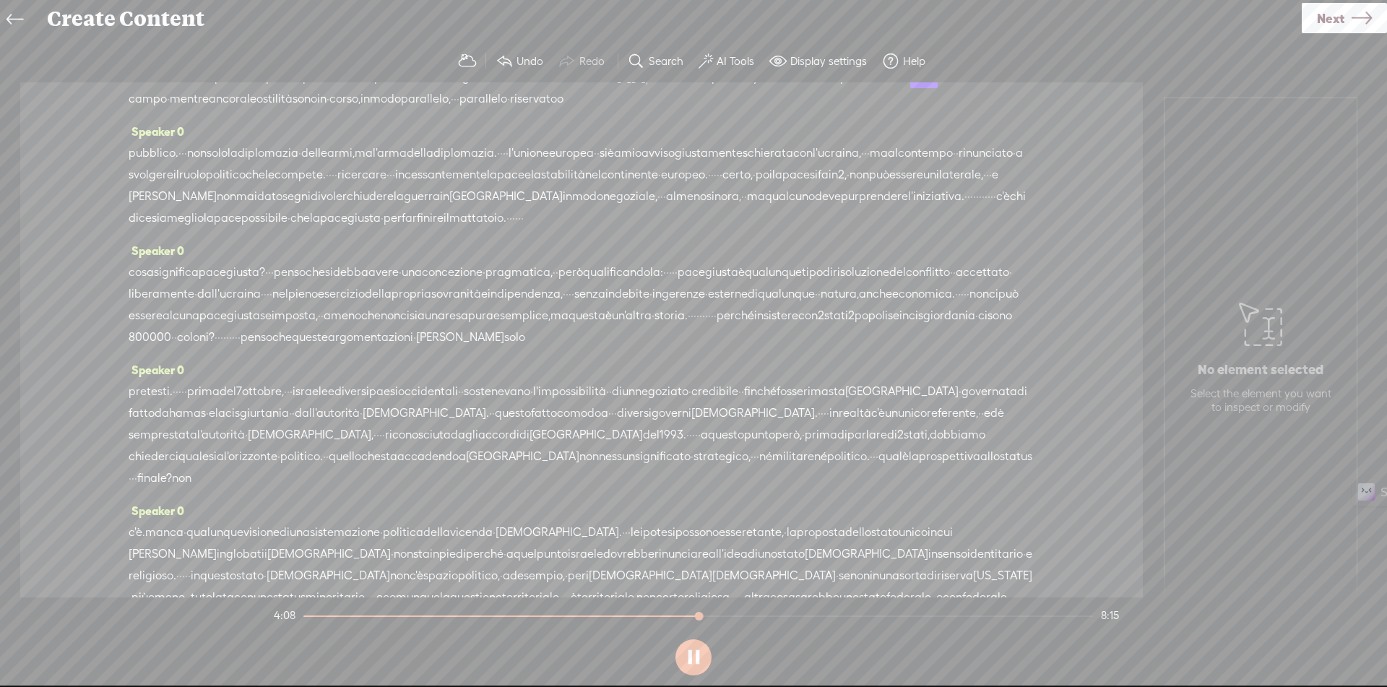
click at [189, 88] on span "totalmente" at bounding box center [159, 77] width 60 height 22
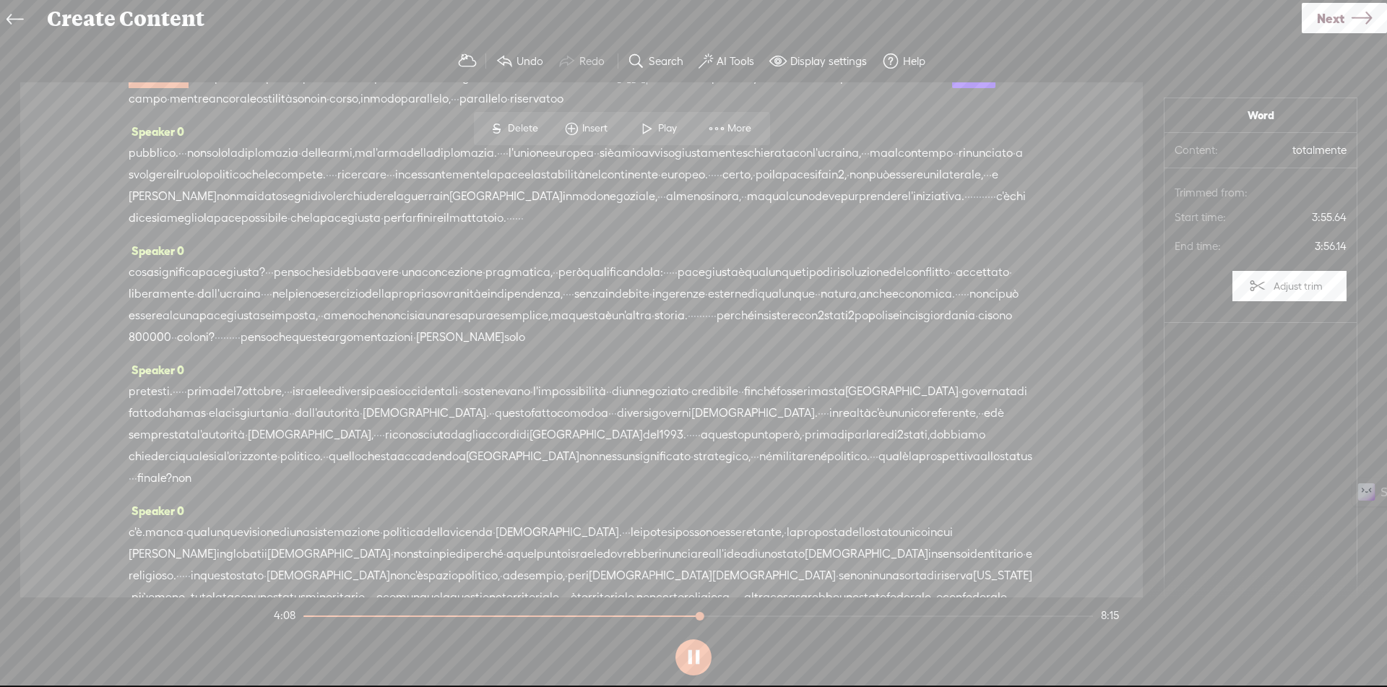
click at [650, 142] on div "S Delete Insert Play More" at bounding box center [622, 128] width 296 height 33
click at [657, 129] on span at bounding box center [647, 129] width 22 height 26
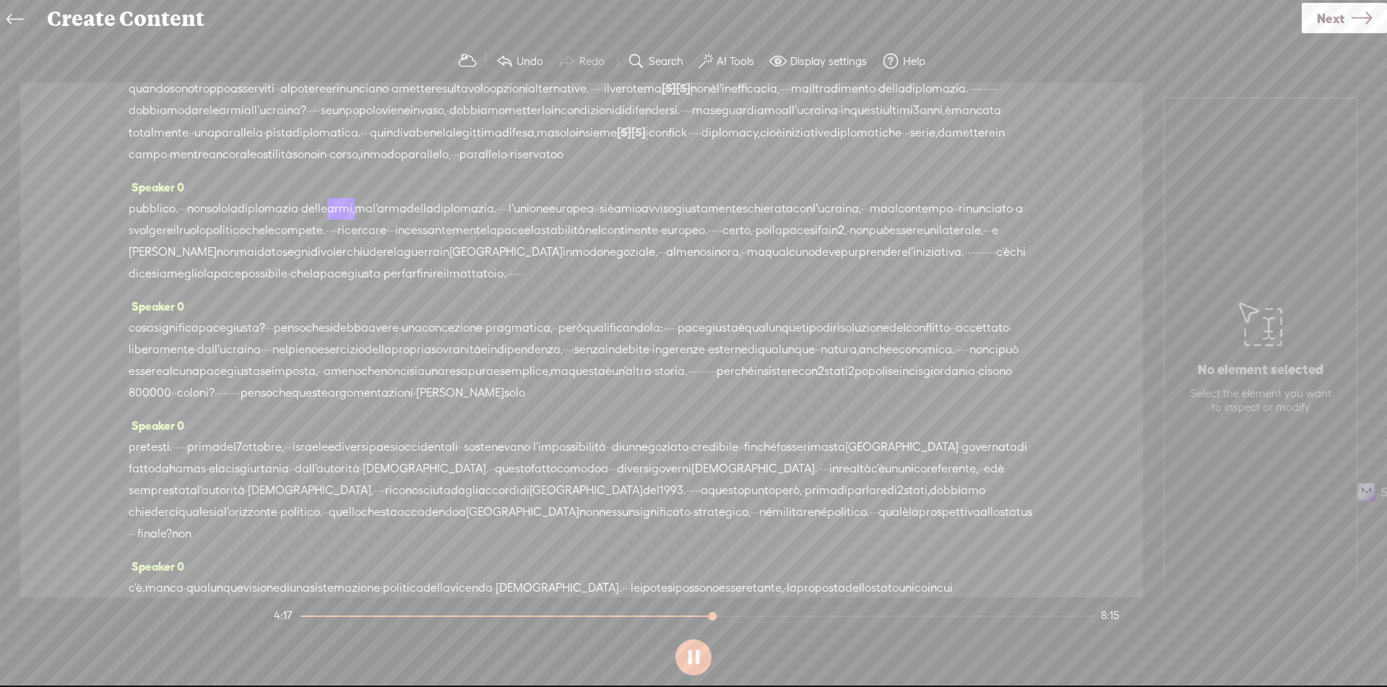
scroll to position [614, 0]
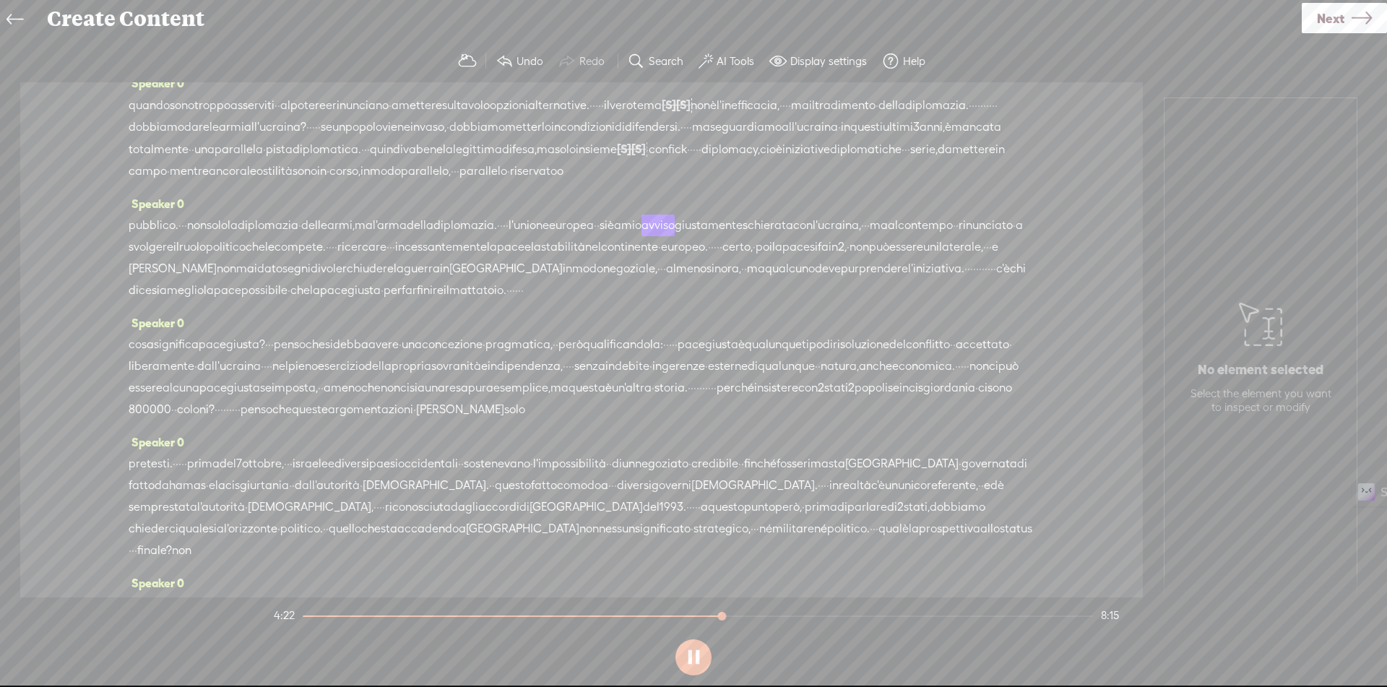
click at [293, 182] on span "sono" at bounding box center [305, 171] width 25 height 22
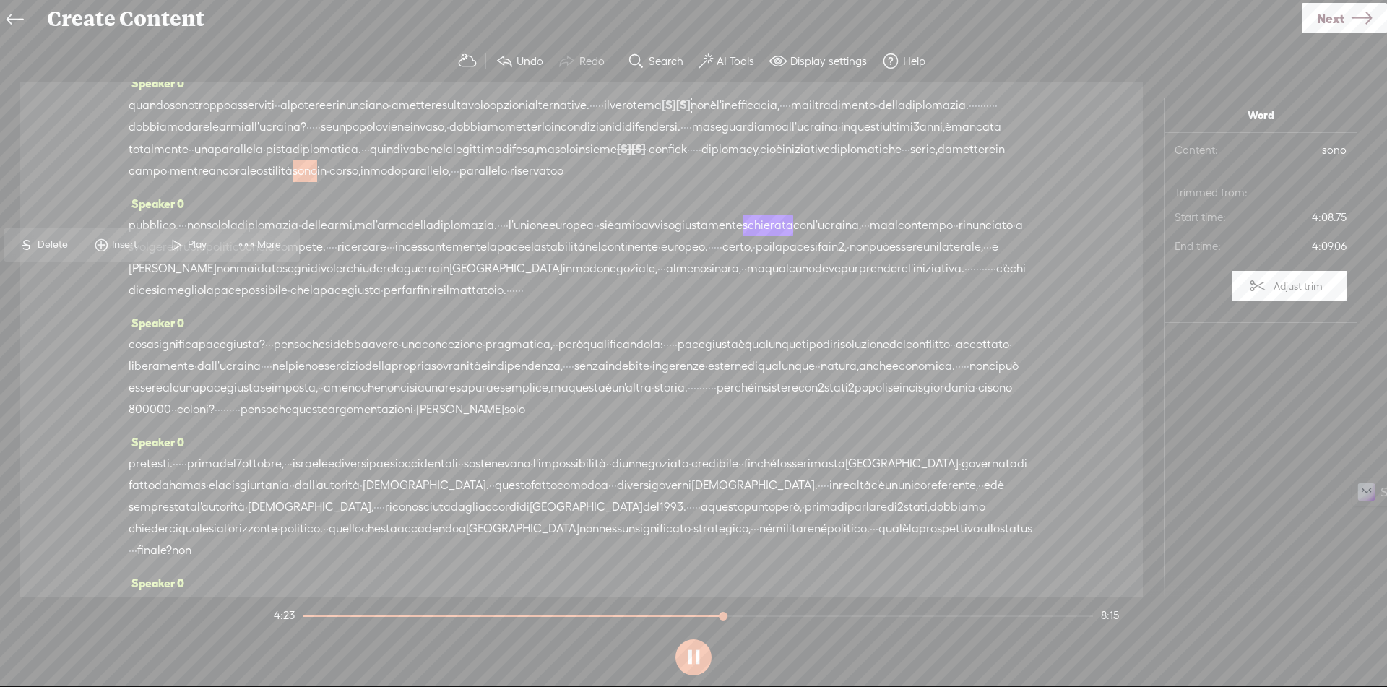
click at [181, 241] on span at bounding box center [177, 245] width 22 height 26
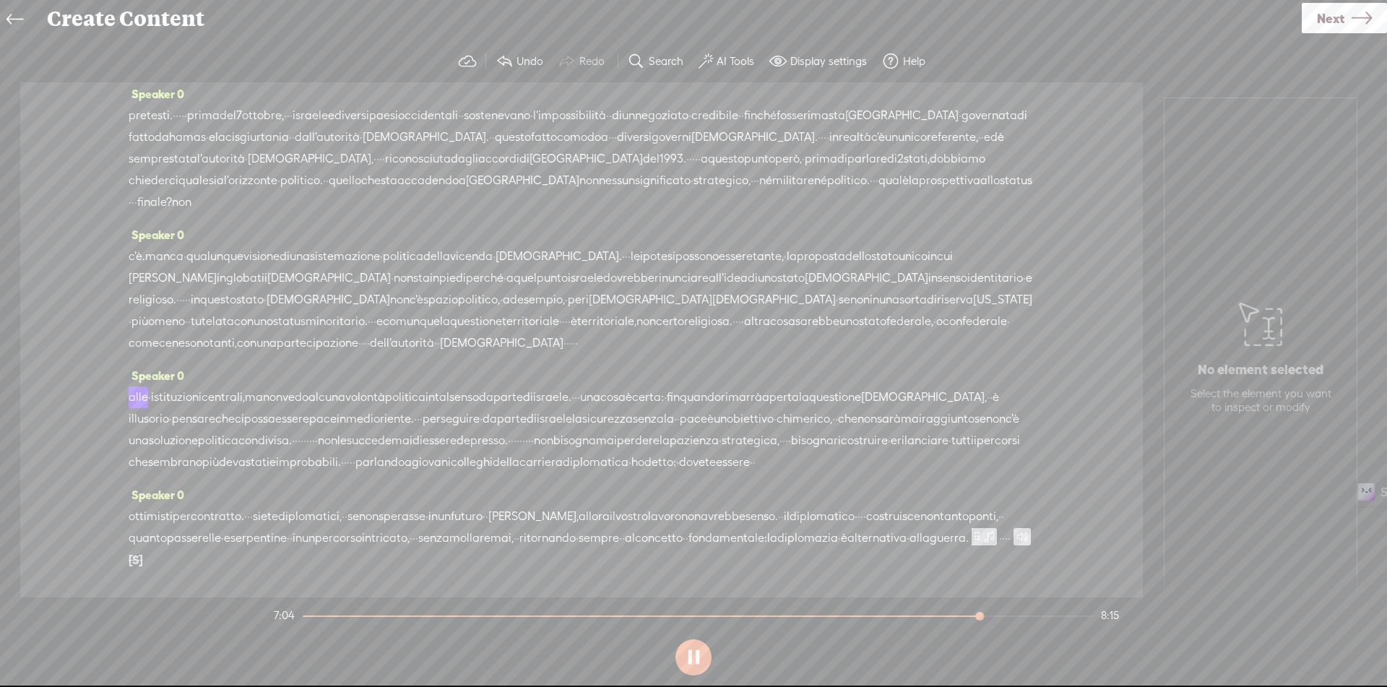
scroll to position [1120, 0]
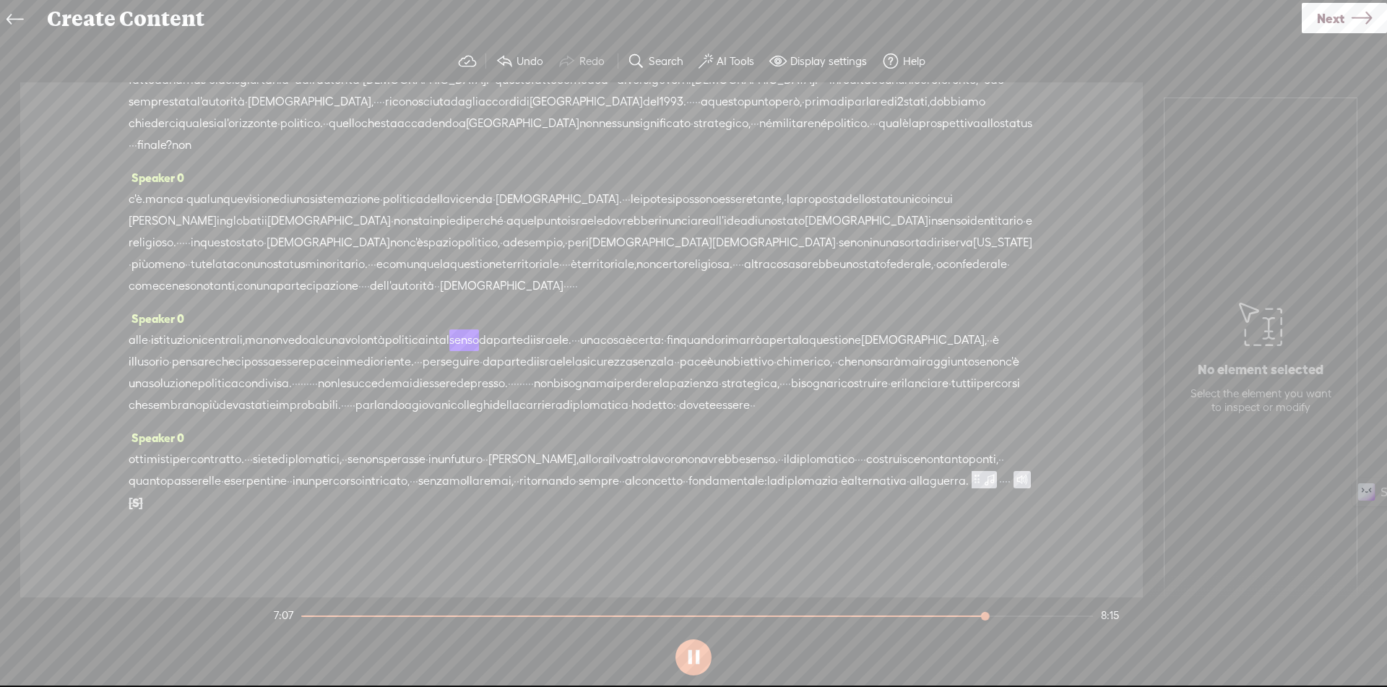
click at [434, 297] on span "dell'autorità" at bounding box center [402, 286] width 64 height 22
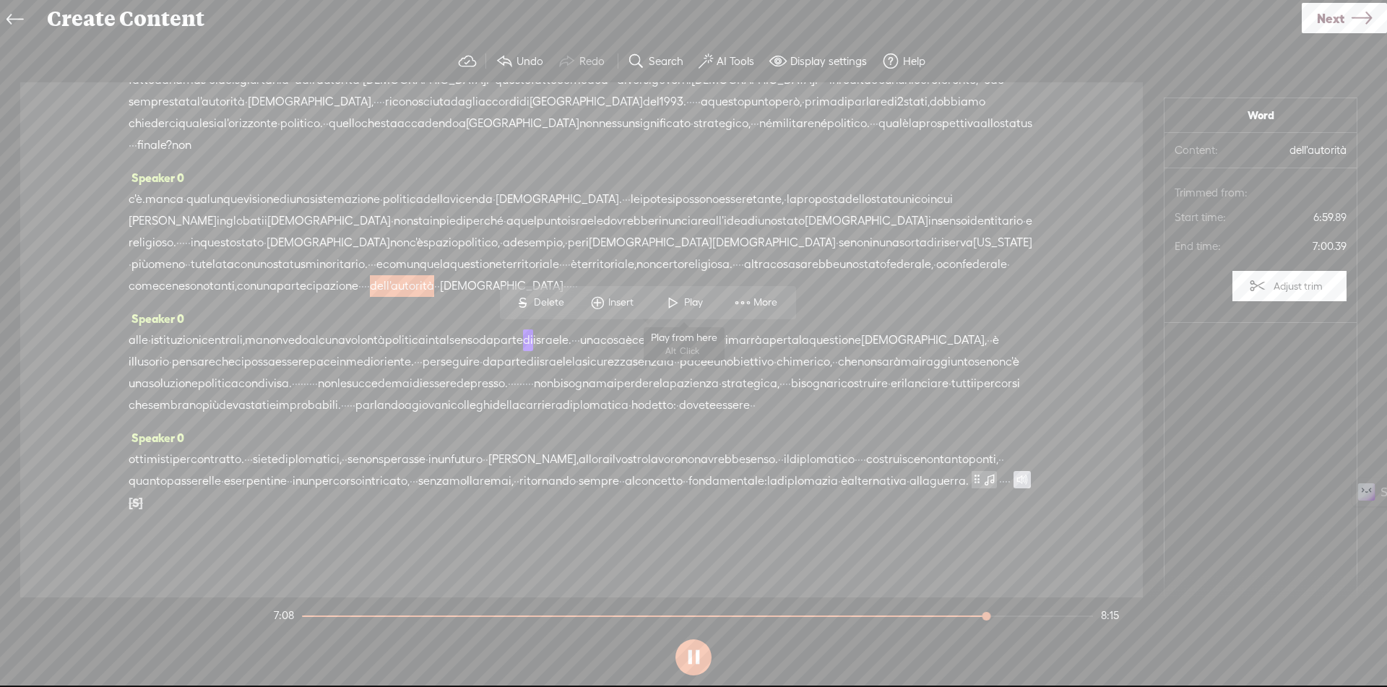
click at [703, 301] on span "Play" at bounding box center [695, 302] width 22 height 14
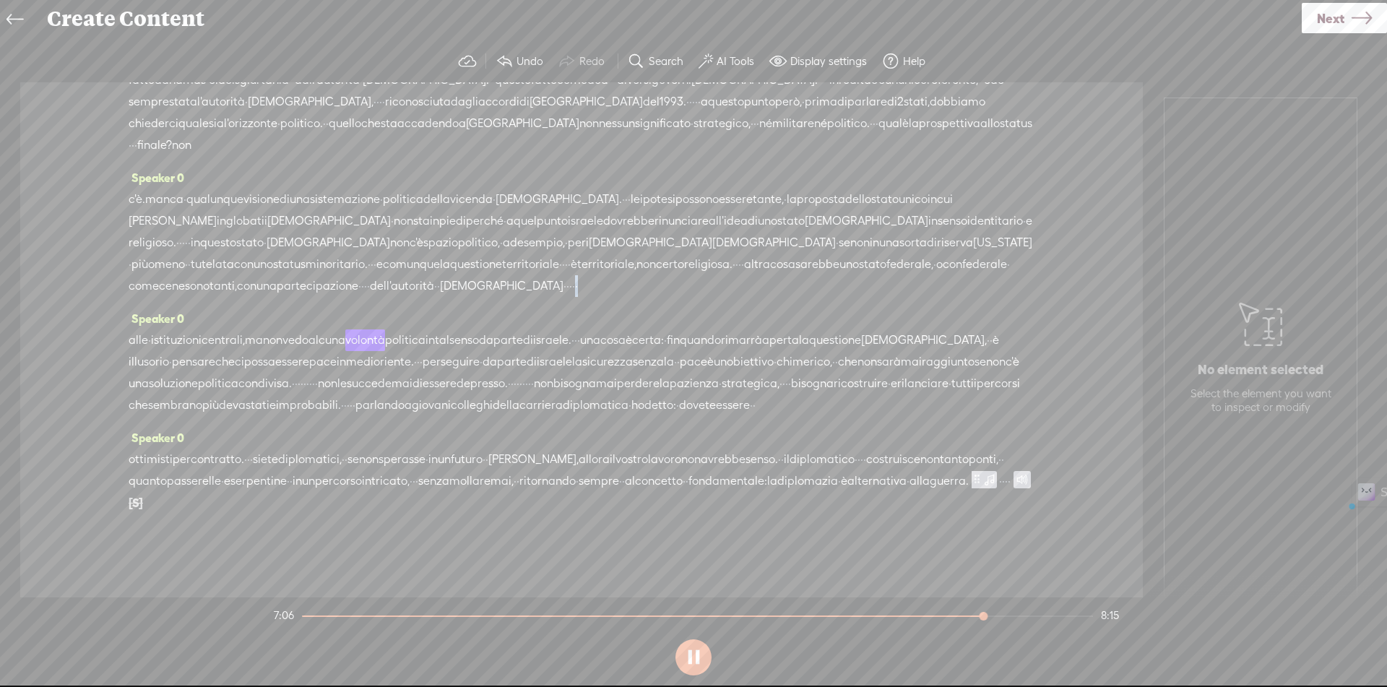
drag, startPoint x: 791, startPoint y: 335, endPoint x: 802, endPoint y: 337, distance: 10.9
click at [802, 297] on div "c'è. manca · qualunque visione di una sistemazione · politica della vicenda · p…" at bounding box center [582, 243] width 906 height 108
click at [689, 297] on span "Delete" at bounding box center [705, 302] width 34 height 14
click at [237, 296] on span "tanti," at bounding box center [223, 286] width 27 height 22
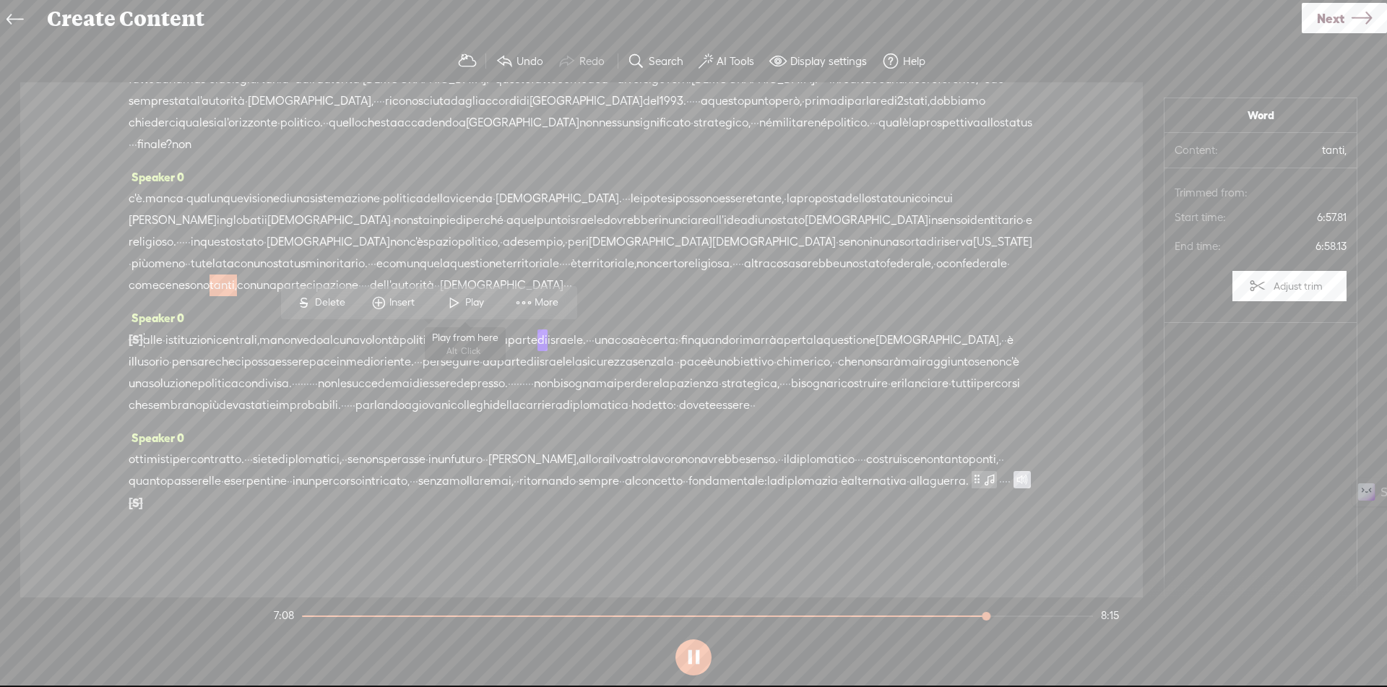
click at [444, 307] on span at bounding box center [455, 303] width 22 height 26
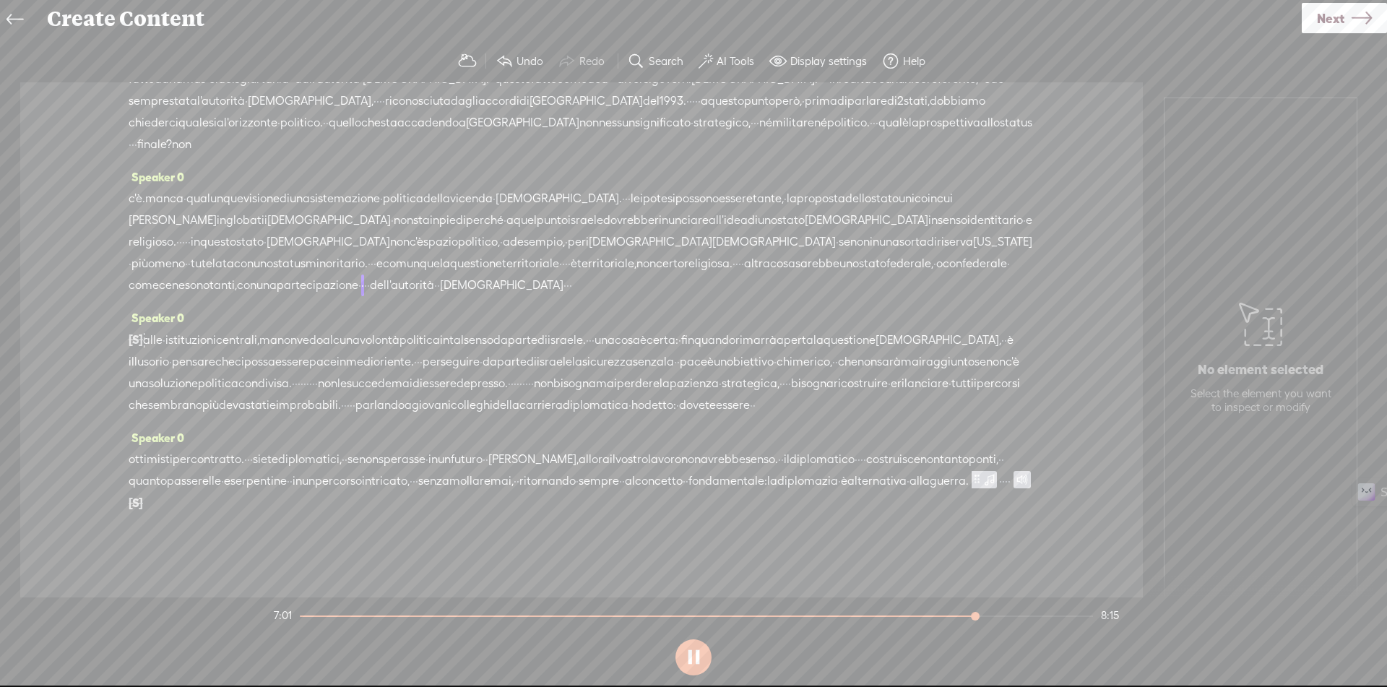
click at [943, 275] on span "confederale" at bounding box center [975, 264] width 64 height 22
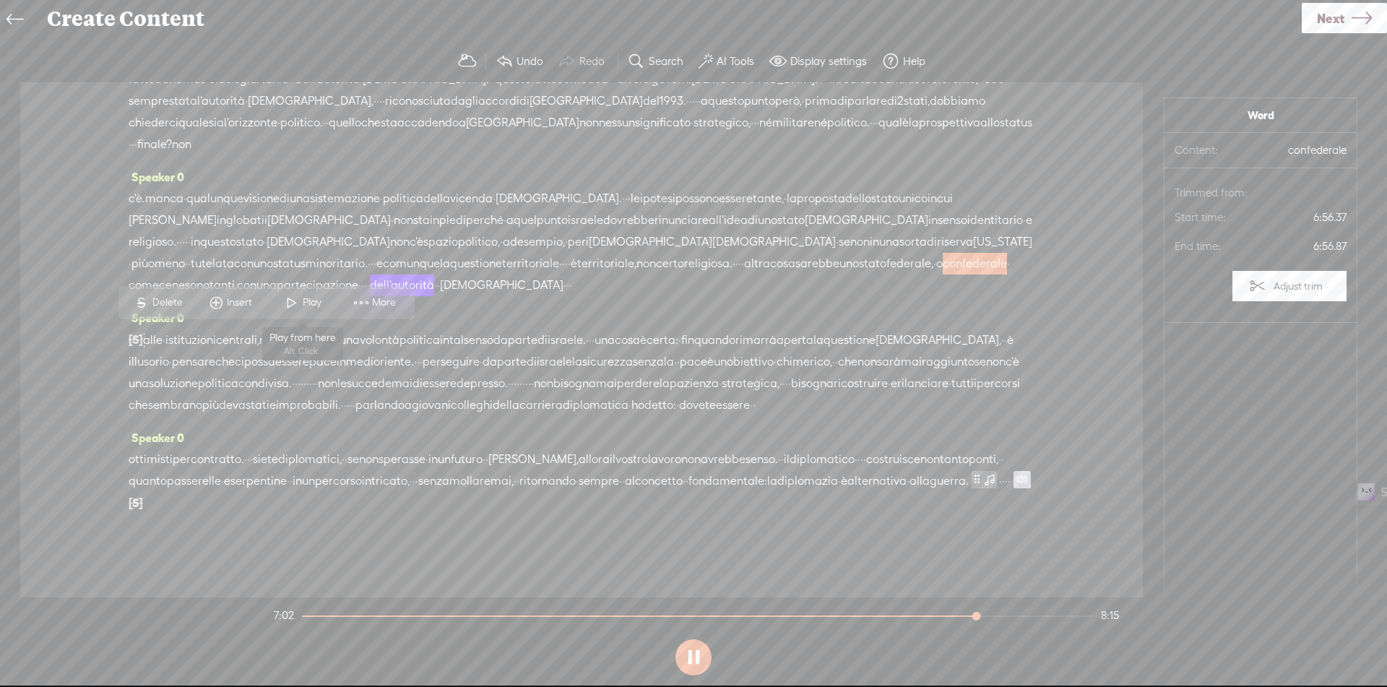
click at [317, 298] on span "Play" at bounding box center [314, 302] width 22 height 14
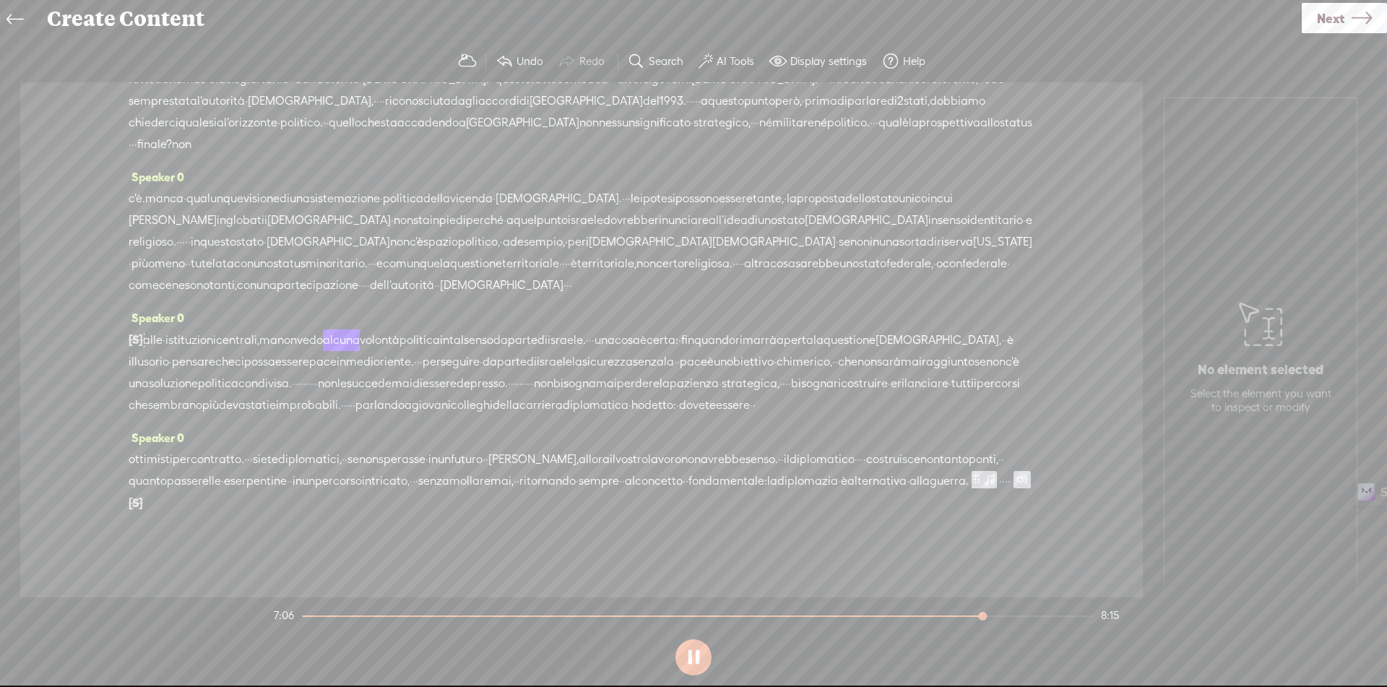
scroll to position [1193, 0]
click at [1341, 15] on span "Next" at bounding box center [1330, 18] width 27 height 37
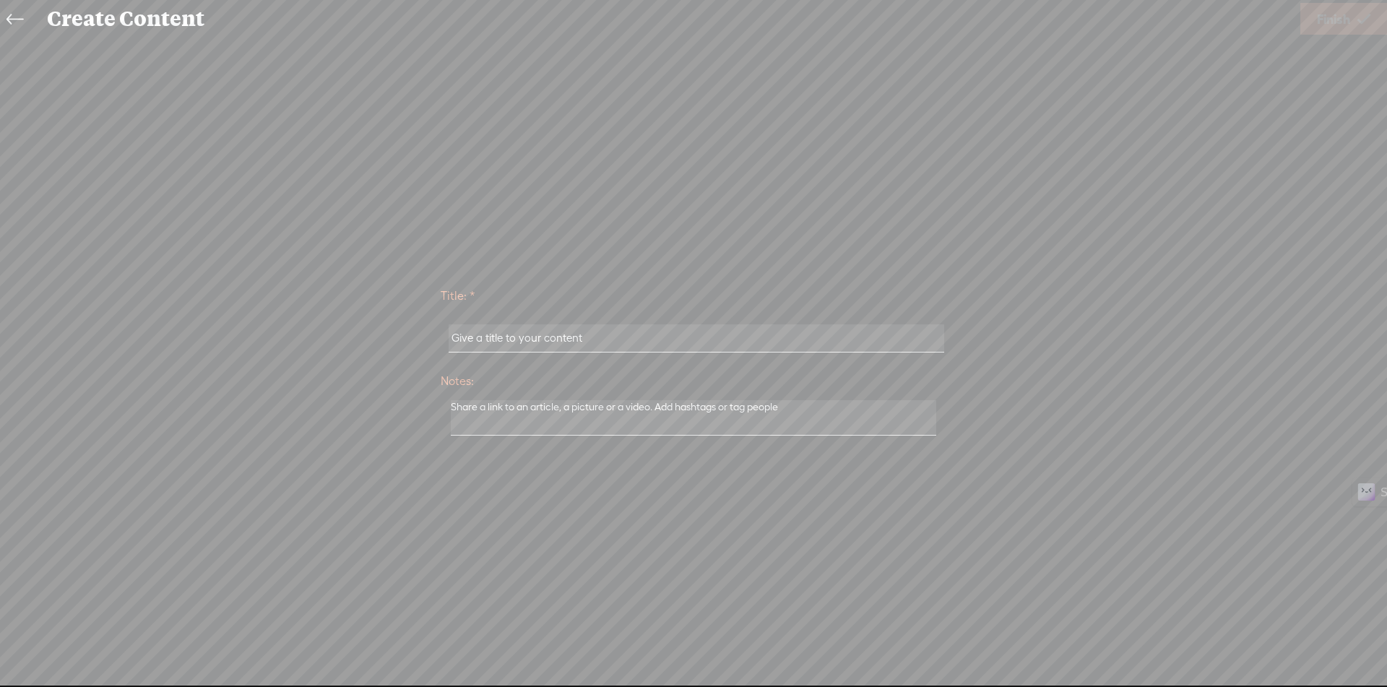
click at [685, 334] on input "text" at bounding box center [696, 338] width 495 height 28
paste input "Intervista Sulla Storia"
type input "Intervista Sulla Storia"
click at [1373, 26] on link "Finish" at bounding box center [1343, 19] width 87 height 32
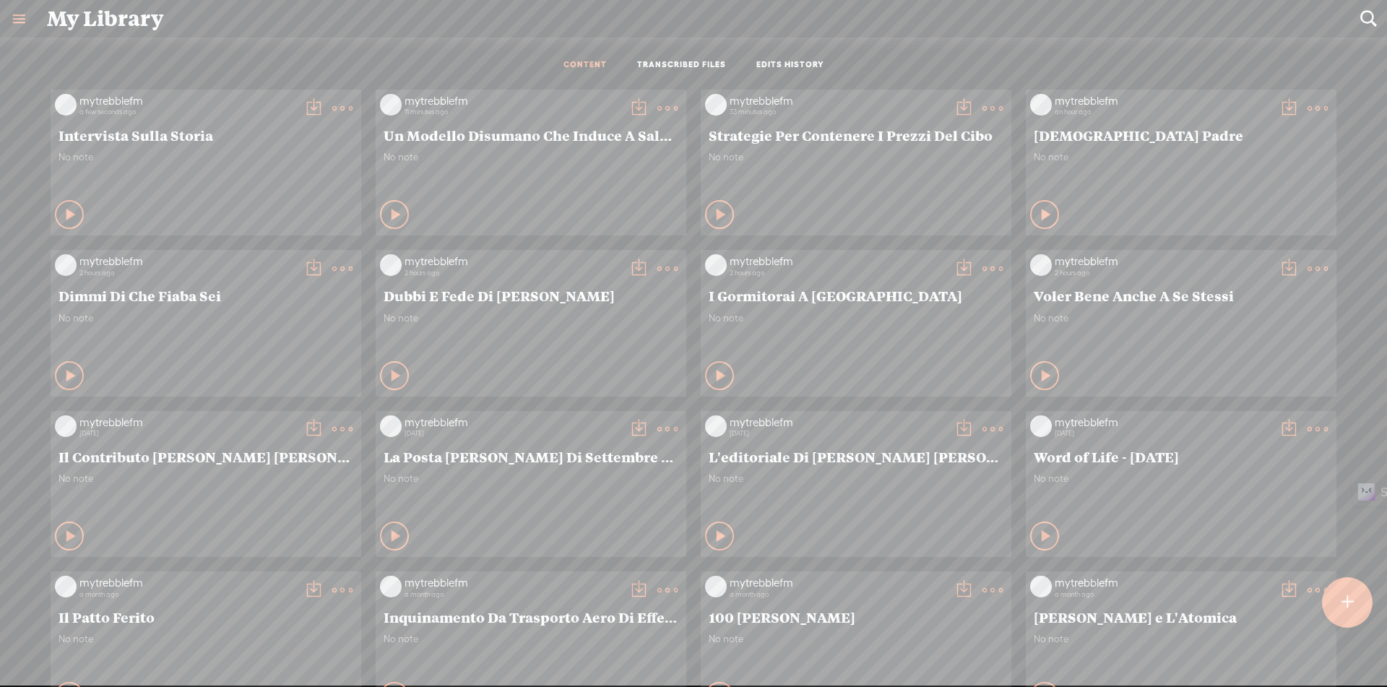
click at [303, 108] on t at bounding box center [313, 108] width 20 height 20
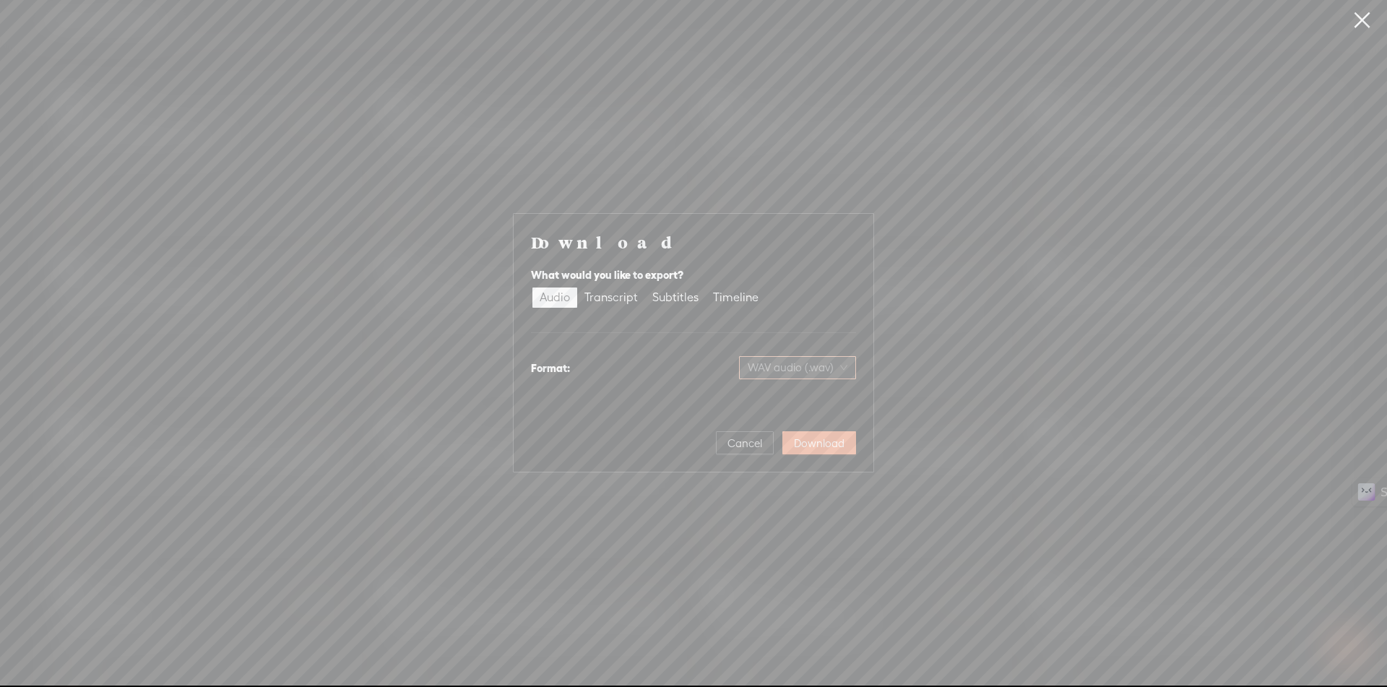
click at [783, 373] on span "WAV audio (.wav)" at bounding box center [798, 368] width 100 height 22
click at [767, 405] on div "MP3 audio (.mp3)" at bounding box center [786, 398] width 118 height 14
click at [816, 443] on span "Download" at bounding box center [819, 443] width 51 height 14
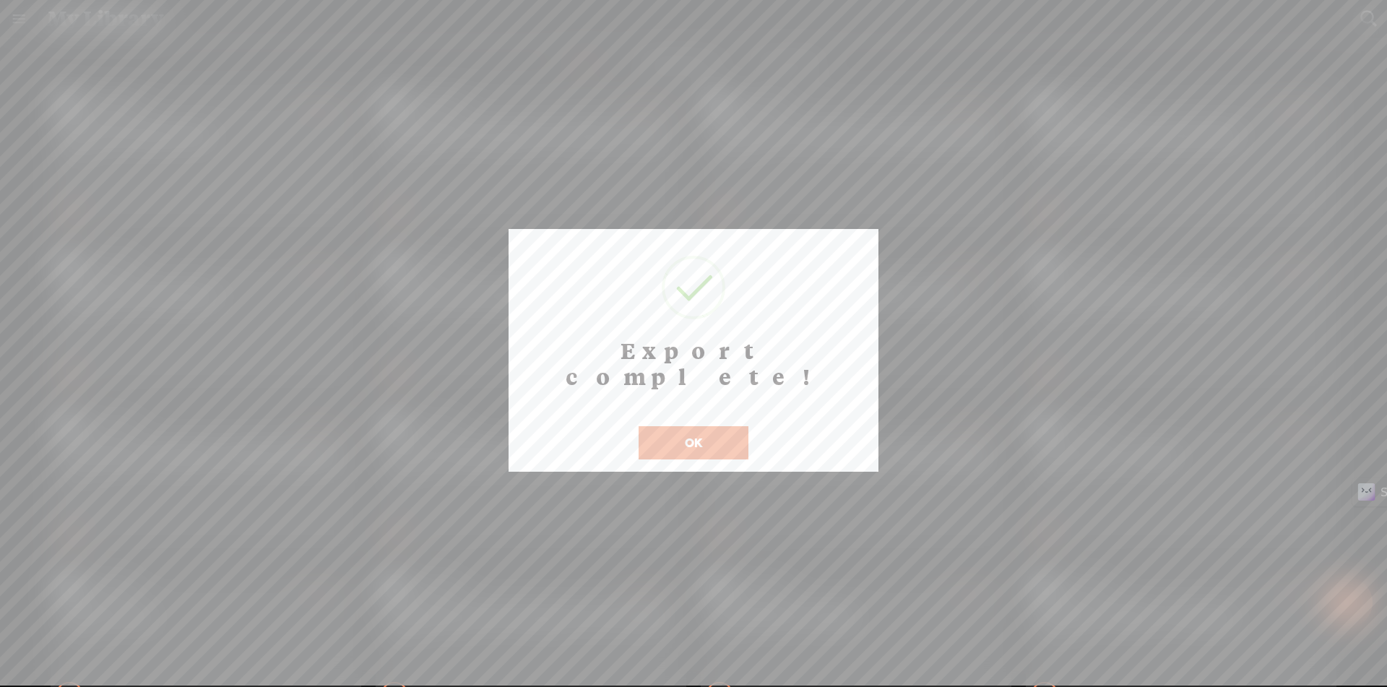
click at [704, 426] on button "OK" at bounding box center [694, 442] width 110 height 33
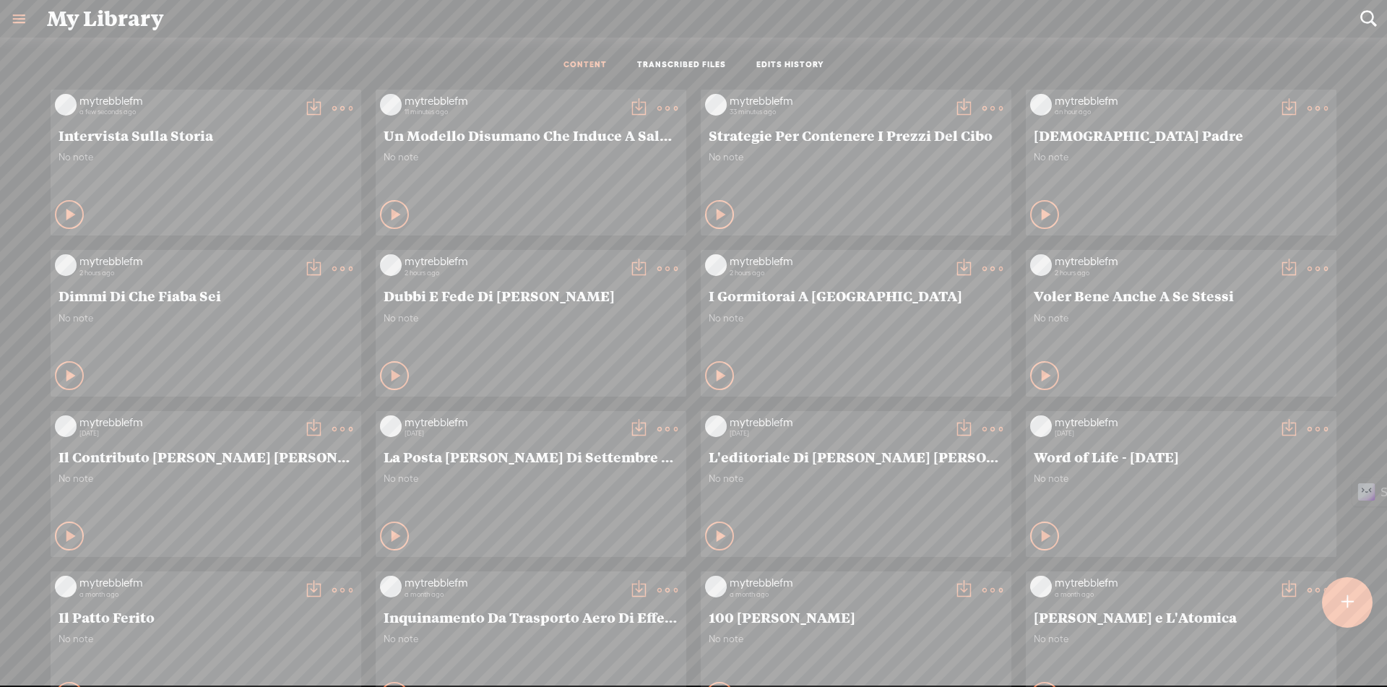
click at [1342, 612] on t at bounding box center [1348, 603] width 12 height 32
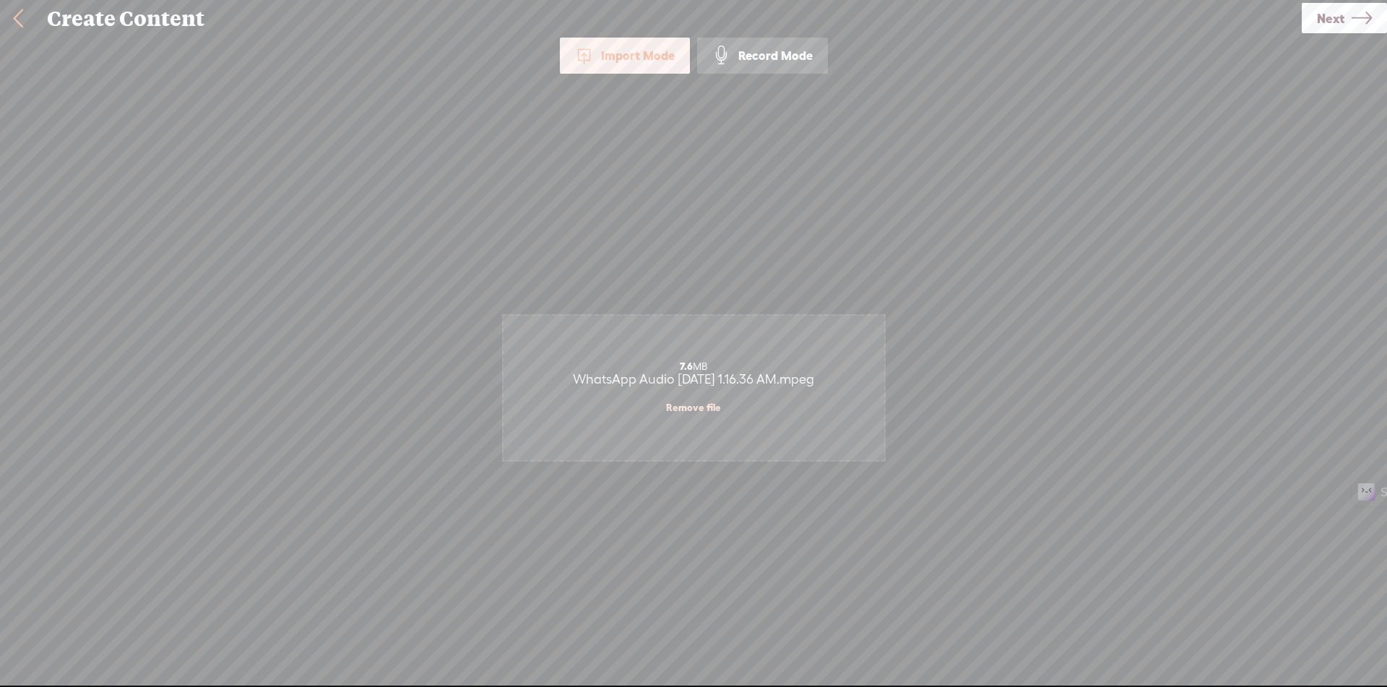
click at [1373, 24] on link "Next" at bounding box center [1344, 18] width 85 height 30
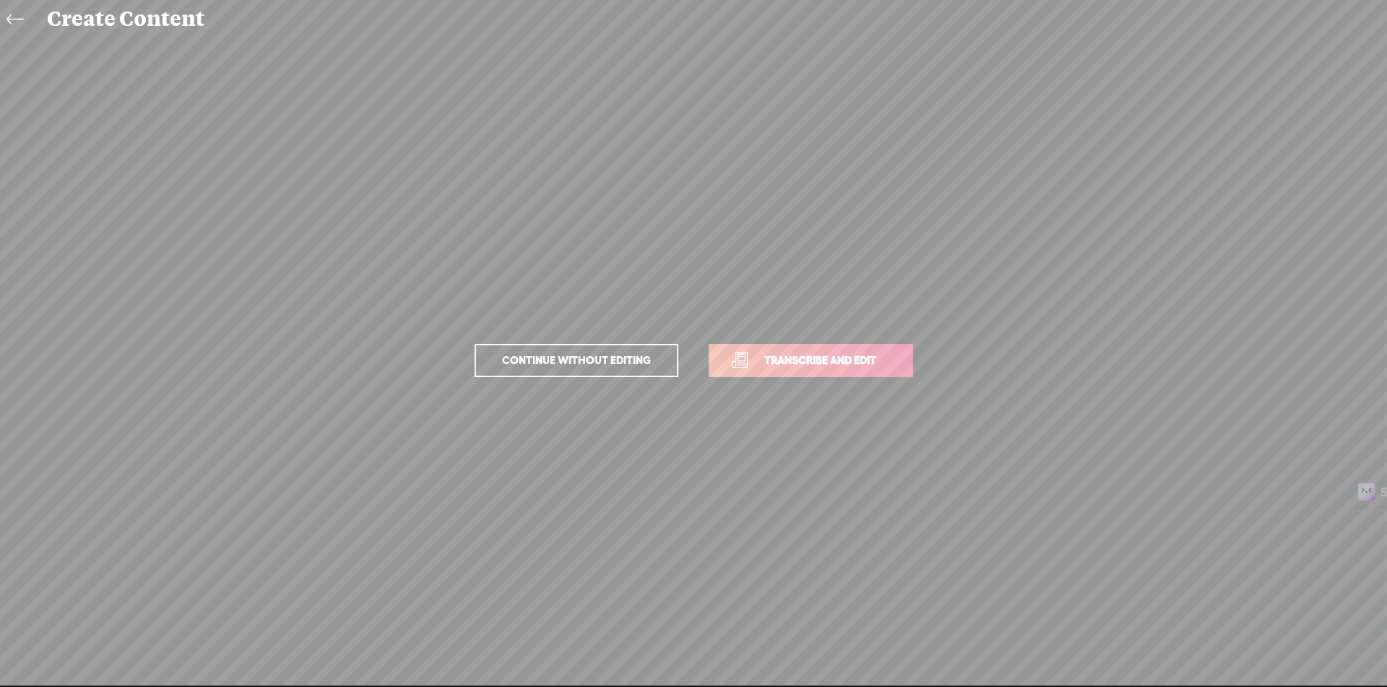
click at [877, 361] on span "Transcribe and edit" at bounding box center [820, 360] width 142 height 17
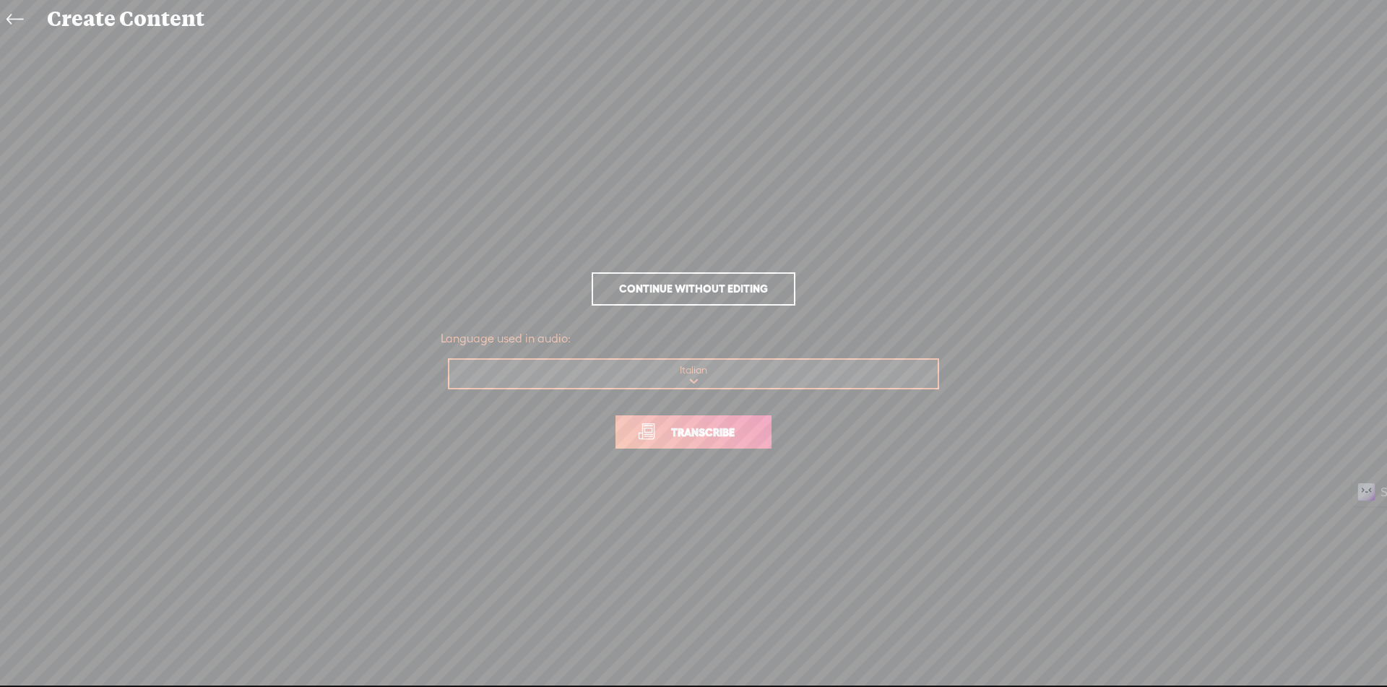
click at [710, 440] on span "Transcribe" at bounding box center [703, 432] width 94 height 17
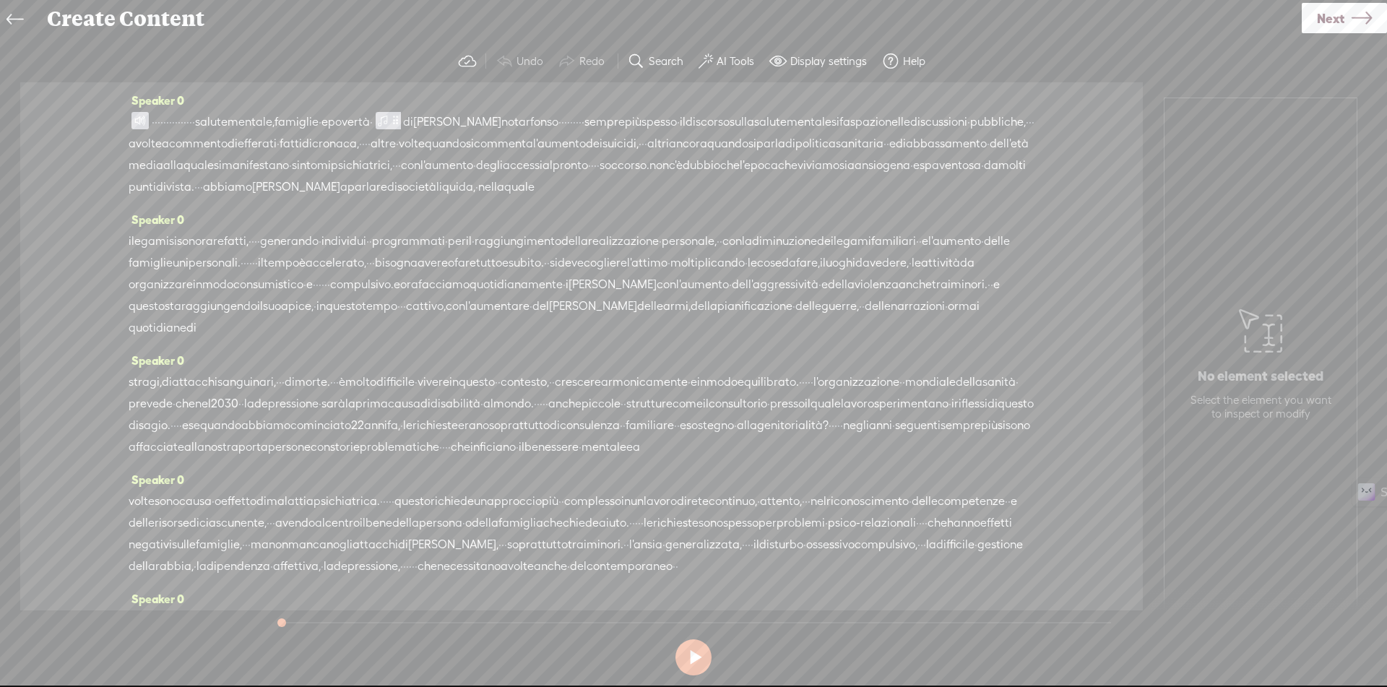
click at [737, 63] on label "AI Tools" at bounding box center [736, 61] width 38 height 14
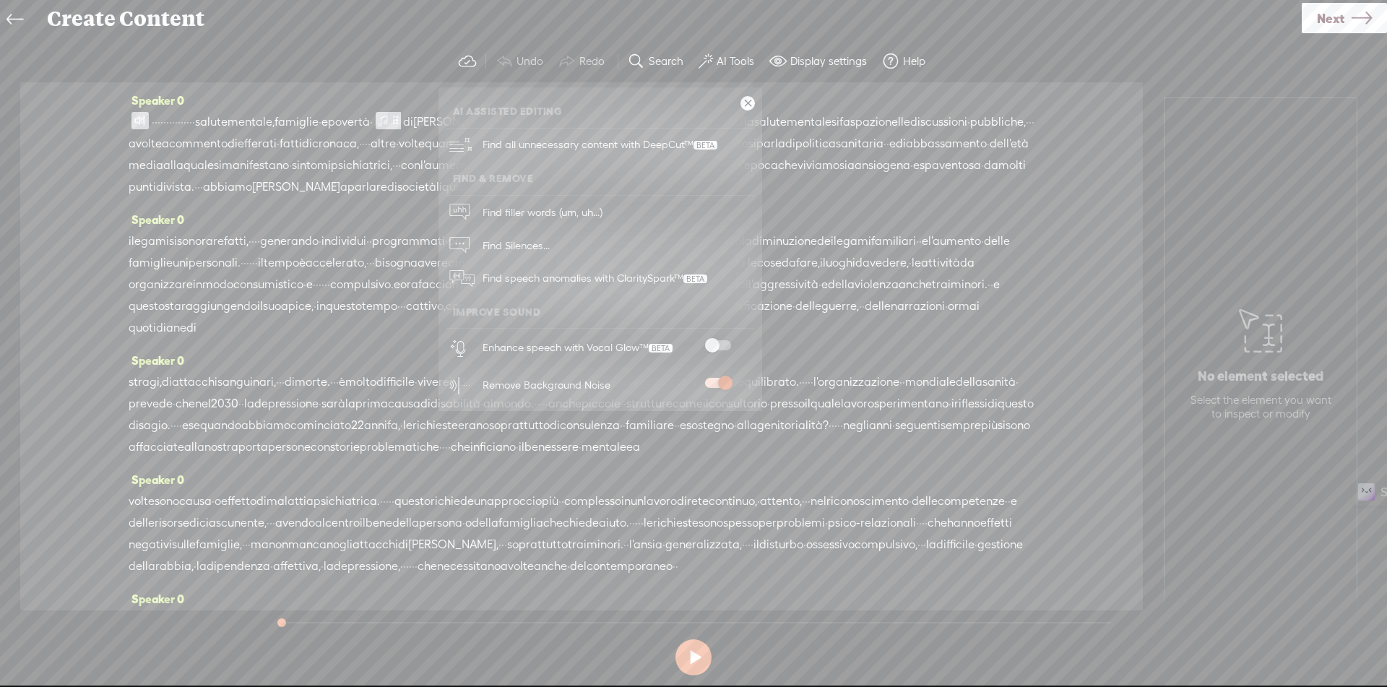
click at [719, 344] on span at bounding box center [718, 345] width 26 height 10
click at [748, 101] on link at bounding box center [747, 103] width 14 height 14
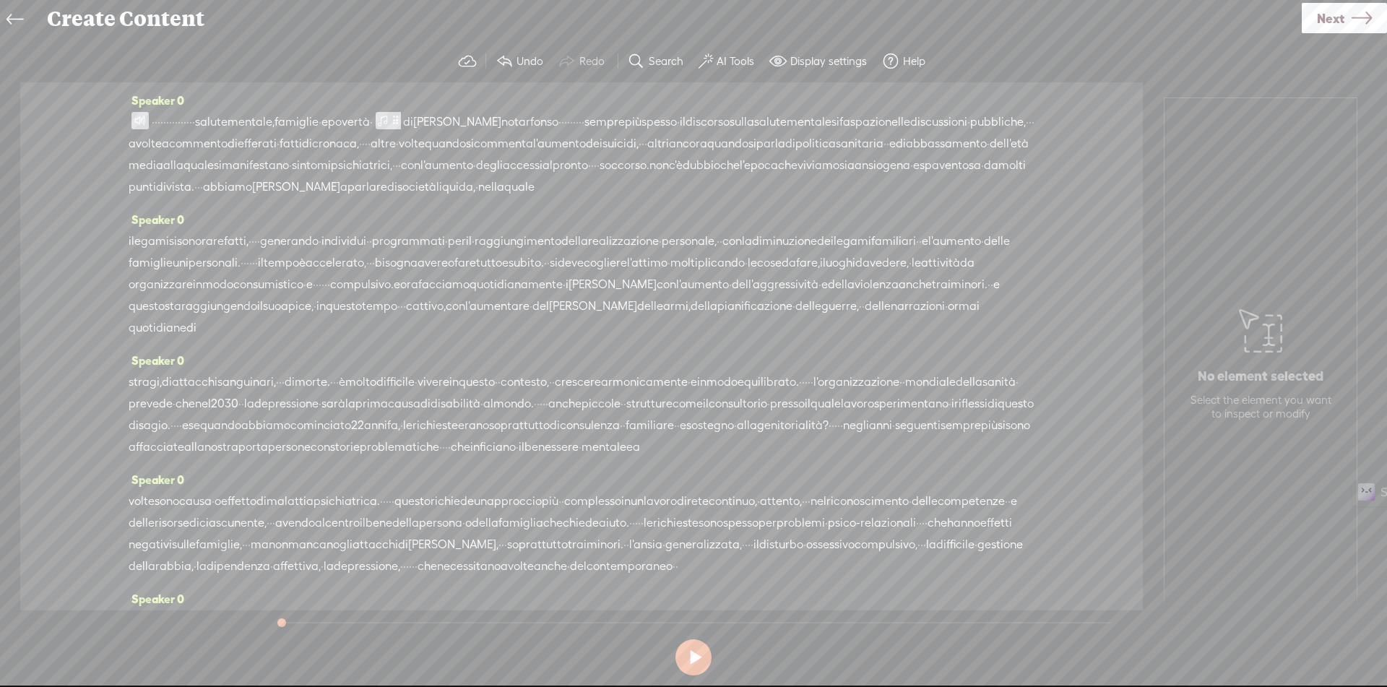
click at [139, 125] on span at bounding box center [139, 120] width 17 height 17
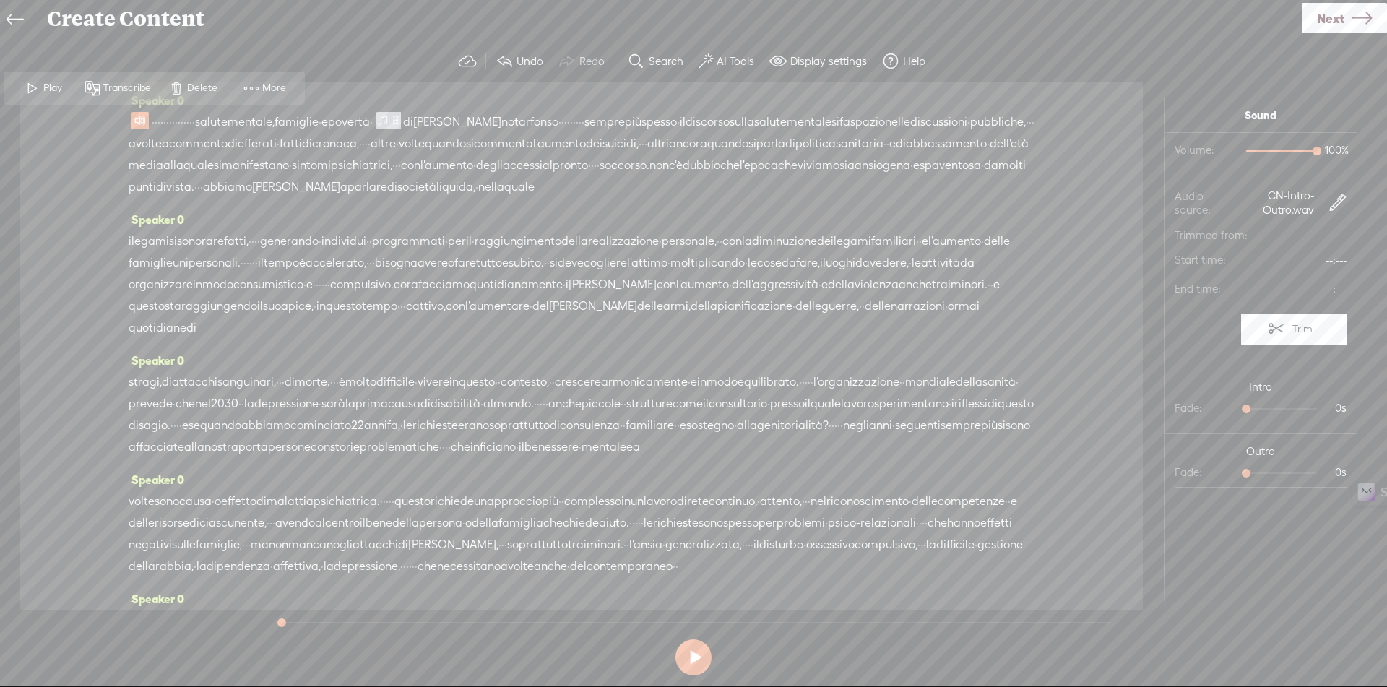
click at [34, 86] on span at bounding box center [33, 88] width 22 height 26
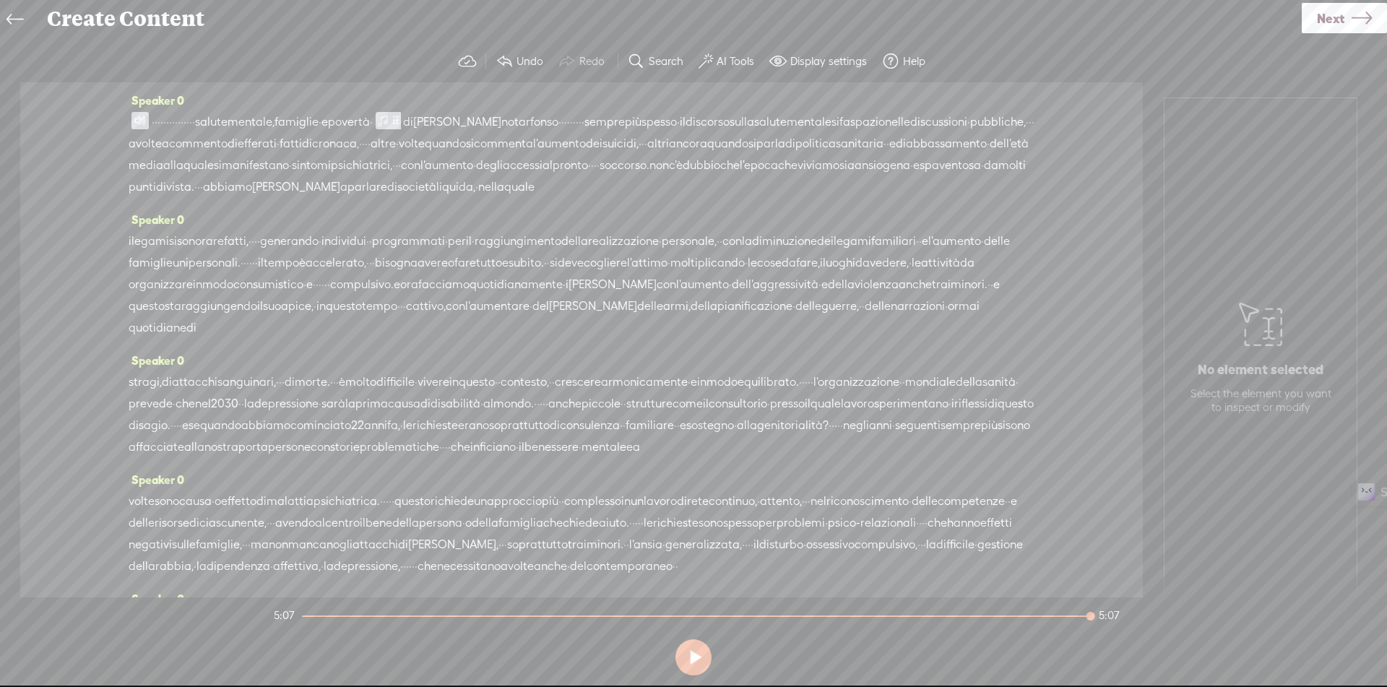
click at [142, 120] on span at bounding box center [139, 120] width 17 height 17
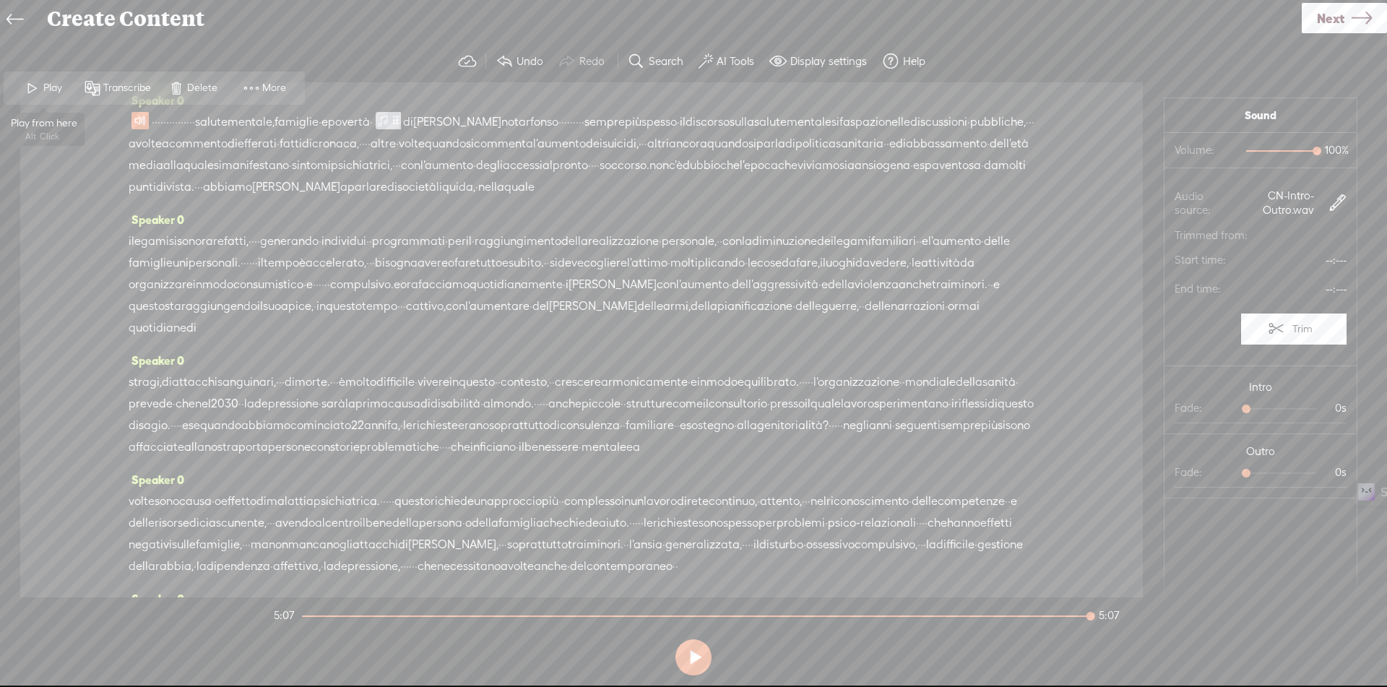
click at [47, 94] on span "Play" at bounding box center [54, 88] width 22 height 14
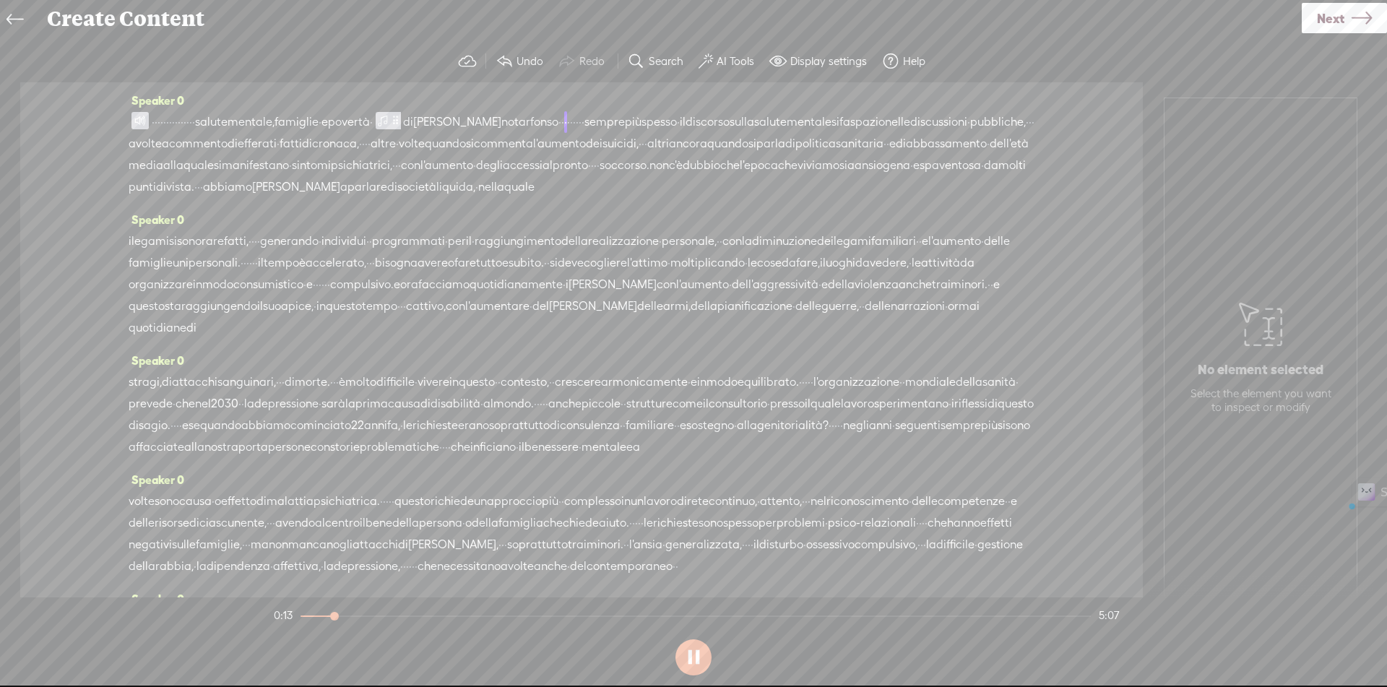
drag, startPoint x: 168, startPoint y: 121, endPoint x: 250, endPoint y: 121, distance: 82.4
click at [250, 121] on div "· · · · · · · · · · · · · · · salute mentale, famiglie · e povertà · di [PERSON…" at bounding box center [582, 154] width 906 height 87
drag, startPoint x: 208, startPoint y: 120, endPoint x: 402, endPoint y: 123, distance: 193.6
click at [402, 123] on div "· [S] · · · · · · · · · · · · · · salute mentale, famiglie · e povertà · di [PE…" at bounding box center [582, 154] width 906 height 87
click at [697, 667] on button at bounding box center [693, 657] width 36 height 36
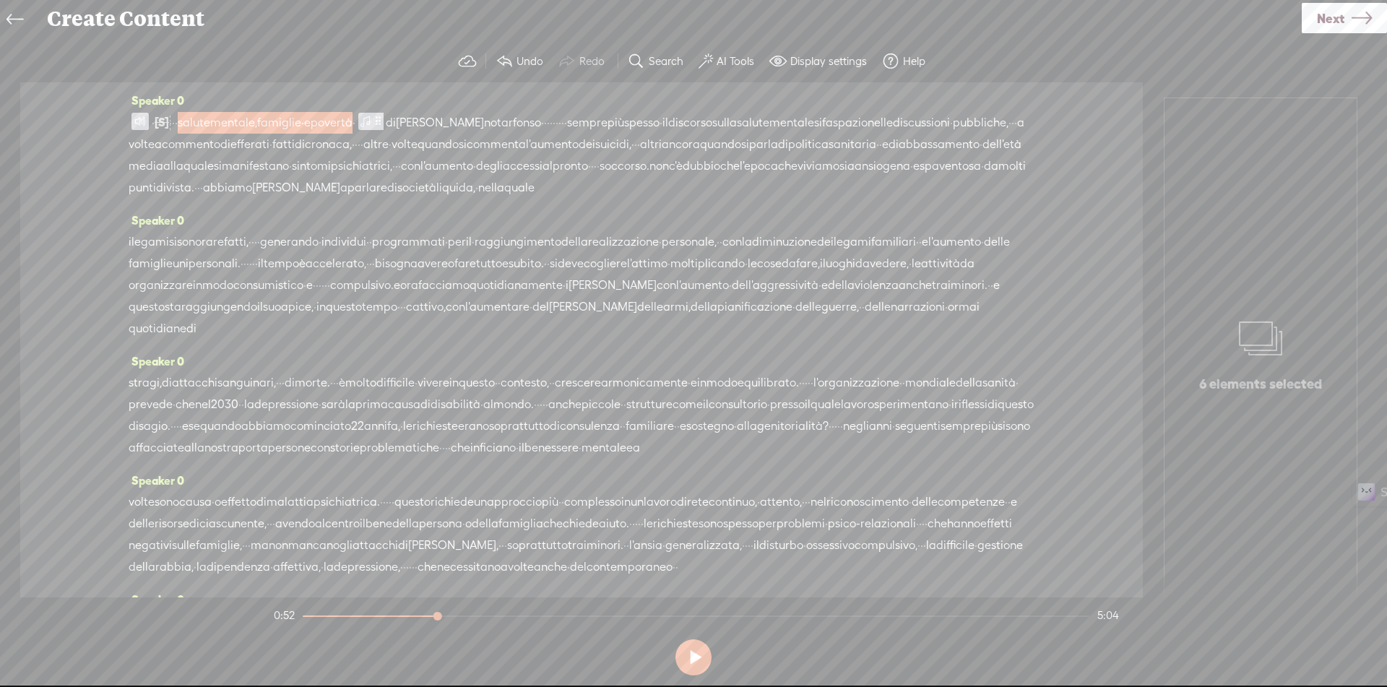
click at [1341, 12] on span "Next" at bounding box center [1330, 18] width 27 height 37
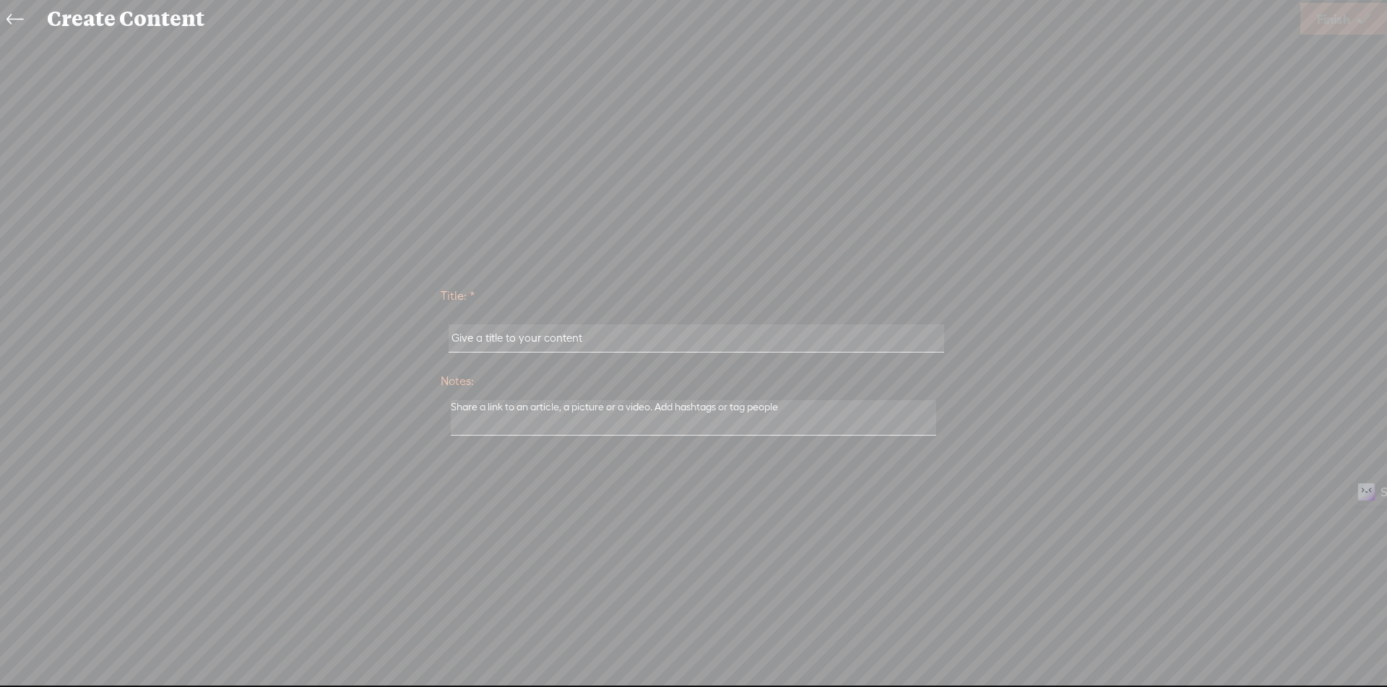
click at [754, 346] on input "text" at bounding box center [696, 338] width 495 height 28
paste input "Salute Mentale, Famiglie E Povertà"
type input "Salute Mentale, Famiglie E Povertà"
click at [1333, 30] on span "Finish" at bounding box center [1333, 19] width 33 height 37
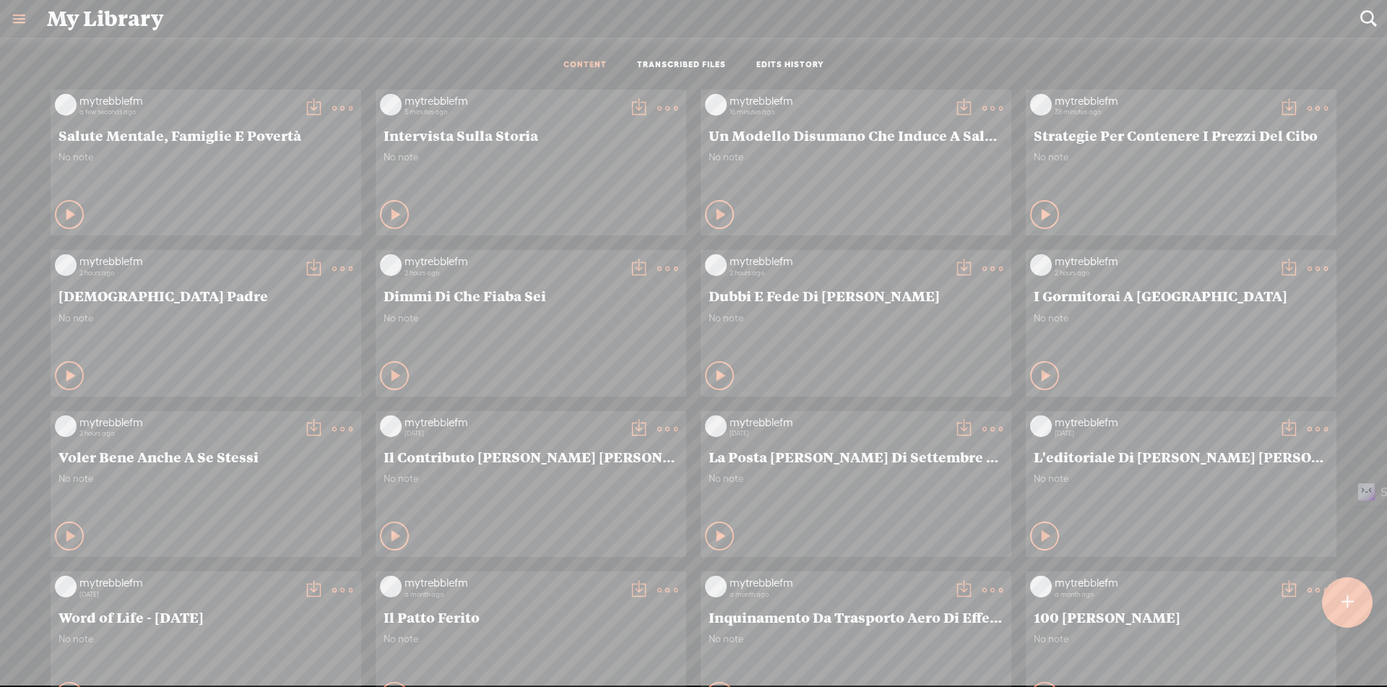
click at [305, 111] on t at bounding box center [313, 108] width 20 height 20
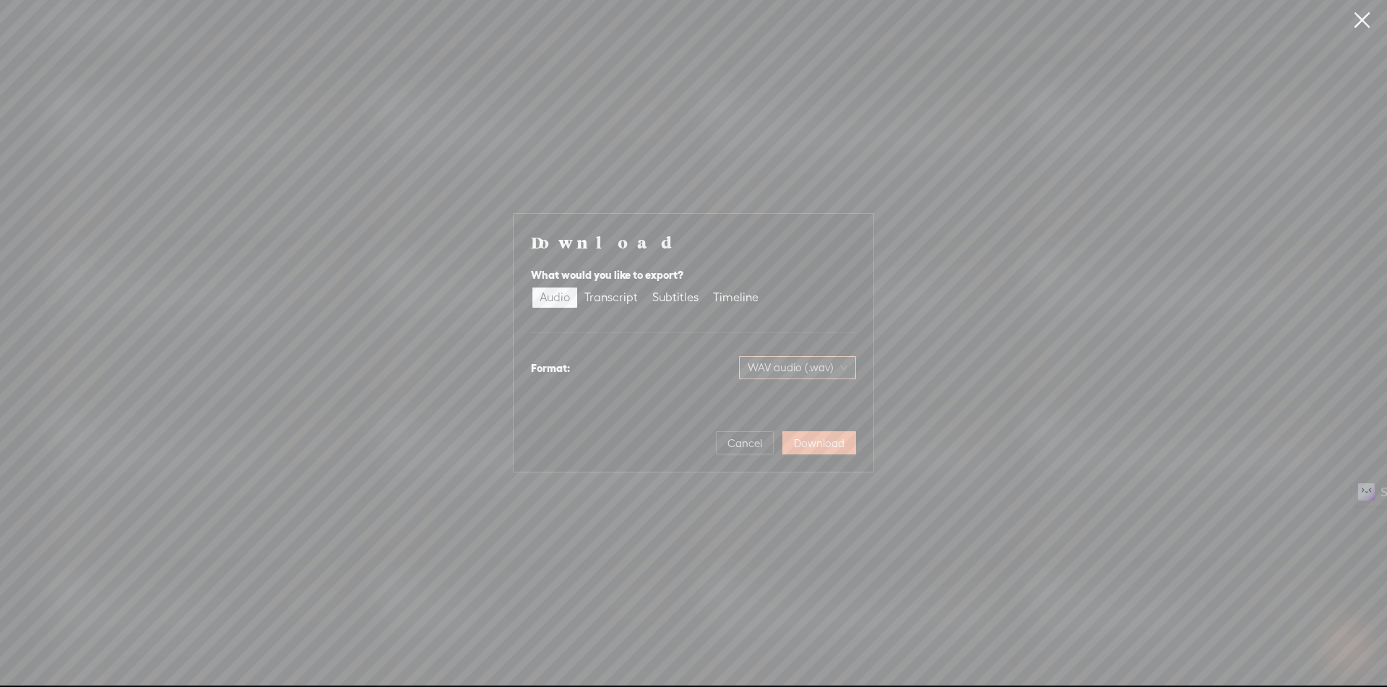
click at [767, 362] on span "WAV audio (.wav)" at bounding box center [798, 368] width 100 height 22
click at [759, 405] on div "MP3 audio (.mp3)" at bounding box center [786, 398] width 118 height 14
click at [828, 445] on span "Download" at bounding box center [819, 443] width 51 height 14
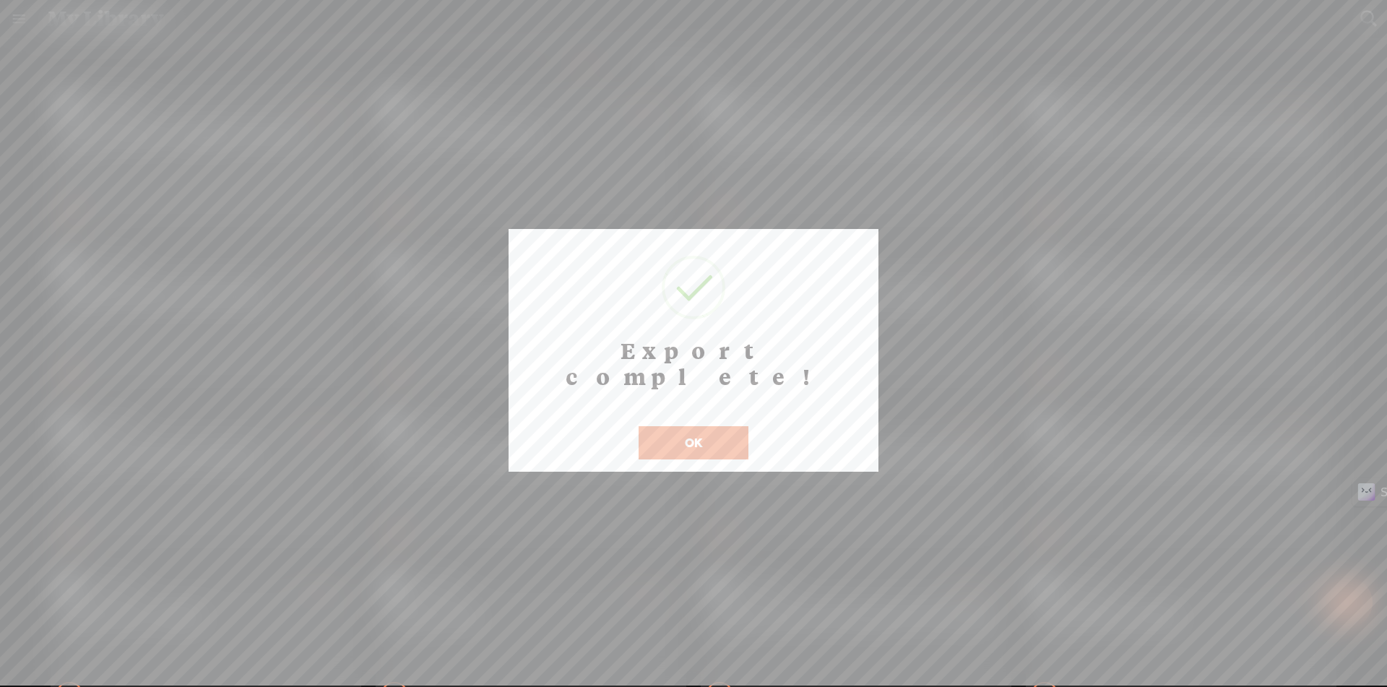
click at [728, 426] on button "OK" at bounding box center [694, 442] width 110 height 33
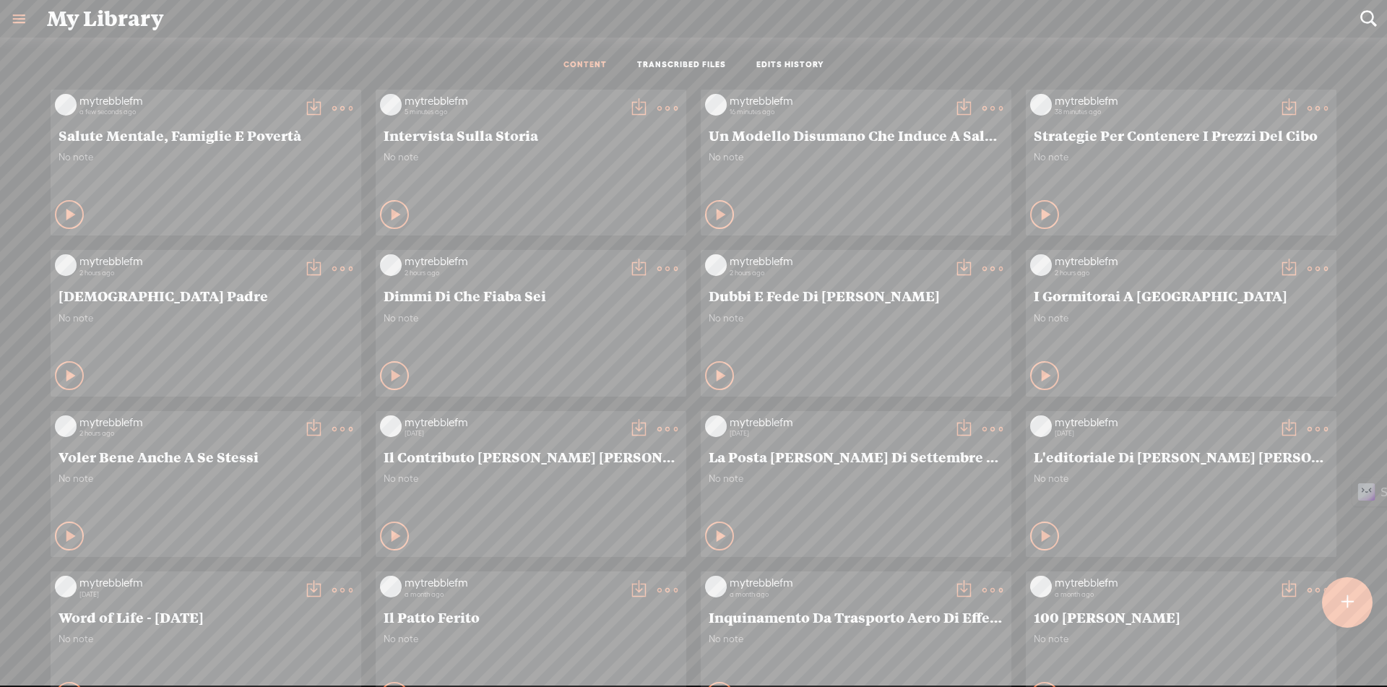
click at [1355, 596] on div at bounding box center [1347, 602] width 51 height 51
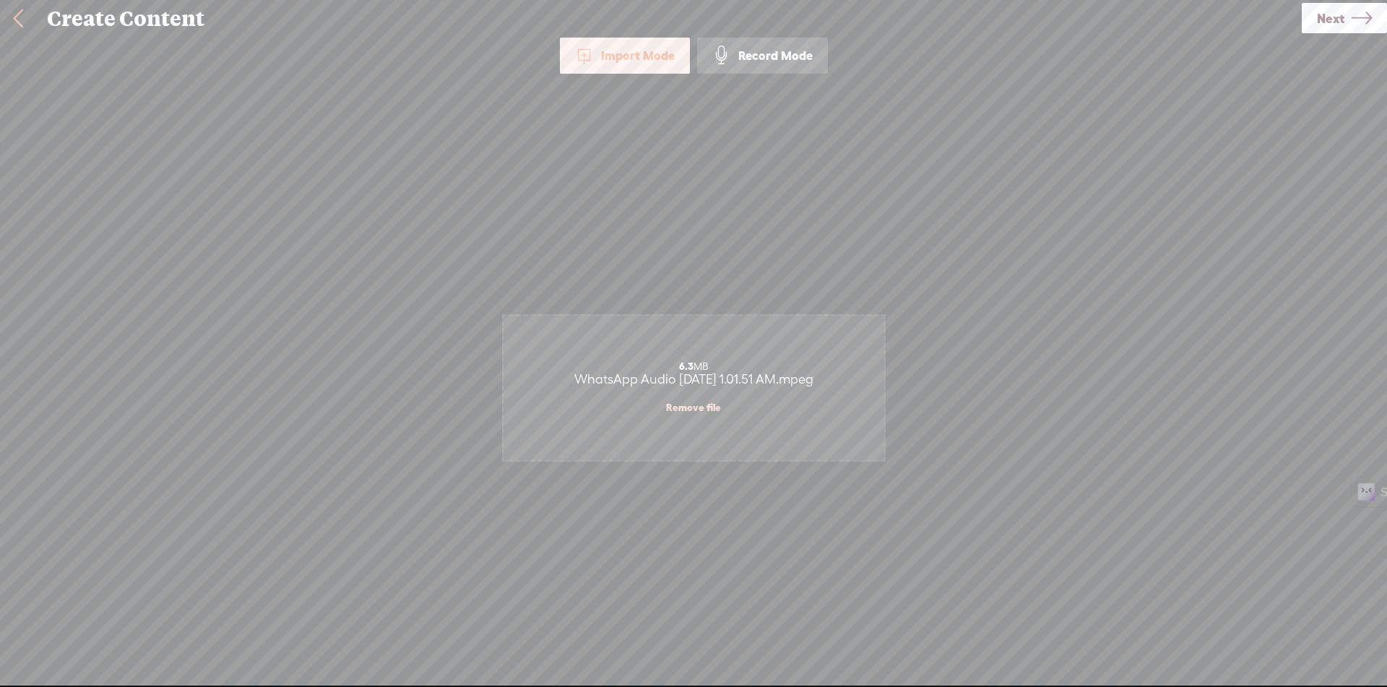
click at [1367, 22] on icon at bounding box center [1362, 18] width 20 height 37
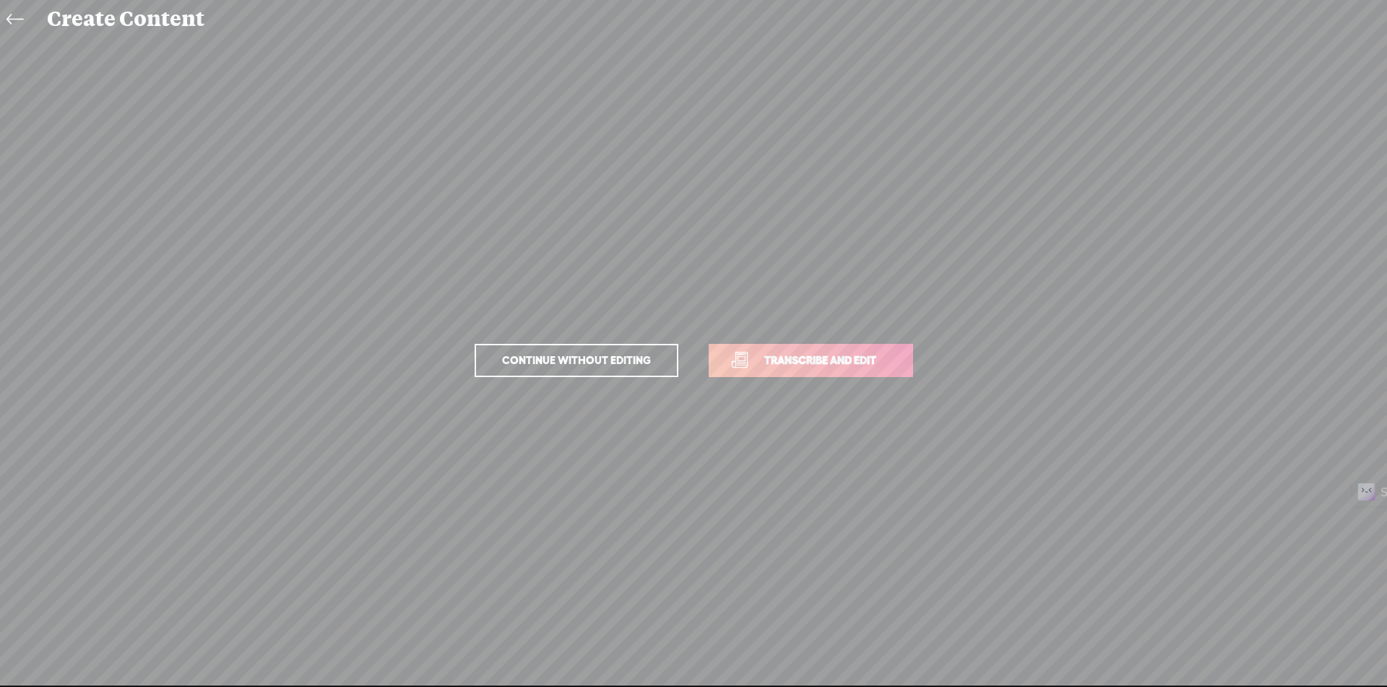
click at [895, 368] on link "Transcribe and edit" at bounding box center [811, 360] width 204 height 33
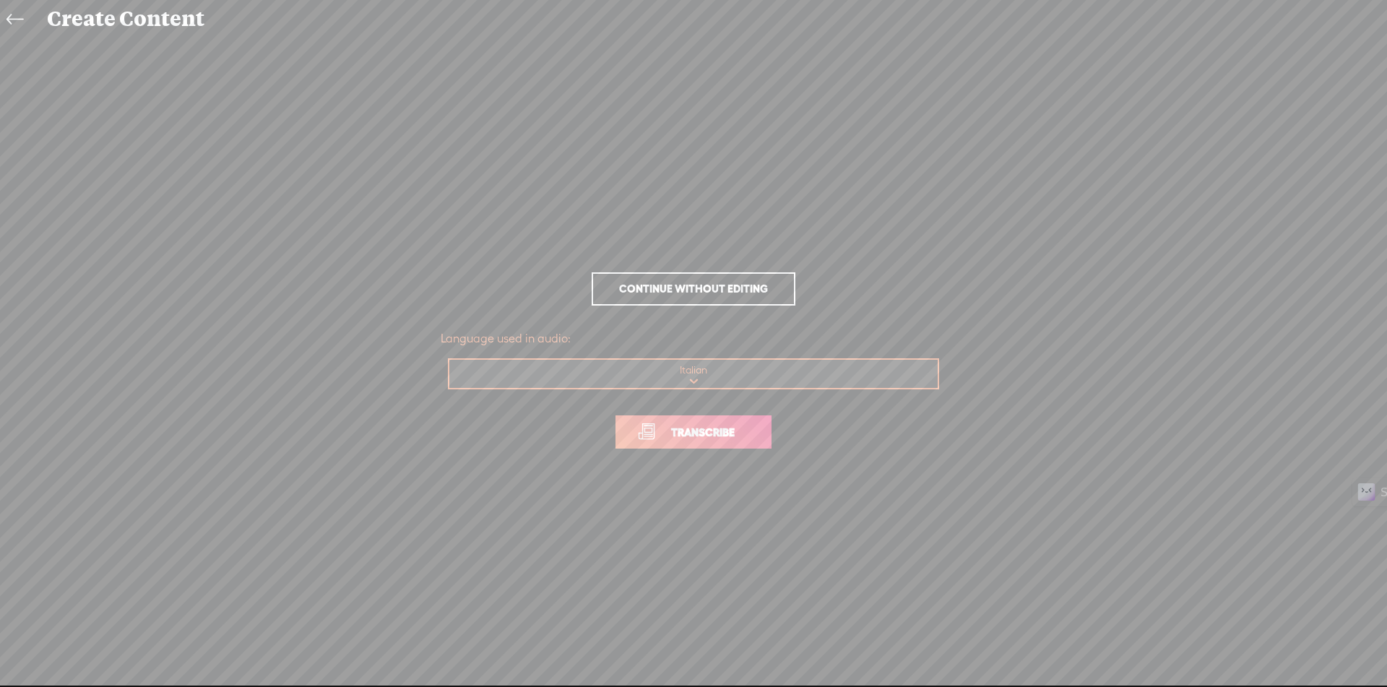
click at [731, 420] on link "Transcribe" at bounding box center [693, 431] width 156 height 33
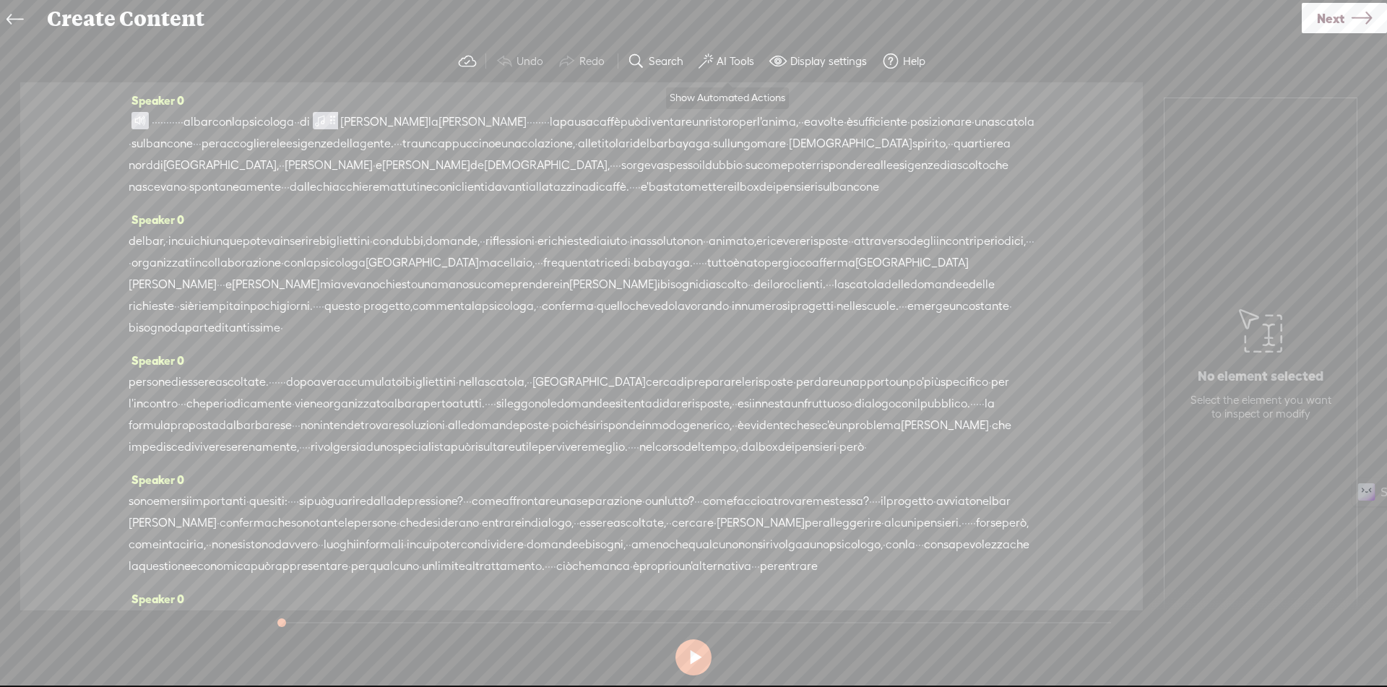
click at [725, 61] on label "AI Tools" at bounding box center [736, 61] width 38 height 14
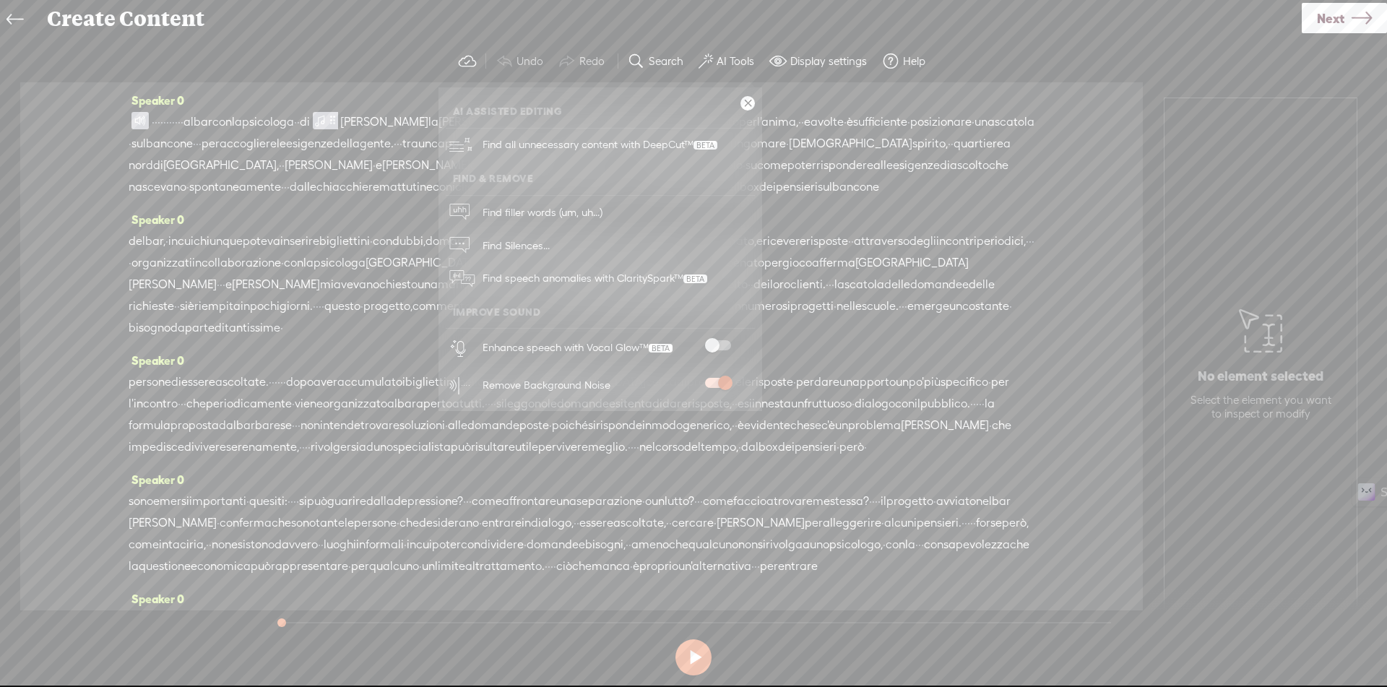
click at [720, 347] on span at bounding box center [718, 345] width 26 height 10
click at [932, 339] on div "del bar, · in cui chiunque poteva inserire bigliettini · con [GEOGRAPHIC_DATA],…" at bounding box center [582, 284] width 906 height 108
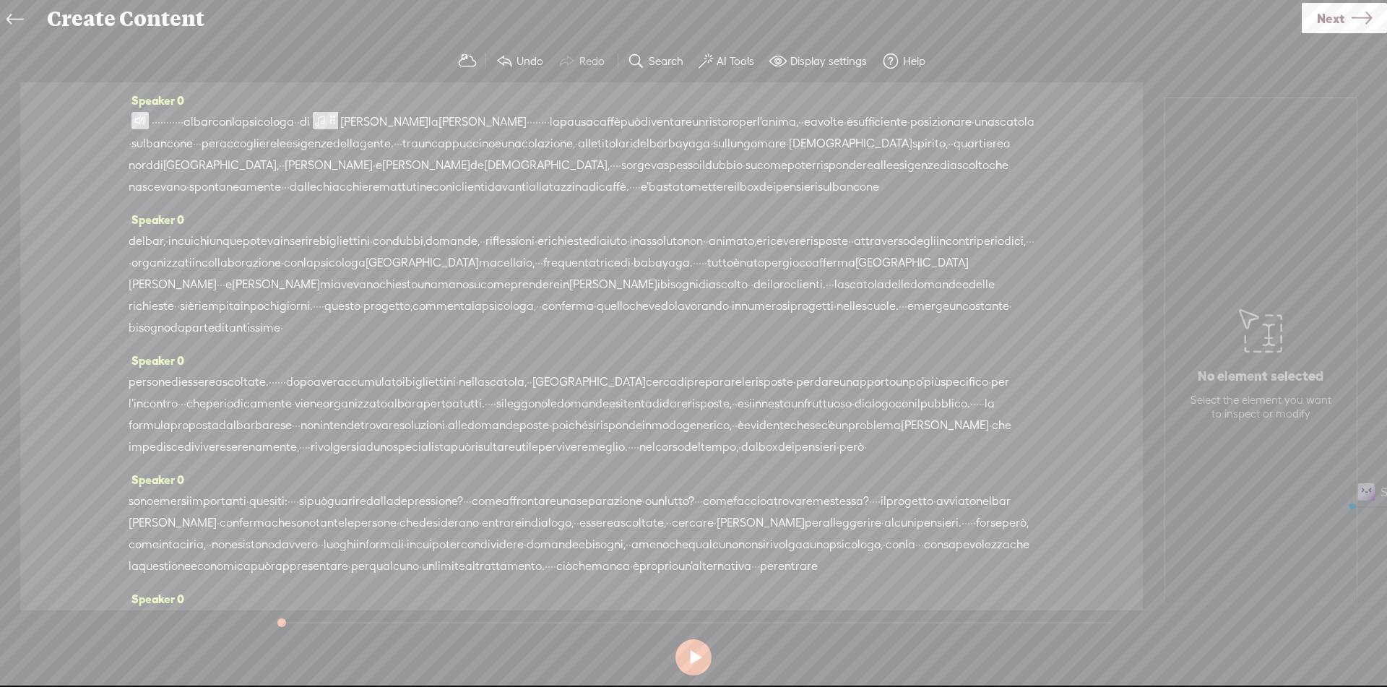
drag, startPoint x: 249, startPoint y: 121, endPoint x: 376, endPoint y: 121, distance: 127.9
click at [376, 121] on div "· · · · · · · · · · · al bar con la psicologa · · di [PERSON_NAME][GEOGRAPHIC_D…" at bounding box center [582, 154] width 906 height 87
click at [134, 121] on span at bounding box center [139, 120] width 17 height 17
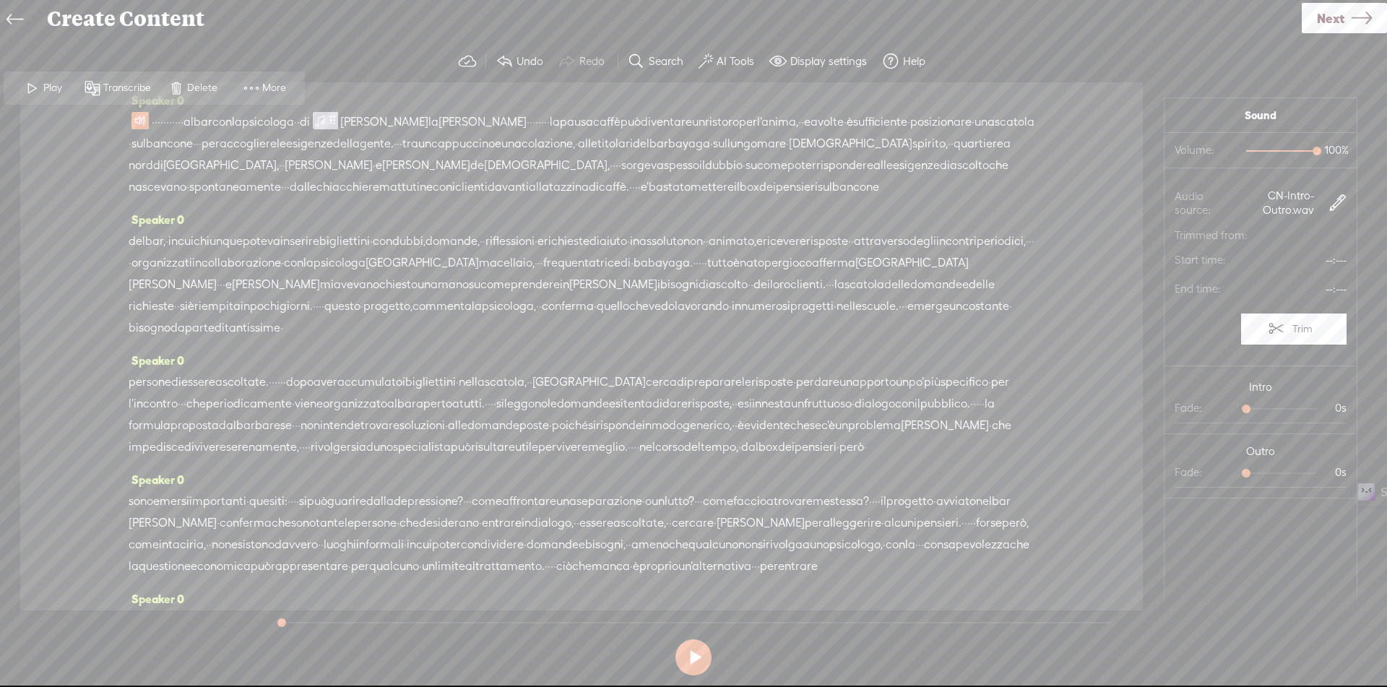
click at [53, 87] on span "Play" at bounding box center [54, 88] width 22 height 14
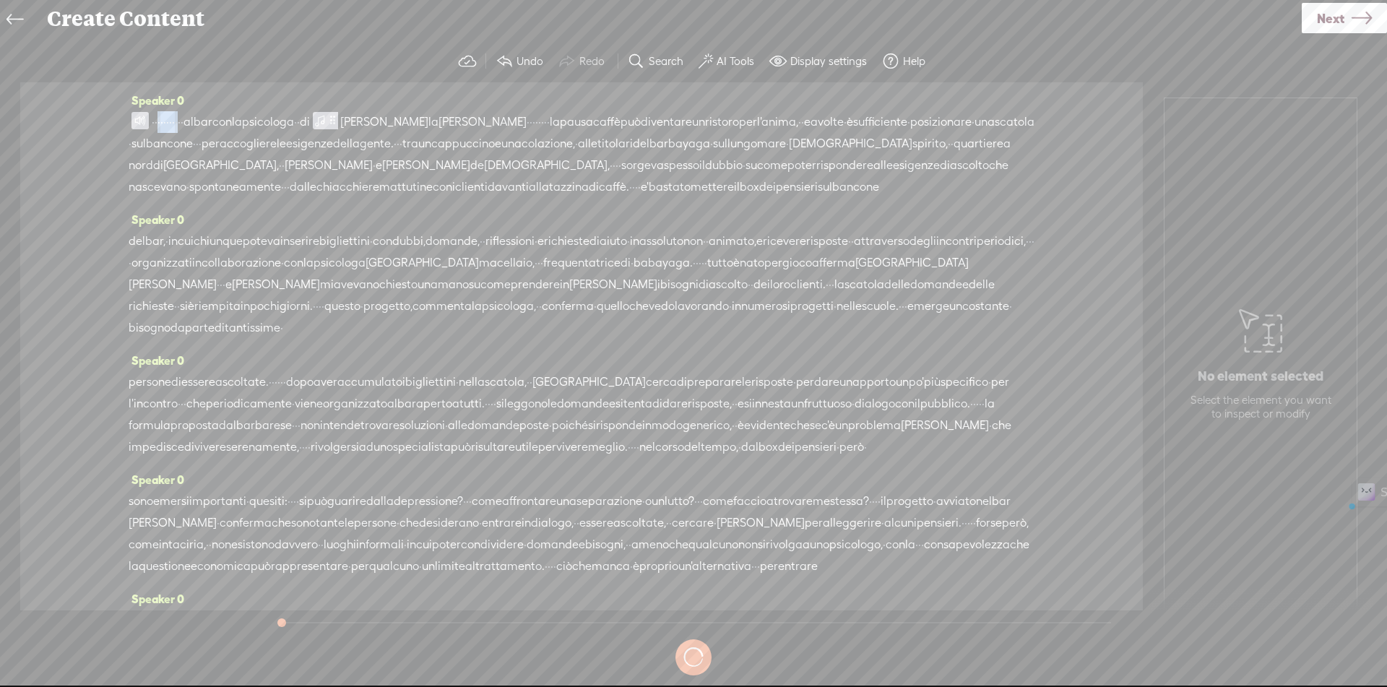
drag, startPoint x: 170, startPoint y: 121, endPoint x: 220, endPoint y: 120, distance: 49.9
click at [220, 120] on div "· · · · · · · · · · · al bar con la psicologa · · di [PERSON_NAME][GEOGRAPHIC_D…" at bounding box center [582, 154] width 906 height 87
click at [122, 85] on span "Delete" at bounding box center [126, 87] width 34 height 14
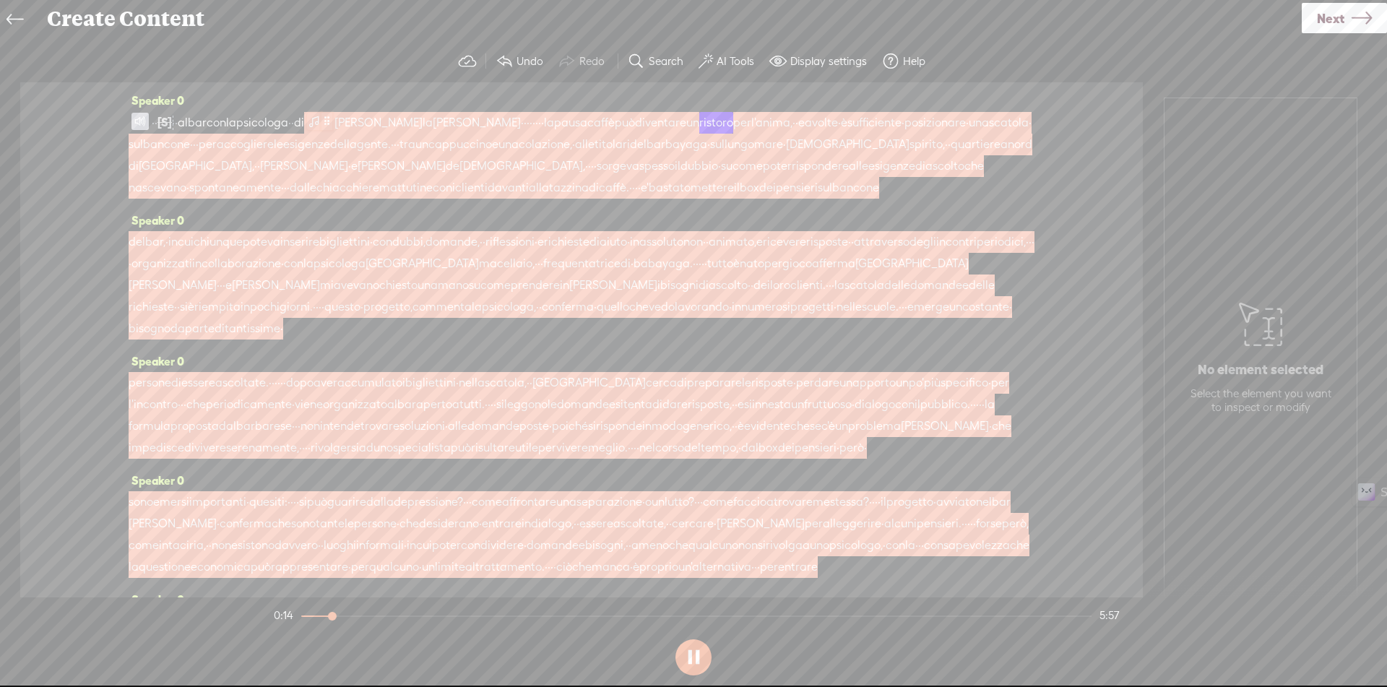
click at [321, 121] on span at bounding box center [314, 121] width 14 height 17
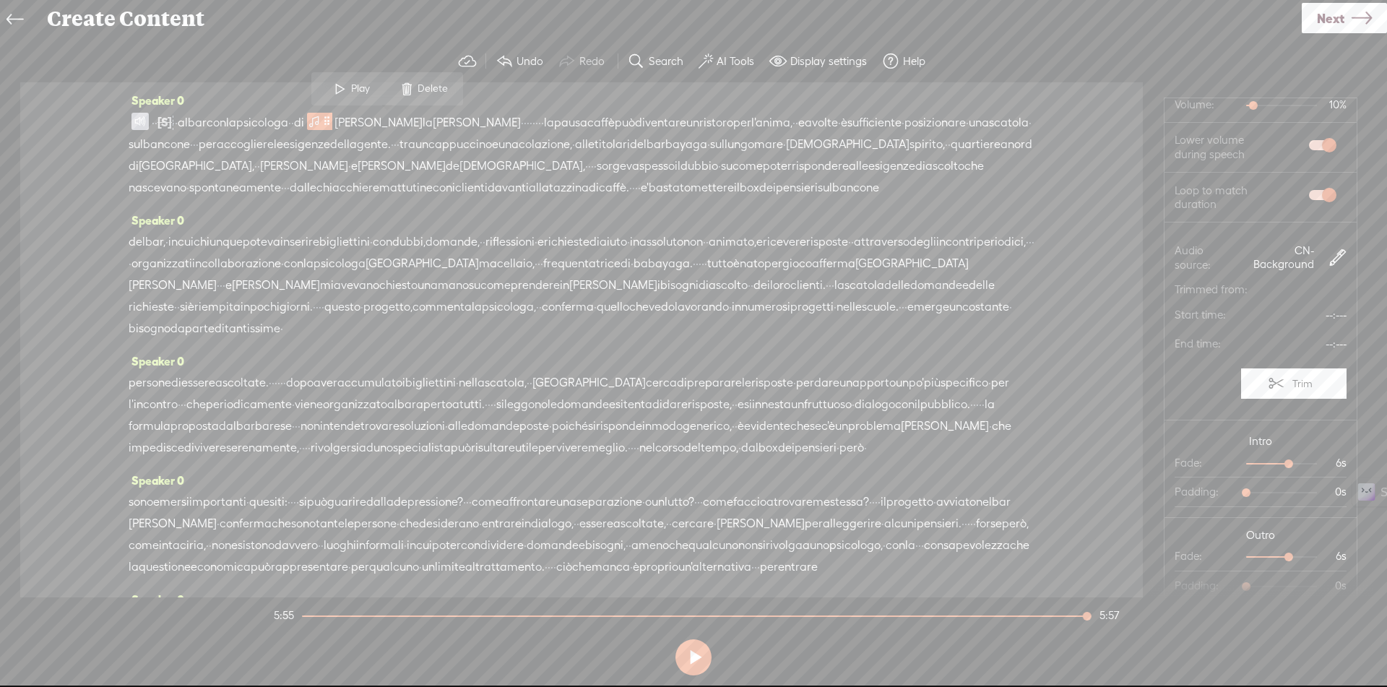
click at [1353, 20] on icon at bounding box center [1362, 18] width 20 height 37
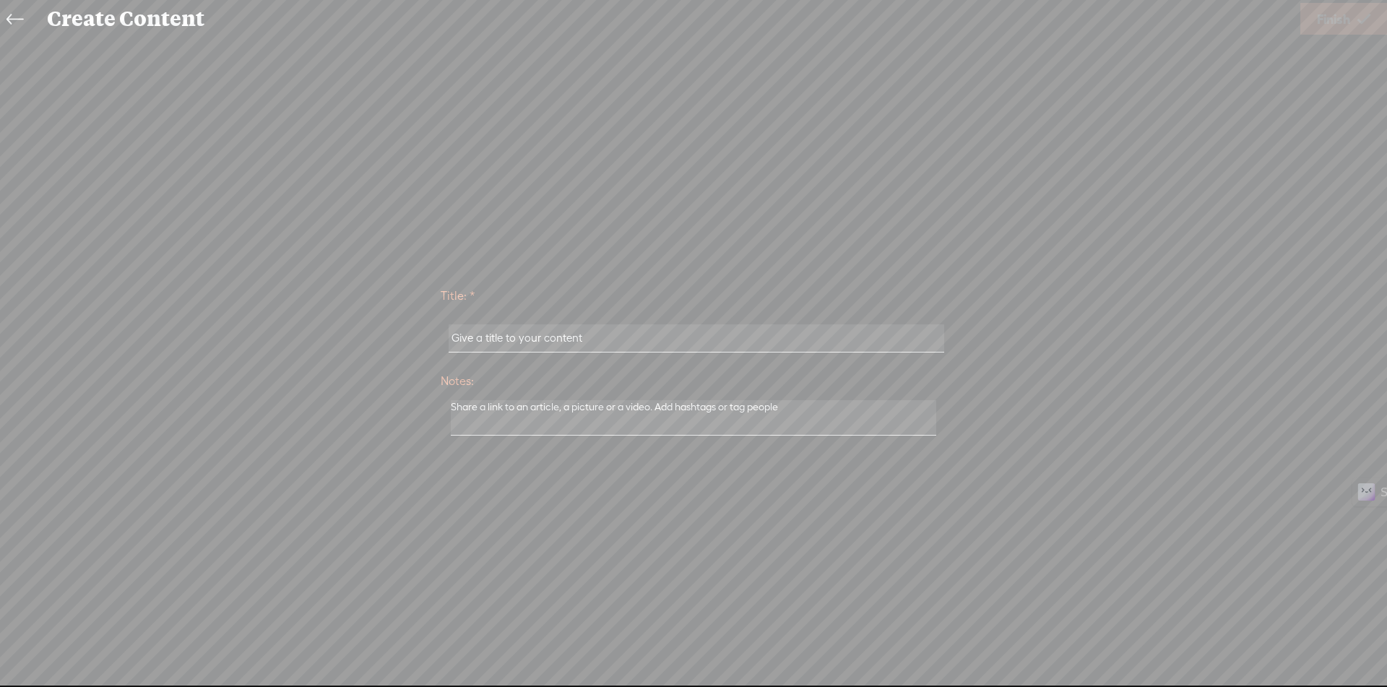
click at [696, 346] on input "text" at bounding box center [696, 338] width 495 height 28
paste input "Al Bar Con La Psicologa"
type input "Al Bar Con La Psicologa"
click at [1335, 24] on span "Finish" at bounding box center [1333, 19] width 33 height 37
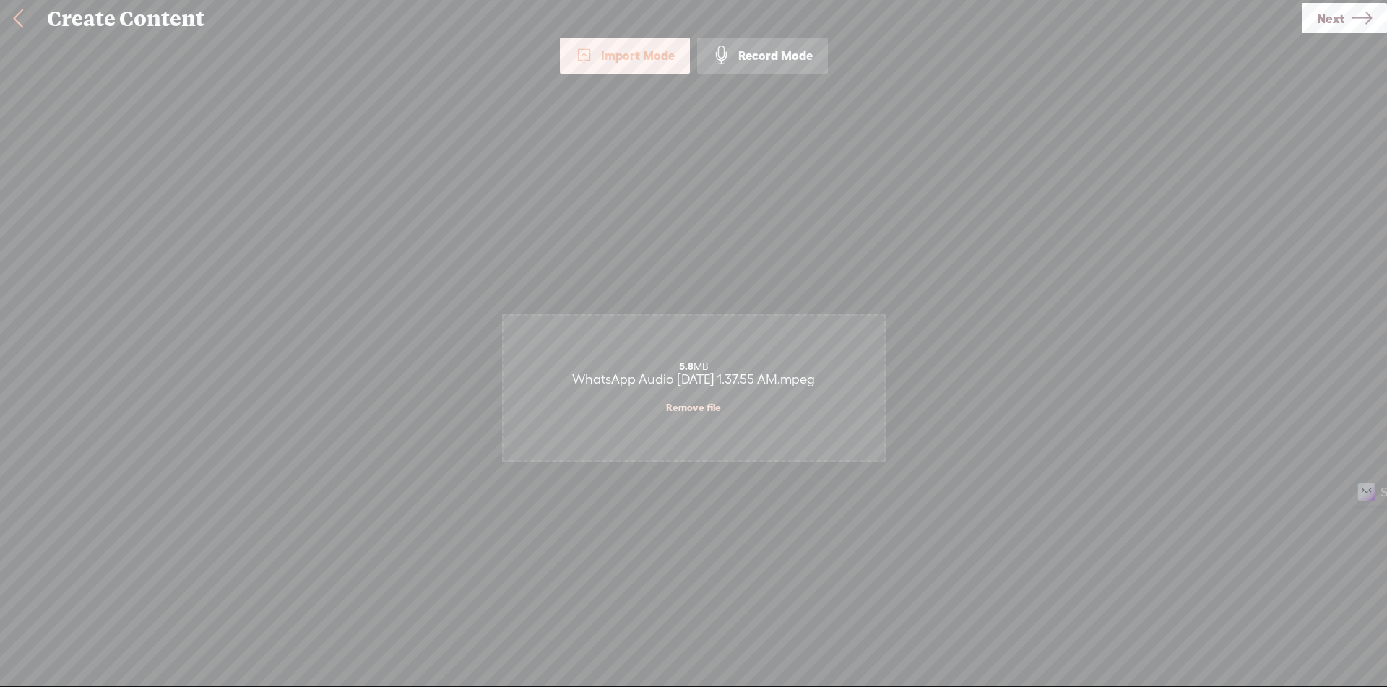
click at [1364, 17] on icon at bounding box center [1362, 18] width 20 height 37
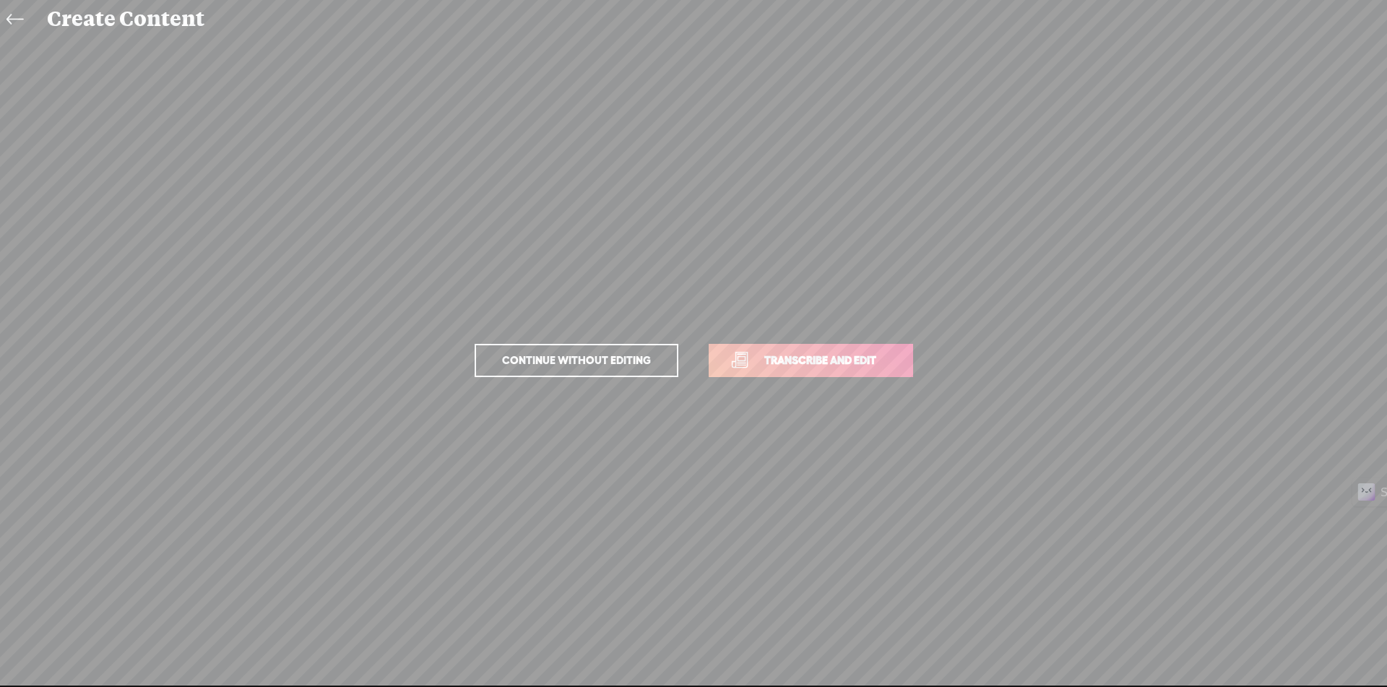
click at [865, 356] on span "Transcribe and edit" at bounding box center [820, 360] width 142 height 17
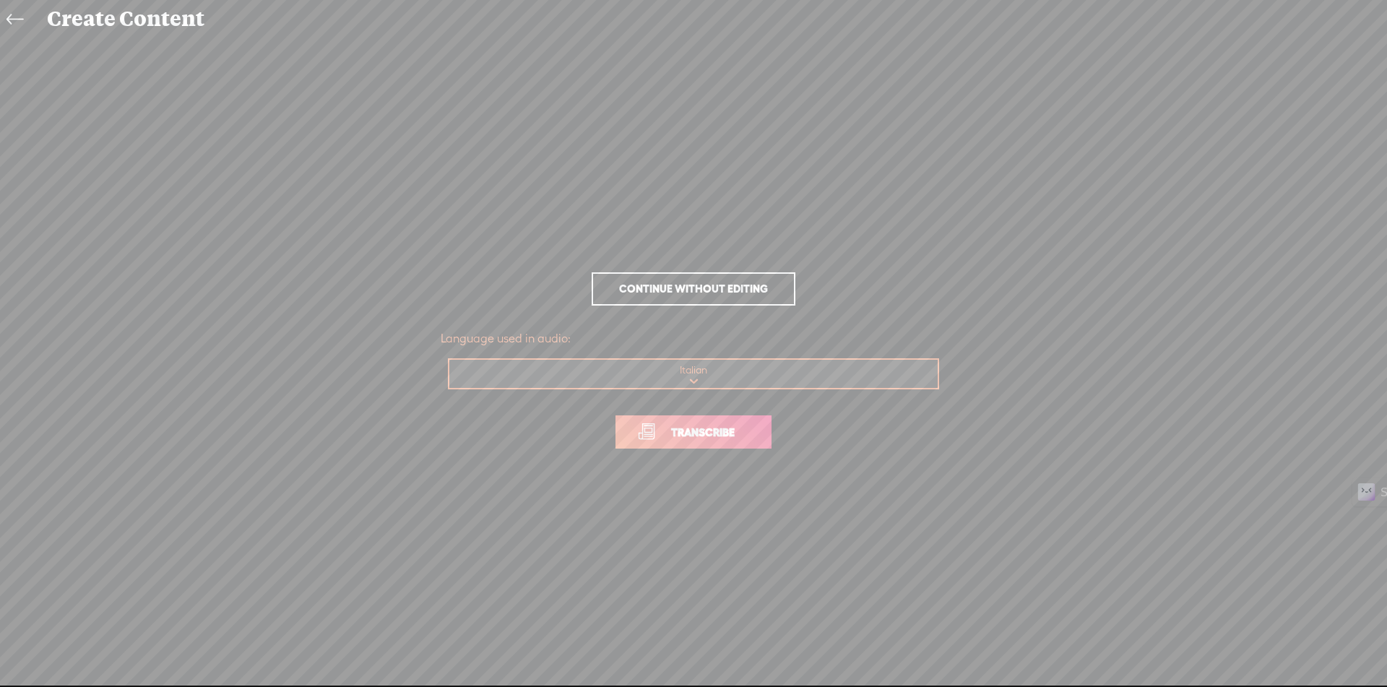
click at [691, 427] on span "Transcribe" at bounding box center [703, 432] width 94 height 17
